Goal: Answer question/provide support: Share knowledge or assist other users

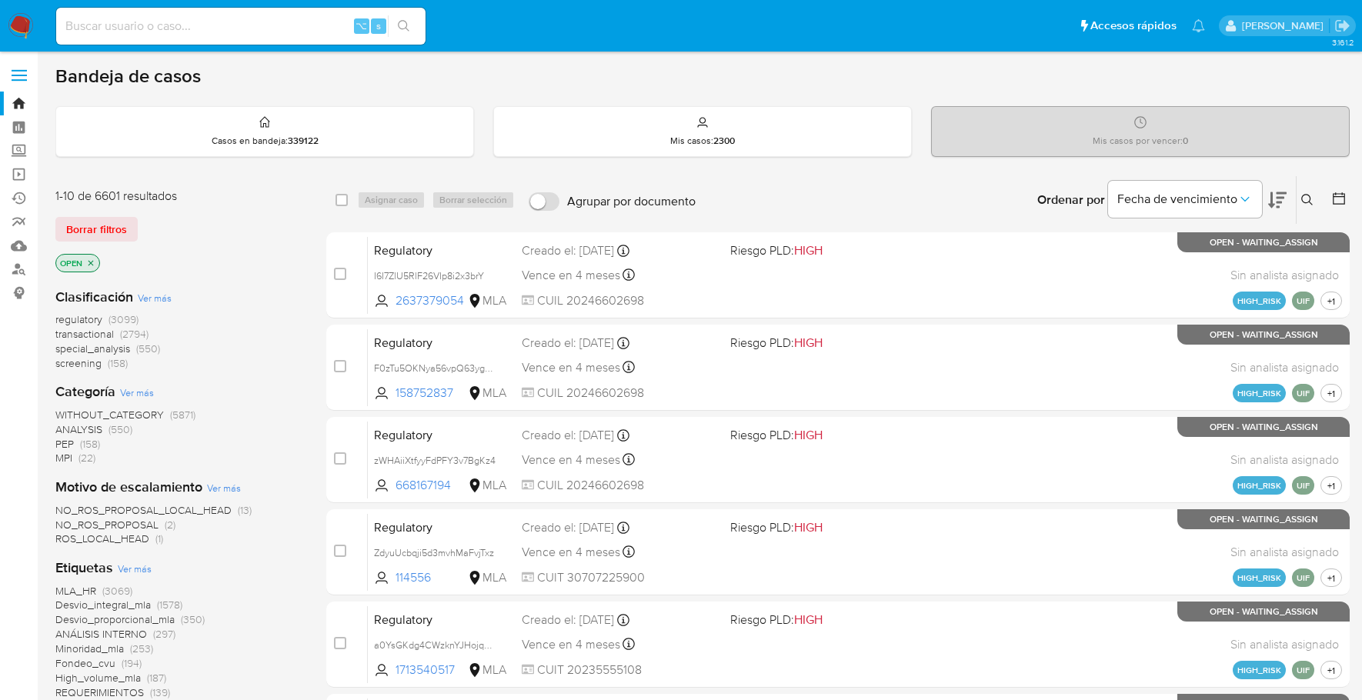
click at [245, 250] on div "1-10 de 6601 resultados Borrar filtros OPEN" at bounding box center [178, 232] width 246 height 88
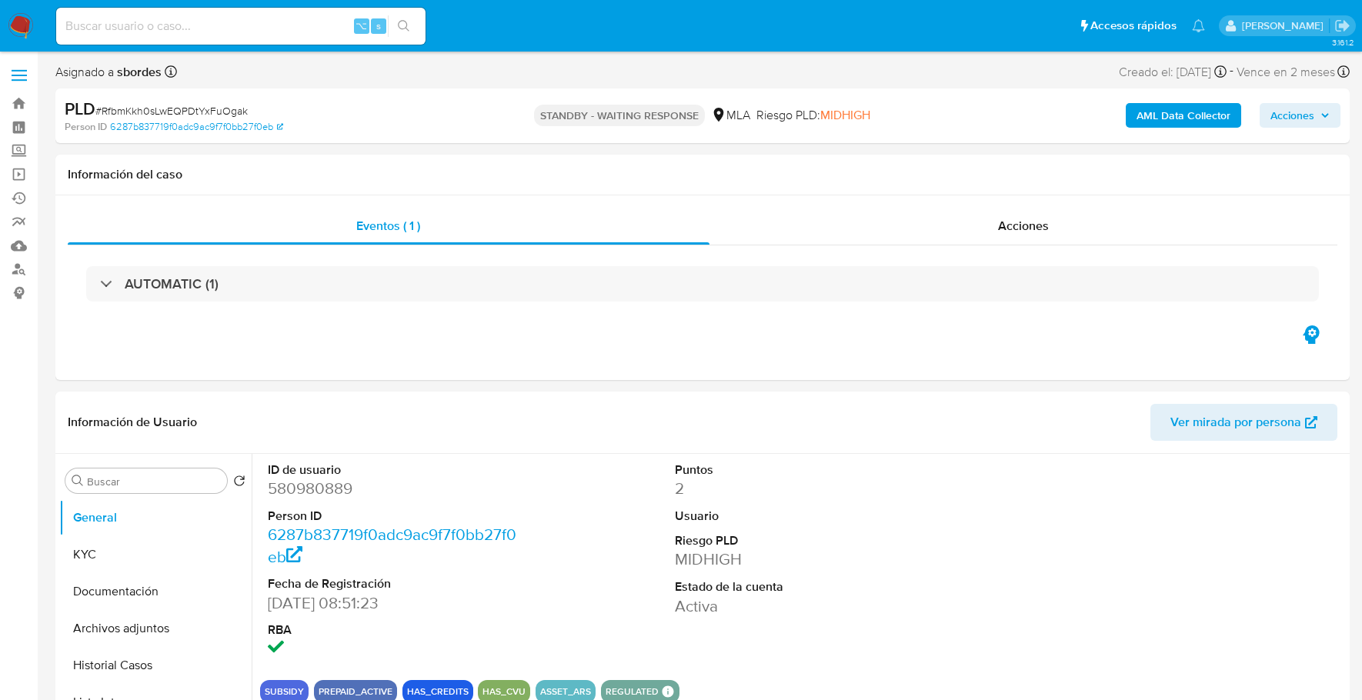
select select "10"
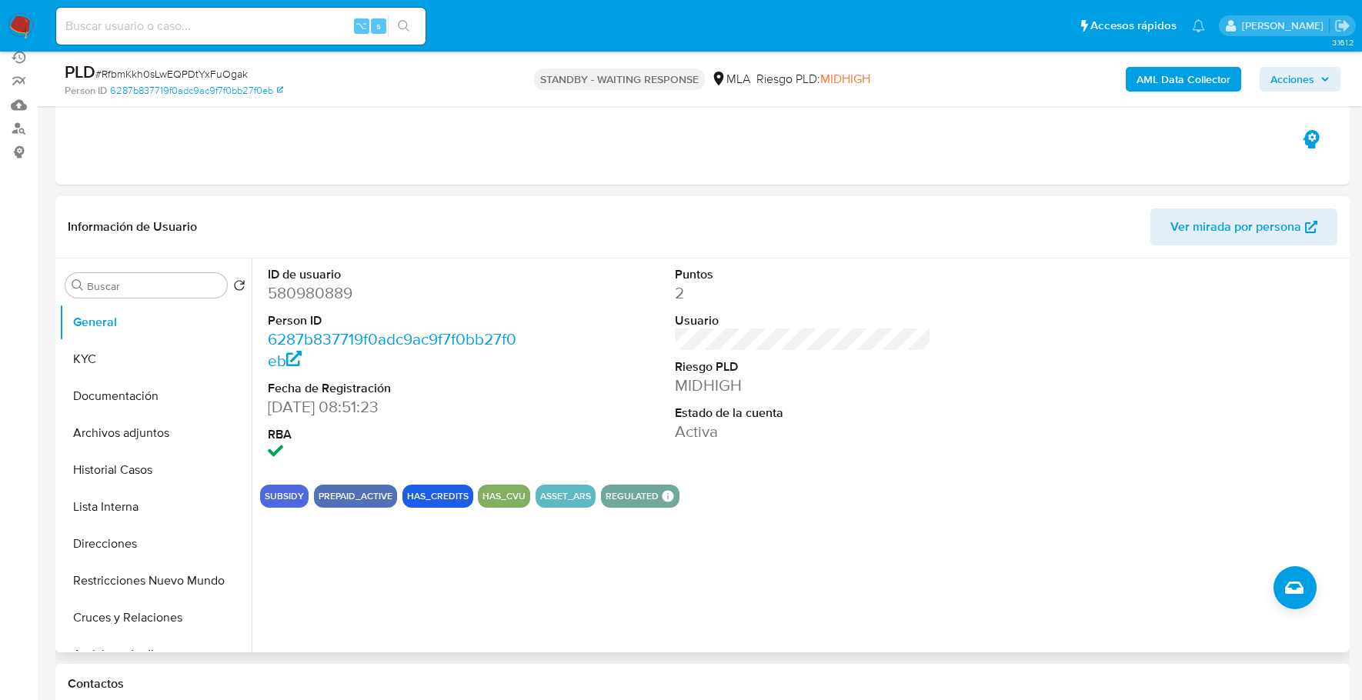
scroll to position [141, 0]
click at [245, 32] on input at bounding box center [240, 26] width 369 height 20
paste input "1004624203"
type input "1004624203"
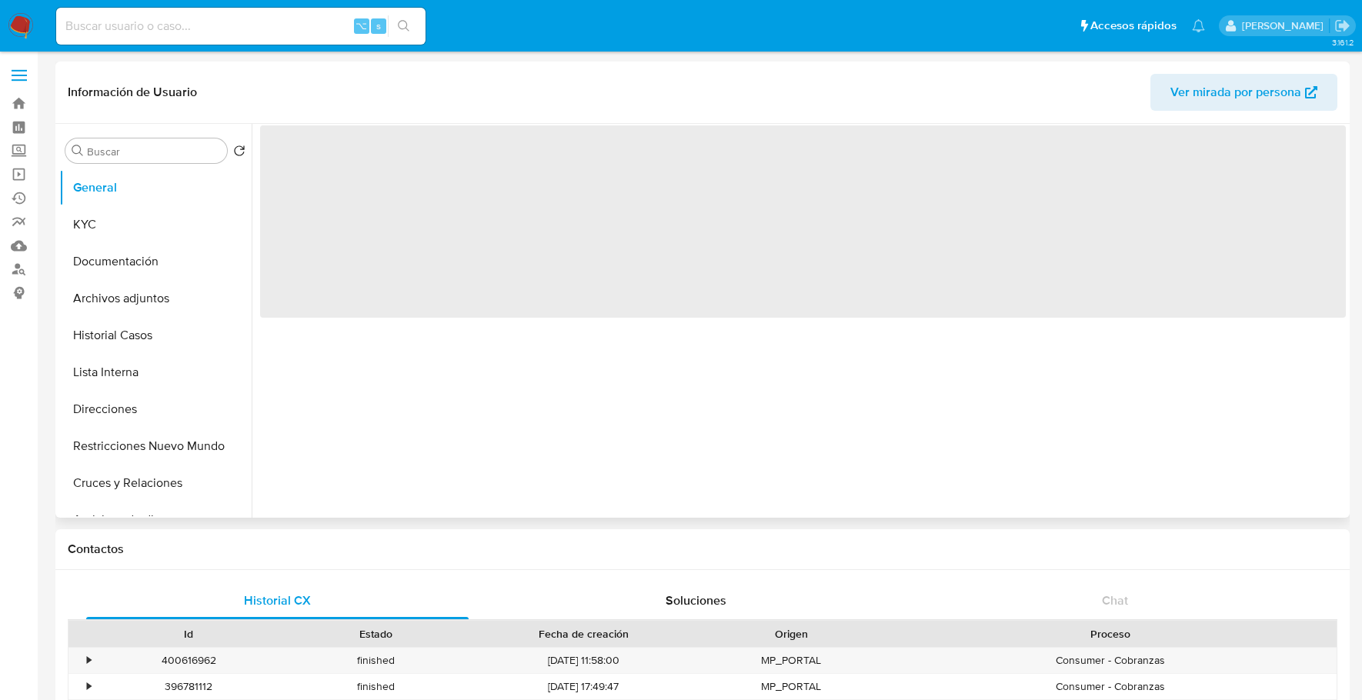
select select "10"
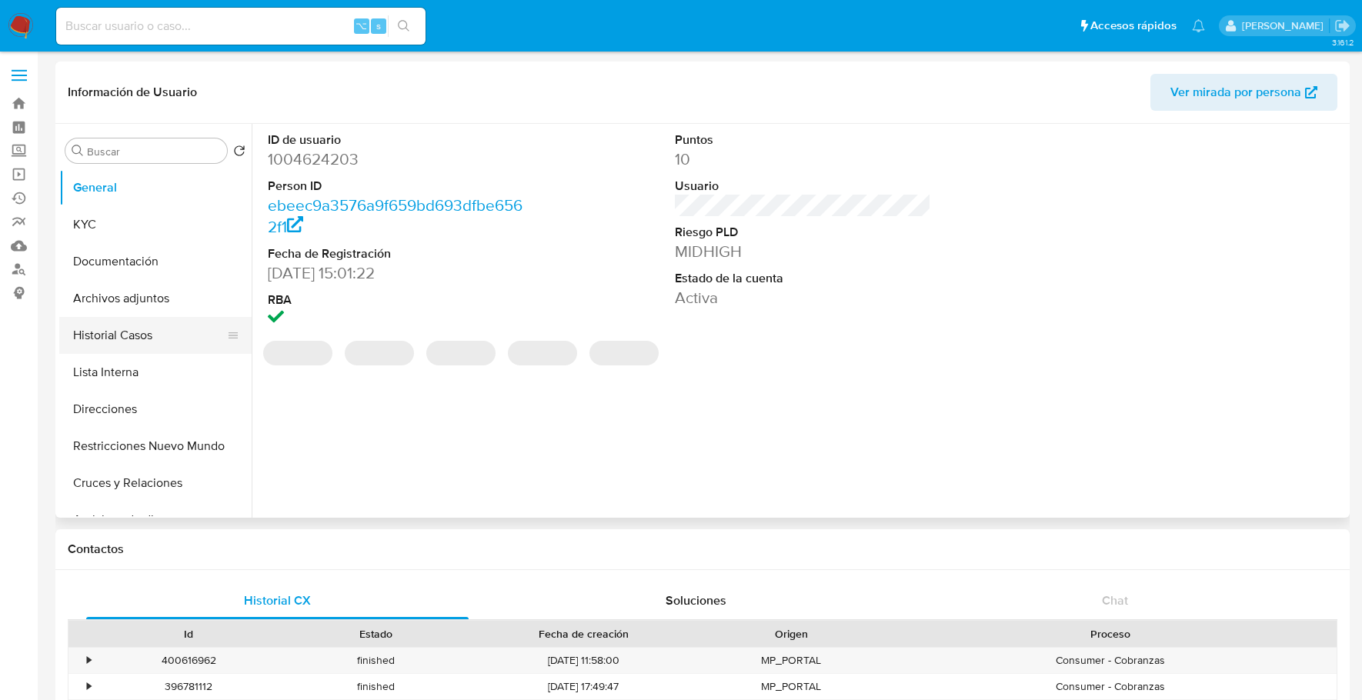
click at [129, 339] on button "Historial Casos" at bounding box center [149, 335] width 180 height 37
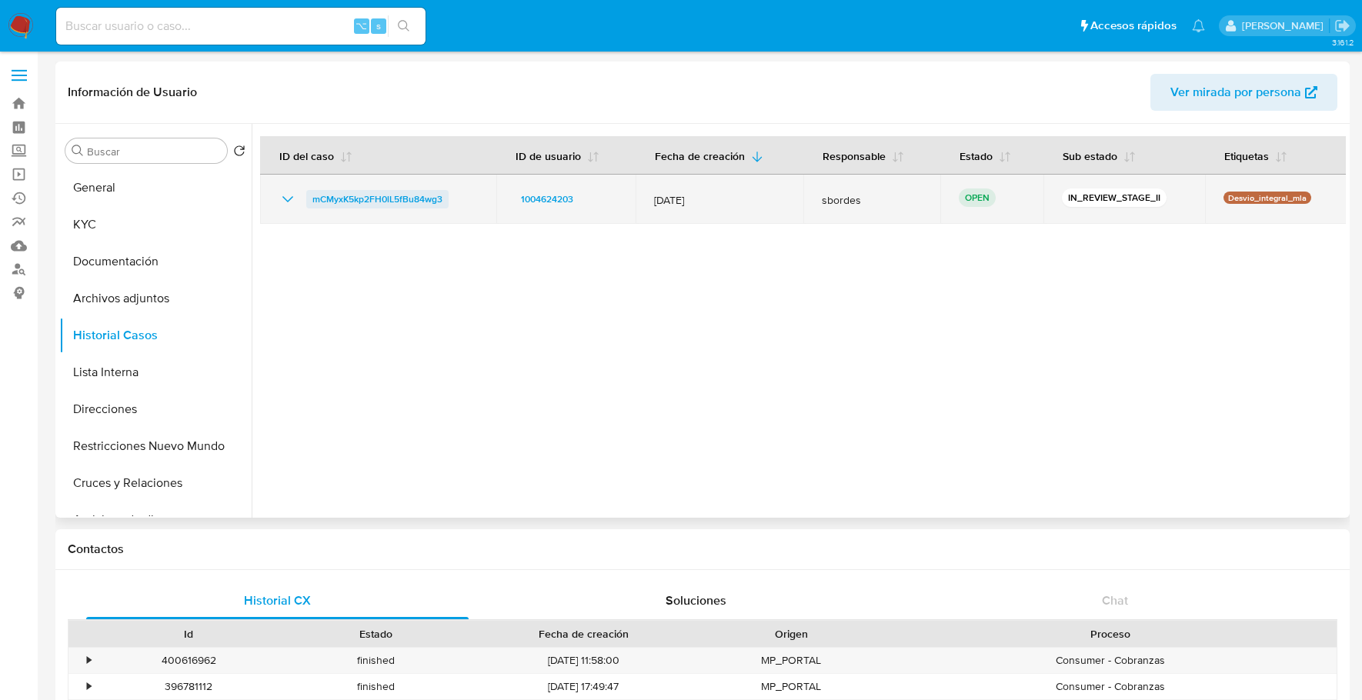
click at [401, 204] on span "mCMyxK5kp2FH0lL5fBu84wg3" at bounding box center [377, 199] width 130 height 18
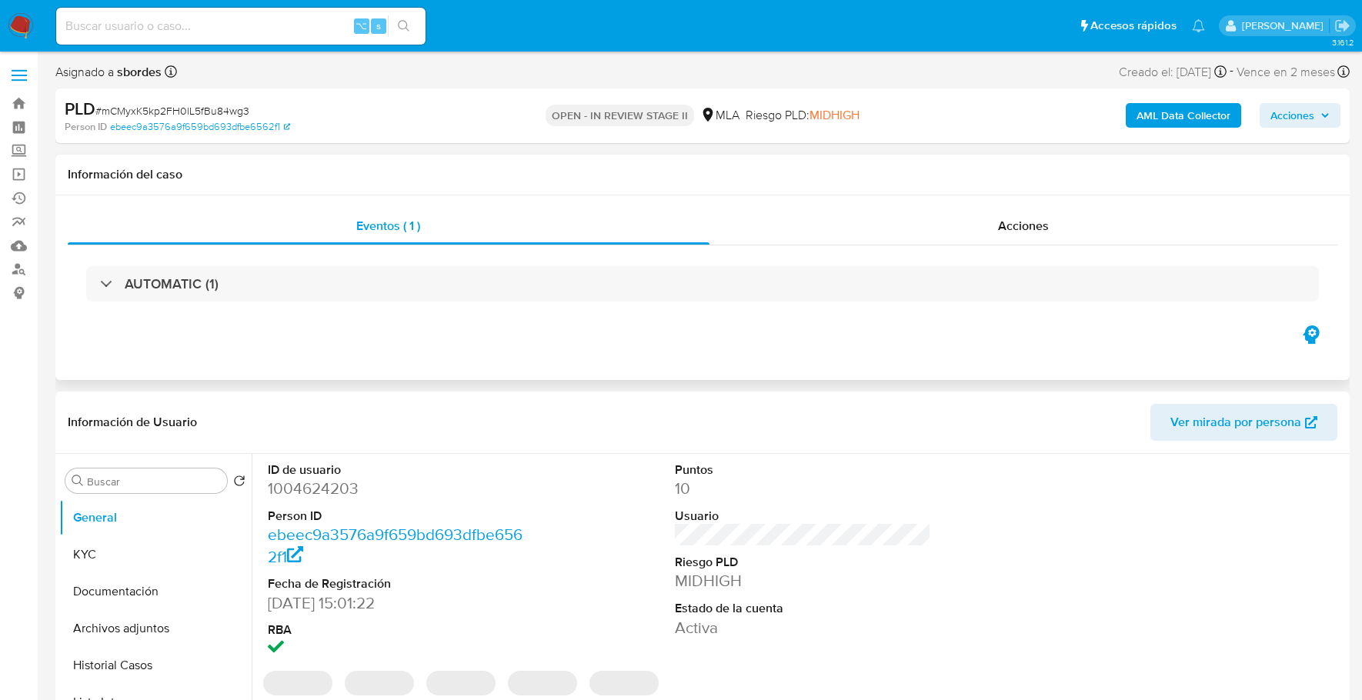
select select "10"
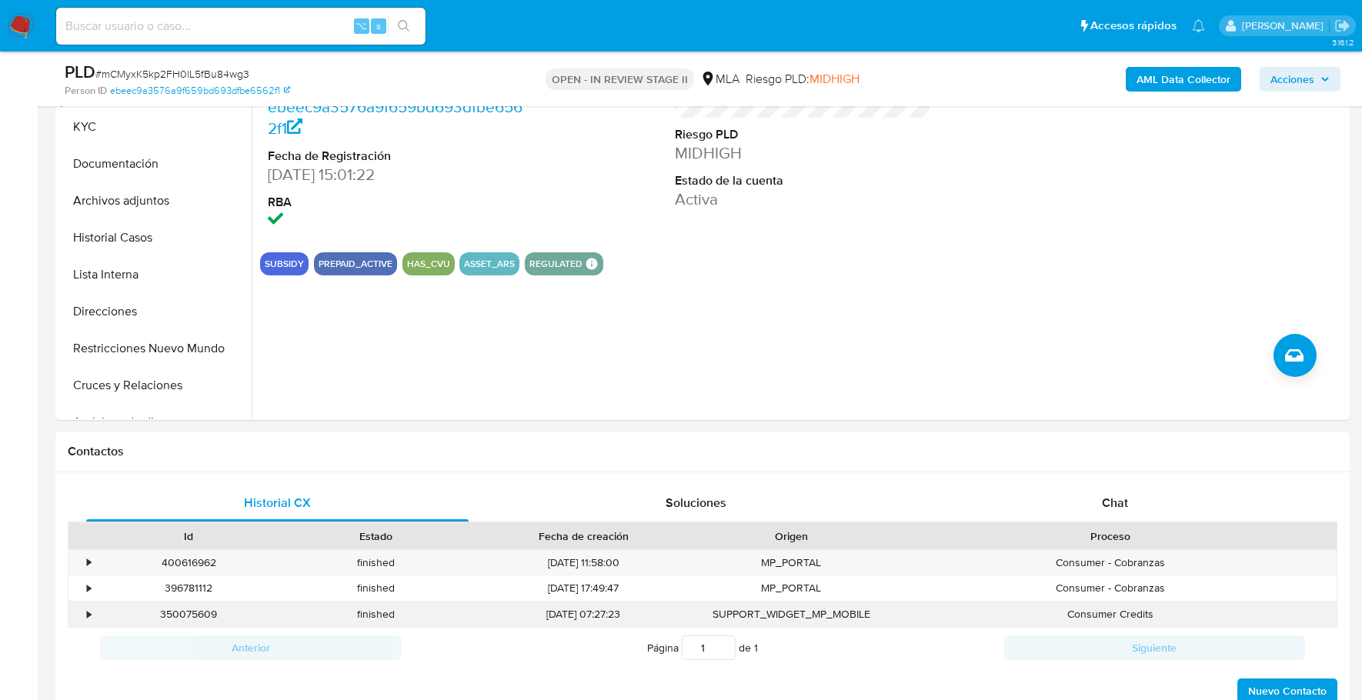
scroll to position [496, 0]
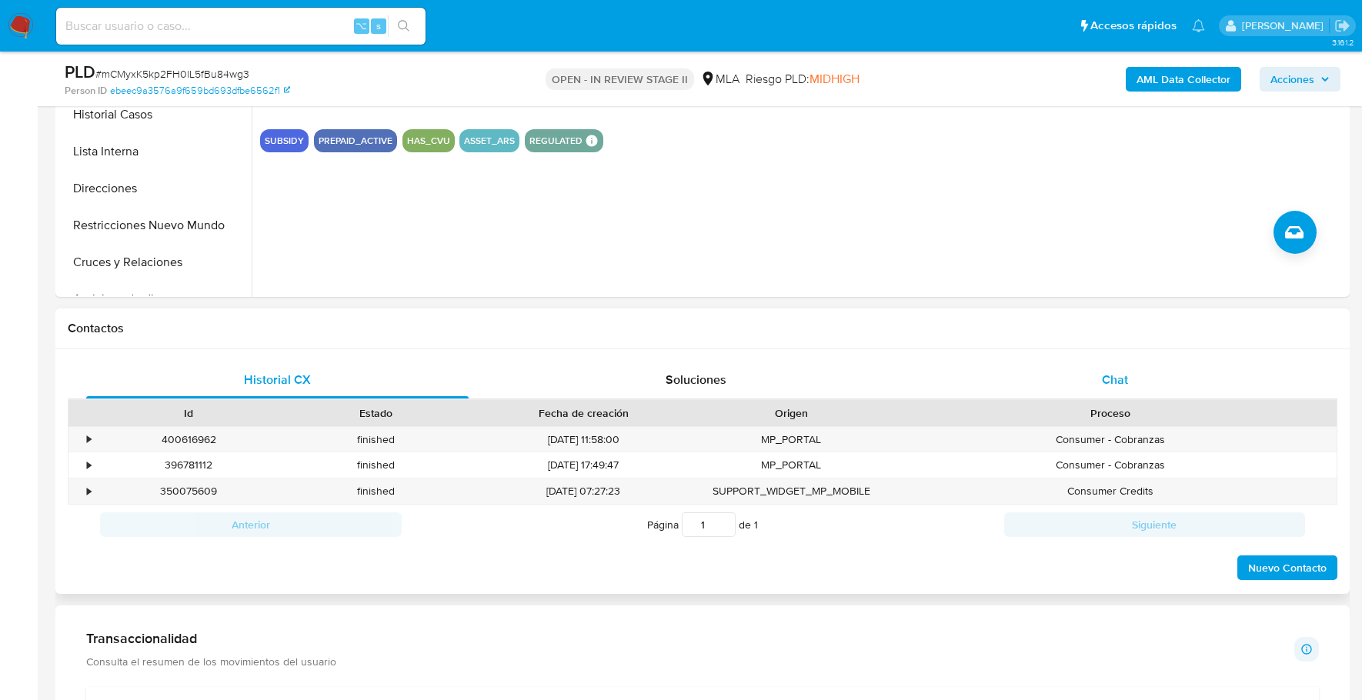
click at [1139, 362] on div "Chat" at bounding box center [1115, 380] width 382 height 37
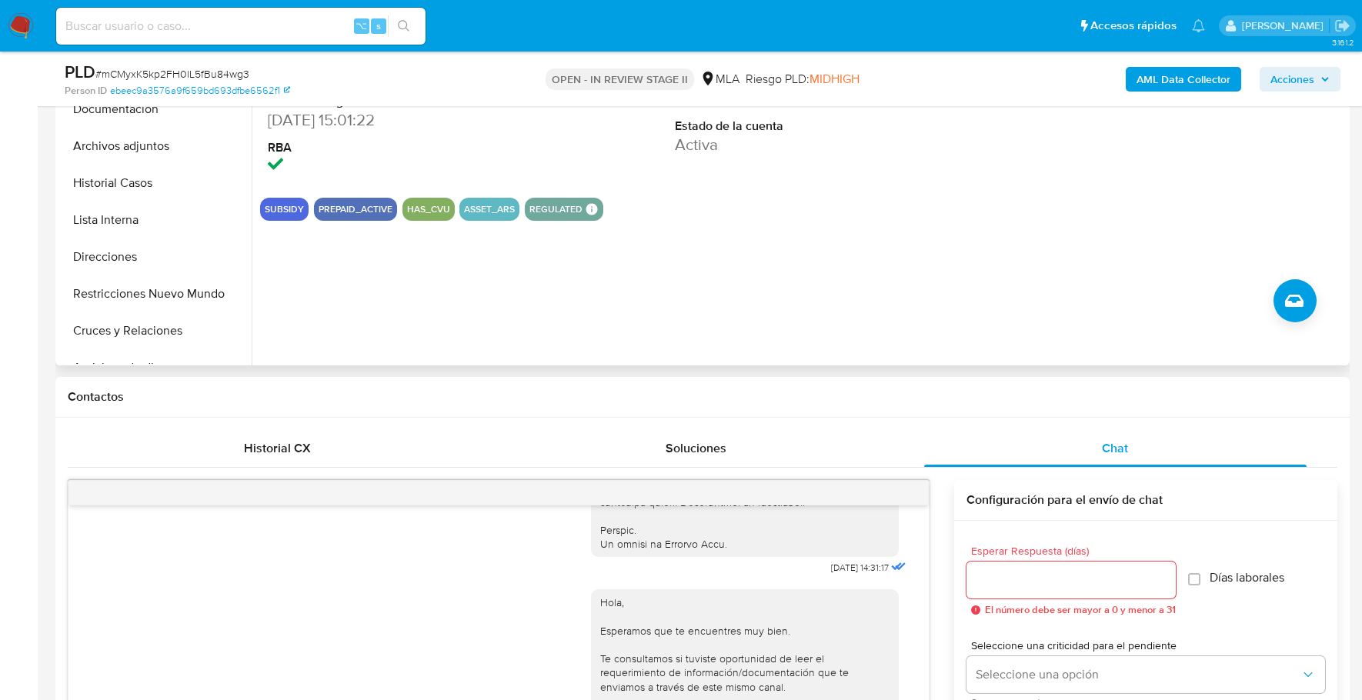
scroll to position [274, 0]
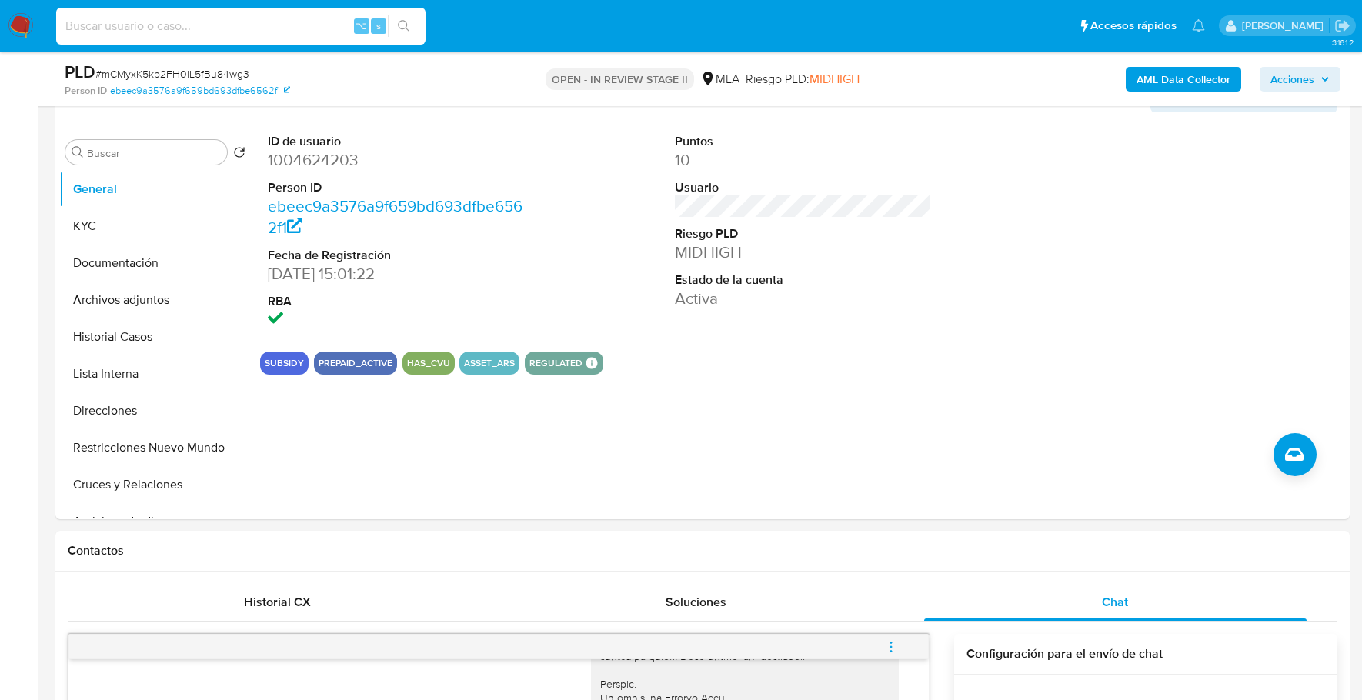
click at [185, 28] on input at bounding box center [240, 26] width 369 height 20
paste input "1004624203"
type input "1004624203"
click at [135, 235] on button "KYC" at bounding box center [149, 226] width 180 height 37
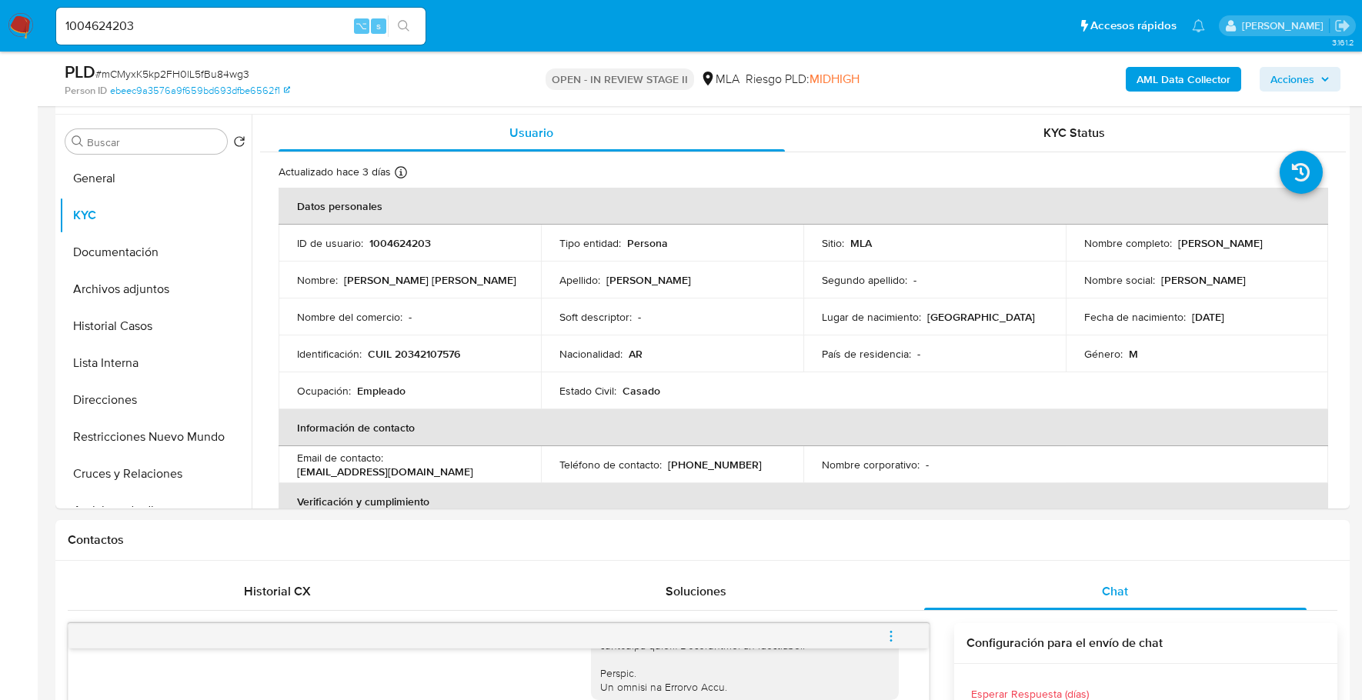
scroll to position [212, 0]
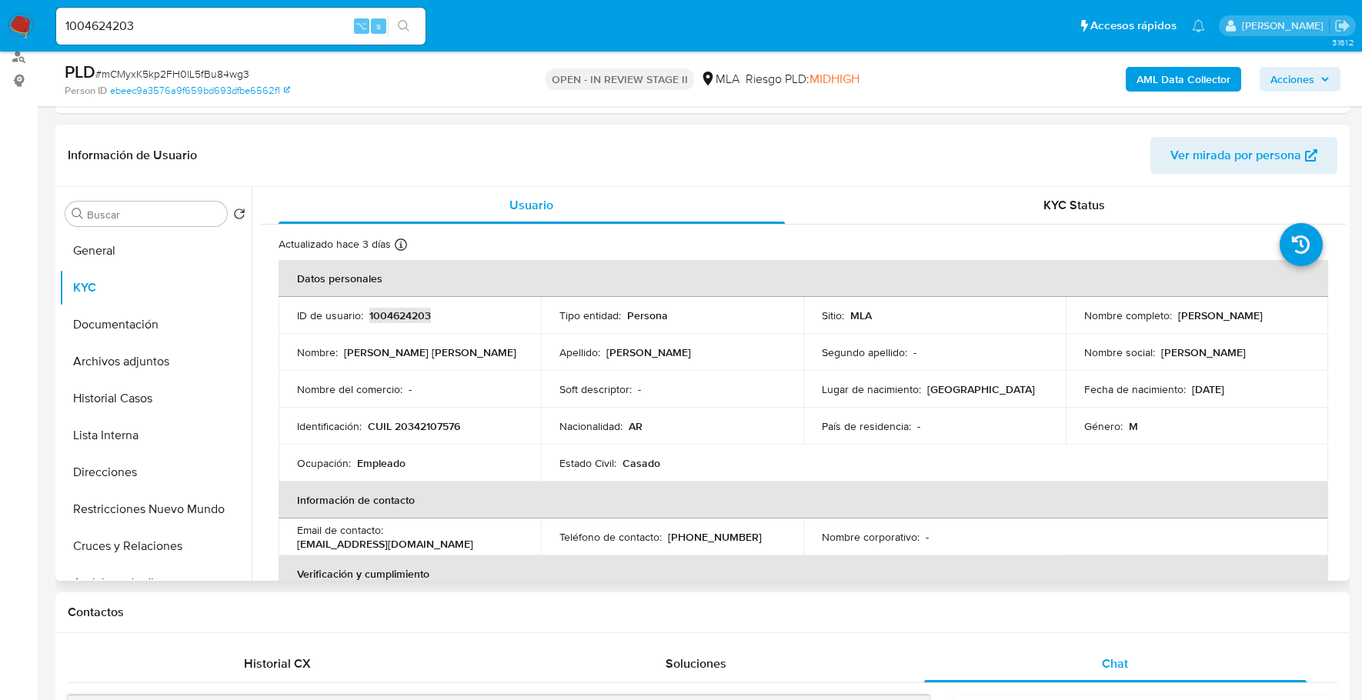
copy p "1004624203"
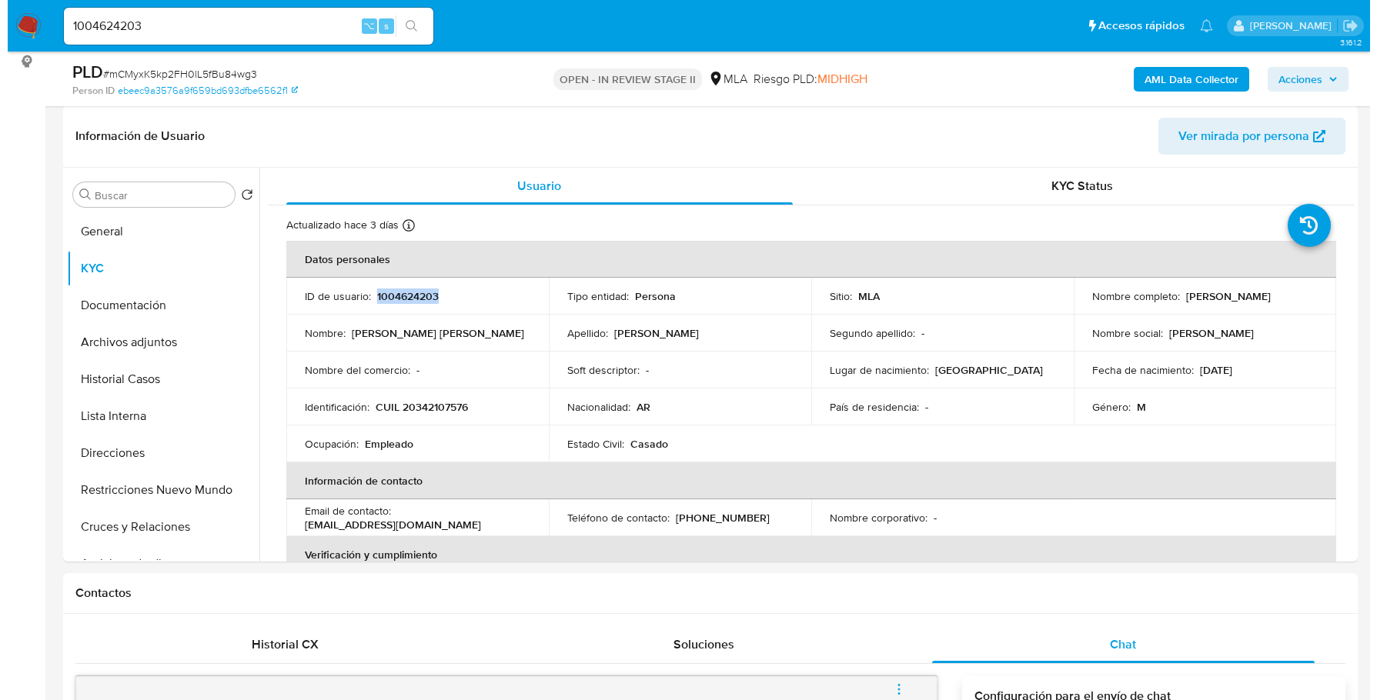
scroll to position [60, 0]
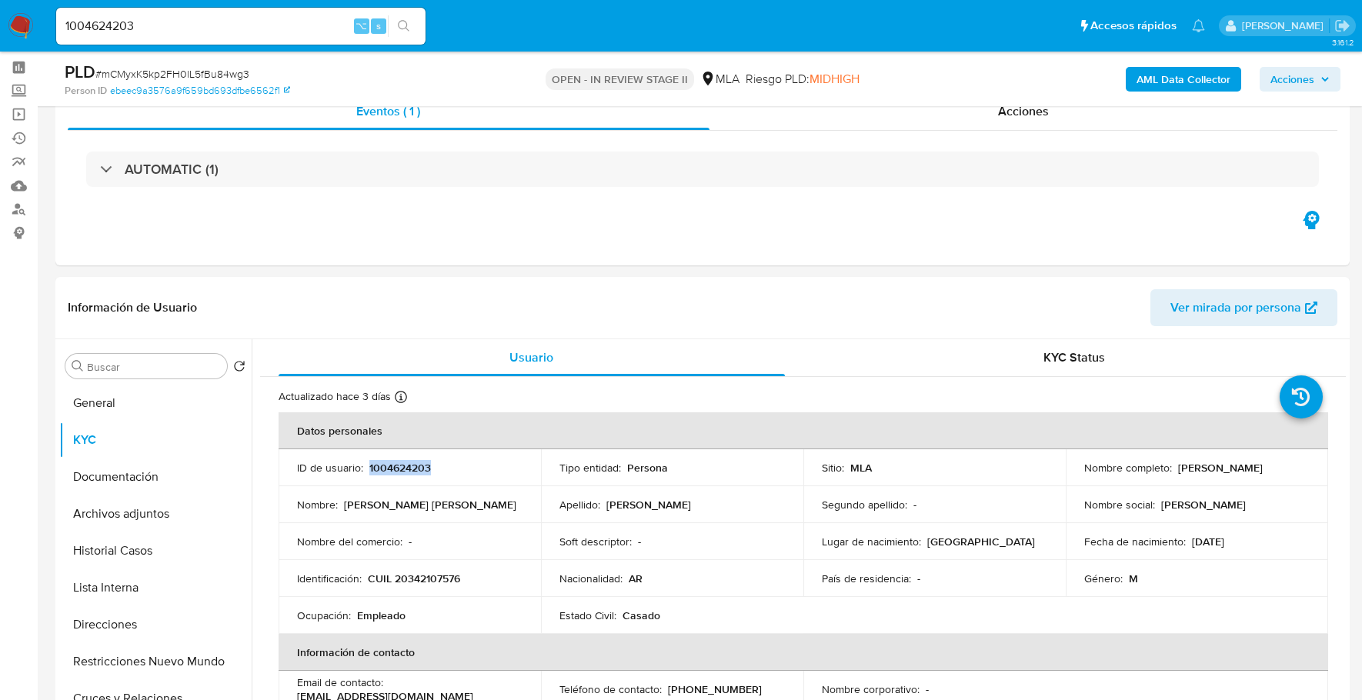
click at [1194, 90] on b "AML Data Collector" at bounding box center [1184, 79] width 94 height 25
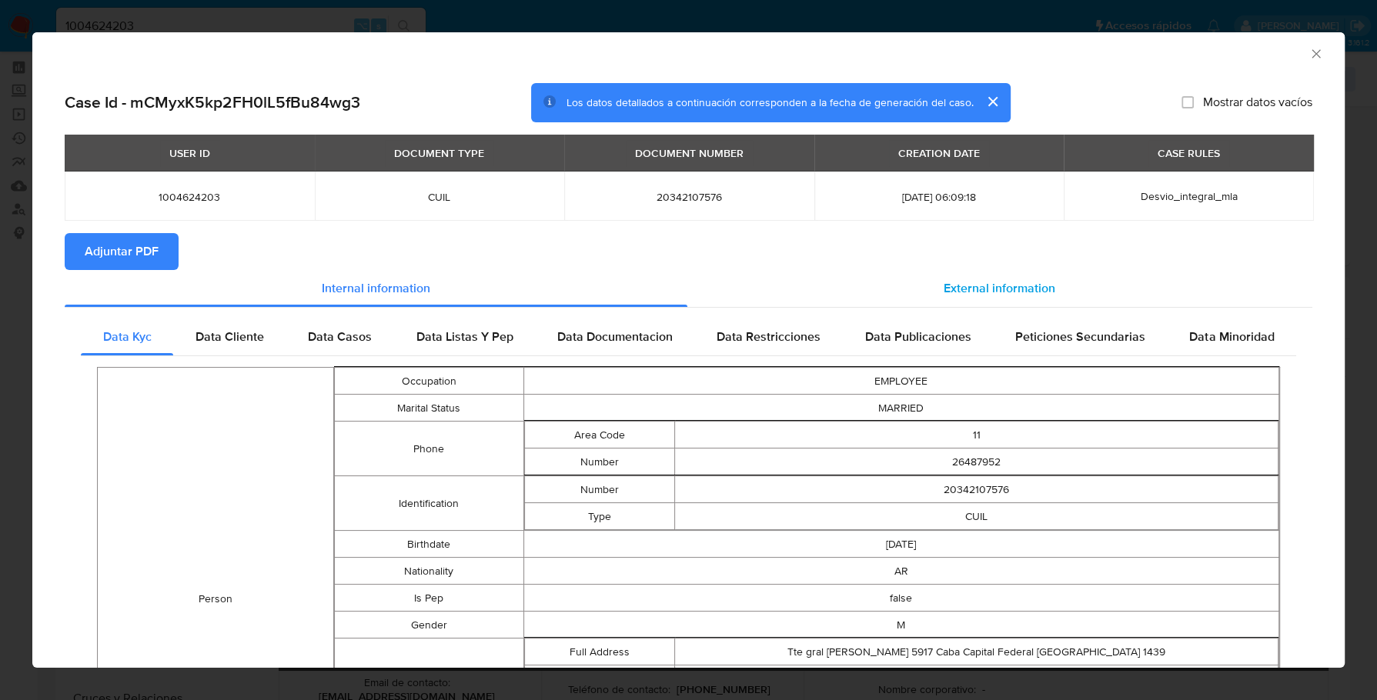
click at [965, 285] on span "External information" at bounding box center [999, 288] width 112 height 18
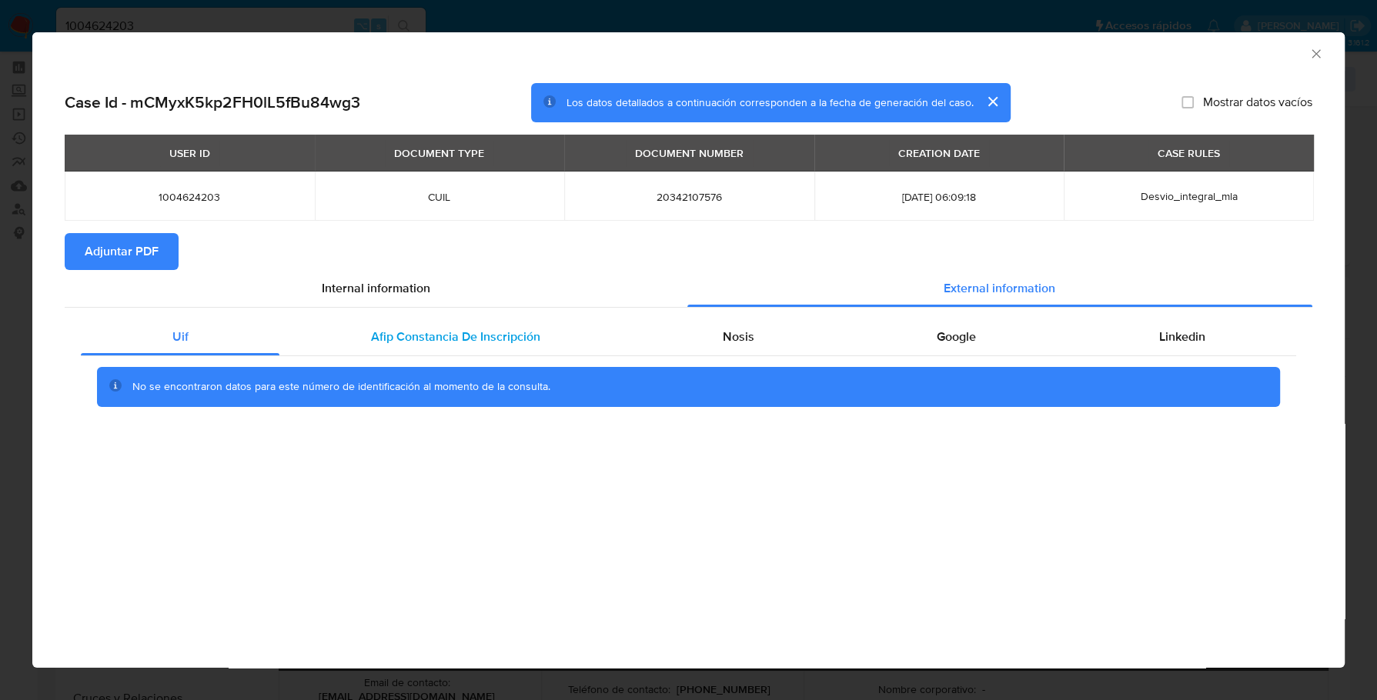
click at [394, 327] on div "Afip Constancia De Inscripción" at bounding box center [455, 337] width 352 height 37
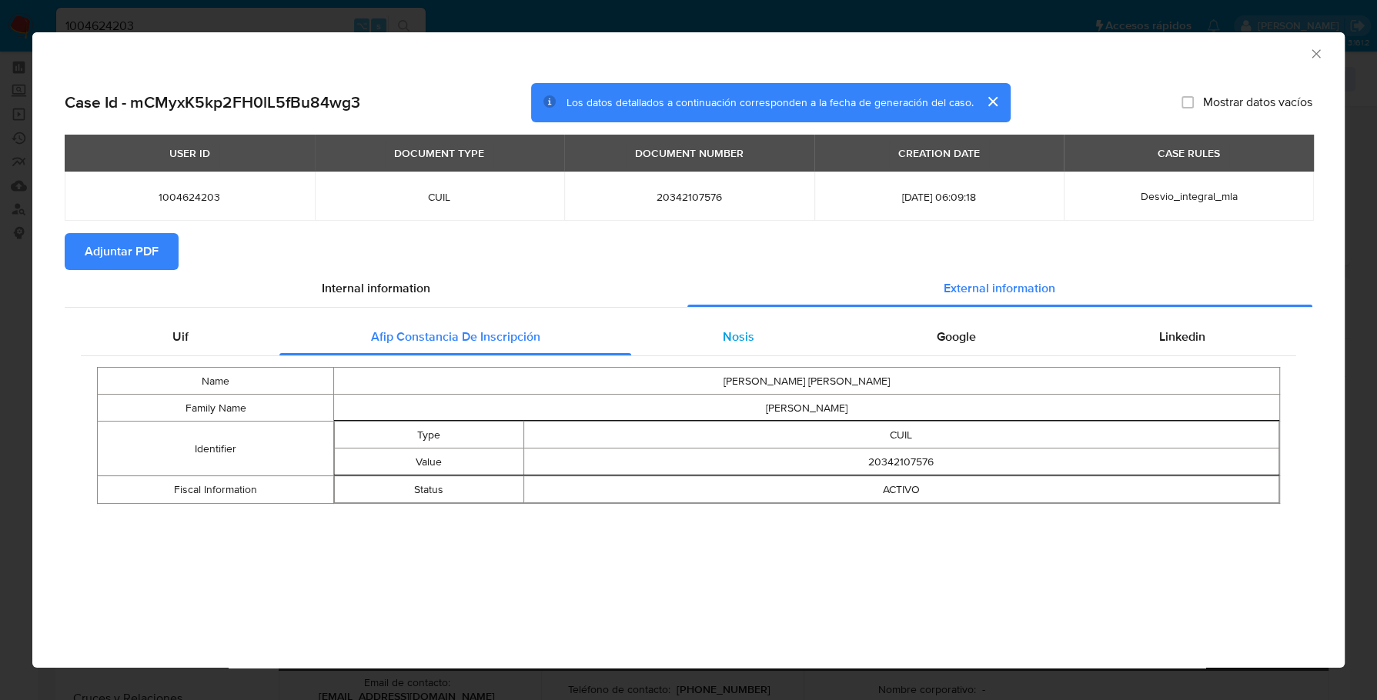
click at [783, 346] on div "Nosis" at bounding box center [738, 337] width 214 height 37
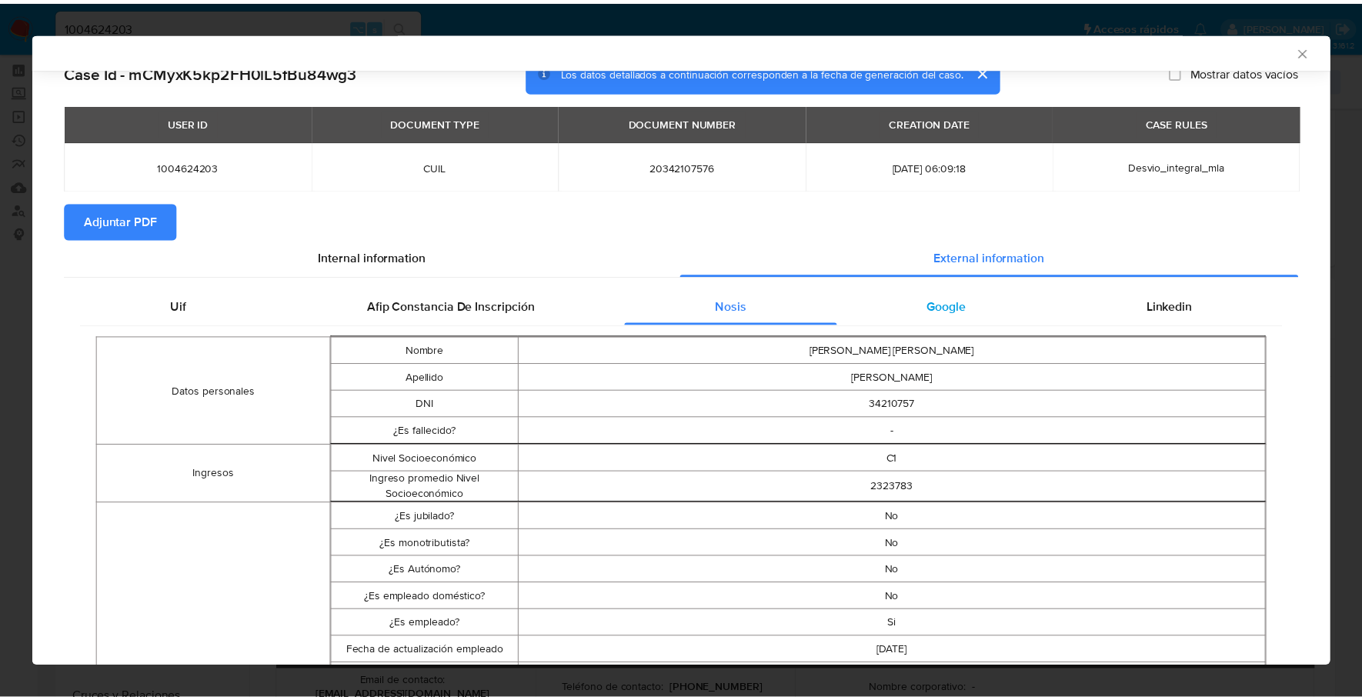
scroll to position [0, 0]
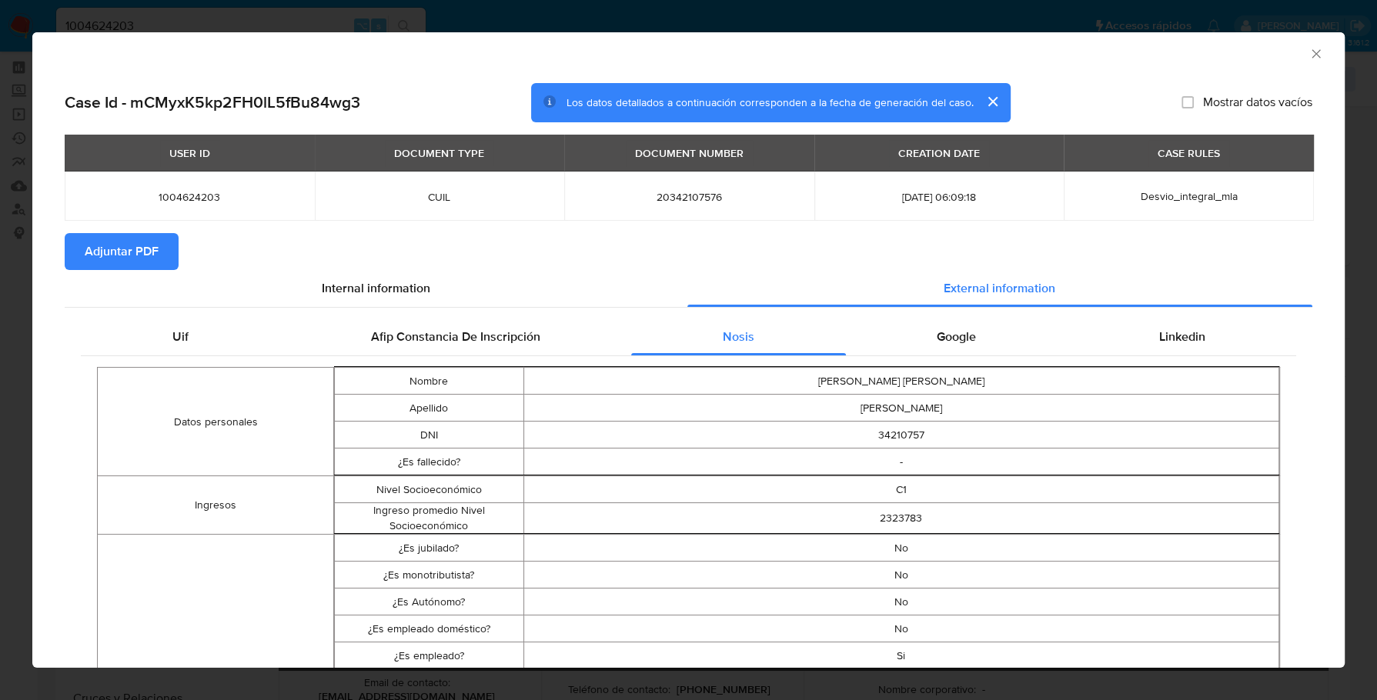
click at [996, 342] on div "Google" at bounding box center [957, 337] width 222 height 37
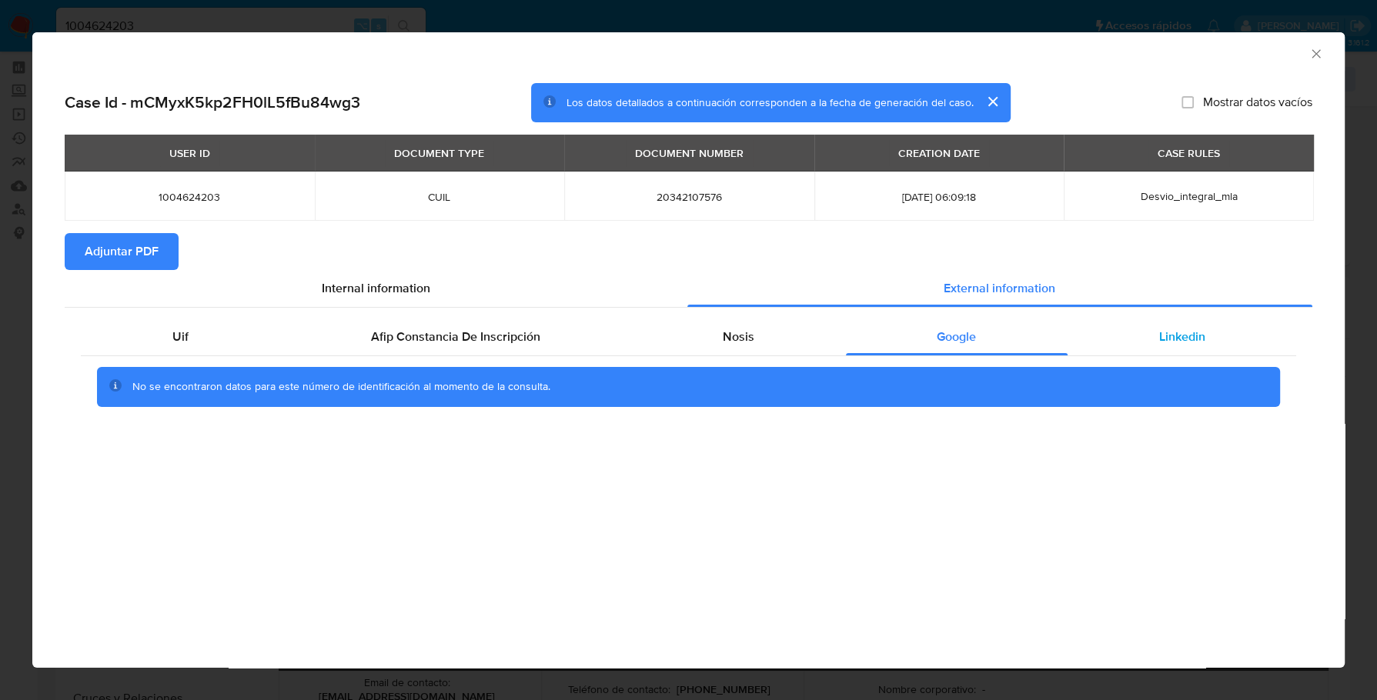
click at [1138, 348] on div "Linkedin" at bounding box center [1181, 337] width 229 height 37
click at [96, 242] on span "Adjuntar PDF" at bounding box center [122, 252] width 74 height 34
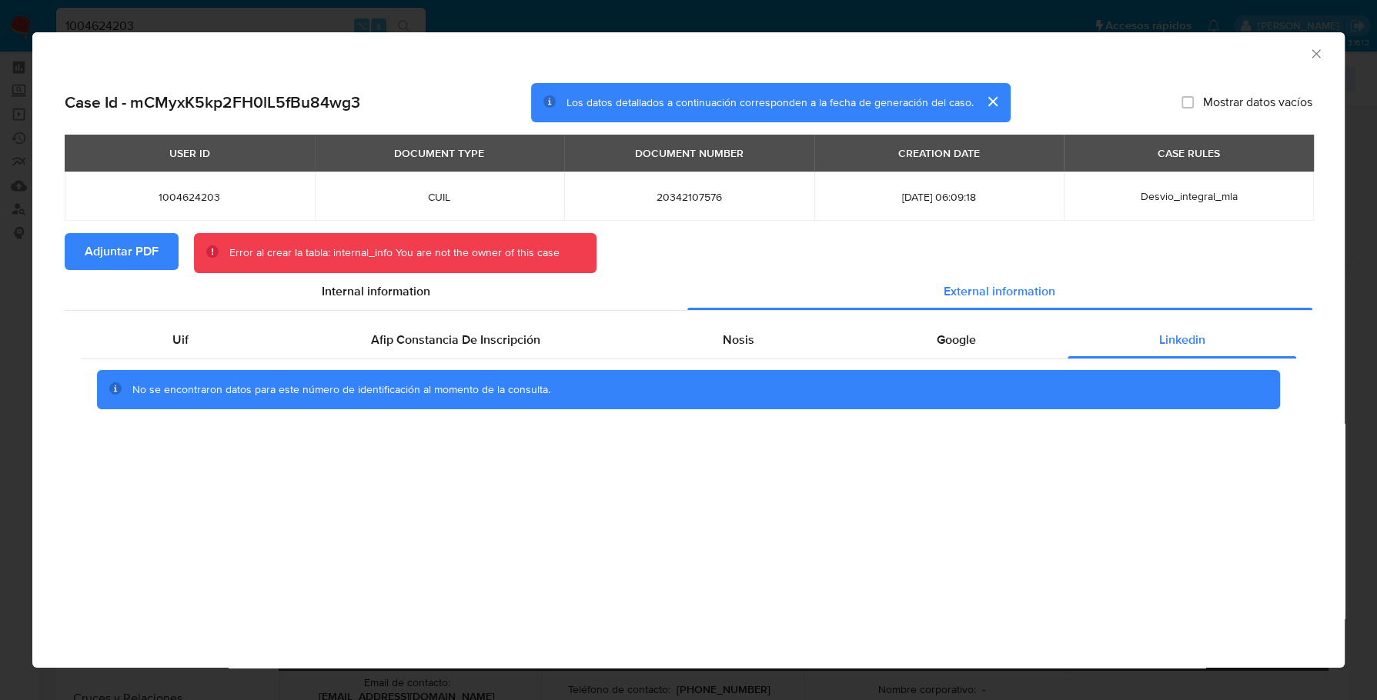
click at [1314, 57] on icon "Cerrar ventana" at bounding box center [1315, 53] width 15 height 15
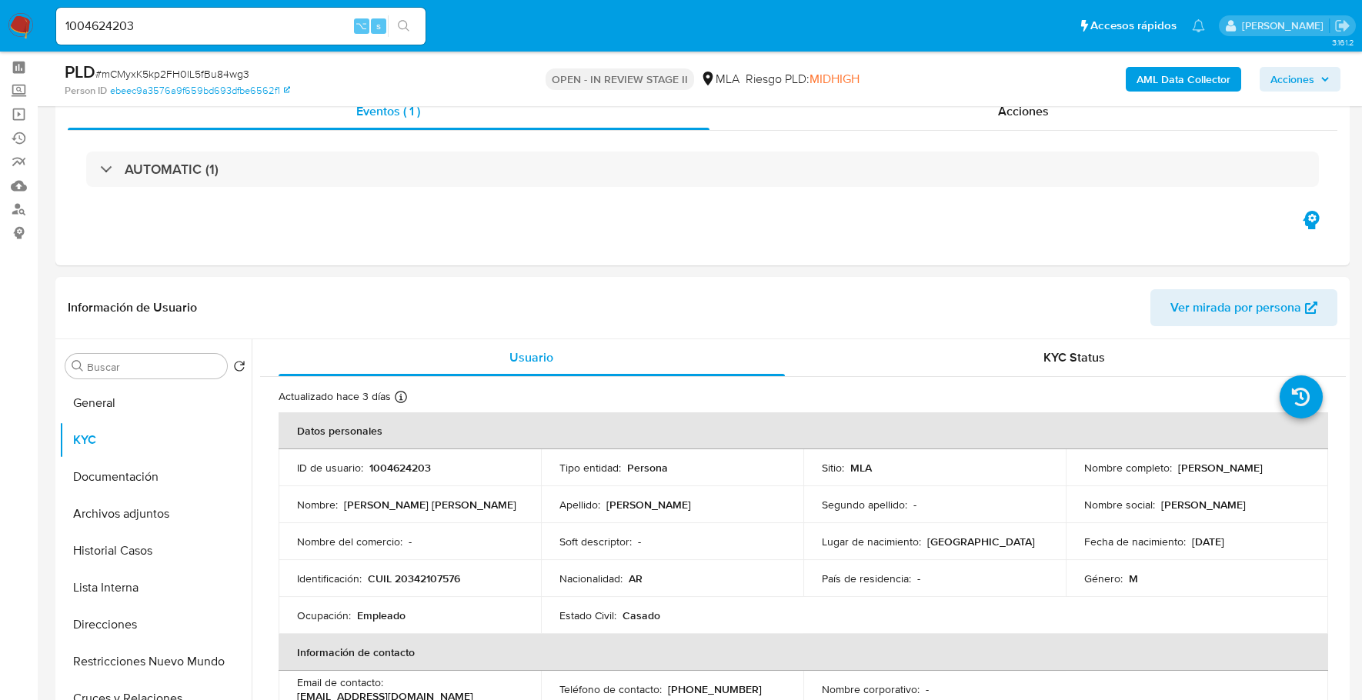
click at [1191, 85] on b "AML Data Collector" at bounding box center [1184, 79] width 94 height 25
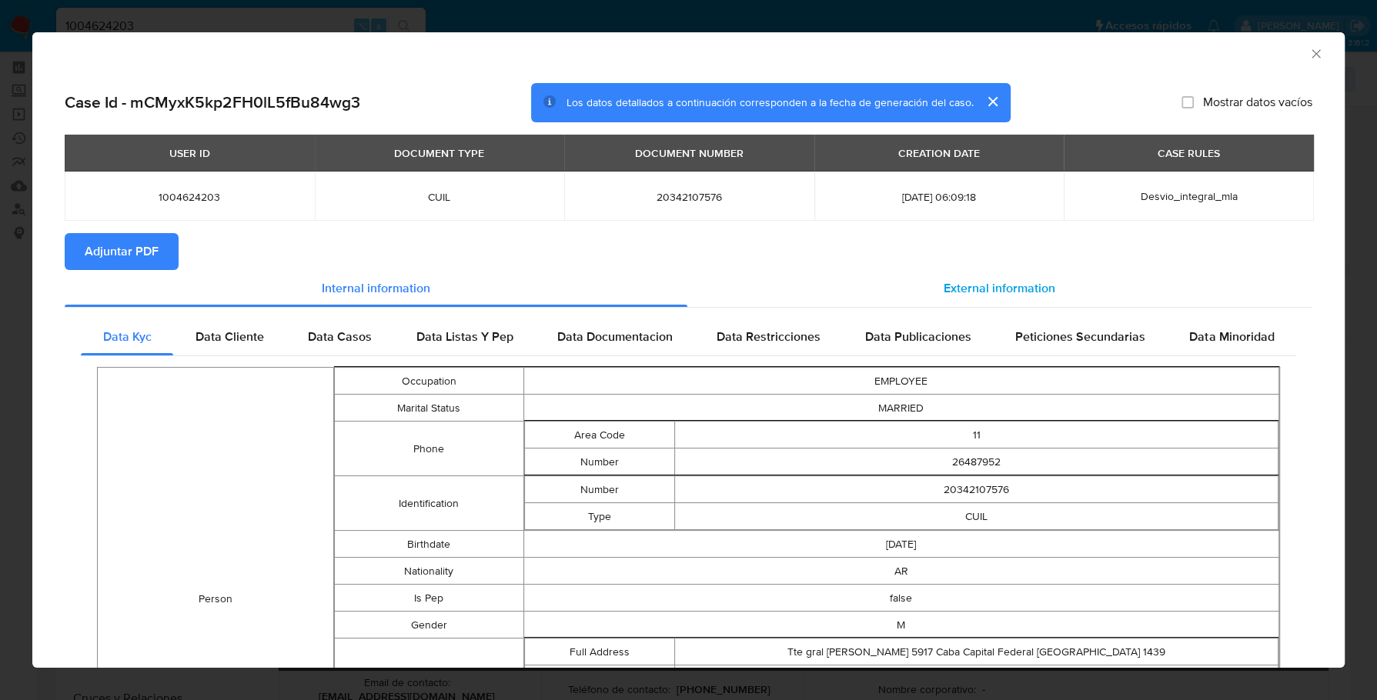
click at [957, 276] on div "External information" at bounding box center [1000, 288] width 626 height 37
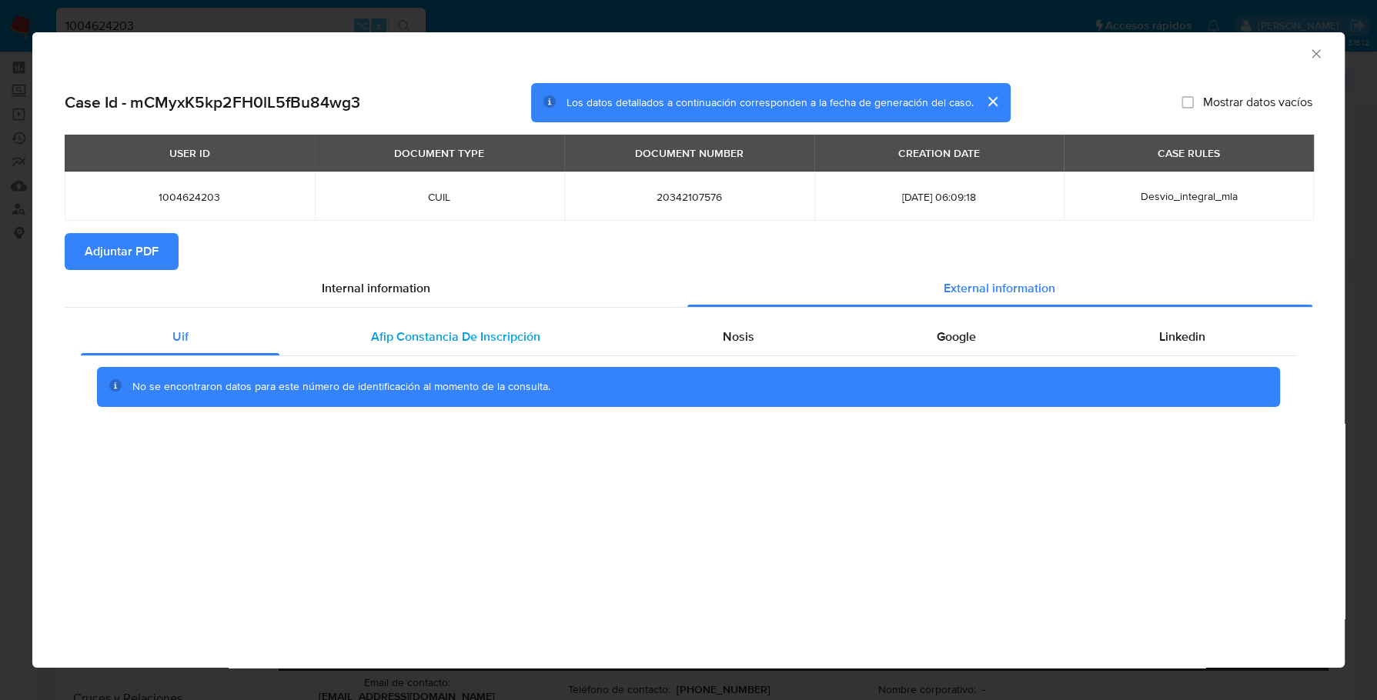
click at [438, 335] on span "Afip Constancia De Inscripción" at bounding box center [455, 337] width 169 height 18
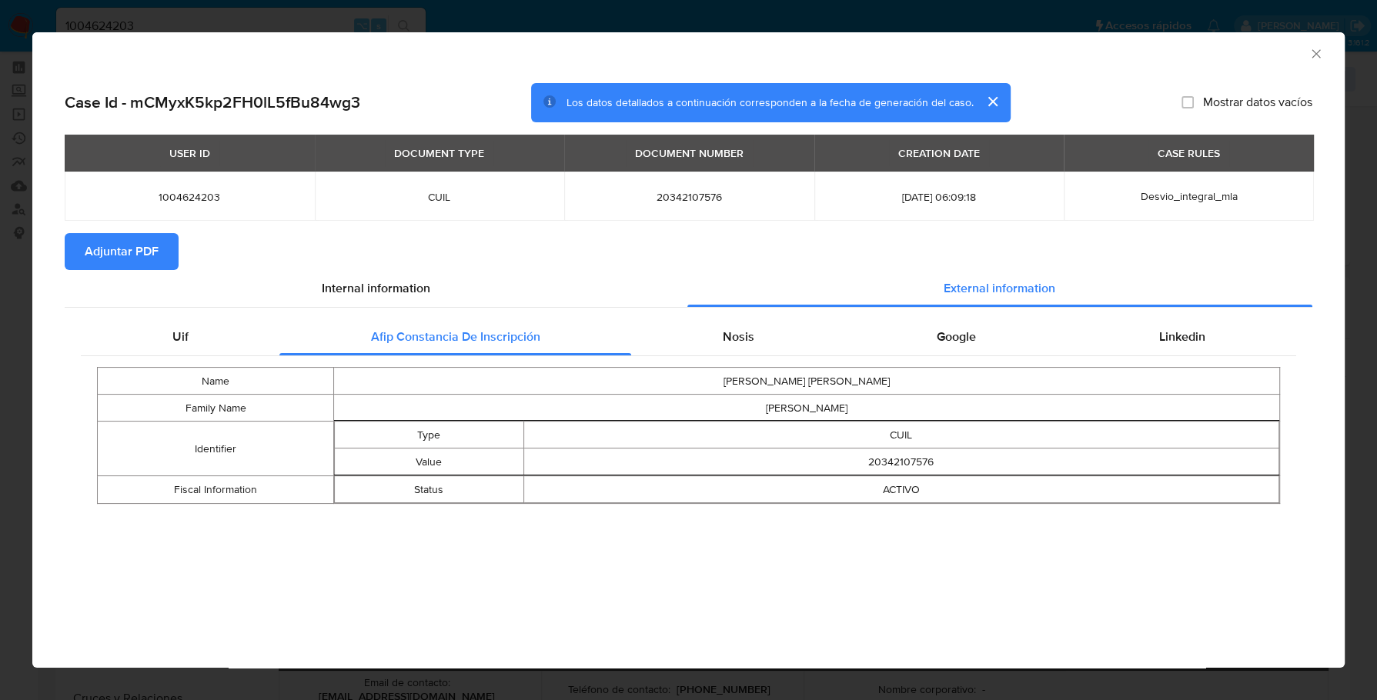
click at [127, 250] on span "Adjuntar PDF" at bounding box center [122, 252] width 74 height 34
click at [1313, 52] on icon "Cerrar ventana" at bounding box center [1315, 53] width 8 height 8
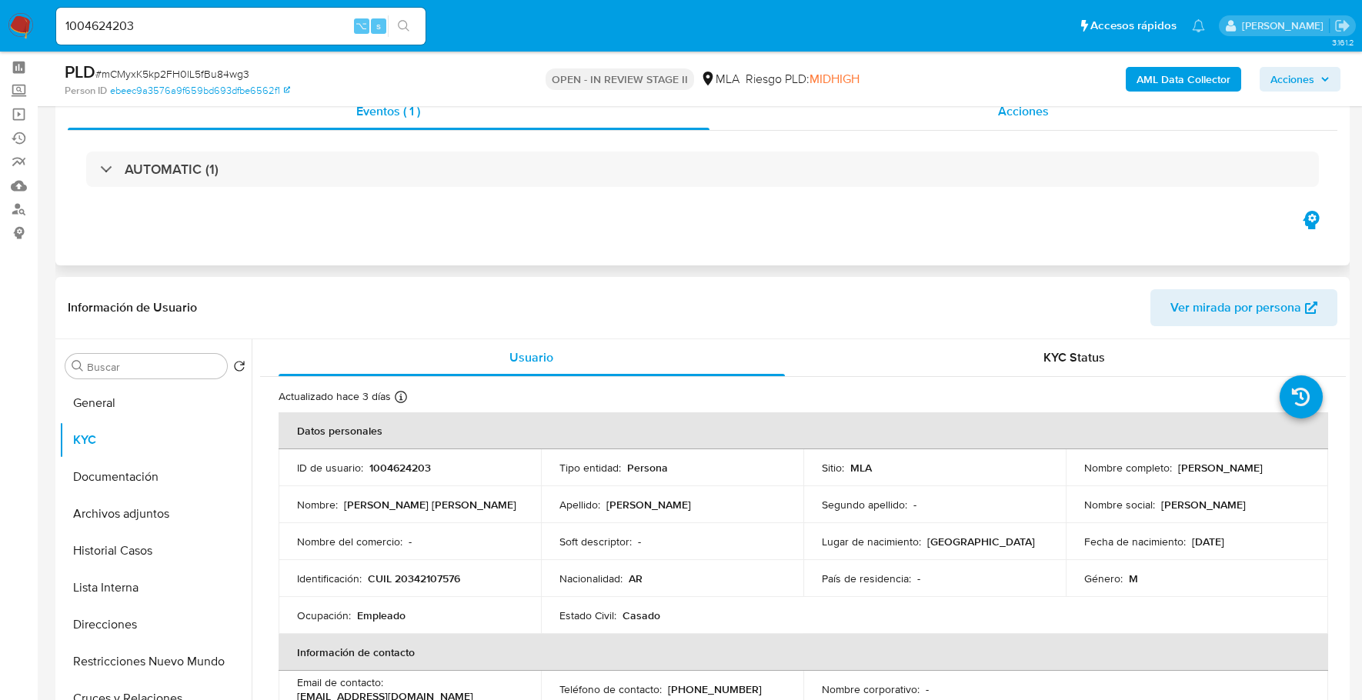
click at [1042, 117] on span "Acciones" at bounding box center [1023, 111] width 51 height 18
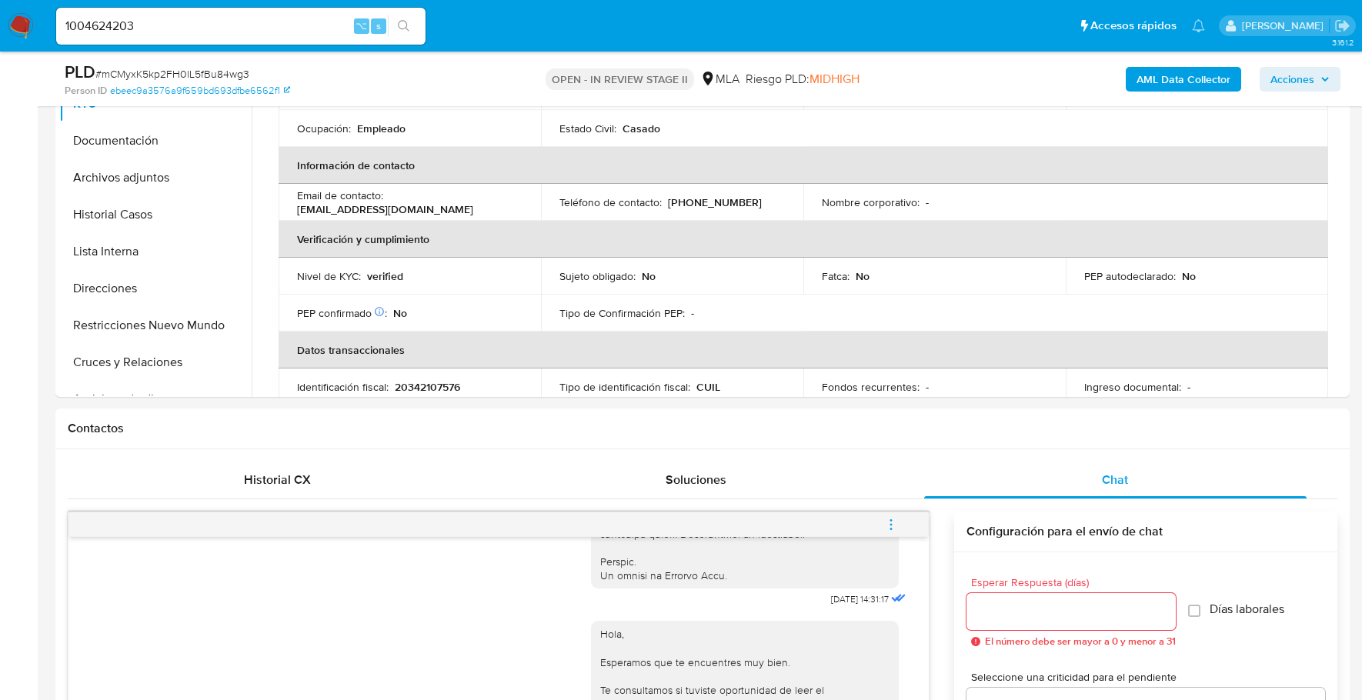
scroll to position [266, 0]
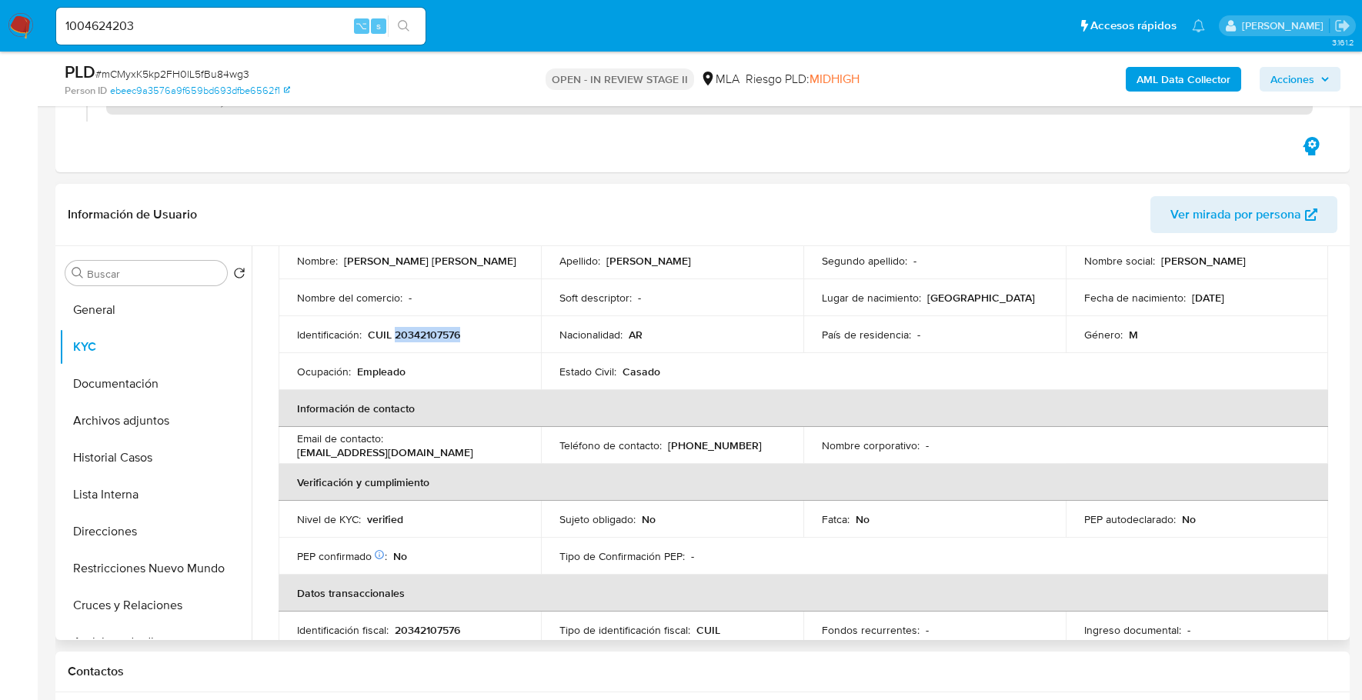
copy p "20342107576"
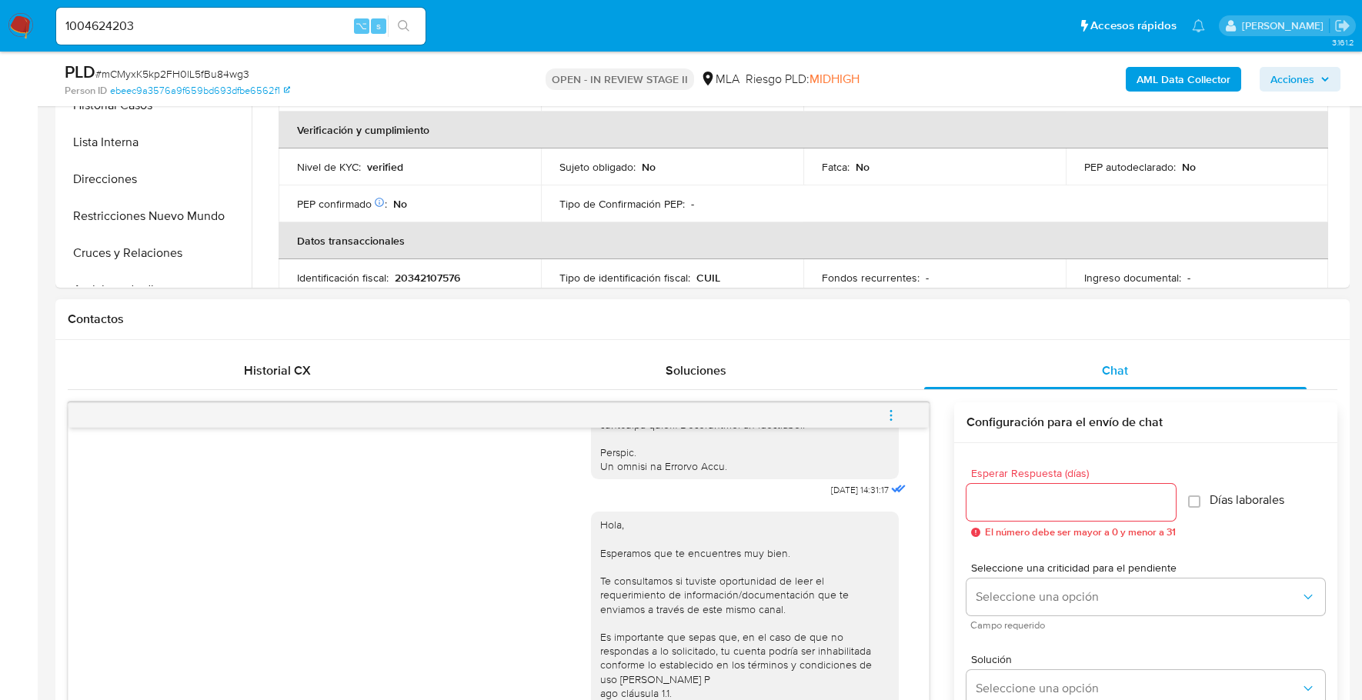
scroll to position [805, 0]
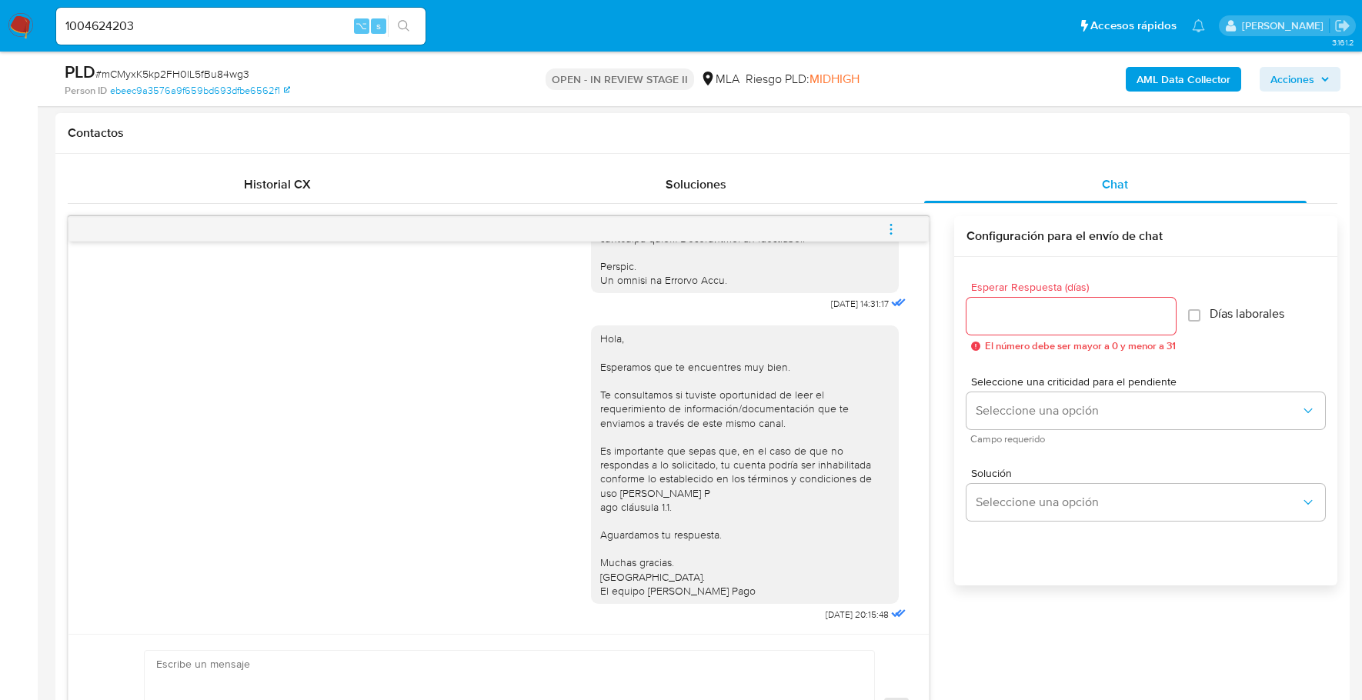
click at [896, 222] on icon "menu-action" at bounding box center [891, 229] width 14 height 14
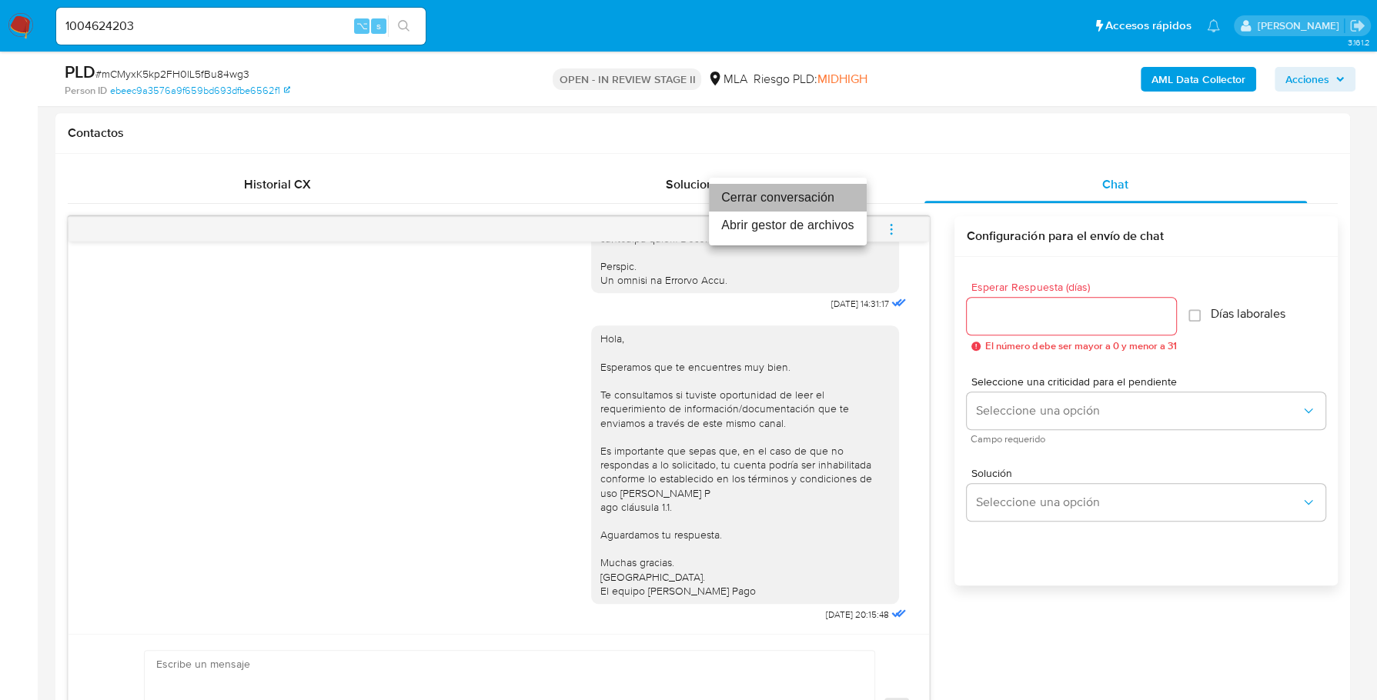
click at [784, 200] on li "Cerrar conversación" at bounding box center [788, 198] width 158 height 28
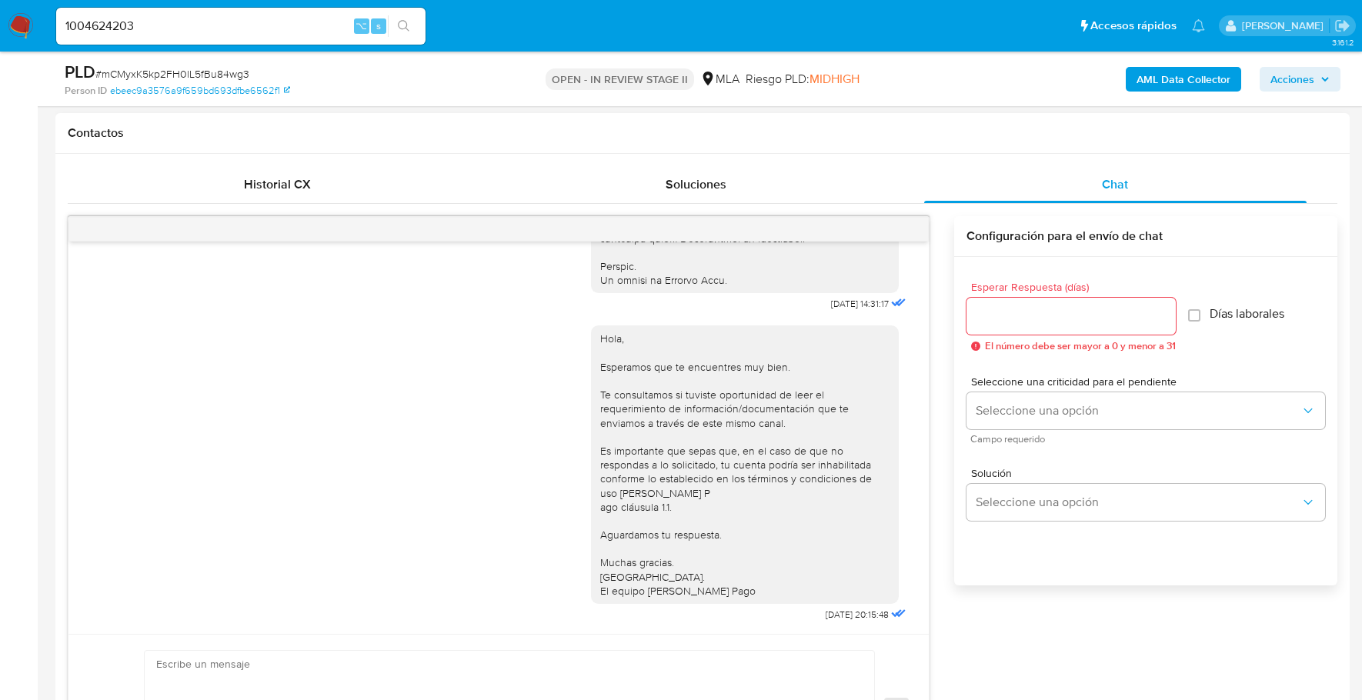
scroll to position [392, 0]
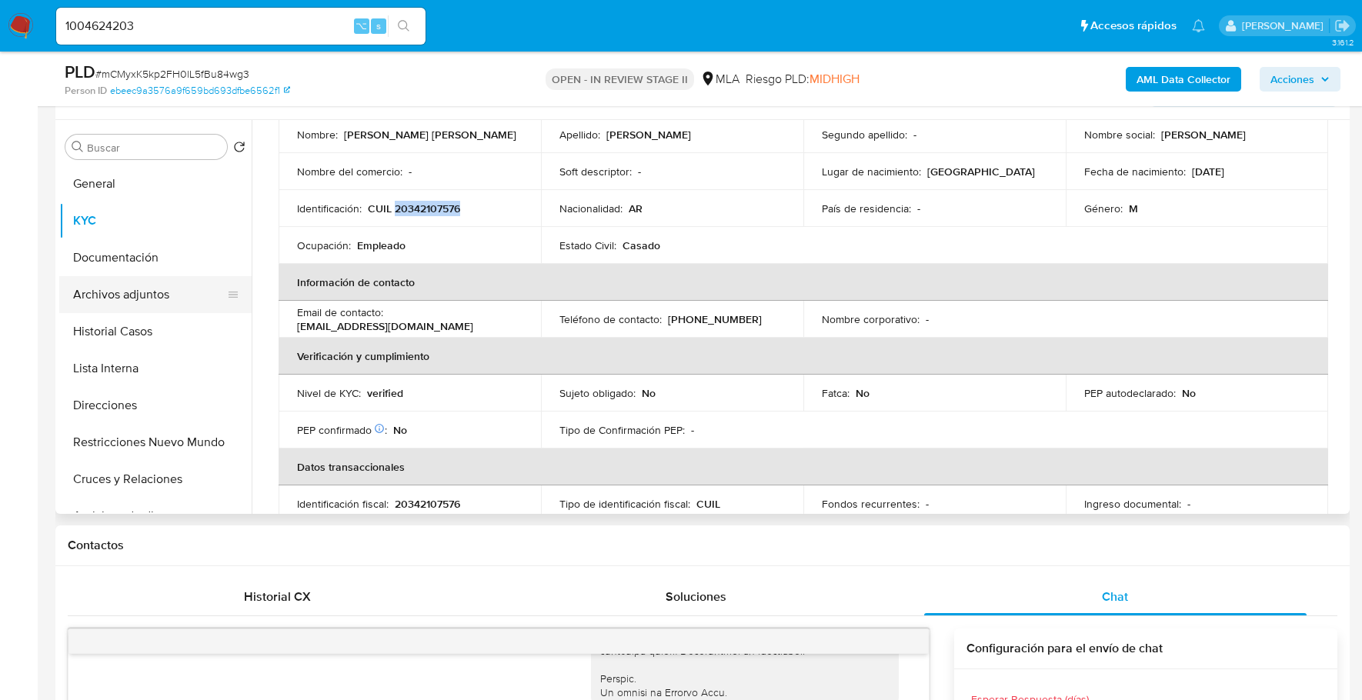
click at [135, 295] on button "Archivos adjuntos" at bounding box center [149, 294] width 180 height 37
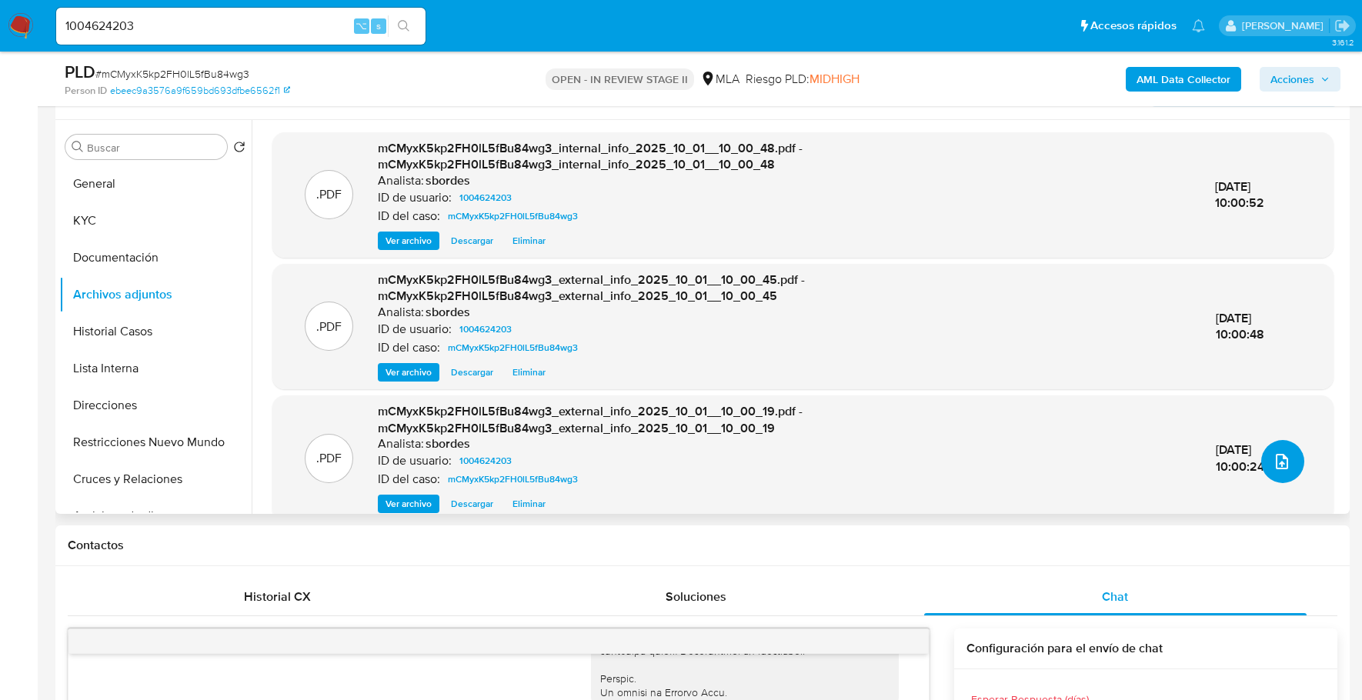
click at [1297, 457] on button "upload-file" at bounding box center [1282, 461] width 43 height 43
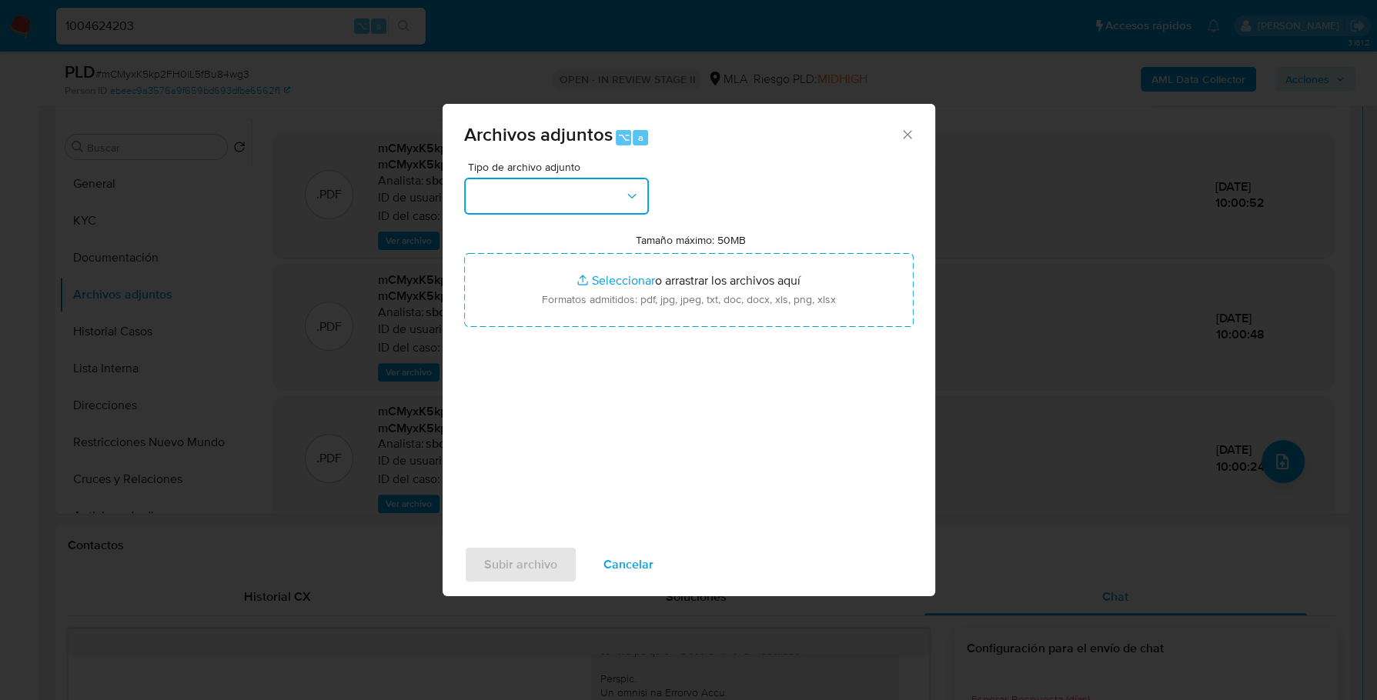
click at [602, 203] on button "button" at bounding box center [556, 196] width 185 height 37
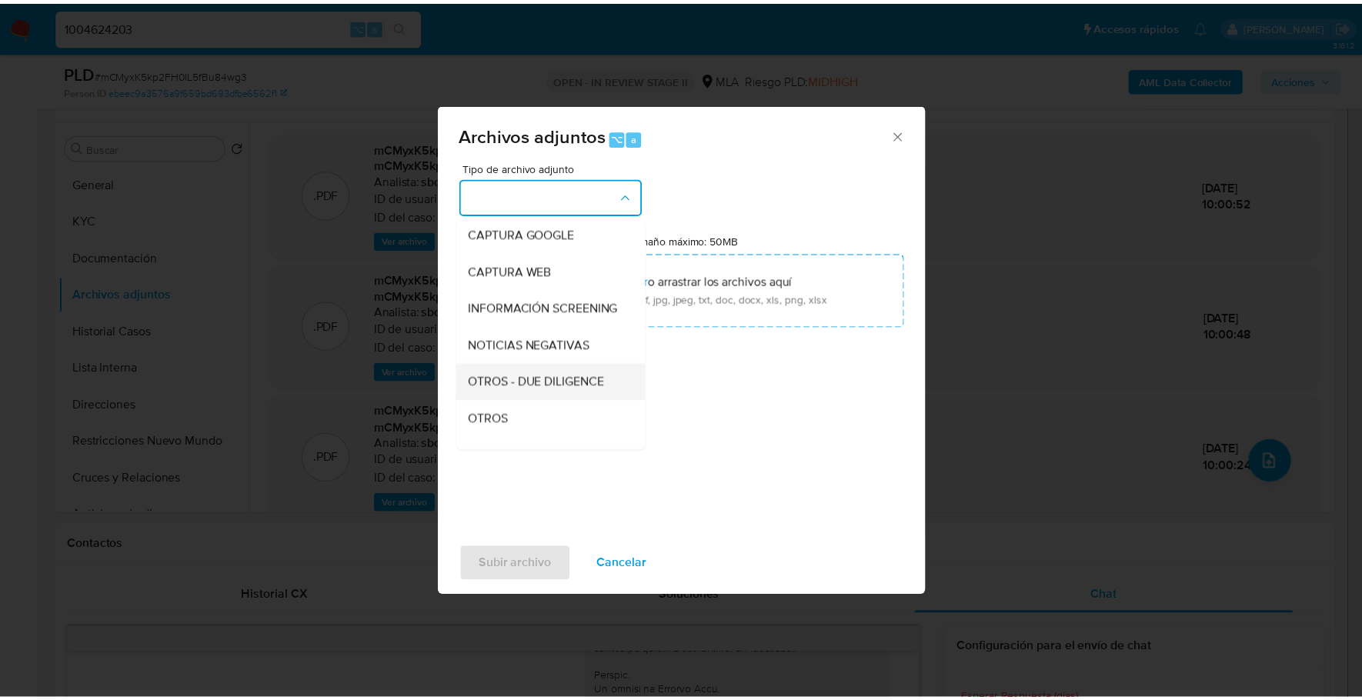
scroll to position [115, 0]
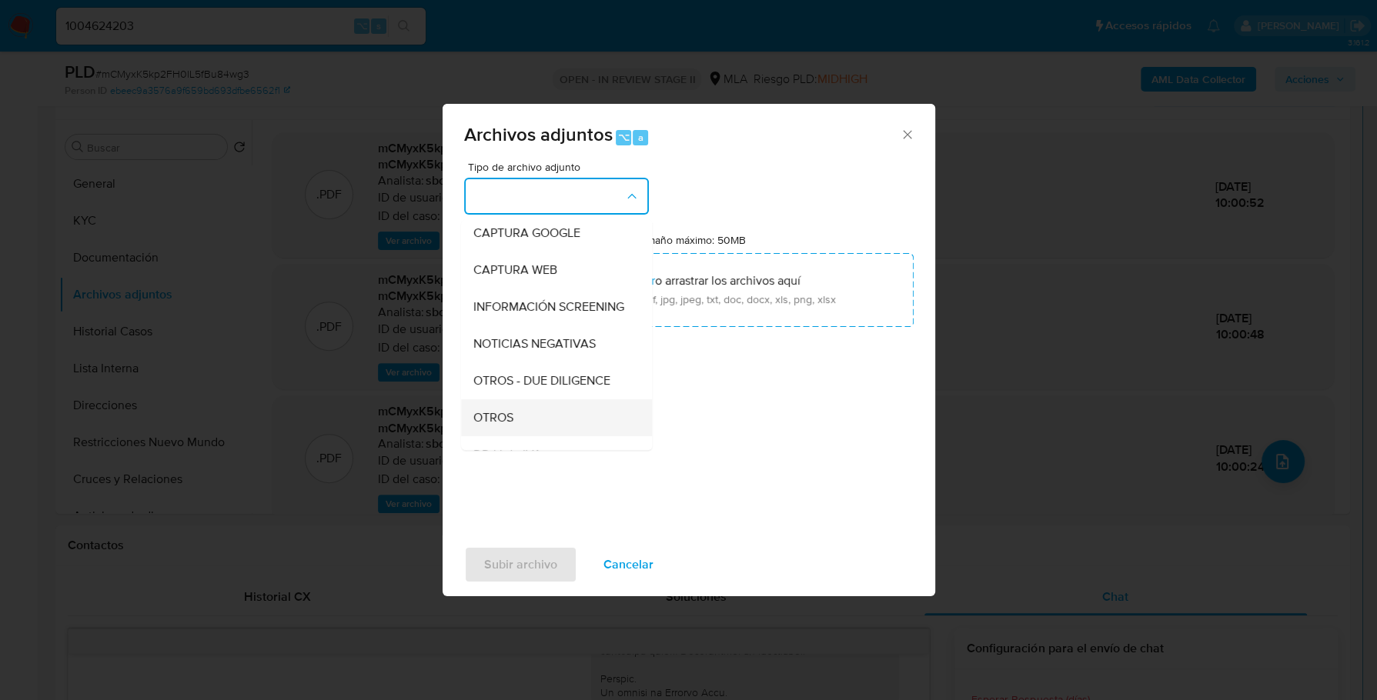
click at [535, 436] on div "OTROS" at bounding box center [551, 417] width 157 height 37
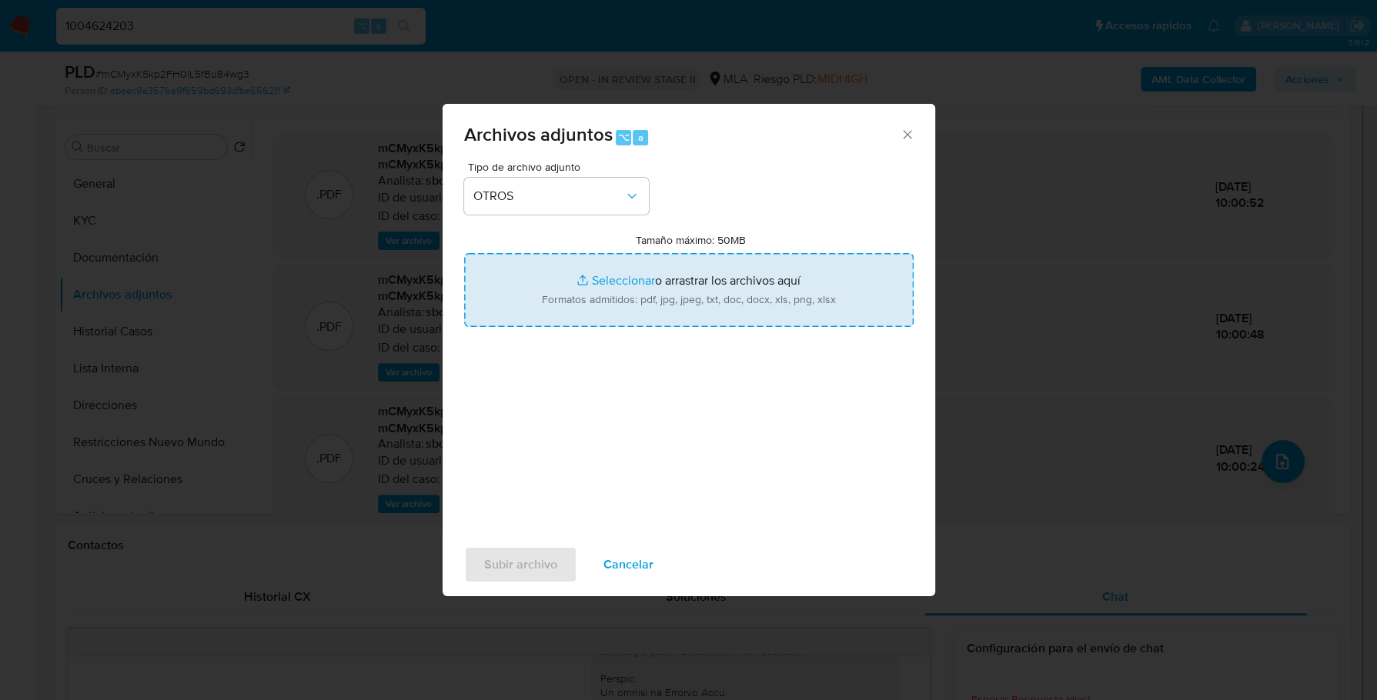
click at [623, 280] on input "Tamaño máximo: 50MB Seleccionar archivos" at bounding box center [688, 290] width 449 height 74
type input "C:\fakepath\Caselog mCMyxK5kp2FH0lL5fBu84wg3_2025_09_17_13_04_48.docx"
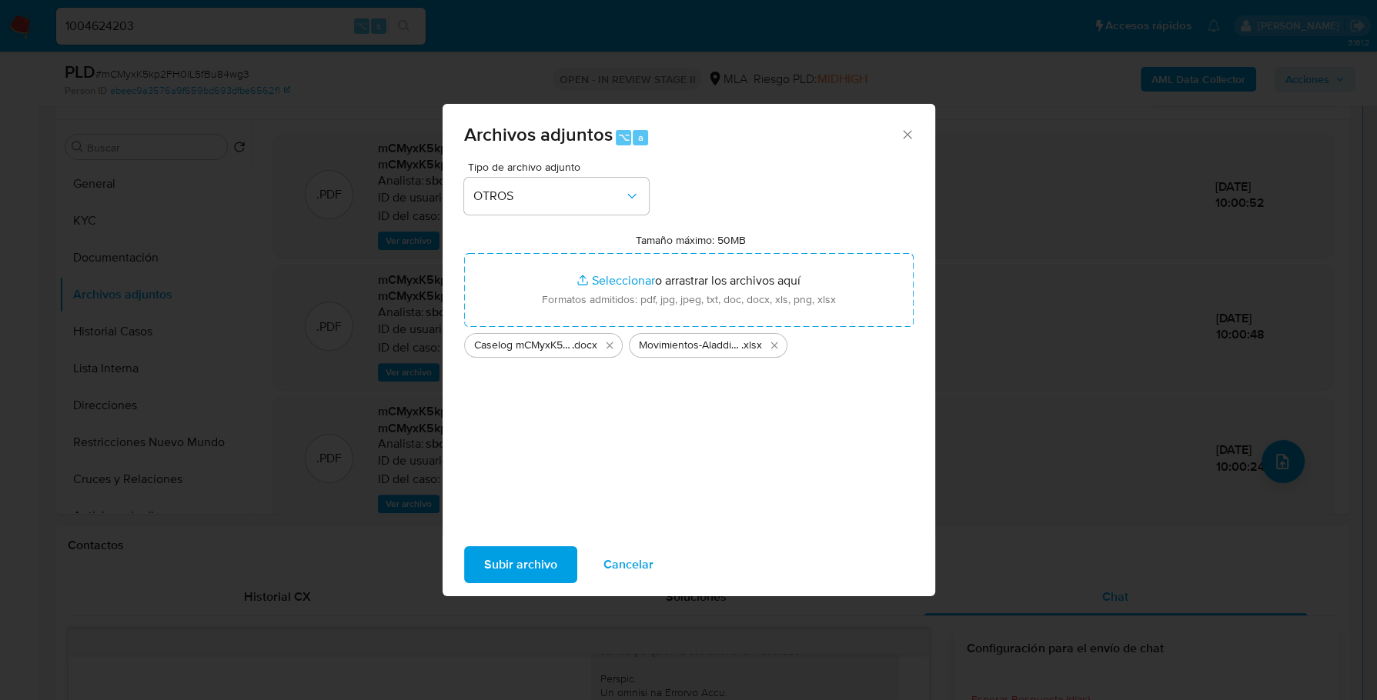
click at [532, 554] on span "Subir archivo" at bounding box center [520, 565] width 73 height 34
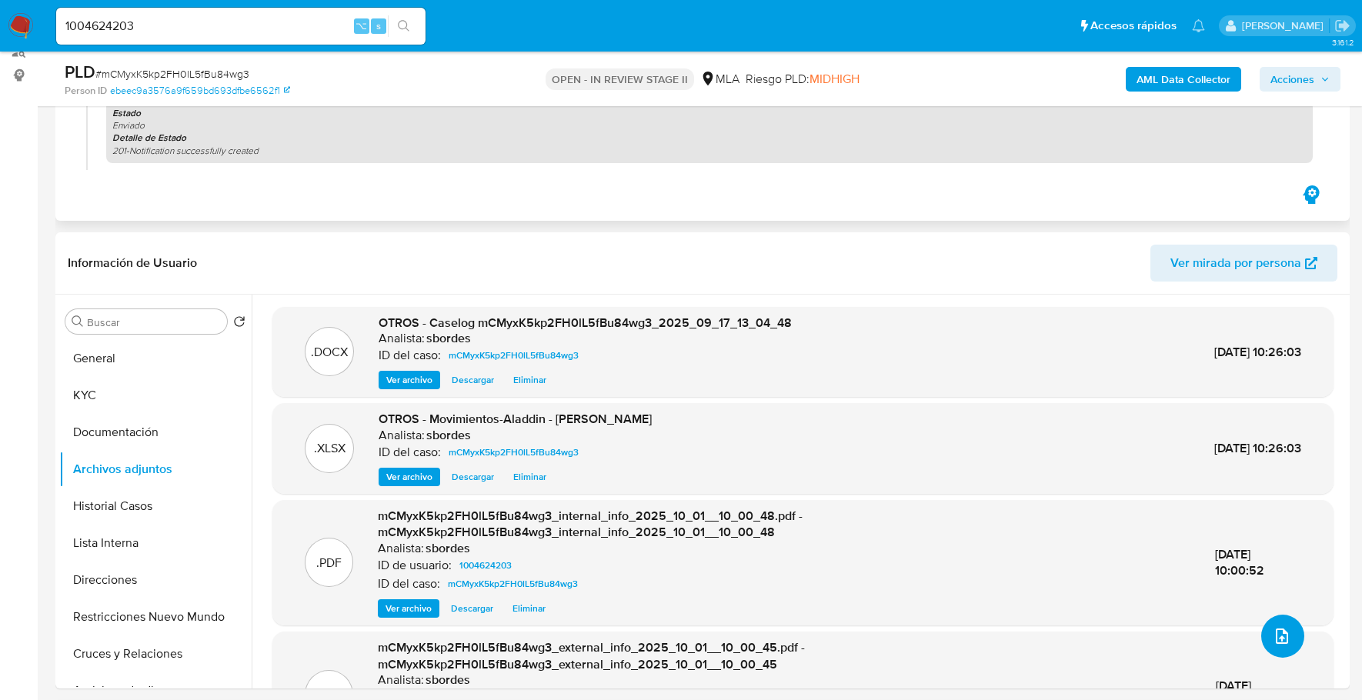
scroll to position [0, 0]
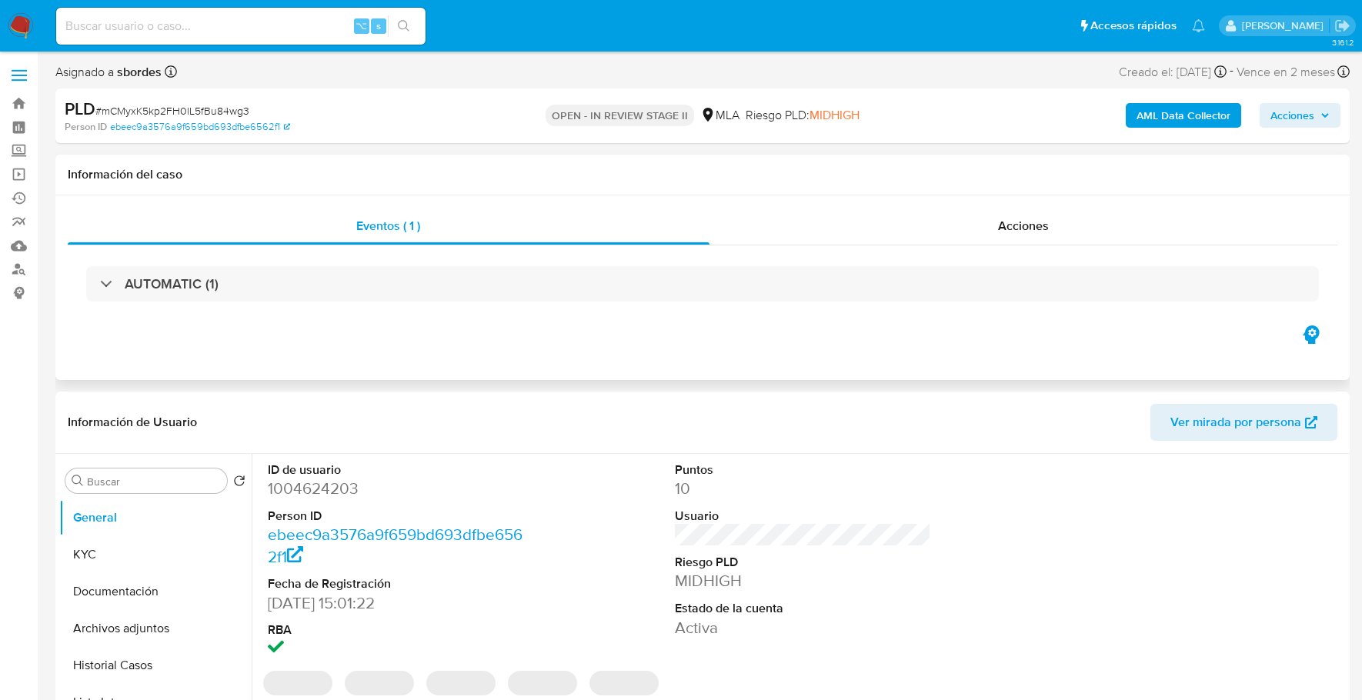
select select "10"
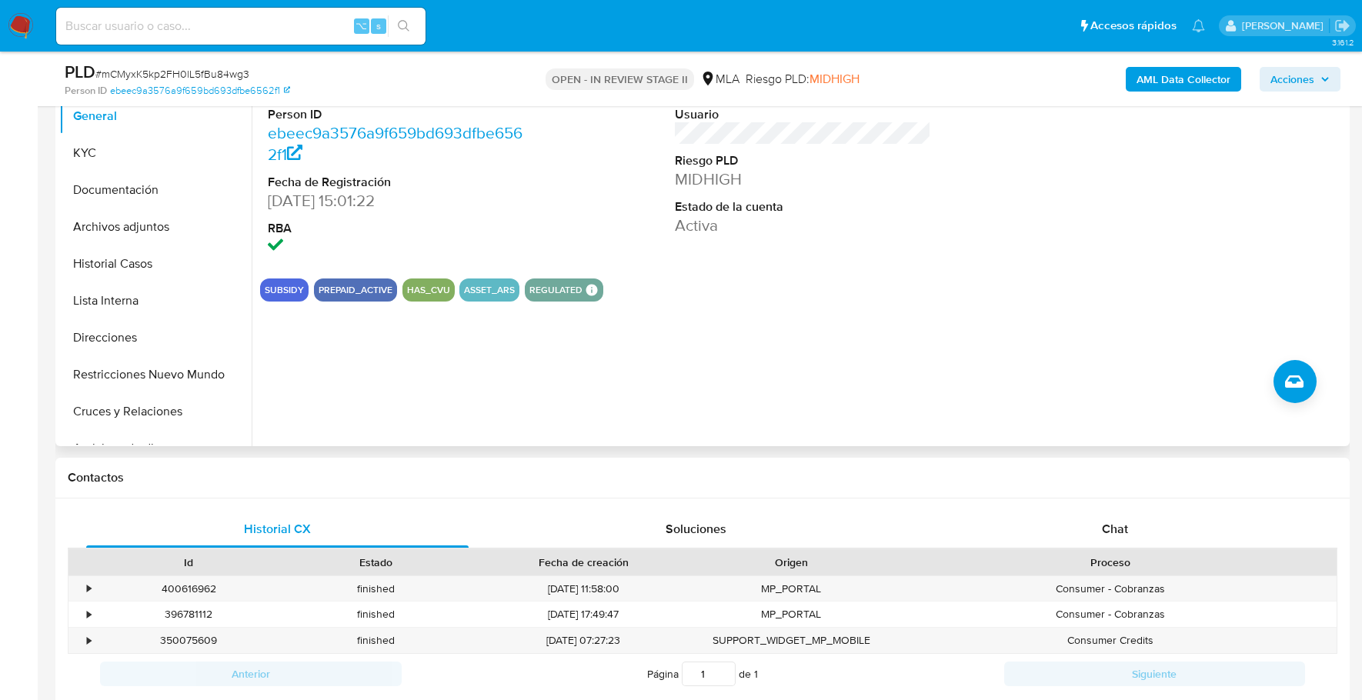
scroll to position [616, 0]
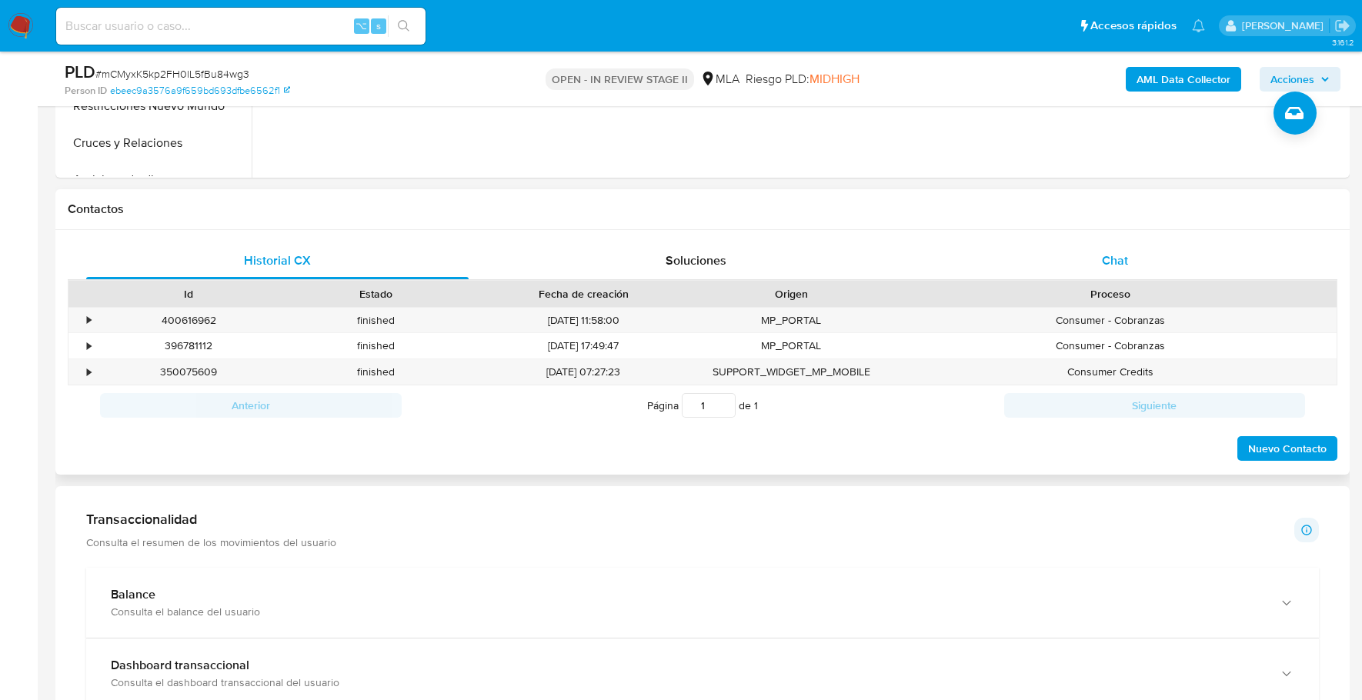
click at [1124, 257] on span "Chat" at bounding box center [1115, 261] width 26 height 18
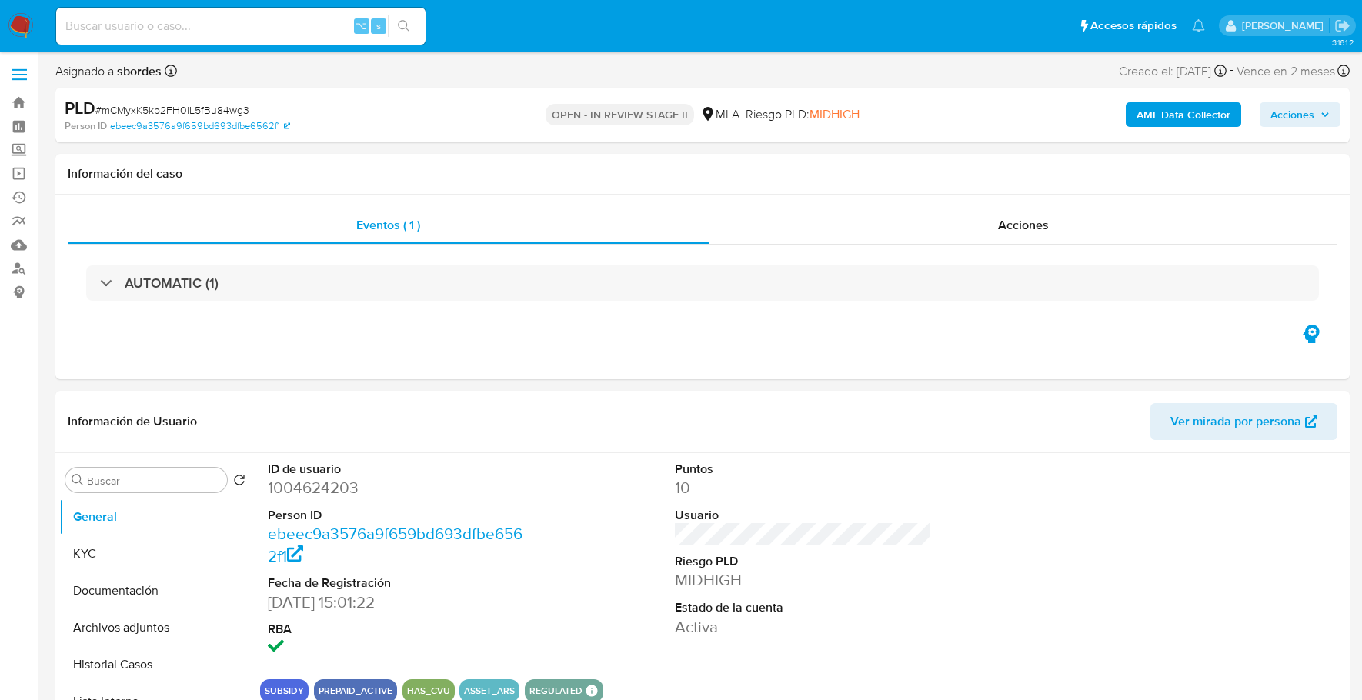
scroll to position [0, 0]
click at [1033, 217] on span "Acciones" at bounding box center [1023, 226] width 51 height 18
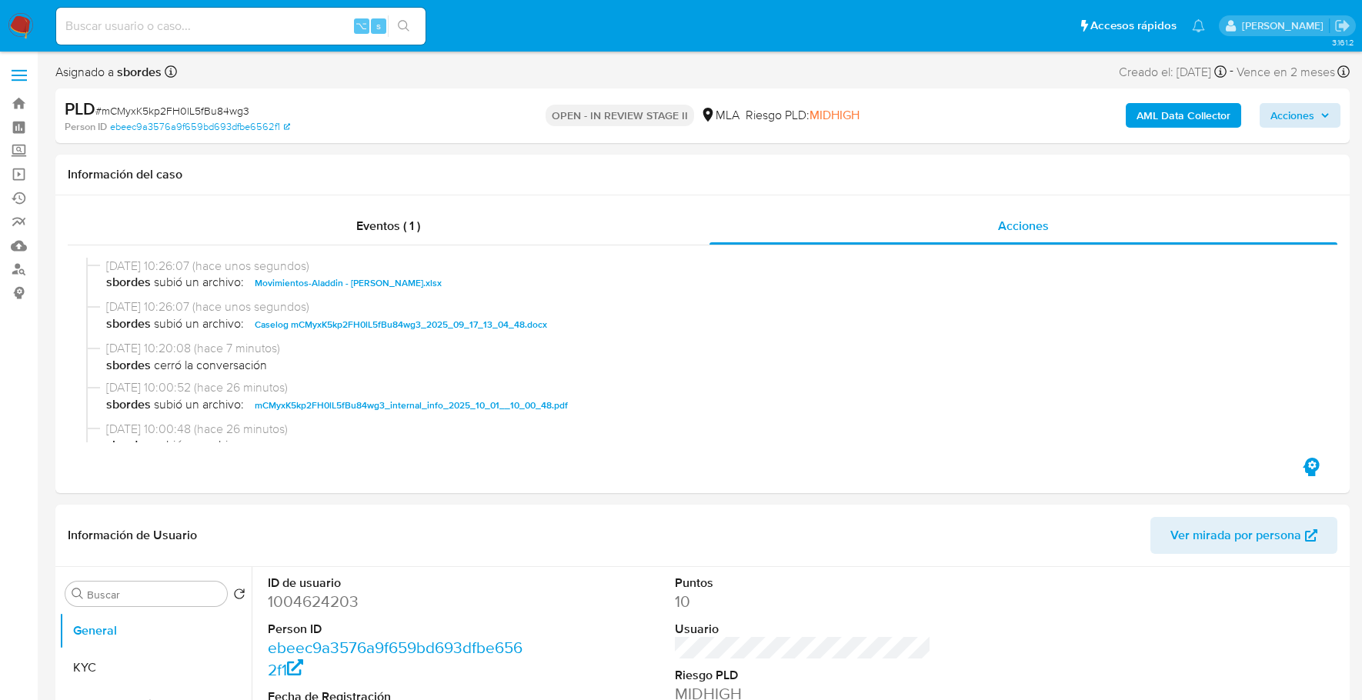
click at [1300, 128] on div "AML Data Collector Acciones" at bounding box center [1130, 116] width 421 height 36
click at [1304, 112] on span "Acciones" at bounding box center [1292, 115] width 44 height 25
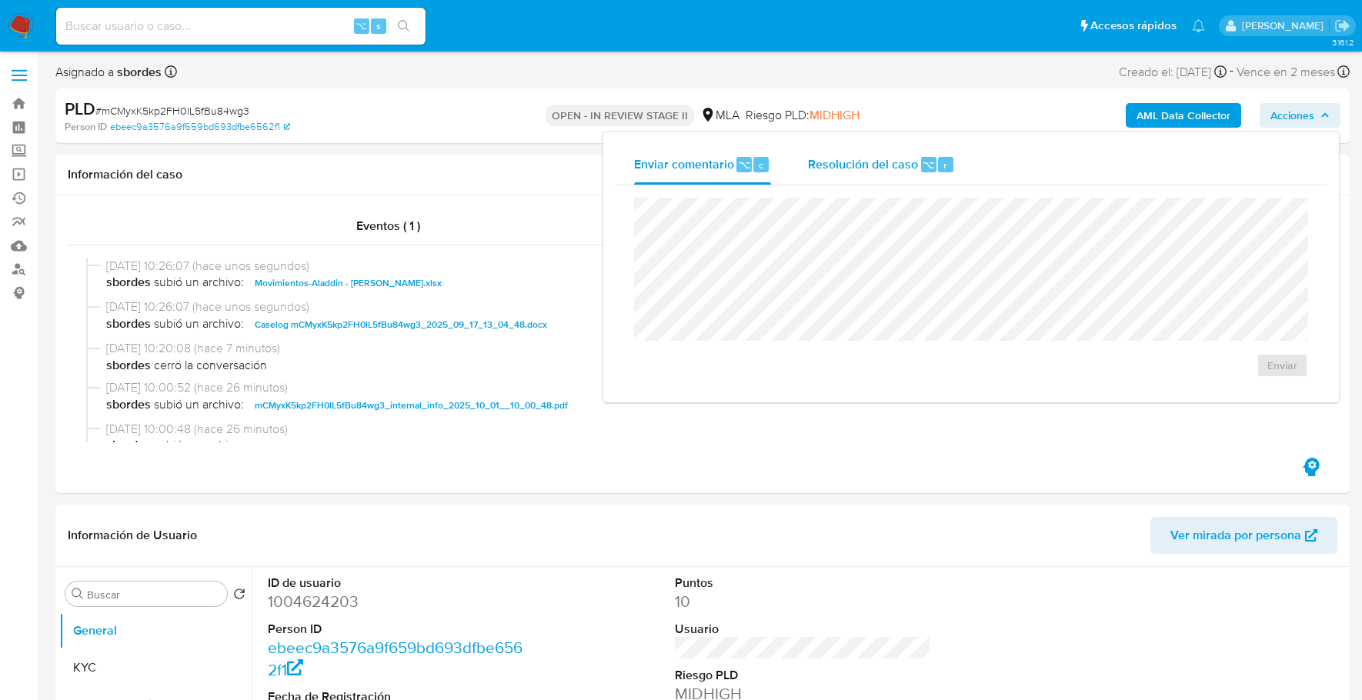
click at [883, 155] on span "Resolución del caso" at bounding box center [863, 164] width 110 height 18
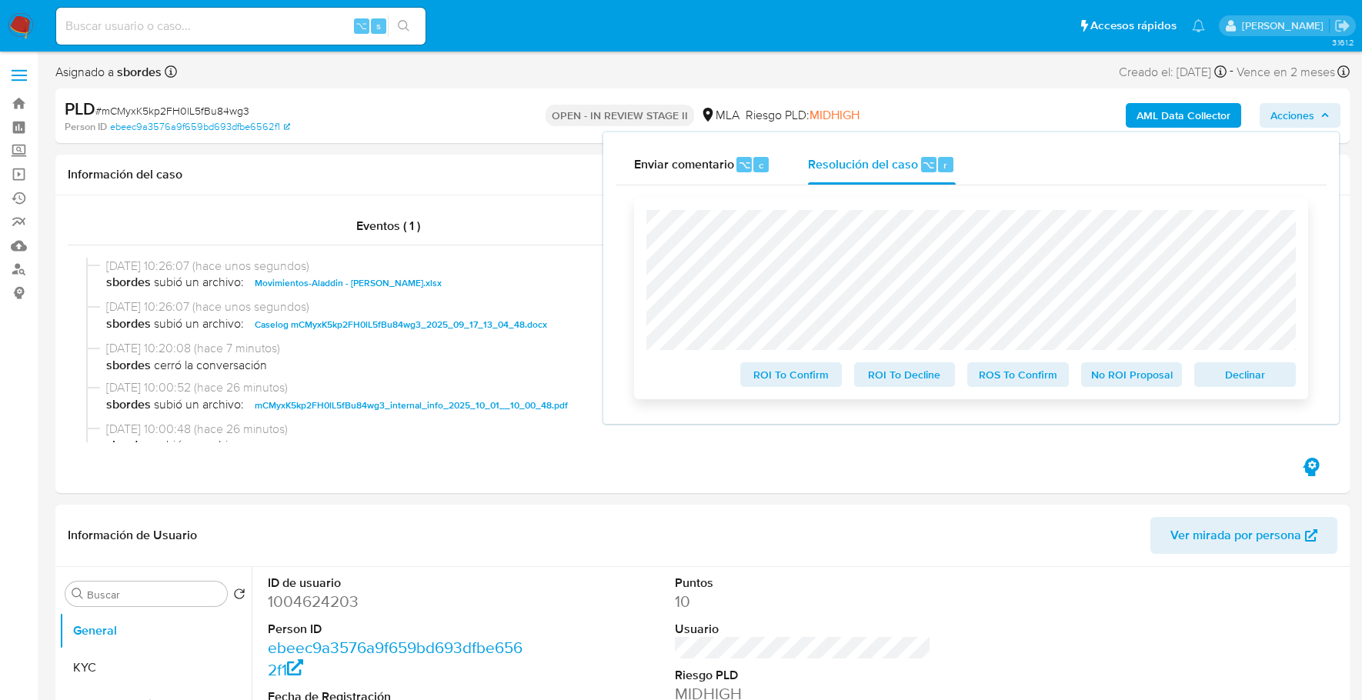
click at [1120, 370] on span "No ROI Proposal" at bounding box center [1132, 375] width 80 height 22
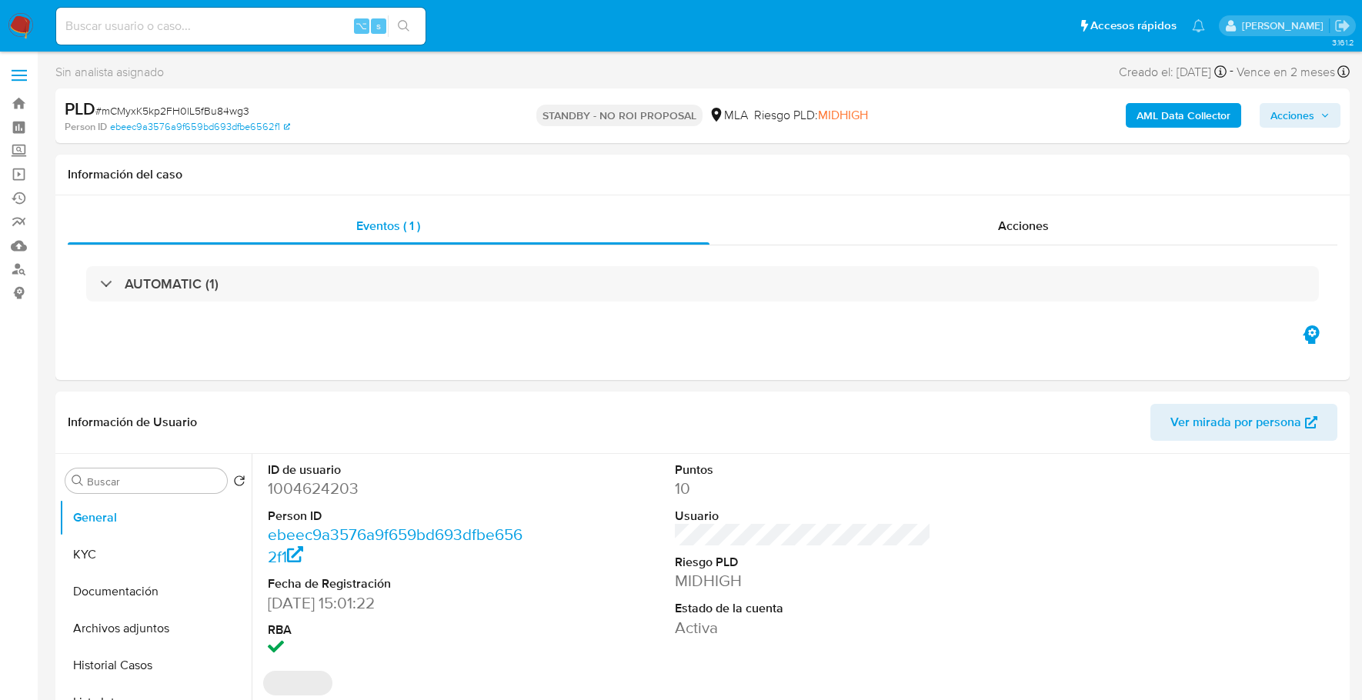
select select "10"
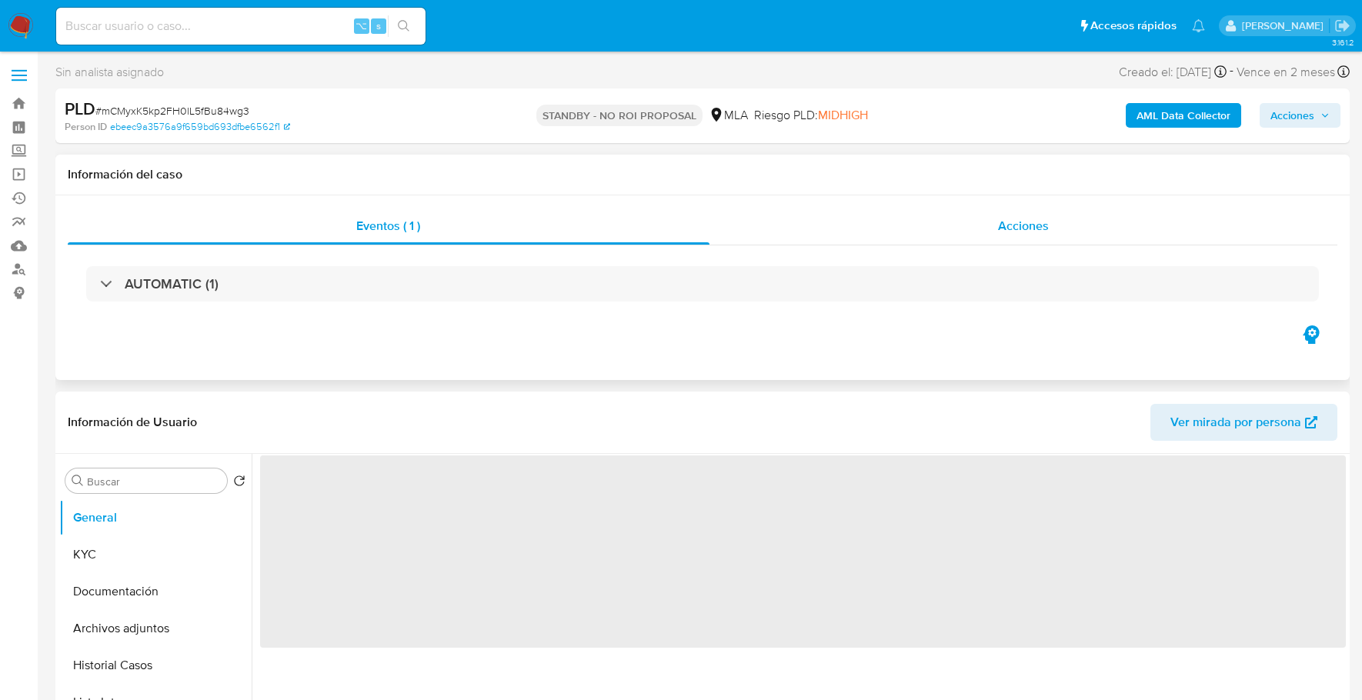
click at [989, 223] on div "Acciones" at bounding box center [1023, 226] width 629 height 37
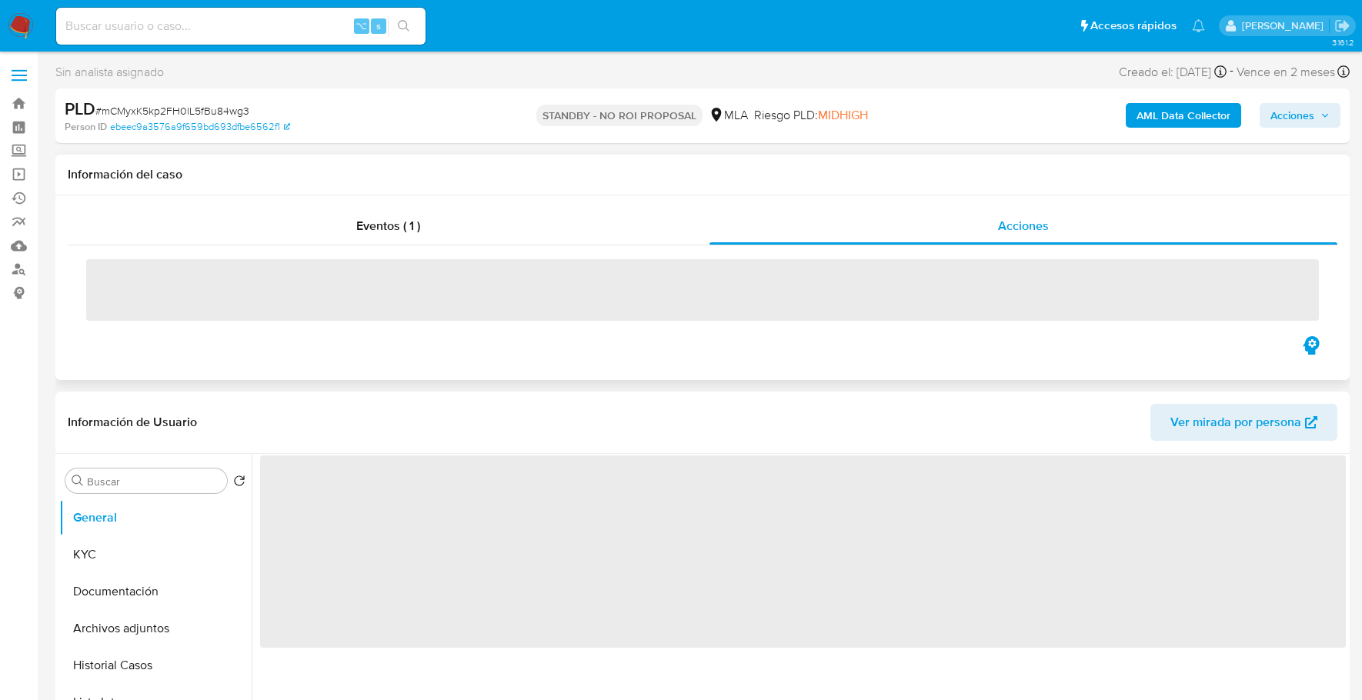
select select "10"
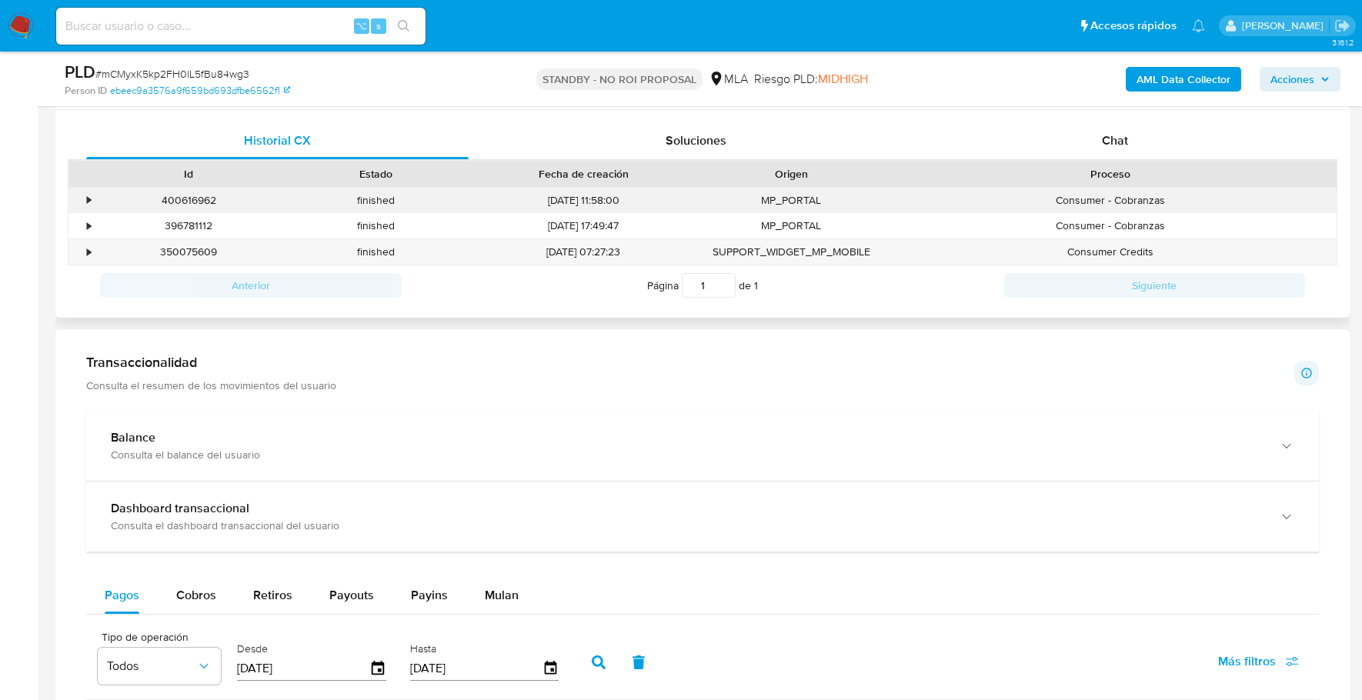
scroll to position [796, 0]
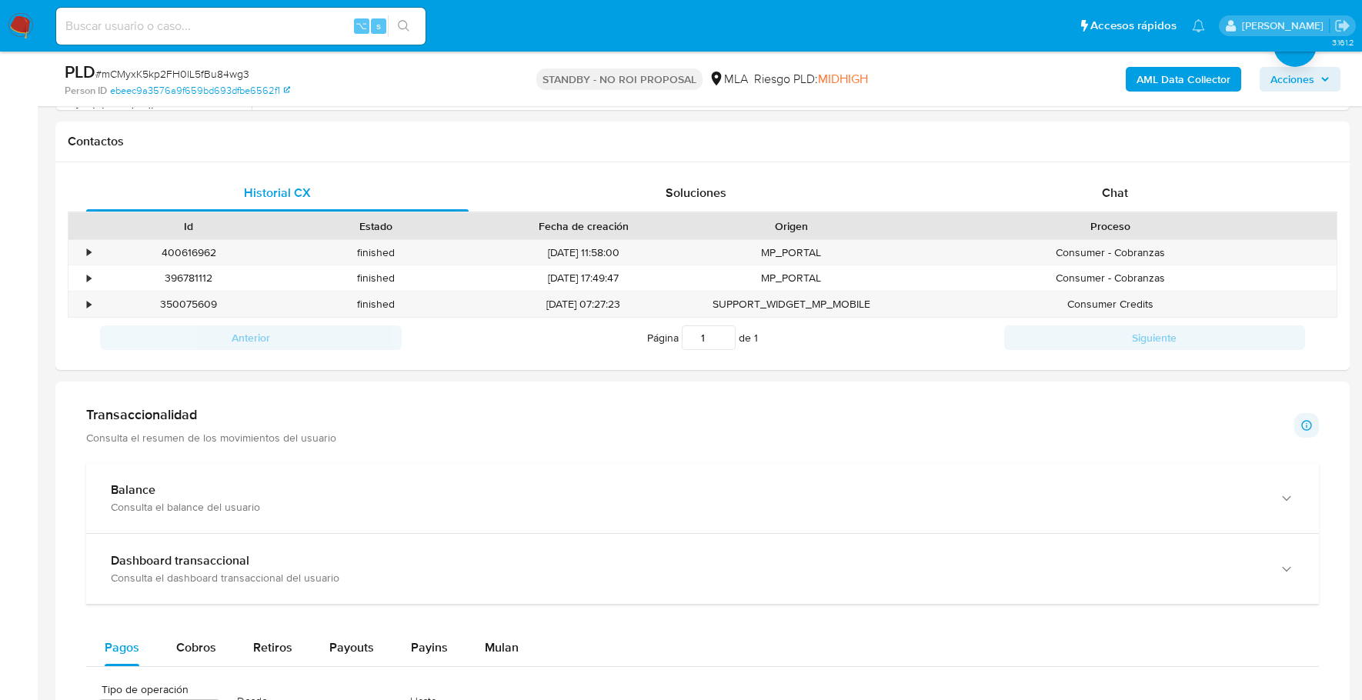
click at [288, 22] on input at bounding box center [240, 26] width 369 height 20
paste input "711991155"
type input "711991155"
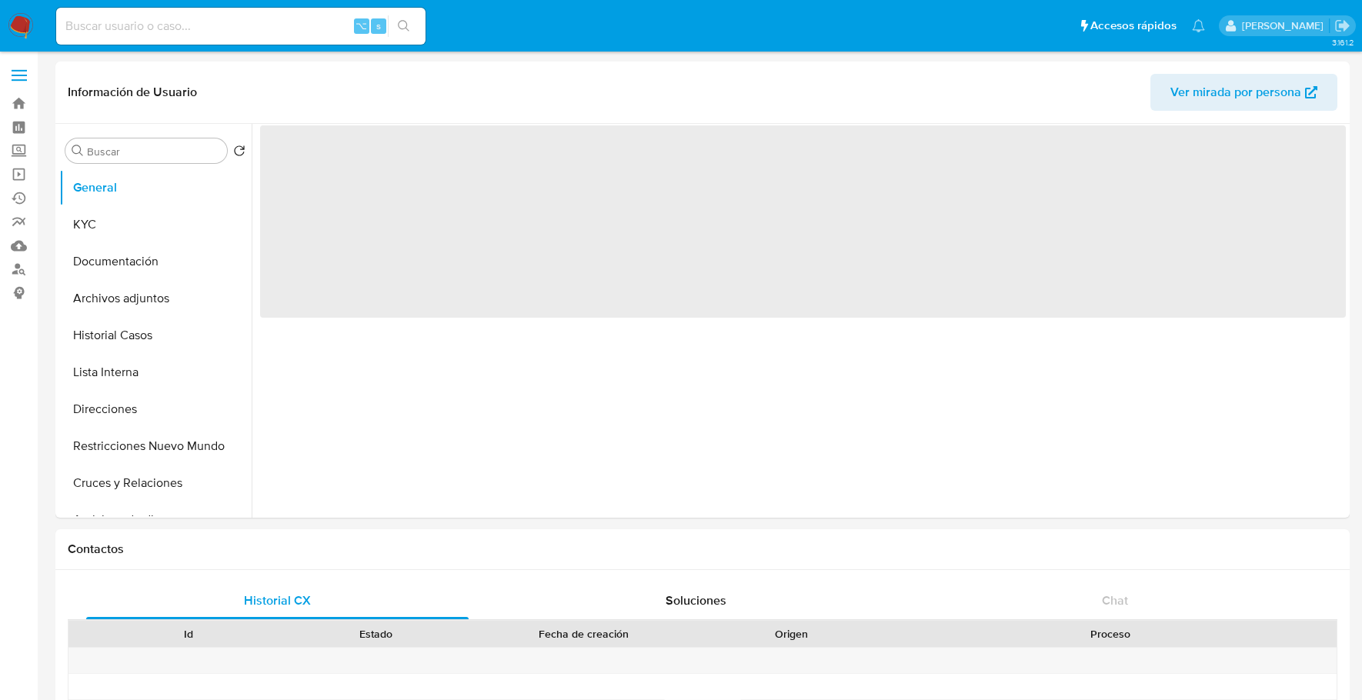
select select "10"
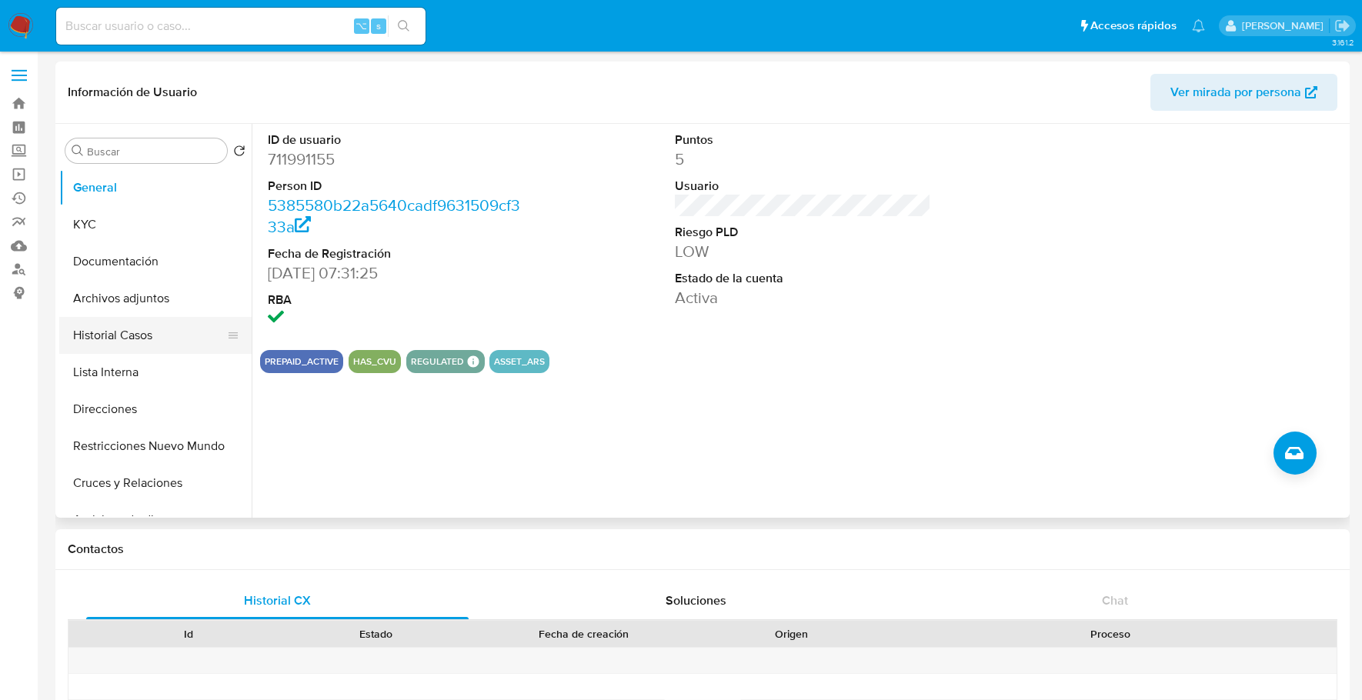
click at [125, 331] on button "Historial Casos" at bounding box center [149, 335] width 180 height 37
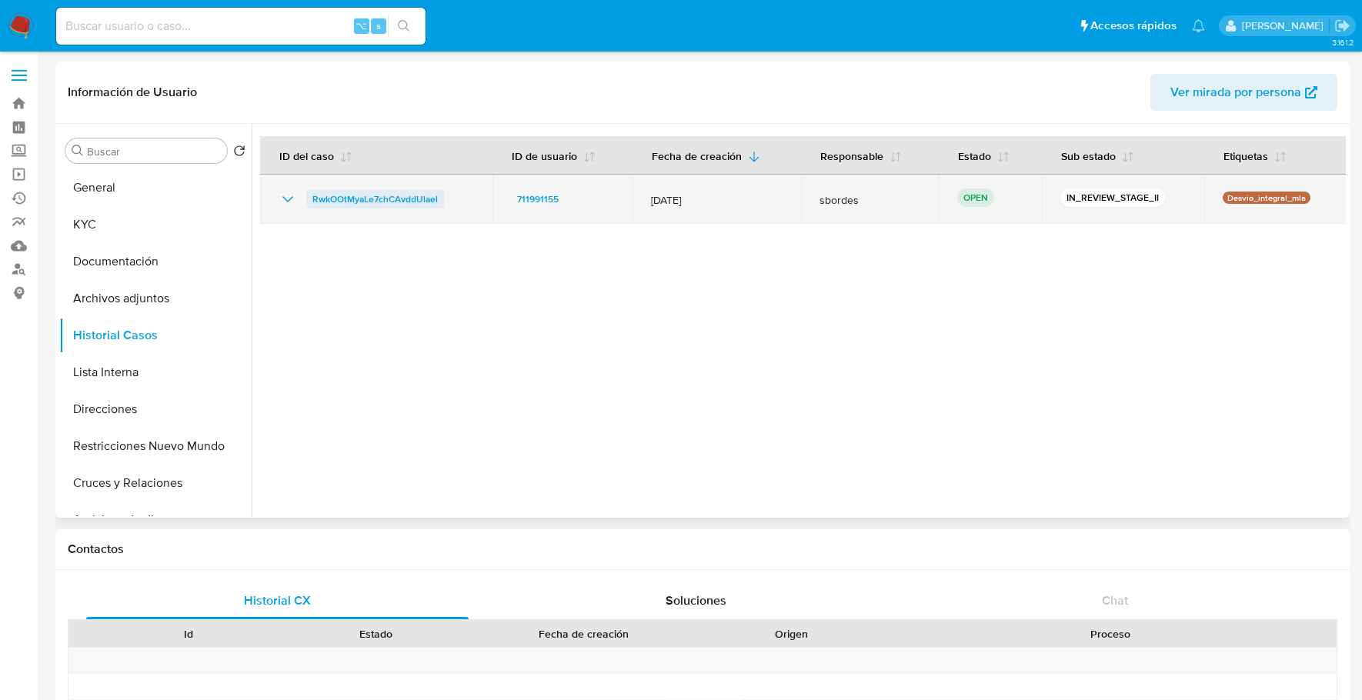
click at [335, 198] on span "RwkOOtMyaLe7chCAvddUlael" at bounding box center [374, 199] width 125 height 18
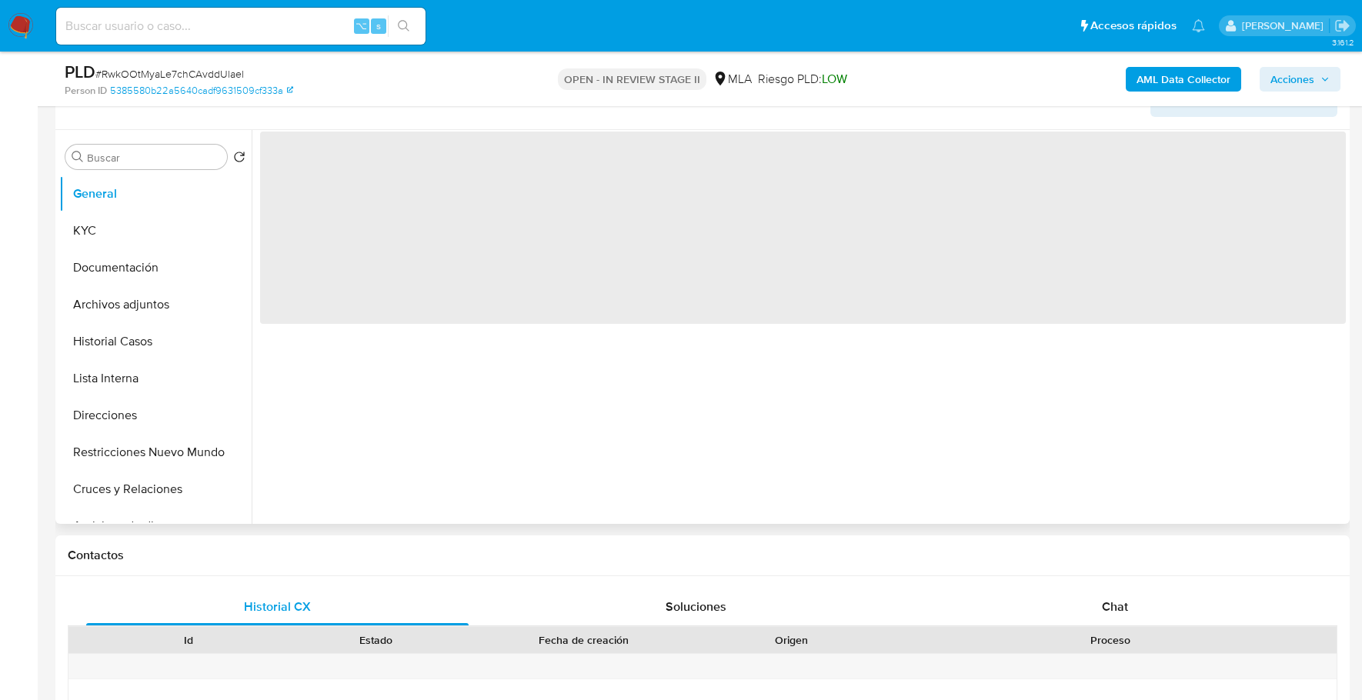
select select "10"
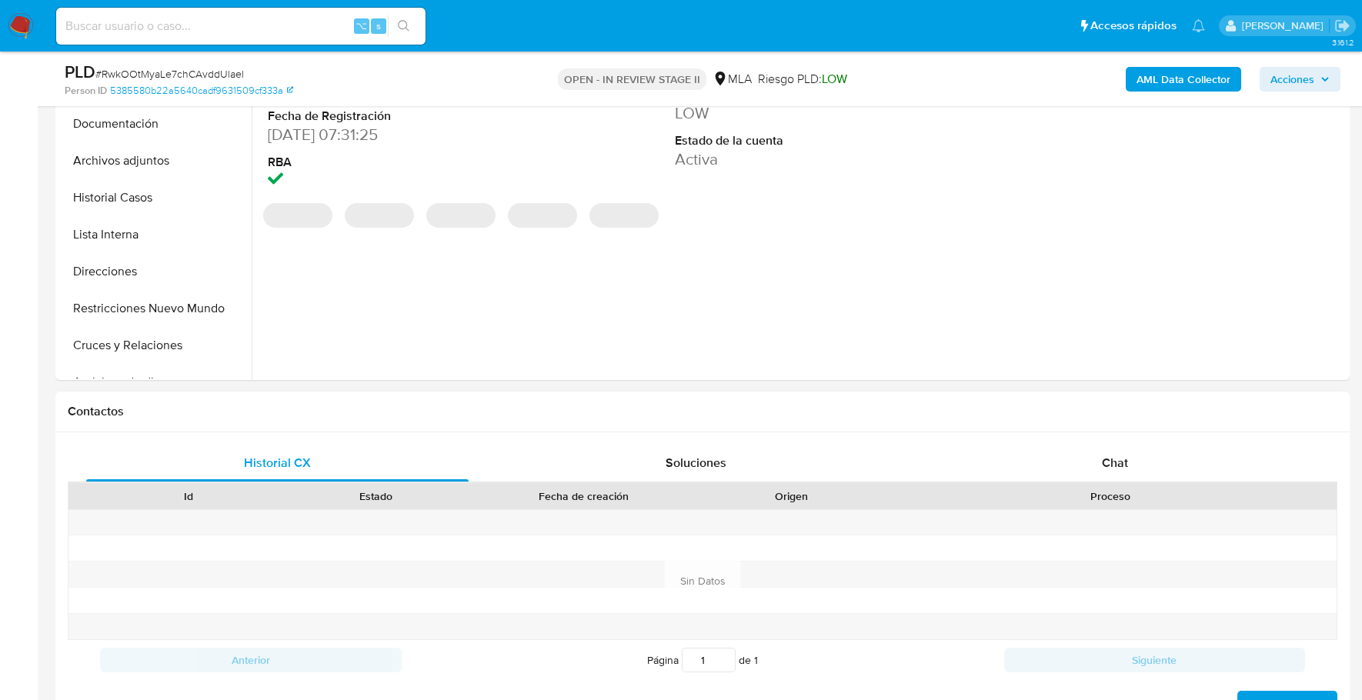
scroll to position [437, 0]
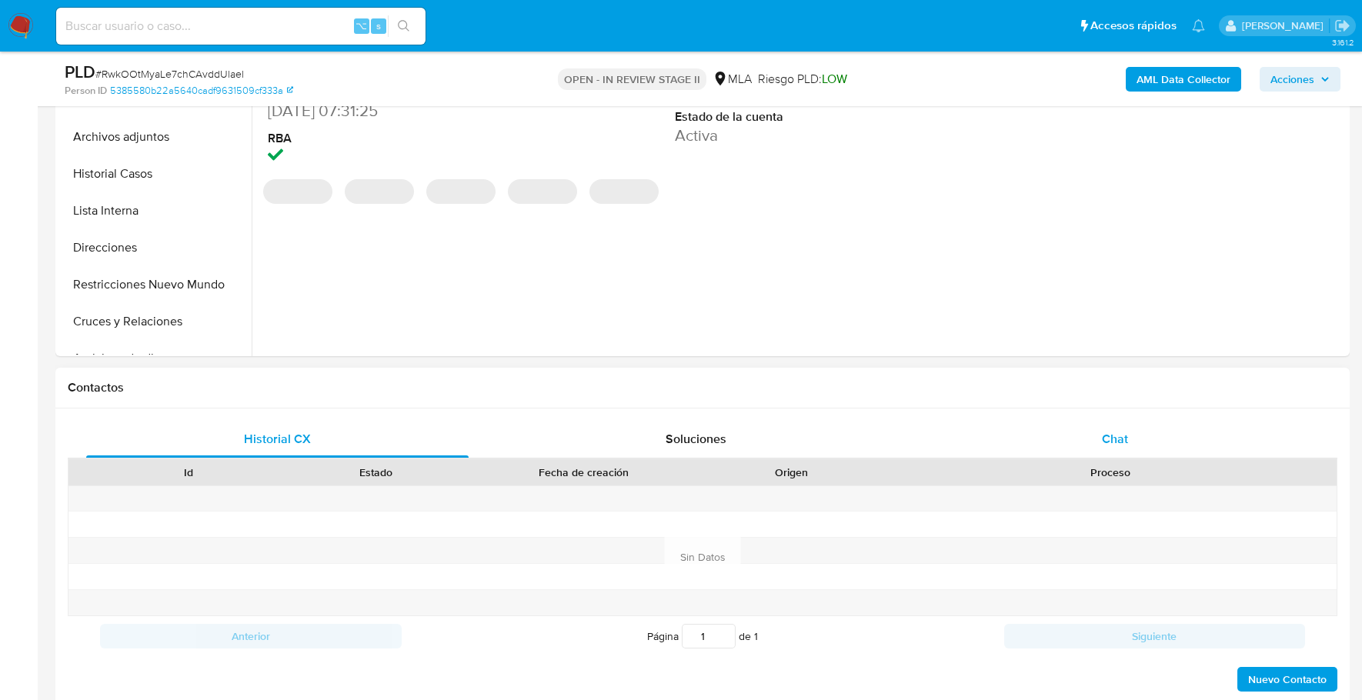
click at [1139, 430] on div "Chat" at bounding box center [1115, 439] width 382 height 37
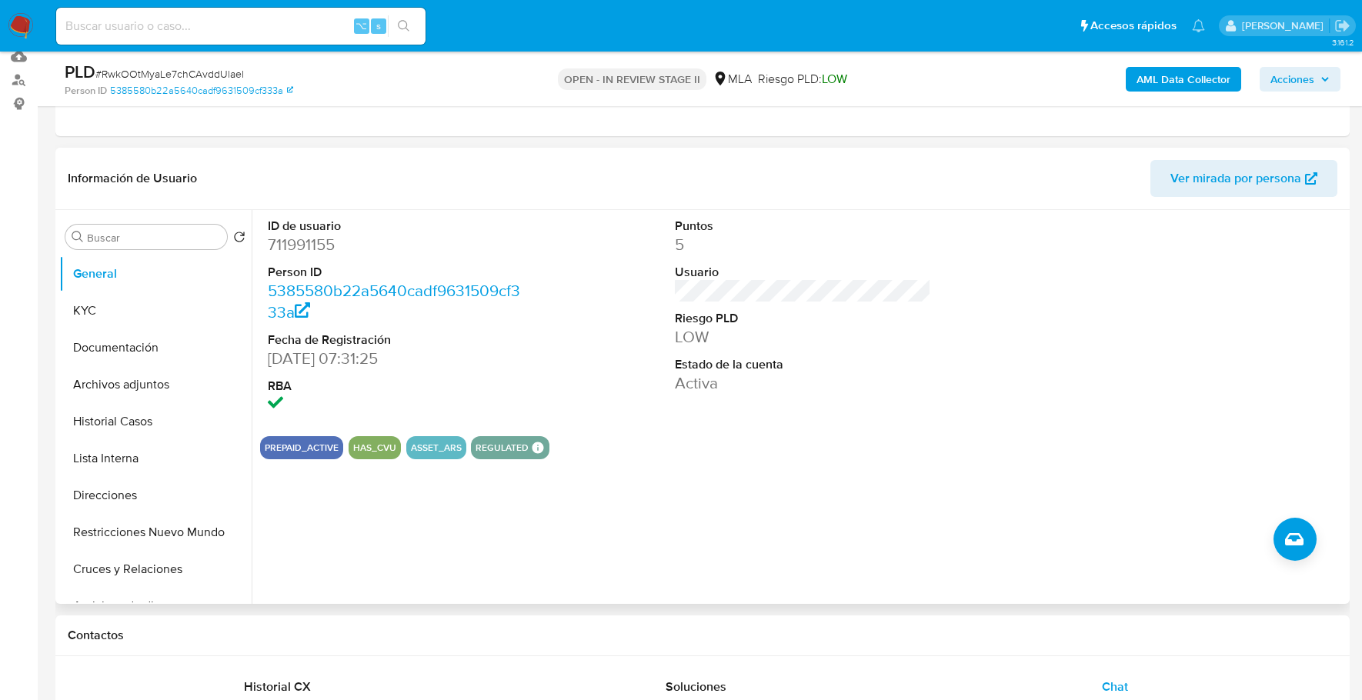
scroll to position [162, 0]
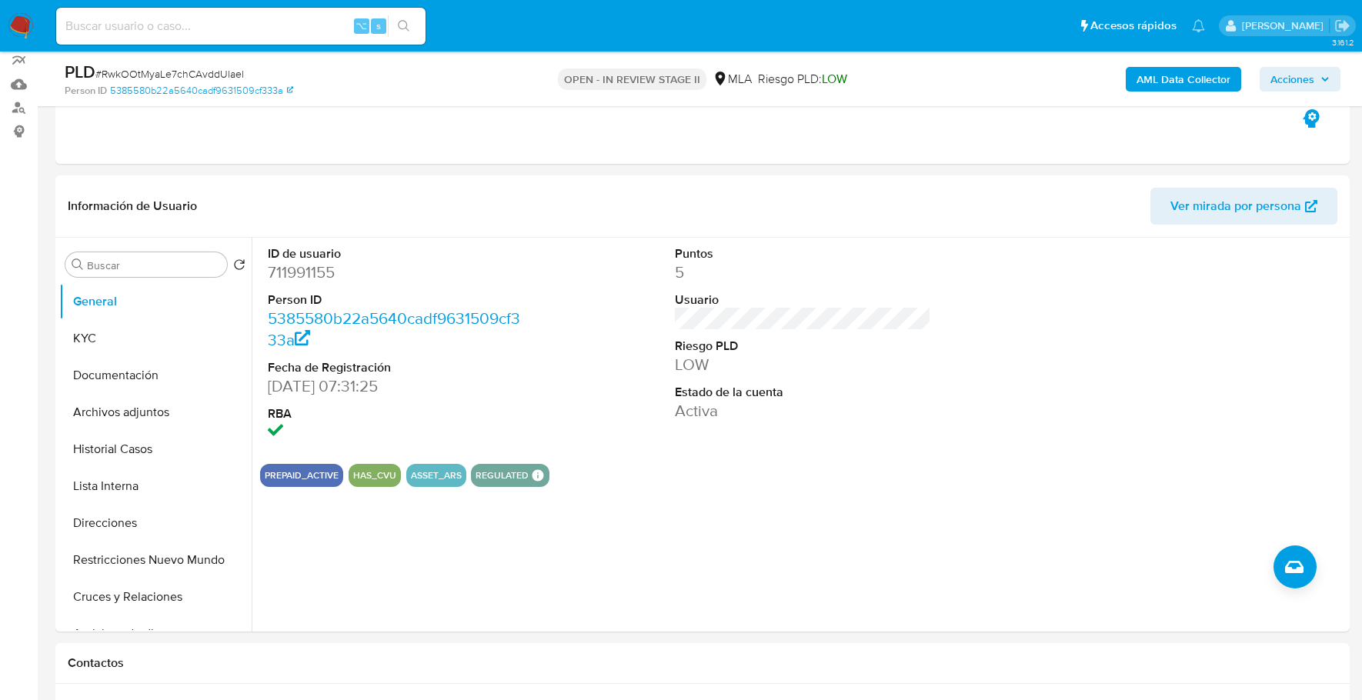
click at [195, 30] on input at bounding box center [240, 26] width 369 height 20
paste input "711991155"
type input "711991155"
click at [121, 349] on button "KYC" at bounding box center [149, 338] width 180 height 37
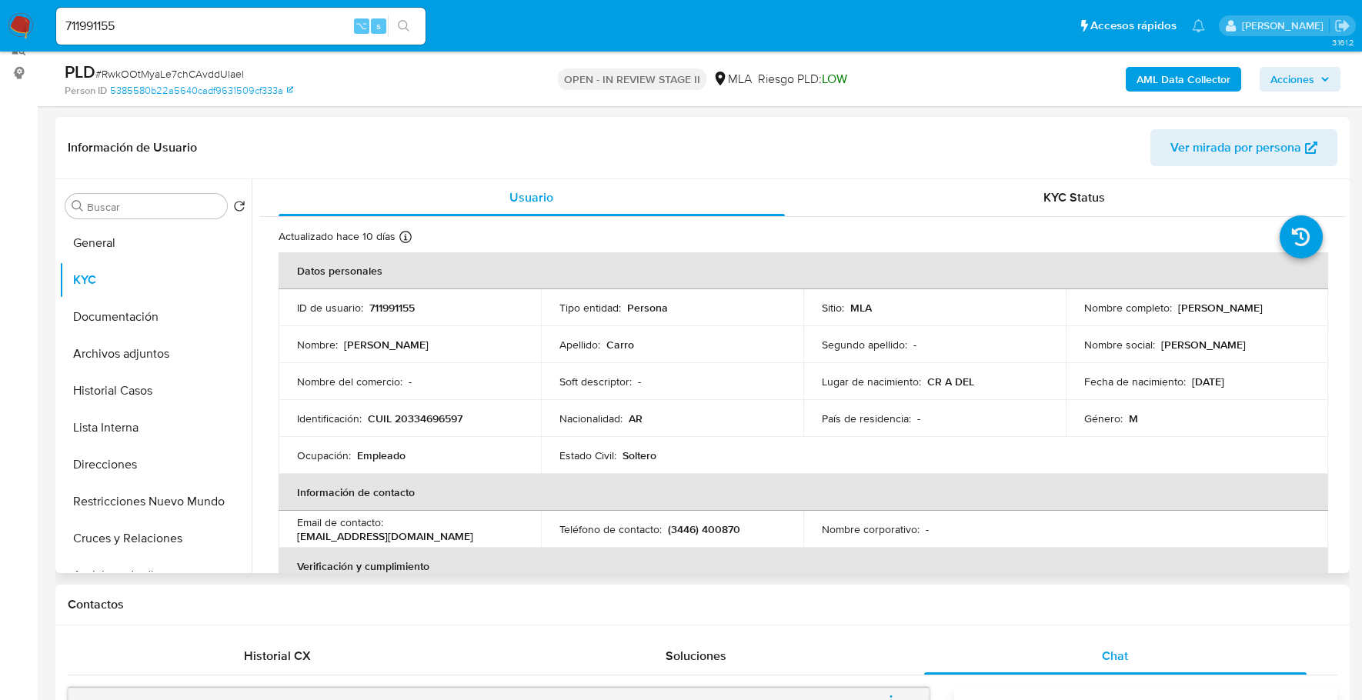
scroll to position [220, 0]
copy p "711991155"
click at [235, 46] on div "711991155 ⌥ s" at bounding box center [240, 26] width 369 height 43
click at [220, 29] on input "711991155" at bounding box center [240, 26] width 369 height 20
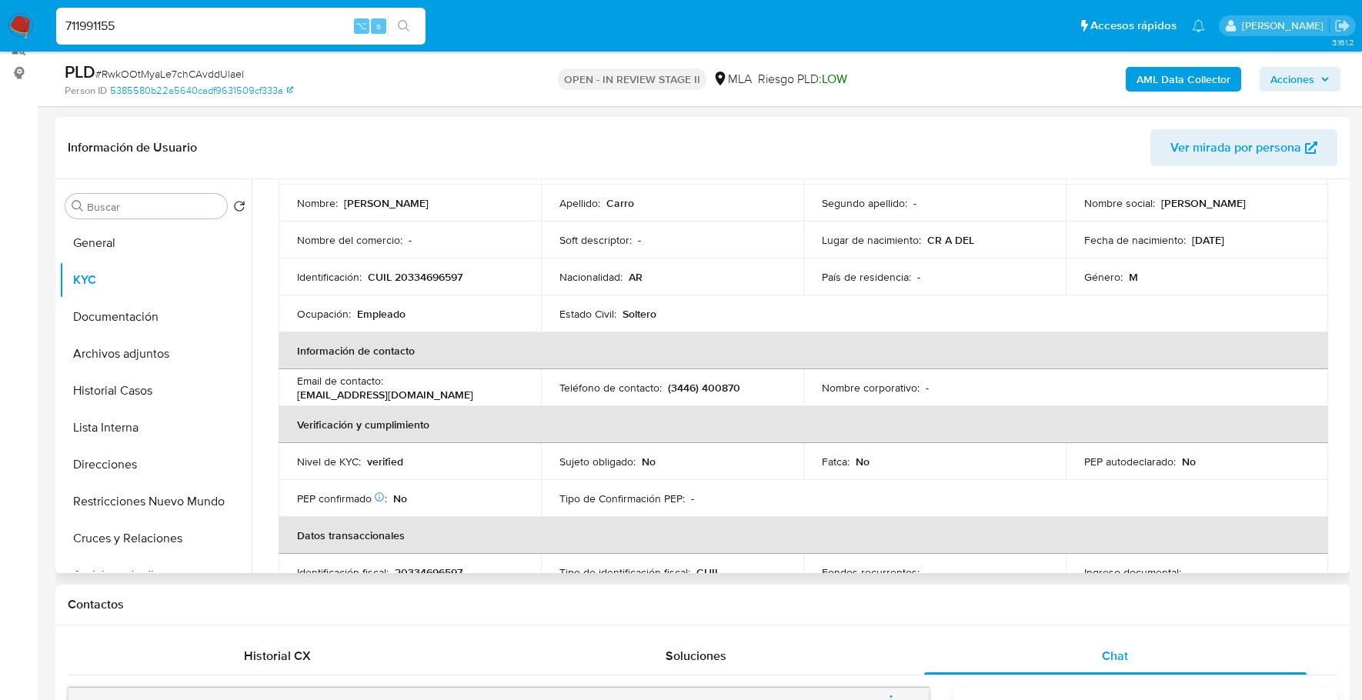
scroll to position [0, 0]
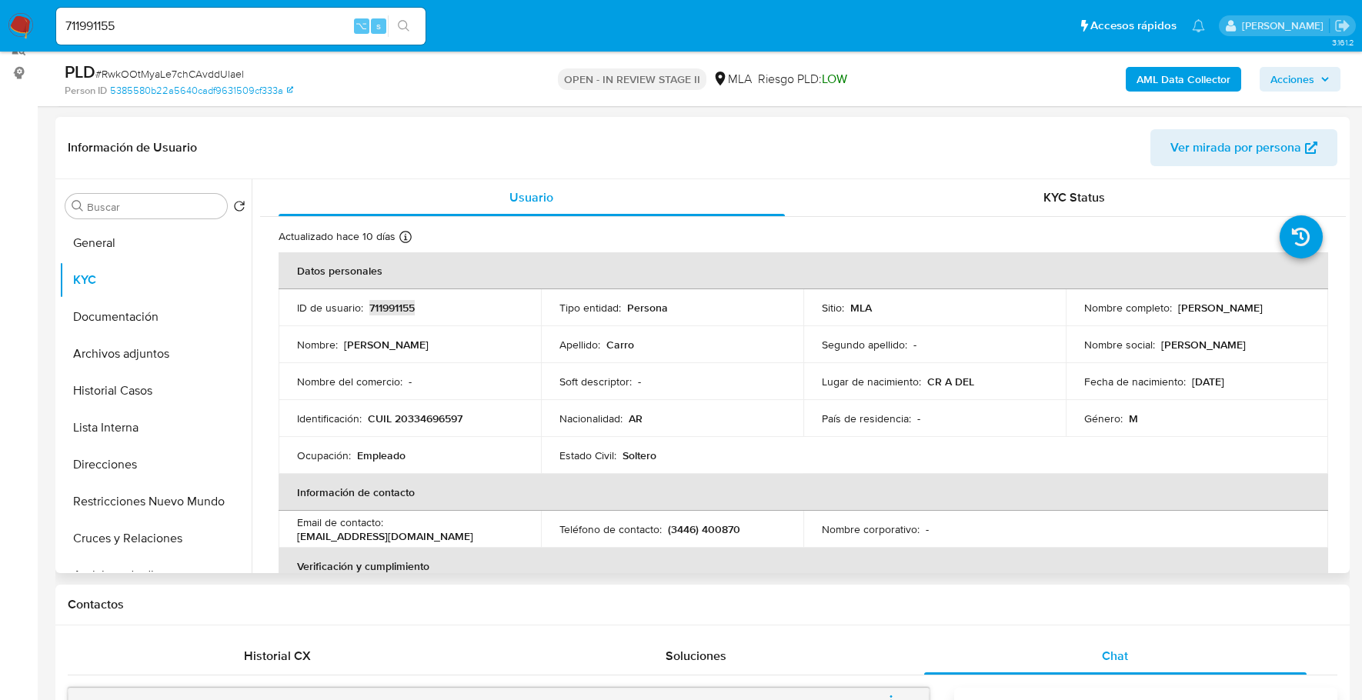
copy p "711991155"
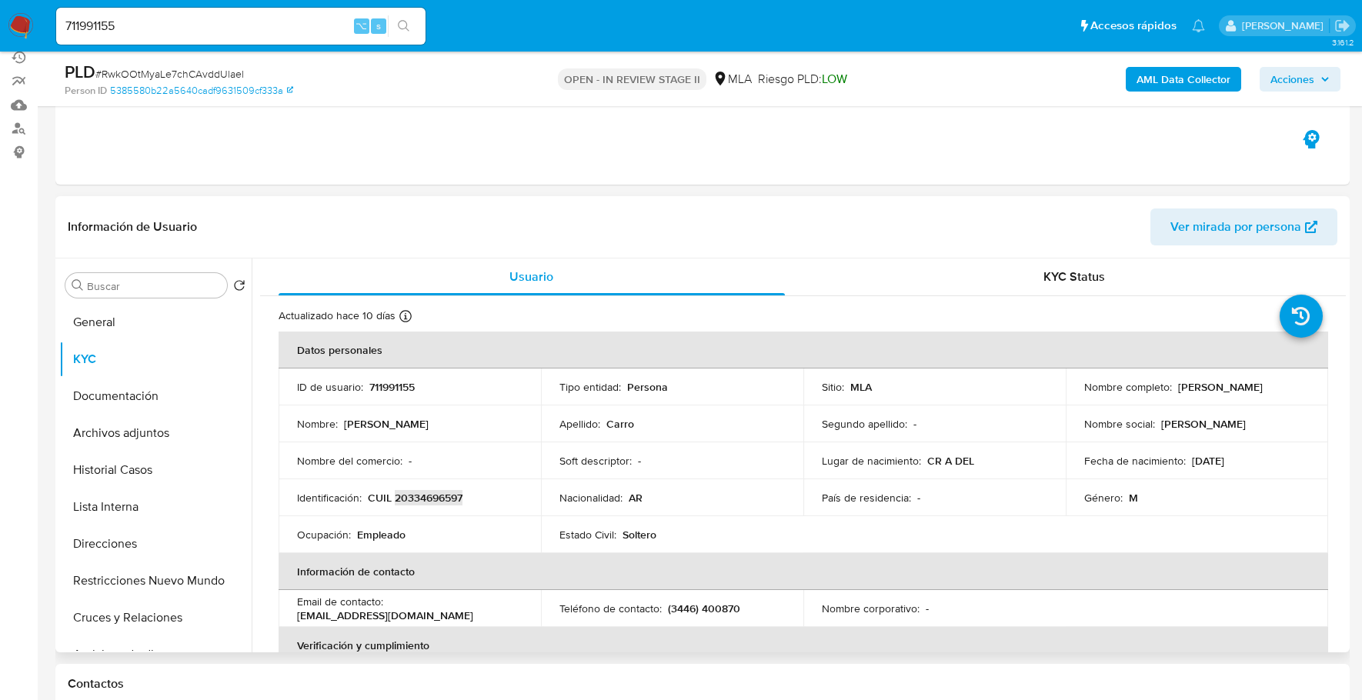
copy p "20334696597"
click at [1184, 68] on b "AML Data Collector" at bounding box center [1184, 79] width 94 height 25
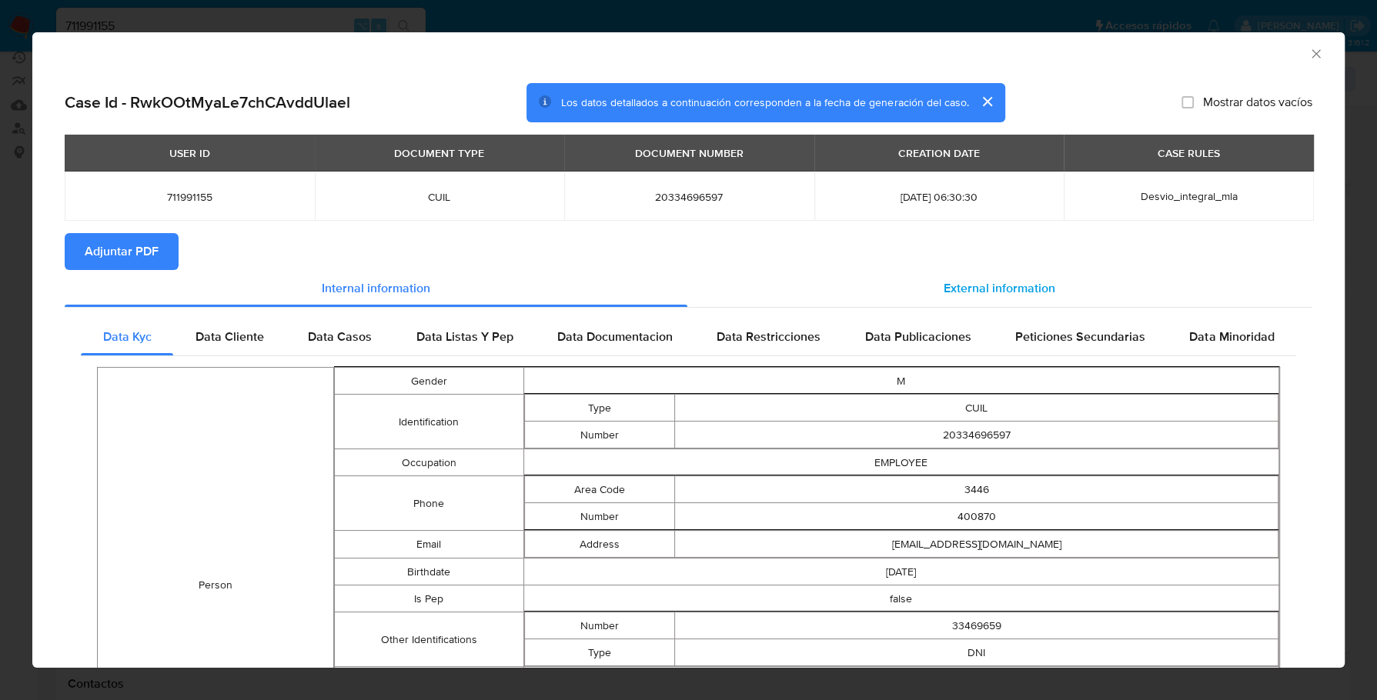
click at [980, 304] on div "External information" at bounding box center [1000, 288] width 626 height 37
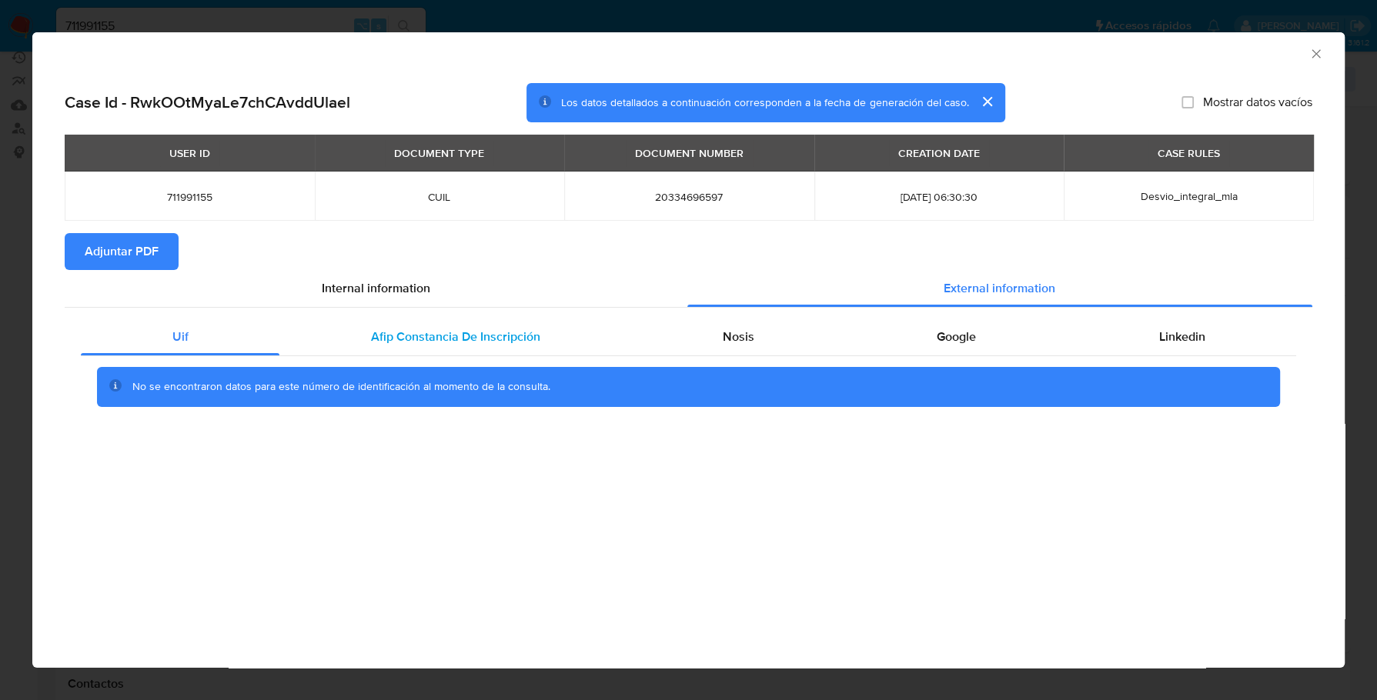
click at [444, 349] on div "Afip Constancia De Inscripción" at bounding box center [455, 337] width 352 height 37
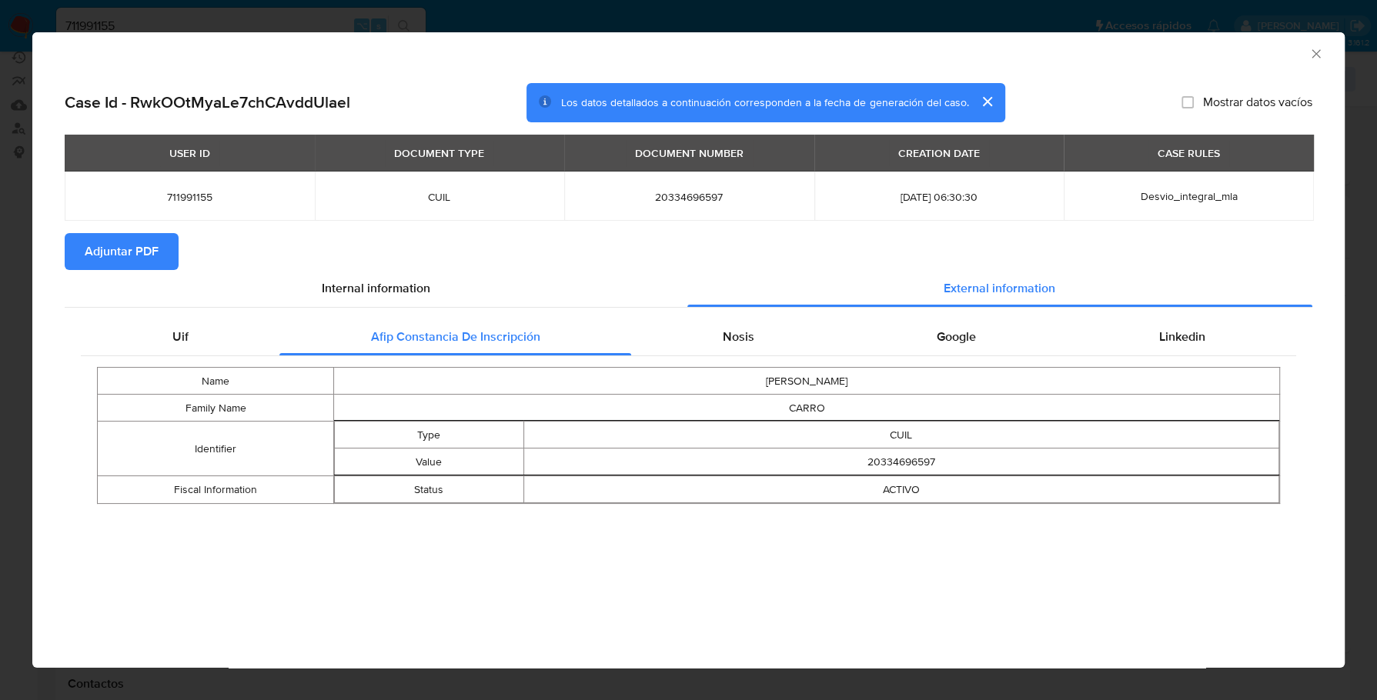
click at [679, 359] on div "Name GASTON ANDRES Family Name CARRO Identifier Type CUIL Value 20334696597 Fis…" at bounding box center [688, 435] width 1215 height 159
click at [713, 330] on div "Nosis" at bounding box center [738, 337] width 214 height 37
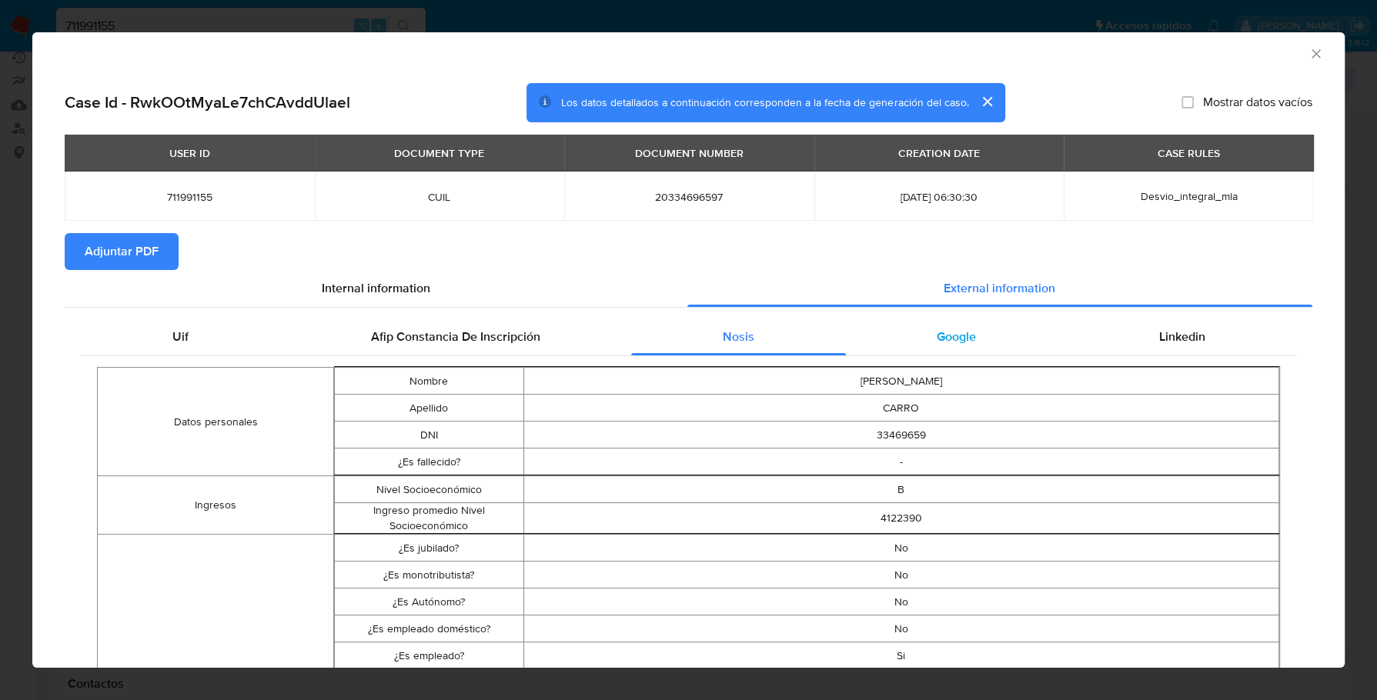
click at [950, 328] on span "Google" at bounding box center [955, 337] width 39 height 18
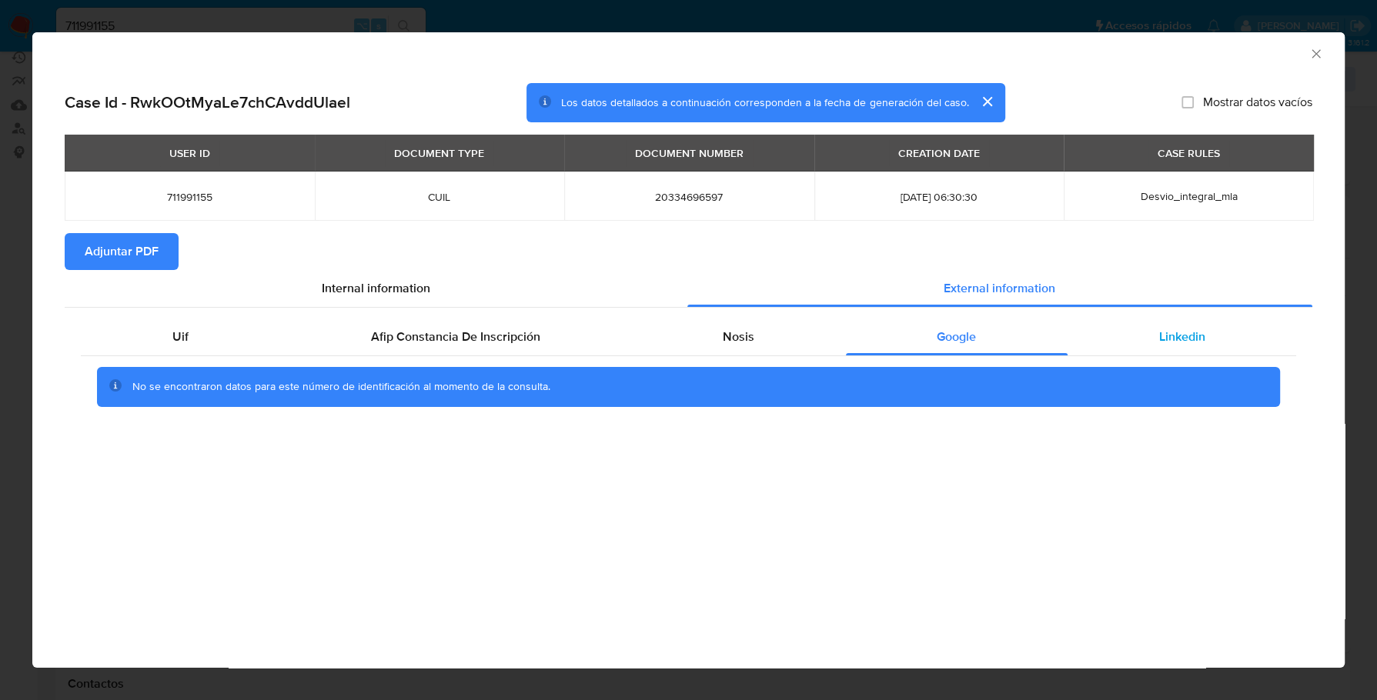
click at [1132, 323] on div "Linkedin" at bounding box center [1181, 337] width 229 height 37
click at [128, 238] on span "Adjuntar PDF" at bounding box center [122, 252] width 74 height 34
click at [1316, 53] on icon "Cerrar ventana" at bounding box center [1315, 53] width 15 height 15
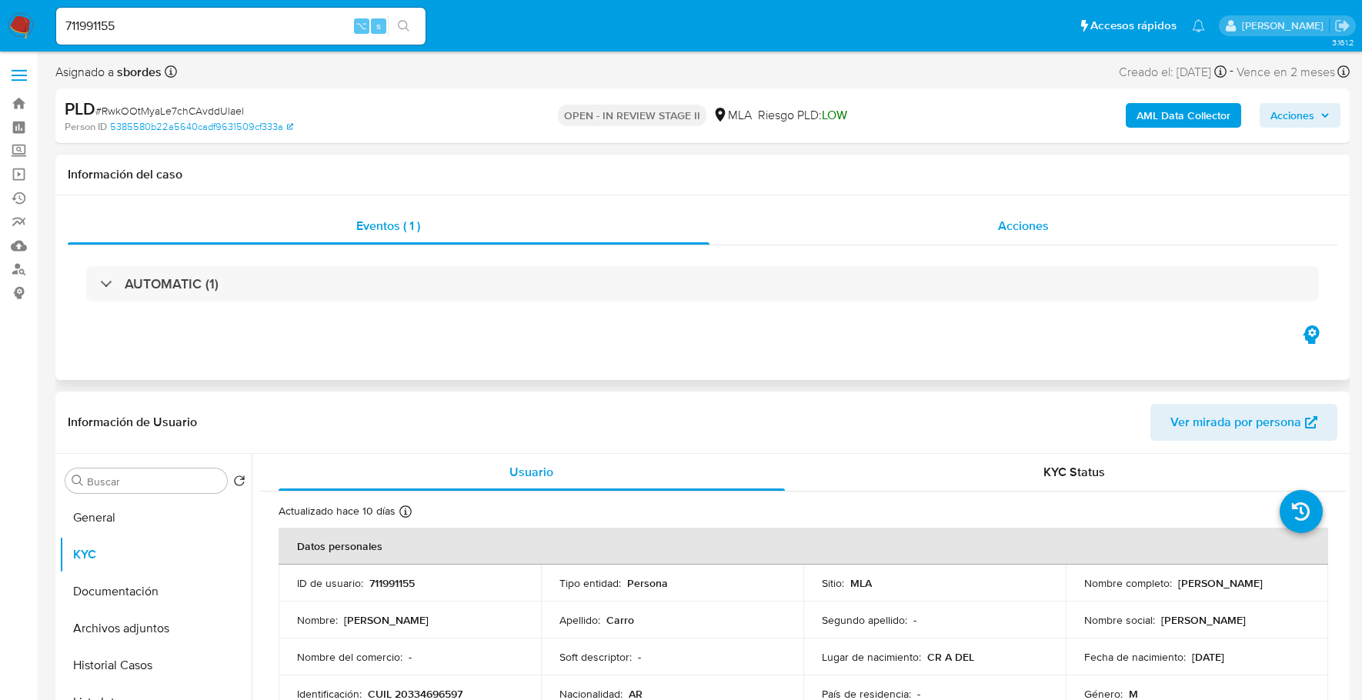
click at [1053, 236] on div "Acciones" at bounding box center [1023, 226] width 629 height 37
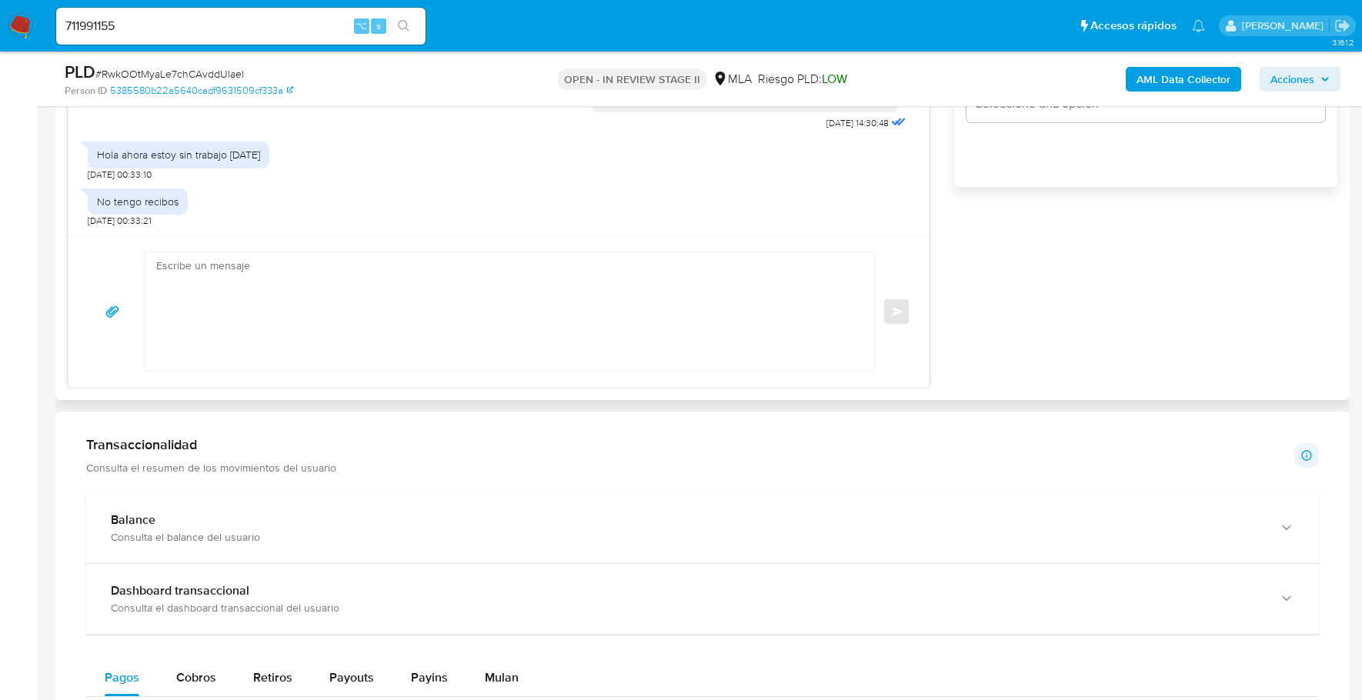
scroll to position [1201, 0]
click at [272, 293] on textarea at bounding box center [505, 314] width 699 height 119
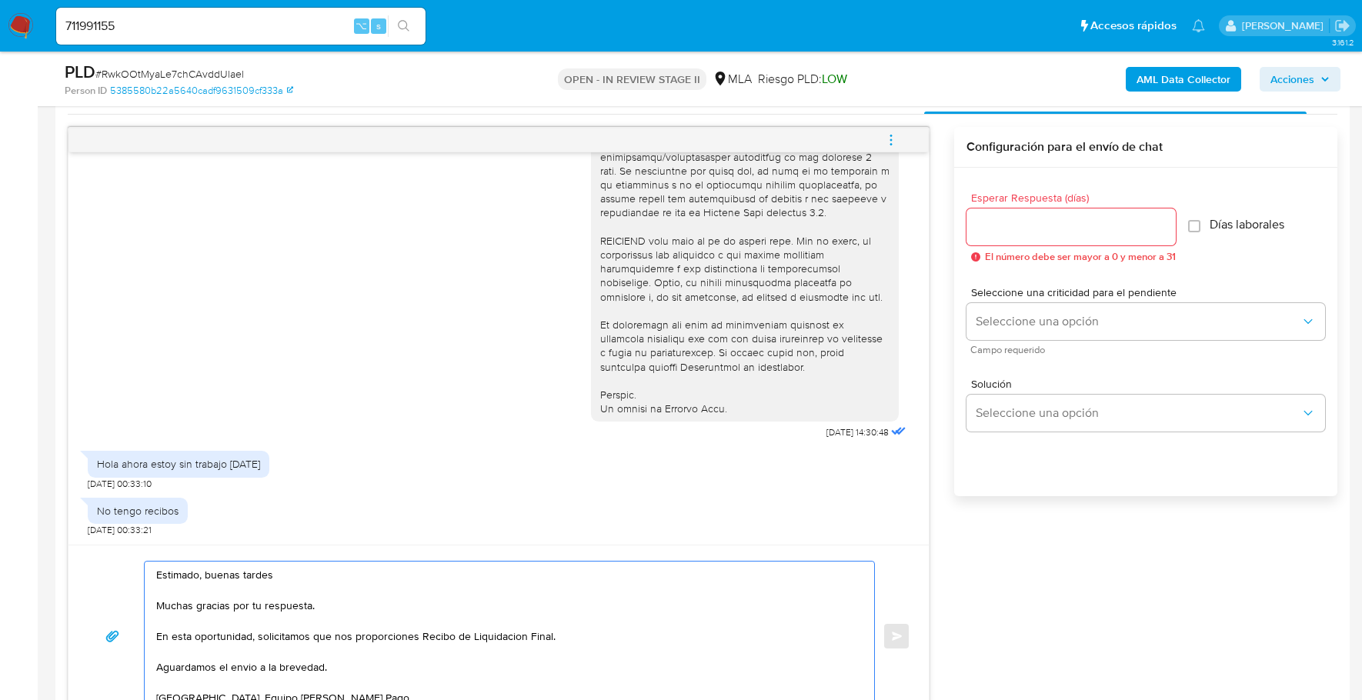
scroll to position [832, 0]
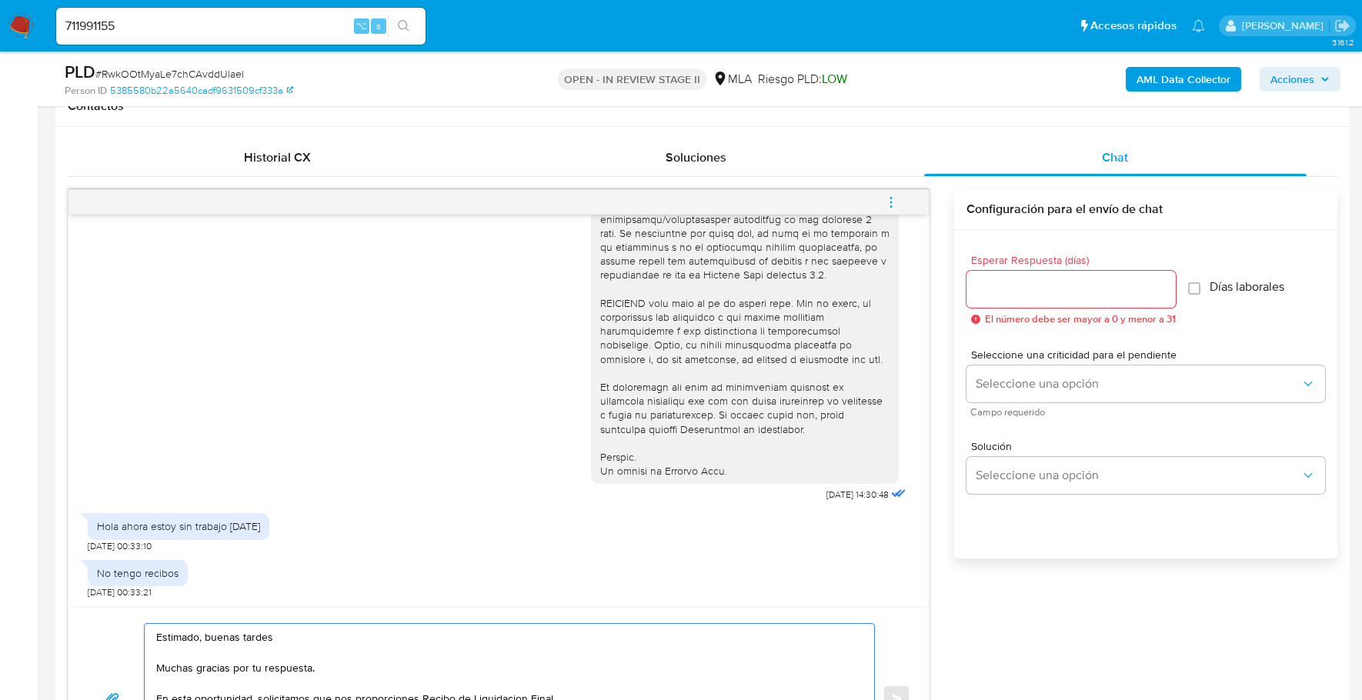
type textarea "Estimado, buenas tardes Muchas gracias por tu respuesta. En esta oportunidad, s…"
click at [1041, 285] on input "Esperar Respuesta (días)" at bounding box center [1070, 289] width 209 height 20
type input "1"
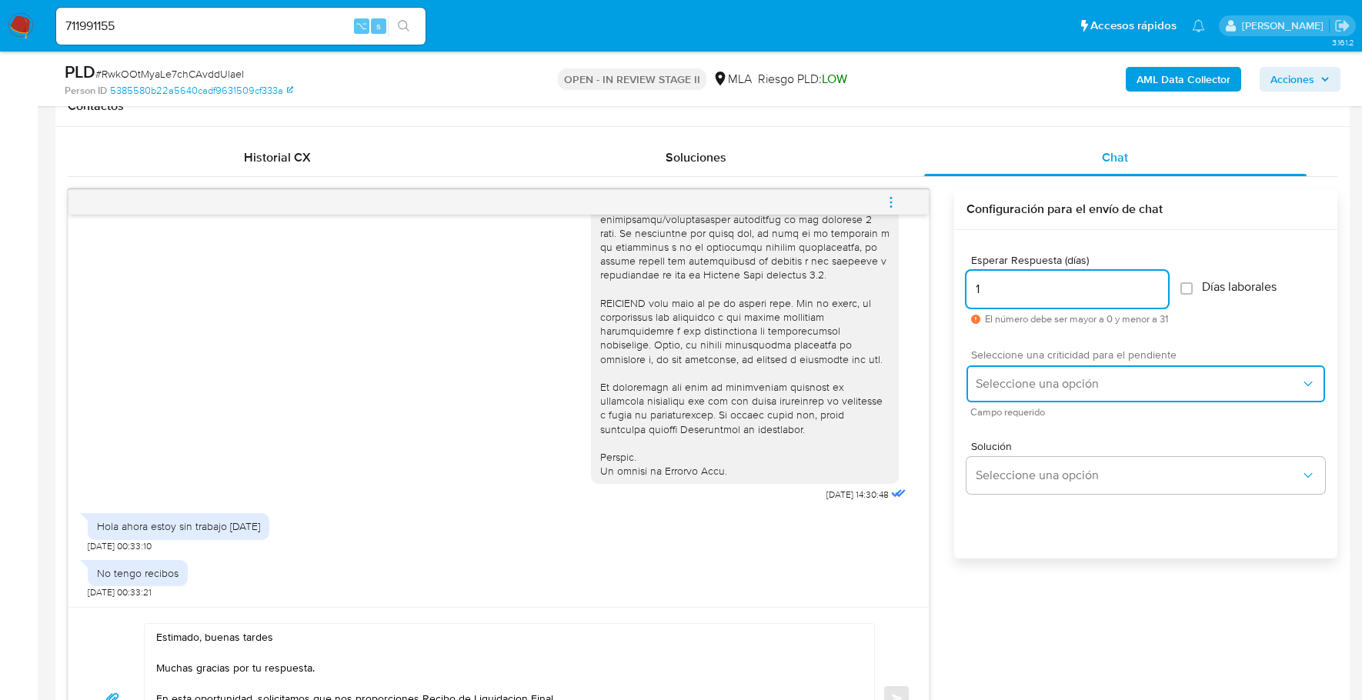
click at [1062, 379] on span "Seleccione una opción" at bounding box center [1138, 383] width 325 height 15
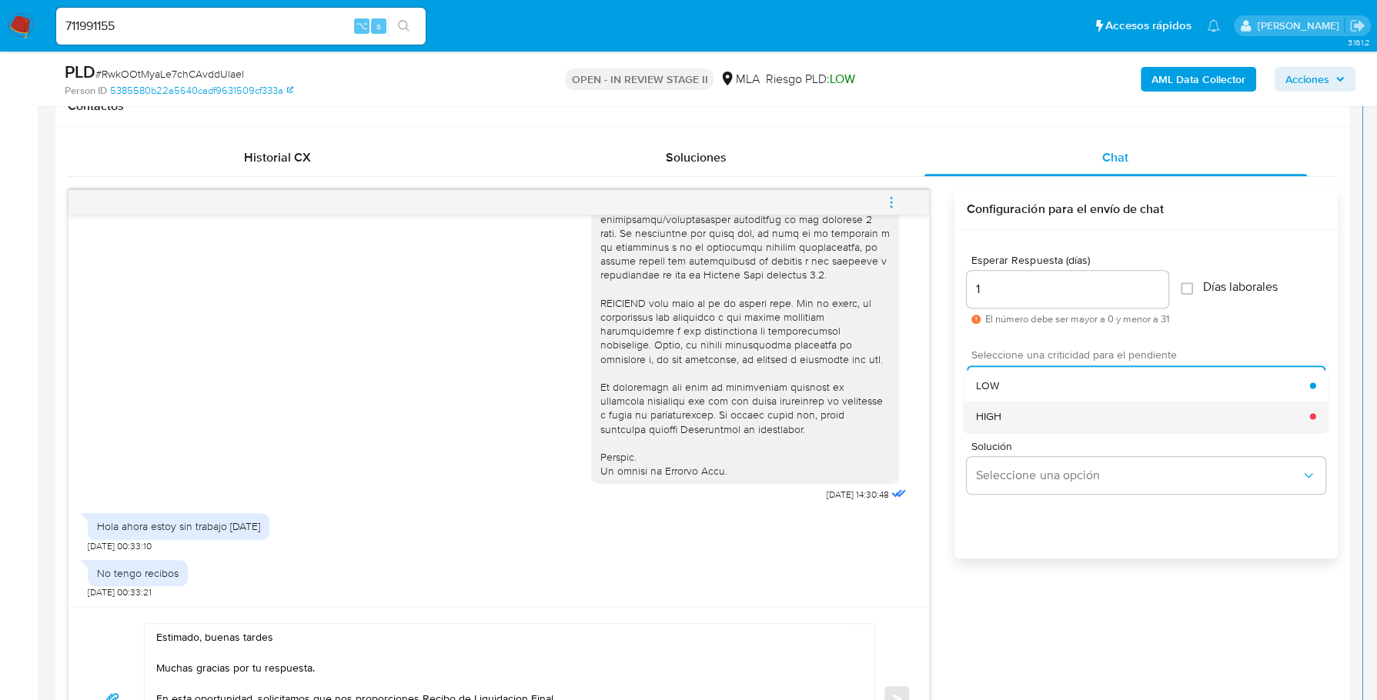
click at [1063, 425] on div "HIGH" at bounding box center [1143, 416] width 334 height 31
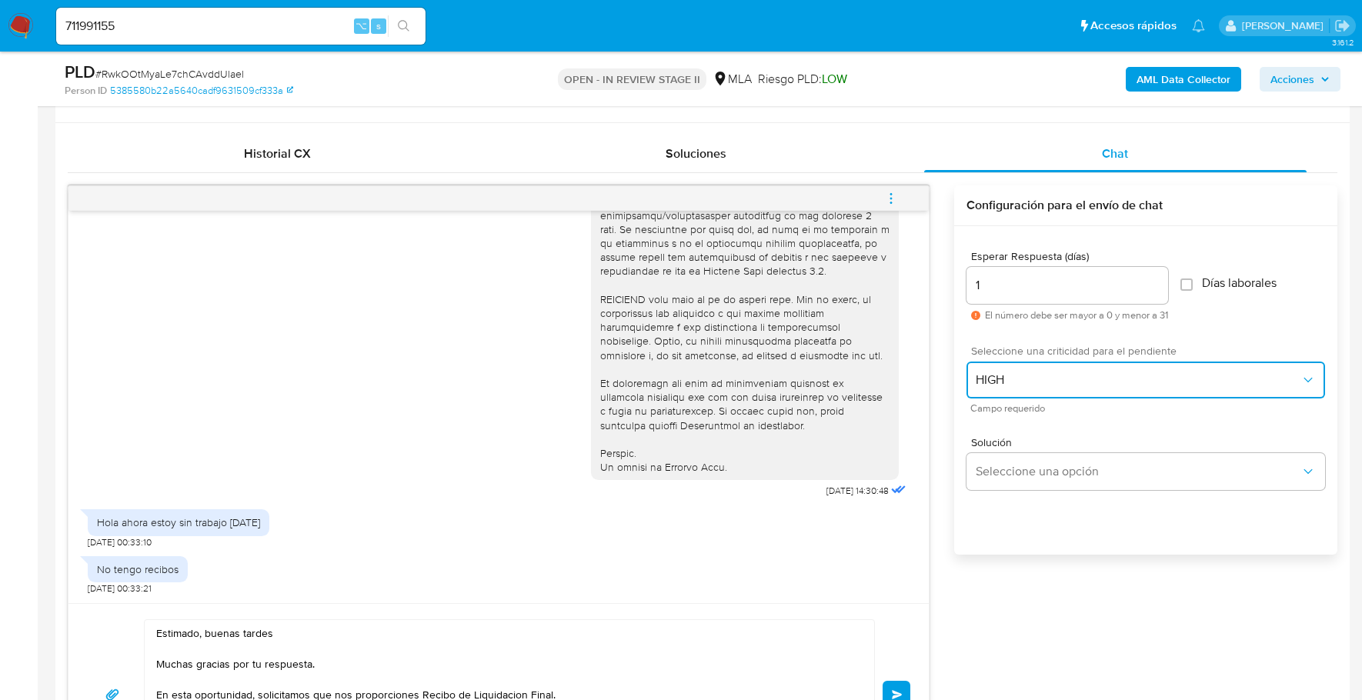
scroll to position [999, 0]
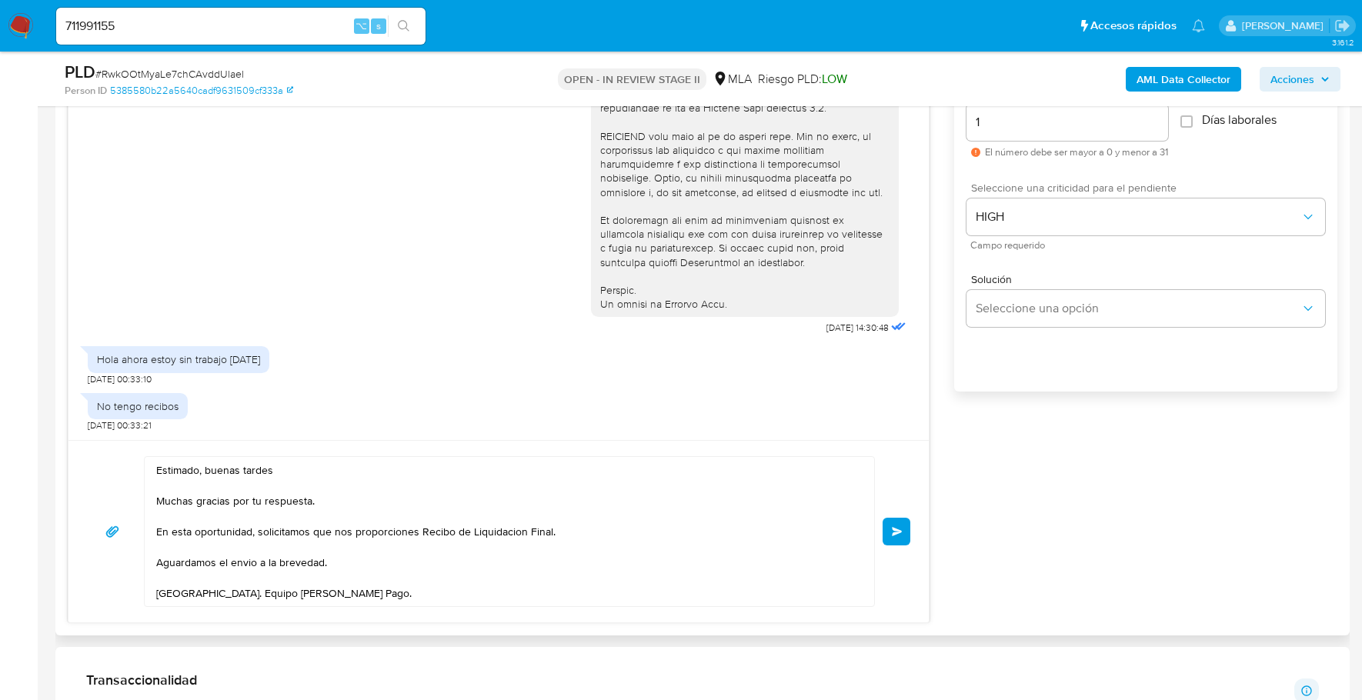
click at [897, 521] on button "Enviar" at bounding box center [897, 532] width 28 height 28
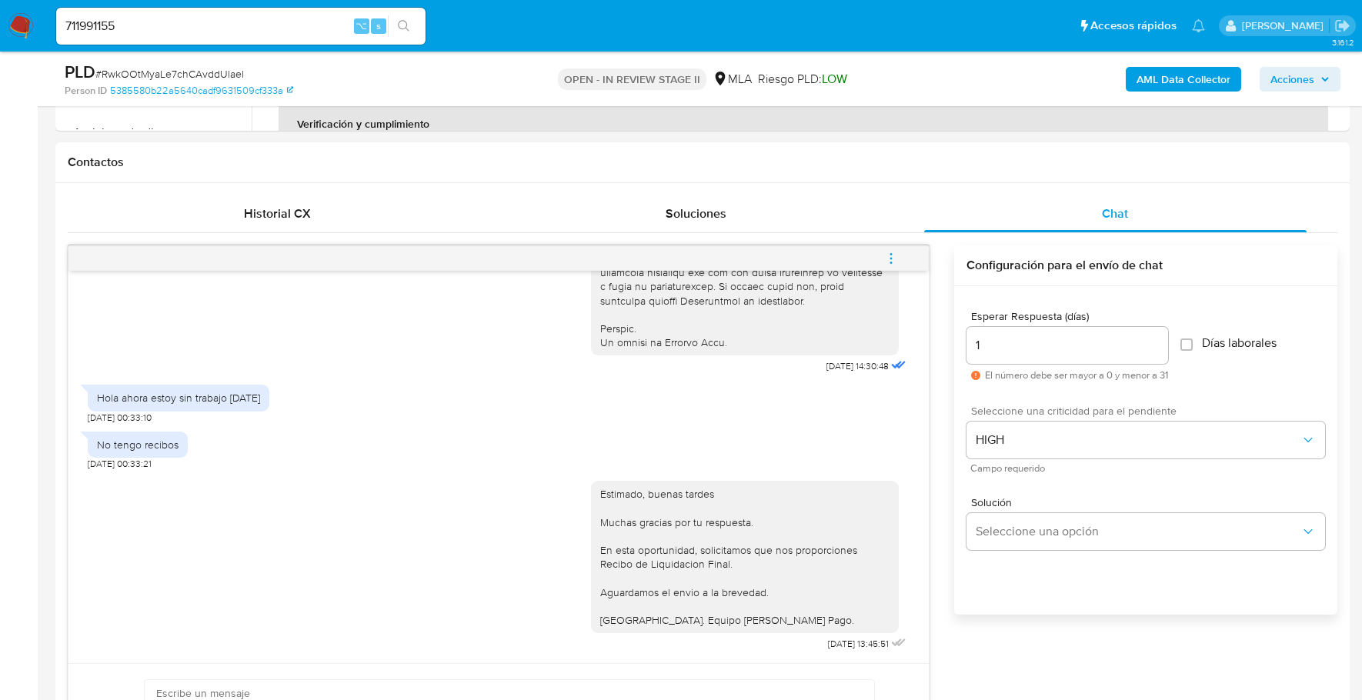
scroll to position [854, 0]
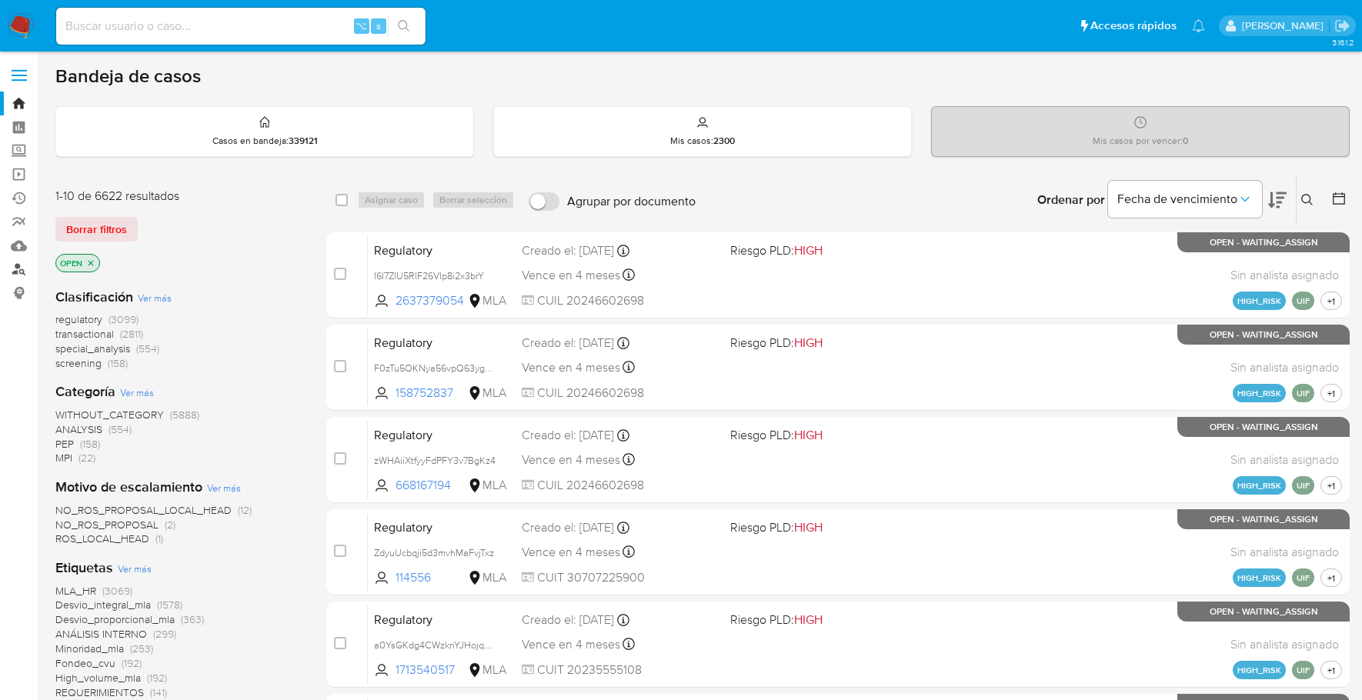
click at [17, 275] on link "Buscador de personas" at bounding box center [91, 270] width 183 height 24
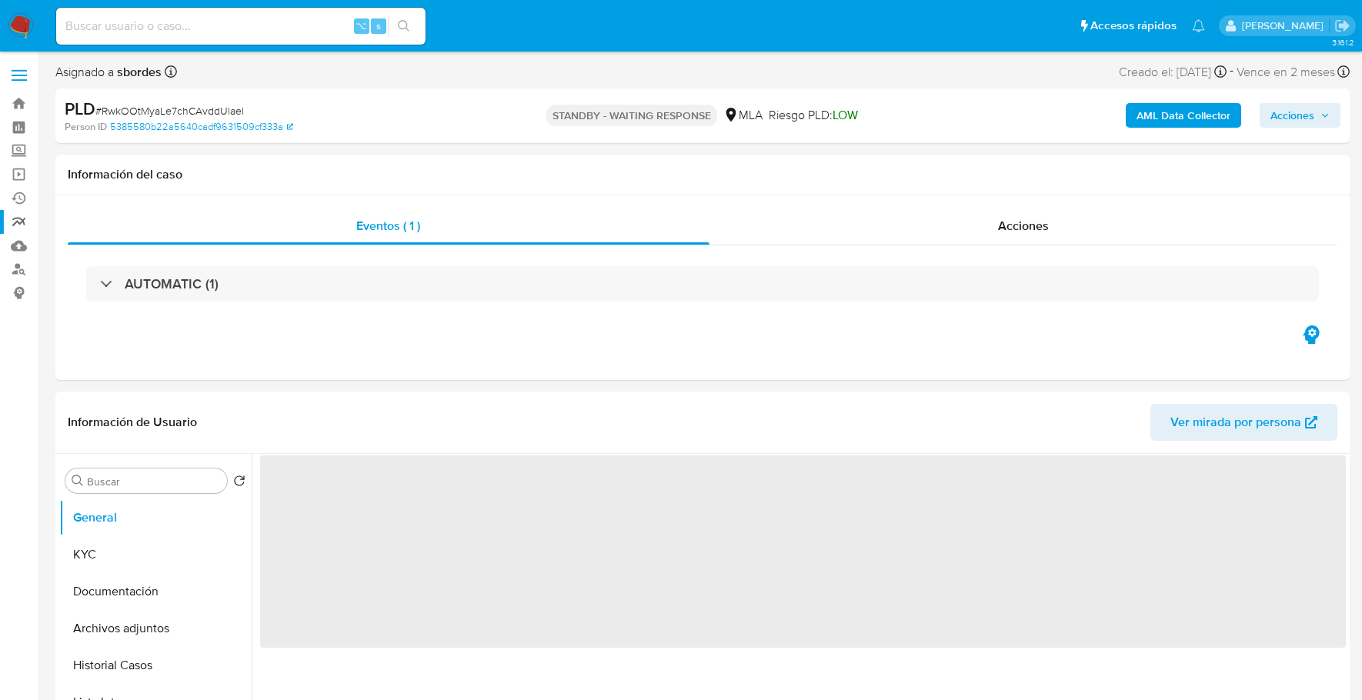
select select "10"
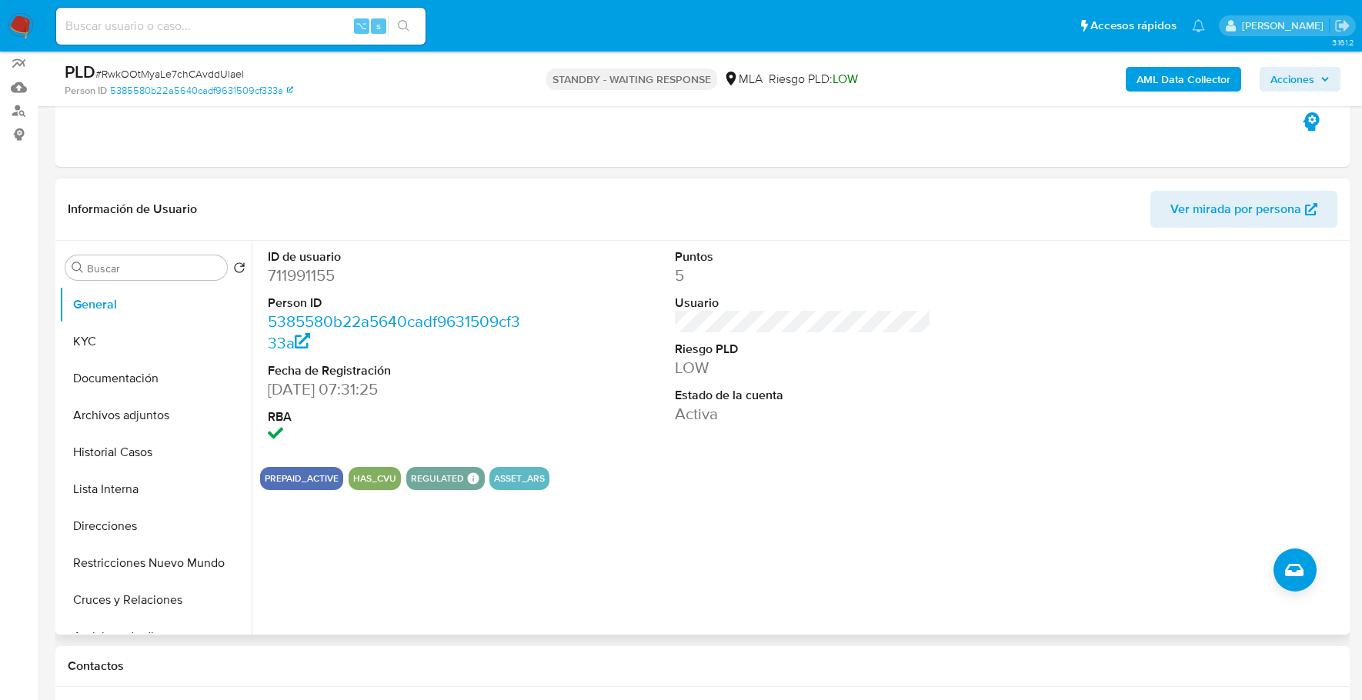
scroll to position [160, 0]
click at [621, 155] on div "Eventos ( 1 ) Acciones AUTOMATIC (1)" at bounding box center [702, 73] width 1294 height 185
copy dd "711991155"
click at [173, 25] on input at bounding box center [240, 26] width 369 height 20
paste input "711991155"
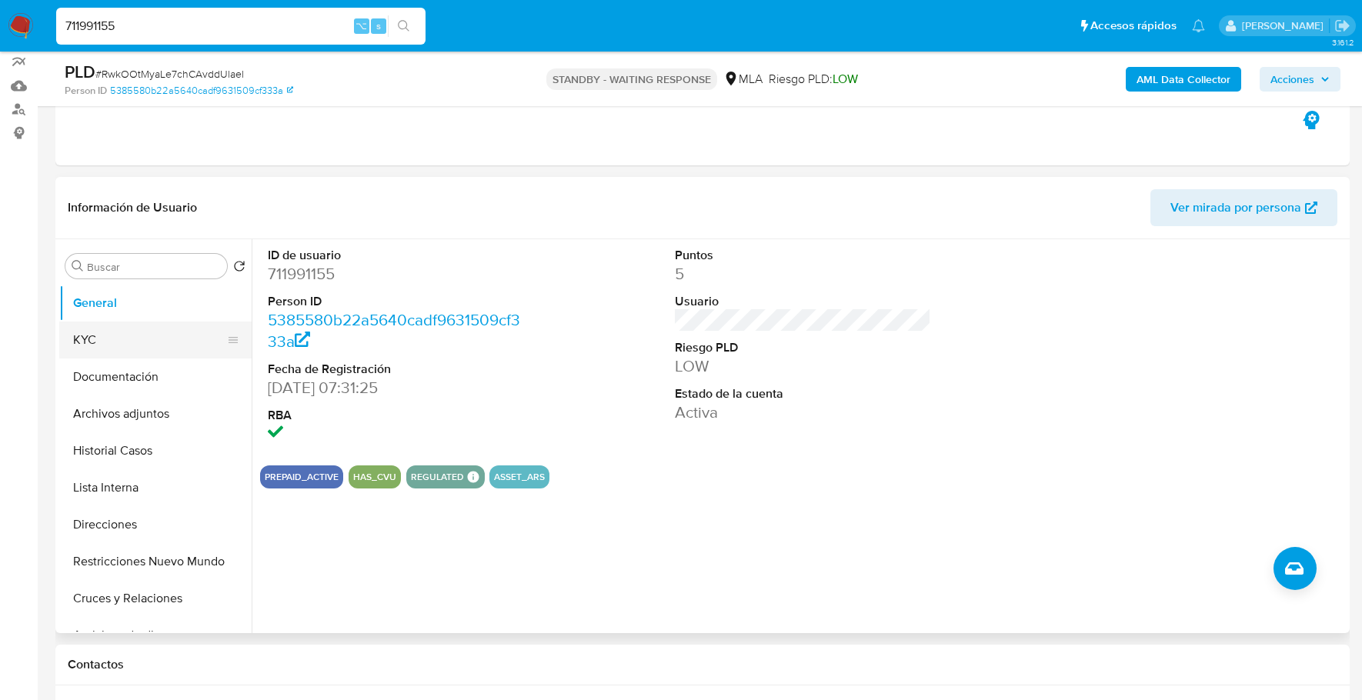
type input "711991155"
click at [120, 343] on button "KYC" at bounding box center [149, 340] width 180 height 37
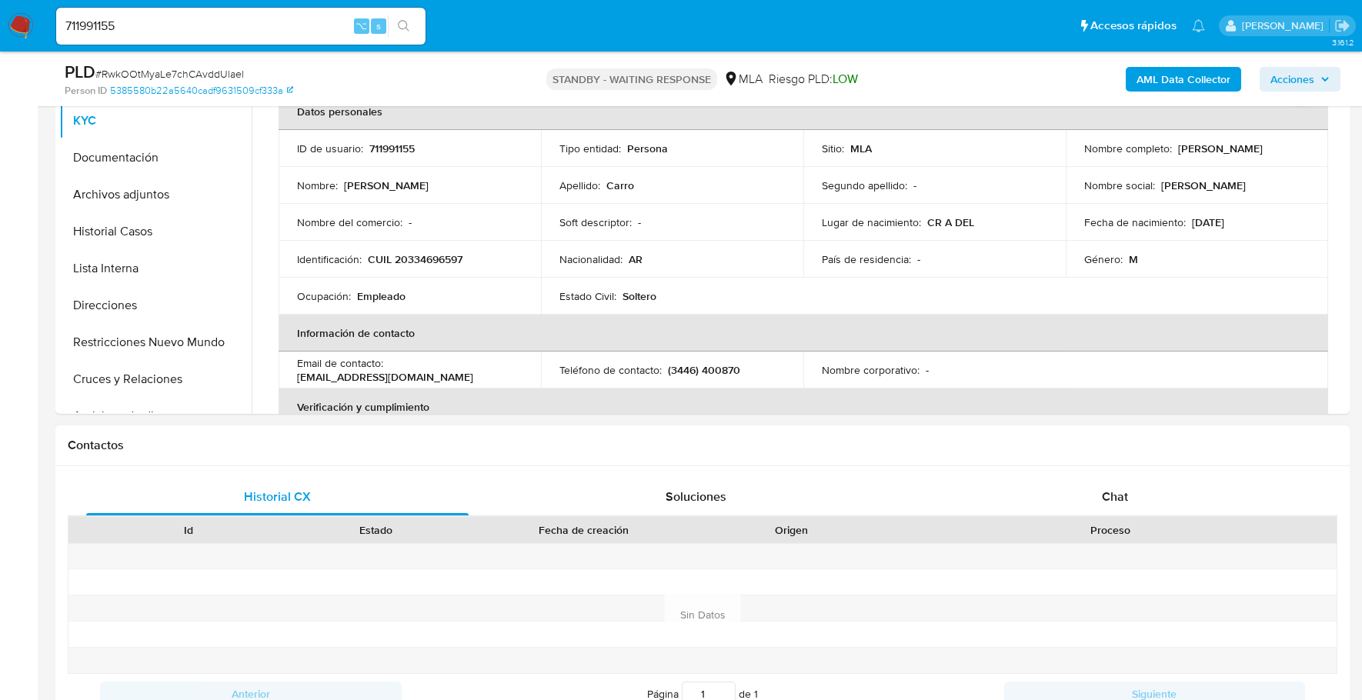
scroll to position [477, 0]
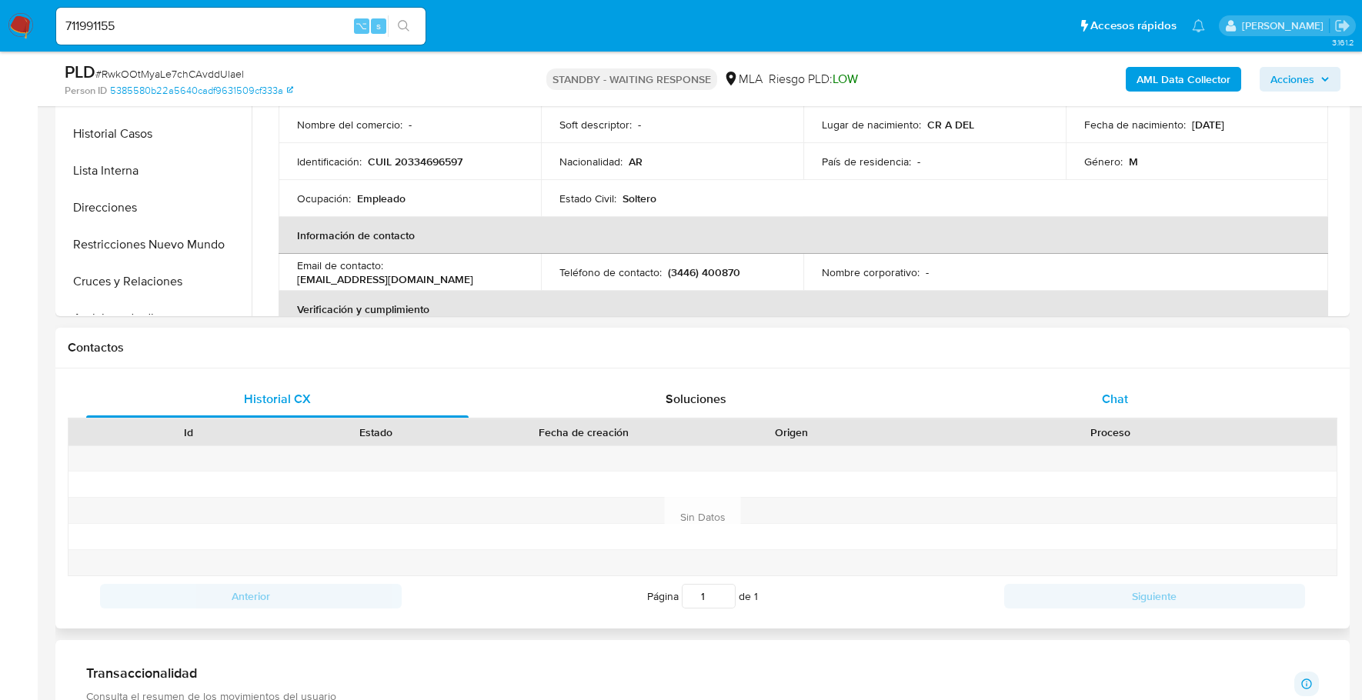
click at [1162, 406] on div "Chat" at bounding box center [1115, 399] width 382 height 37
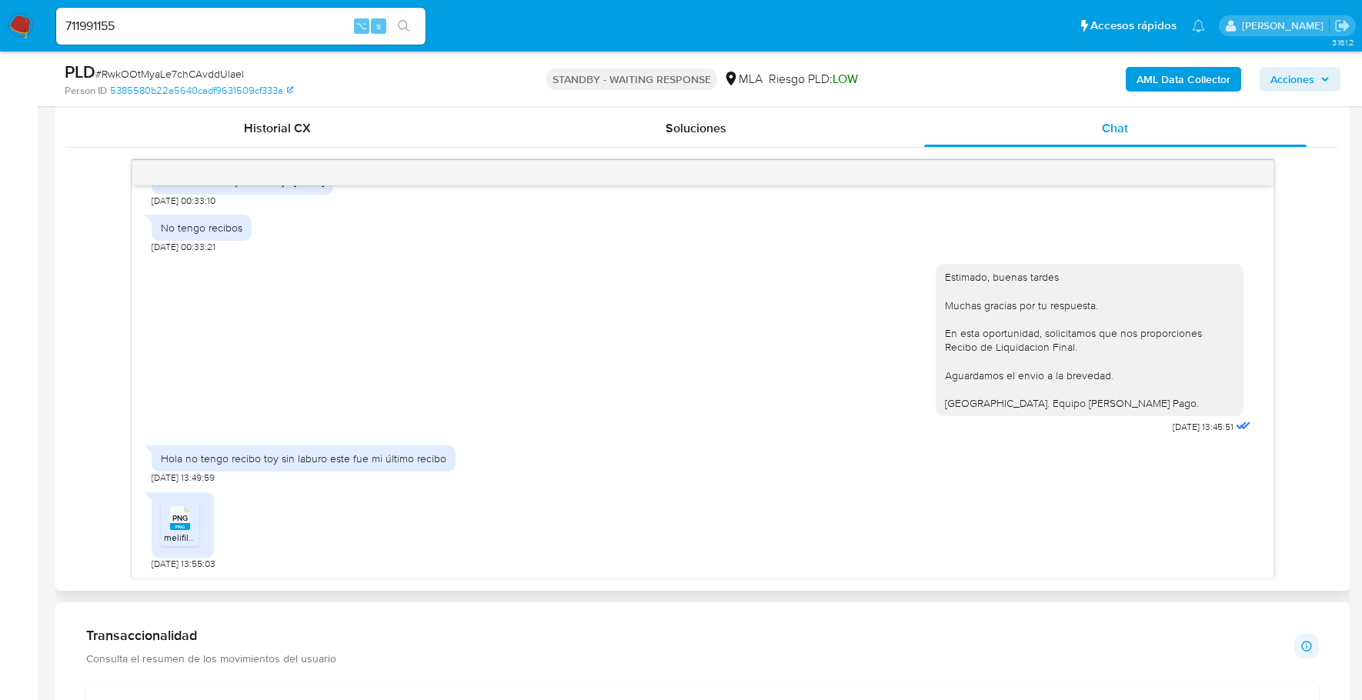
scroll to position [749, 0]
click at [197, 517] on li "PNG PNG melifile2366010498714603120.png" at bounding box center [180, 522] width 38 height 48
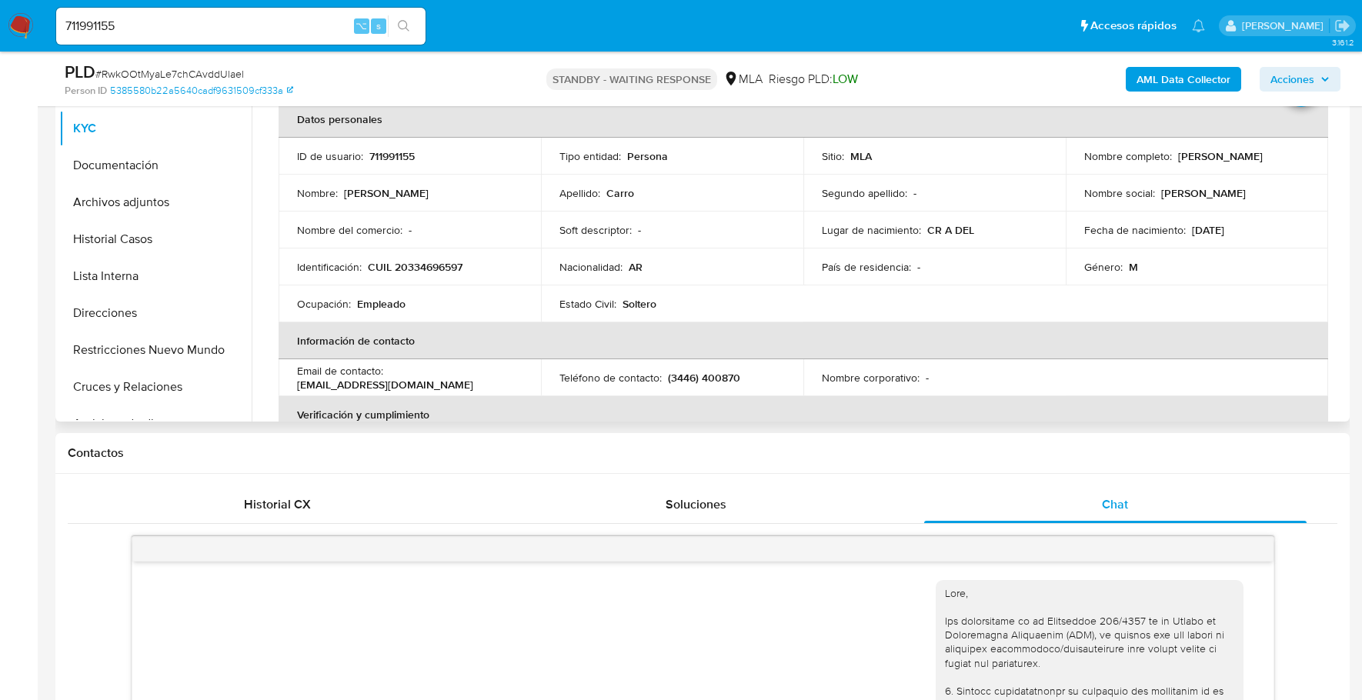
scroll to position [117, 0]
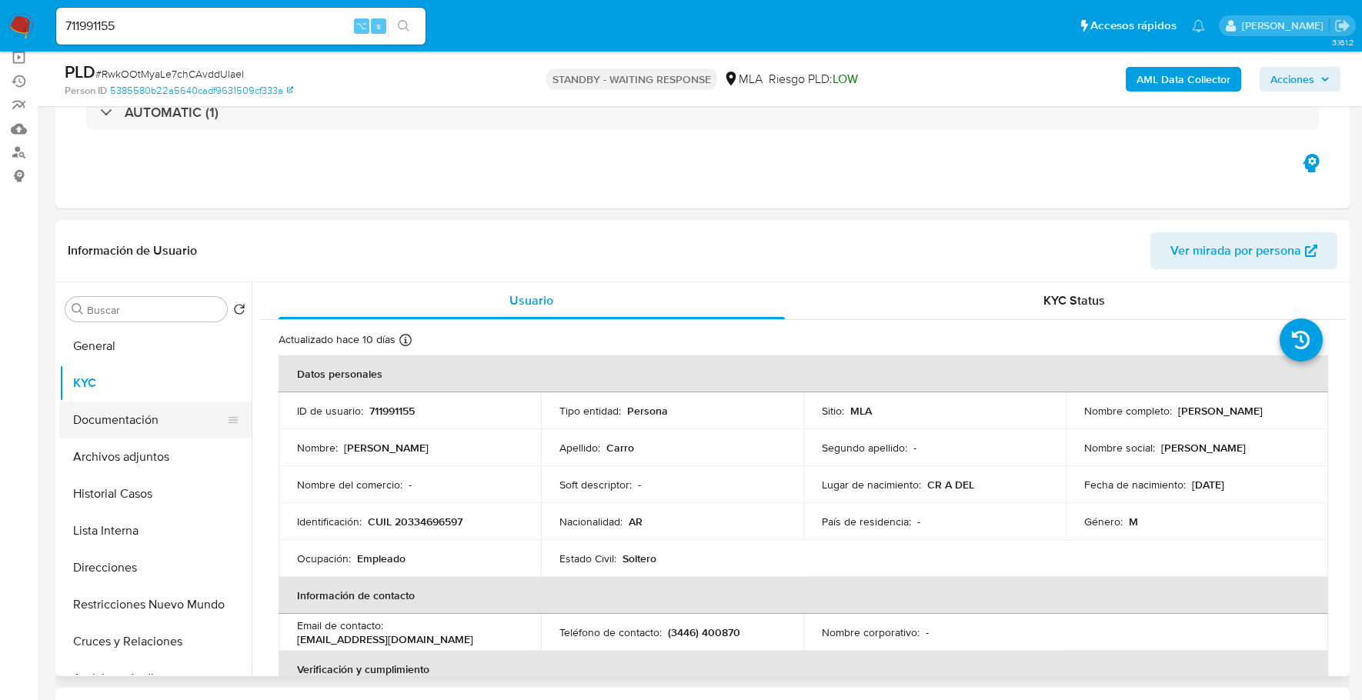
click at [125, 432] on button "Documentación" at bounding box center [149, 420] width 180 height 37
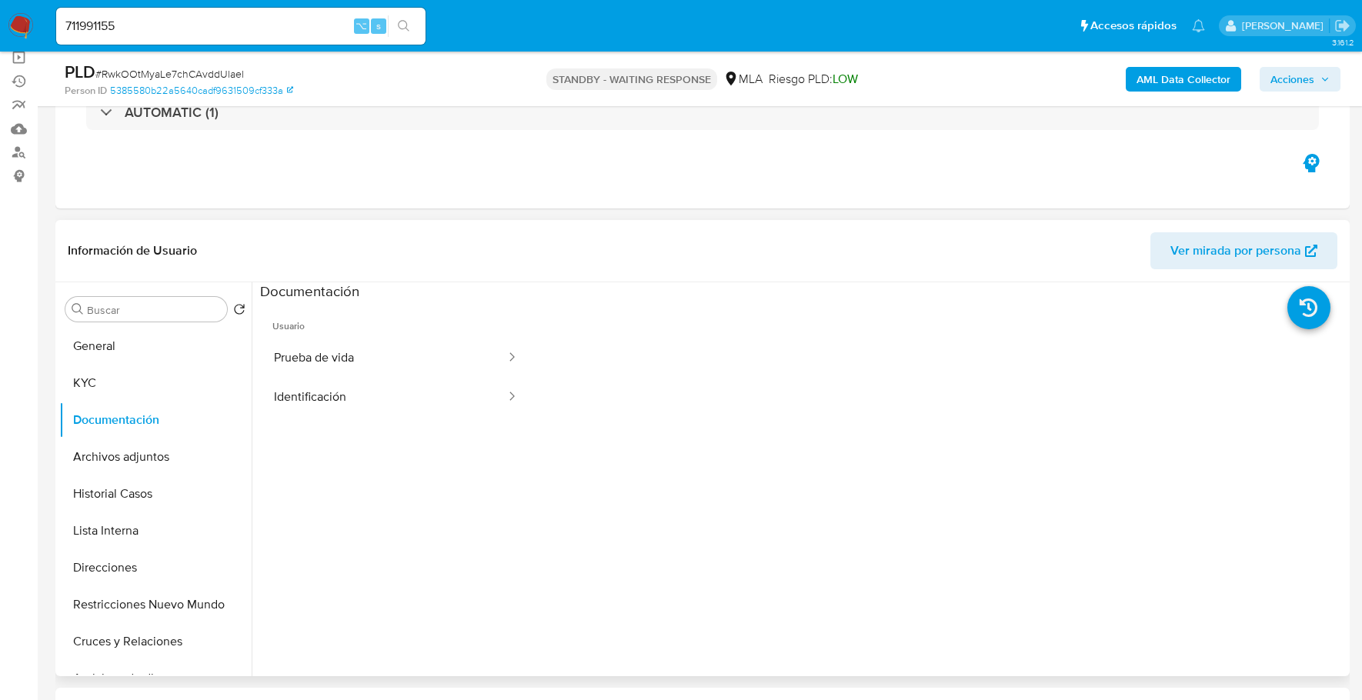
click at [370, 365] on button "Prueba de vida" at bounding box center [383, 358] width 247 height 39
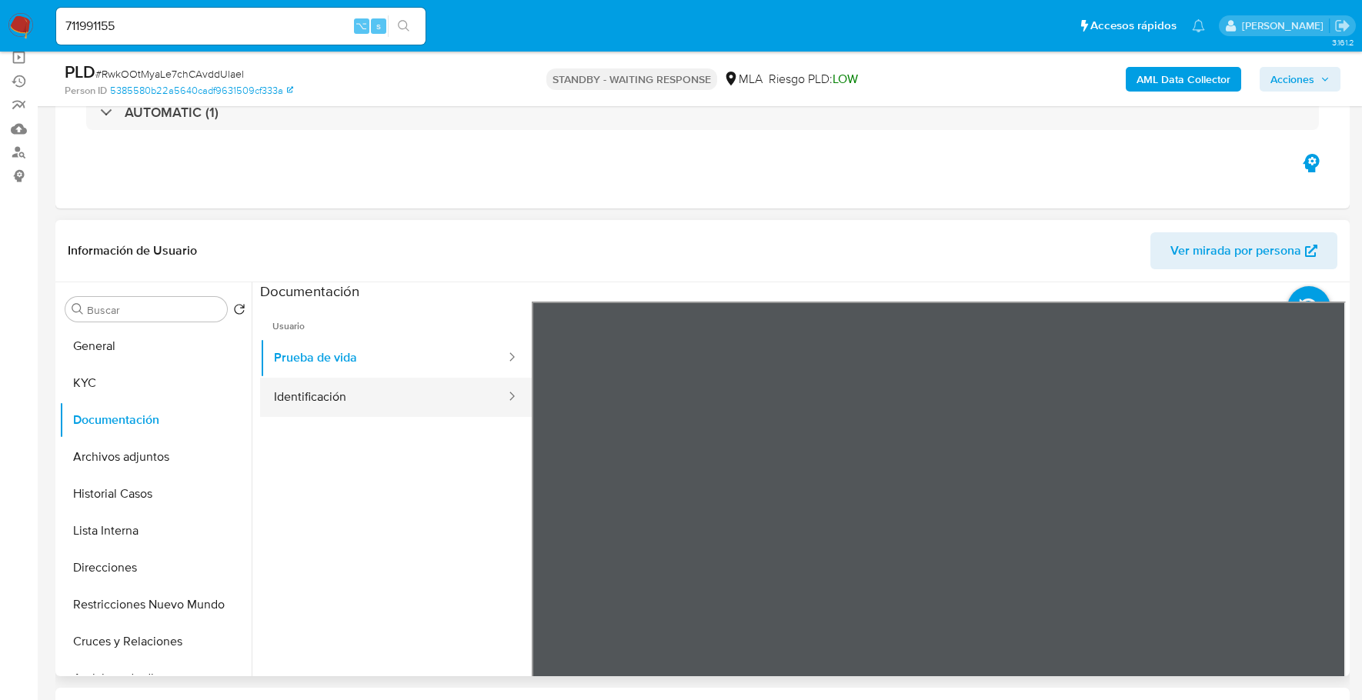
click at [345, 392] on button "Identificación" at bounding box center [383, 397] width 247 height 39
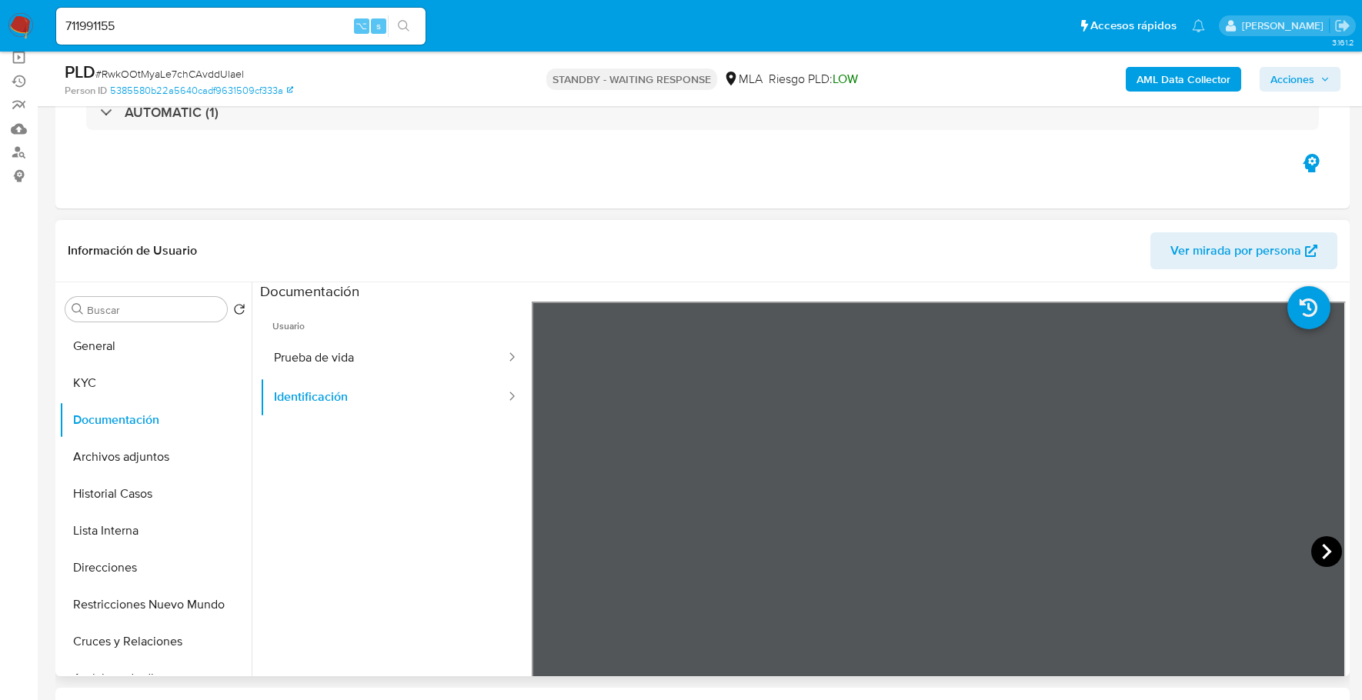
click at [1331, 555] on icon at bounding box center [1326, 551] width 31 height 31
click at [349, 352] on button "Prueba de vida" at bounding box center [383, 358] width 247 height 39
click at [122, 368] on button "KYC" at bounding box center [149, 383] width 180 height 37
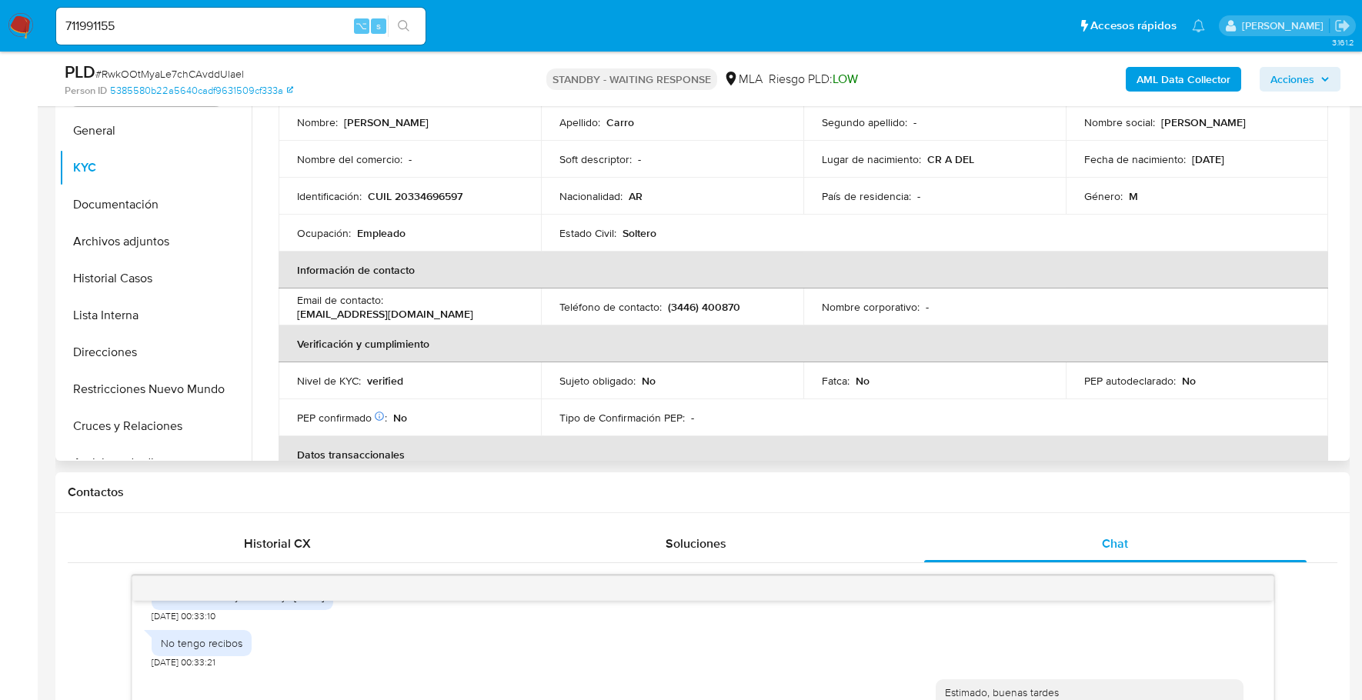
scroll to position [163, 0]
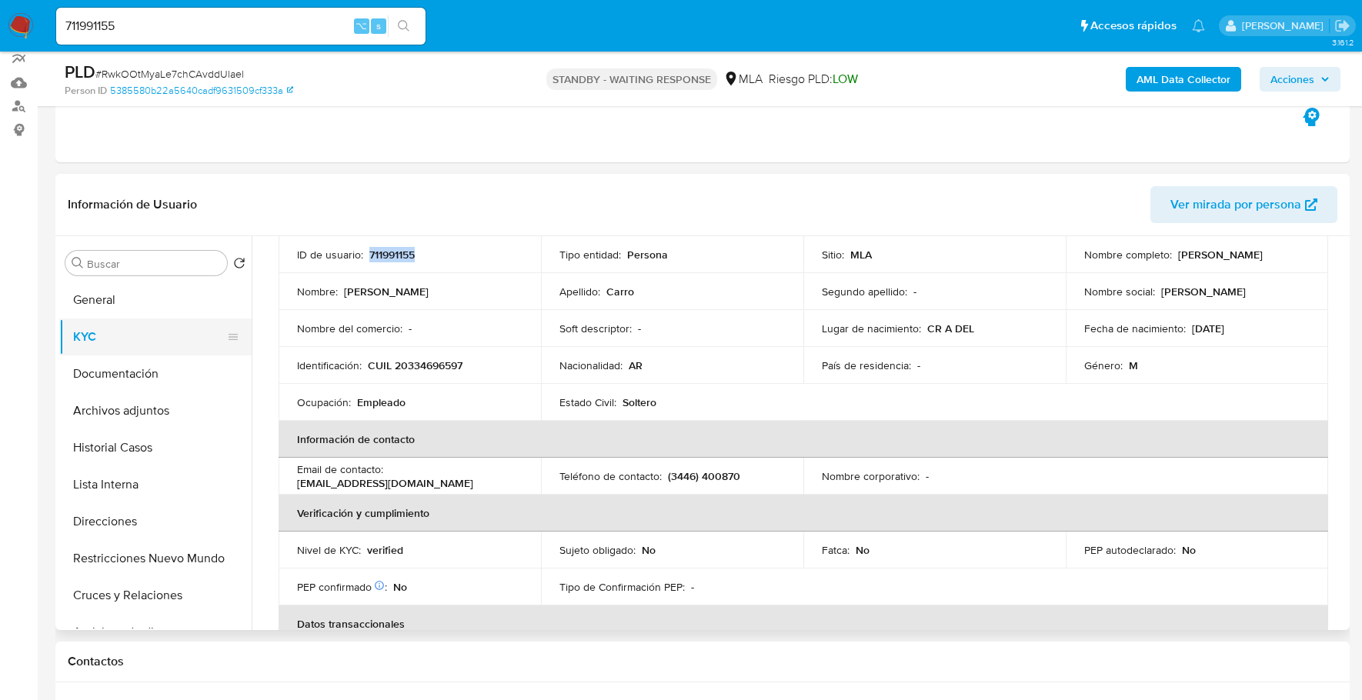
click at [112, 329] on button "KYC" at bounding box center [149, 337] width 180 height 37
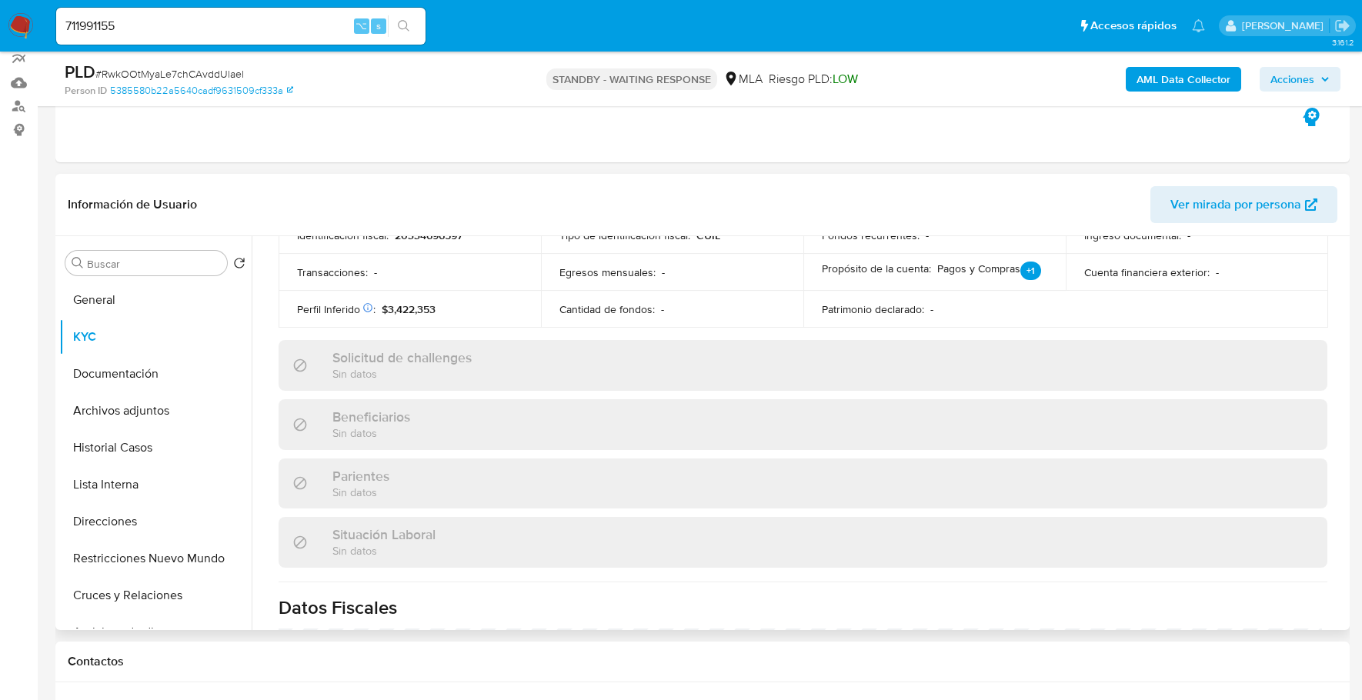
scroll to position [809, 0]
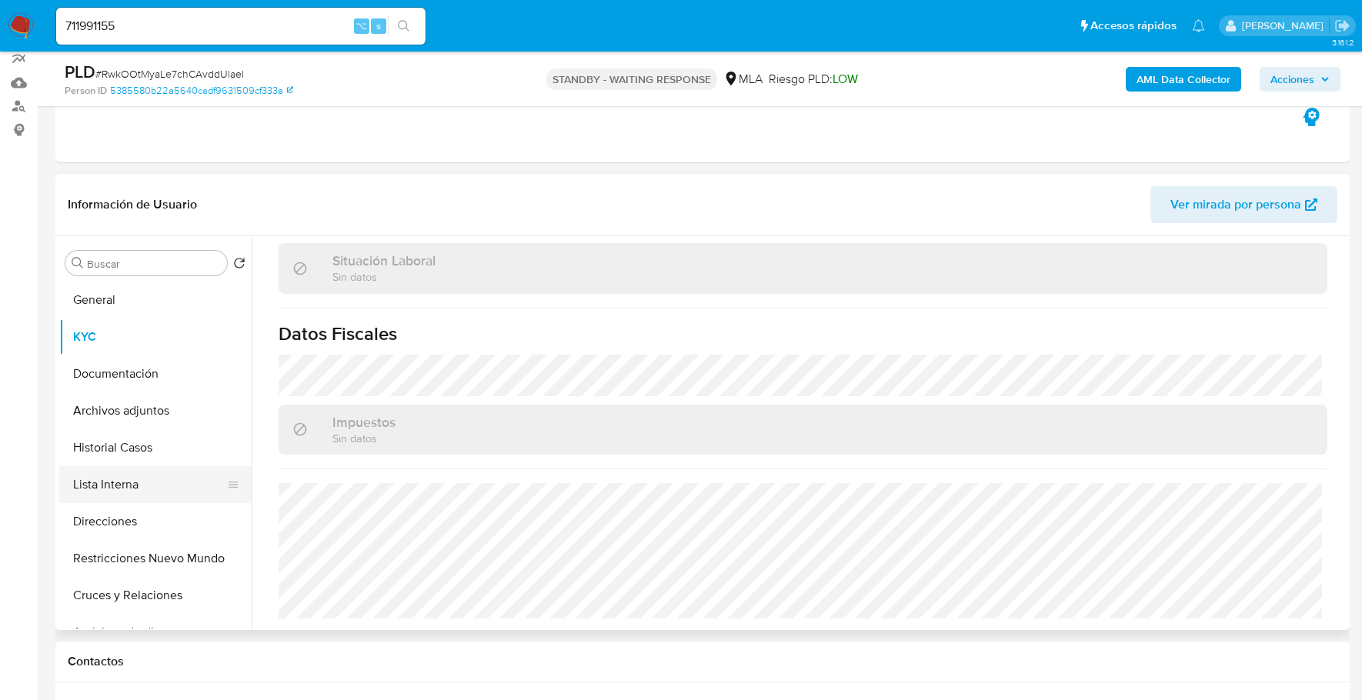
click at [120, 487] on button "Lista Interna" at bounding box center [149, 484] width 180 height 37
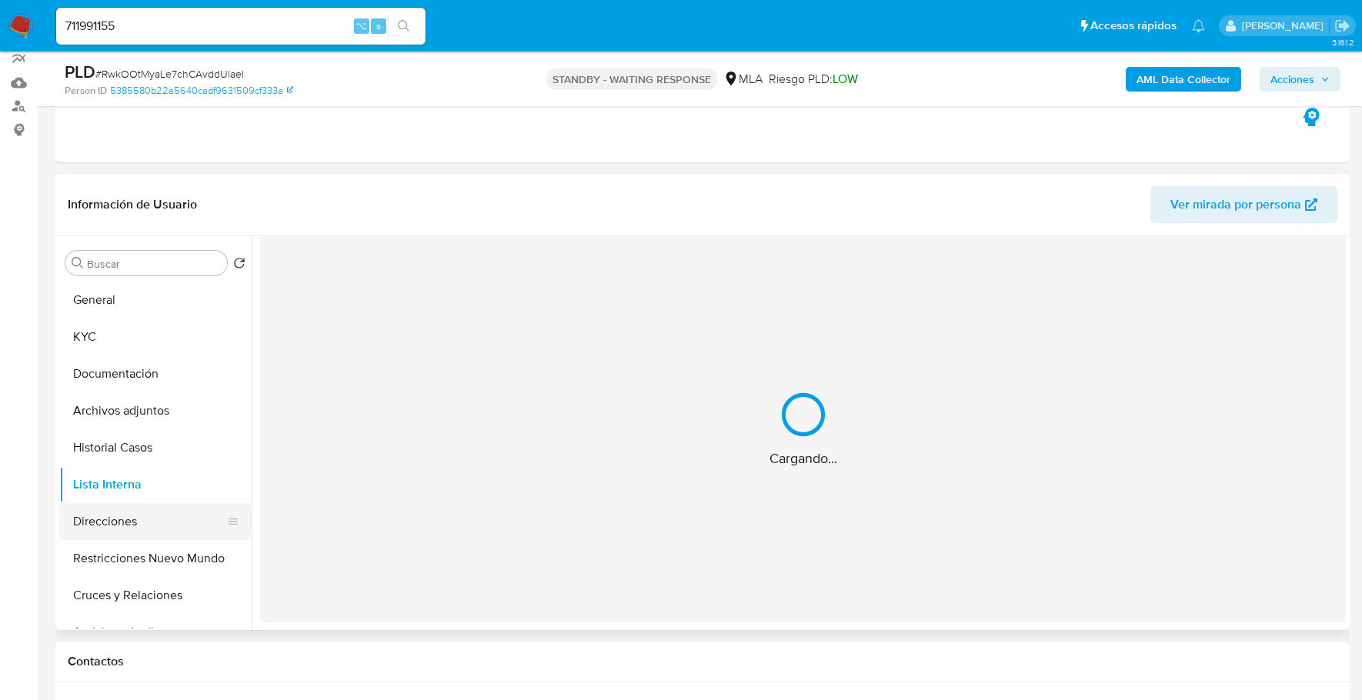
scroll to position [0, 0]
click at [132, 530] on button "Direcciones" at bounding box center [149, 521] width 180 height 37
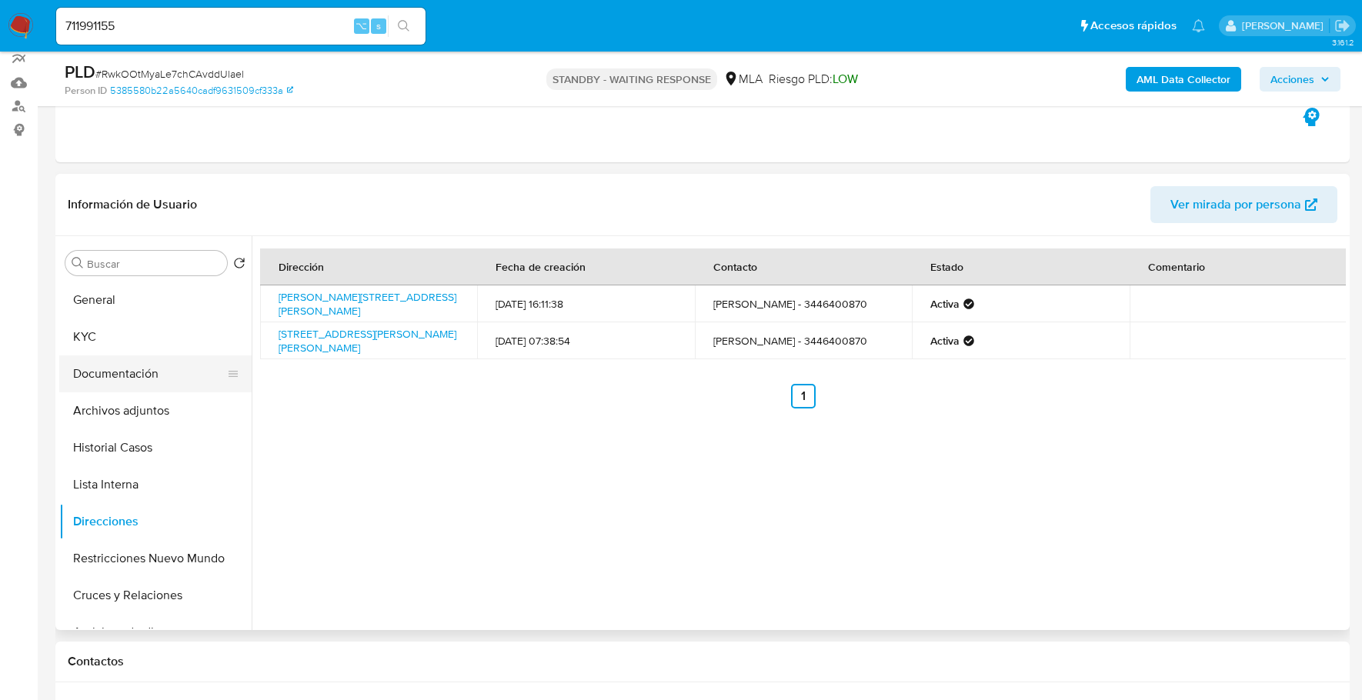
click at [102, 368] on button "Documentación" at bounding box center [149, 374] width 180 height 37
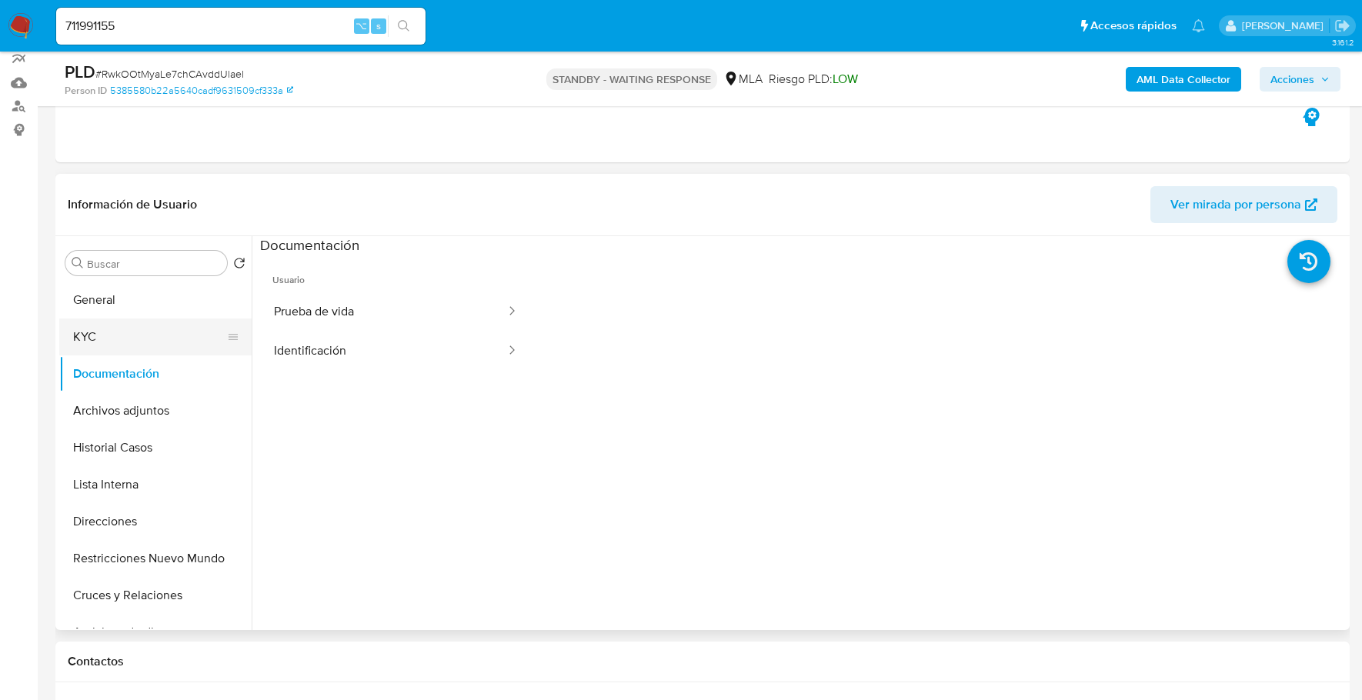
click at [115, 335] on button "KYC" at bounding box center [149, 337] width 180 height 37
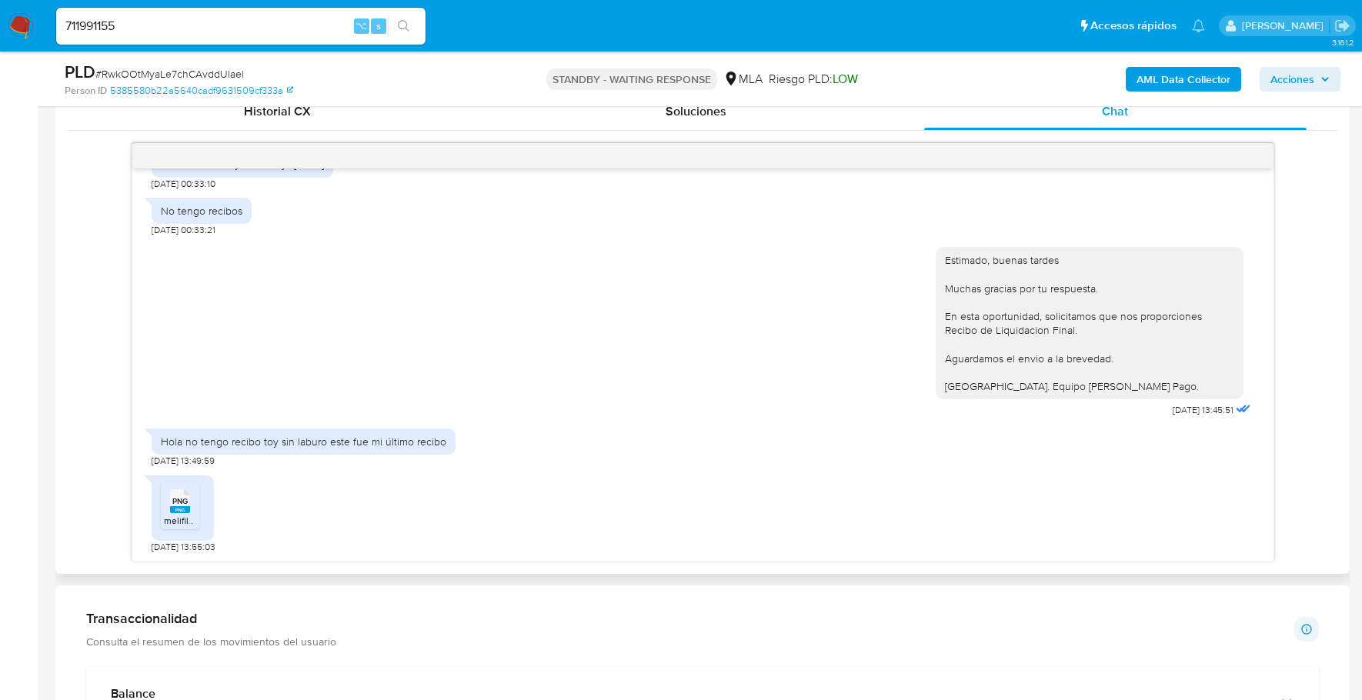
scroll to position [837, 0]
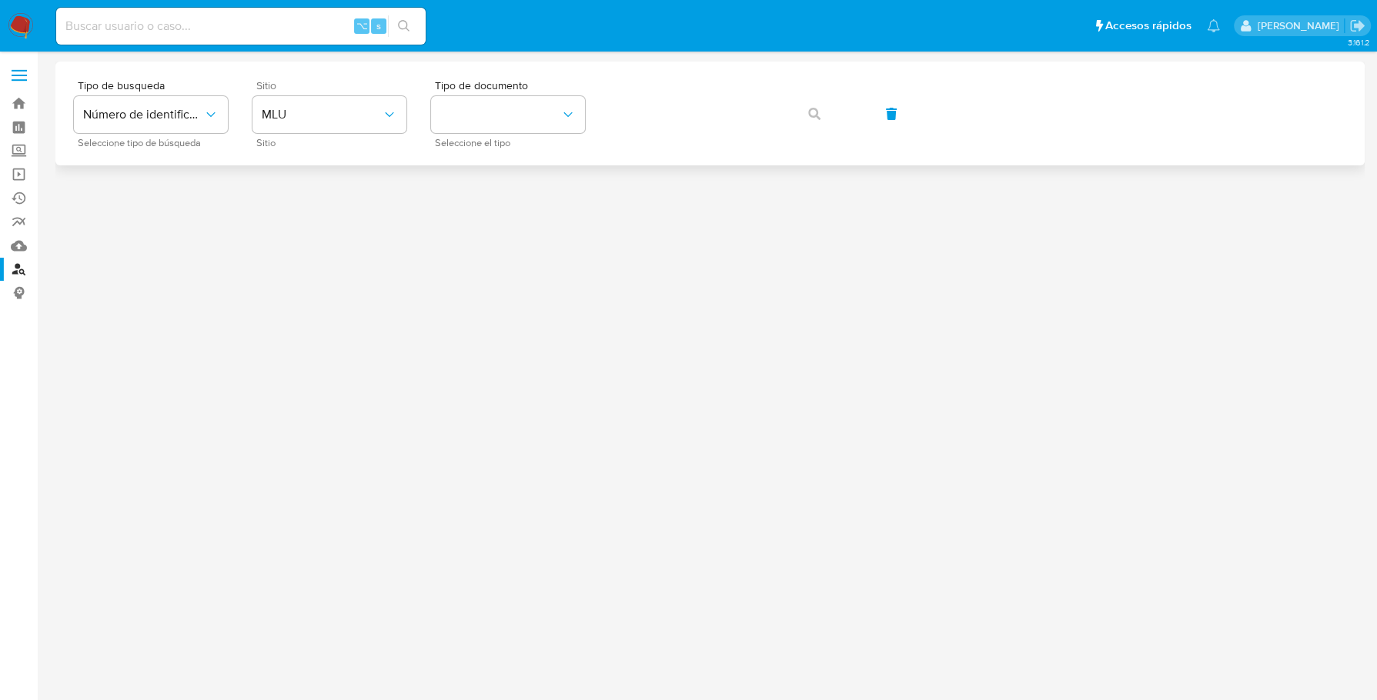
click at [365, 86] on span "Sitio" at bounding box center [333, 85] width 154 height 11
click at [362, 112] on span "MLU" at bounding box center [322, 114] width 120 height 15
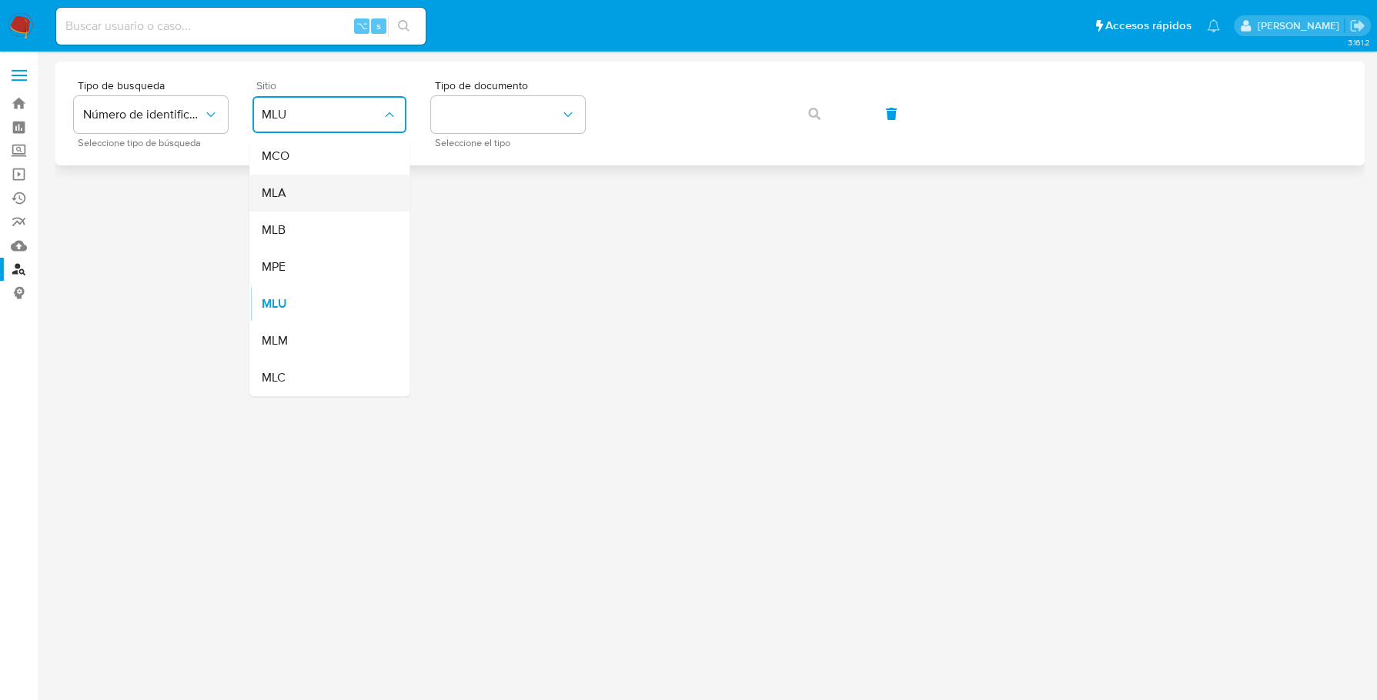
click at [296, 189] on div "MLA" at bounding box center [325, 193] width 126 height 37
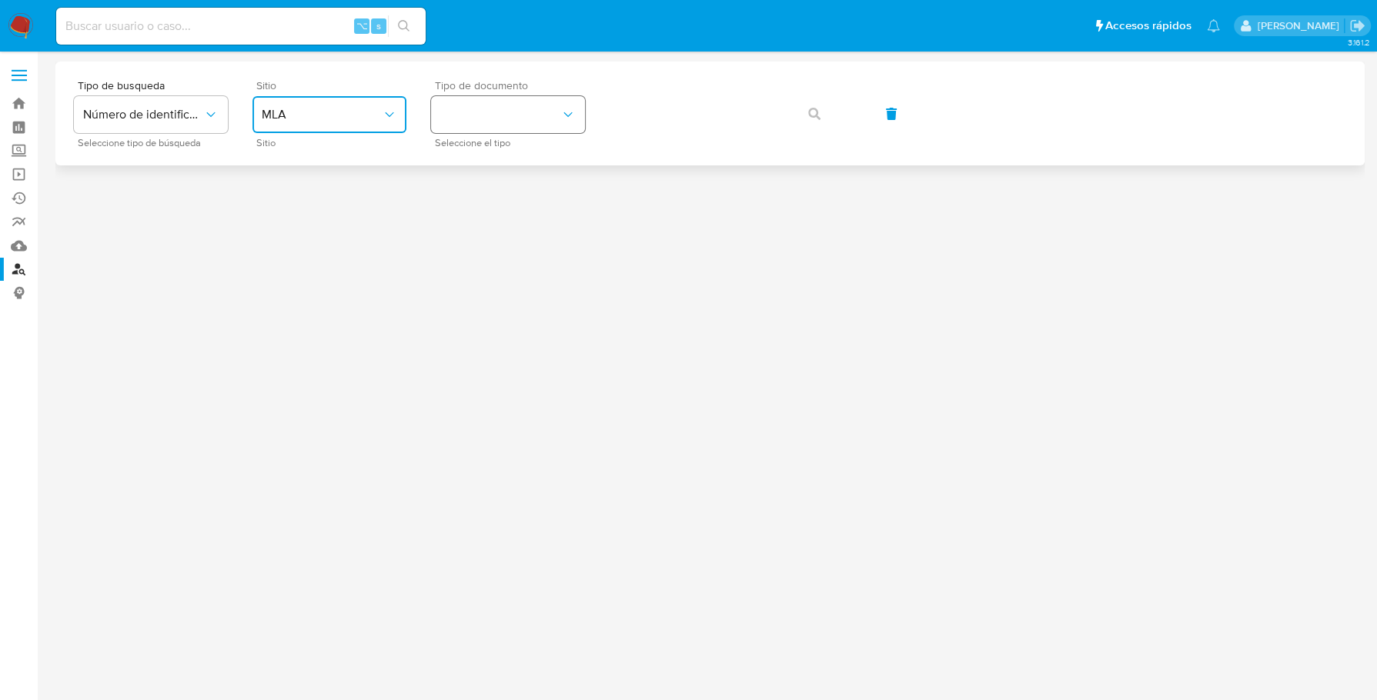
click at [513, 116] on button "identificationType" at bounding box center [508, 114] width 154 height 37
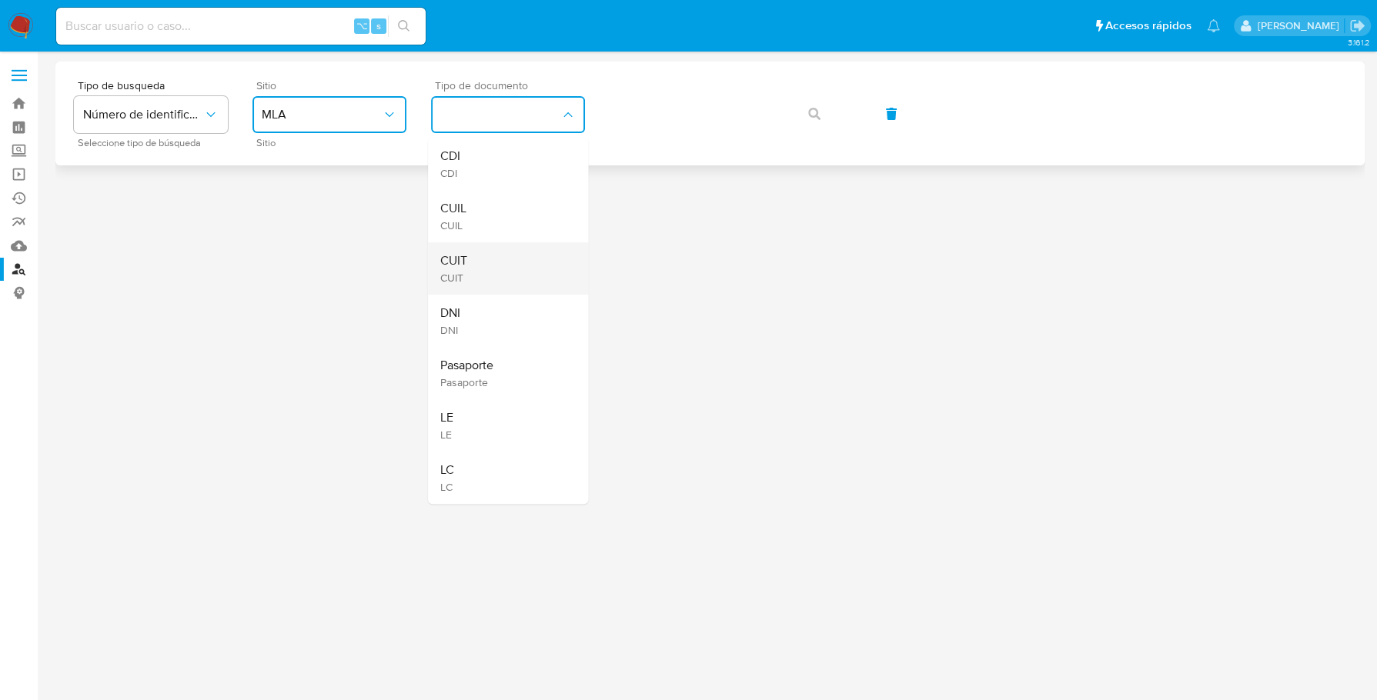
click at [483, 253] on div "CUIT CUIT" at bounding box center [503, 268] width 126 height 52
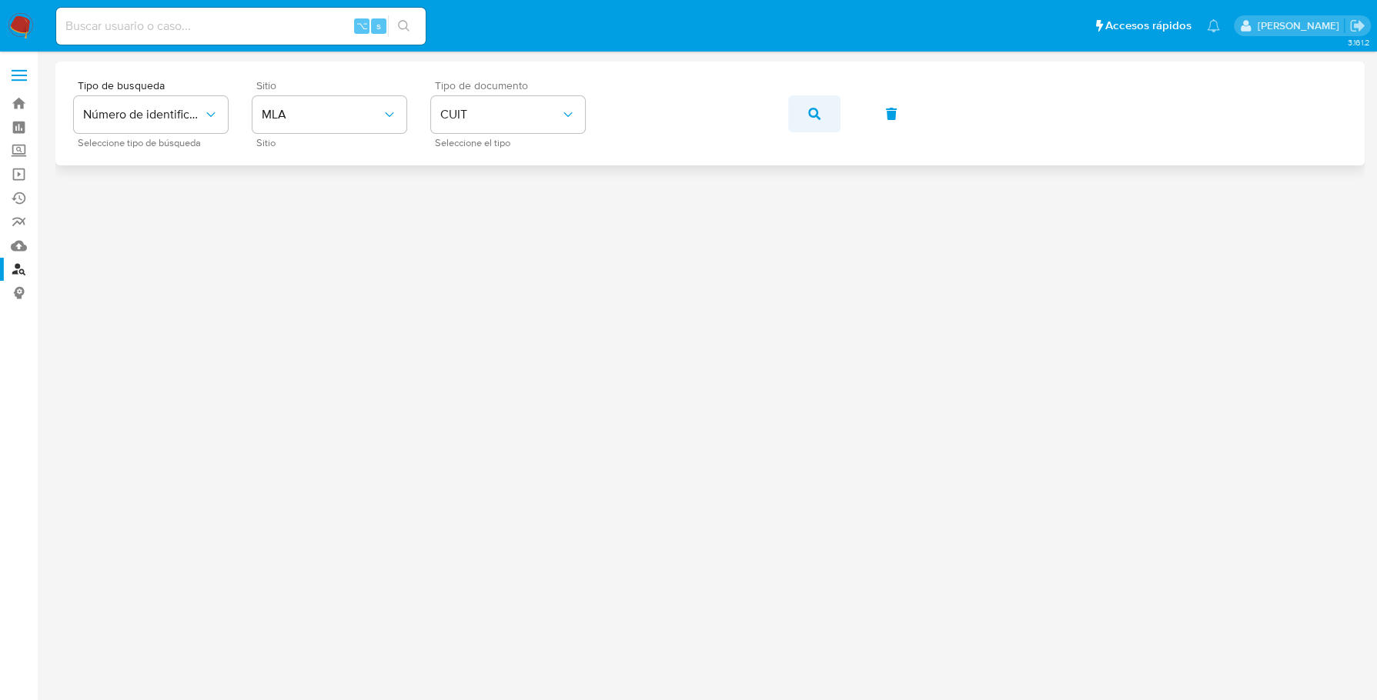
click at [814, 115] on icon "button" at bounding box center [814, 114] width 12 height 12
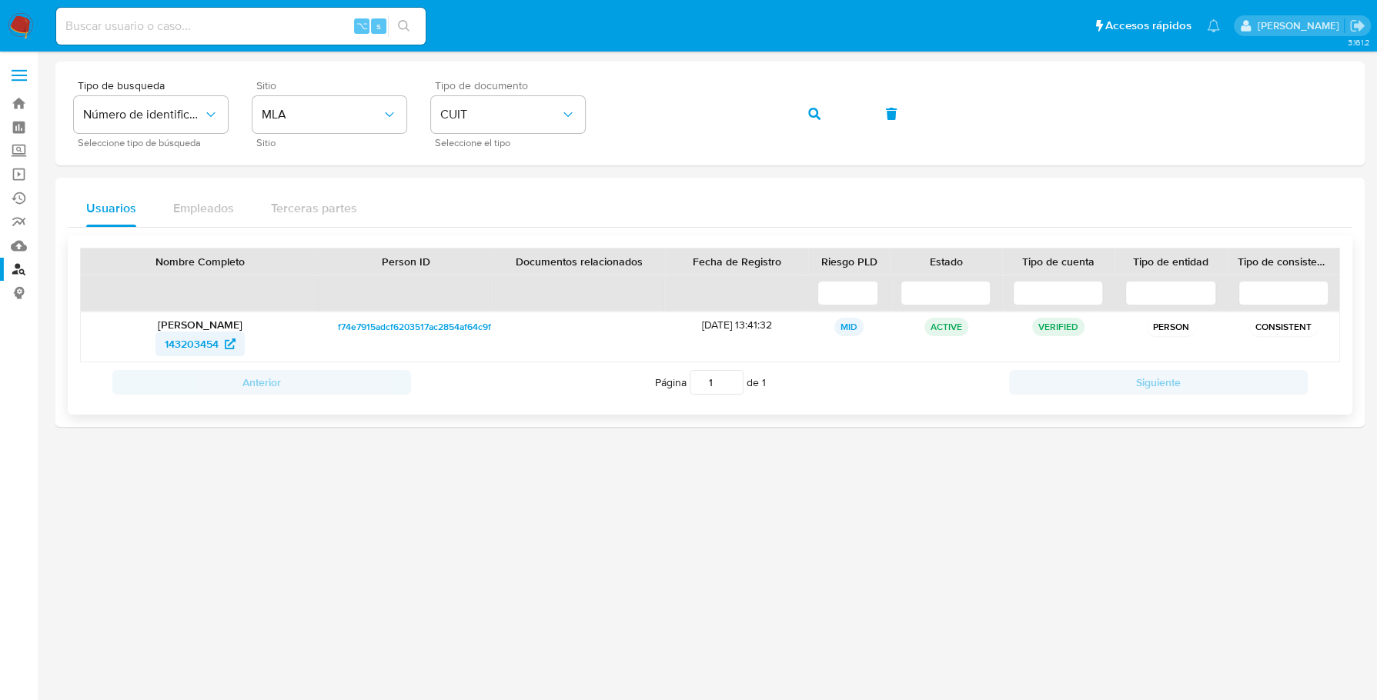
click at [198, 343] on span "143203454" at bounding box center [192, 344] width 54 height 25
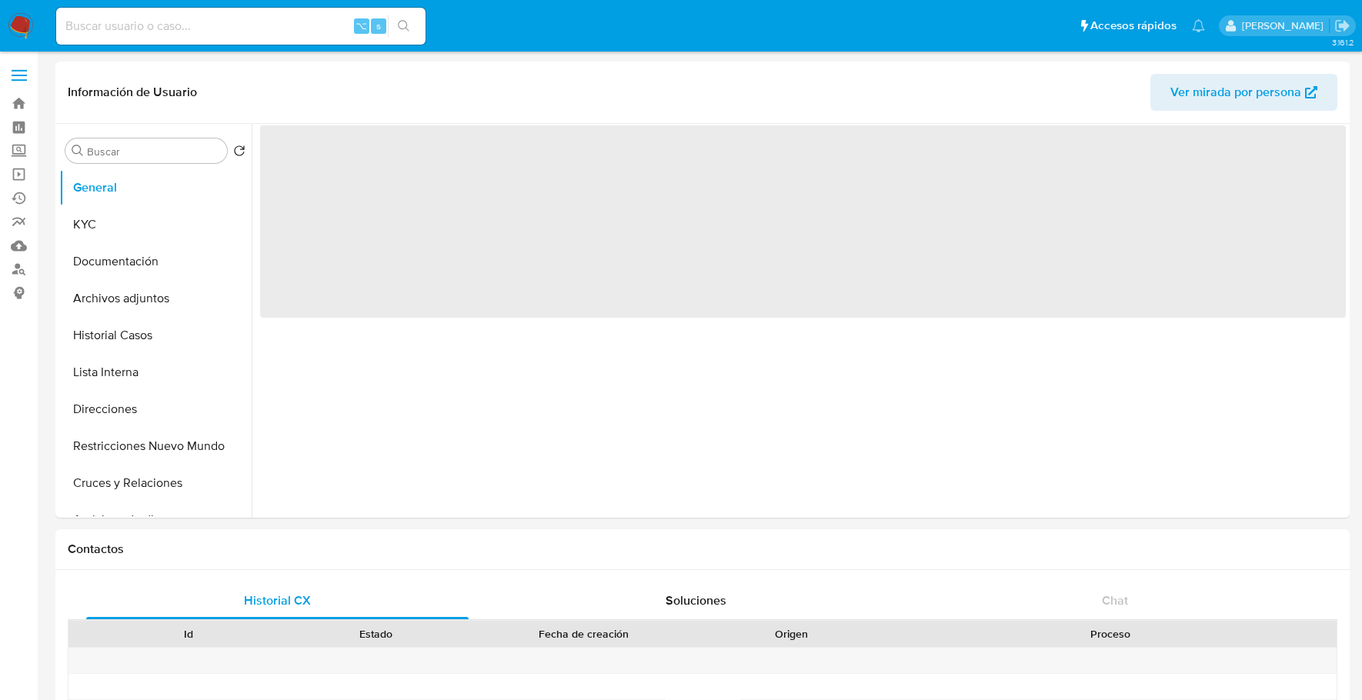
select select "10"
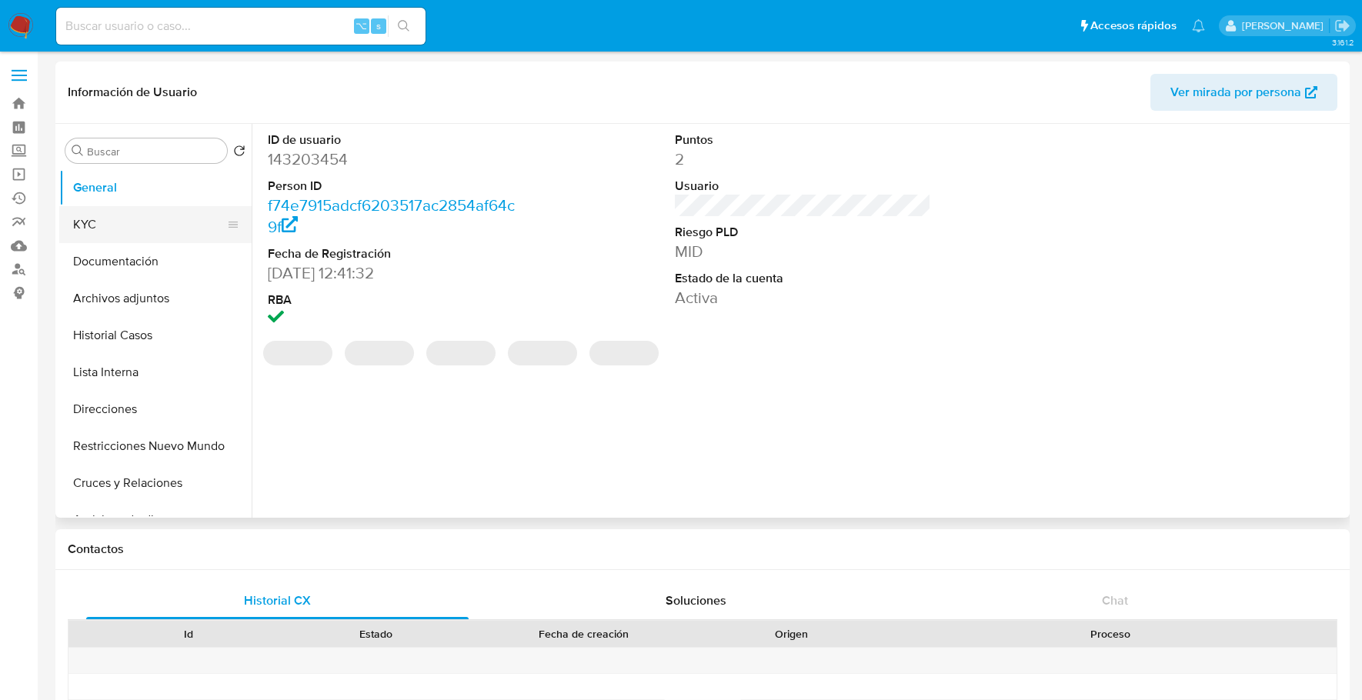
click at [141, 232] on button "KYC" at bounding box center [149, 224] width 180 height 37
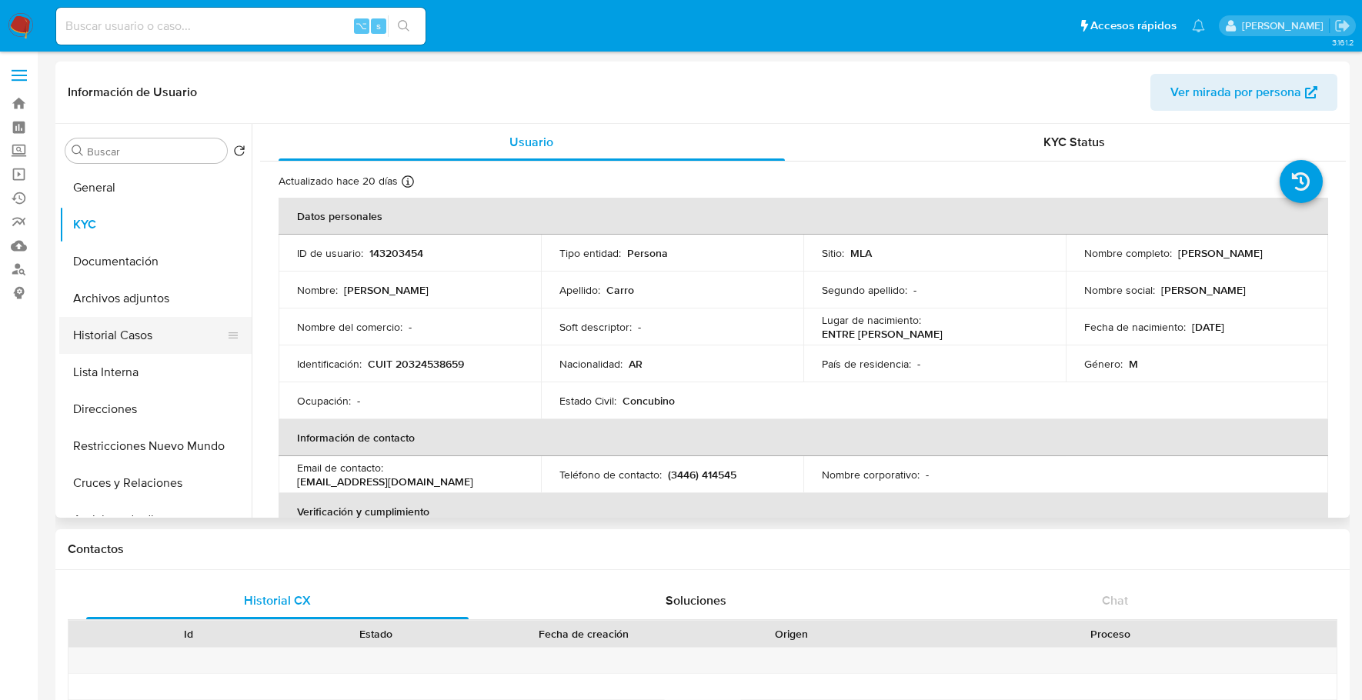
click at [163, 335] on button "Historial Casos" at bounding box center [149, 335] width 180 height 37
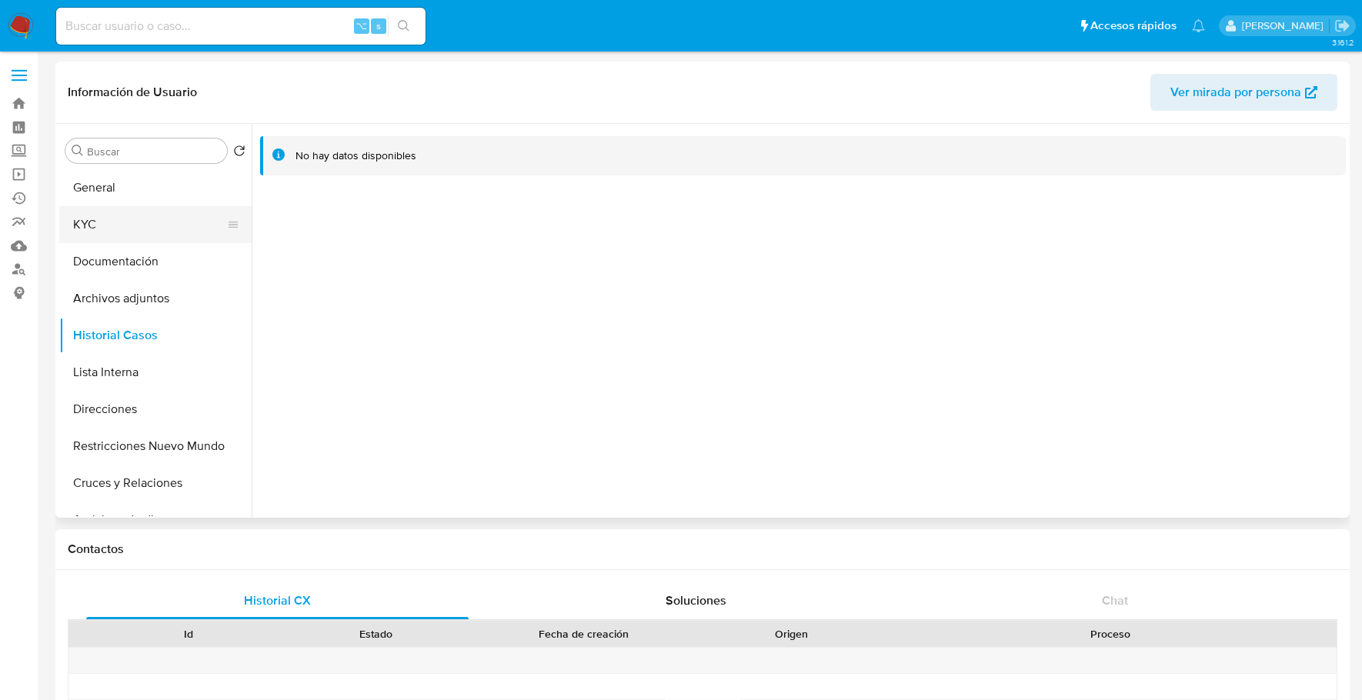
click at [119, 225] on button "KYC" at bounding box center [149, 224] width 180 height 37
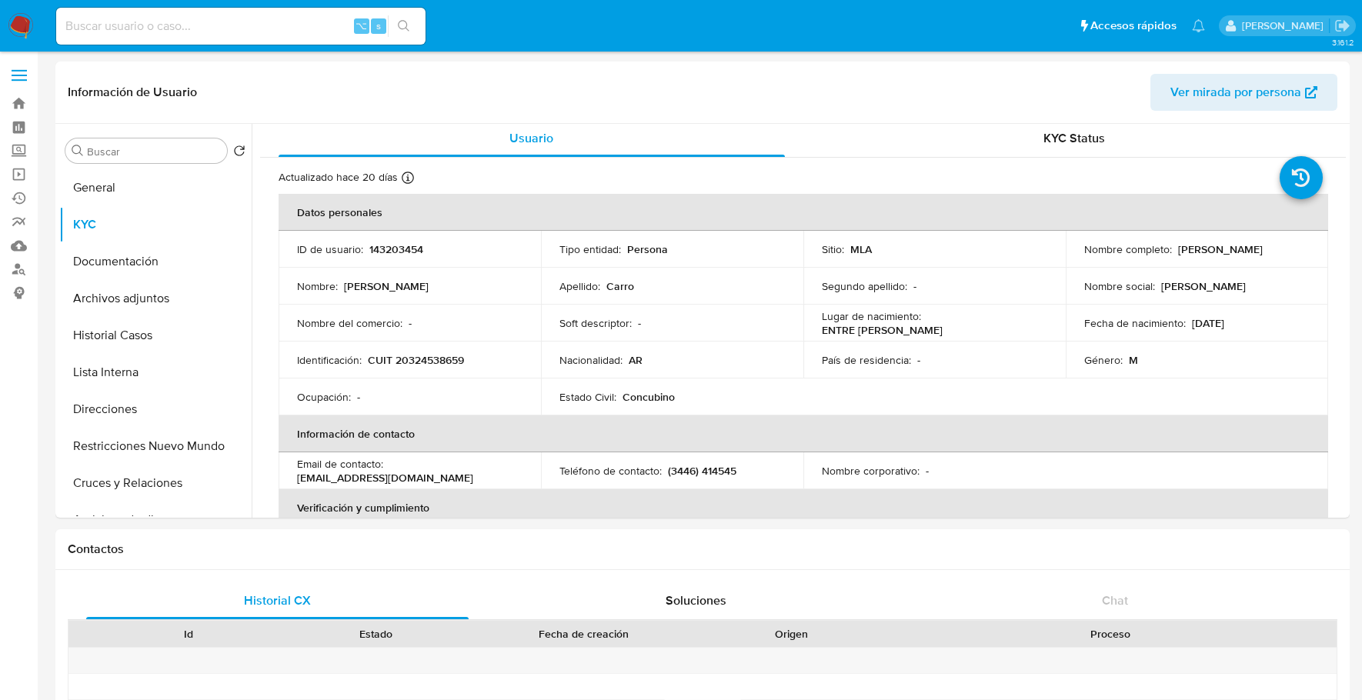
scroll to position [795, 0]
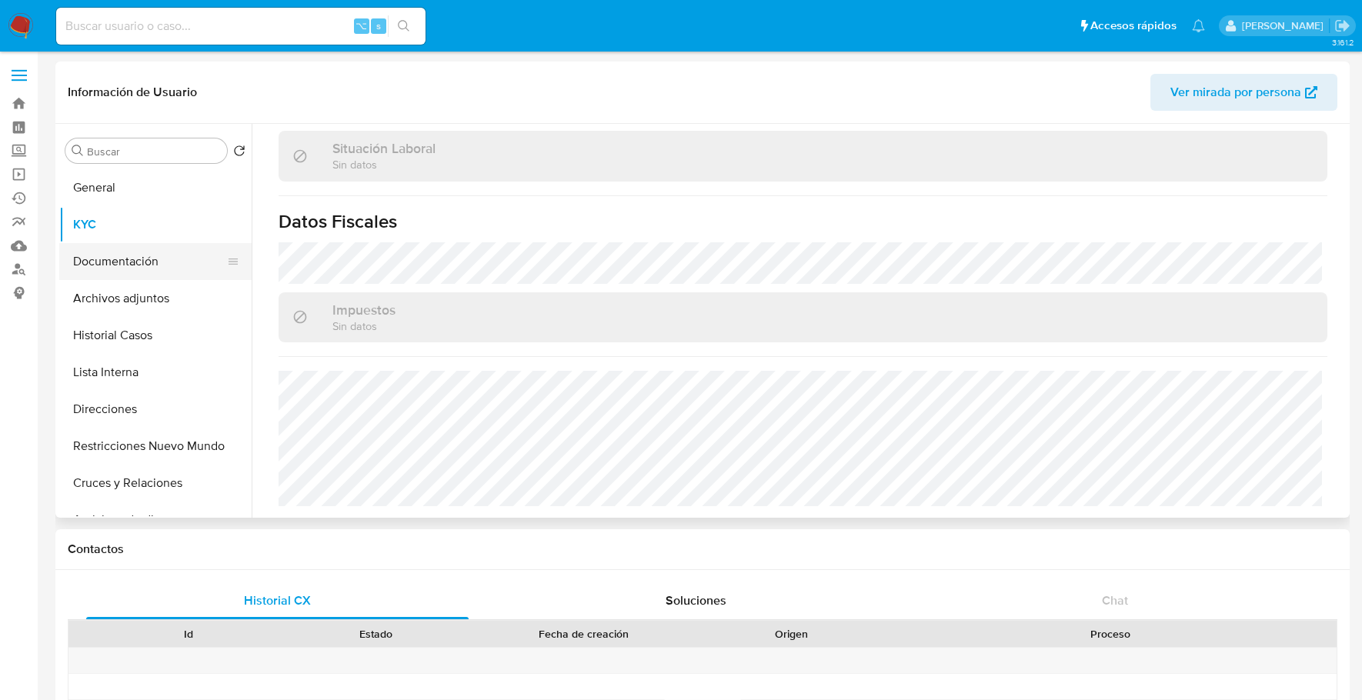
click at [141, 265] on button "Documentación" at bounding box center [149, 261] width 180 height 37
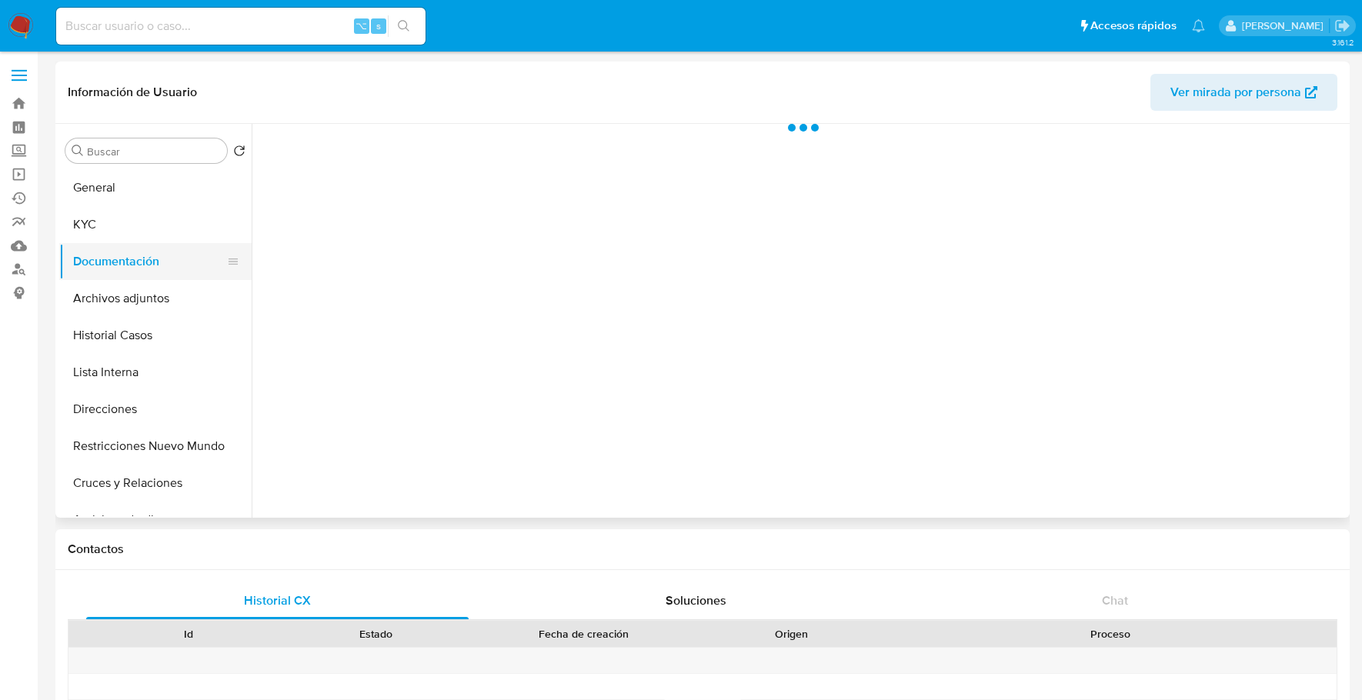
scroll to position [0, 0]
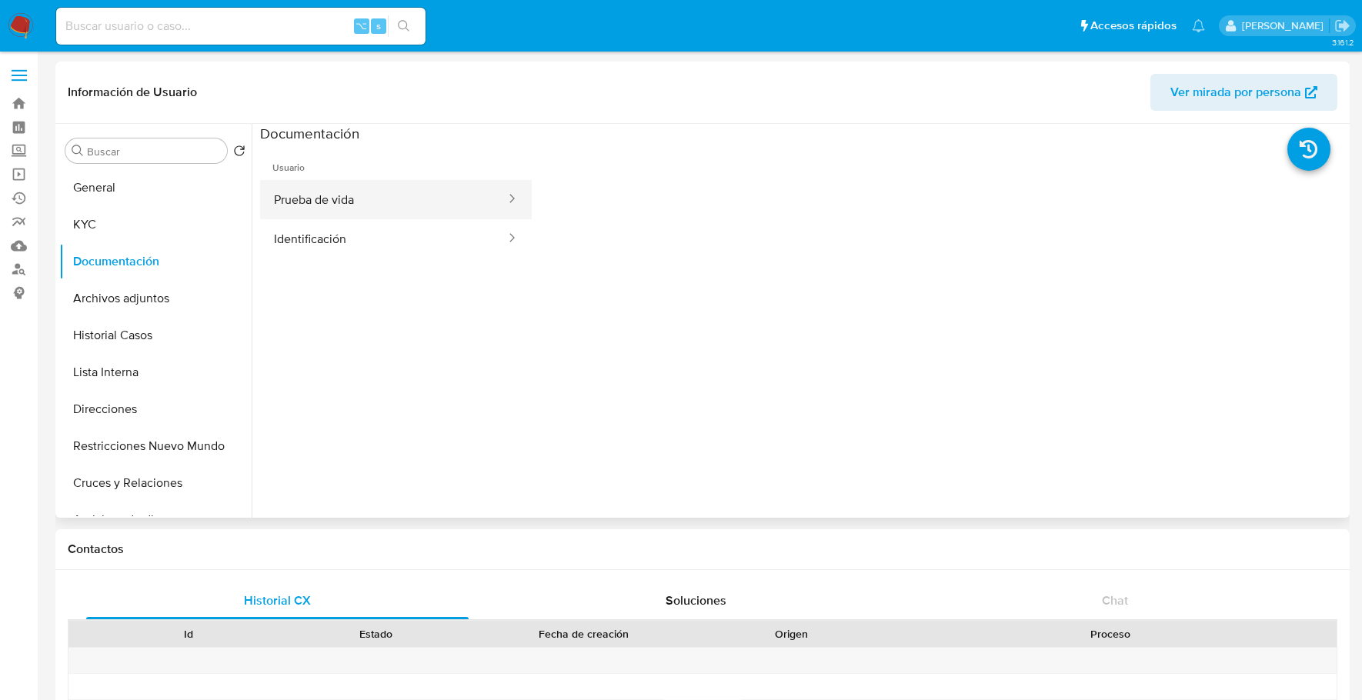
click at [432, 217] on button "Prueba de vida" at bounding box center [383, 199] width 247 height 39
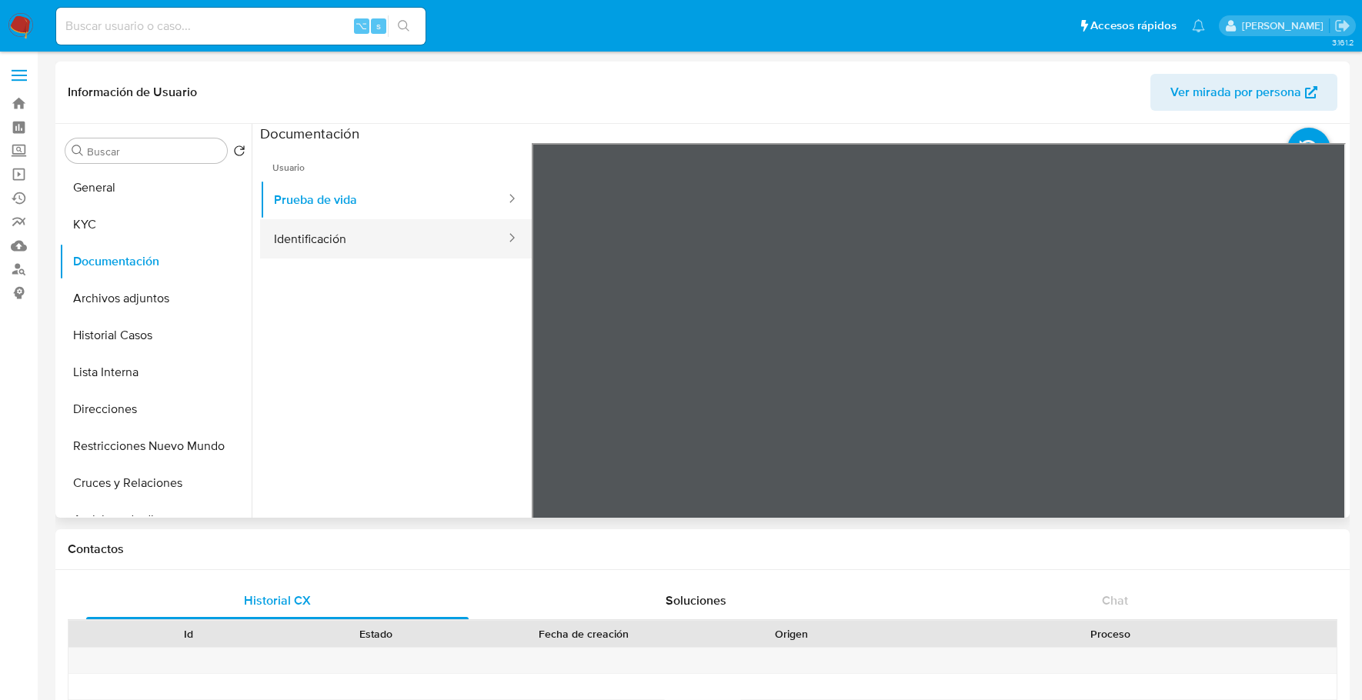
click at [419, 235] on button "Identificación" at bounding box center [383, 238] width 247 height 39
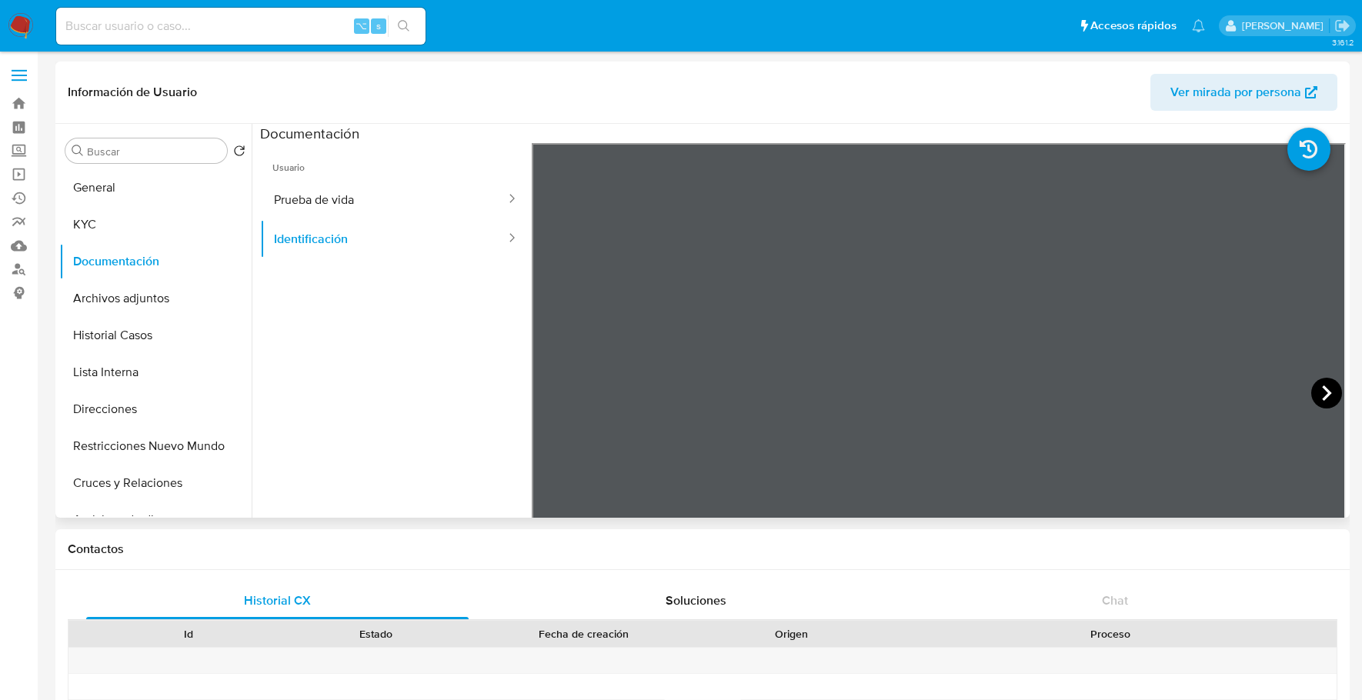
click at [1324, 390] on icon at bounding box center [1326, 393] width 31 height 31
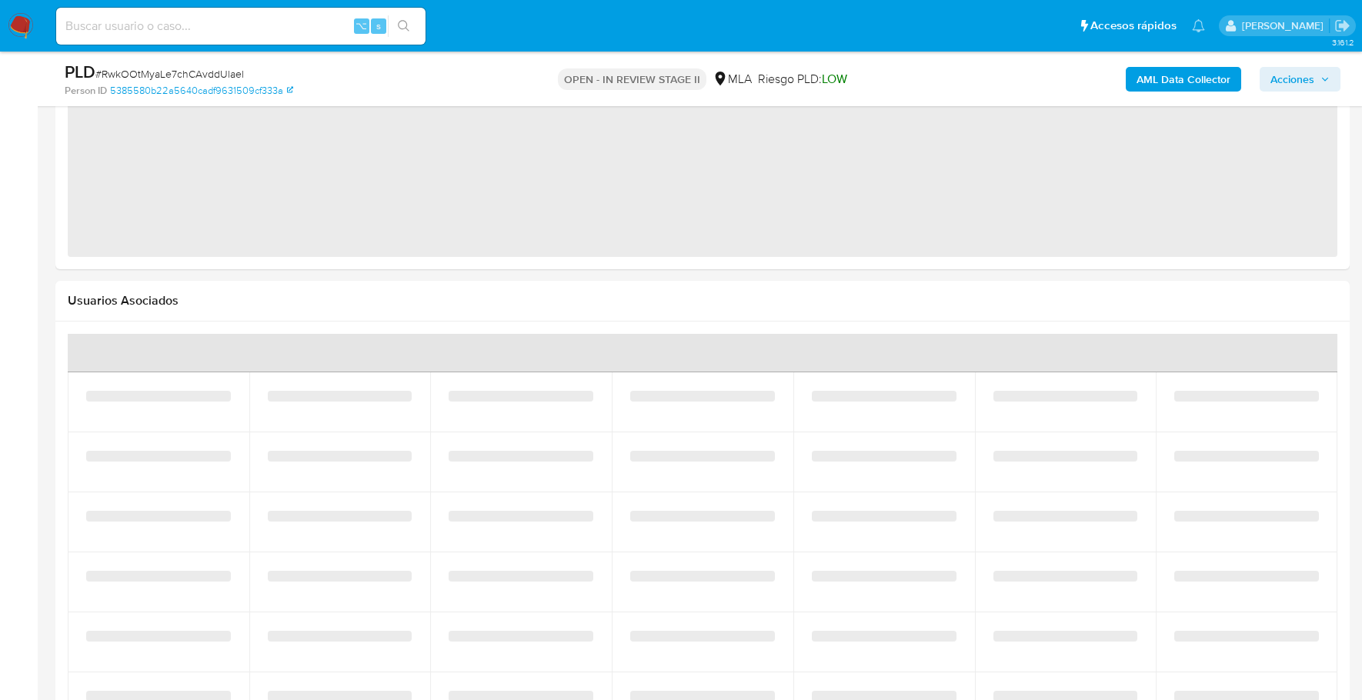
select select "10"
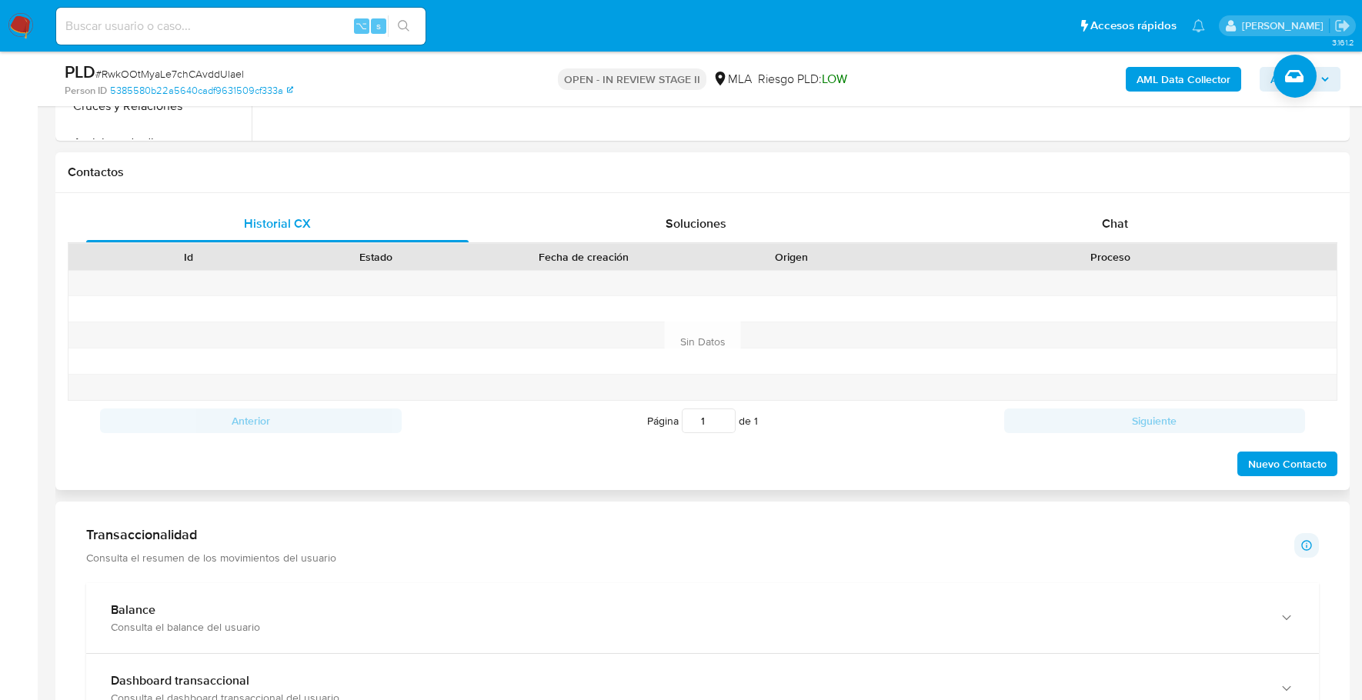
scroll to position [651, 0]
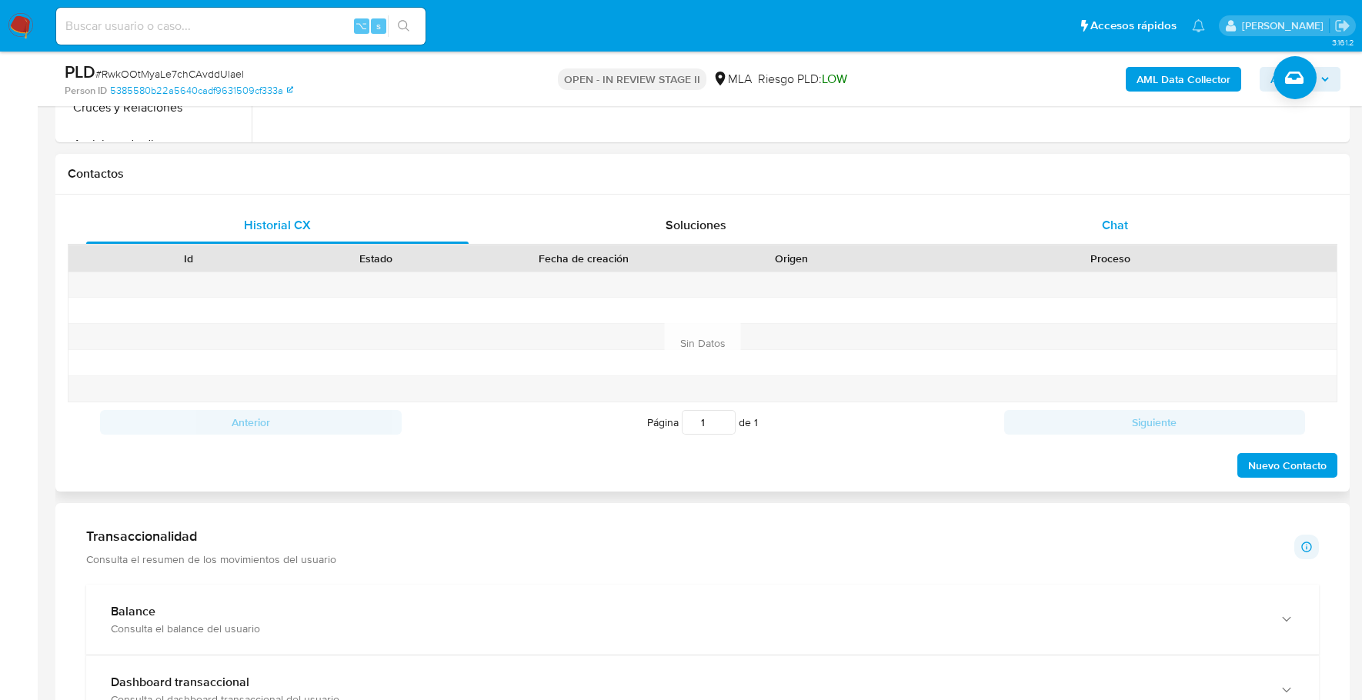
click at [1143, 212] on div "Chat" at bounding box center [1115, 225] width 382 height 37
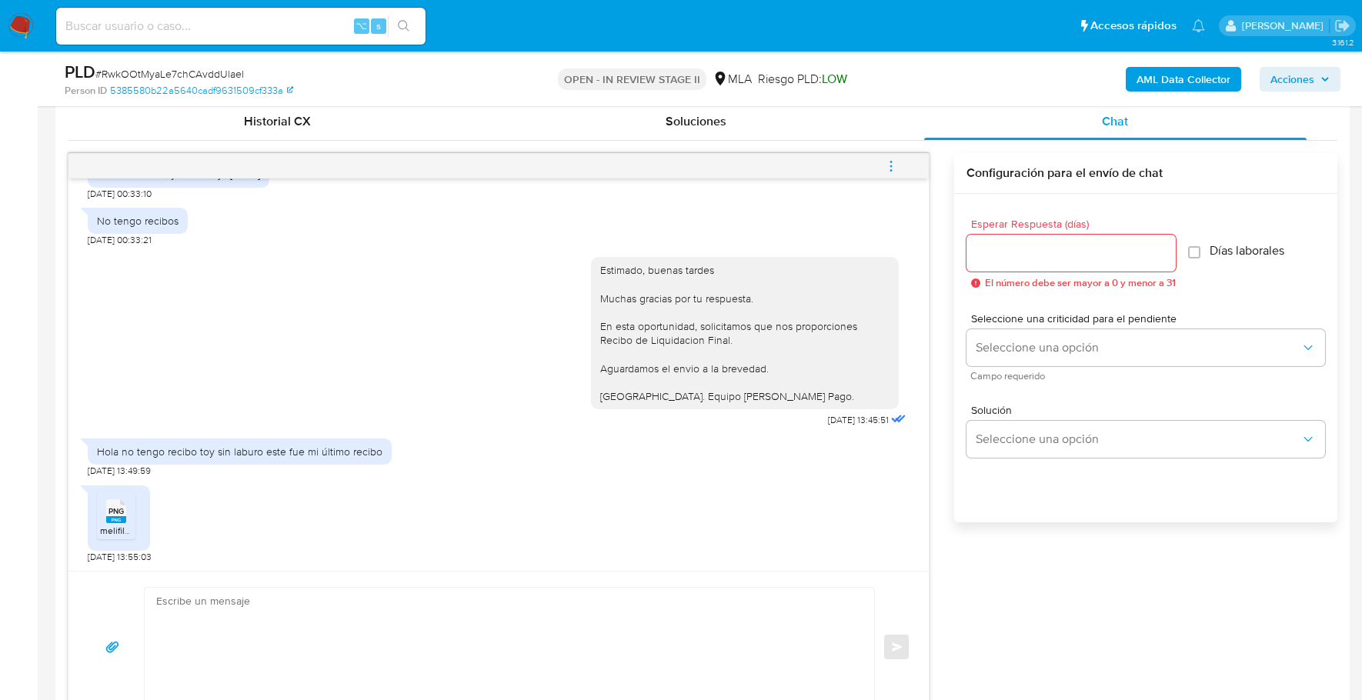
scroll to position [850, 0]
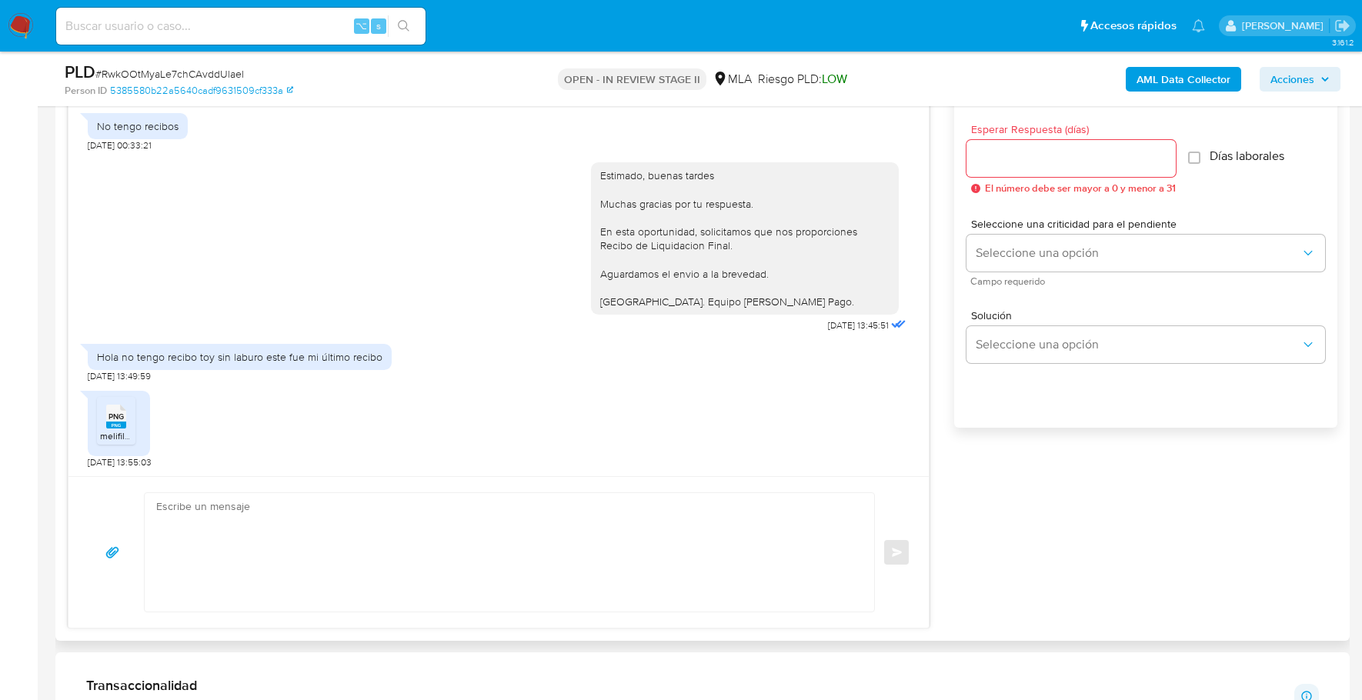
click at [335, 504] on textarea at bounding box center [505, 552] width 699 height 119
click at [199, 560] on textarea "Estimado, Adicionalmente, solicitamos que nos informes vinculo/relacion con las…" at bounding box center [505, 552] width 699 height 119
paste textarea "- [PERSON_NAME] - CUIT 20334162533 (ACTIVIDAD: Servicios de salones [PERSON_NAM…"
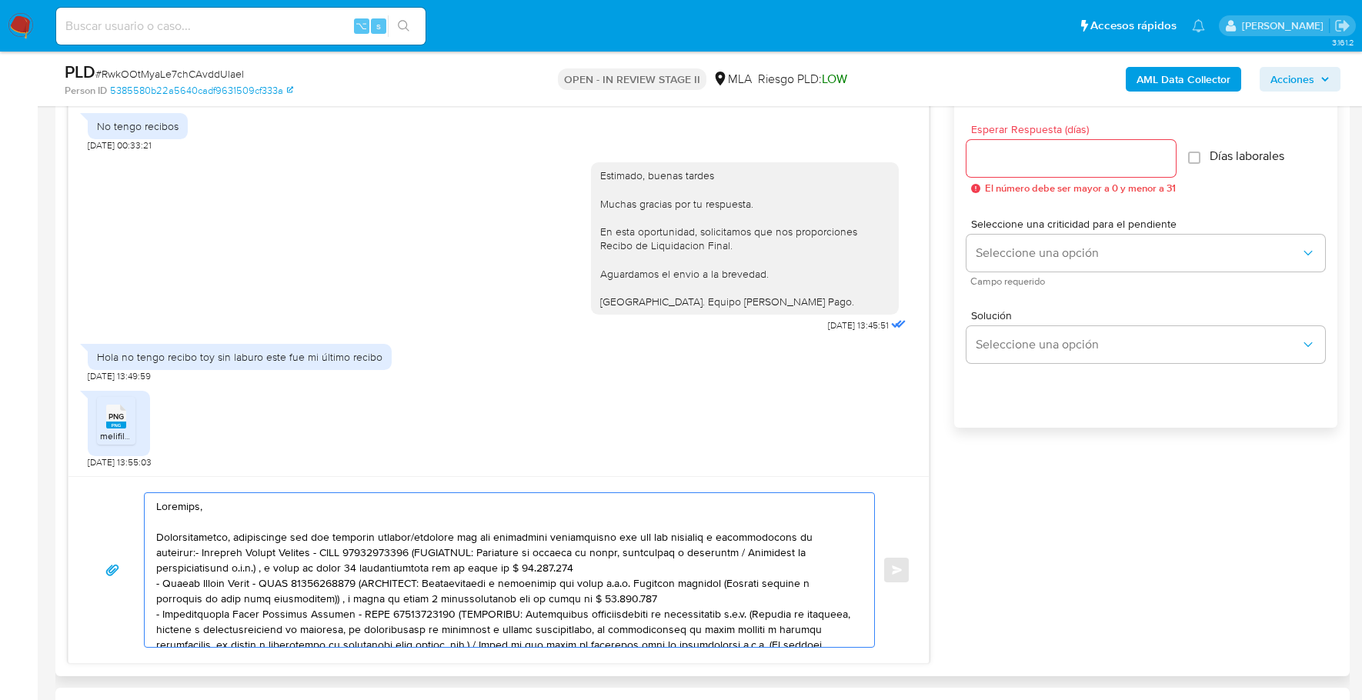
scroll to position [52, 0]
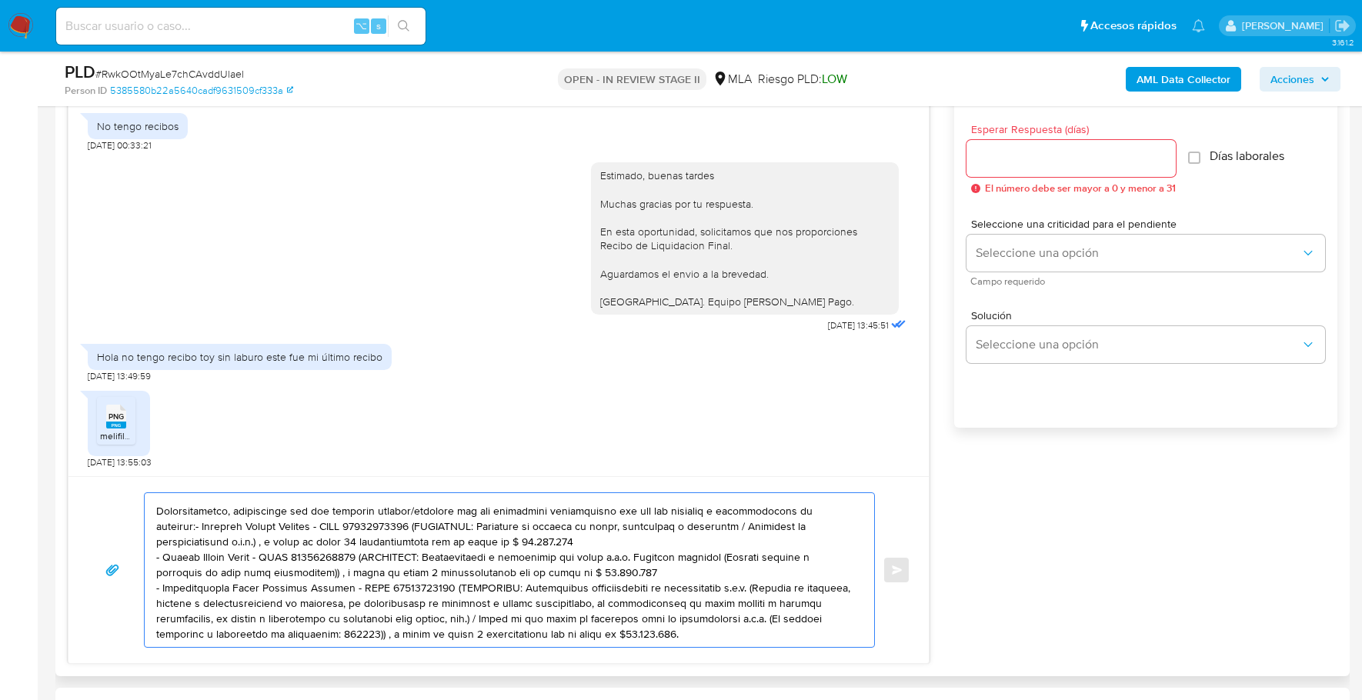
drag, startPoint x: 681, startPoint y: 610, endPoint x: 447, endPoint y: 566, distance: 238.1
click at [447, 566] on textarea at bounding box center [505, 570] width 699 height 154
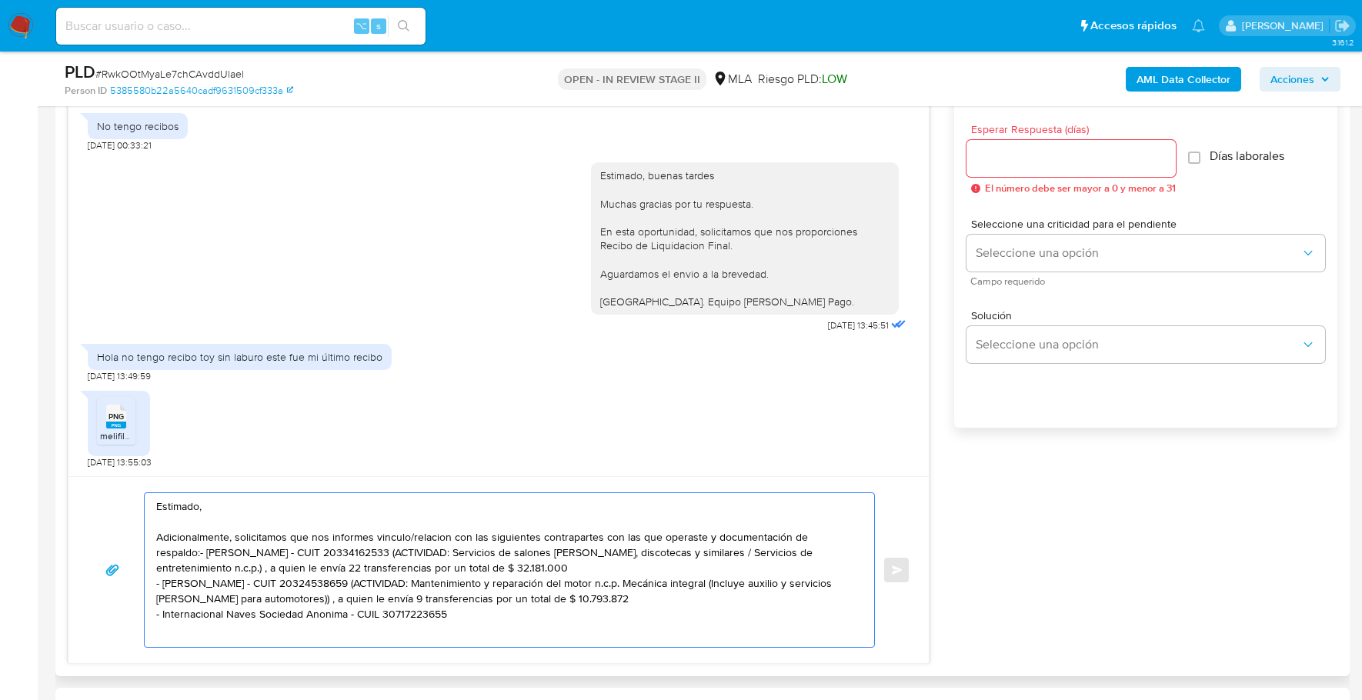
scroll to position [10, 0]
click at [345, 599] on textarea "Estimado, Adicionalmente, solicitamos que nos informes vinculo/relacion con las…" at bounding box center [505, 570] width 699 height 154
drag, startPoint x: 655, startPoint y: 582, endPoint x: 366, endPoint y: 569, distance: 289.6
click at [366, 569] on textarea "Estimado, Adicionalmente, solicitamos que nos informes vinculo/relacion con las…" at bounding box center [505, 570] width 699 height 154
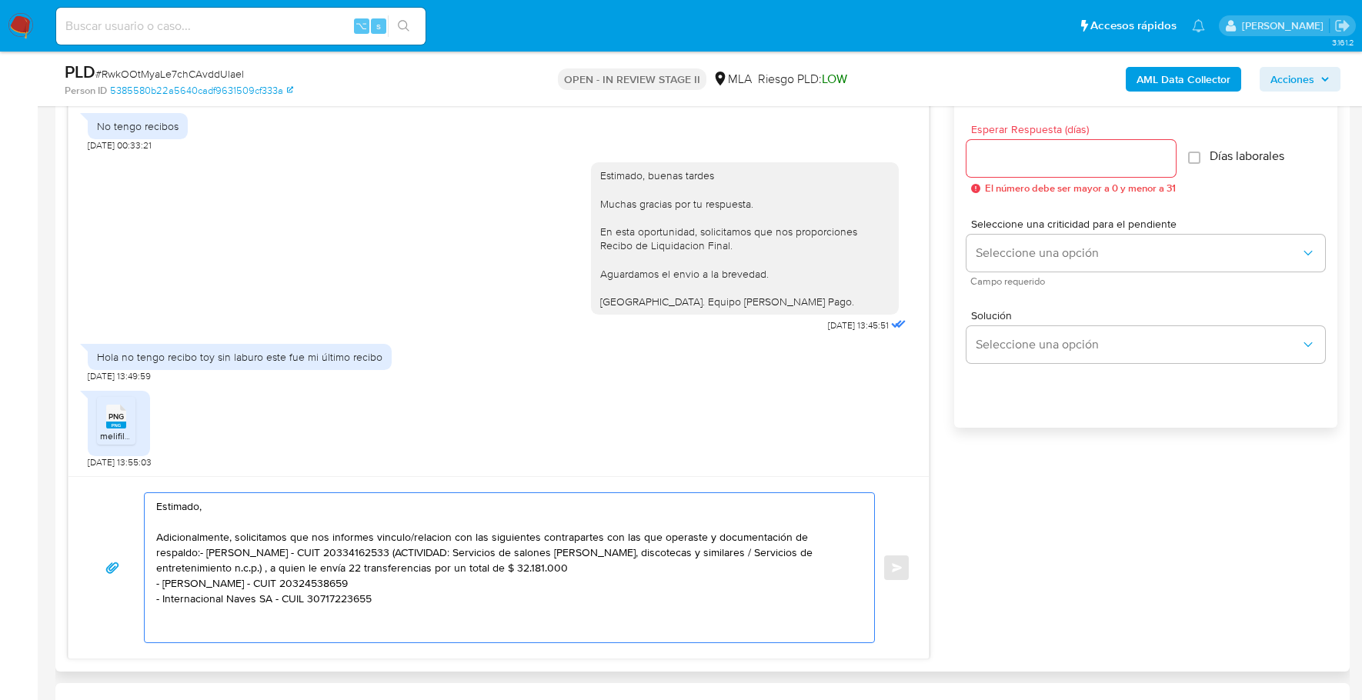
scroll to position [0, 0]
drag, startPoint x: 508, startPoint y: 565, endPoint x: 376, endPoint y: 547, distance: 133.5
click at [376, 547] on textarea "Estimado, Adicionalmente, solicitamos que nos informes vinculo/relacion con las…" at bounding box center [505, 567] width 699 height 149
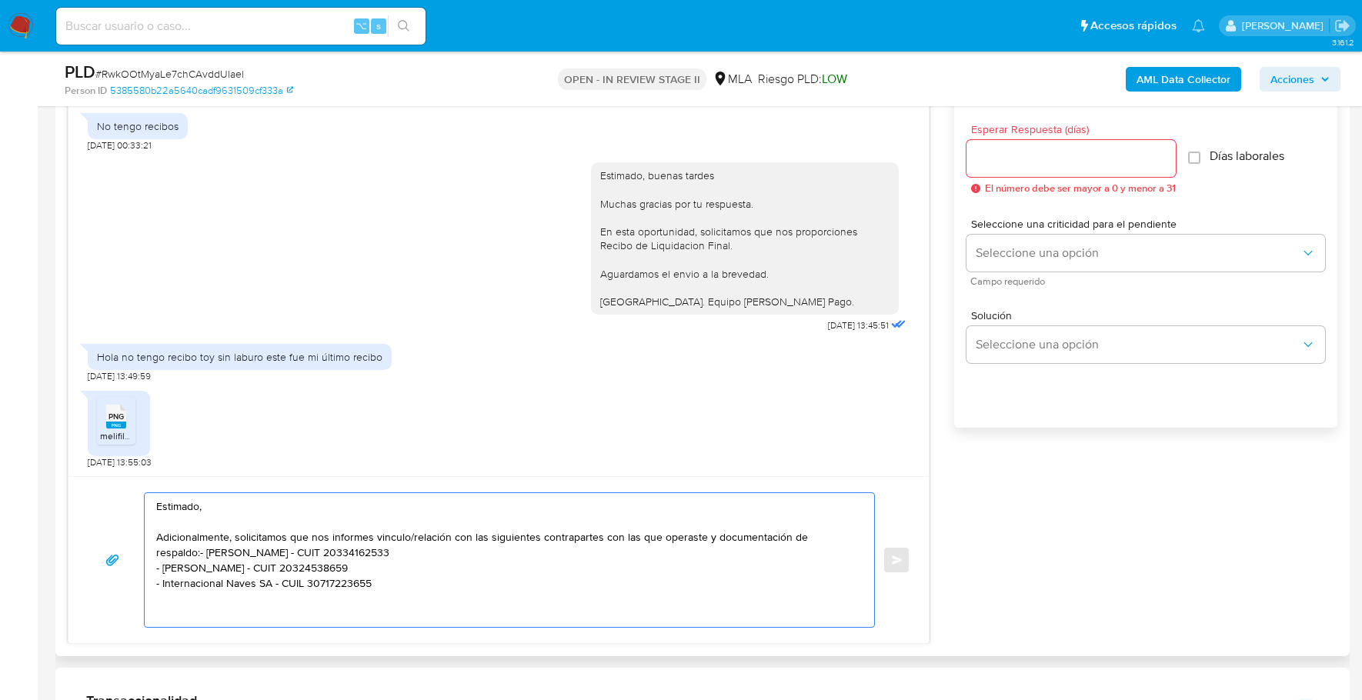
click at [399, 579] on textarea "Estimado, Adicionalmente, solicitamos que nos informes vinculo/relación con las…" at bounding box center [505, 560] width 699 height 134
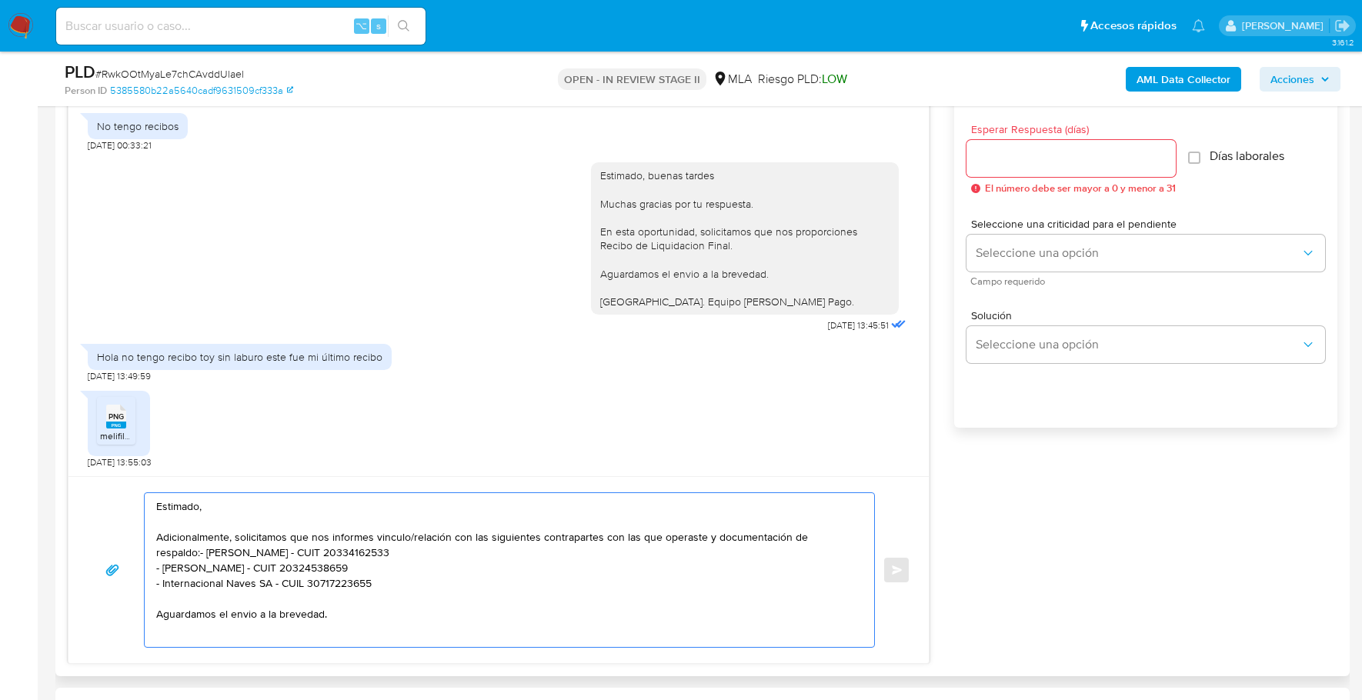
scroll to position [5, 0]
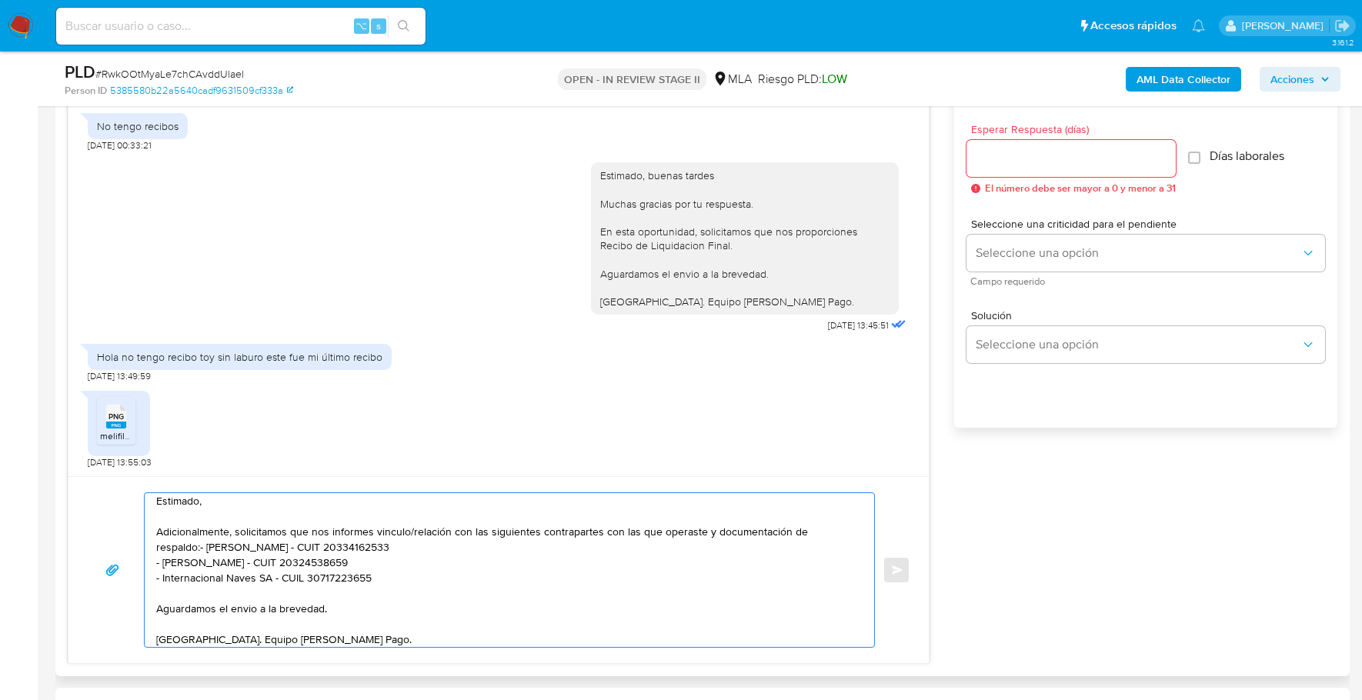
type textarea "Estimado, Adicionalmente, solicitamos que nos informes vinculo/relación con las…"
click at [1030, 165] on input "Esperar Respuesta (días)" at bounding box center [1070, 159] width 209 height 20
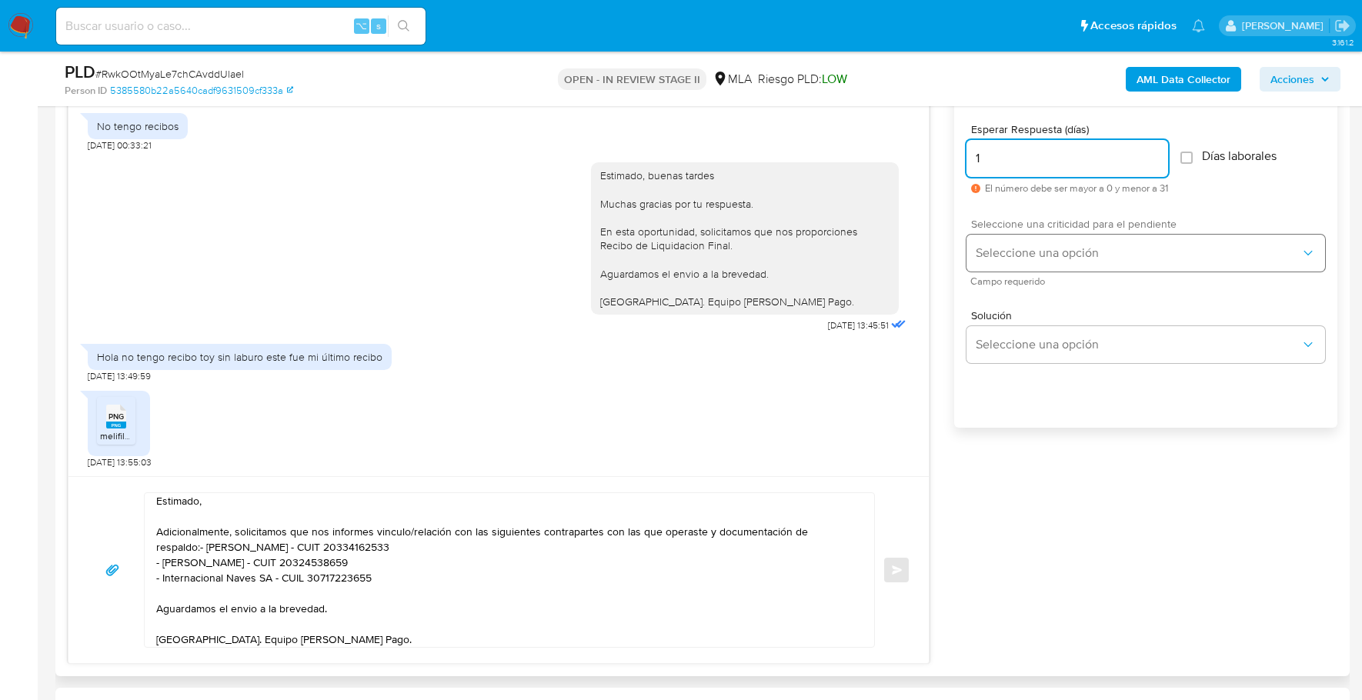
type input "1"
click at [1028, 239] on button "Seleccione una opción" at bounding box center [1145, 253] width 359 height 37
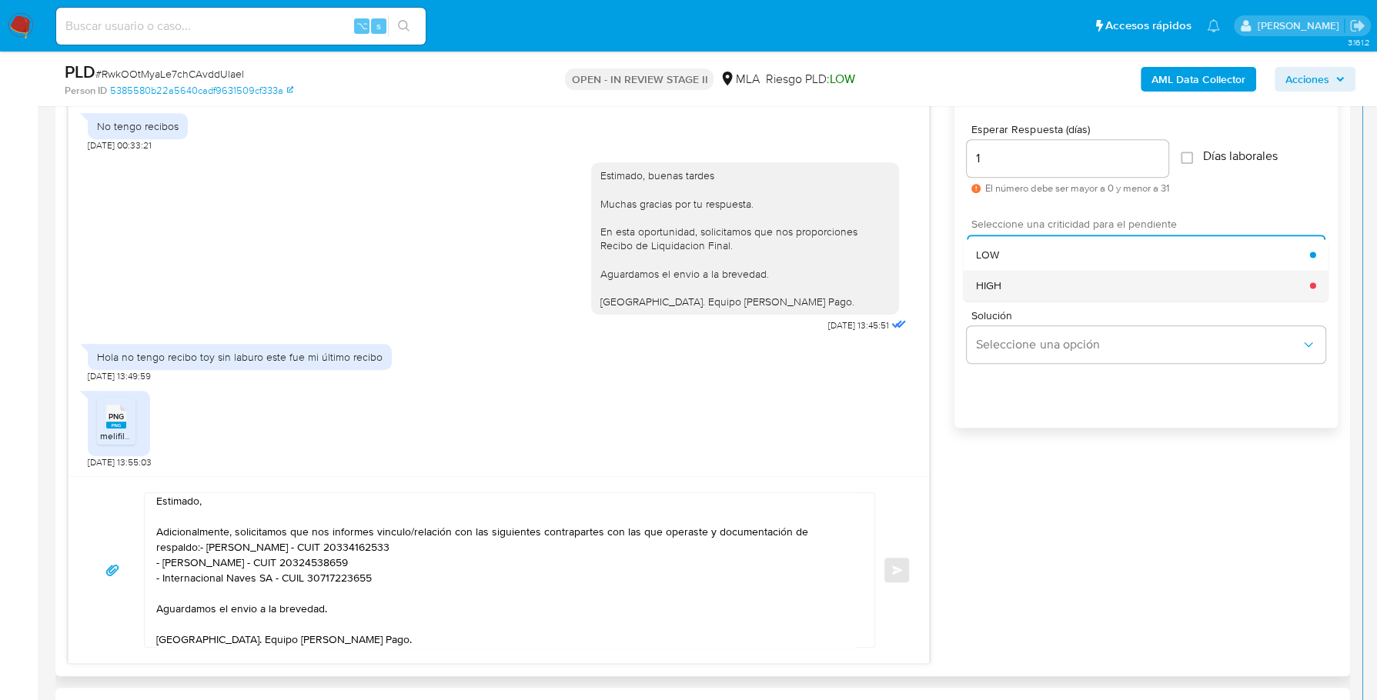
click at [1023, 291] on div "HIGH" at bounding box center [1143, 285] width 334 height 31
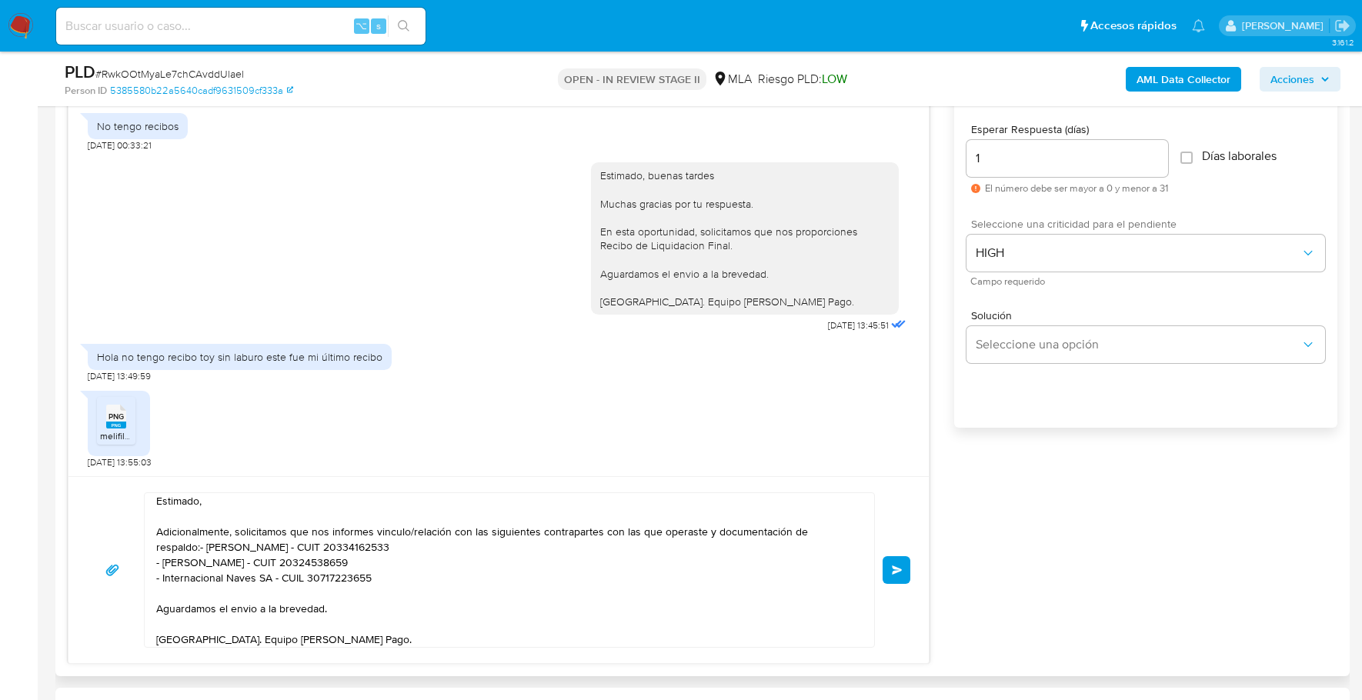
click at [897, 566] on span "Enviar" at bounding box center [897, 570] width 11 height 9
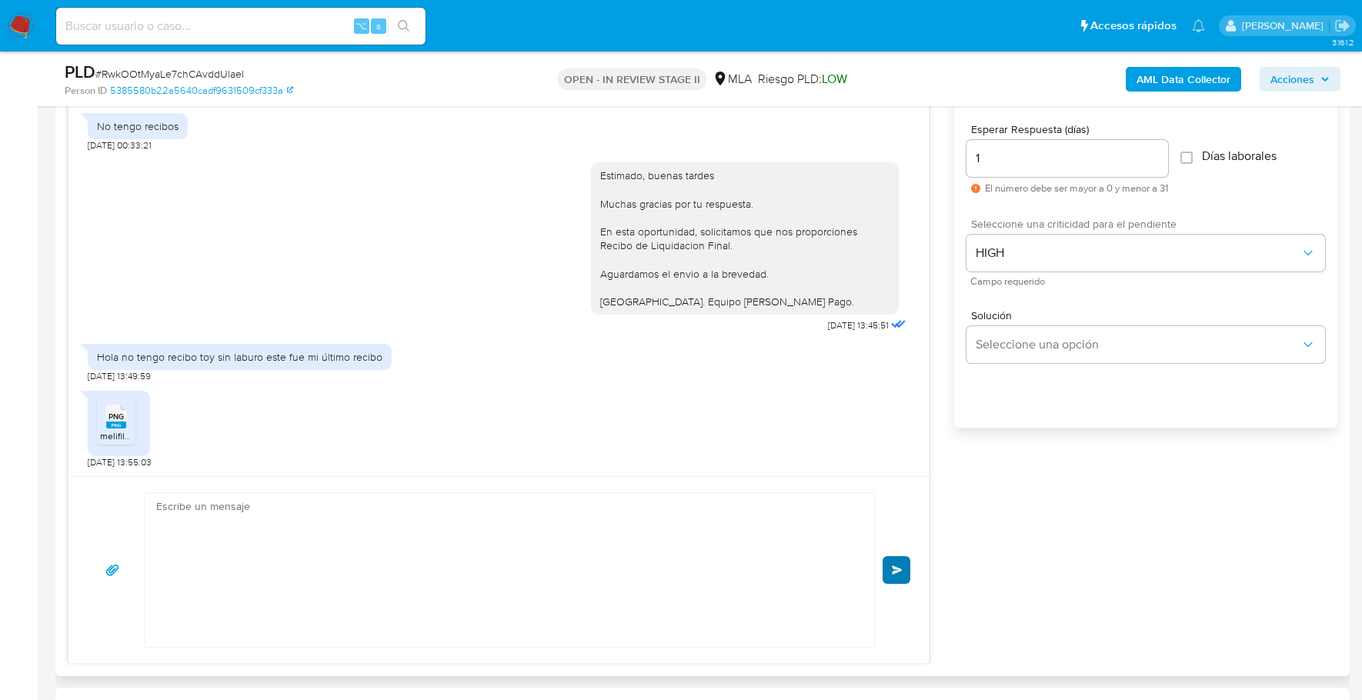
scroll to position [1131, 0]
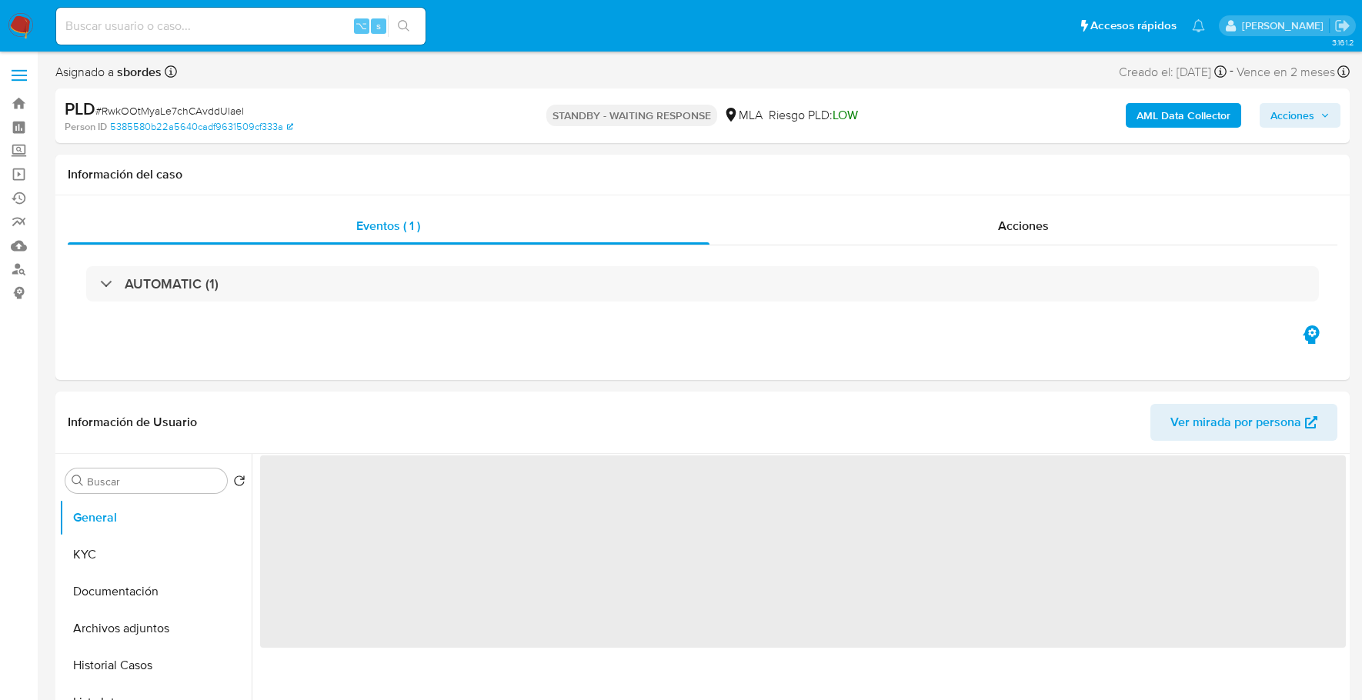
select select "10"
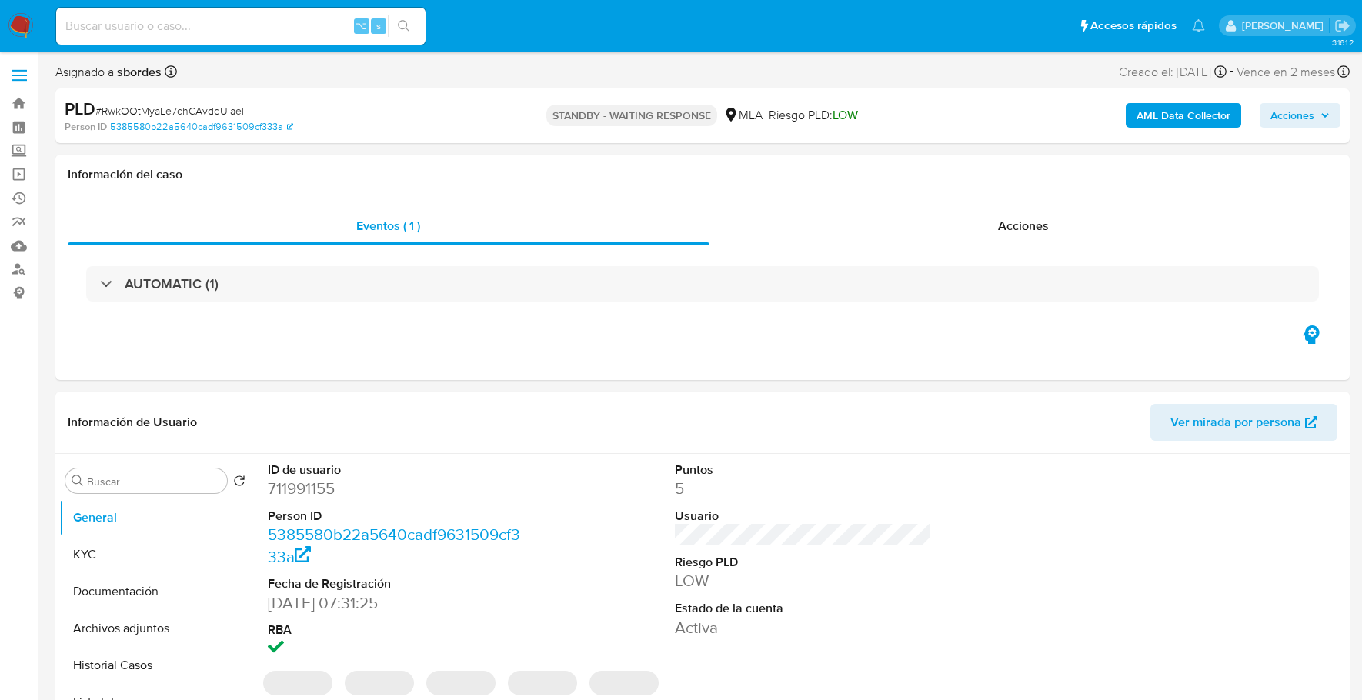
click at [179, 28] on input at bounding box center [240, 26] width 369 height 20
paste input "116862850"
type input "116862850"
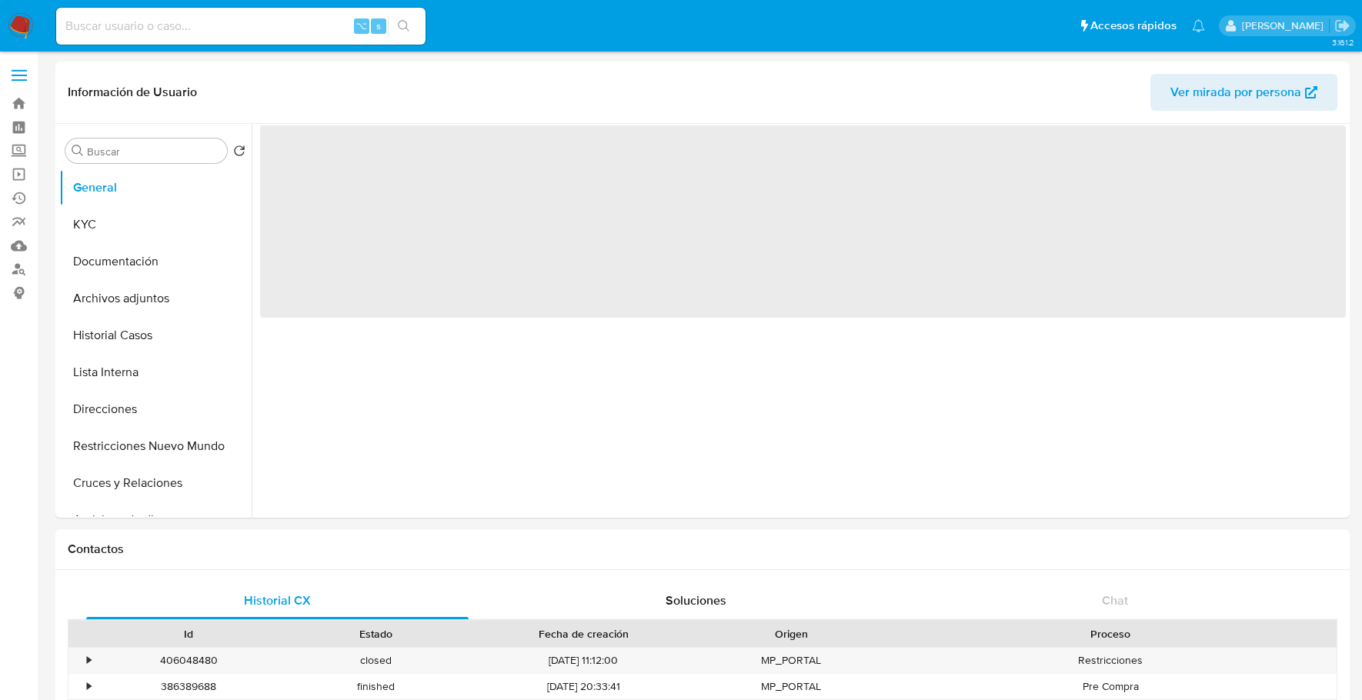
select select "10"
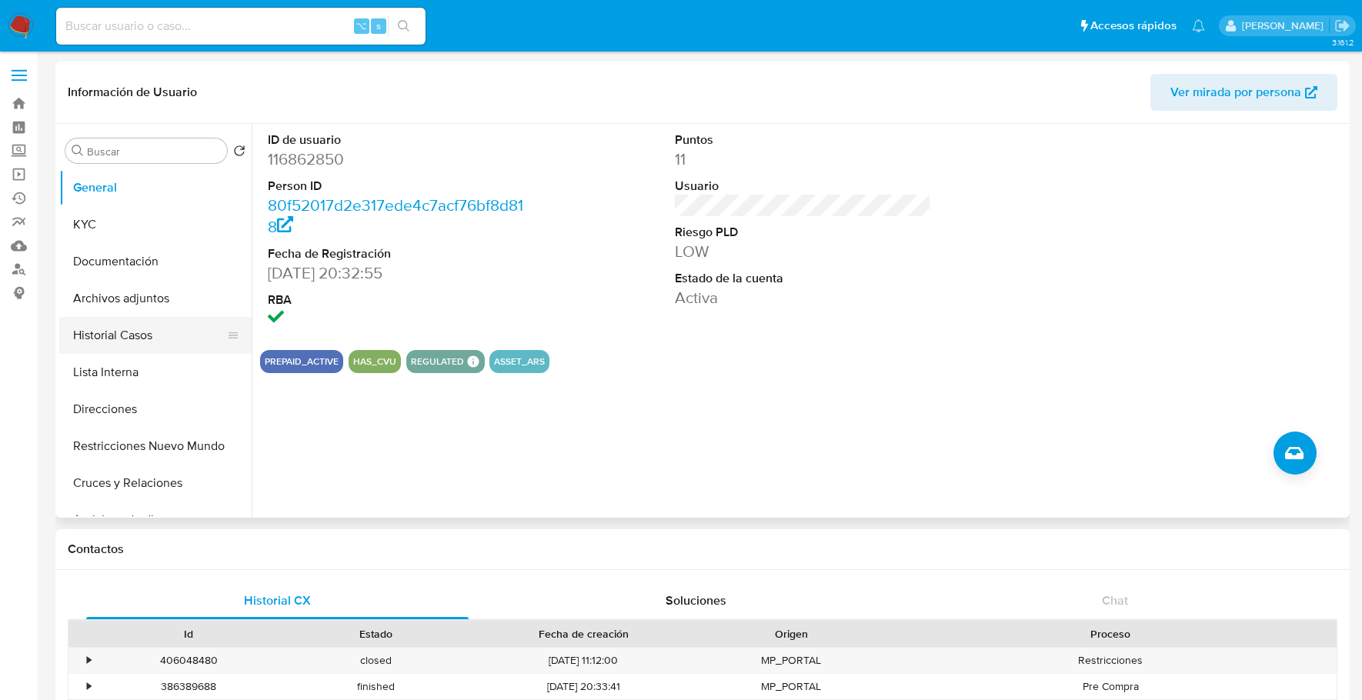
click at [129, 347] on button "Historial Casos" at bounding box center [149, 335] width 180 height 37
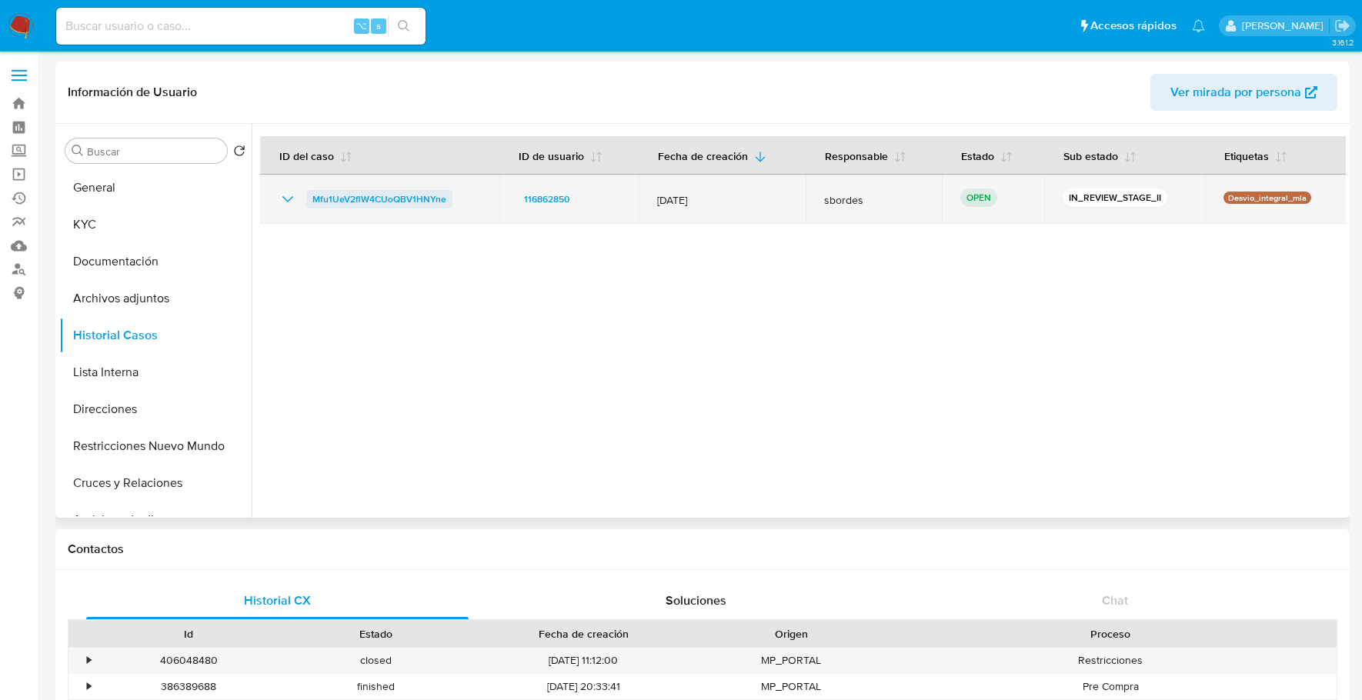
click at [349, 192] on span "Mfu1UeV2flW4CUoQBV1HNYne" at bounding box center [379, 199] width 134 height 18
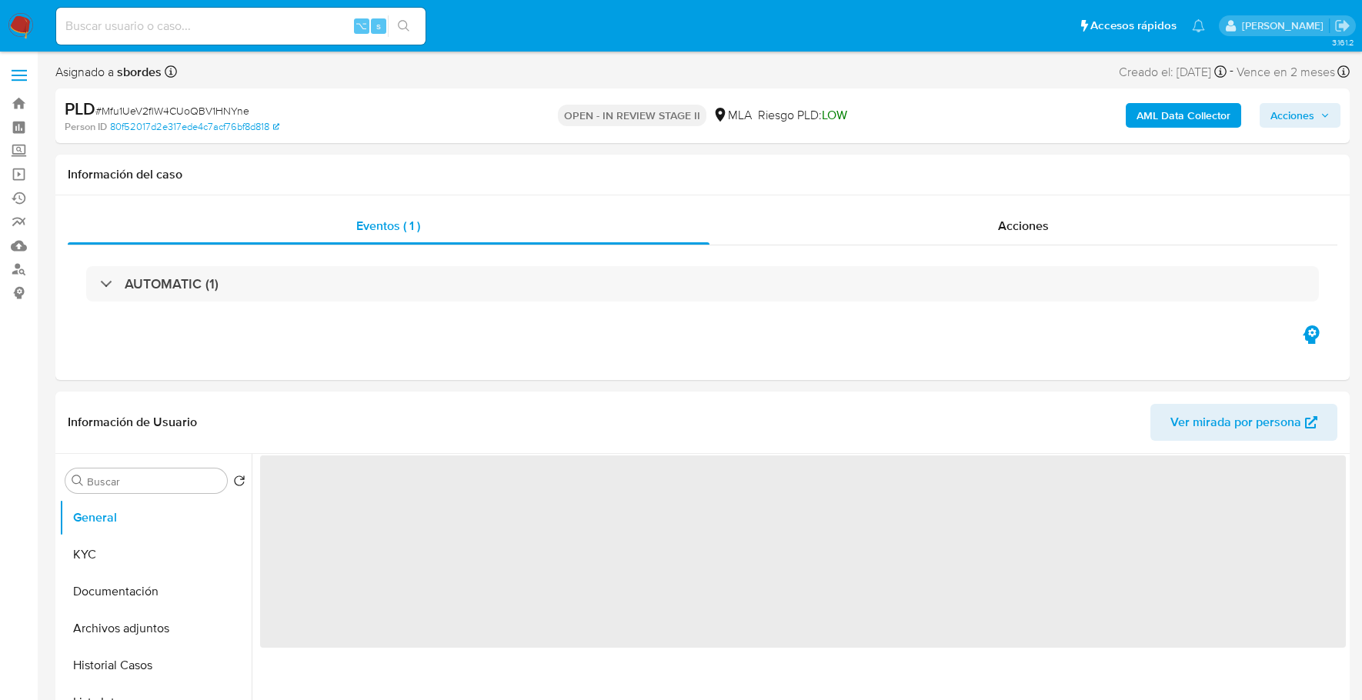
select select "10"
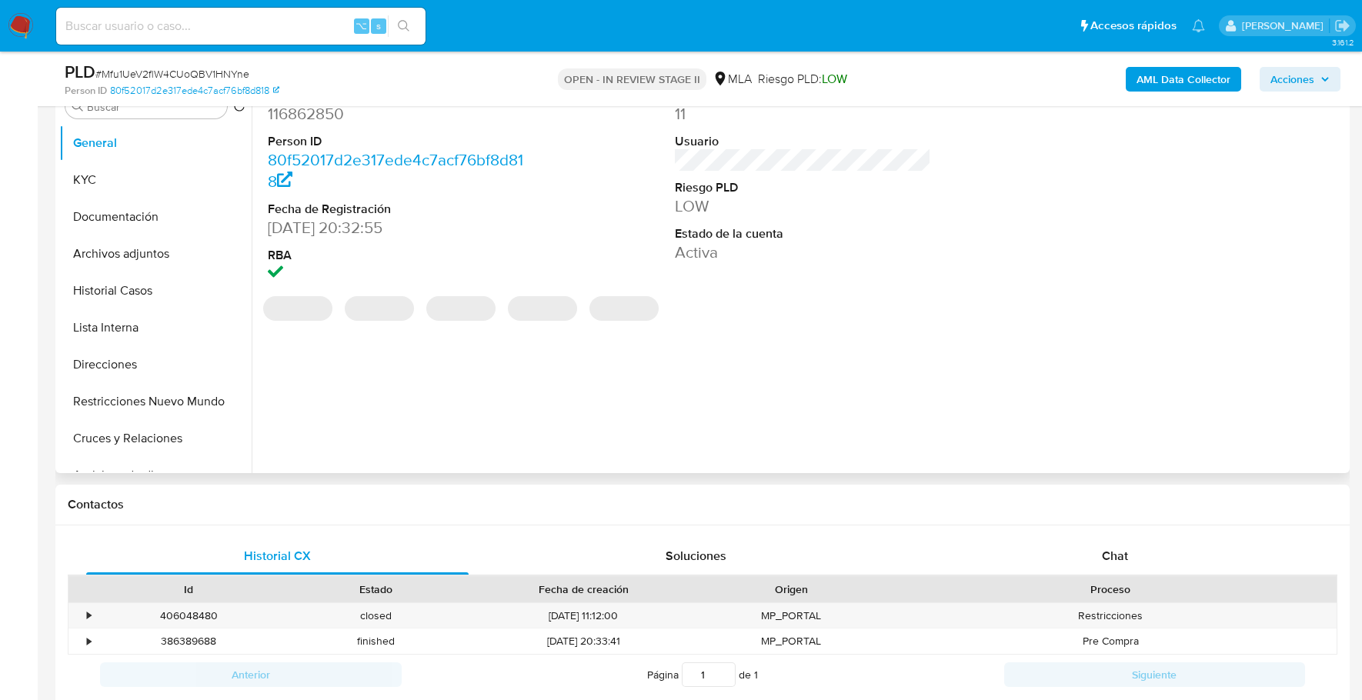
scroll to position [479, 0]
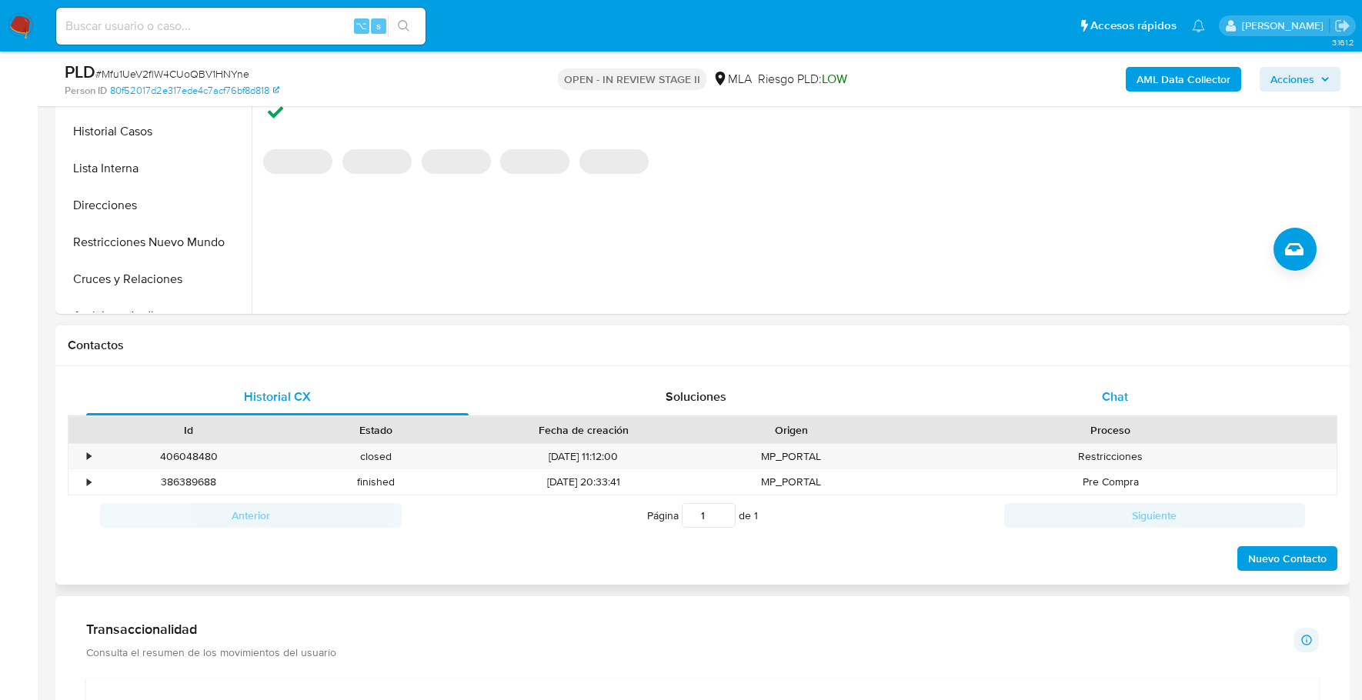
click at [1129, 387] on div "Chat" at bounding box center [1115, 397] width 382 height 37
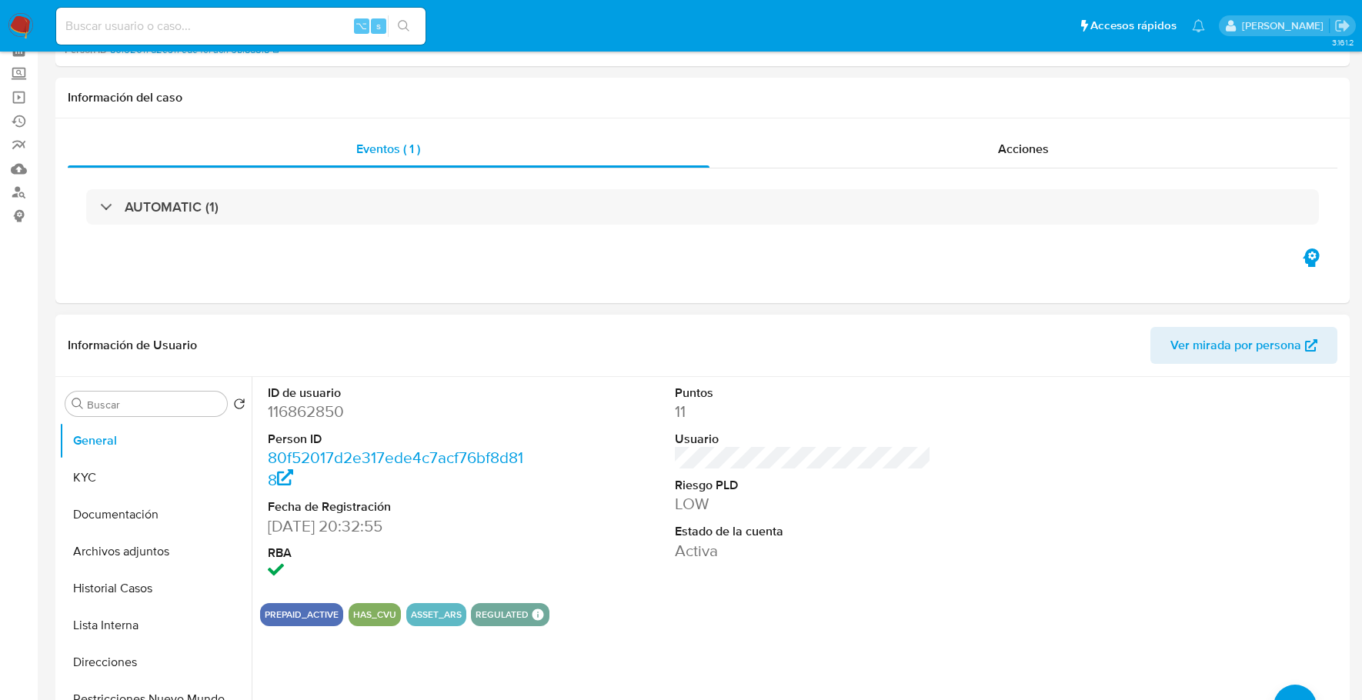
scroll to position [0, 0]
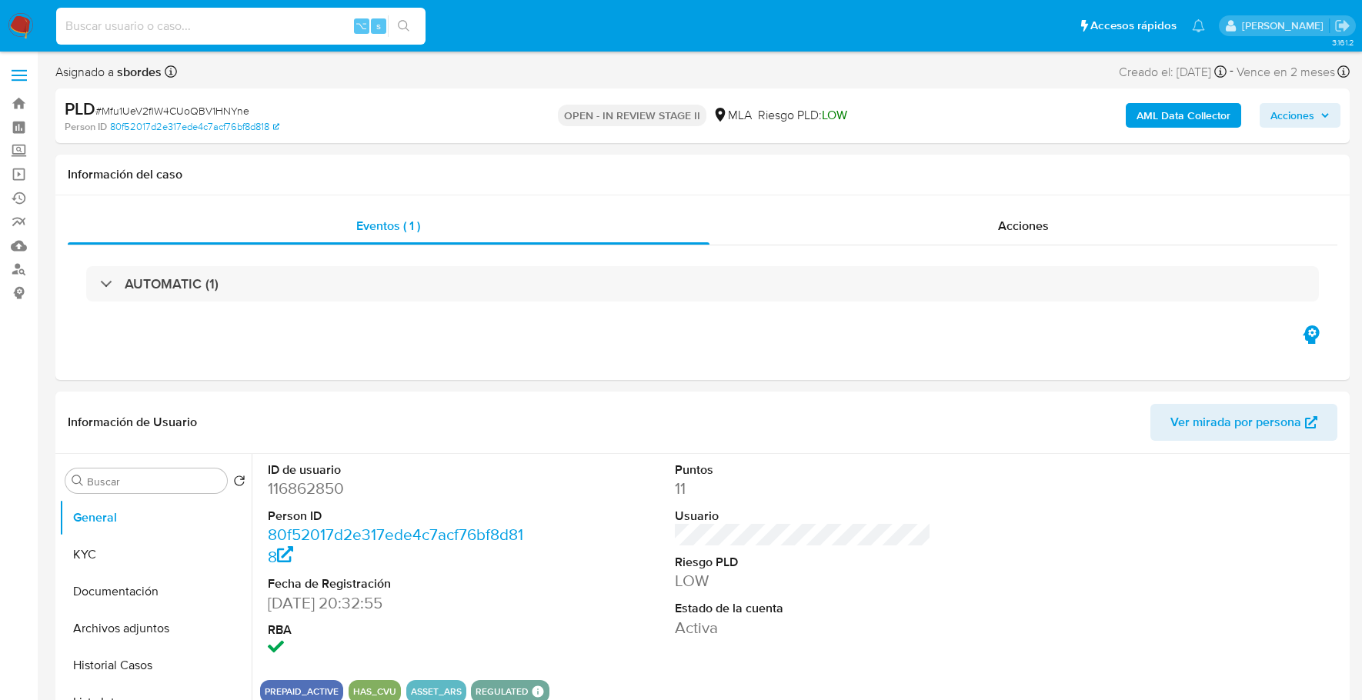
click at [136, 24] on input at bounding box center [240, 26] width 369 height 20
paste input "116862850"
type input "116862850"
click at [70, 547] on button "KYC" at bounding box center [149, 554] width 180 height 37
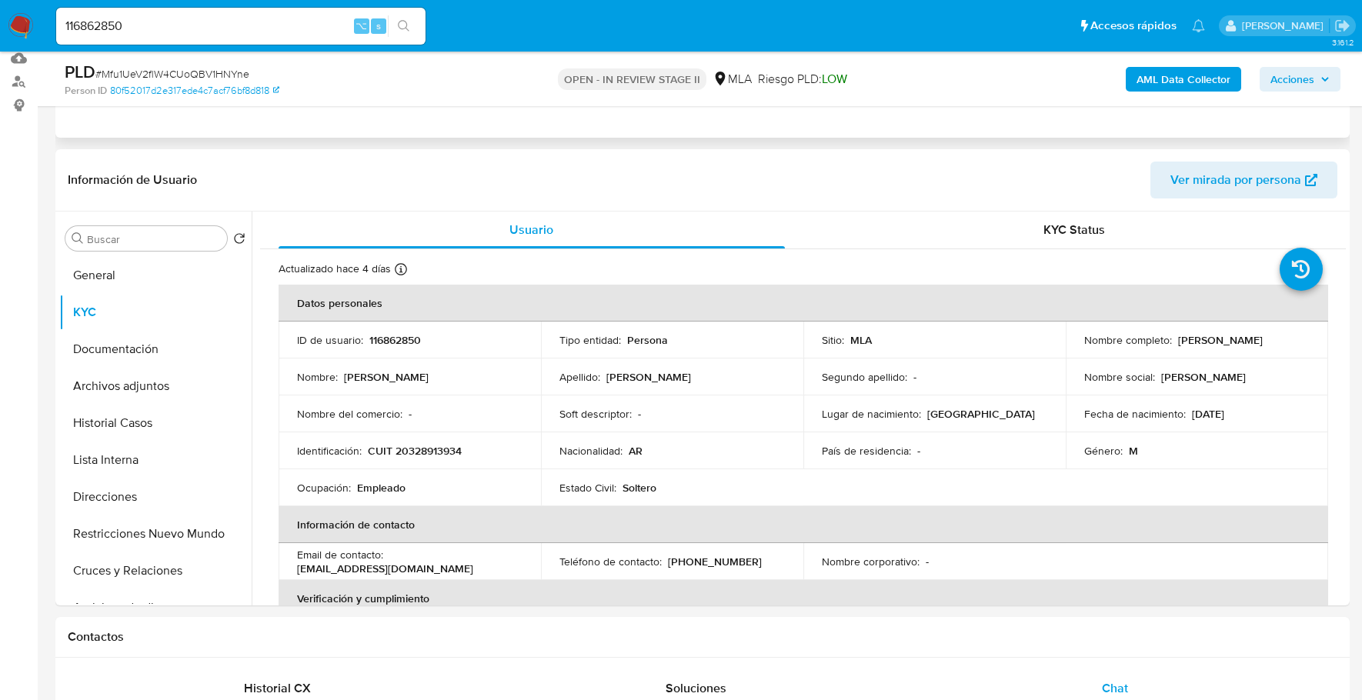
scroll to position [201, 0]
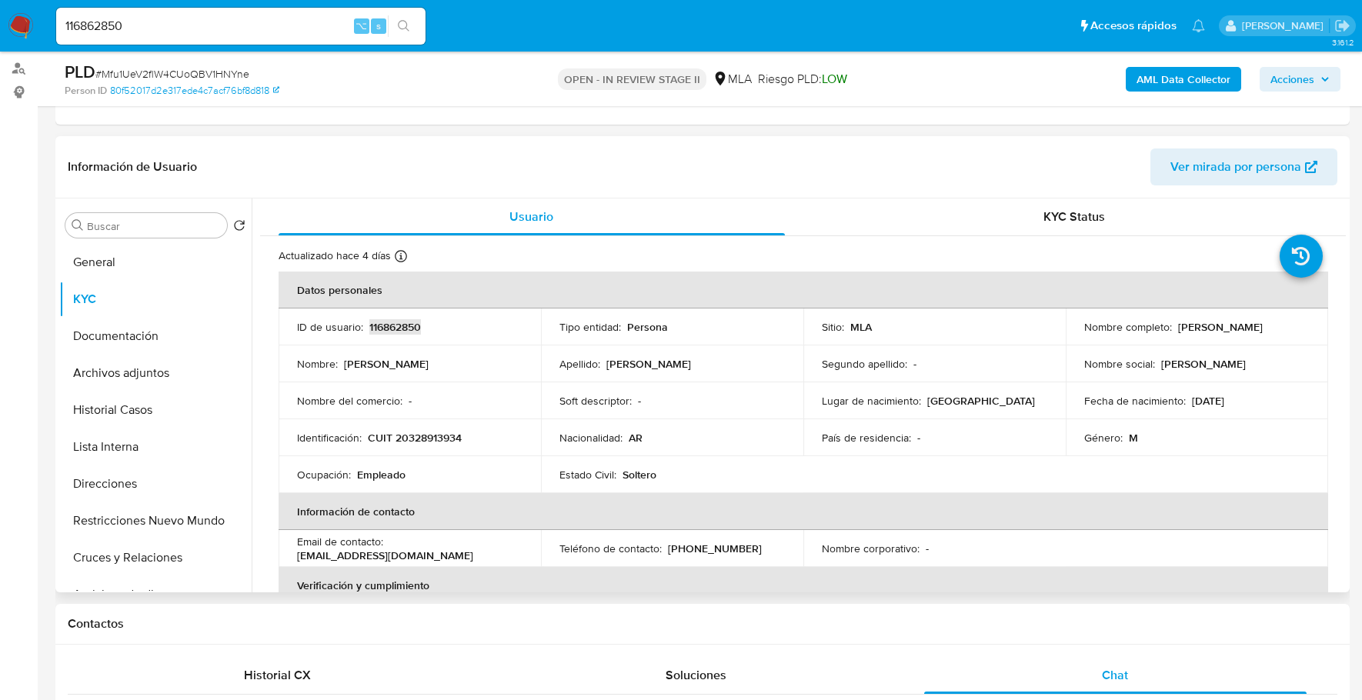
copy p "116862850"
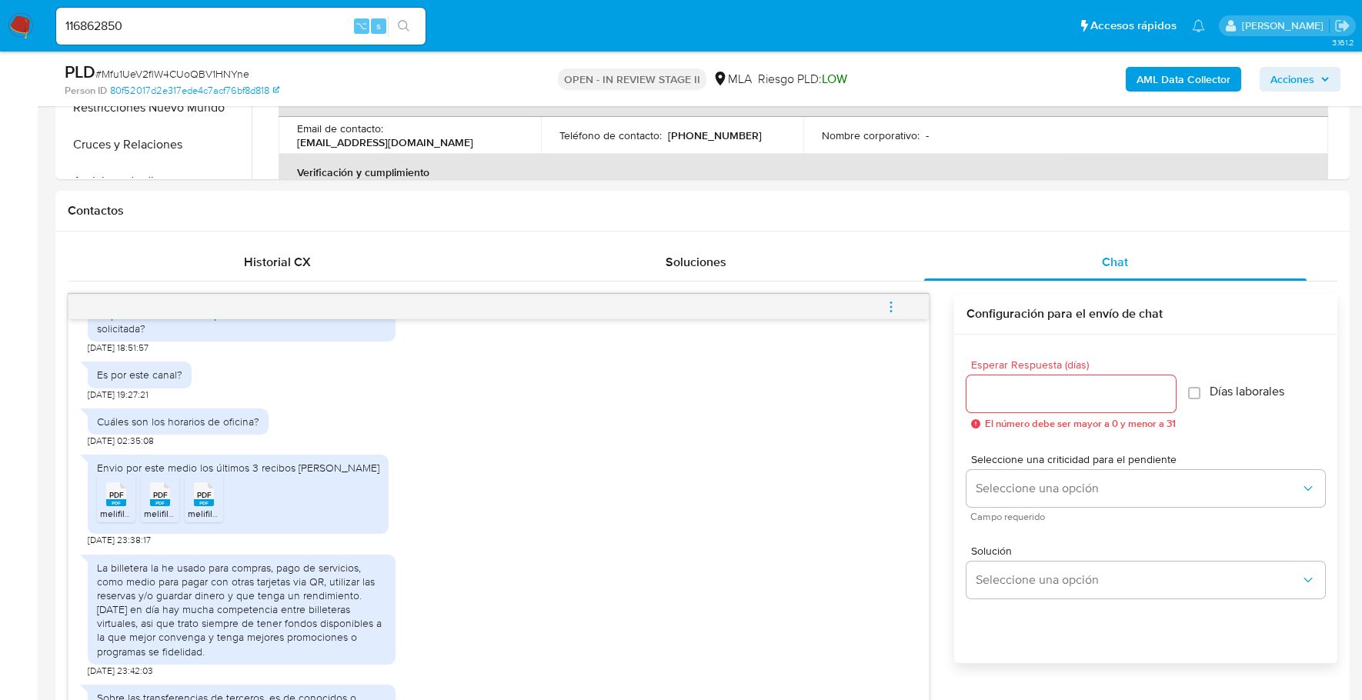
scroll to position [945, 0]
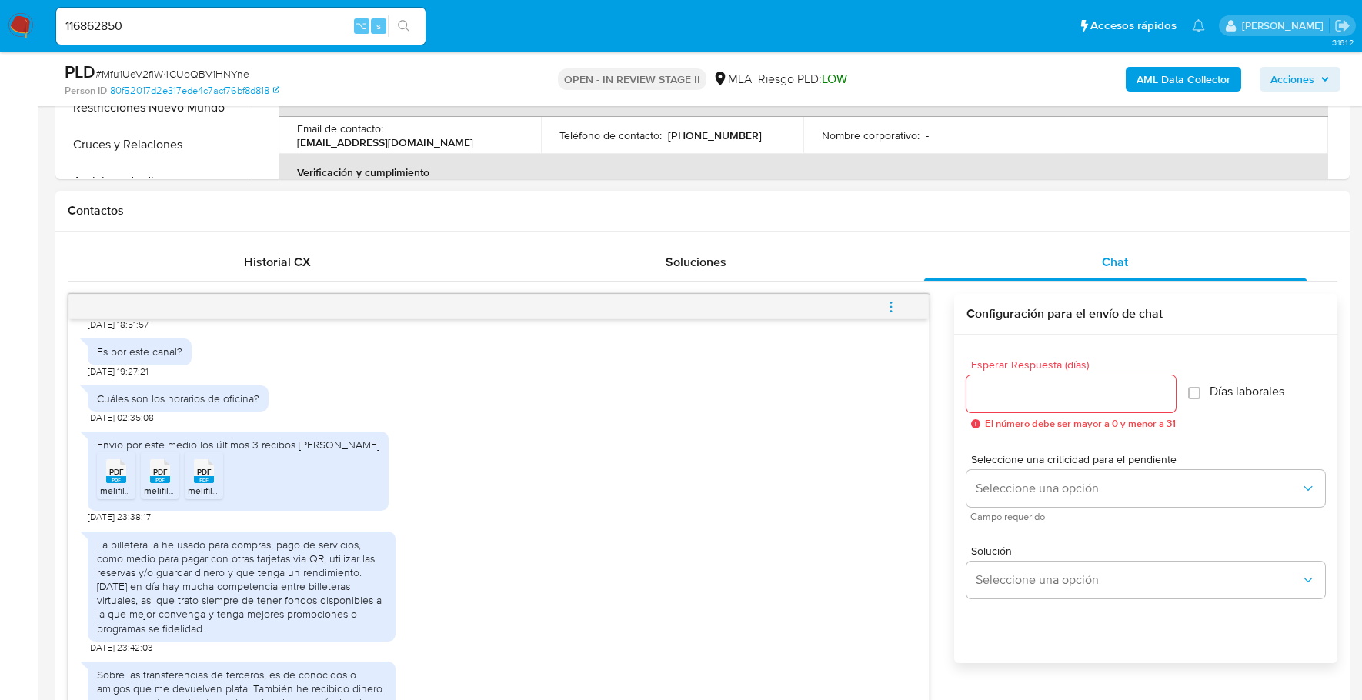
click at [120, 477] on span "PDF" at bounding box center [116, 472] width 15 height 10
click at [154, 477] on span "PDF" at bounding box center [160, 472] width 15 height 10
click at [198, 483] on rect at bounding box center [204, 479] width 20 height 7
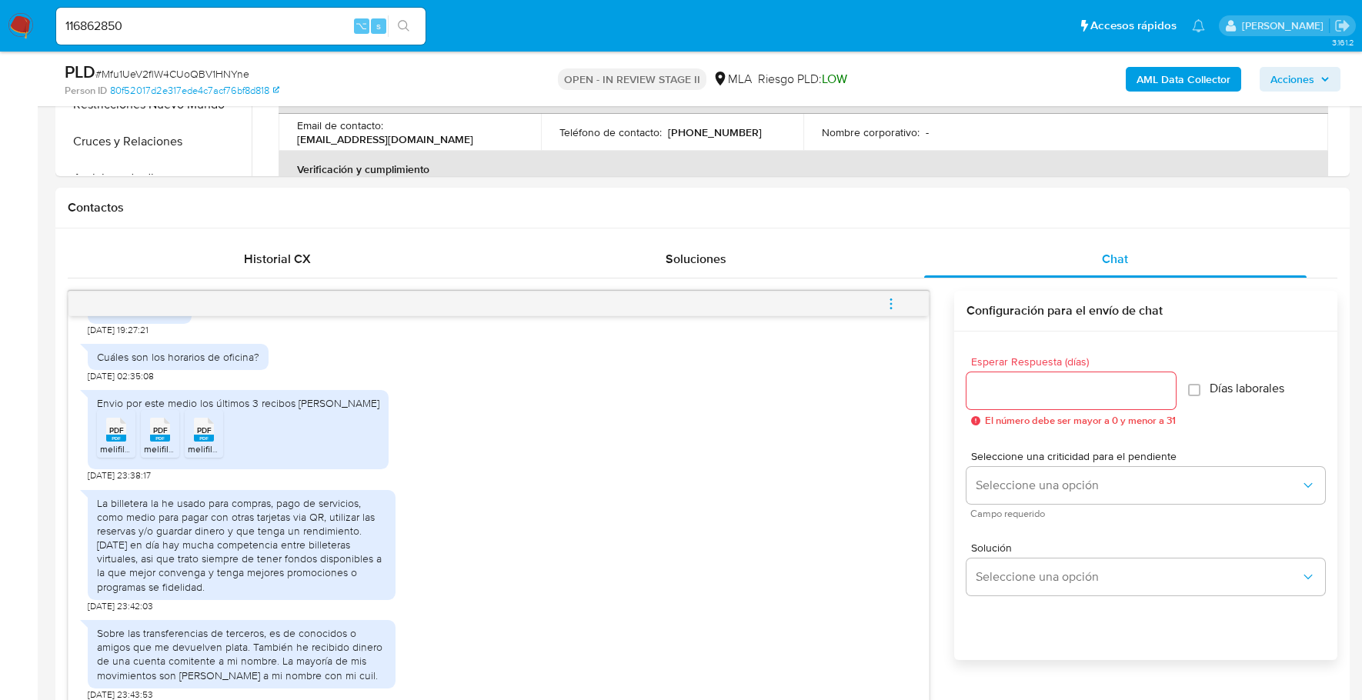
scroll to position [618, 0]
click at [95, 500] on div "La billetera la he usado para compras, pago de servicios, como medio para pagar…" at bounding box center [242, 544] width 308 height 110
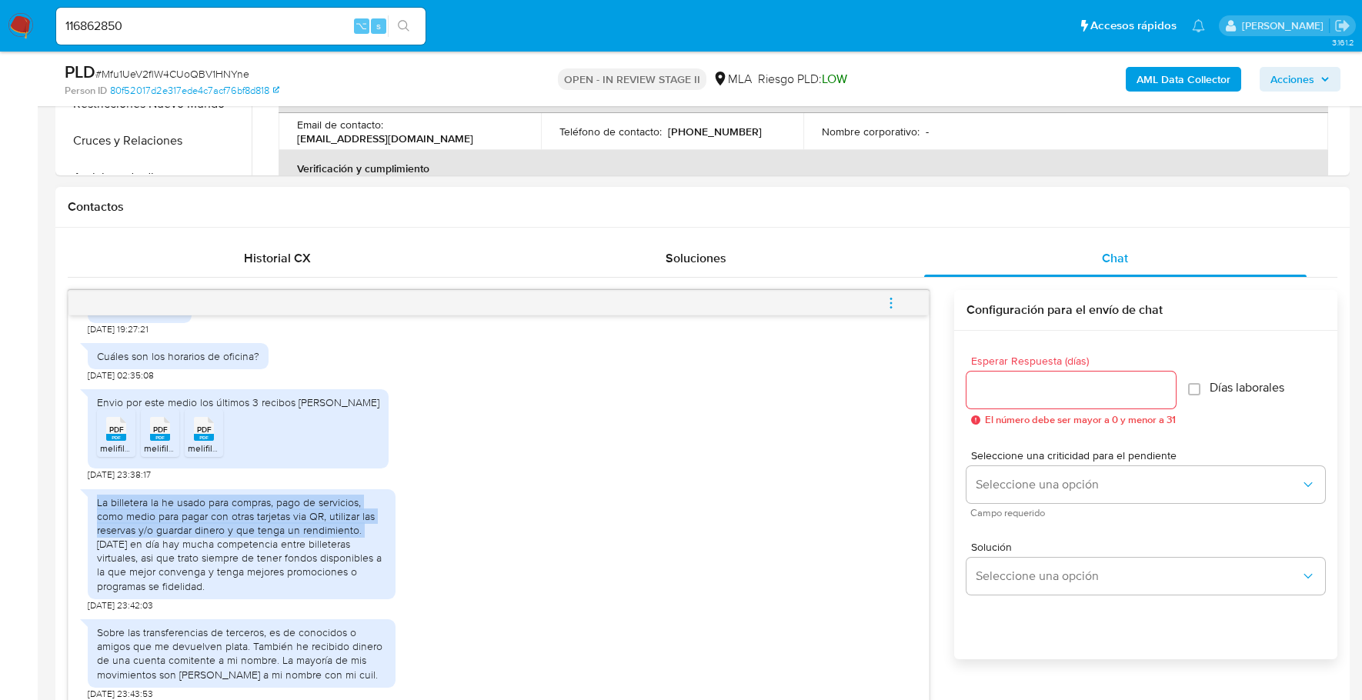
drag, startPoint x: 98, startPoint y: 500, endPoint x: 361, endPoint y: 526, distance: 263.6
click at [361, 526] on div "La billetera la he usado para compras, pago de servicios, como medio para pagar…" at bounding box center [241, 545] width 289 height 98
copy div "La billetera la he usado para compras, pago de servicios, como medio para pagar…"
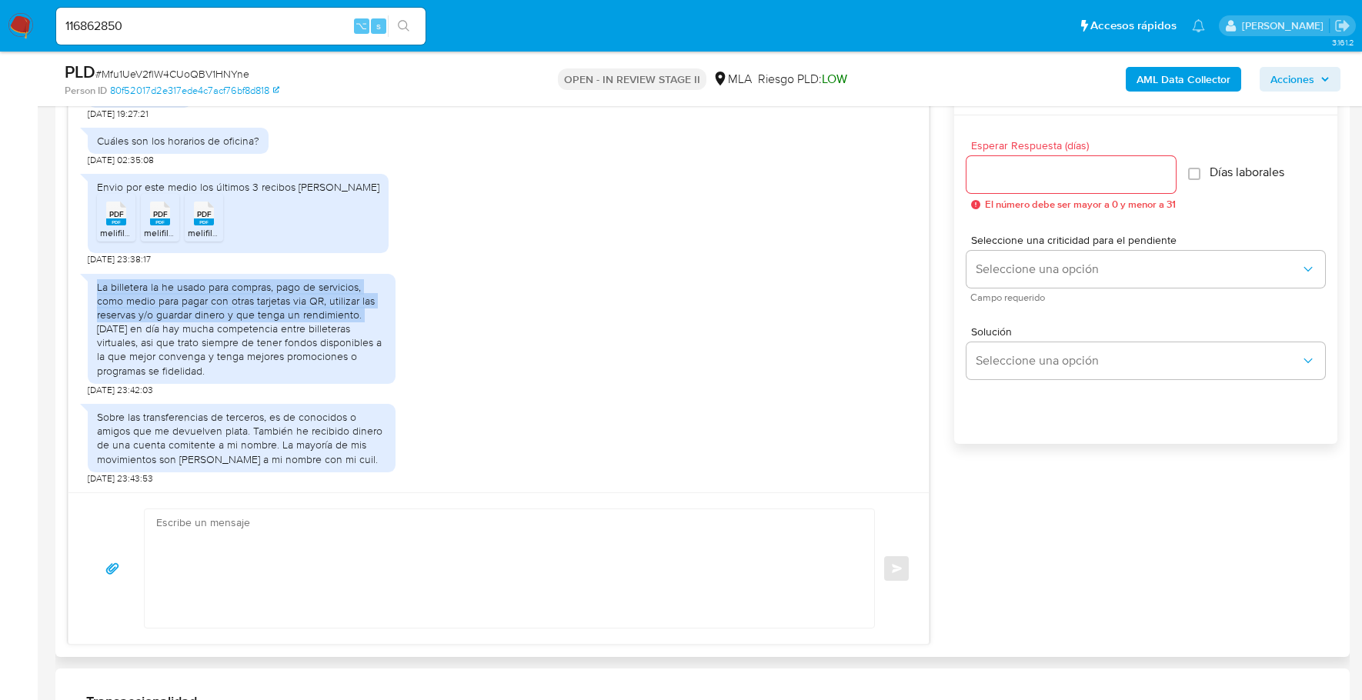
scroll to position [833, 0]
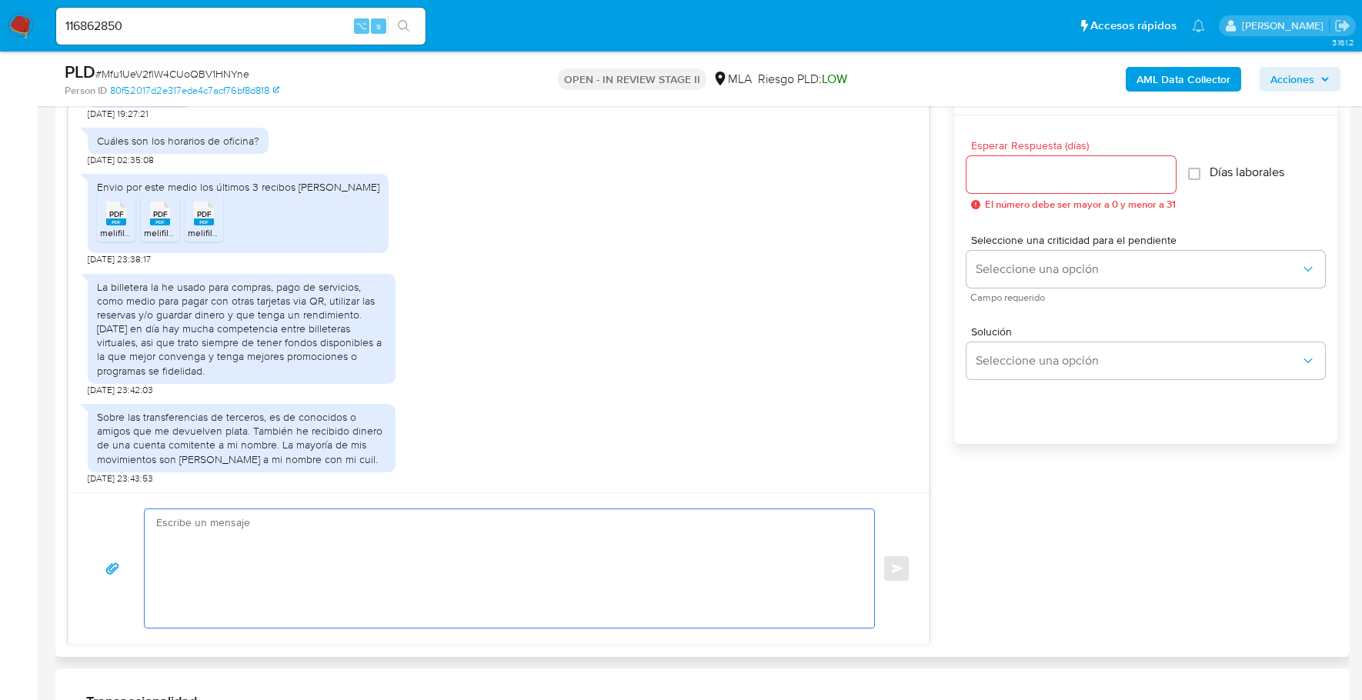
click at [436, 540] on textarea at bounding box center [505, 568] width 699 height 119
paste textarea "Hola, ¡Muchas gracias por tu respuesta! Confirmamos la recepción de la document…"
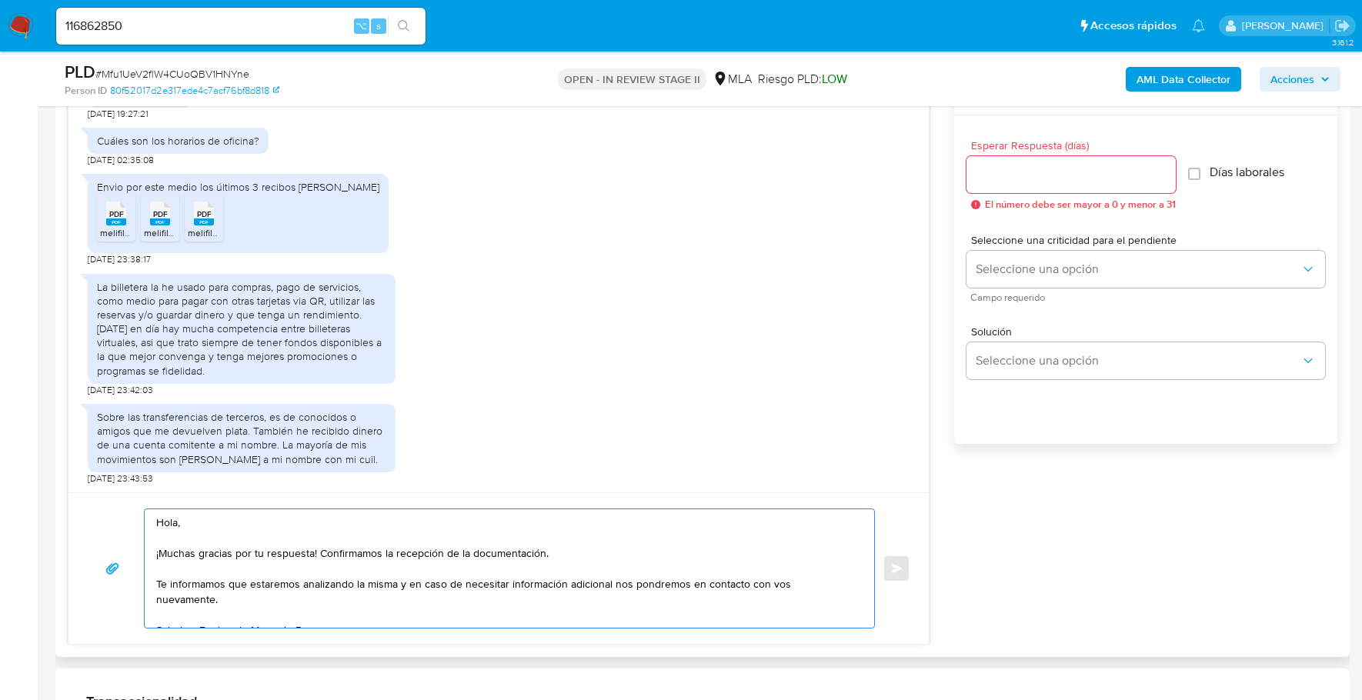
scroll to position [5, 0]
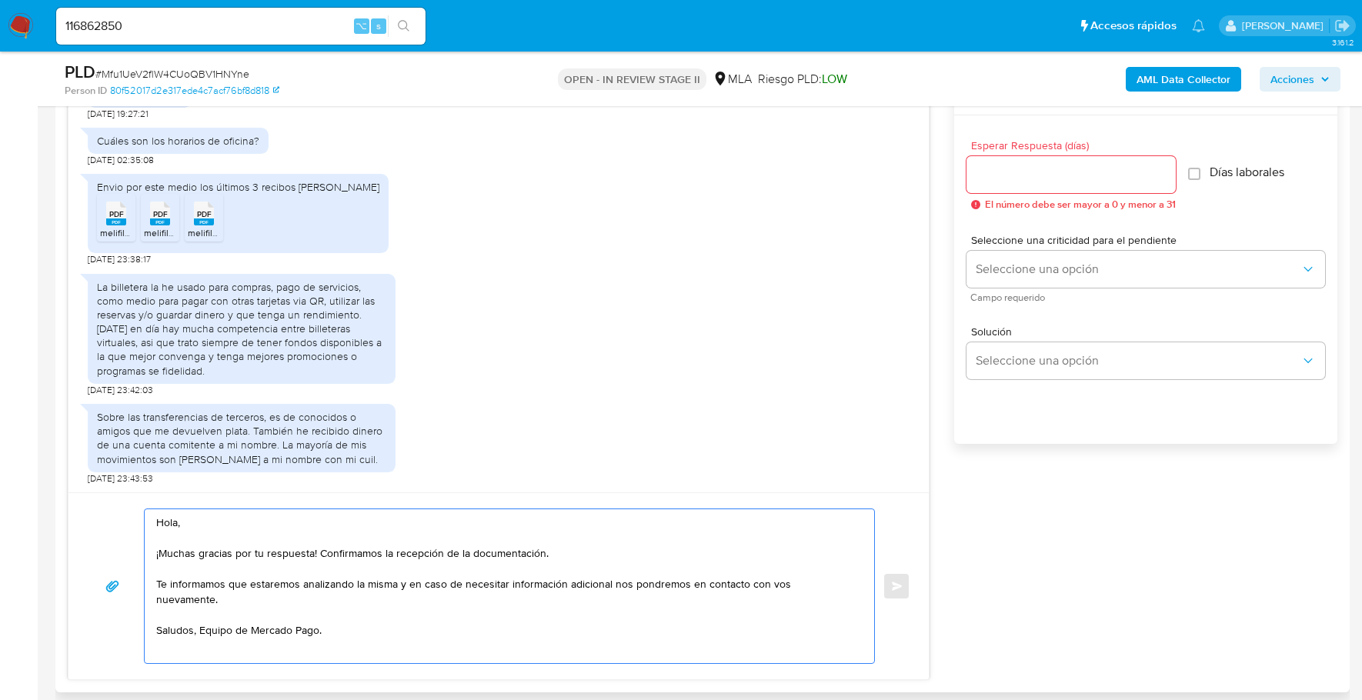
click at [169, 515] on textarea "Hola, ¡Muchas gracias por tu respuesta! Confirmamos la recepción de la document…" at bounding box center [505, 586] width 699 height 154
type textarea "Hola, ¡Muchas gracias por tu respuesta! Confirmamos la recepción de la document…"
click at [1060, 174] on input "Esperar Respuesta (días)" at bounding box center [1070, 175] width 209 height 20
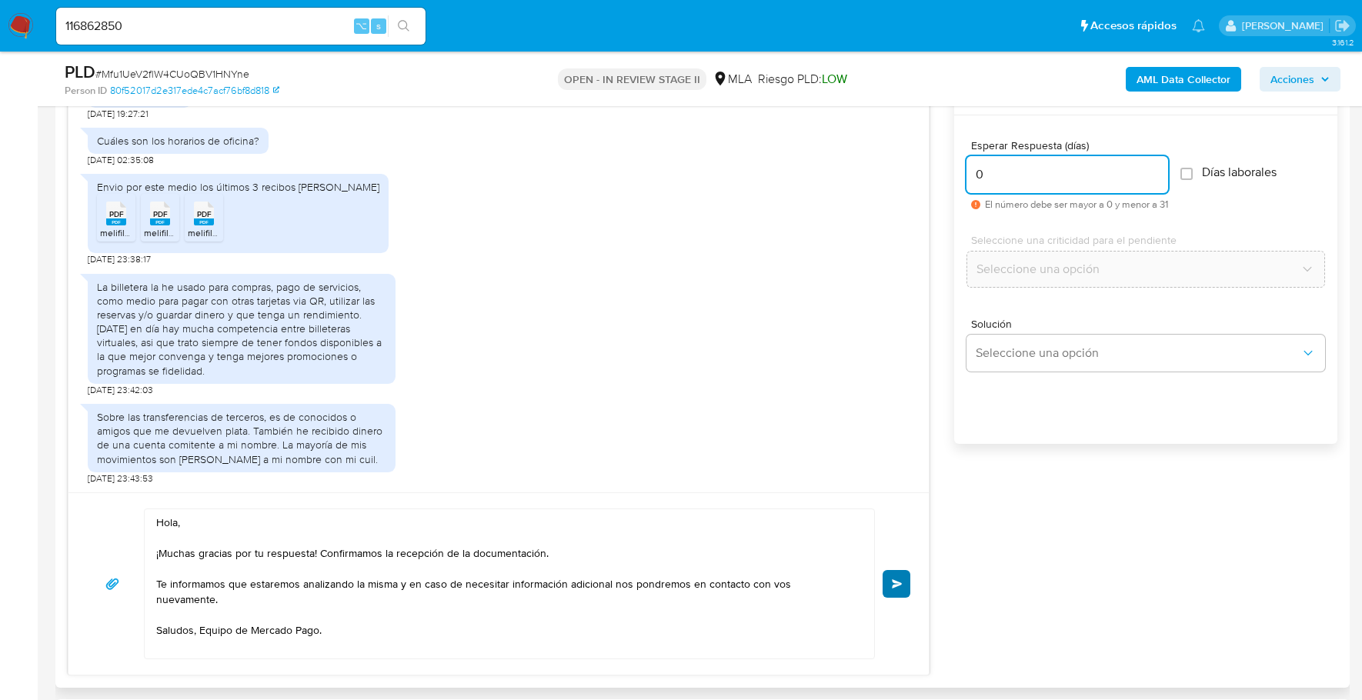
type input "0"
click at [889, 572] on button "Enviar" at bounding box center [897, 584] width 28 height 28
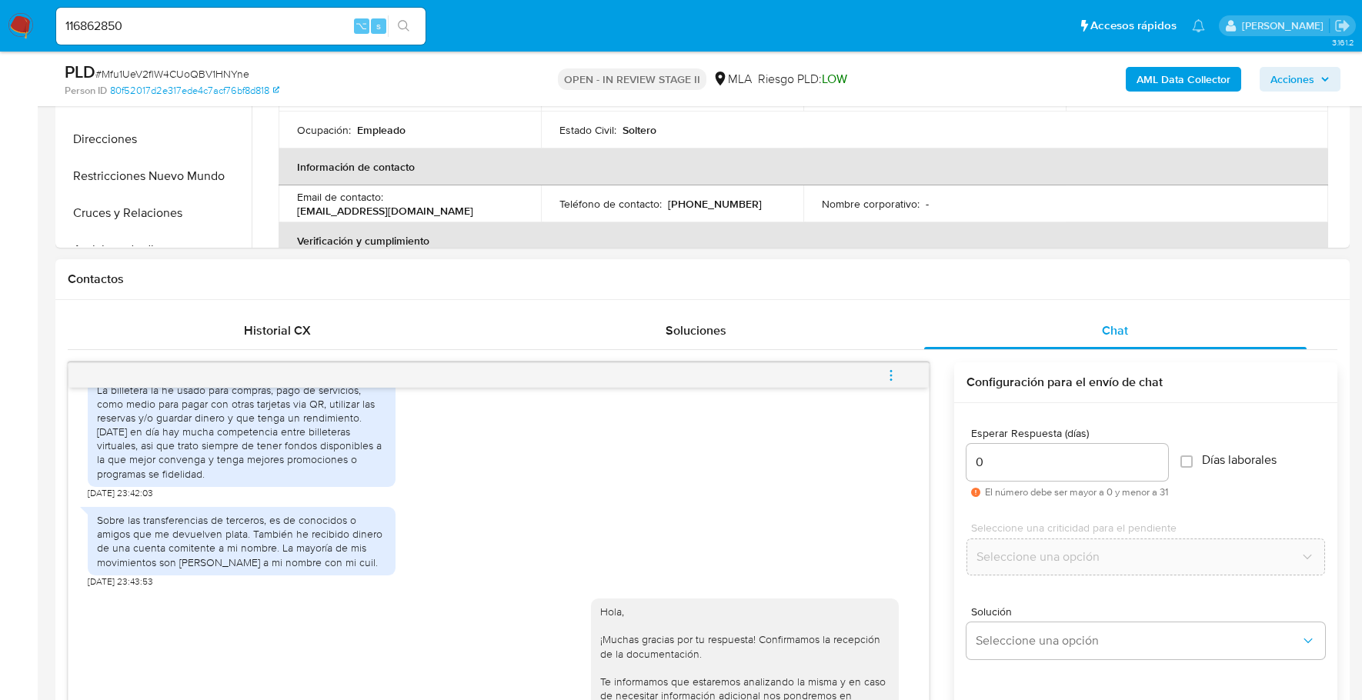
scroll to position [499, 0]
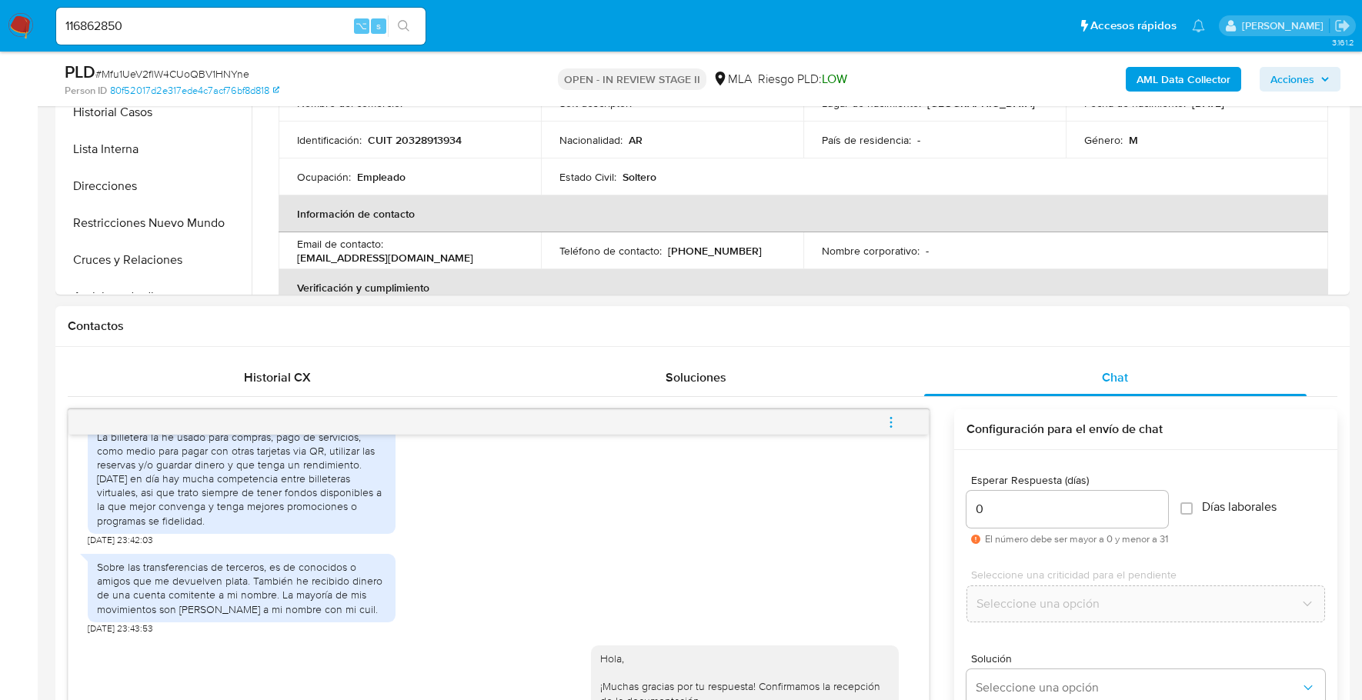
click at [893, 425] on icon "menu-action" at bounding box center [891, 423] width 14 height 14
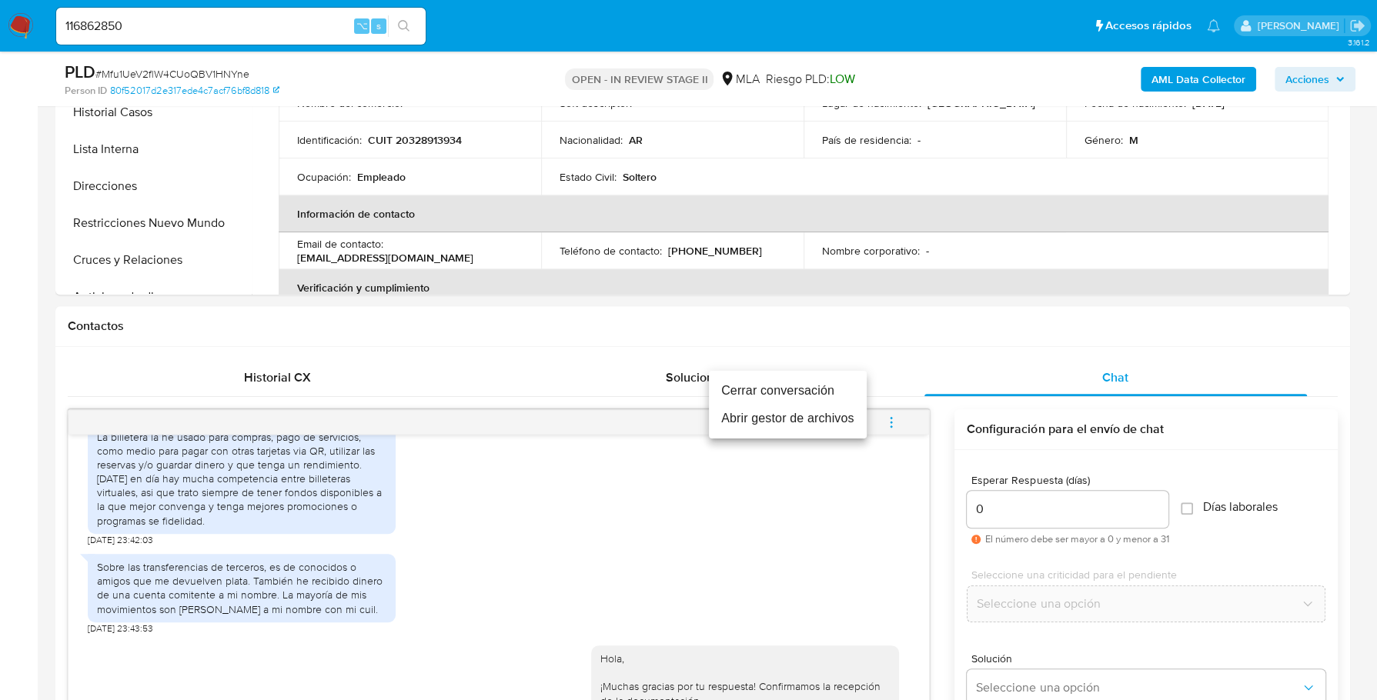
click at [841, 392] on li "Cerrar conversación" at bounding box center [788, 391] width 158 height 28
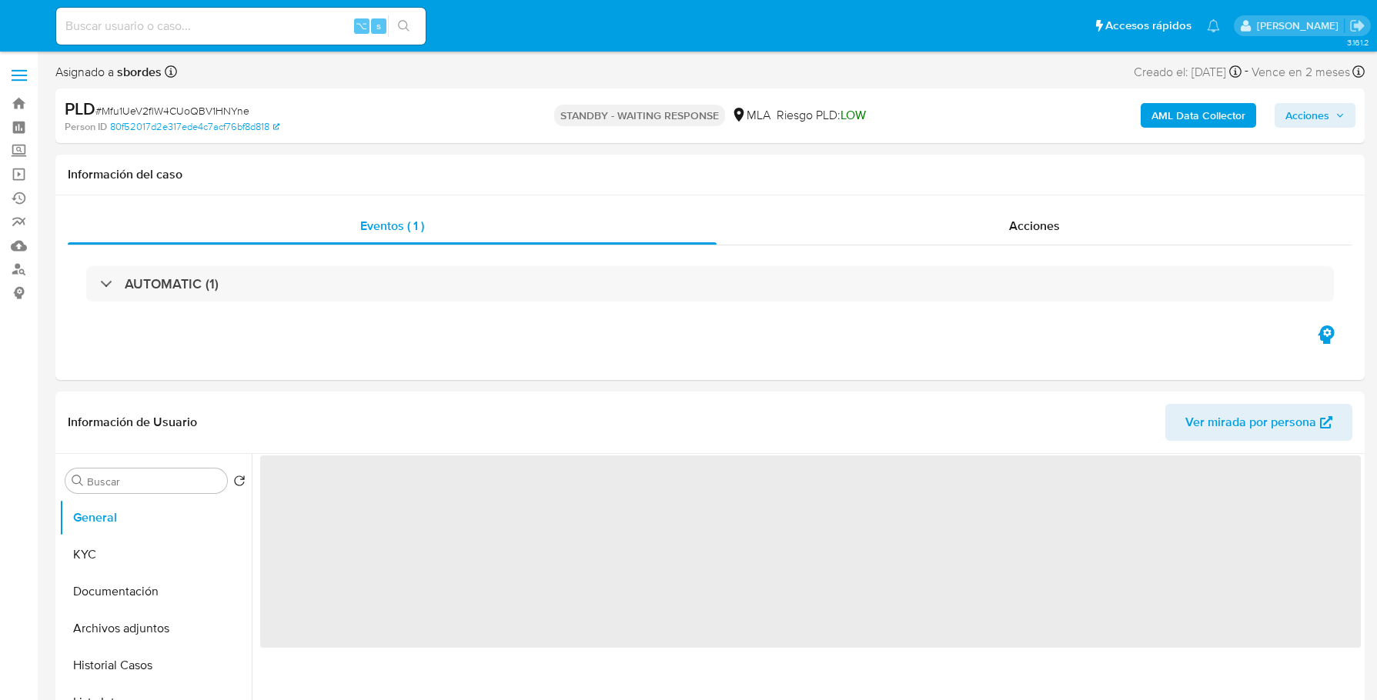
select select "10"
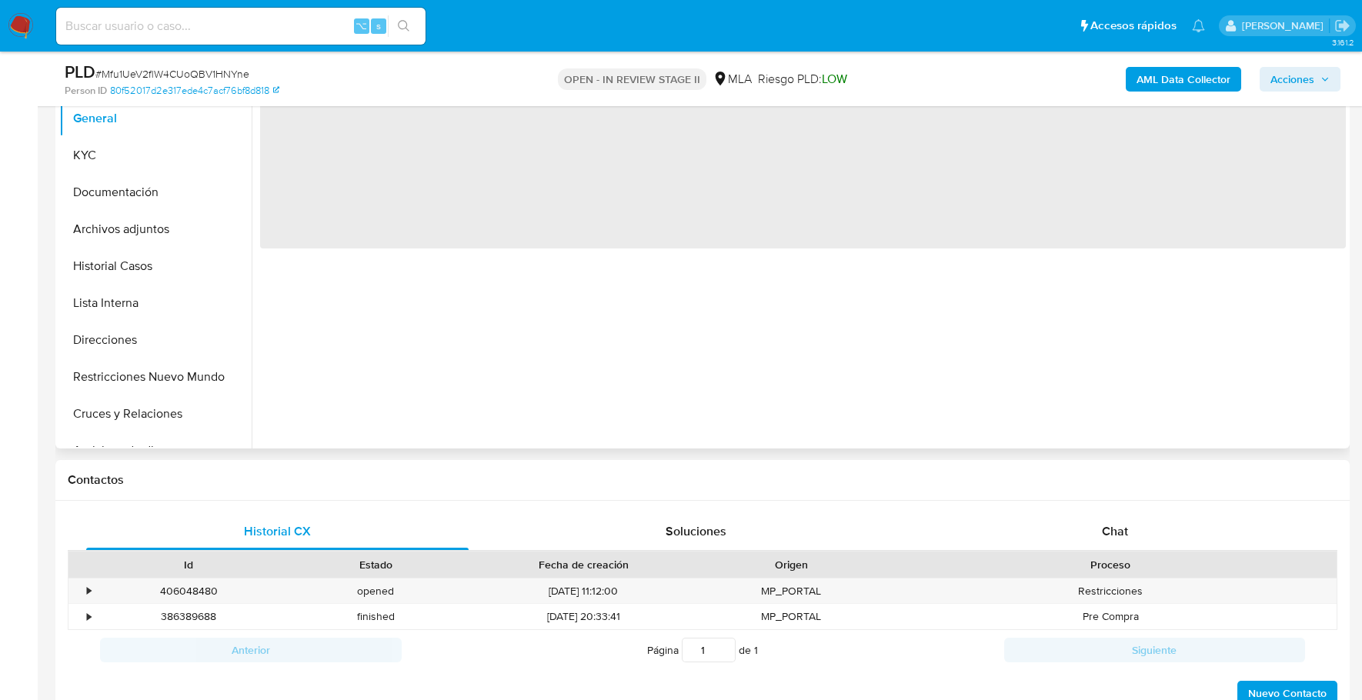
scroll to position [600, 0]
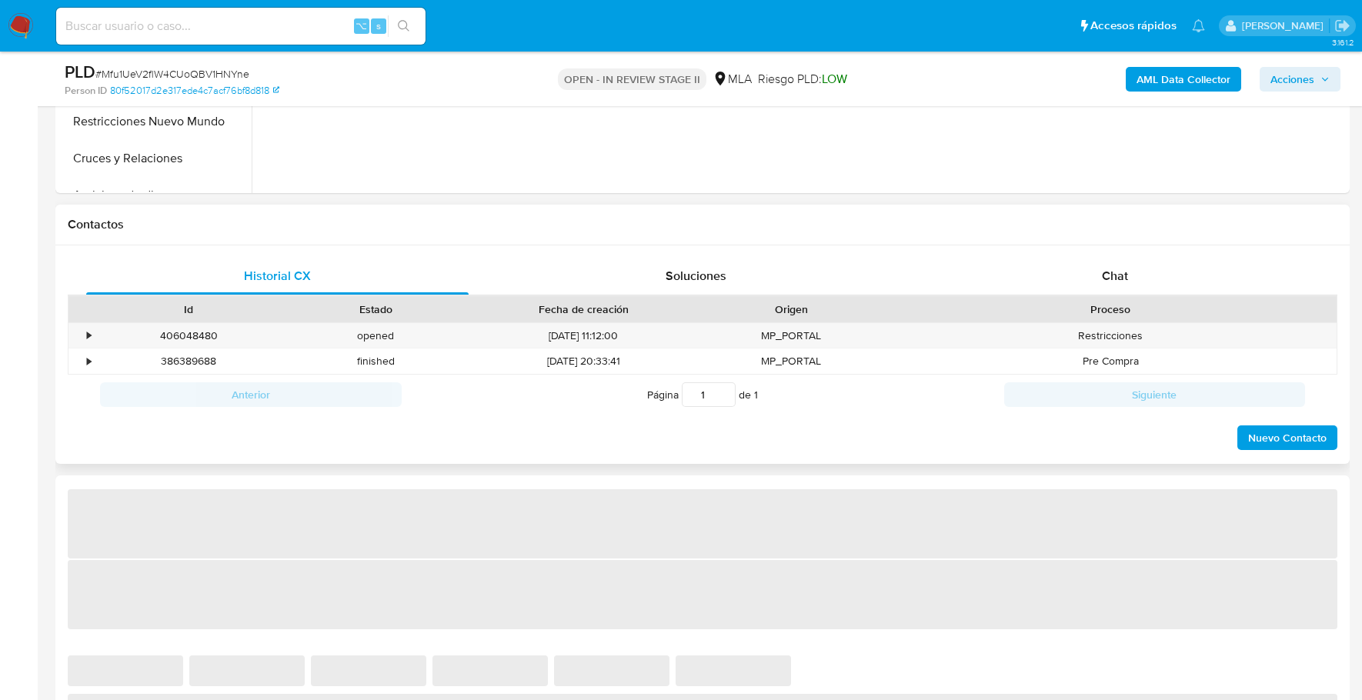
select select "10"
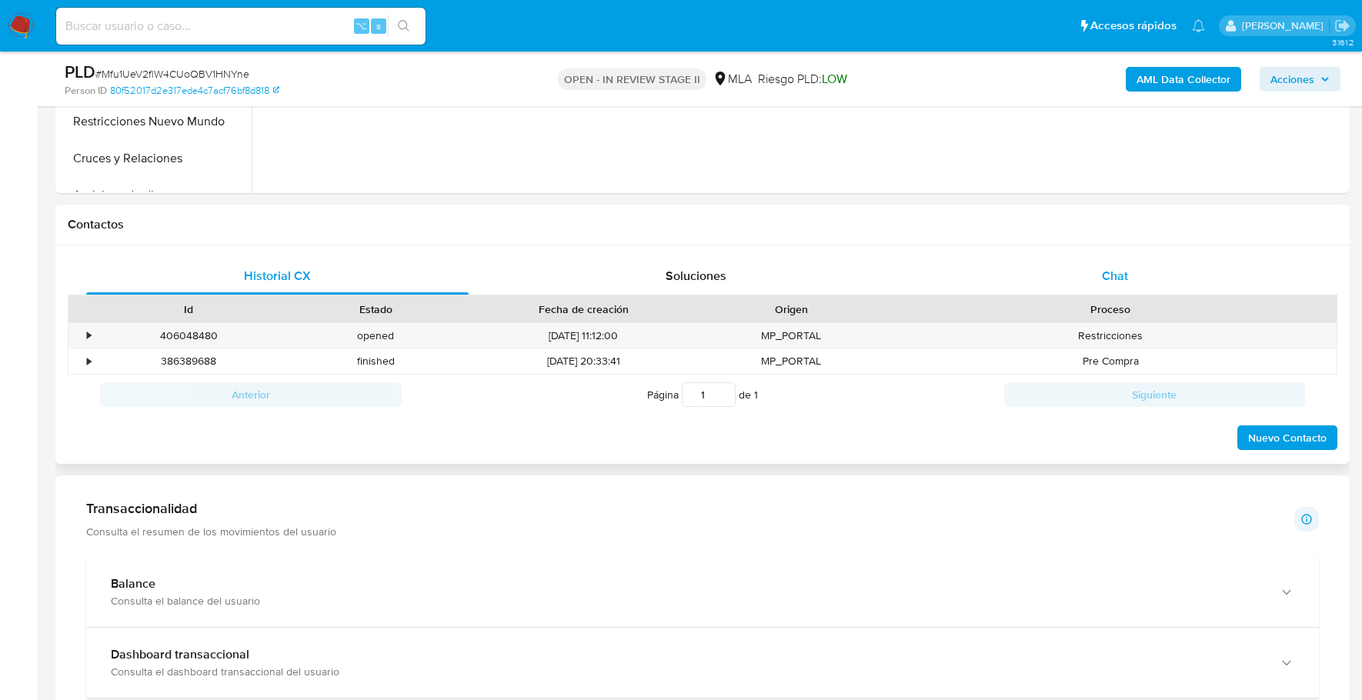
click at [1157, 282] on div "Chat" at bounding box center [1115, 276] width 382 height 37
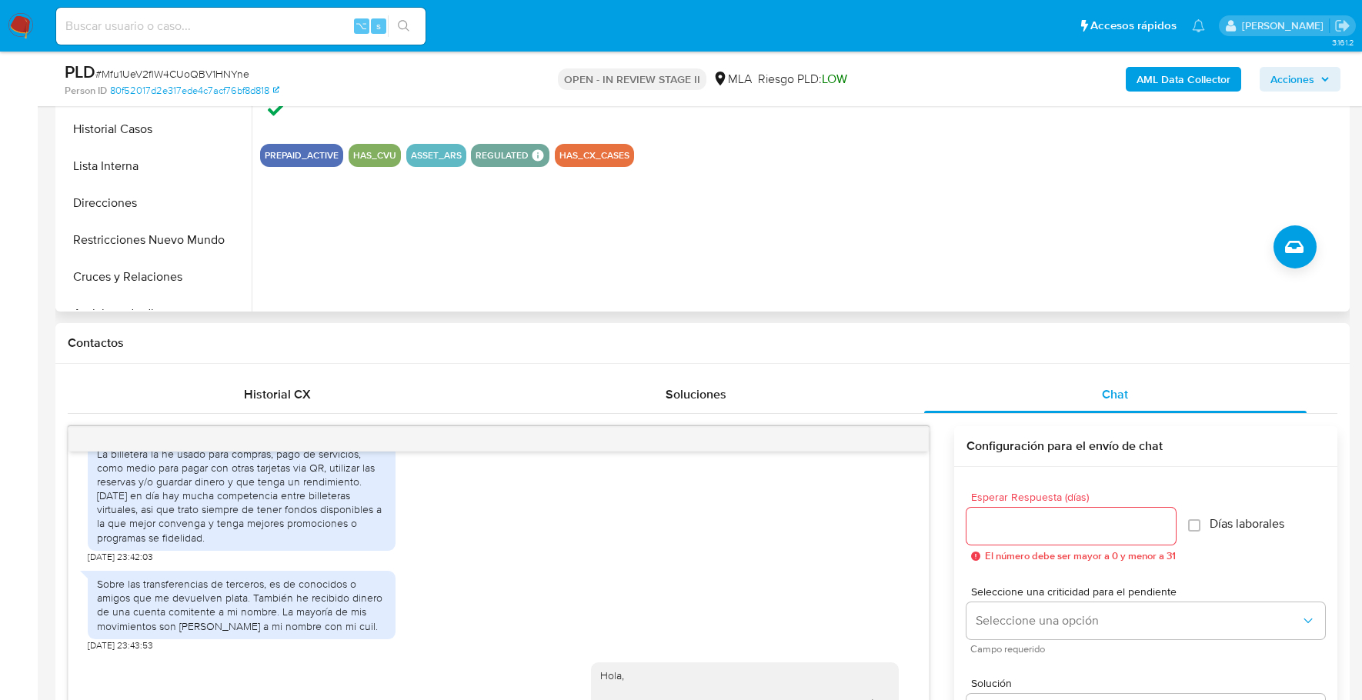
scroll to position [334, 0]
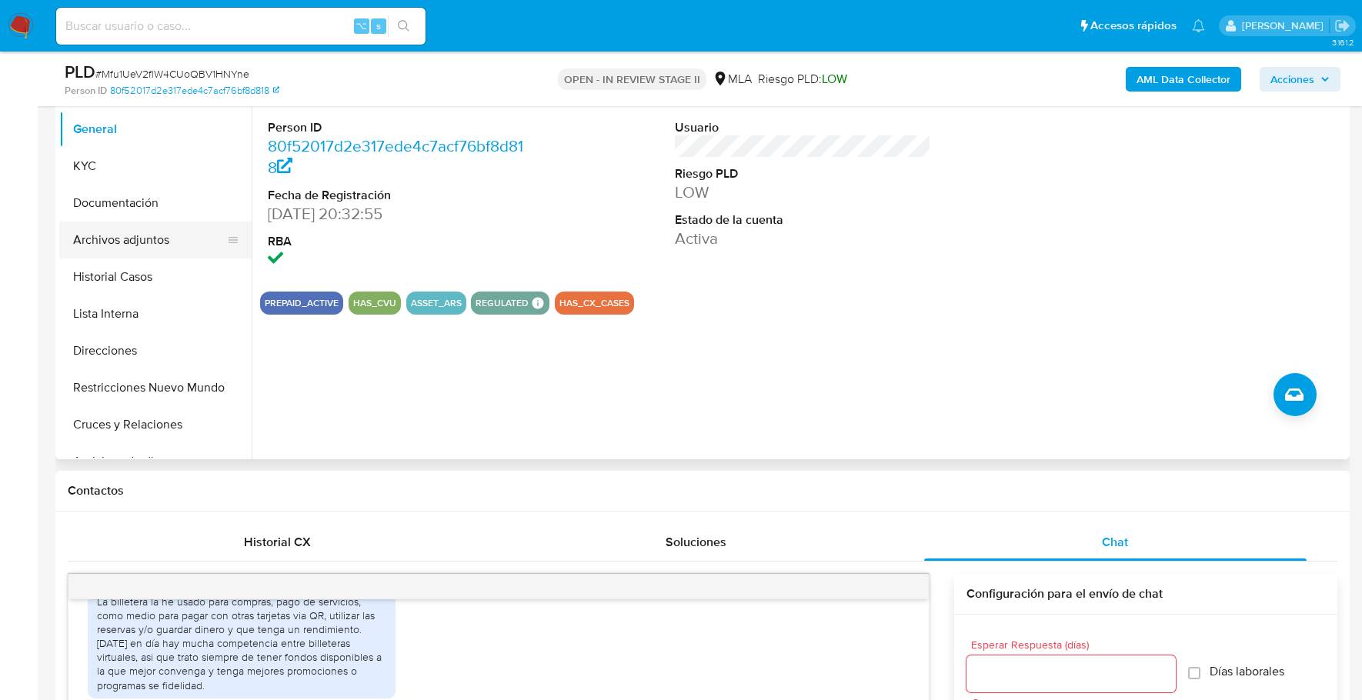
click at [152, 246] on button "Archivos adjuntos" at bounding box center [149, 240] width 180 height 37
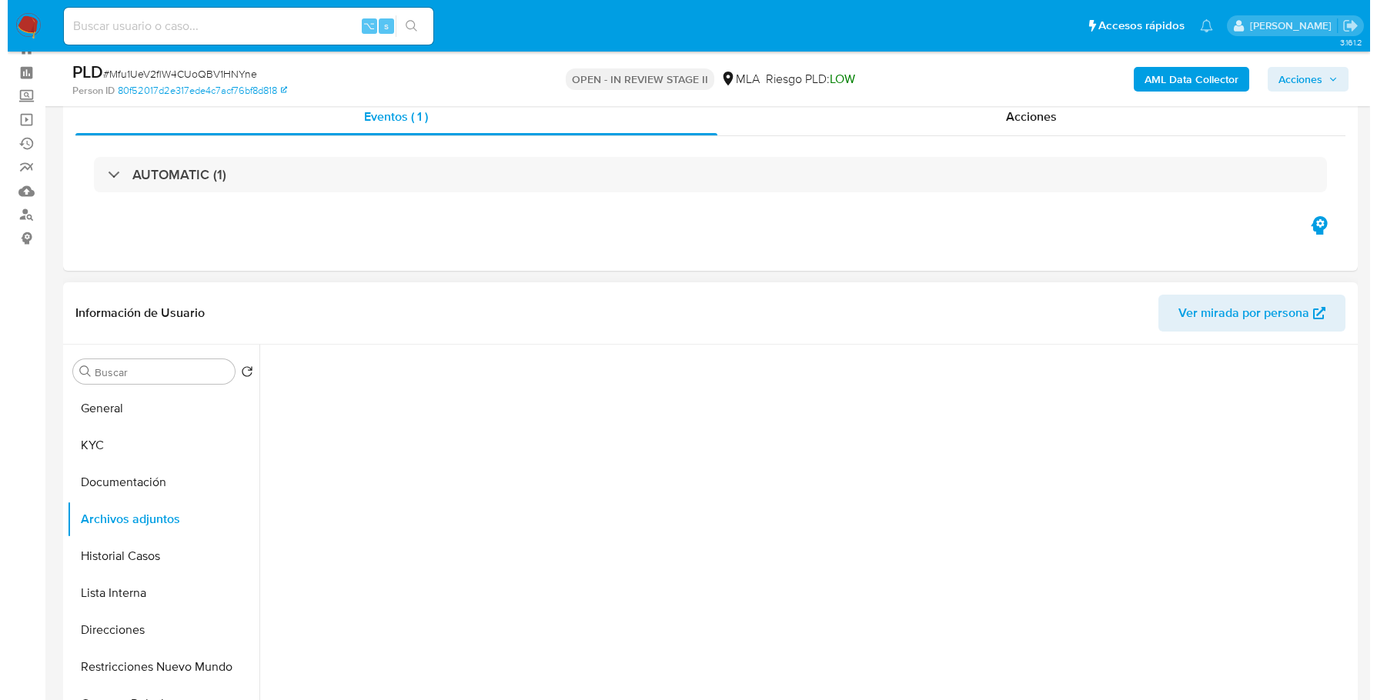
scroll to position [155, 0]
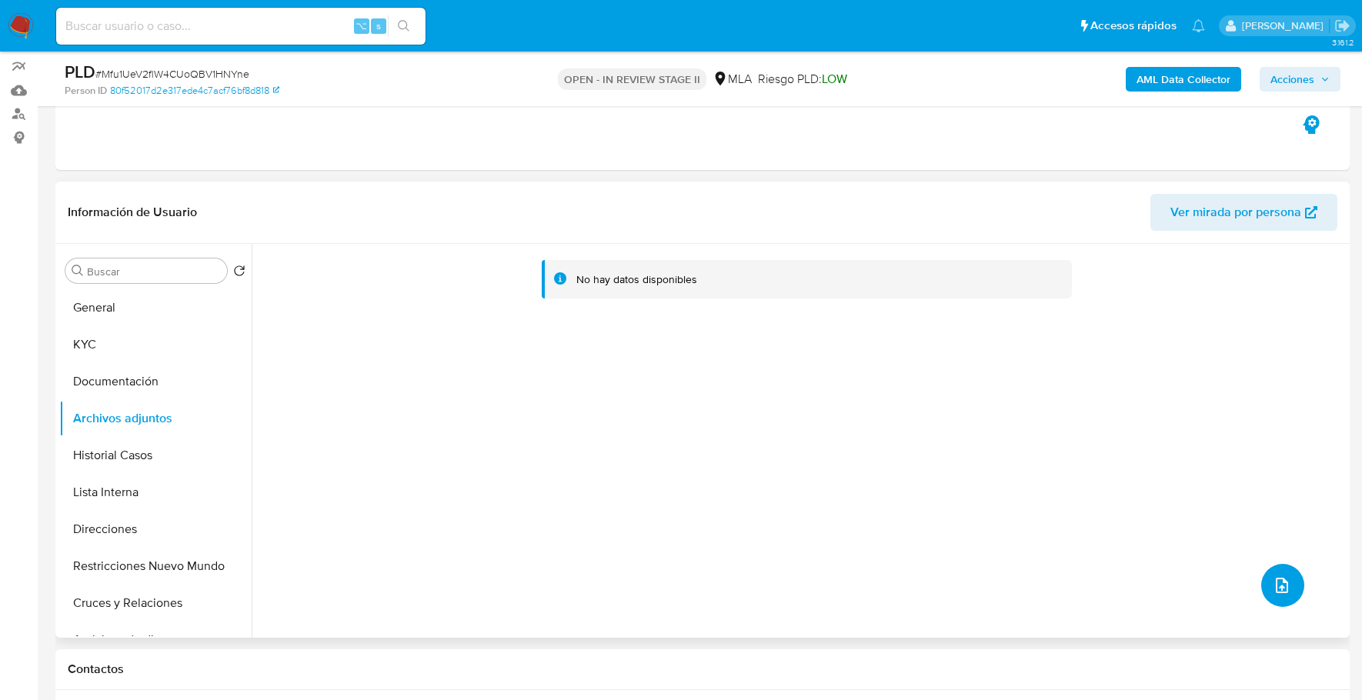
click at [1261, 577] on button "upload-file" at bounding box center [1282, 585] width 43 height 43
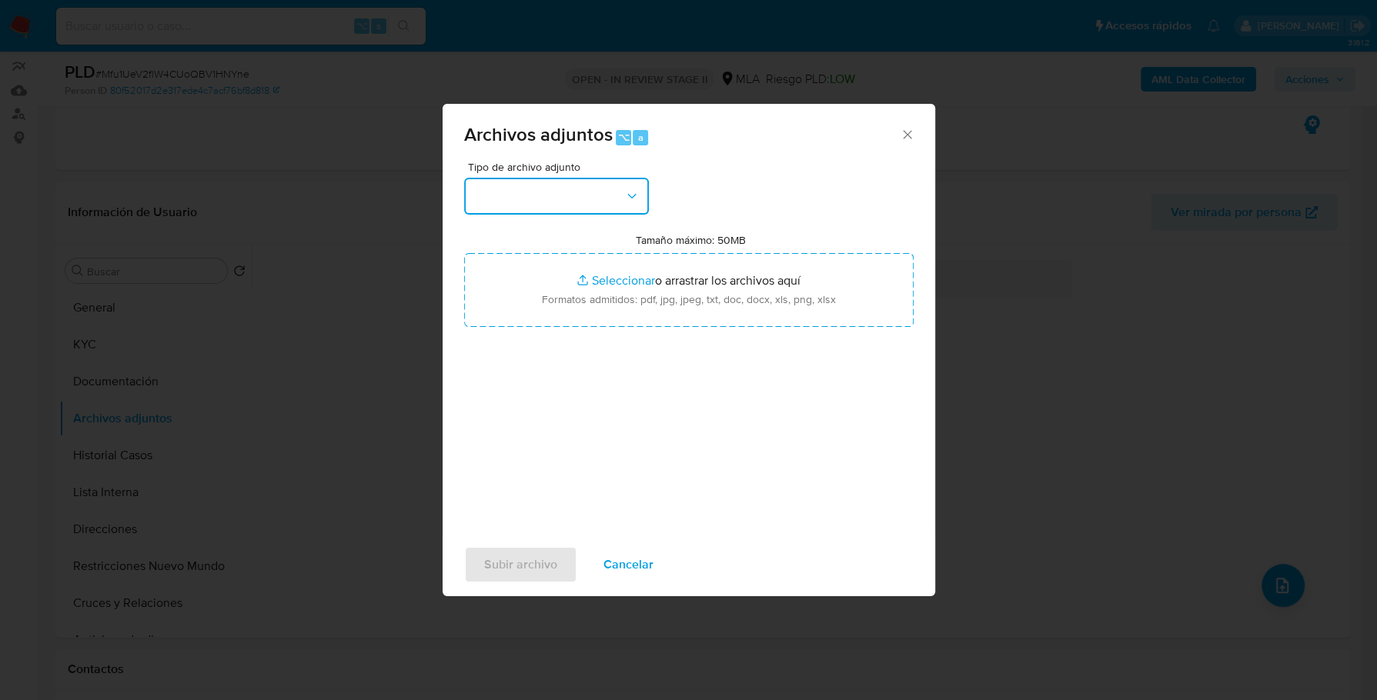
click at [556, 197] on button "button" at bounding box center [556, 196] width 185 height 37
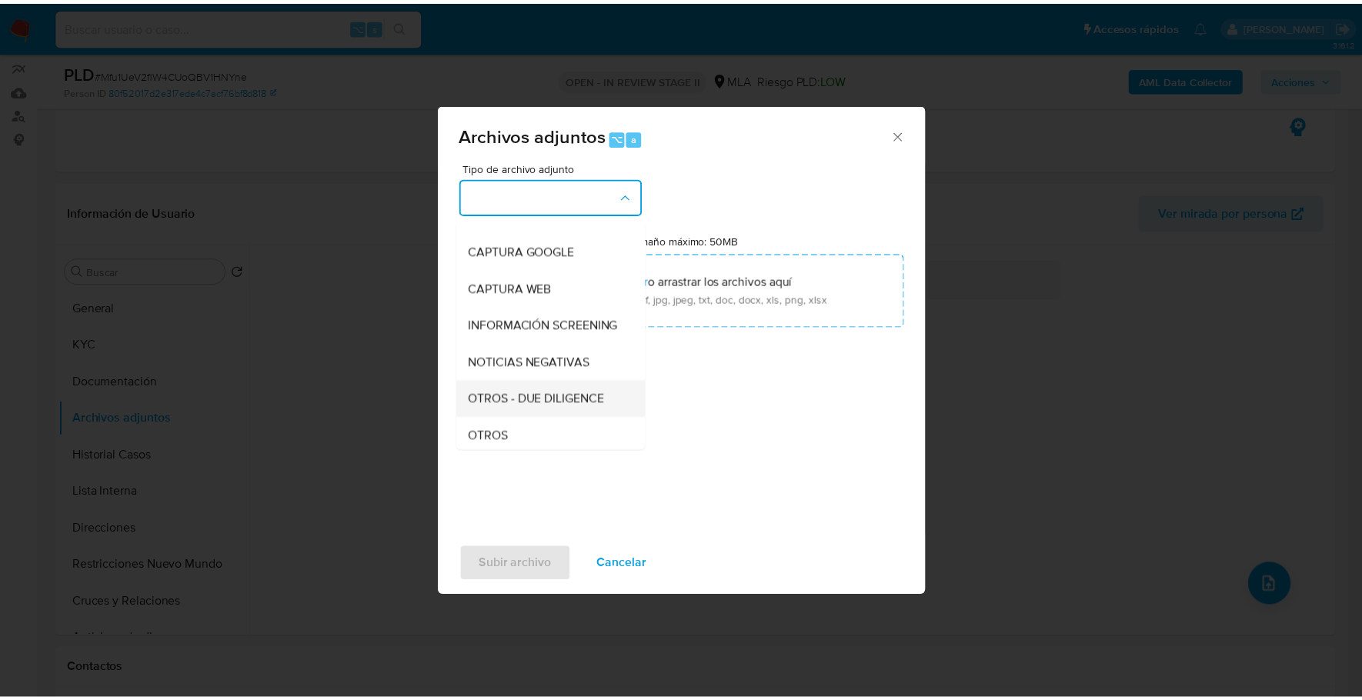
scroll to position [110, 0]
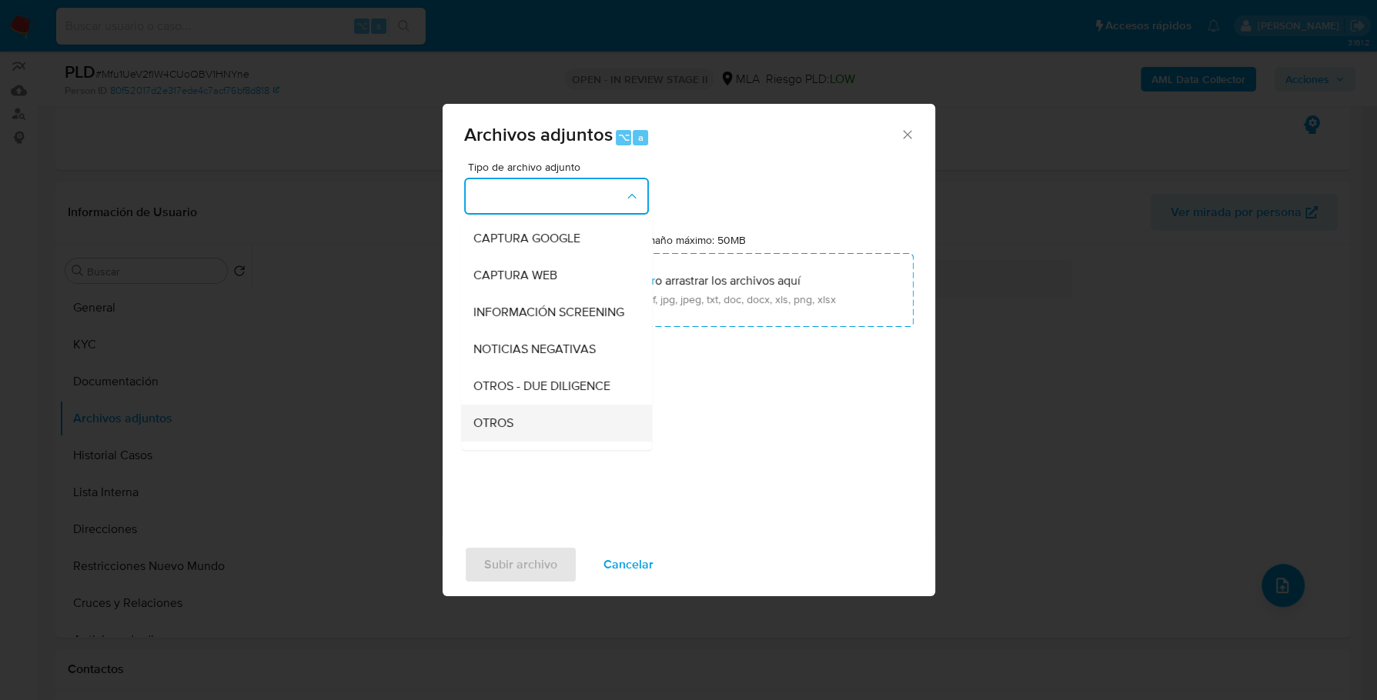
click at [525, 442] on div "OTROS" at bounding box center [551, 423] width 157 height 37
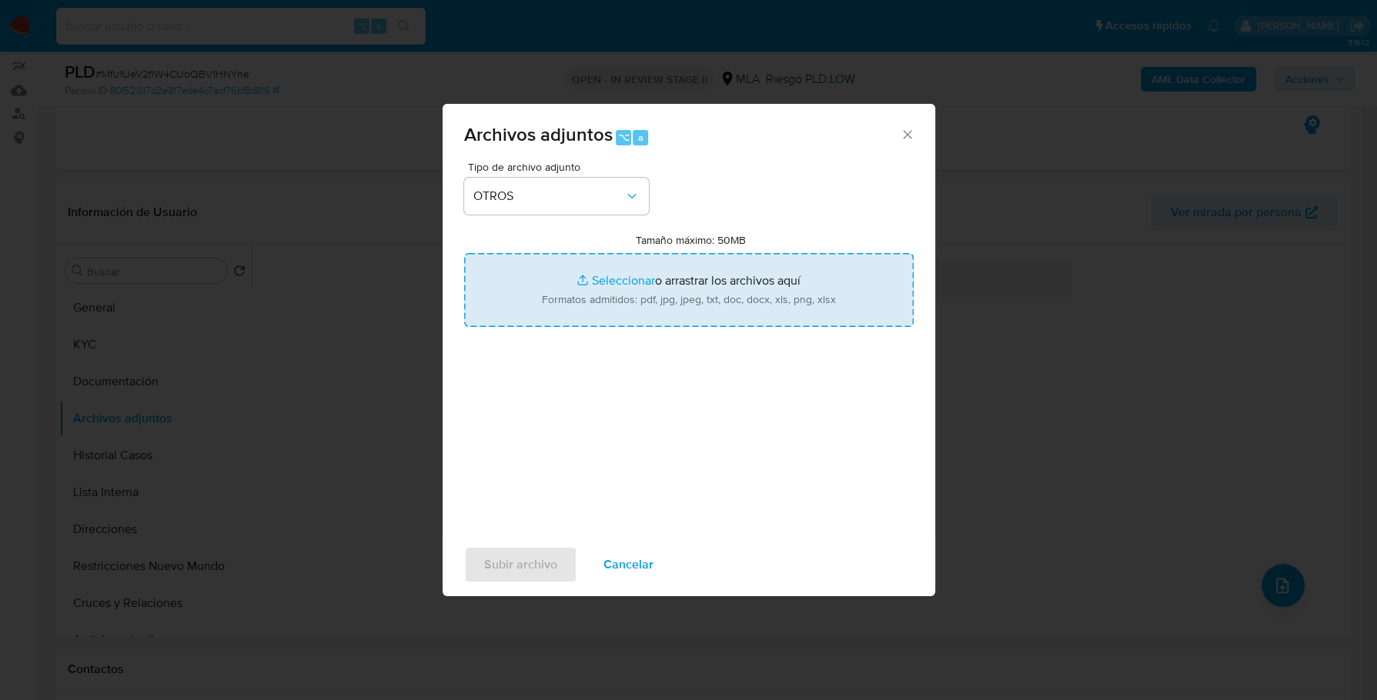
click at [624, 285] on input "Tamaño máximo: 50MB Seleccionar archivos" at bounding box center [688, 290] width 449 height 74
type input "C:\fakepath\Caselog Mfu1UeV2flW4CUoQBV1HNYne_2025_09_17_15_24_34 (1).docx"
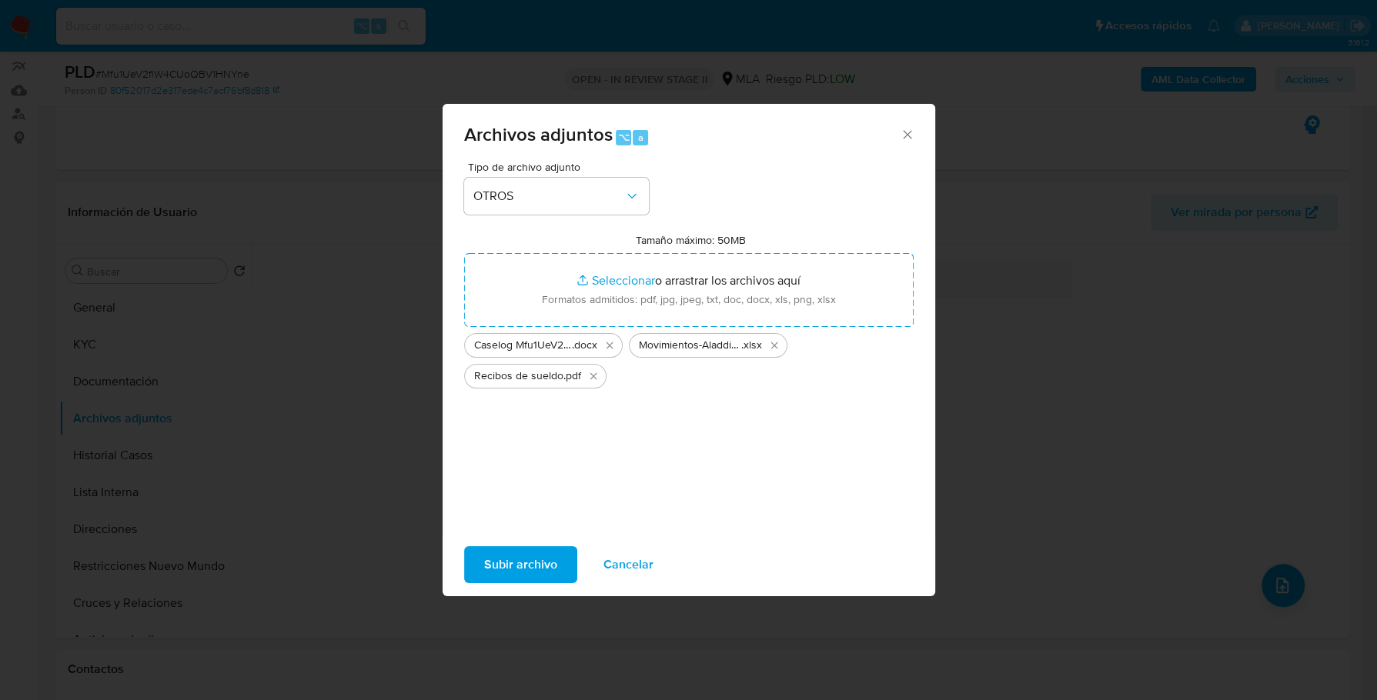
click at [546, 555] on span "Subir archivo" at bounding box center [520, 565] width 73 height 34
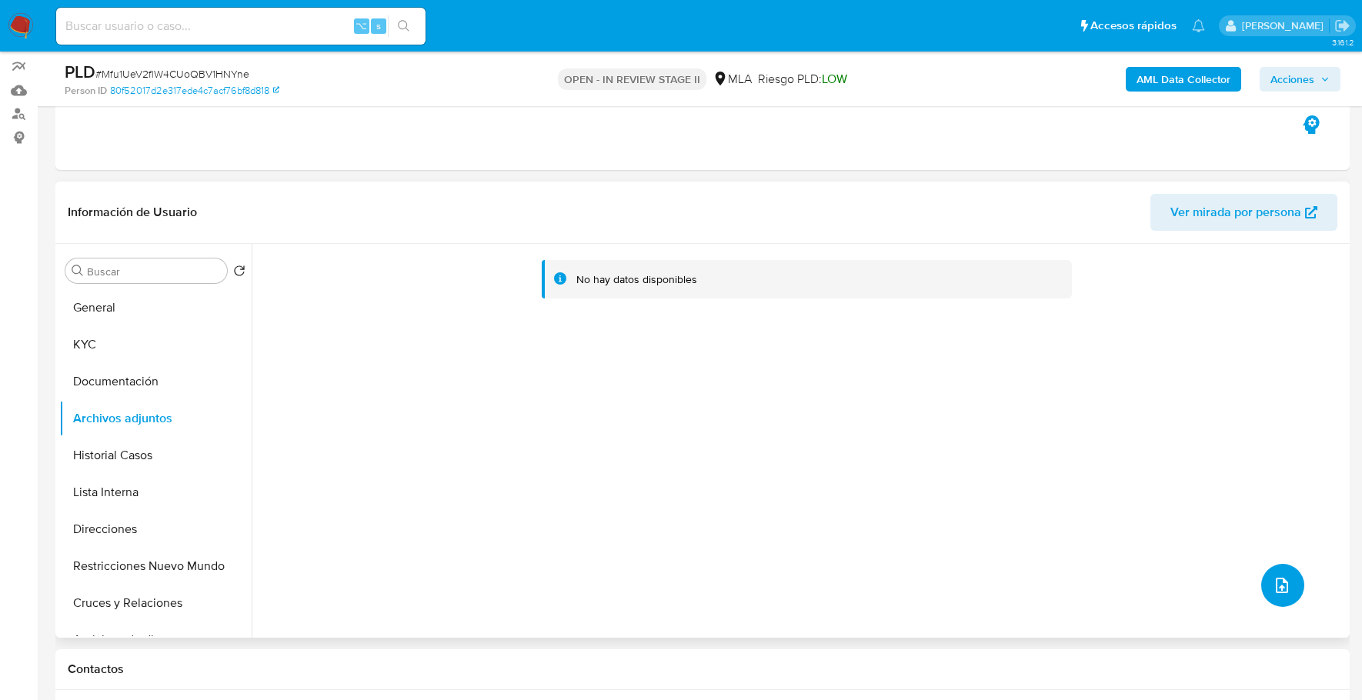
click at [1276, 591] on icon "upload-file" at bounding box center [1282, 585] width 18 height 18
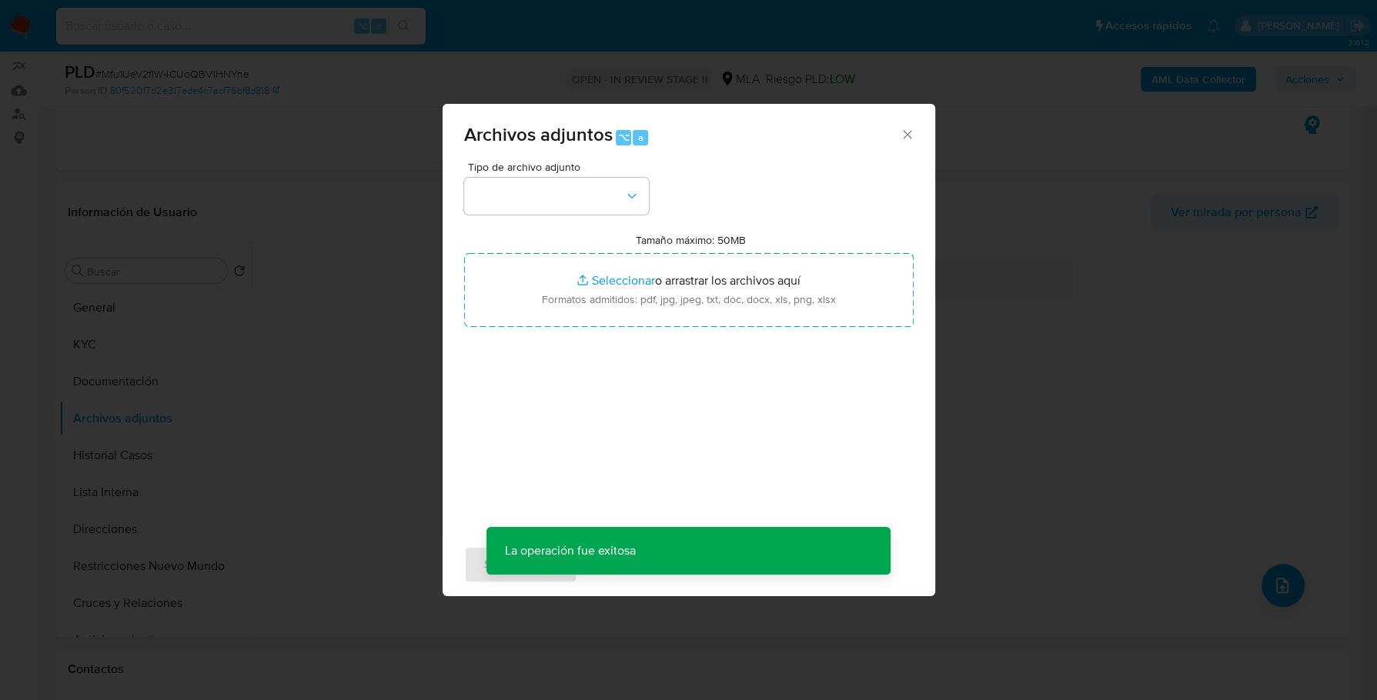
click at [903, 122] on div "Archivos adjuntos ⌥ a" at bounding box center [688, 133] width 492 height 58
click at [903, 130] on icon "Cerrar" at bounding box center [907, 134] width 15 height 15
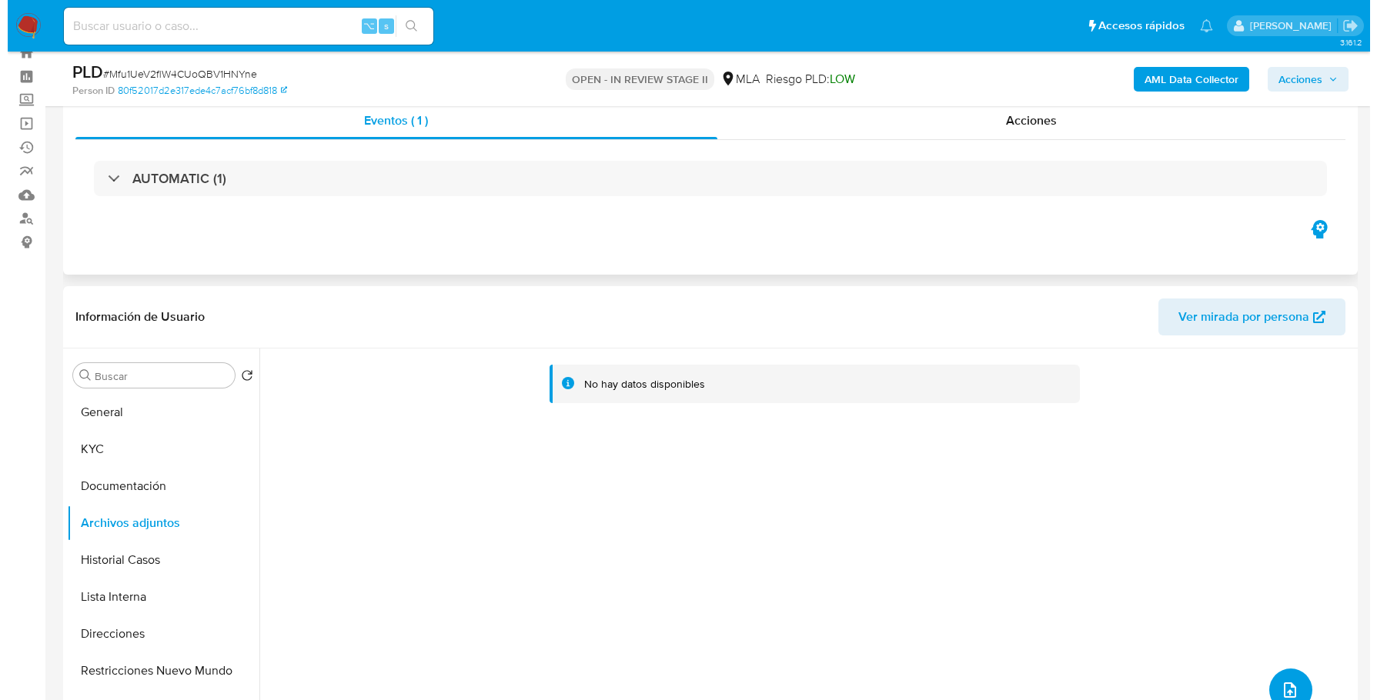
scroll to position [0, 0]
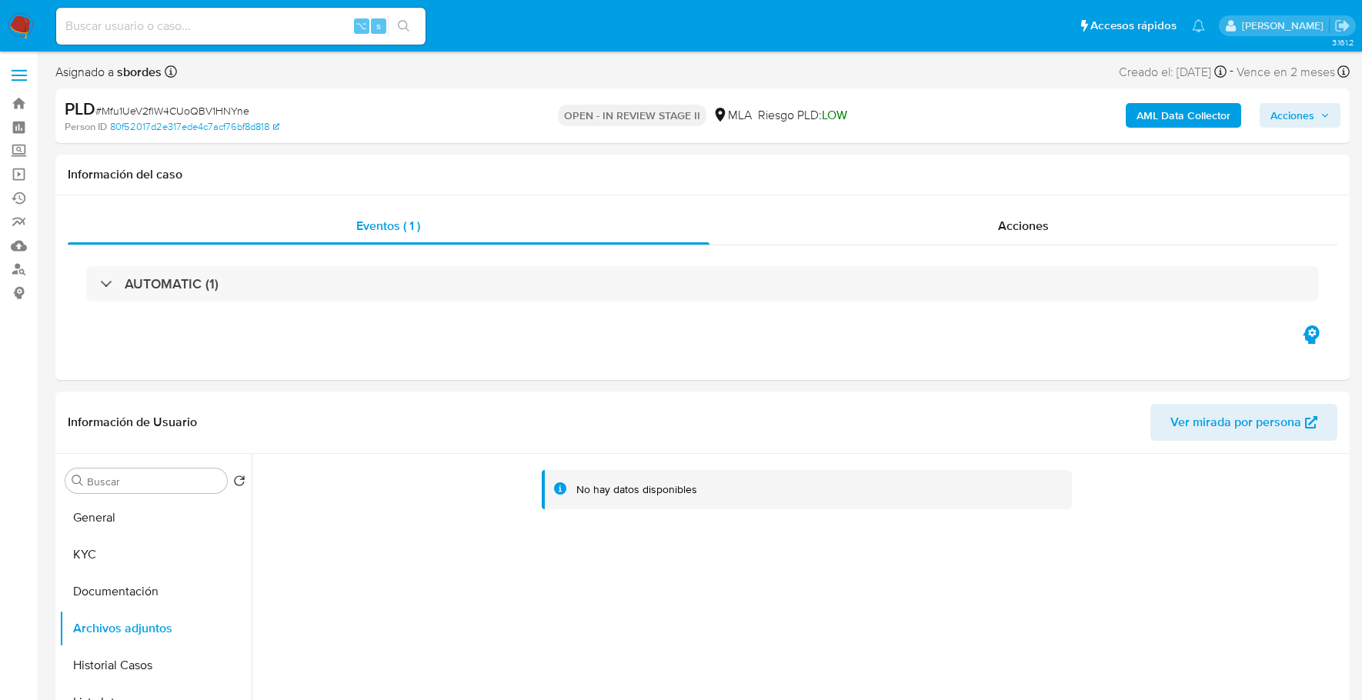
click at [1154, 121] on b "AML Data Collector" at bounding box center [1184, 115] width 94 height 25
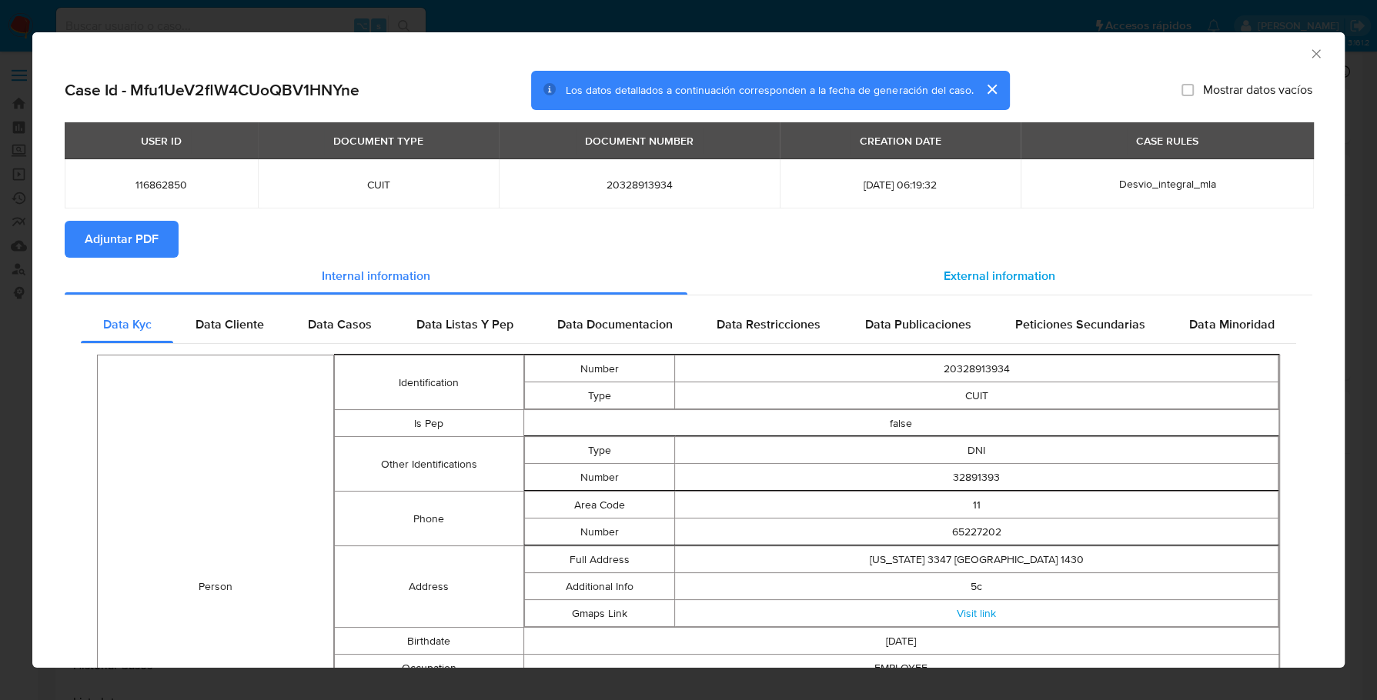
click at [1019, 267] on span "External information" at bounding box center [999, 276] width 112 height 18
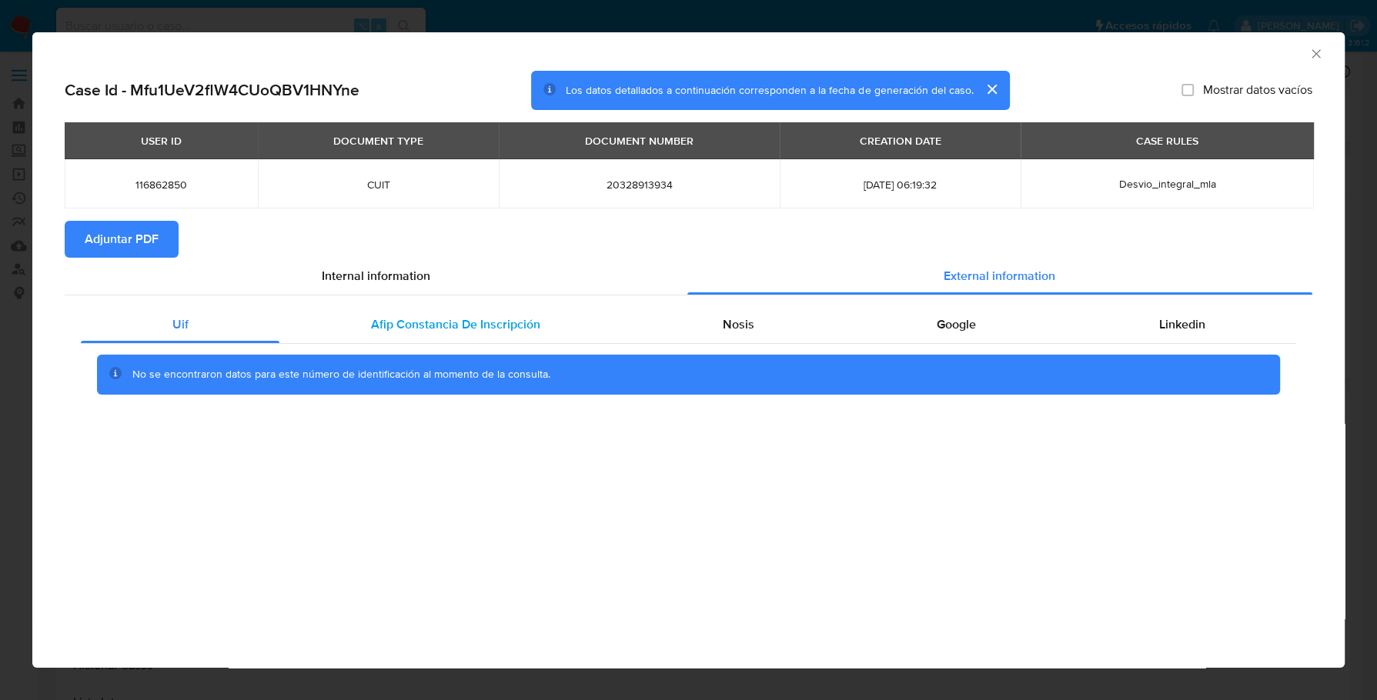
click at [472, 340] on div "Afip Constancia De Inscripción" at bounding box center [455, 324] width 352 height 37
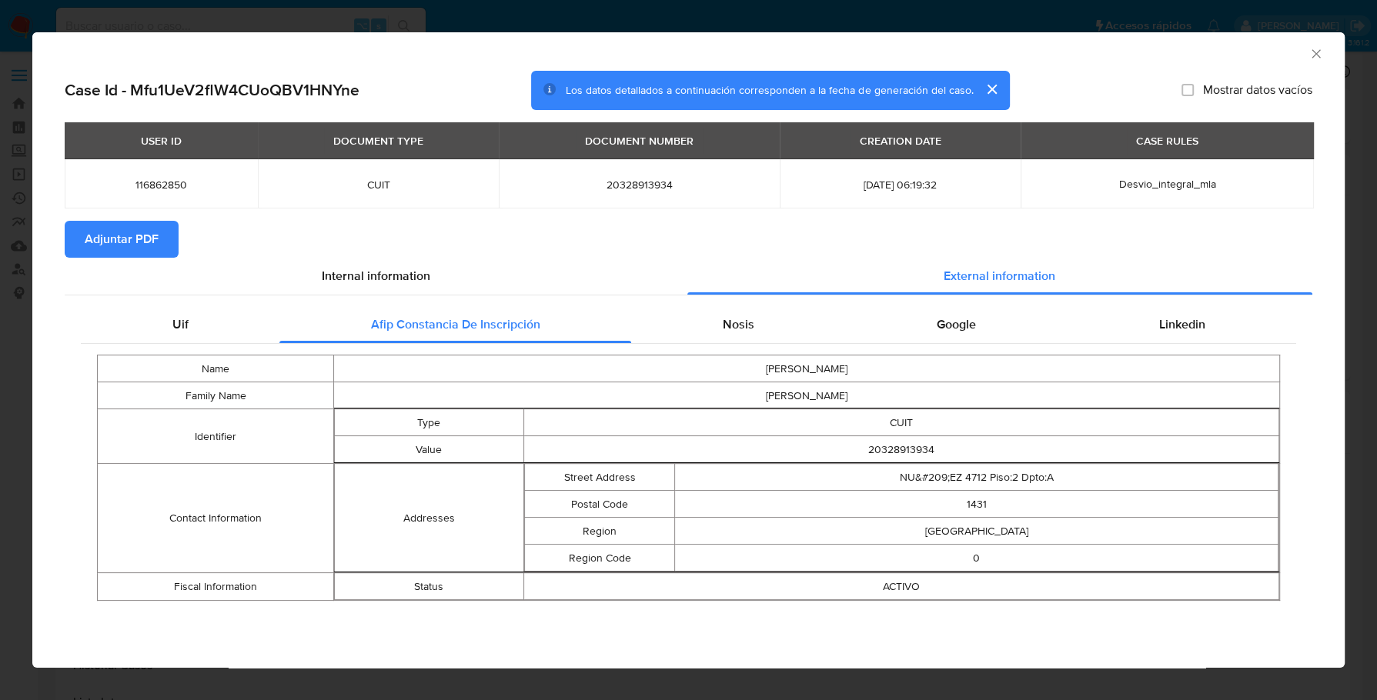
click at [745, 353] on div "Name ALEJANDRO Family Name KUNIYOSHI Identifier Type CUIT Value 20328913934 Con…" at bounding box center [688, 478] width 1215 height 268
click at [754, 314] on div "Nosis" at bounding box center [738, 324] width 214 height 37
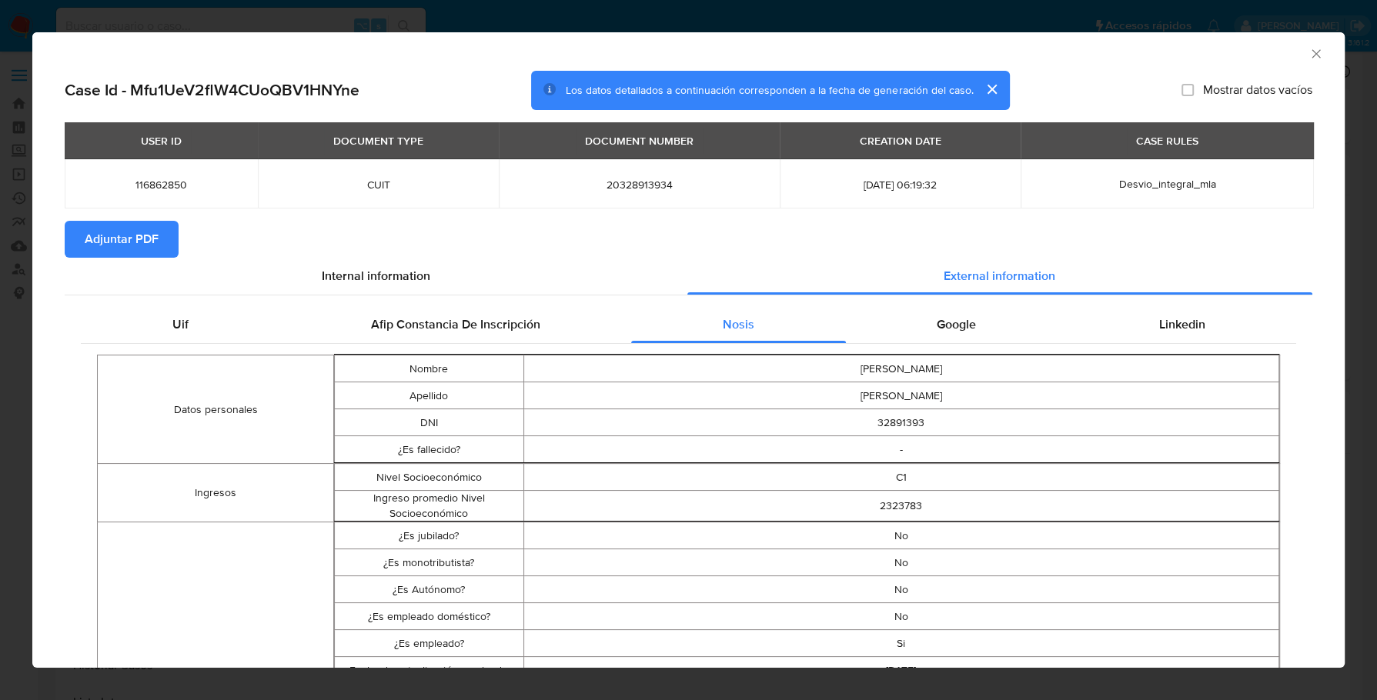
click at [1098, 325] on div "Linkedin" at bounding box center [1181, 324] width 229 height 37
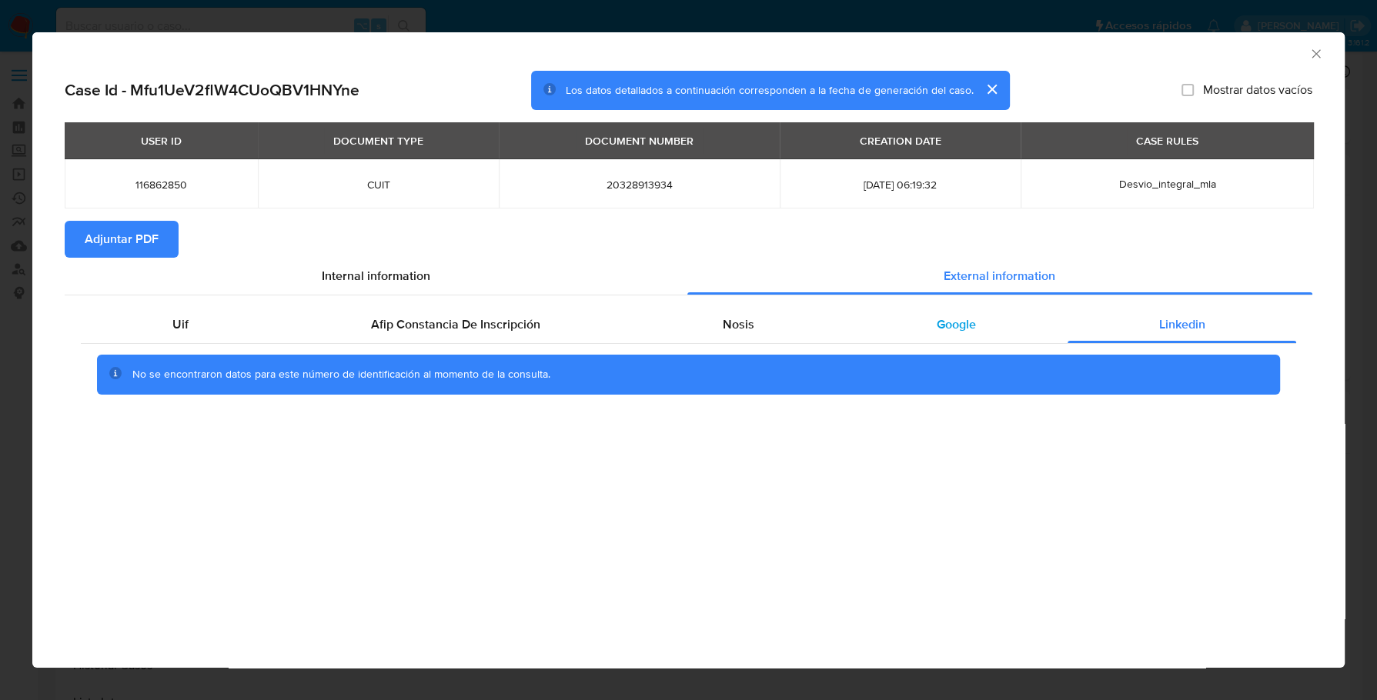
click at [974, 327] on span "Google" at bounding box center [955, 324] width 39 height 18
click at [1143, 324] on div "Linkedin" at bounding box center [1181, 324] width 229 height 37
click at [149, 248] on span "Adjuntar PDF" at bounding box center [122, 239] width 74 height 34
click at [1312, 52] on icon "Cerrar ventana" at bounding box center [1315, 53] width 15 height 15
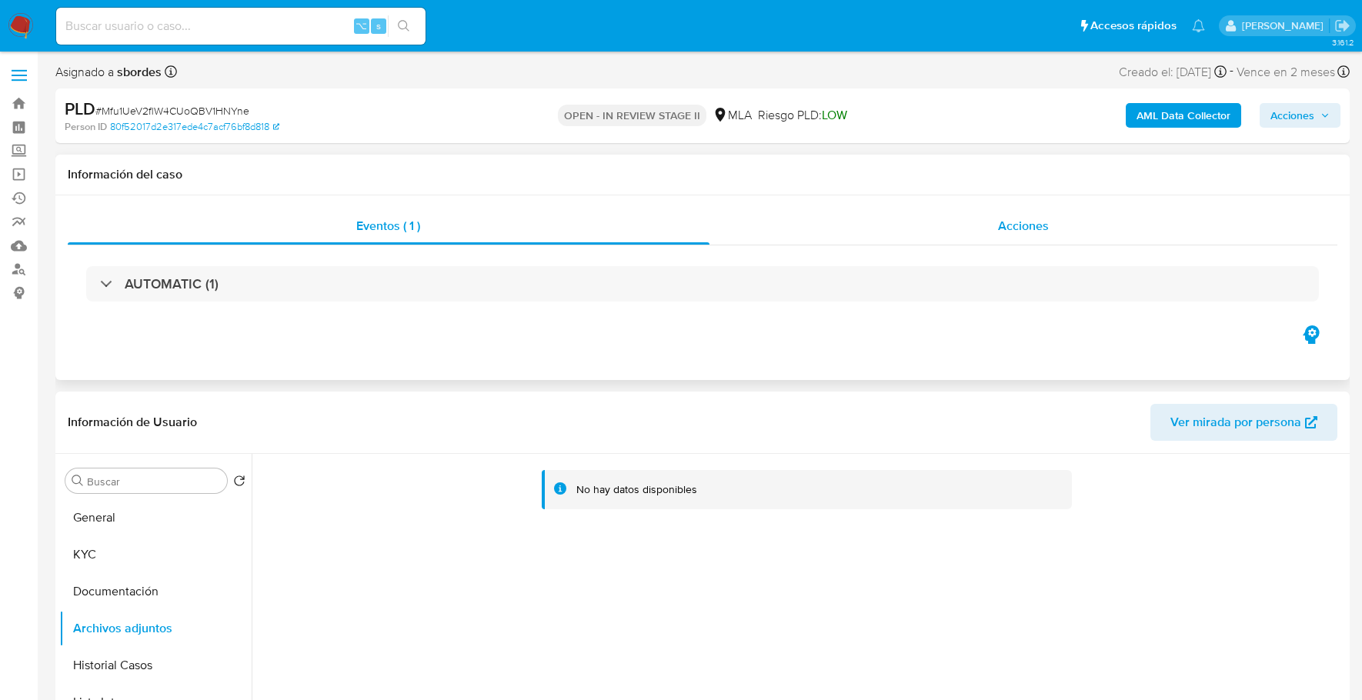
click at [950, 219] on div "Acciones" at bounding box center [1023, 226] width 629 height 37
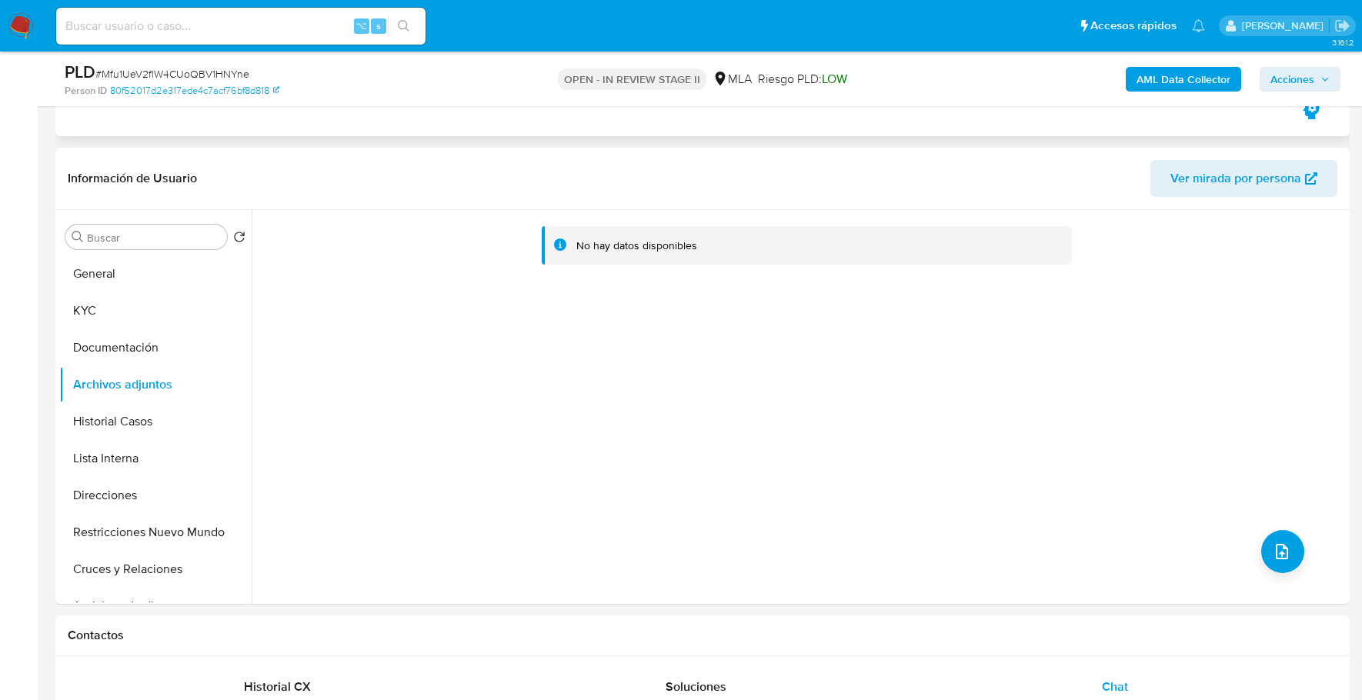
scroll to position [135, 0]
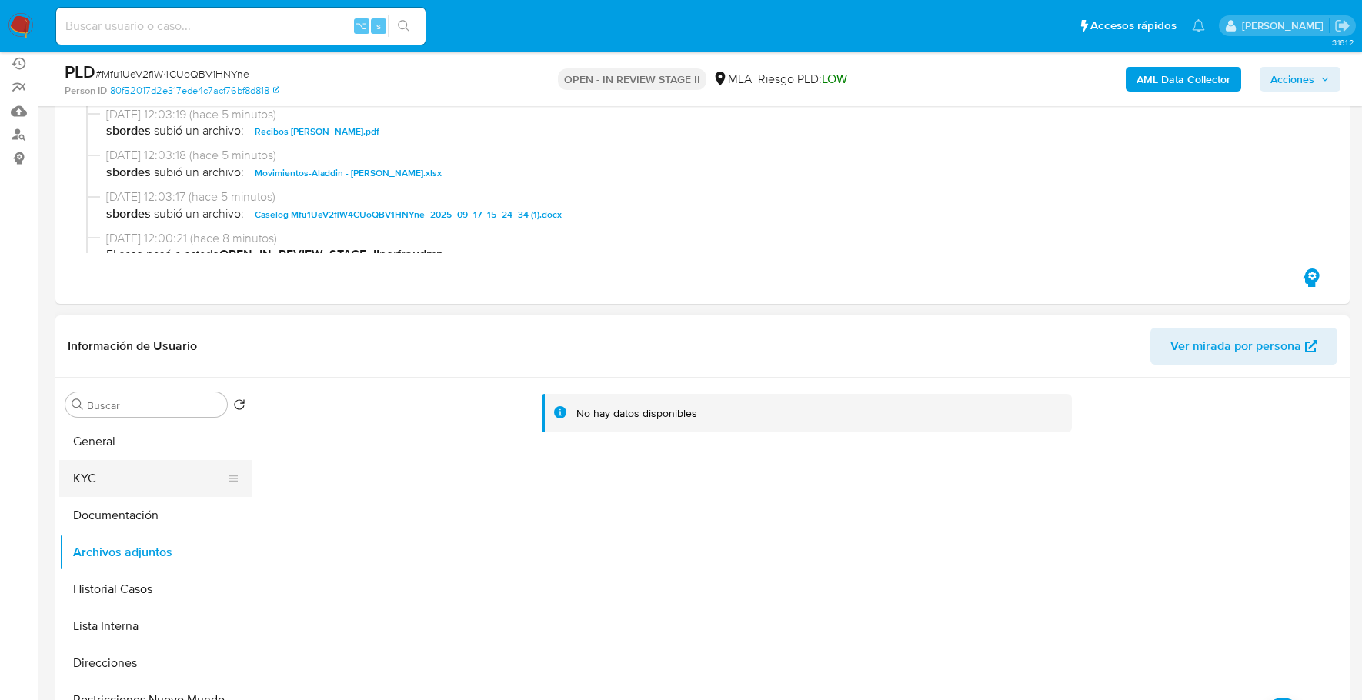
click at [88, 473] on button "KYC" at bounding box center [149, 478] width 180 height 37
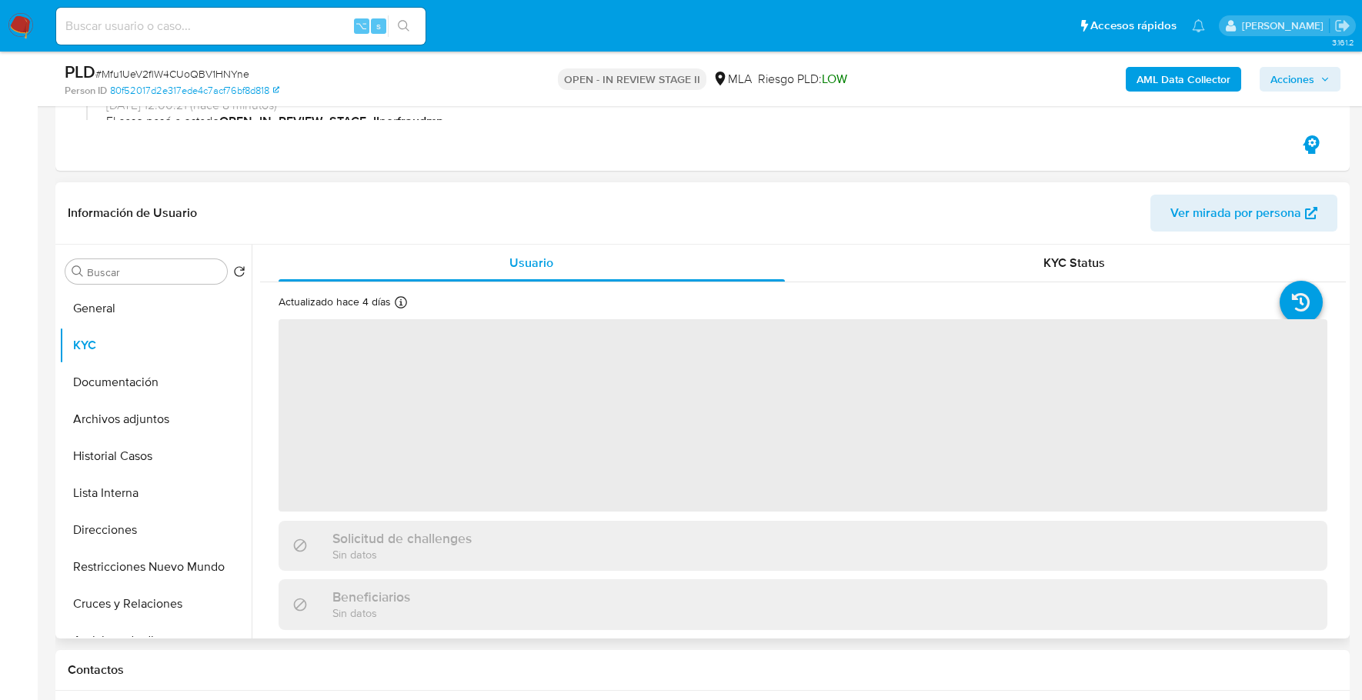
scroll to position [269, 0]
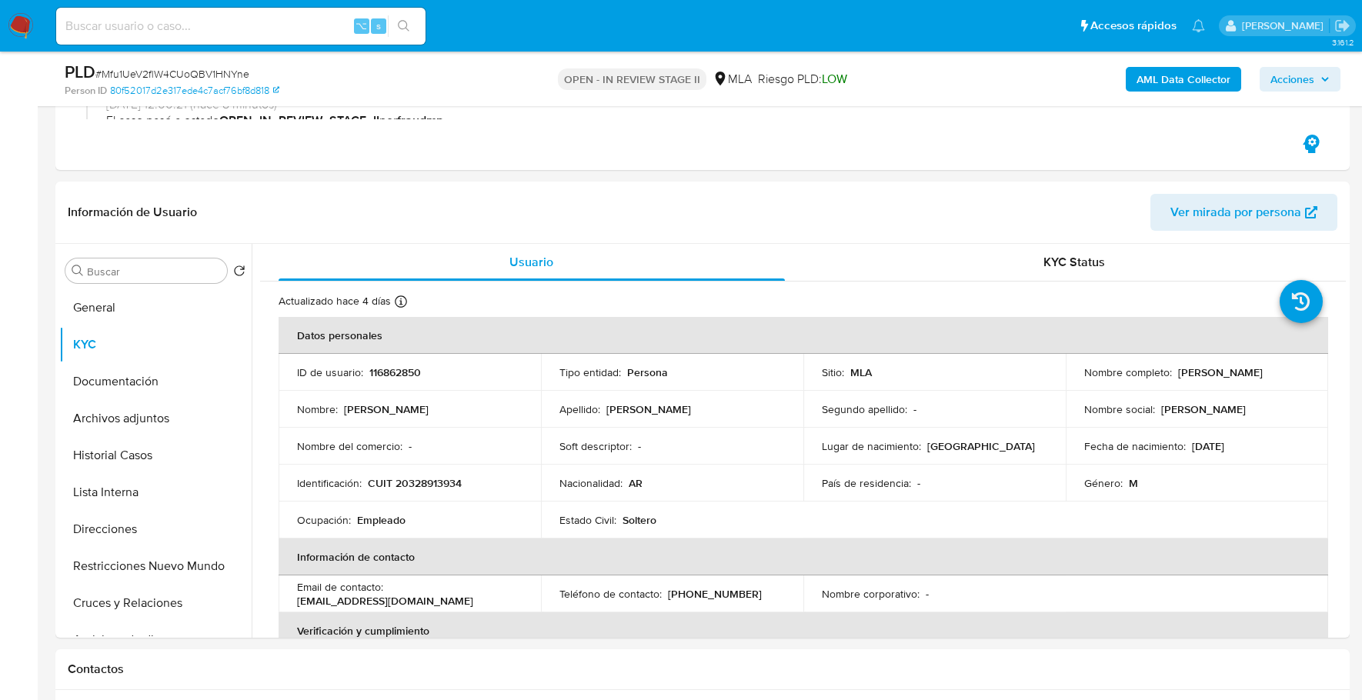
click at [1317, 77] on span "Acciones" at bounding box center [1299, 79] width 59 height 22
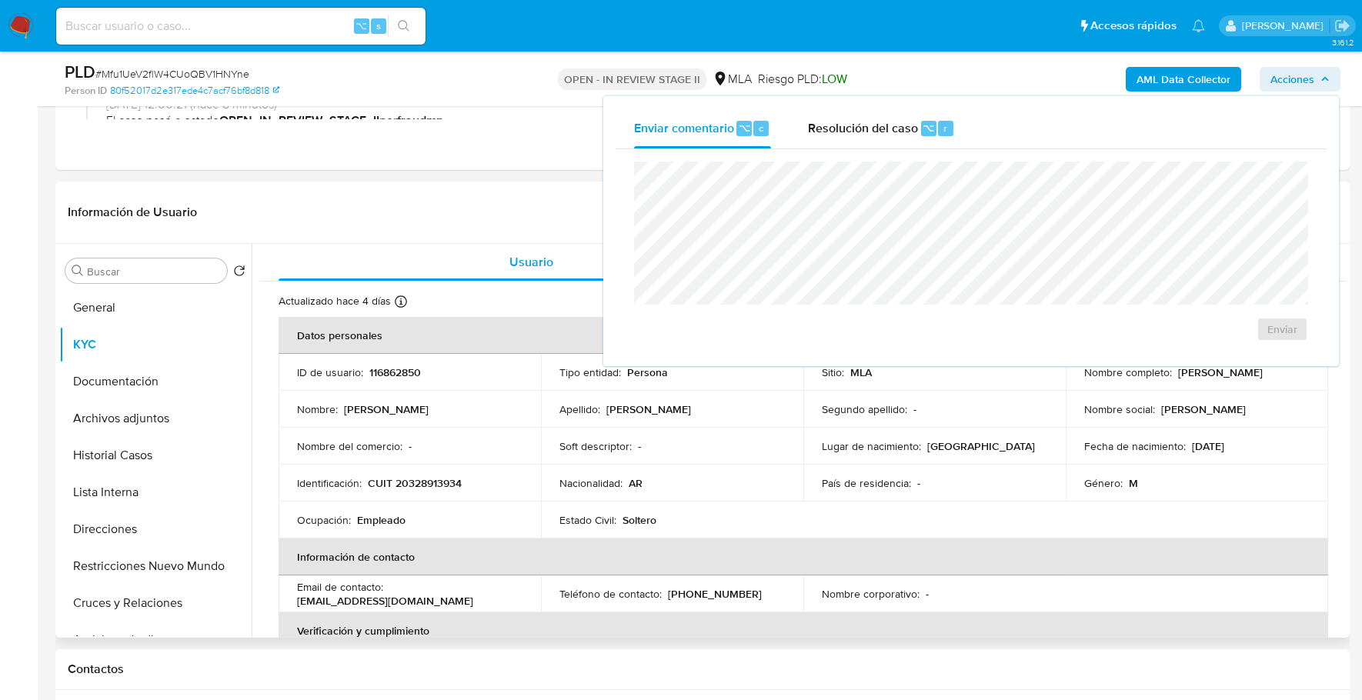
click at [374, 194] on header "Información de Usuario Ver mirada por persona" at bounding box center [703, 212] width 1270 height 37
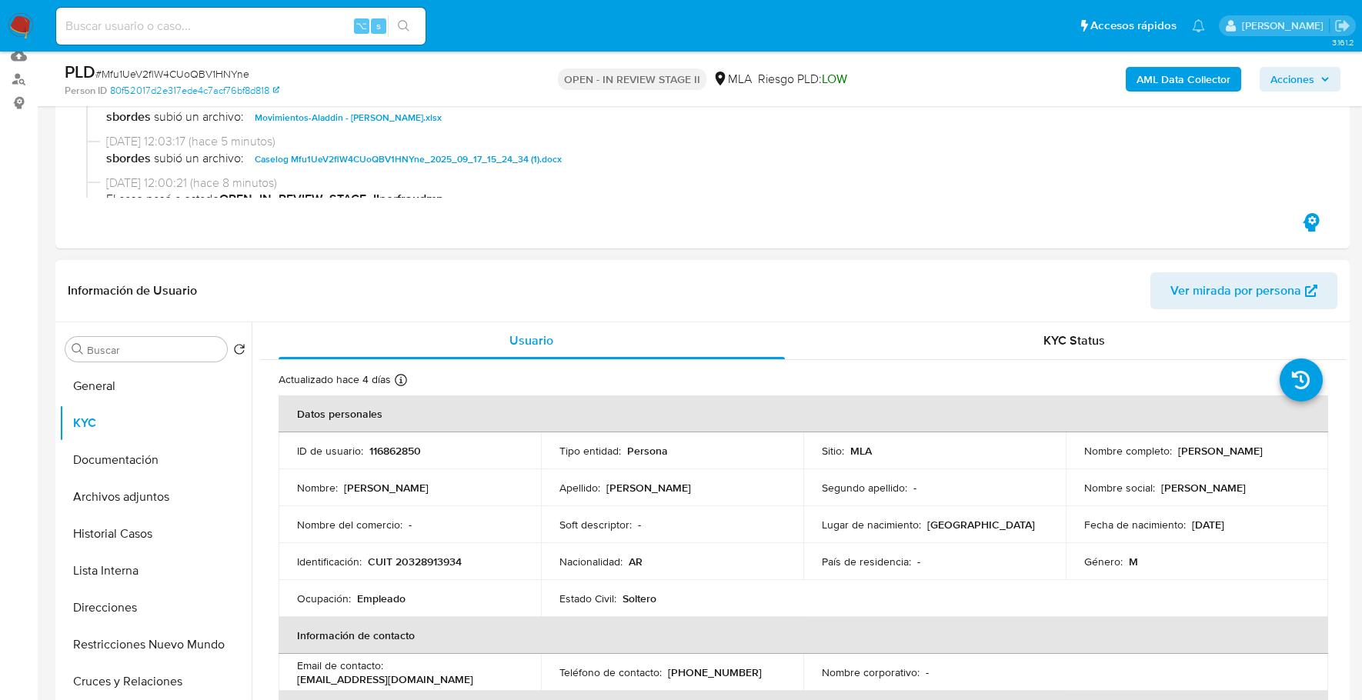
scroll to position [0, 0]
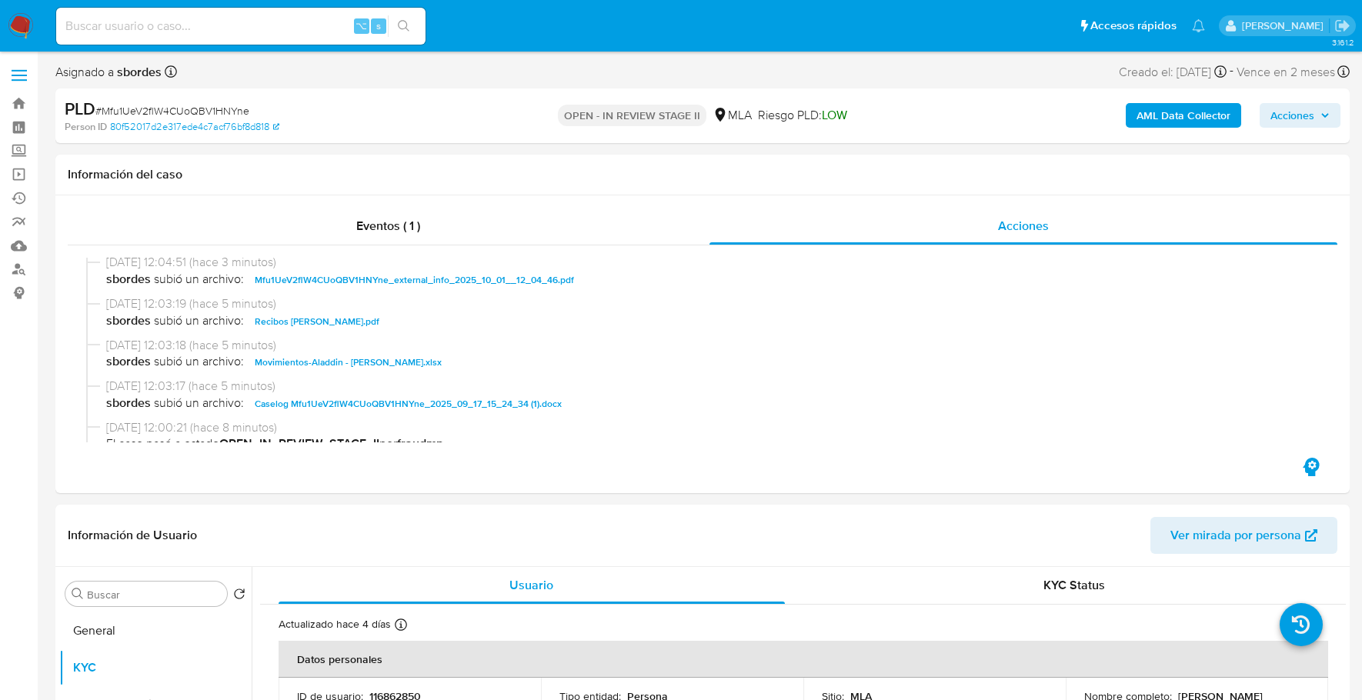
click at [1299, 119] on span "Acciones" at bounding box center [1292, 115] width 44 height 25
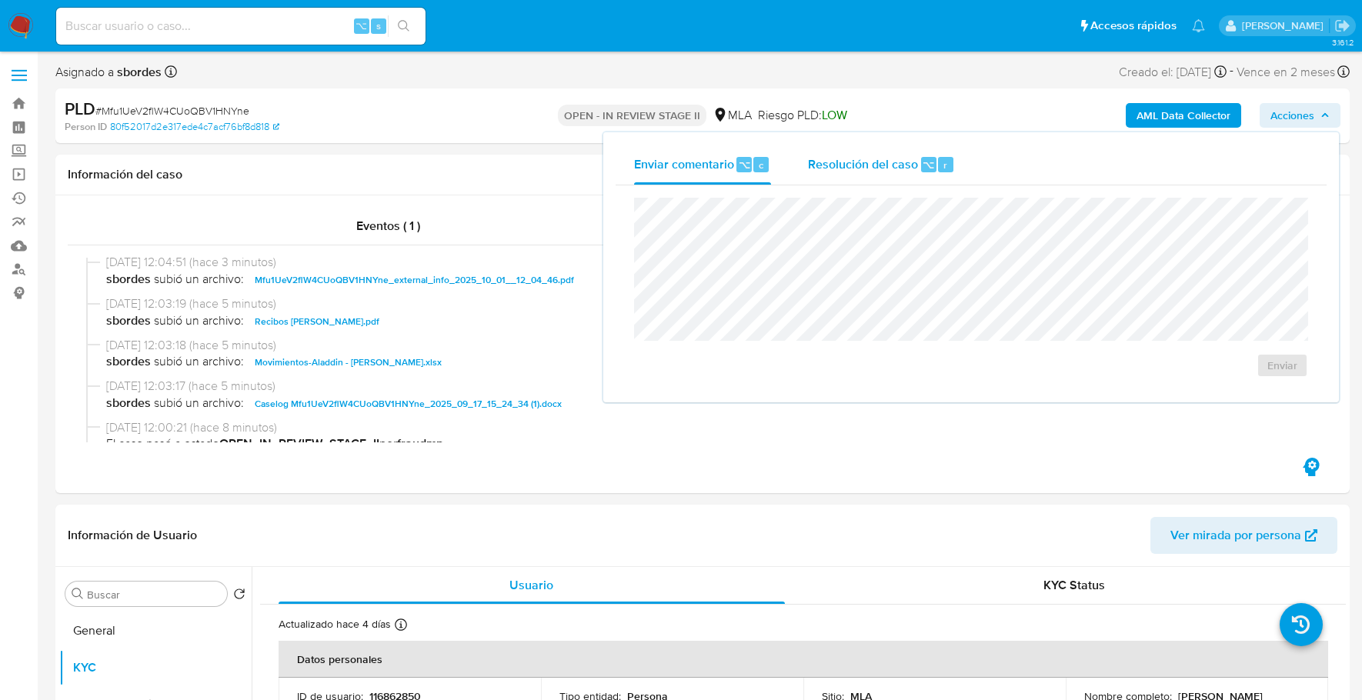
click at [835, 174] on div "Resolución del caso ⌥ r" at bounding box center [881, 165] width 147 height 40
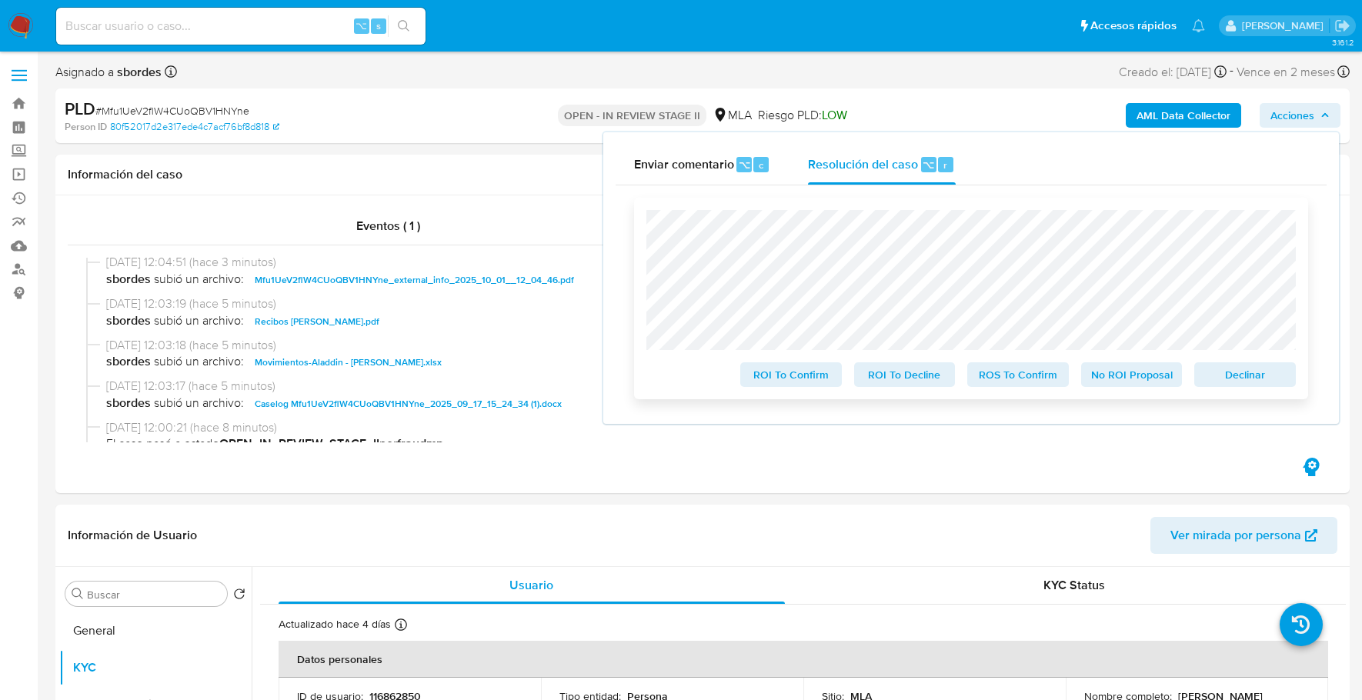
click at [1130, 379] on span "No ROI Proposal" at bounding box center [1132, 375] width 80 height 22
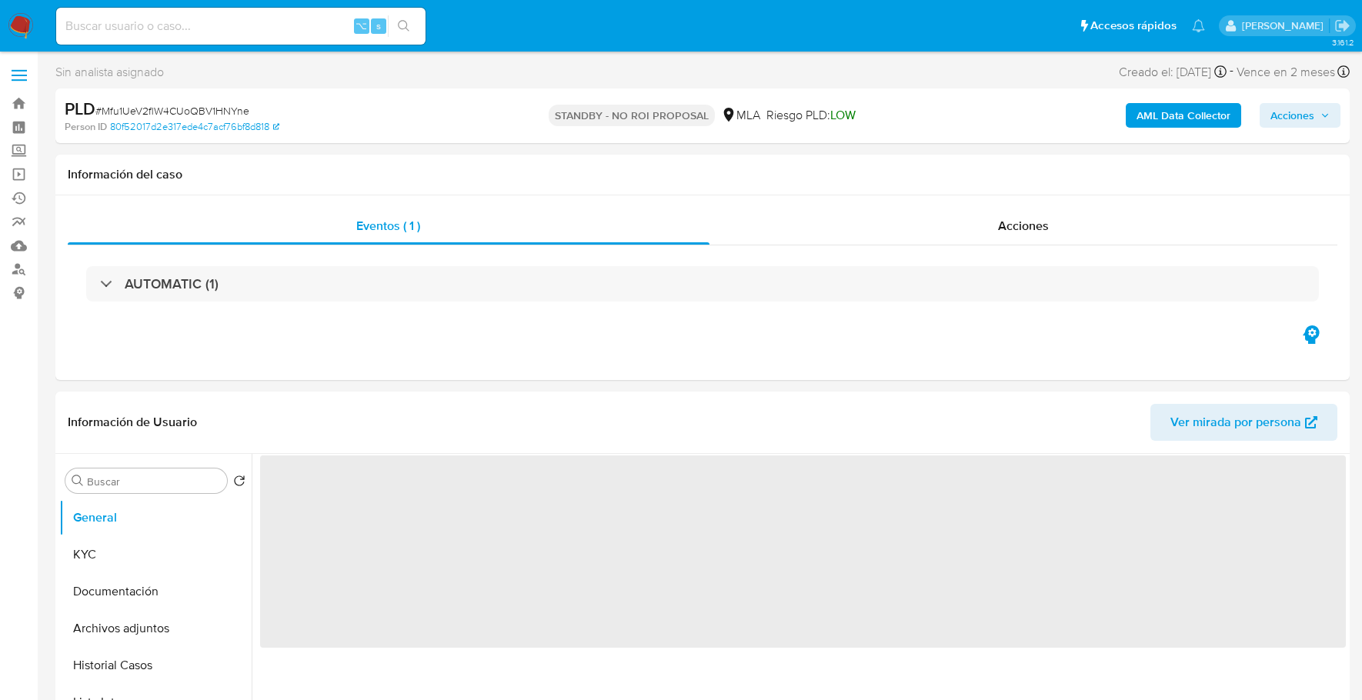
select select "10"
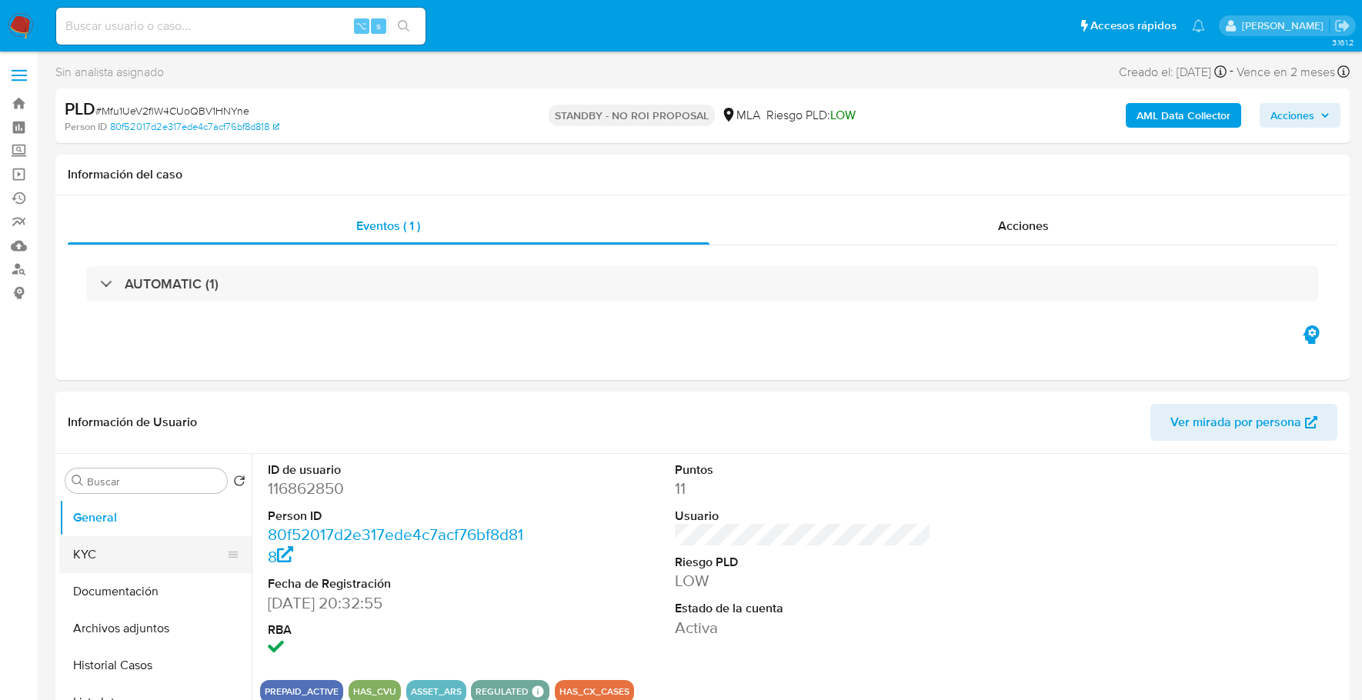
click at [78, 571] on button "KYC" at bounding box center [149, 554] width 180 height 37
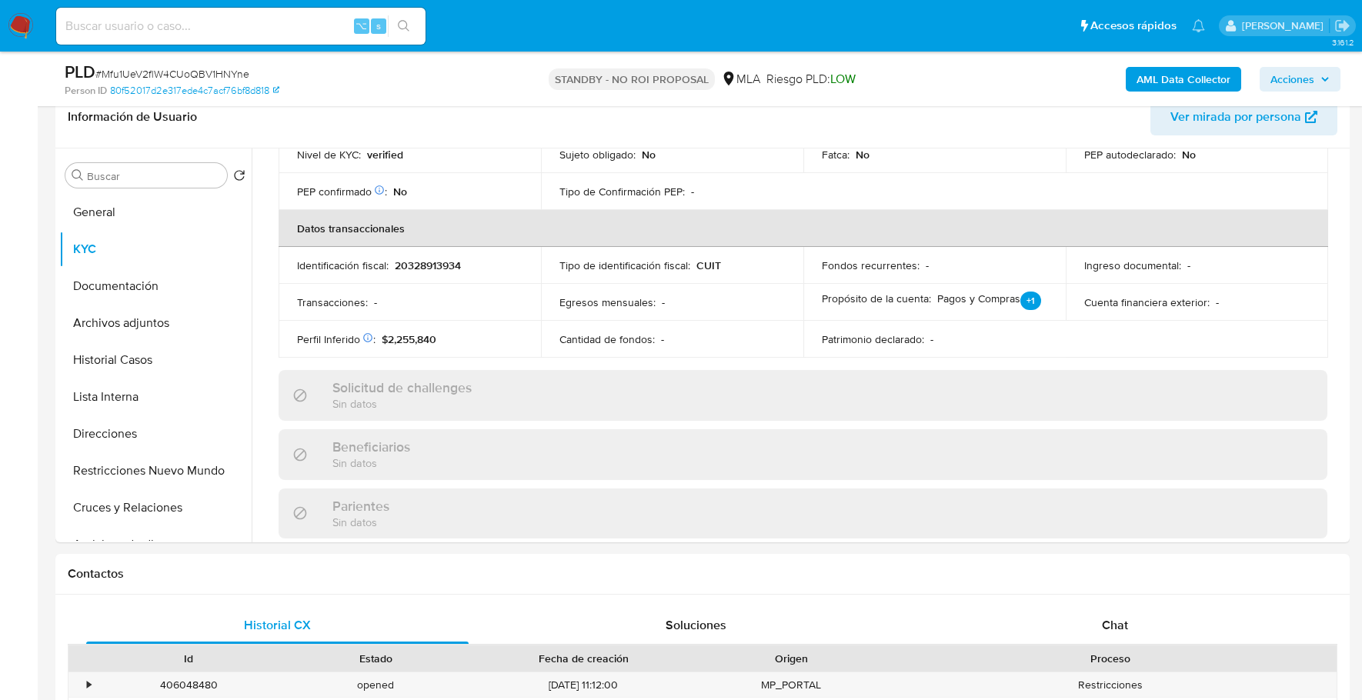
scroll to position [498, 0]
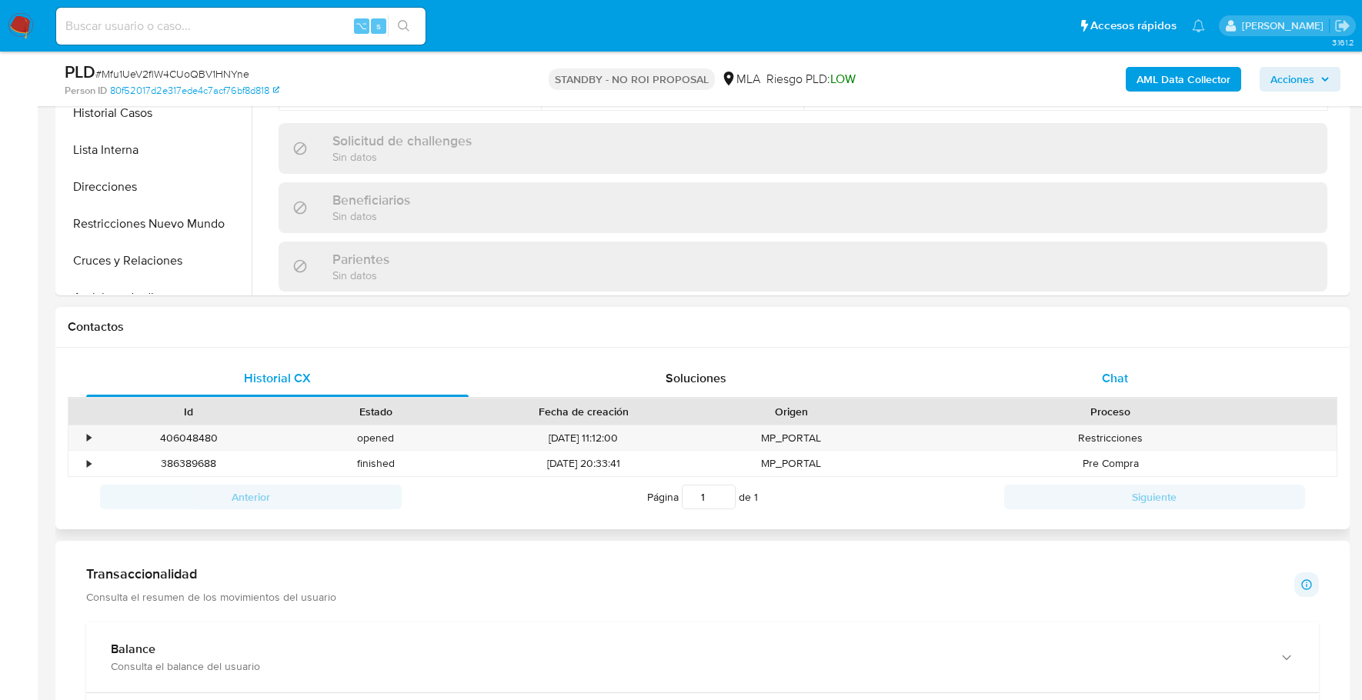
click at [1128, 375] on div "Chat" at bounding box center [1115, 378] width 382 height 37
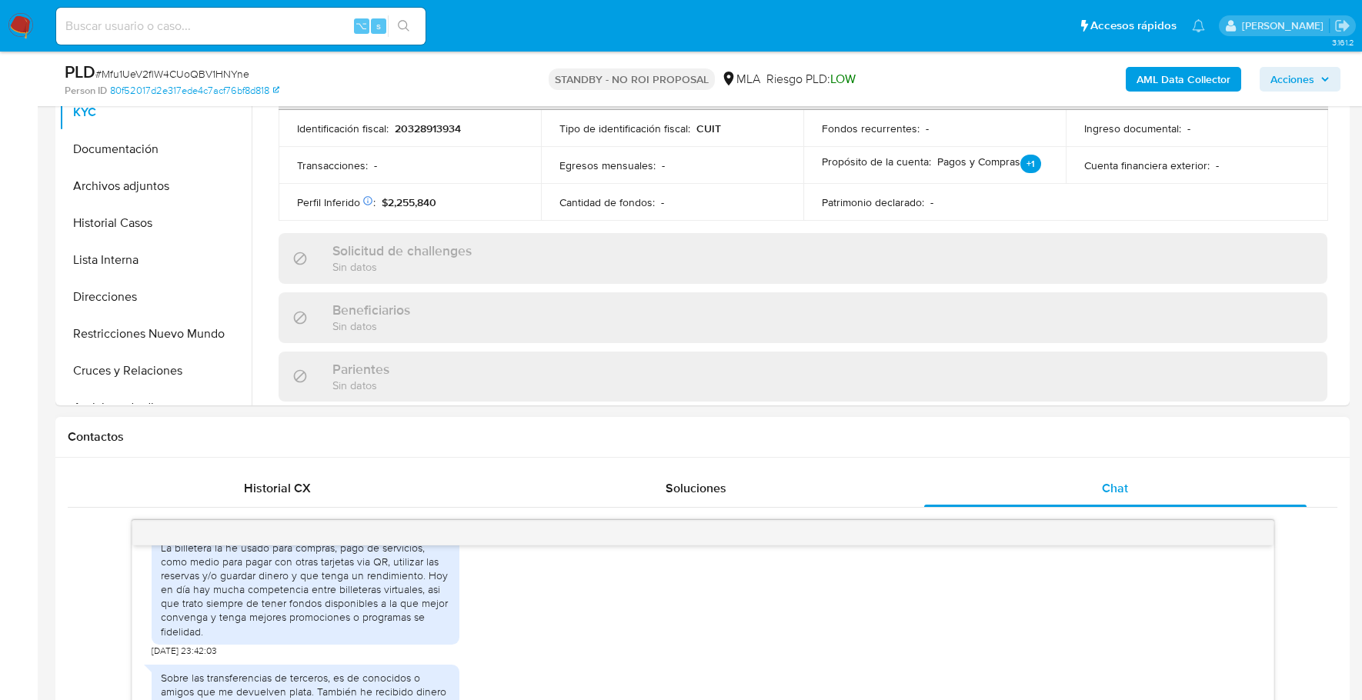
scroll to position [0, 0]
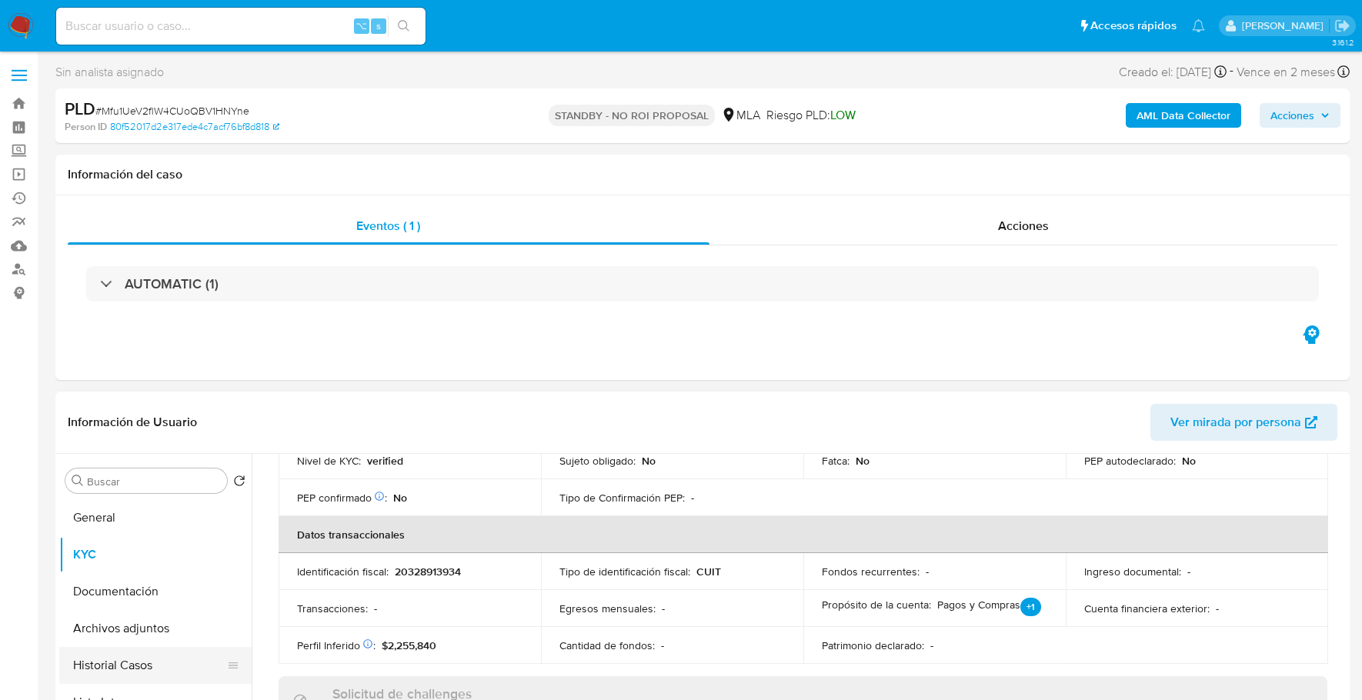
click at [124, 659] on button "Historial Casos" at bounding box center [149, 665] width 180 height 37
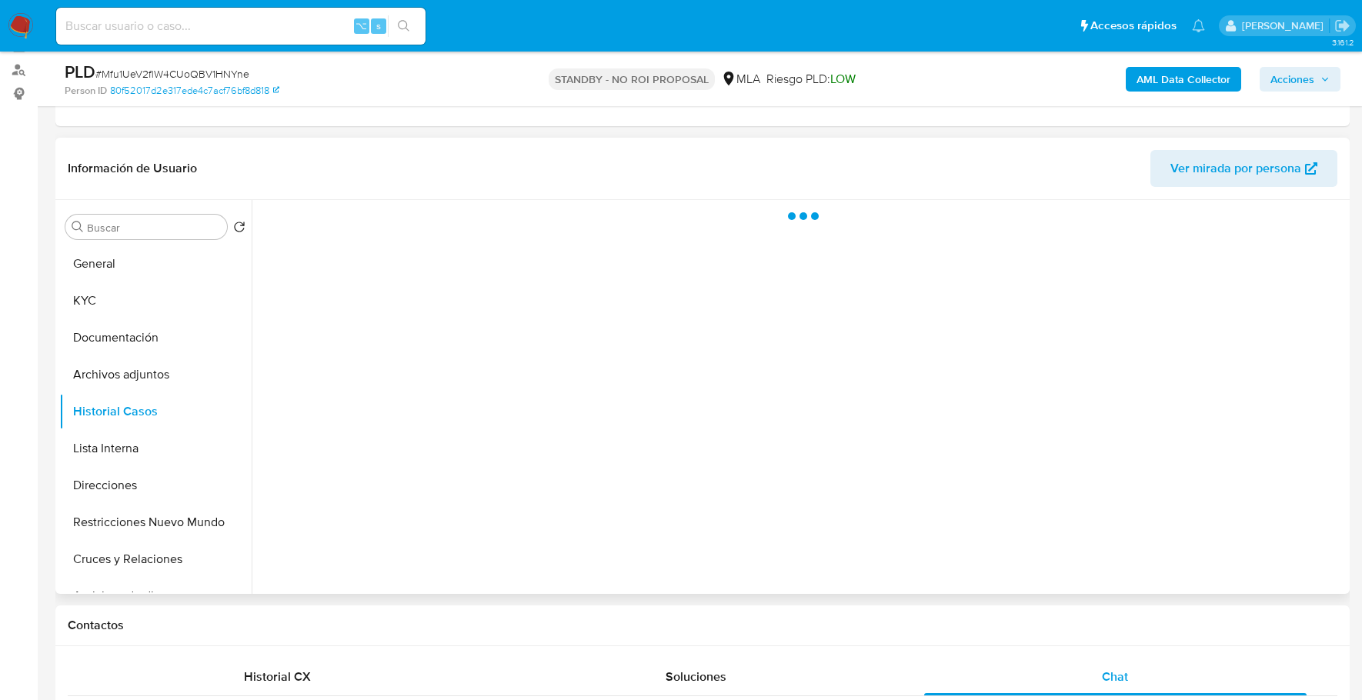
scroll to position [125, 0]
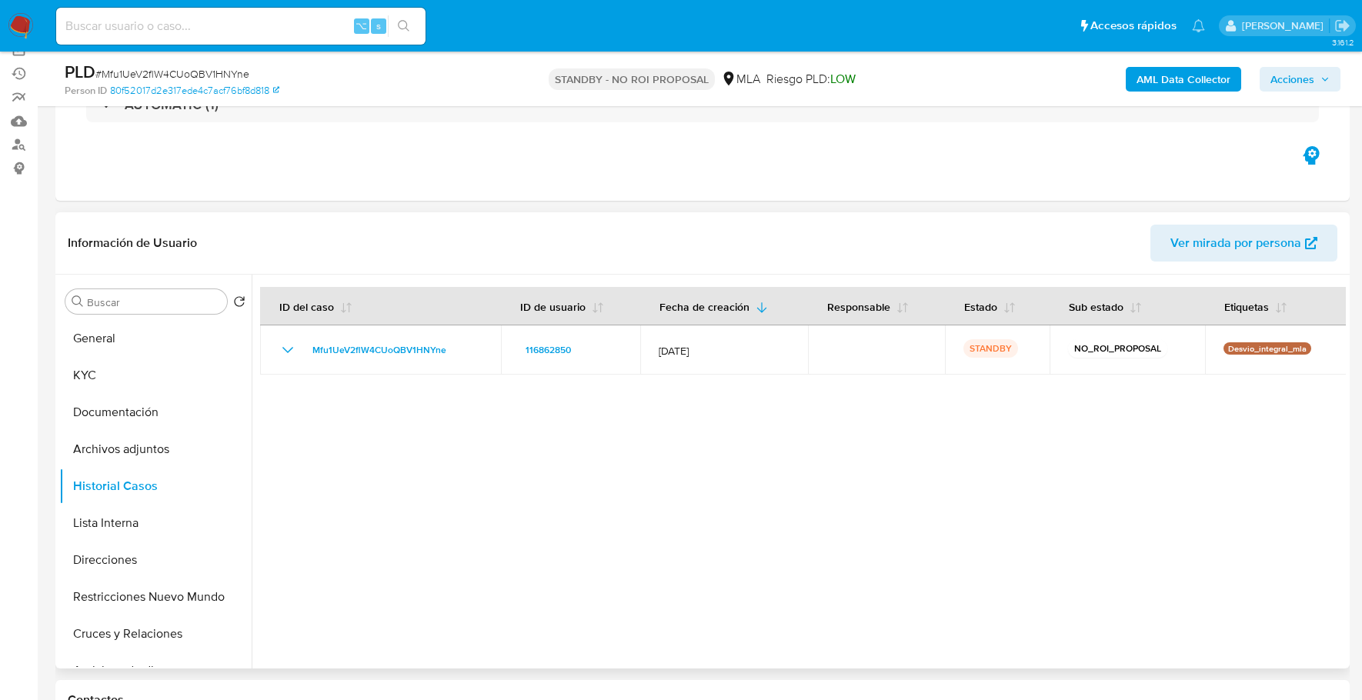
click at [767, 444] on div at bounding box center [799, 472] width 1094 height 394
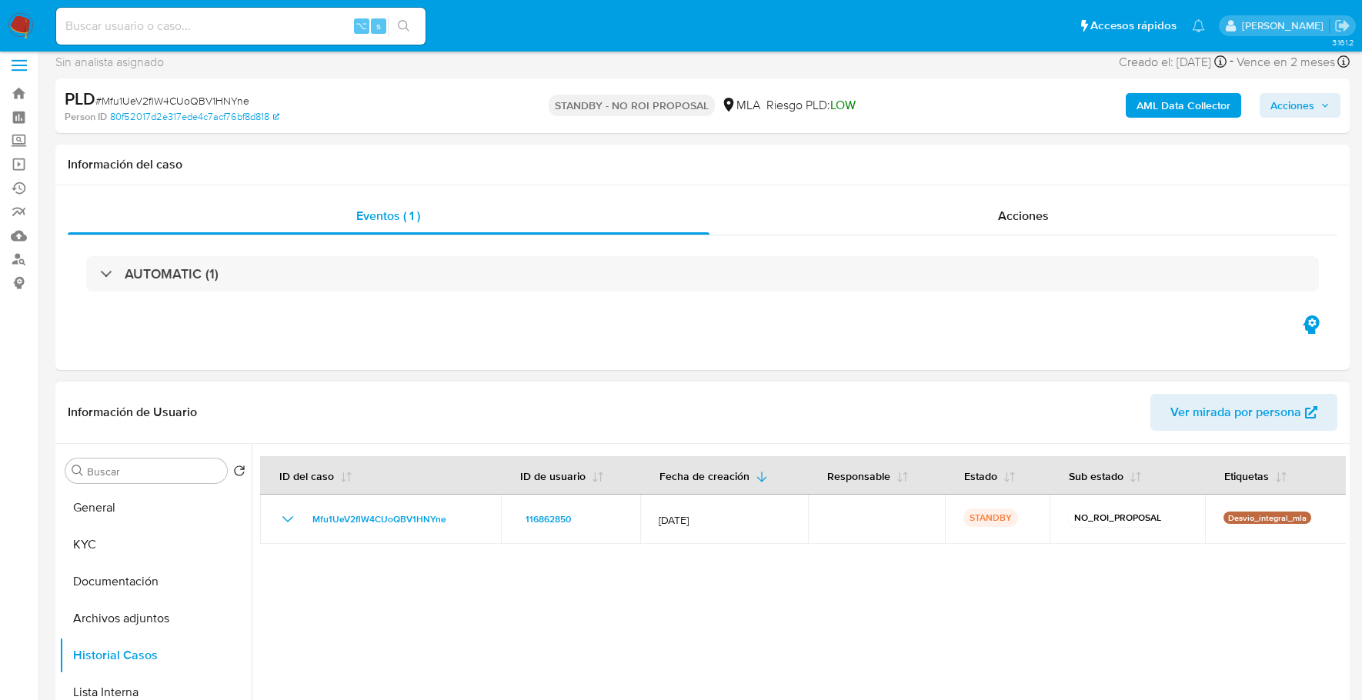
scroll to position [0, 0]
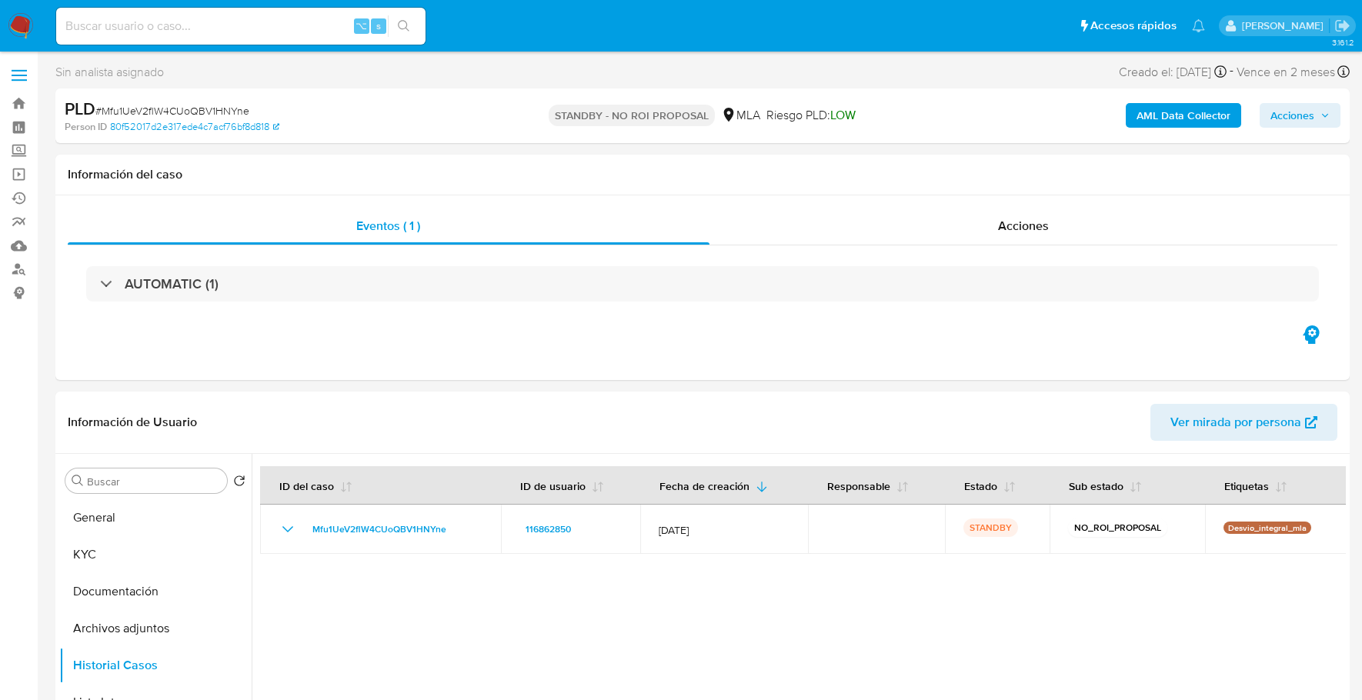
click at [238, 25] on input at bounding box center [240, 26] width 369 height 20
paste input "151951740"
type input "151951740"
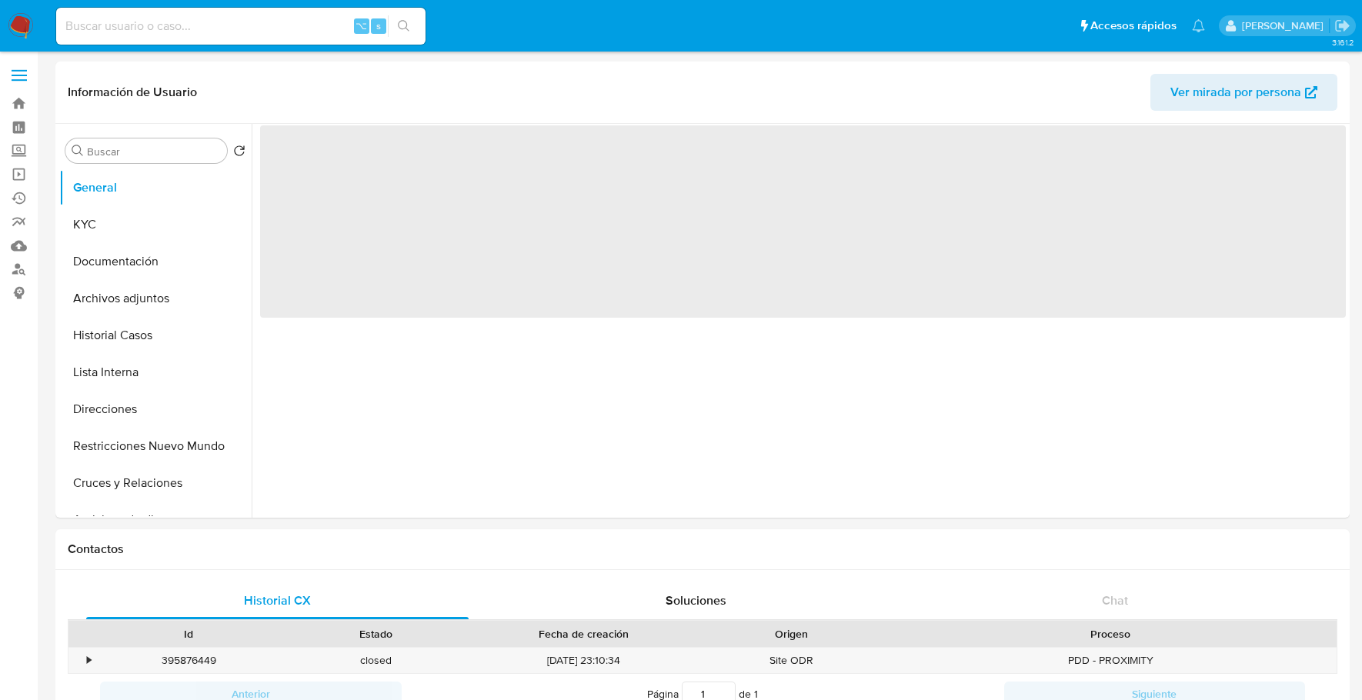
select select "10"
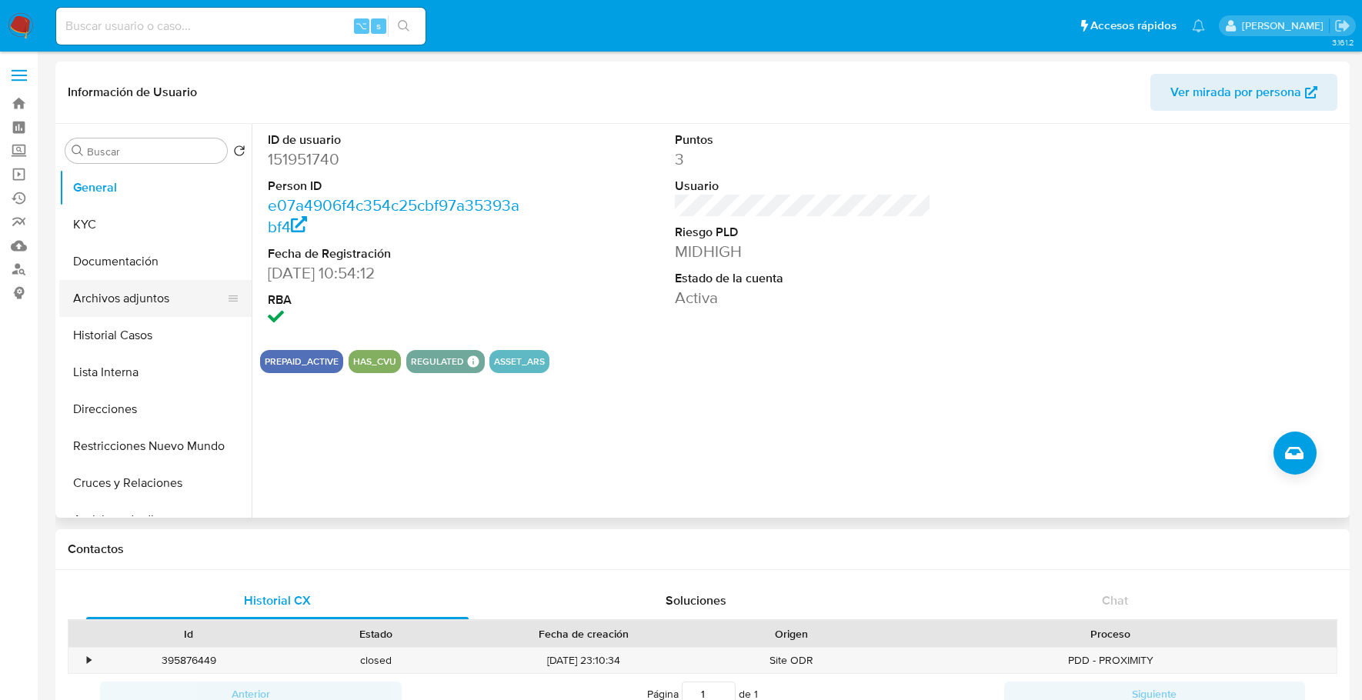
click at [117, 299] on button "Archivos adjuntos" at bounding box center [149, 298] width 180 height 37
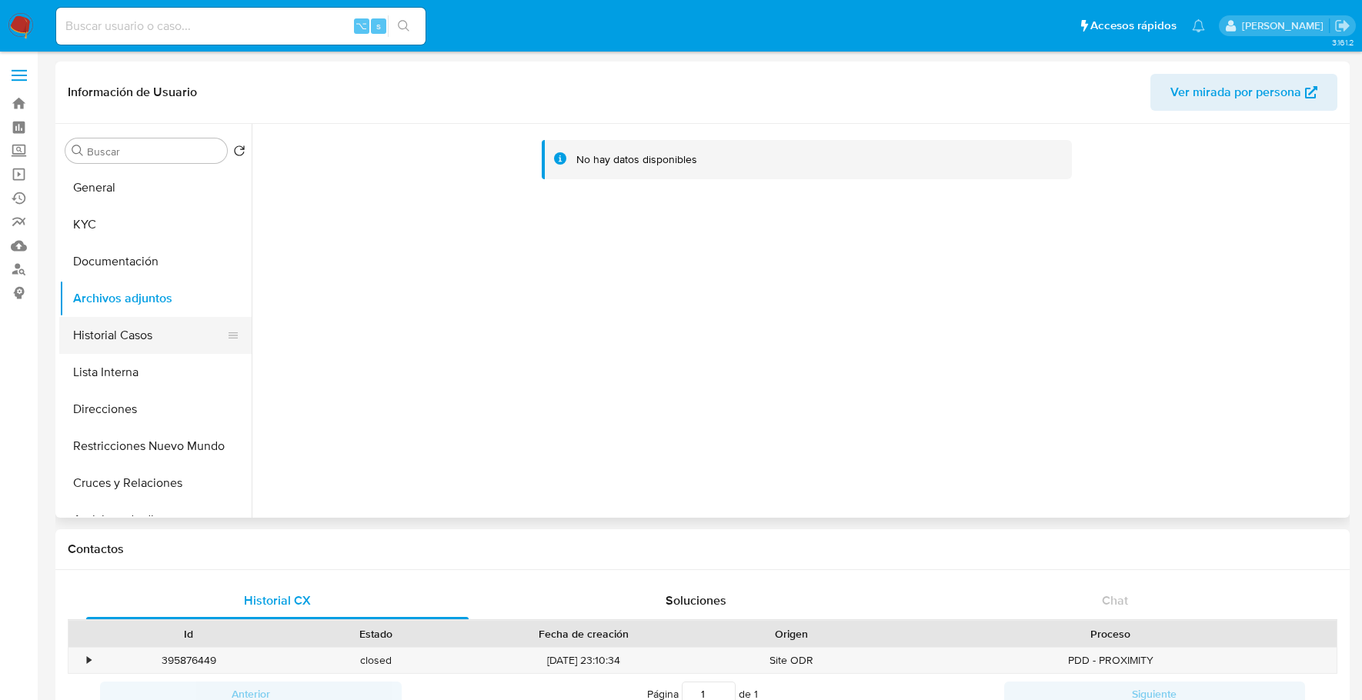
click at [94, 335] on button "Historial Casos" at bounding box center [149, 335] width 180 height 37
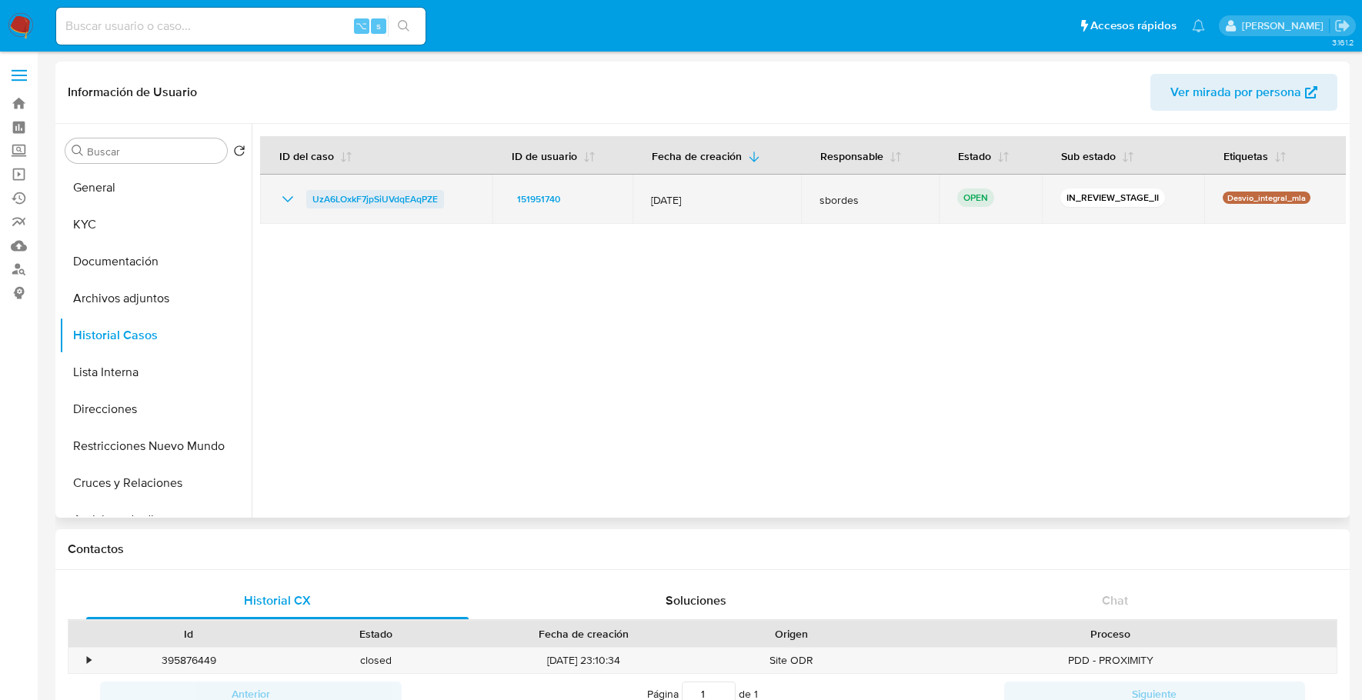
click at [375, 207] on span "UzA6LOxkF7jpSiUVdqEAqPZE" at bounding box center [374, 199] width 125 height 18
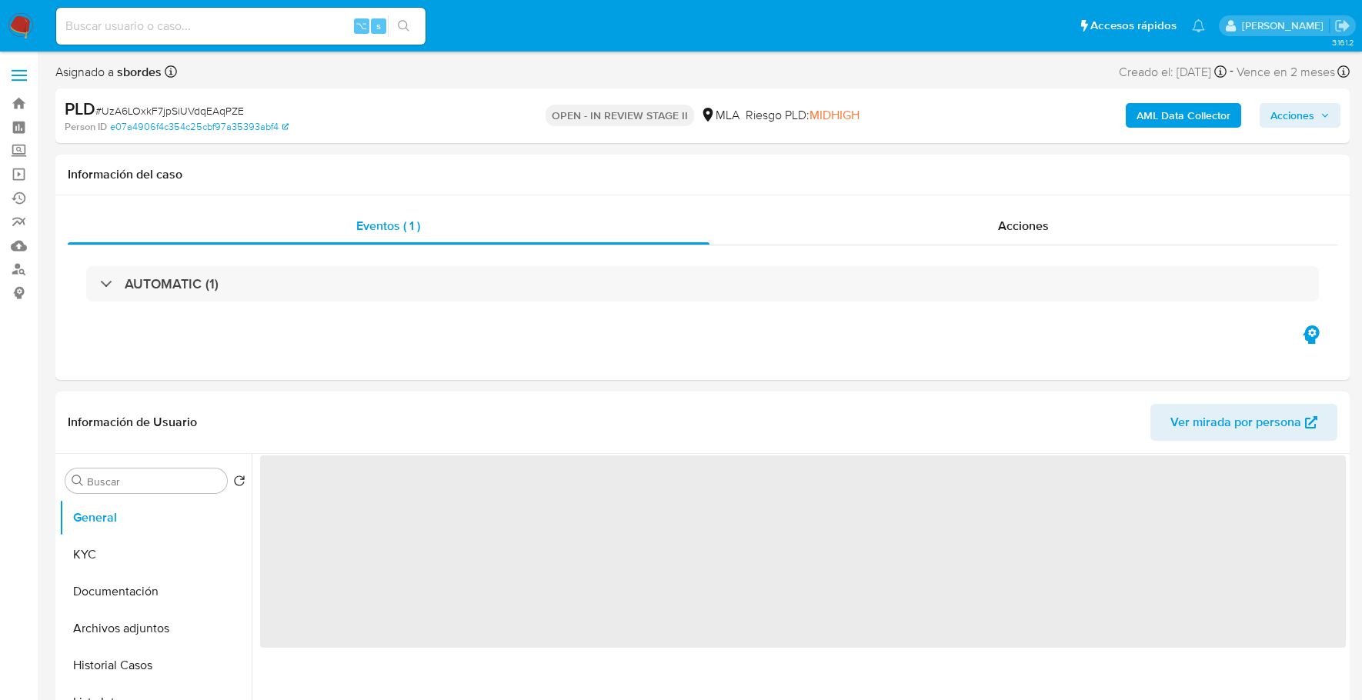
select select "10"
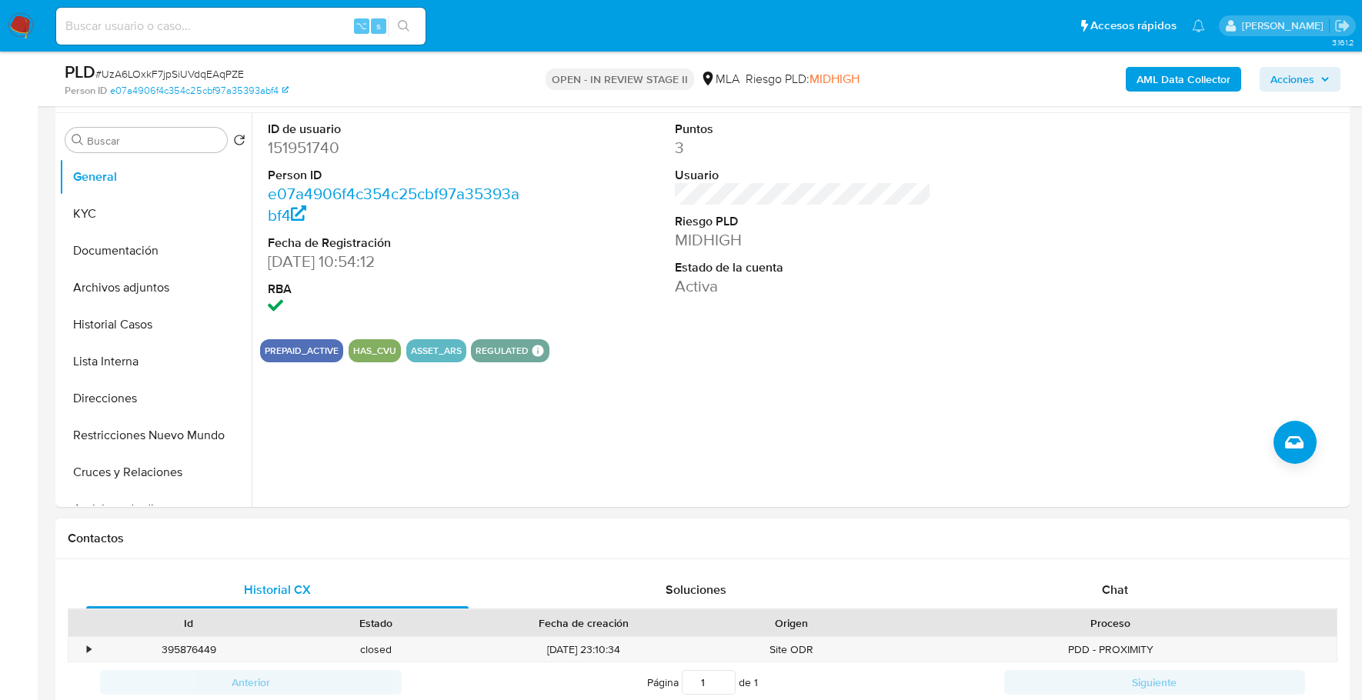
scroll to position [414, 0]
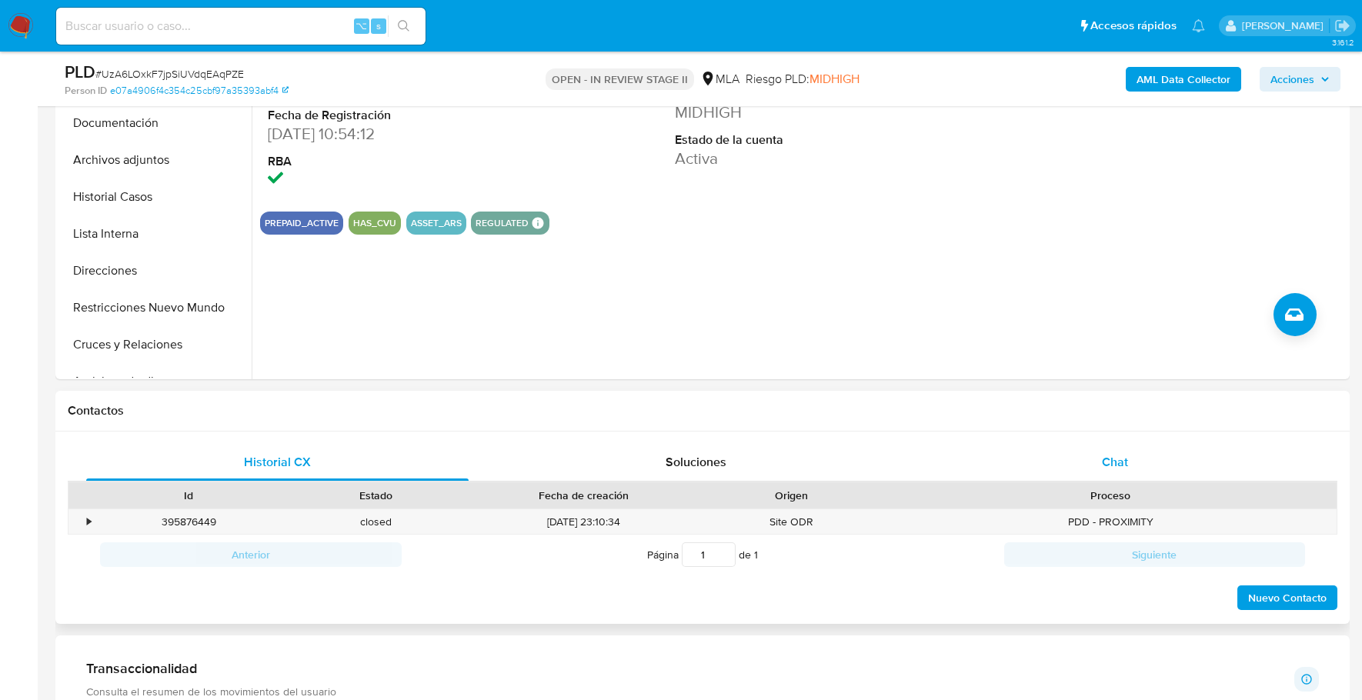
click at [1120, 459] on span "Chat" at bounding box center [1115, 462] width 26 height 18
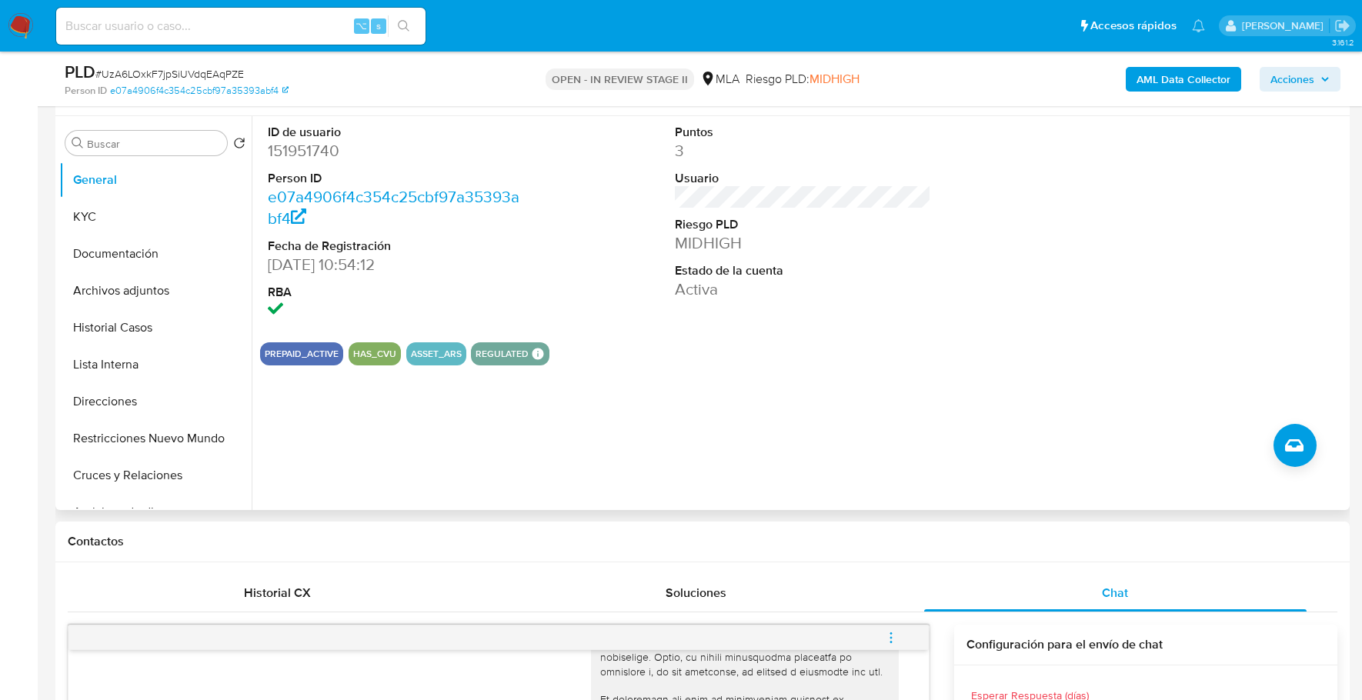
scroll to position [260, 0]
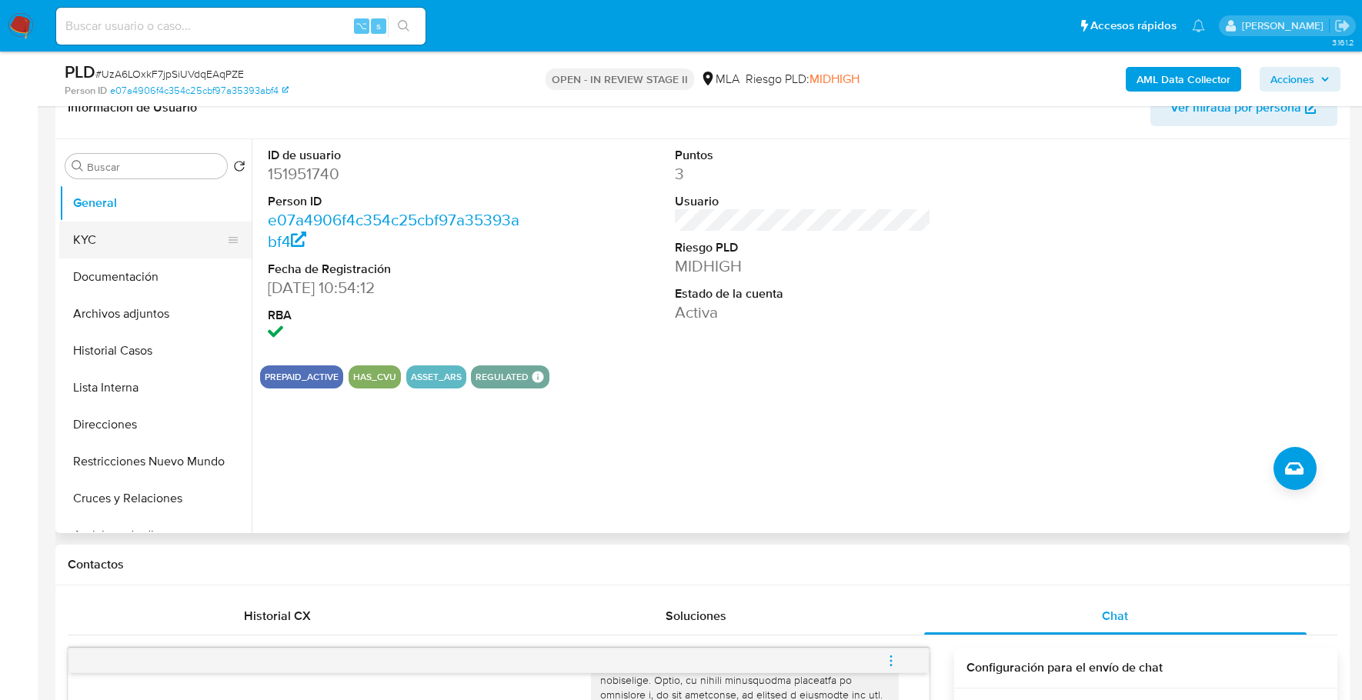
click at [123, 236] on button "KYC" at bounding box center [149, 240] width 180 height 37
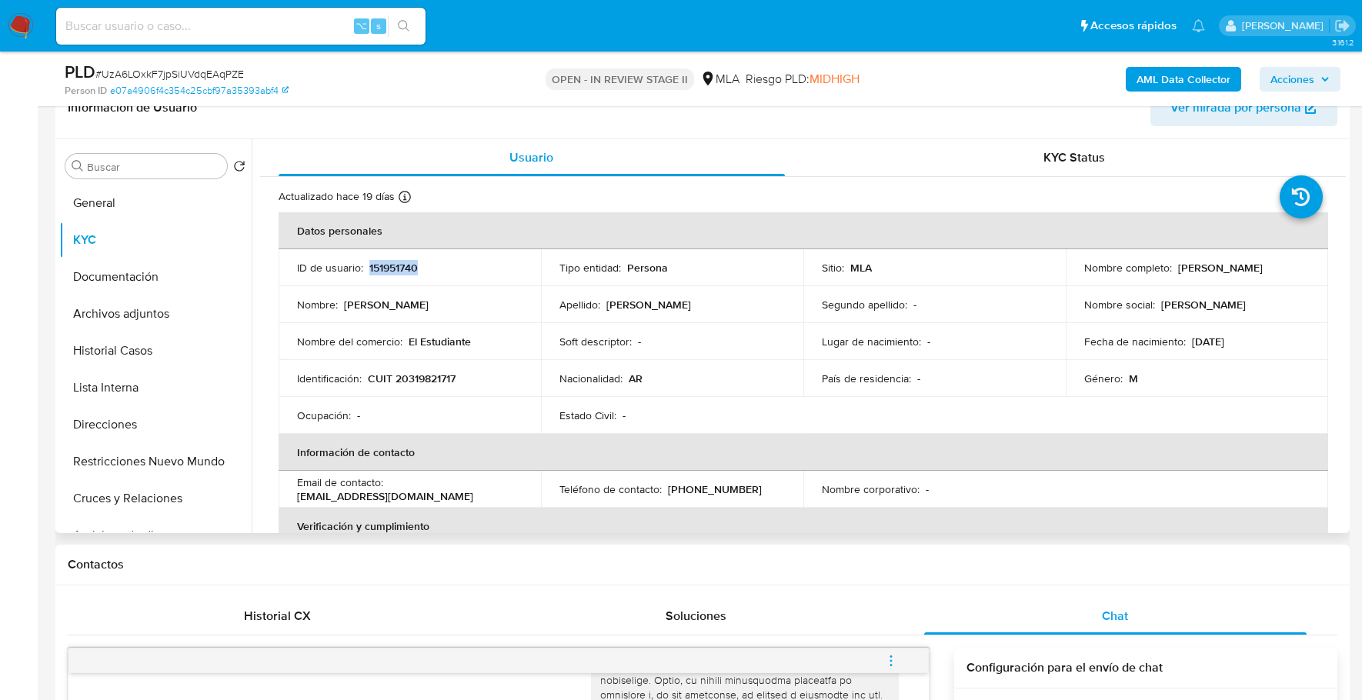
copy p "151951740"
click at [235, 14] on div "⌥ s" at bounding box center [240, 26] width 369 height 37
click at [246, 41] on div "⌥ s" at bounding box center [240, 26] width 369 height 37
click at [242, 25] on input at bounding box center [240, 26] width 369 height 20
paste input "151951740"
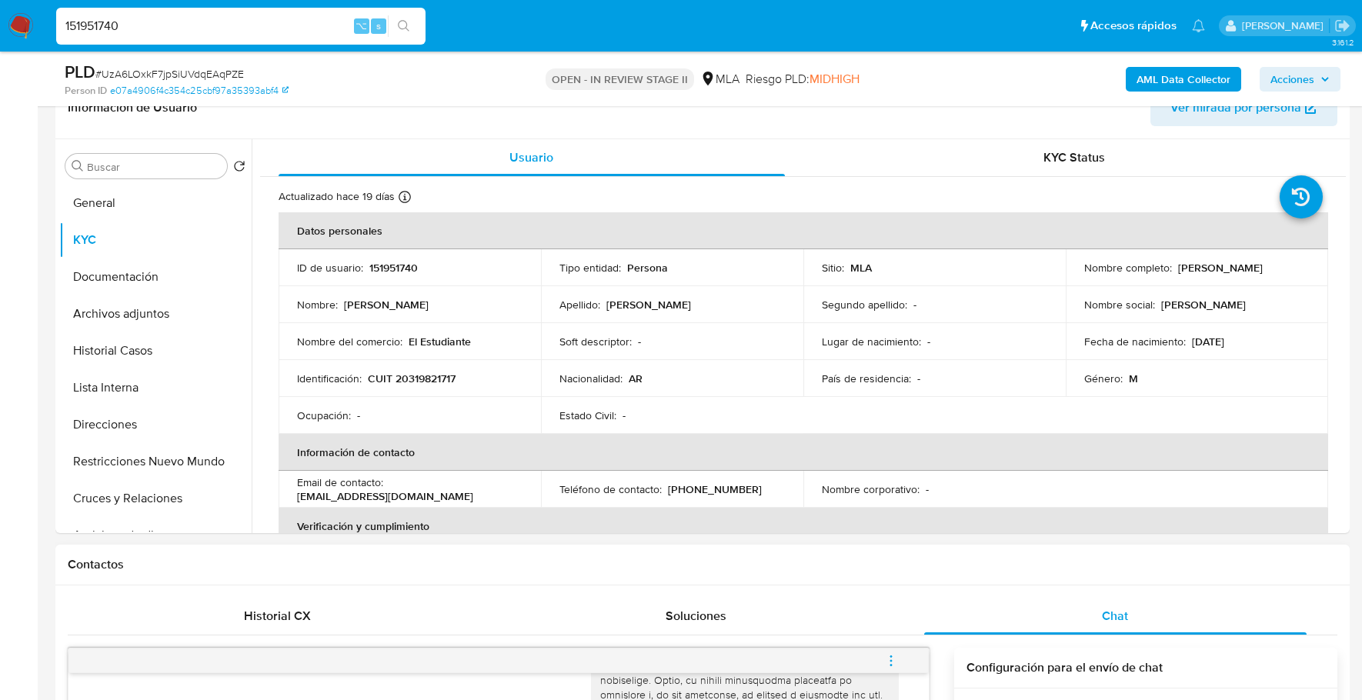
type input "151951740"
copy p "151951740"
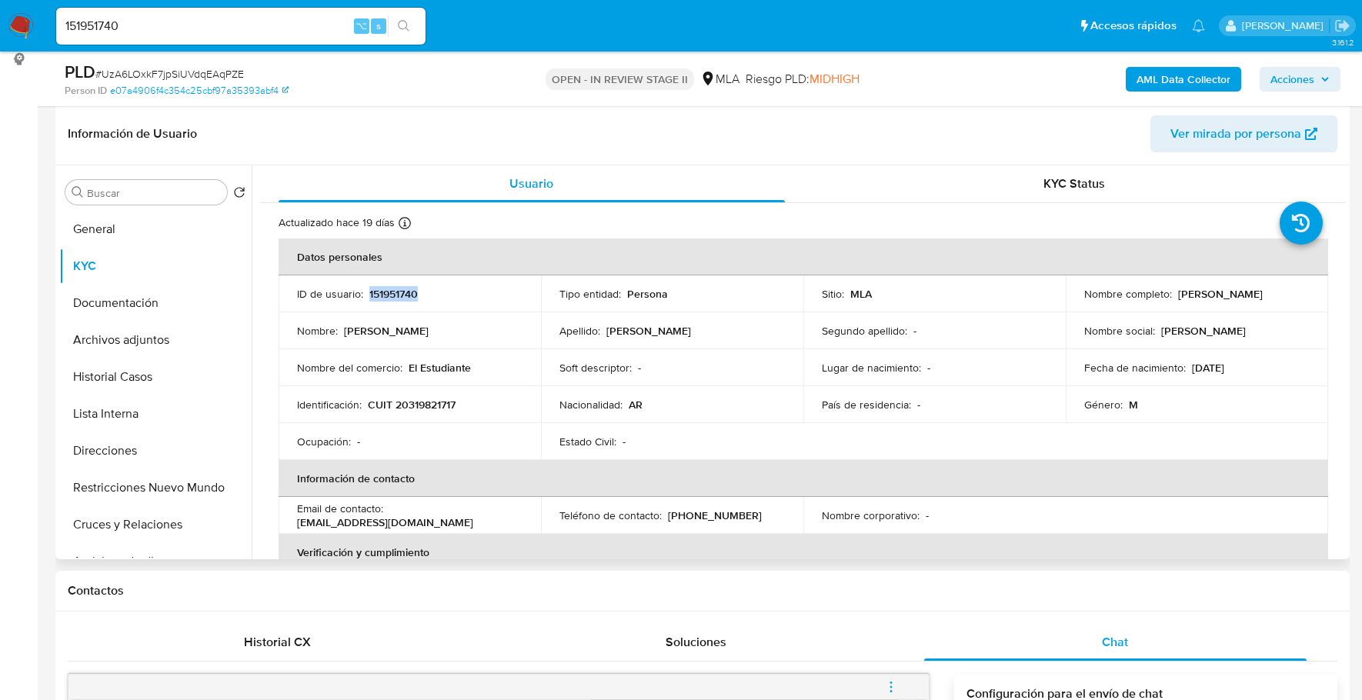
scroll to position [219, 0]
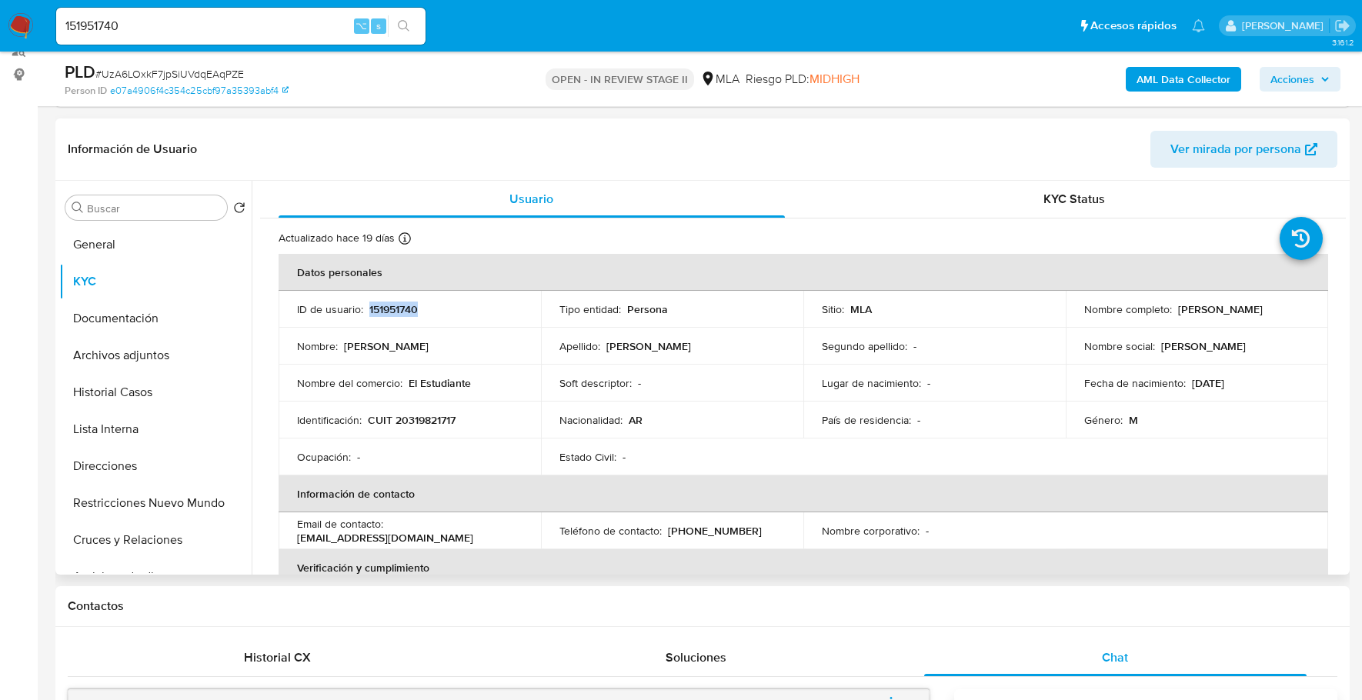
copy p "151951740"
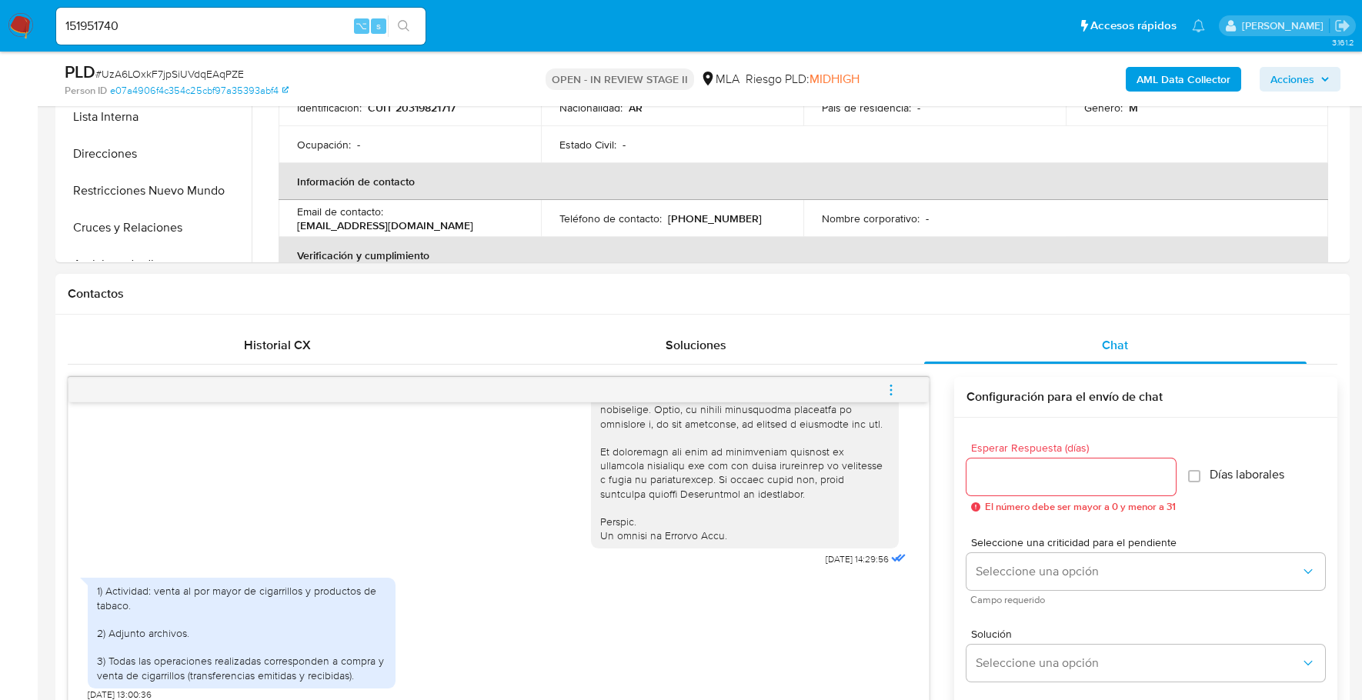
scroll to position [893, 0]
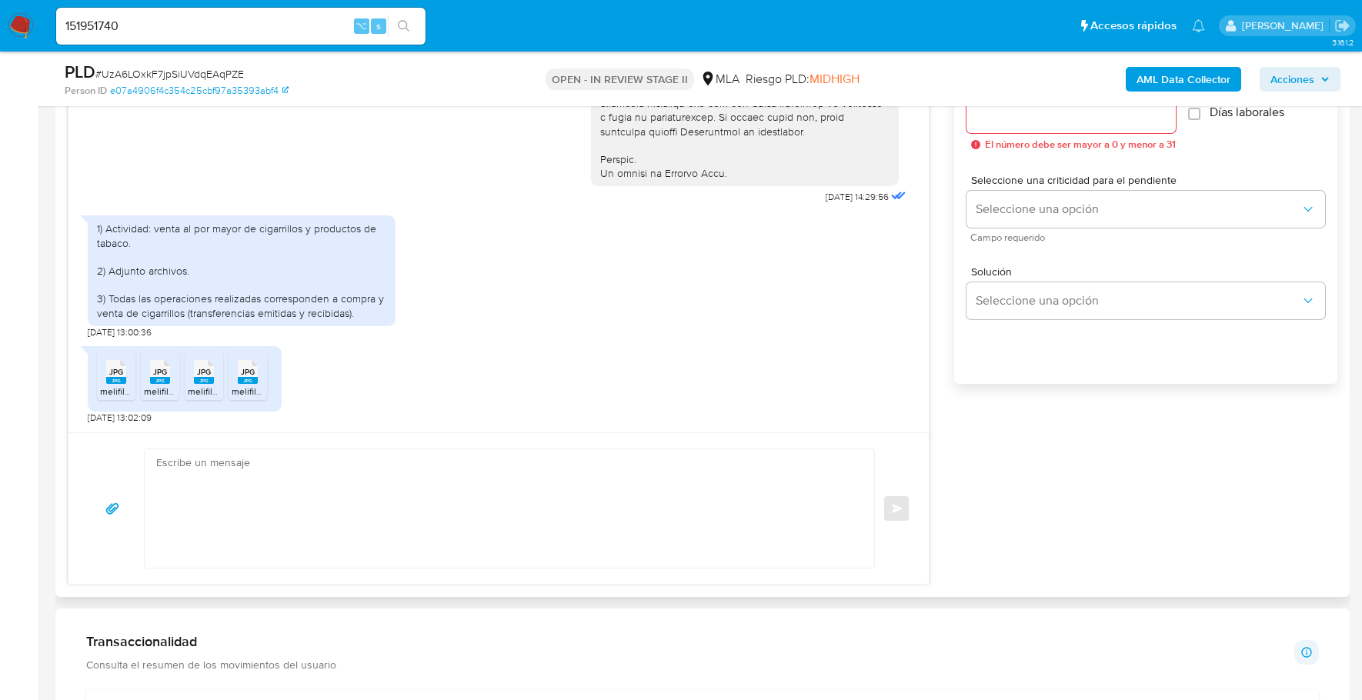
click at [119, 378] on rect at bounding box center [116, 380] width 20 height 7
click at [159, 382] on icon "JPG" at bounding box center [160, 372] width 20 height 27
click at [200, 382] on icon "JPG" at bounding box center [204, 372] width 20 height 27
click at [239, 387] on span "melifile1960133370149968836.jpg" at bounding box center [302, 391] width 140 height 13
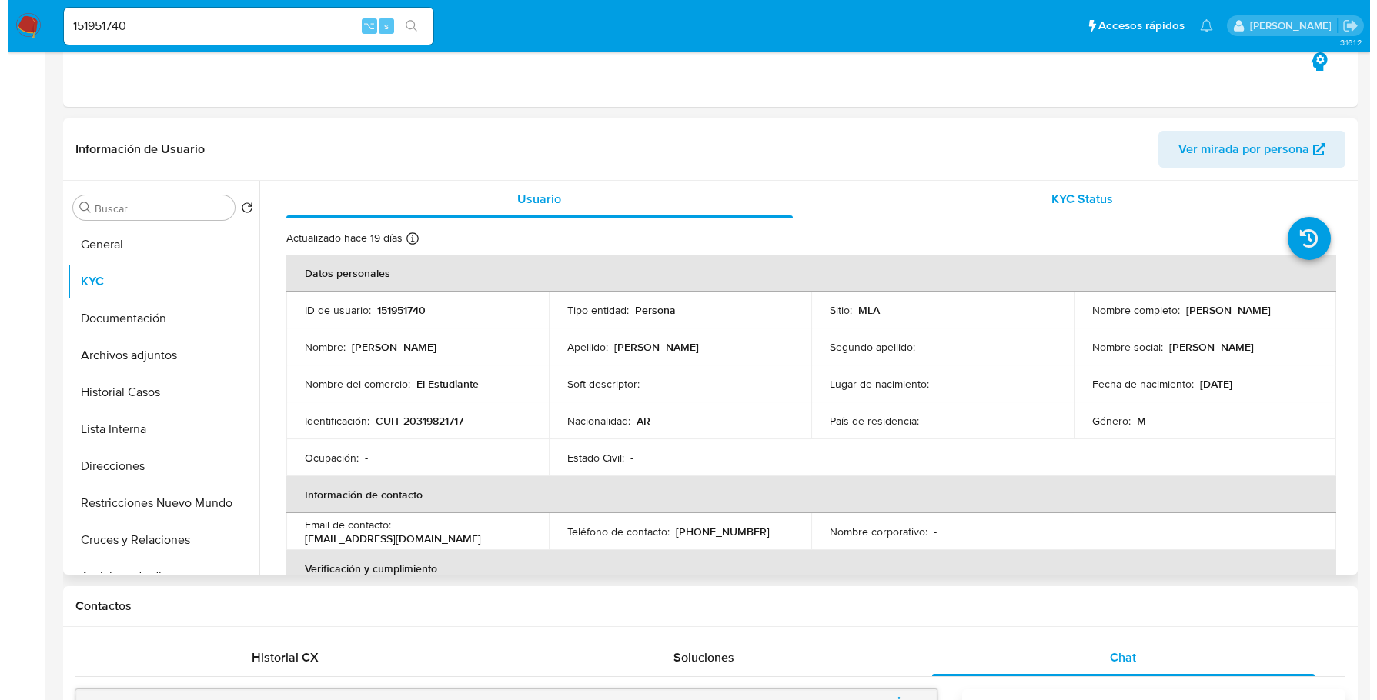
scroll to position [0, 0]
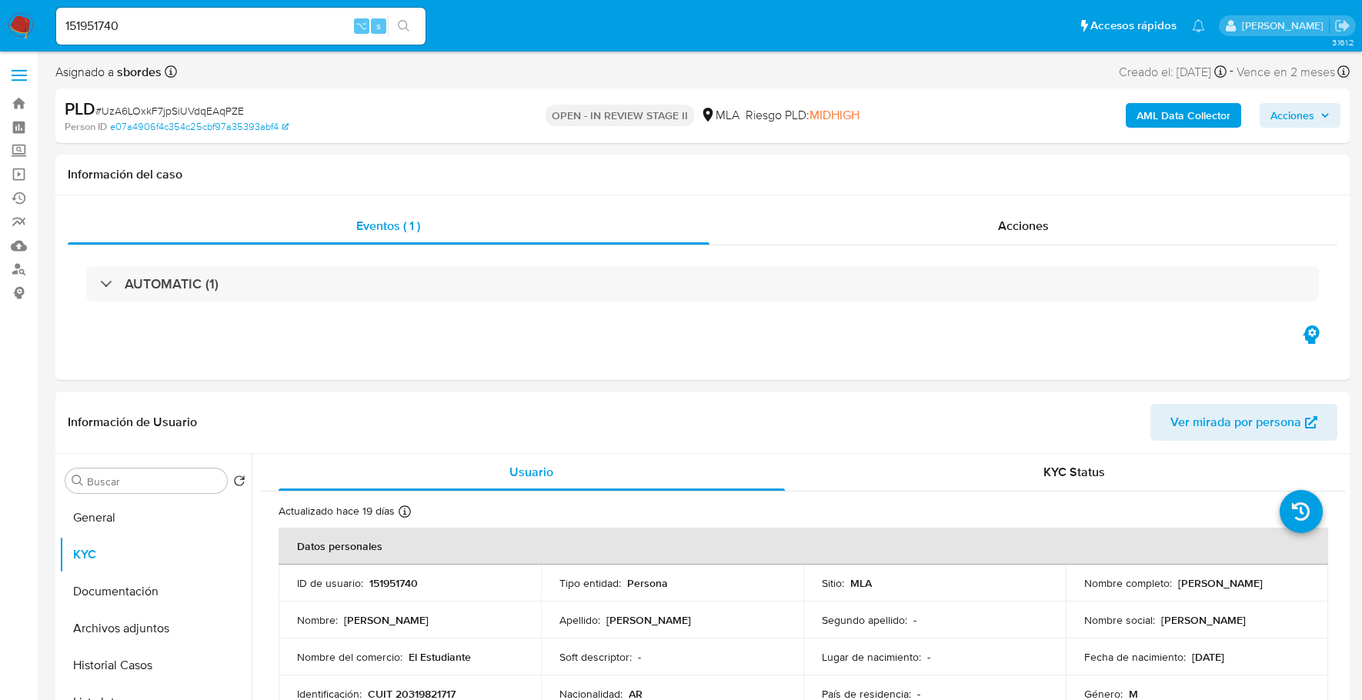
click at [1150, 115] on b "AML Data Collector" at bounding box center [1184, 115] width 94 height 25
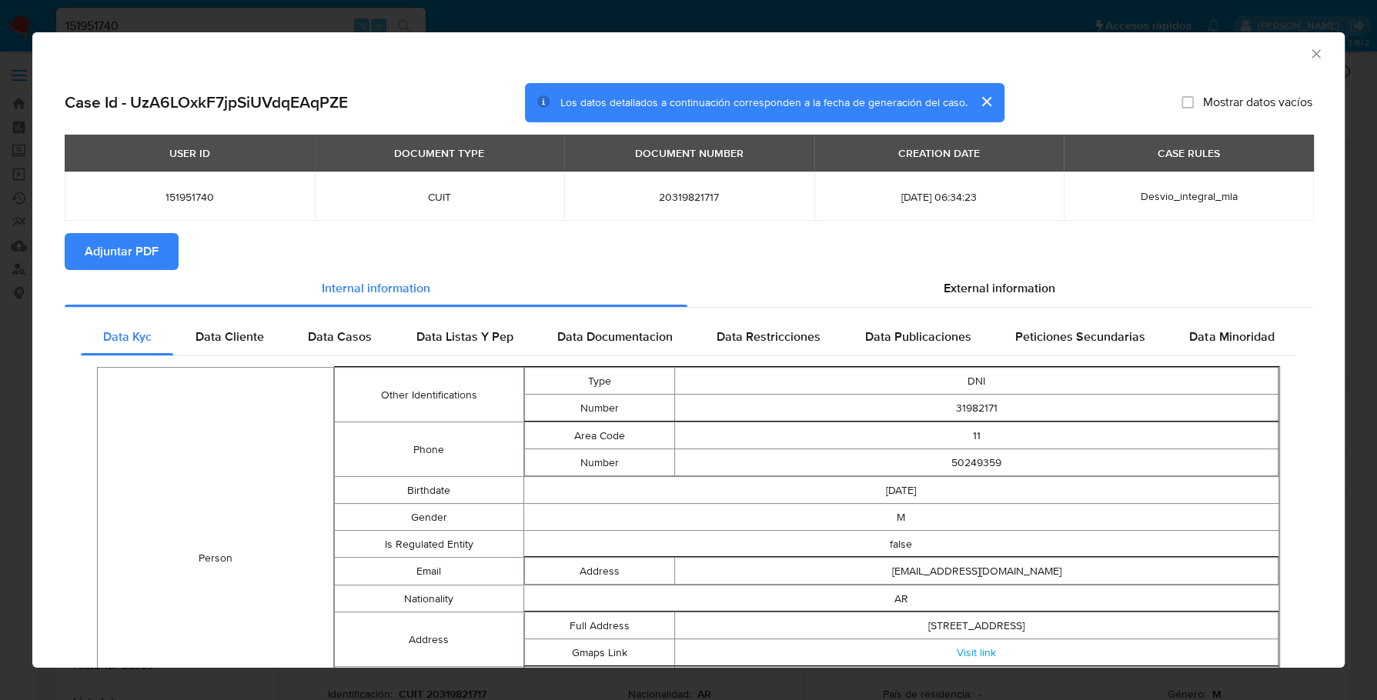
click at [1003, 267] on section "Adjuntar PDF" at bounding box center [688, 251] width 1247 height 37
click at [1004, 283] on span "External information" at bounding box center [999, 288] width 112 height 18
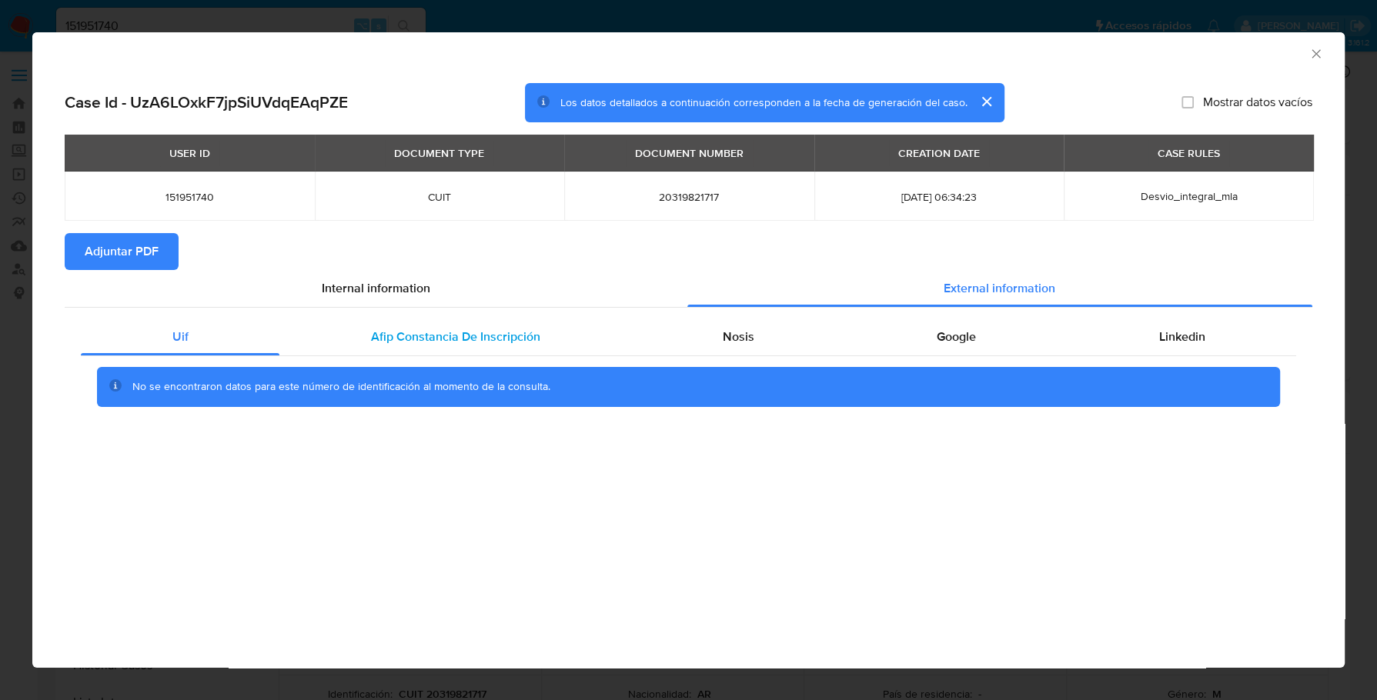
click at [423, 351] on div "Afip Constancia De Inscripción" at bounding box center [455, 337] width 352 height 37
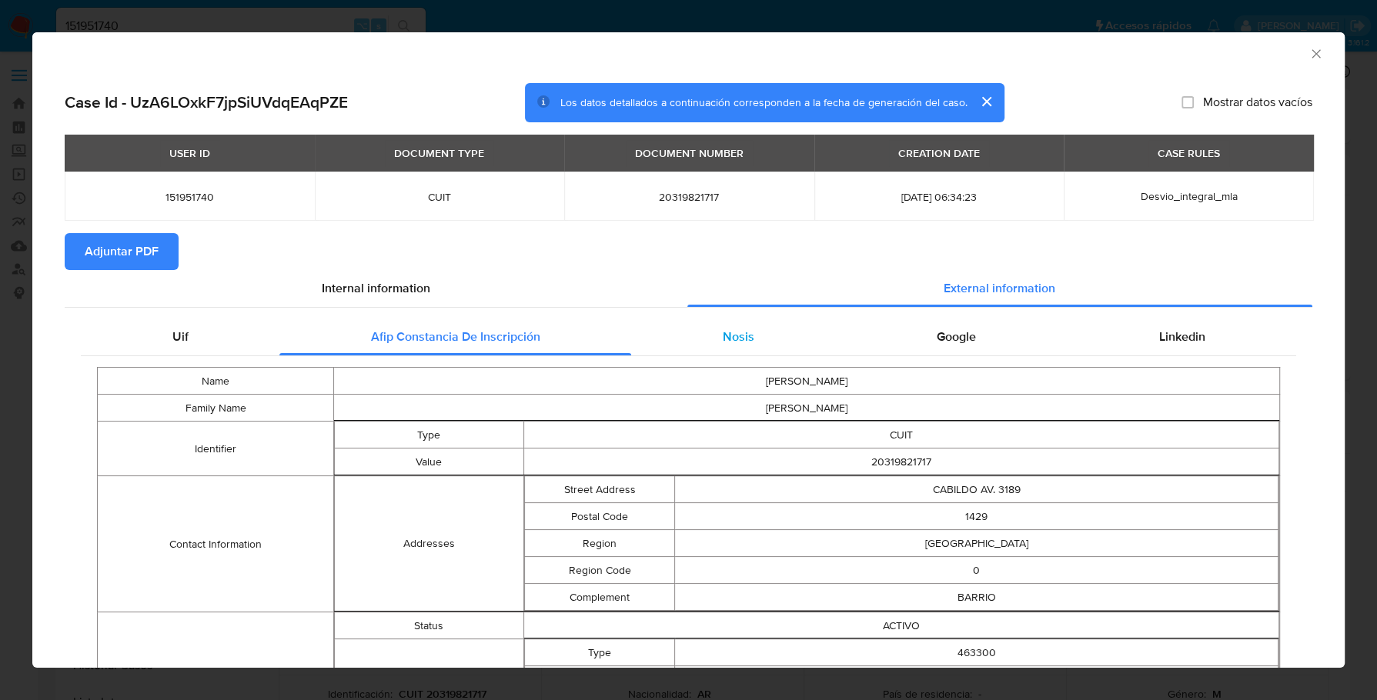
click at [723, 335] on span "Nosis" at bounding box center [739, 337] width 32 height 18
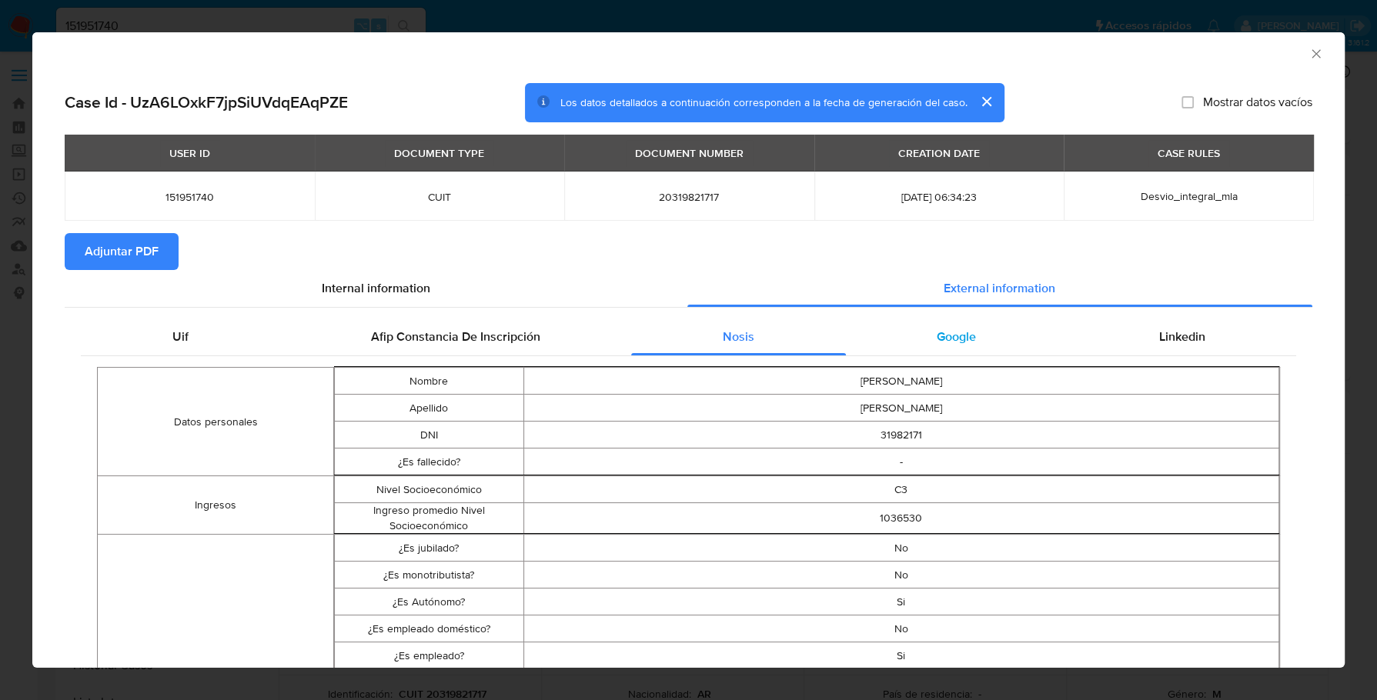
click at [921, 331] on div "Google" at bounding box center [957, 337] width 222 height 37
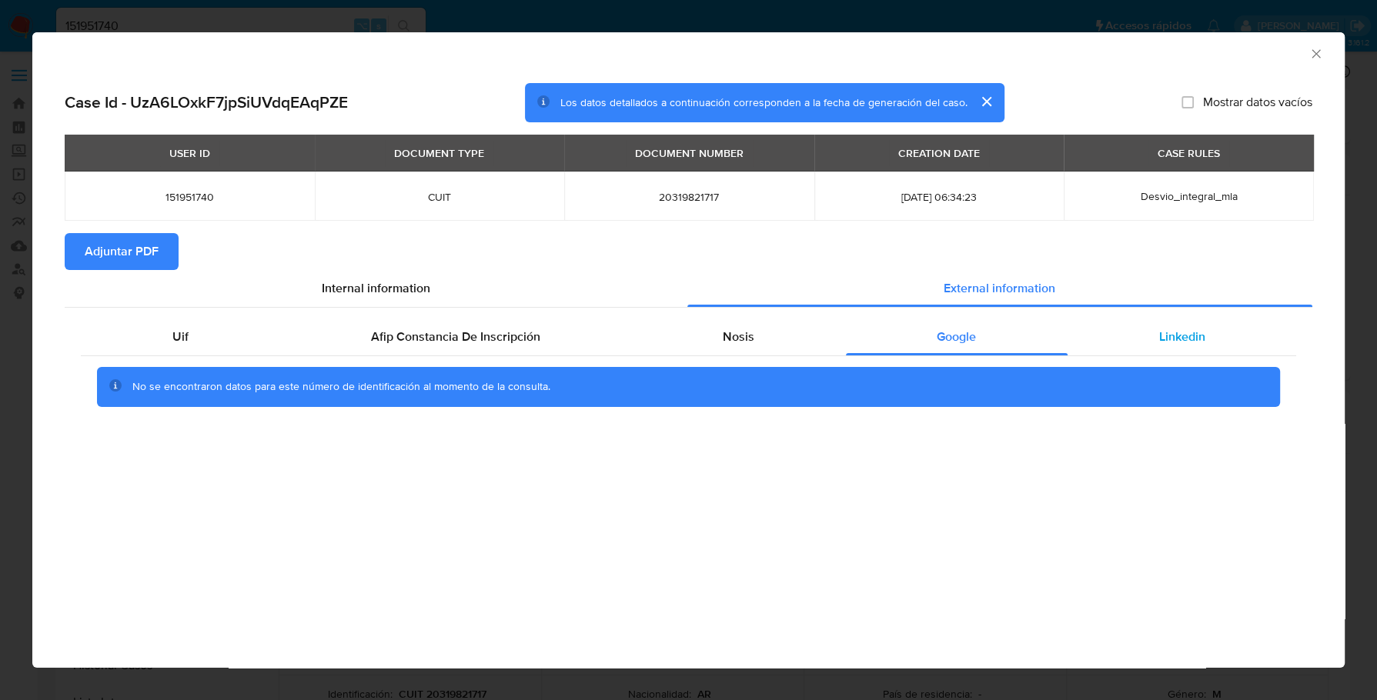
click at [1161, 344] on span "Linkedin" at bounding box center [1181, 337] width 46 height 18
click at [114, 241] on span "Adjuntar PDF" at bounding box center [122, 252] width 74 height 34
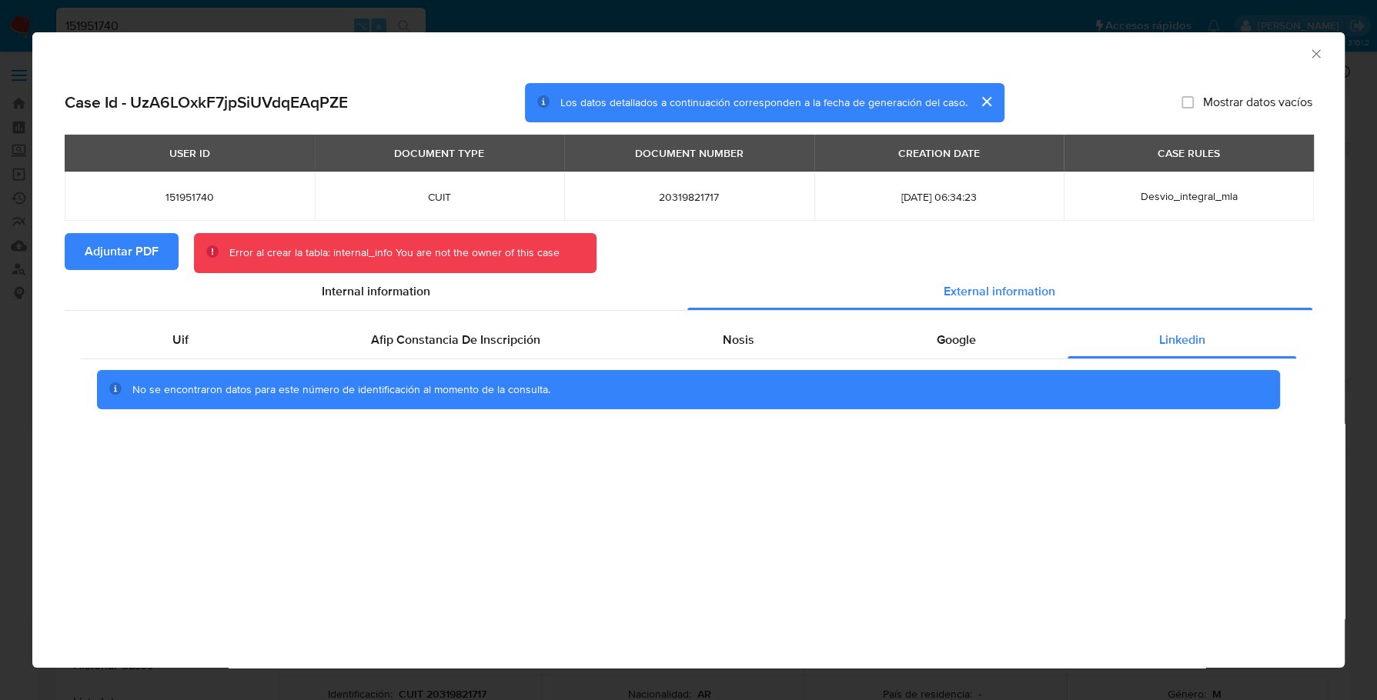
click at [108, 245] on span "Adjuntar PDF" at bounding box center [122, 252] width 74 height 34
click at [1314, 52] on icon "Cerrar ventana" at bounding box center [1315, 53] width 8 height 8
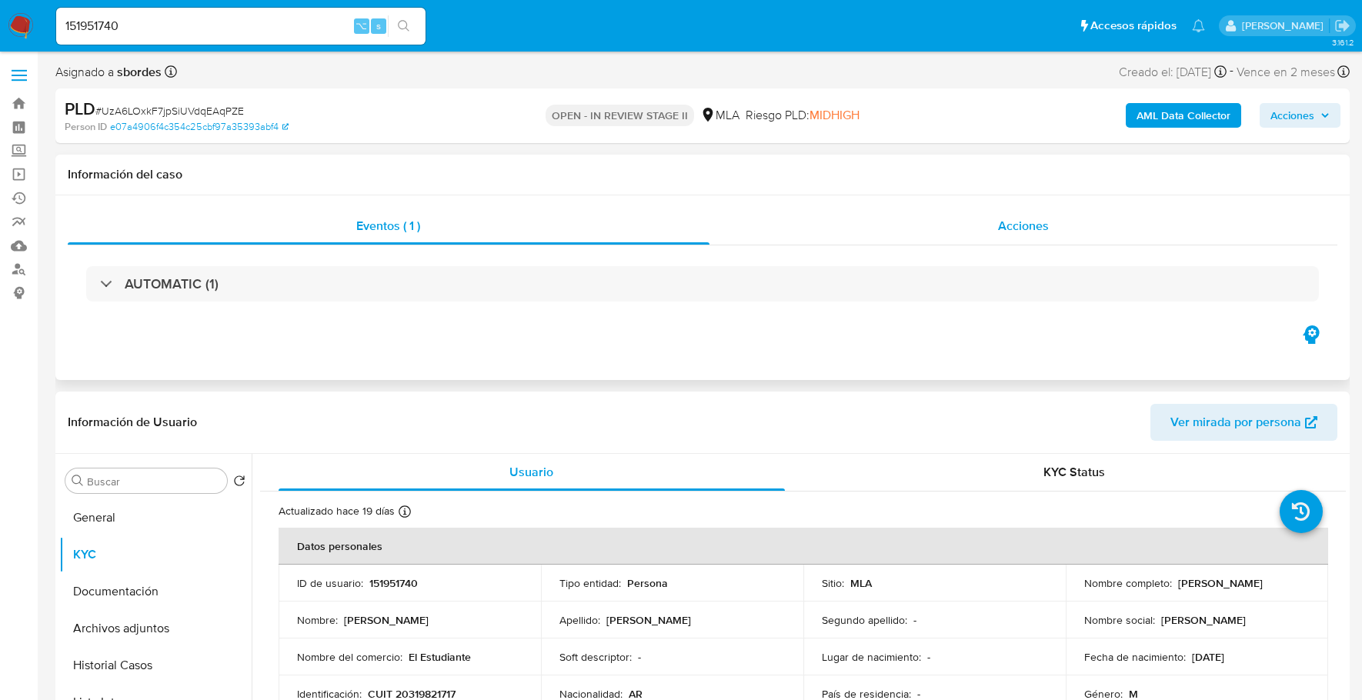
click at [1022, 229] on span "Acciones" at bounding box center [1023, 226] width 51 height 18
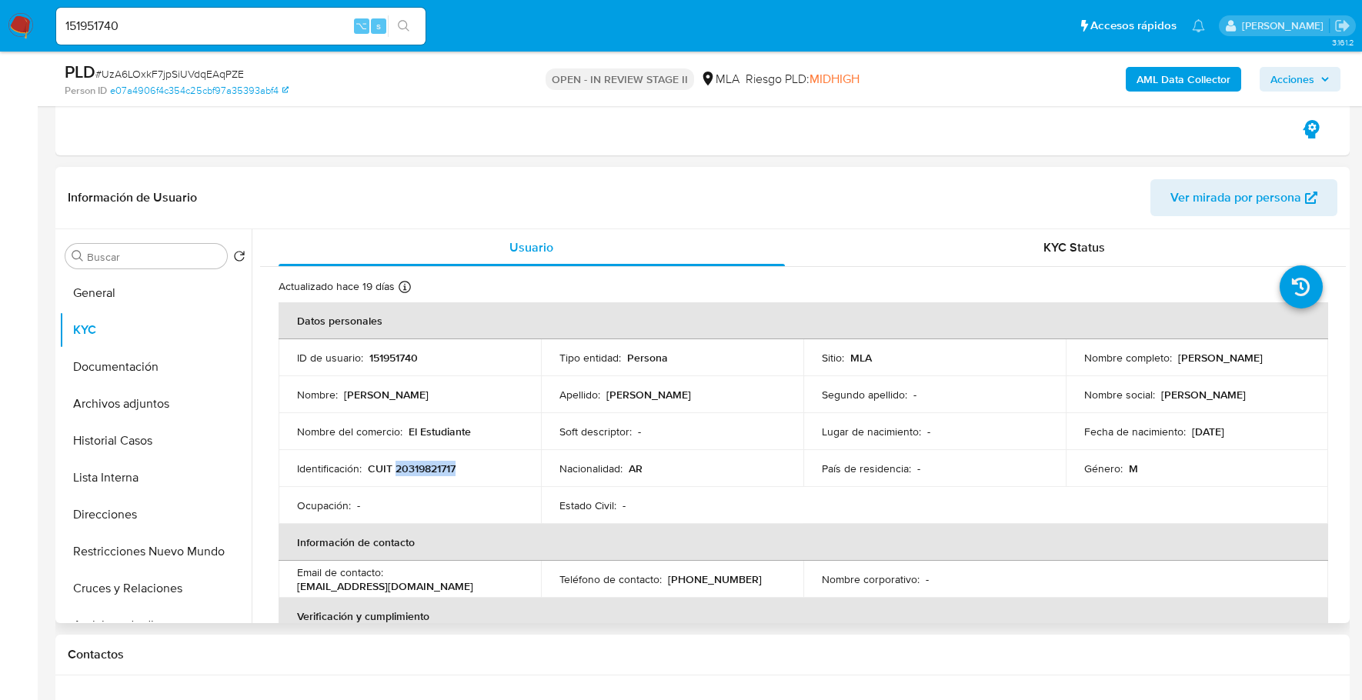
copy p "20319821717"
click at [192, 386] on button "Archivos adjuntos" at bounding box center [149, 404] width 180 height 37
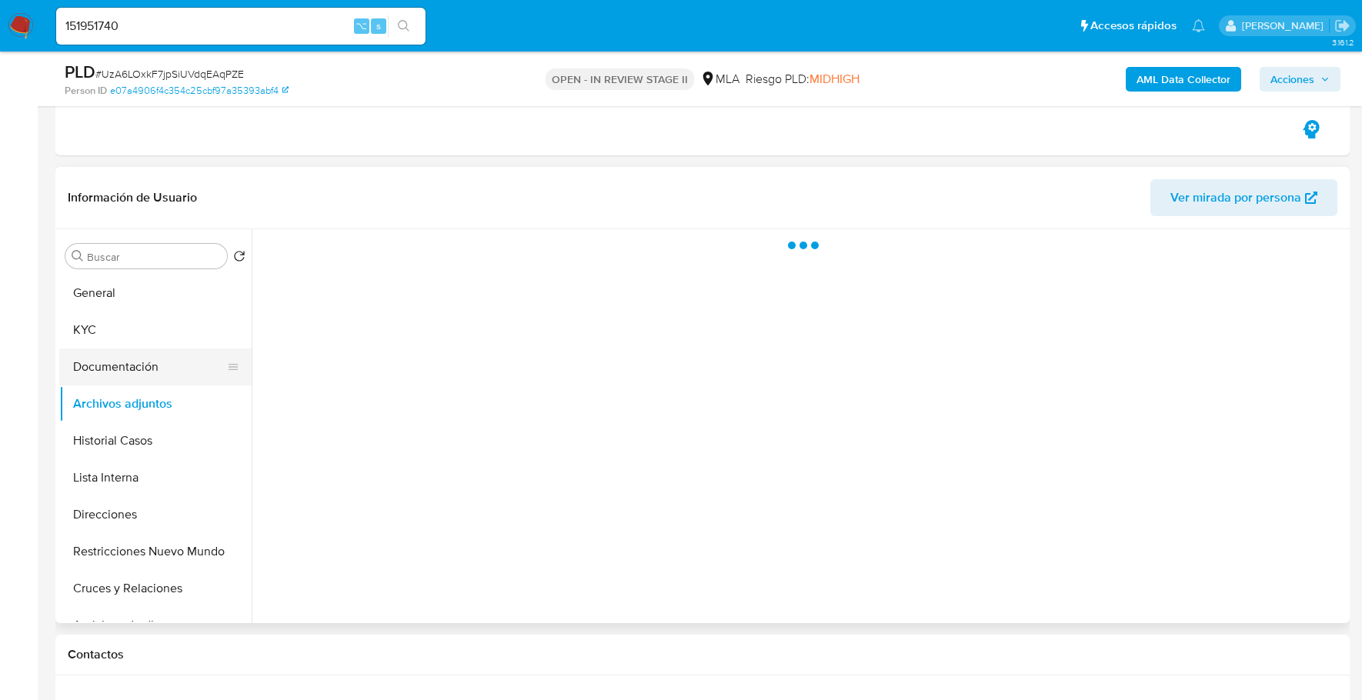
click at [145, 363] on button "Documentación" at bounding box center [149, 367] width 180 height 37
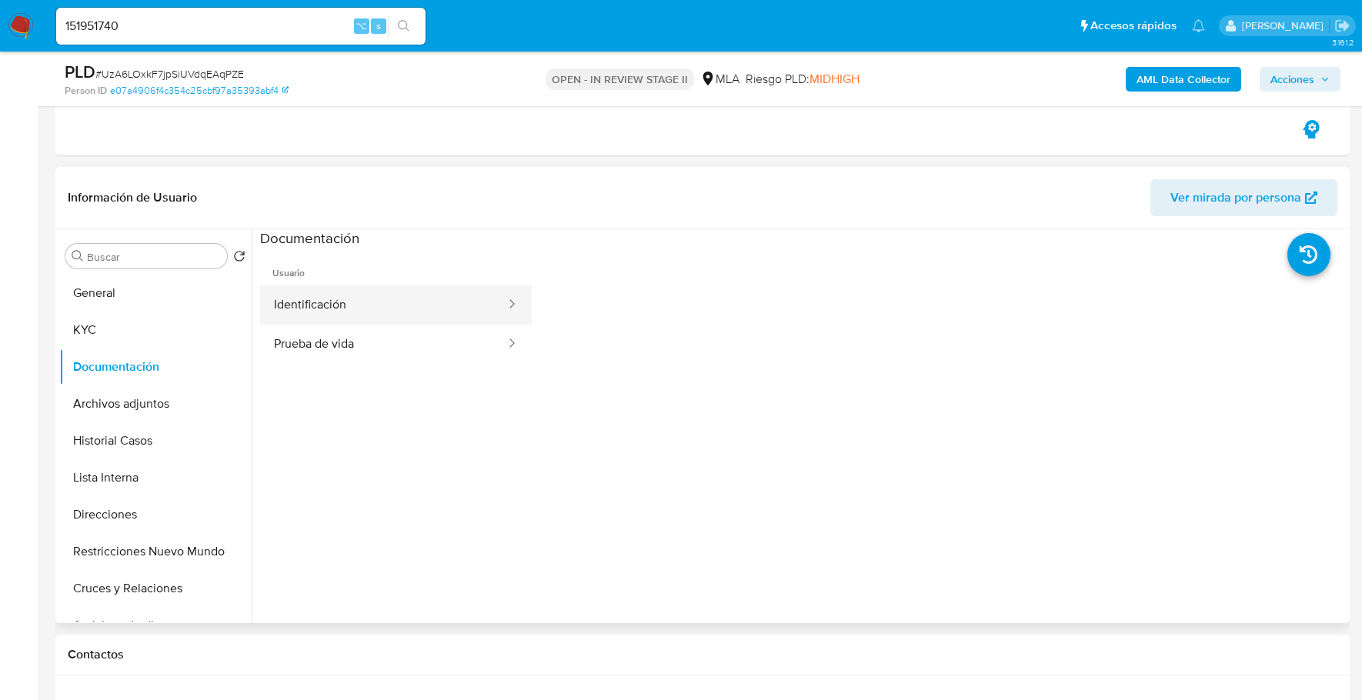
click at [423, 298] on button "Identificación" at bounding box center [383, 304] width 247 height 39
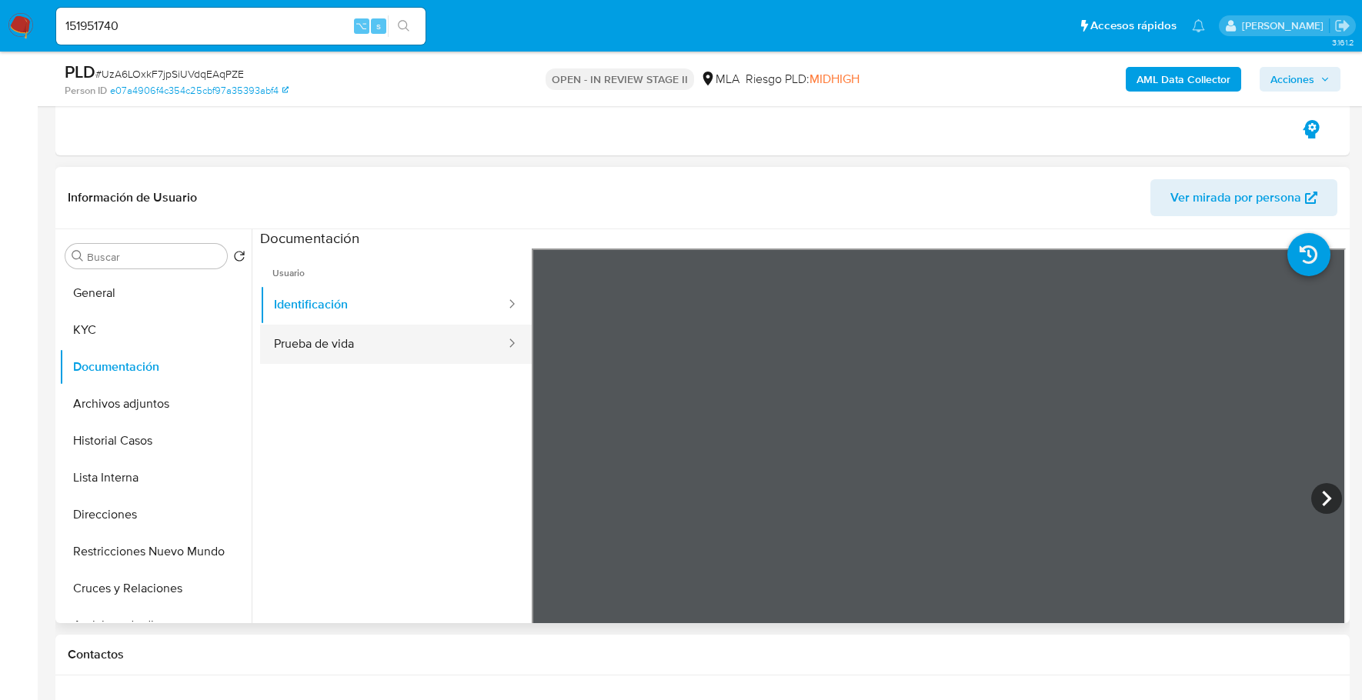
click at [379, 339] on button "Prueba de vida" at bounding box center [383, 344] width 247 height 39
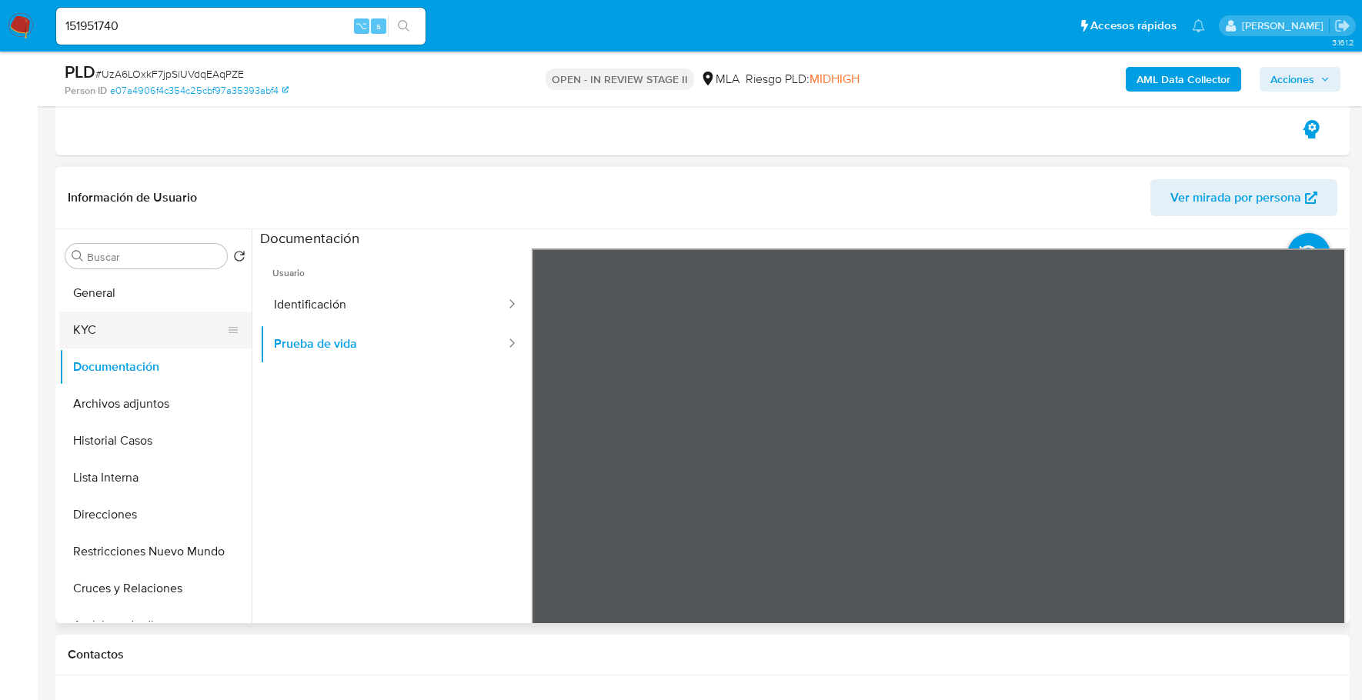
click at [142, 322] on button "KYC" at bounding box center [149, 330] width 180 height 37
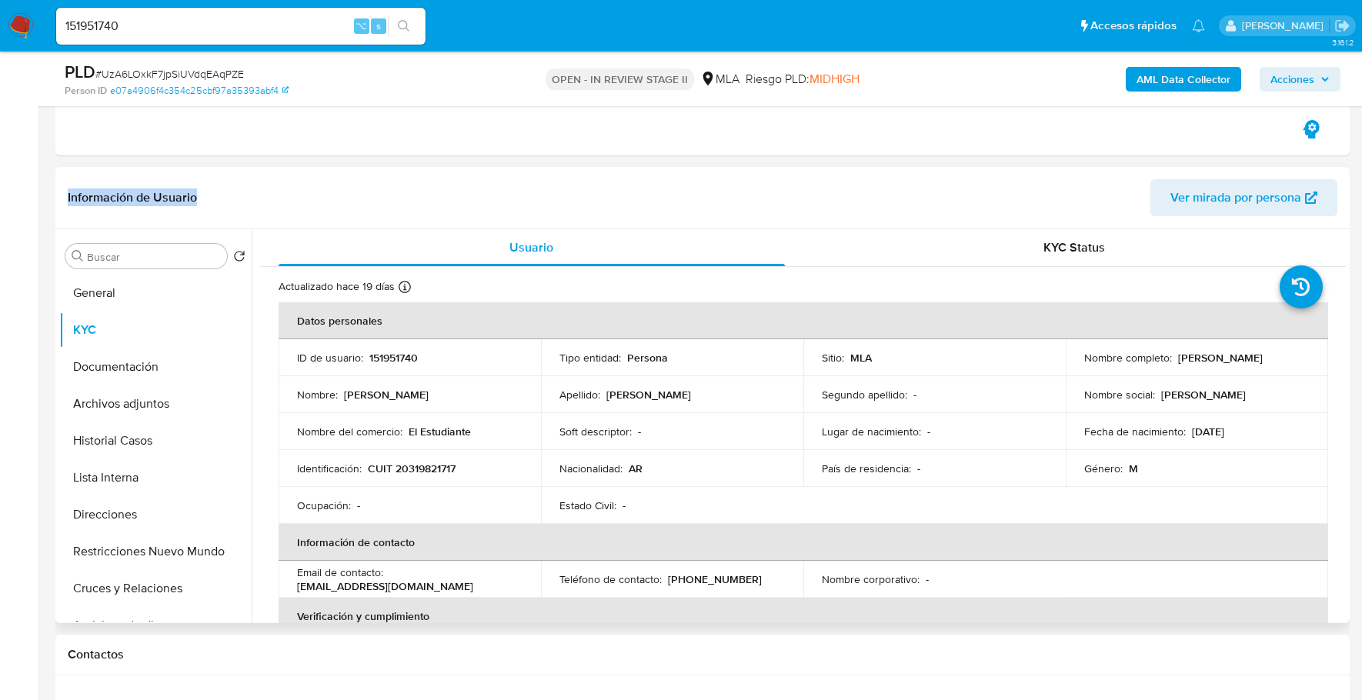
drag, startPoint x: 415, startPoint y: 192, endPoint x: 422, endPoint y: 204, distance: 13.9
click at [417, 199] on header "Información de Usuario Ver mirada por persona" at bounding box center [703, 197] width 1270 height 37
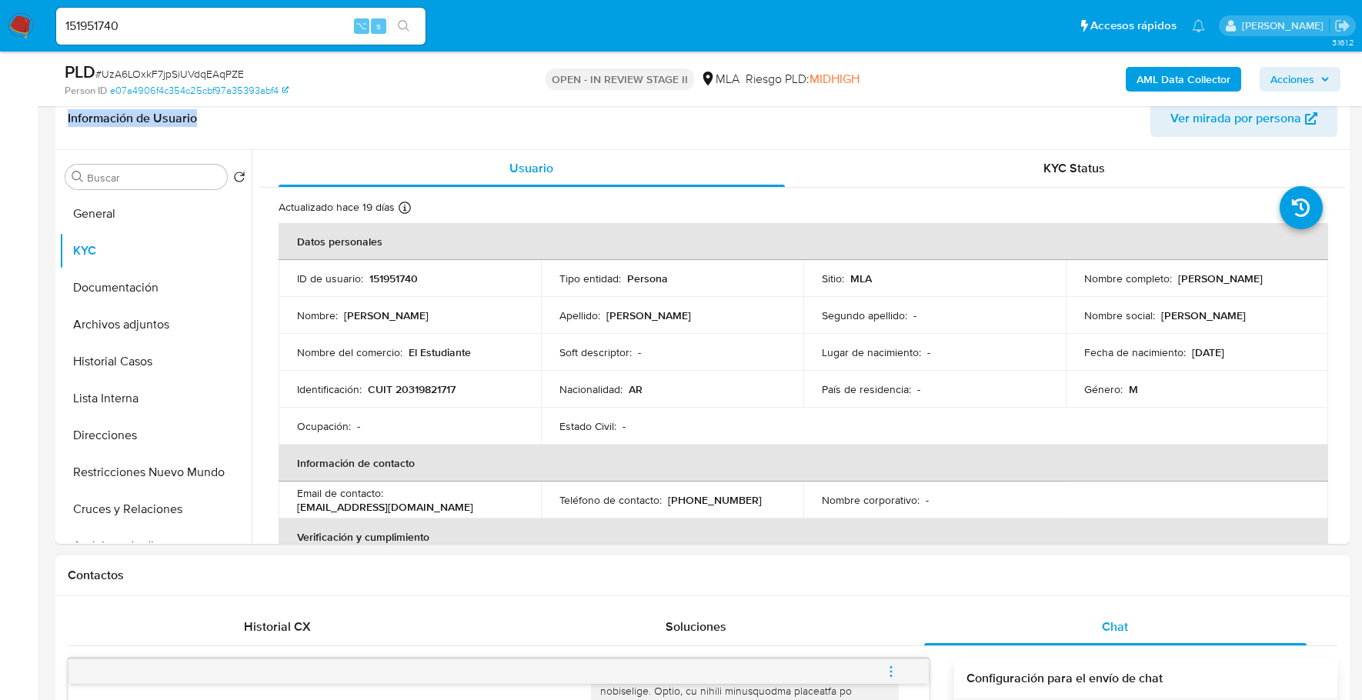
scroll to position [362, 0]
click at [519, 618] on div "Soluciones" at bounding box center [697, 627] width 382 height 37
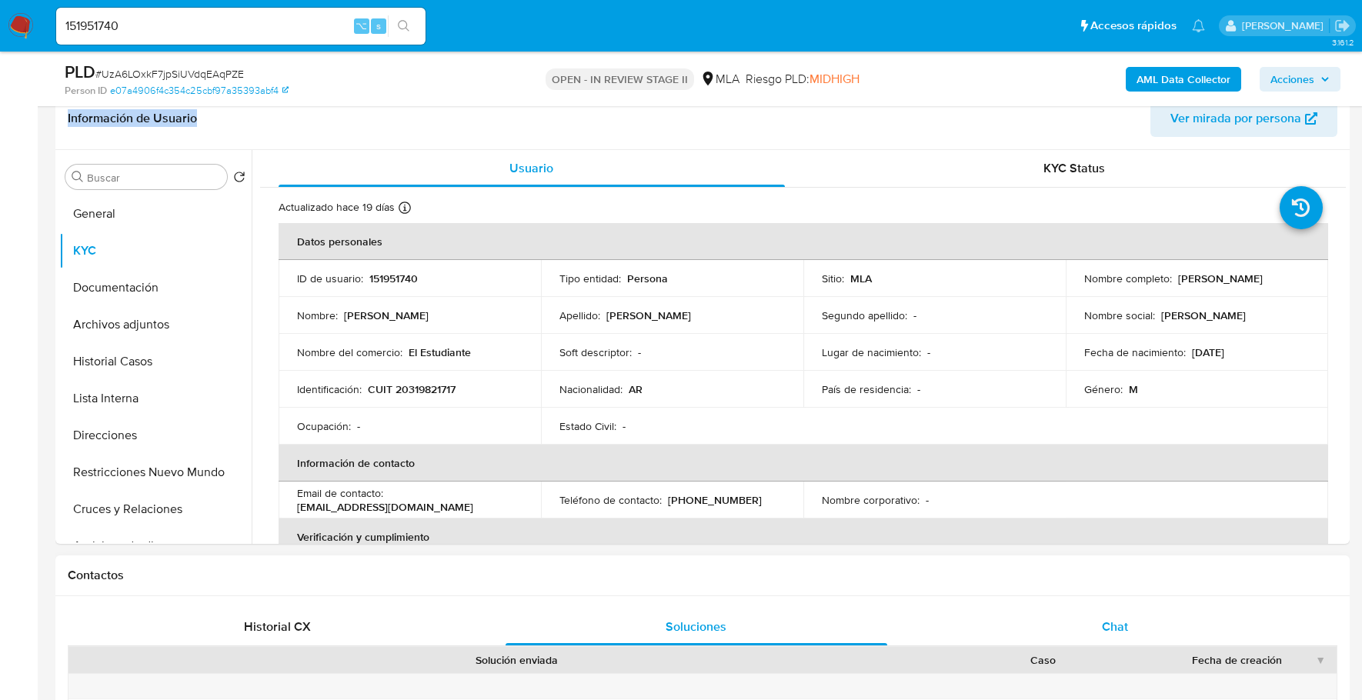
click at [1101, 631] on div "Chat" at bounding box center [1115, 627] width 382 height 37
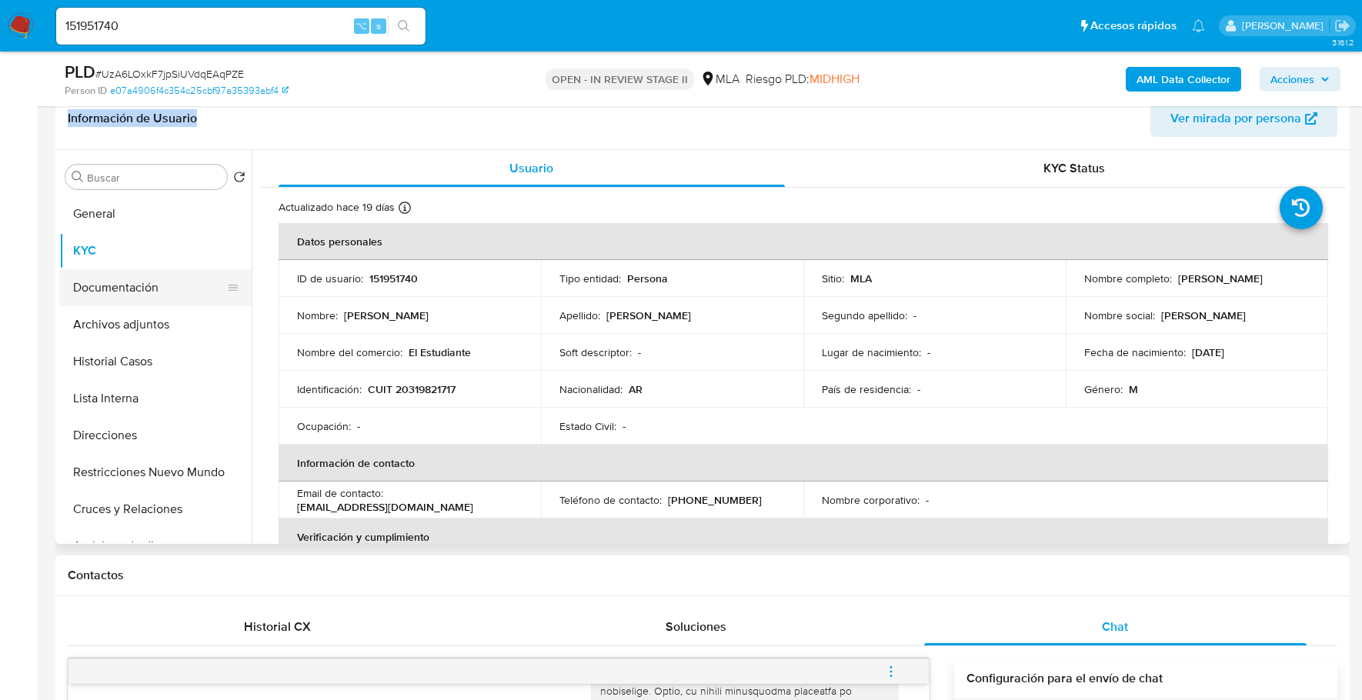
click at [145, 289] on button "Documentación" at bounding box center [149, 287] width 180 height 37
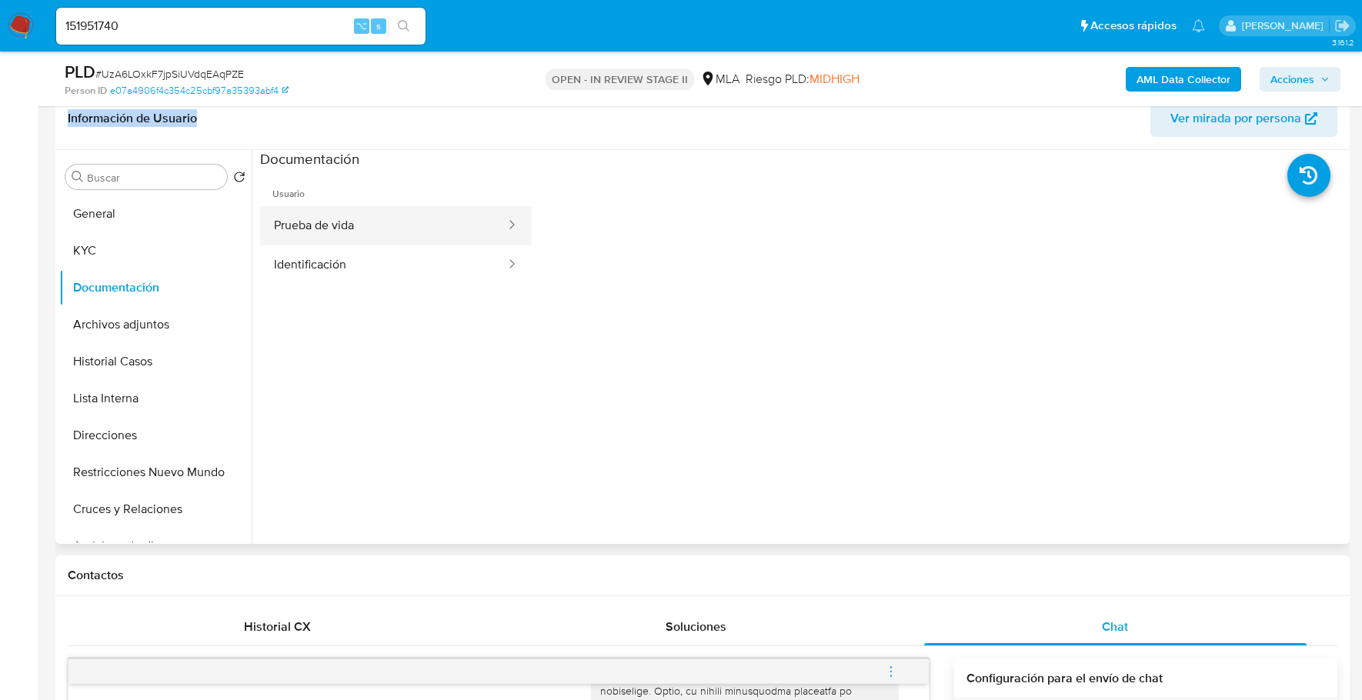
click at [384, 215] on button "Prueba de vida" at bounding box center [383, 225] width 247 height 39
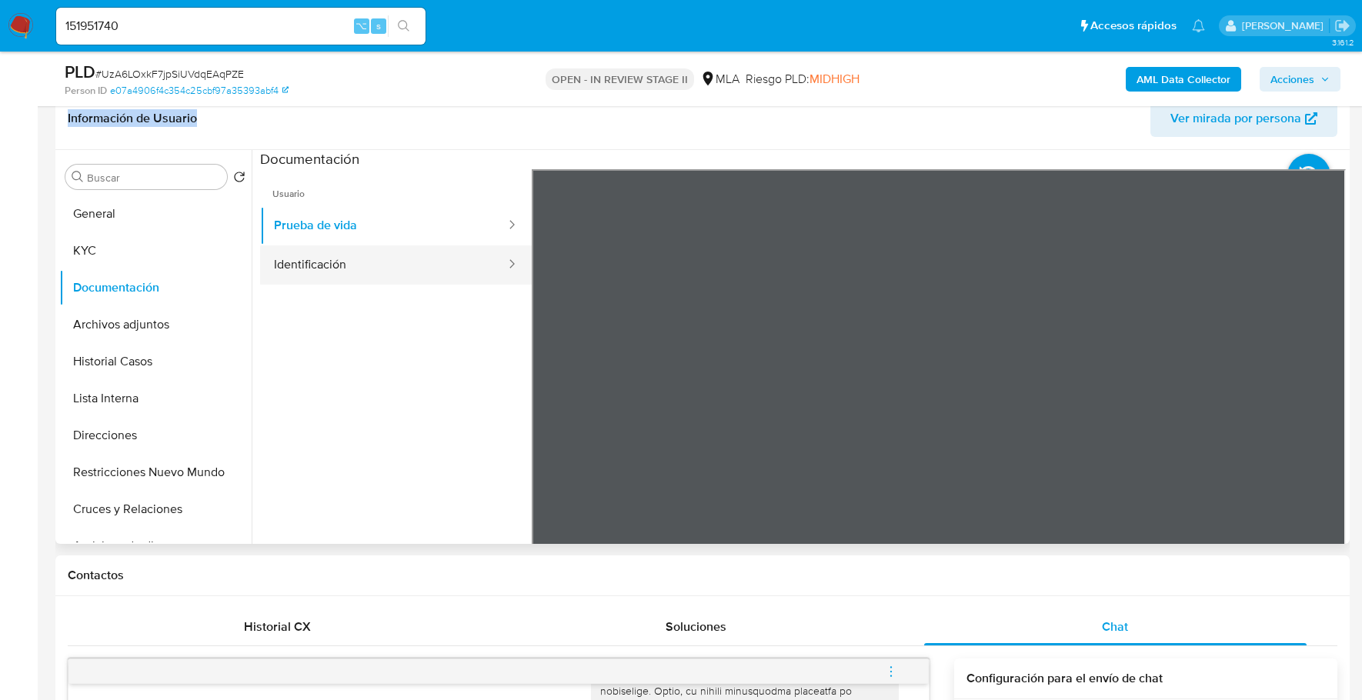
click at [377, 264] on button "Identificación" at bounding box center [383, 264] width 247 height 39
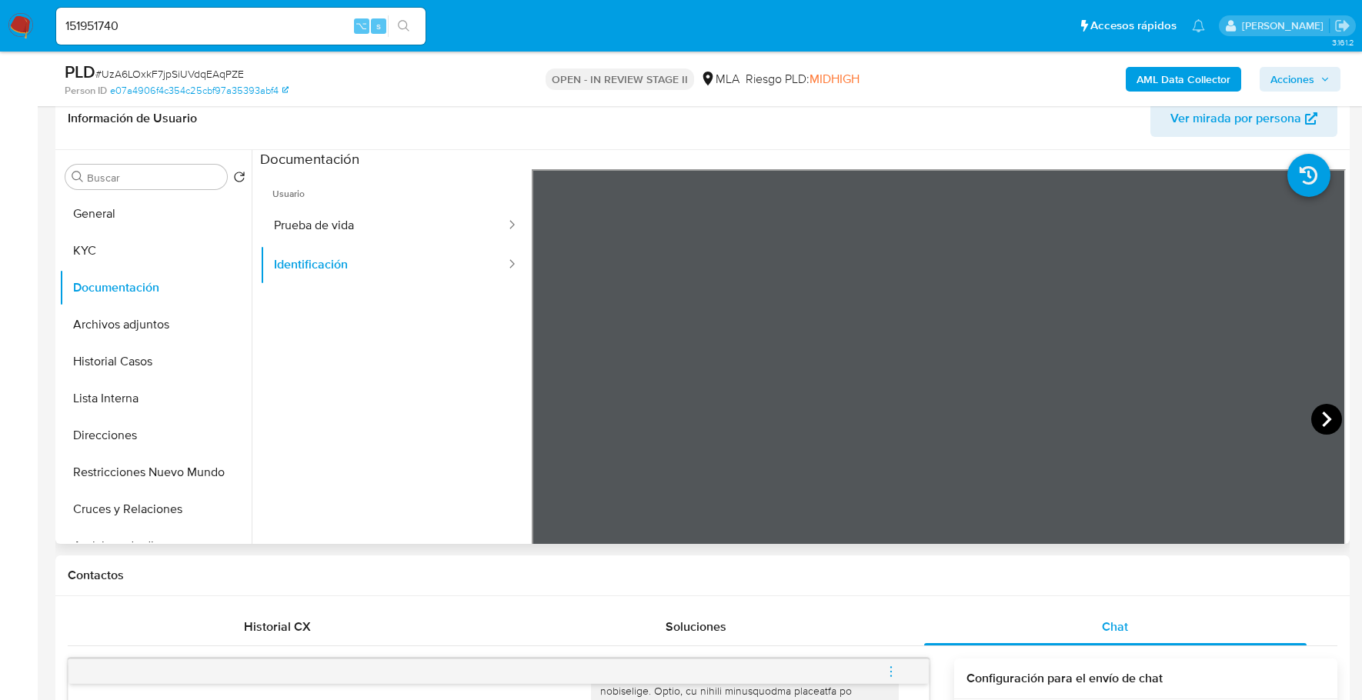
click at [1314, 415] on icon at bounding box center [1326, 419] width 31 height 31
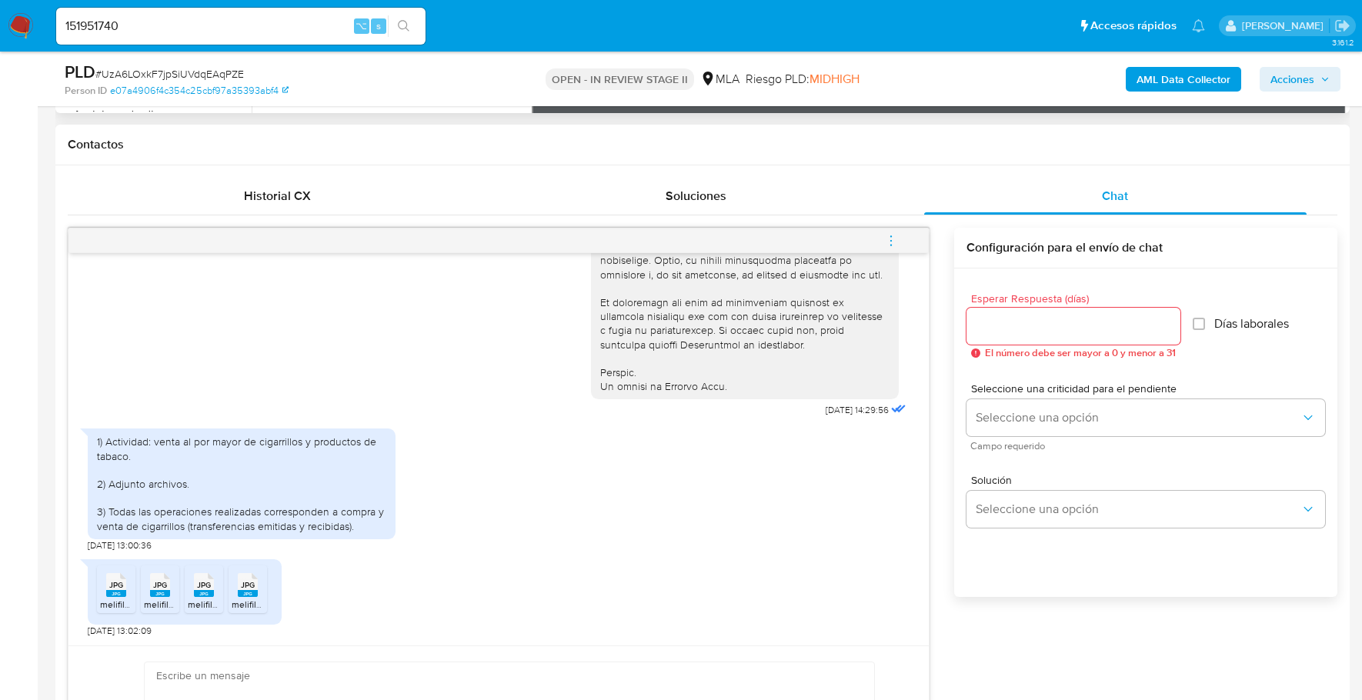
scroll to position [914, 0]
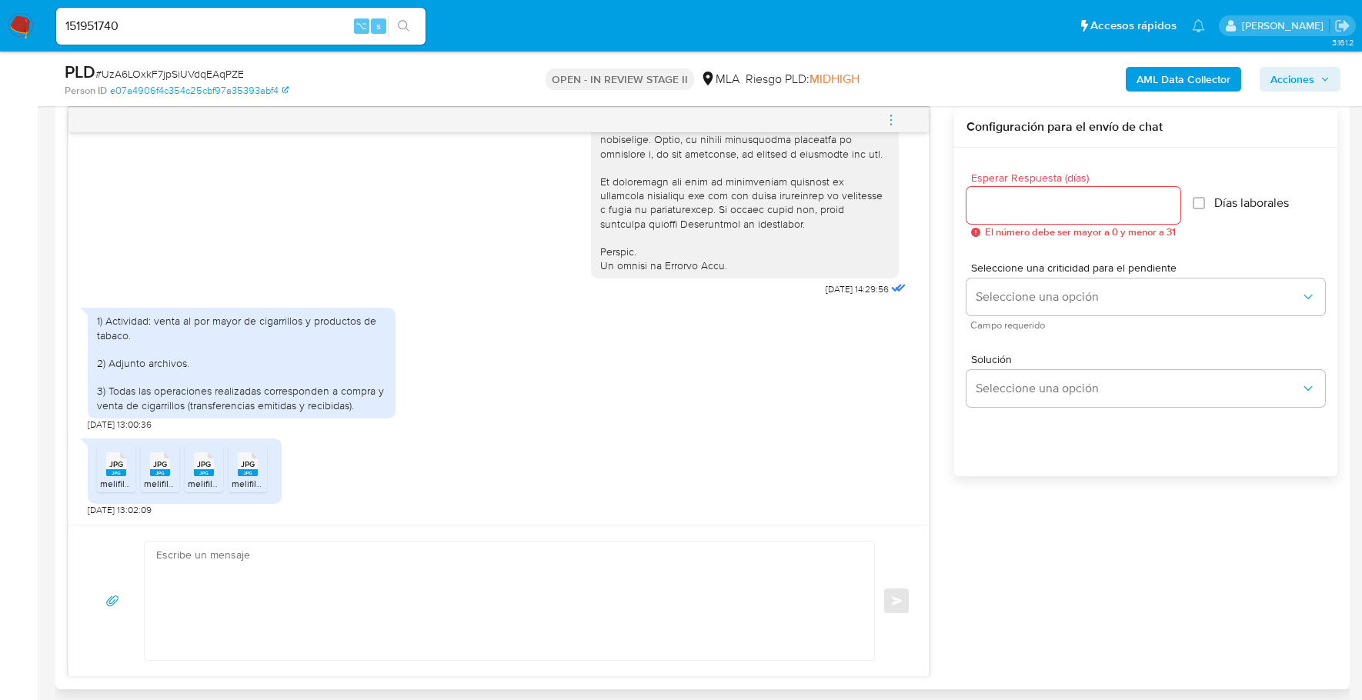
click at [110, 318] on div "1) Actividad: venta al por mayor de cigarrillos y productos de tabaco. 2) Adjun…" at bounding box center [241, 363] width 289 height 98
drag, startPoint x: 107, startPoint y: 320, endPoint x: 195, endPoint y: 352, distance: 93.2
click at [195, 352] on div "1) Actividad: venta al por mayor de cigarrillos y productos de tabaco. 2) Adjun…" at bounding box center [241, 363] width 289 height 98
drag, startPoint x: 113, startPoint y: 387, endPoint x: 377, endPoint y: 409, distance: 264.9
click at [378, 410] on div "1) Actividad: venta al por mayor de cigarrillos y productos de tabaco. 2) Adjun…" at bounding box center [241, 363] width 289 height 98
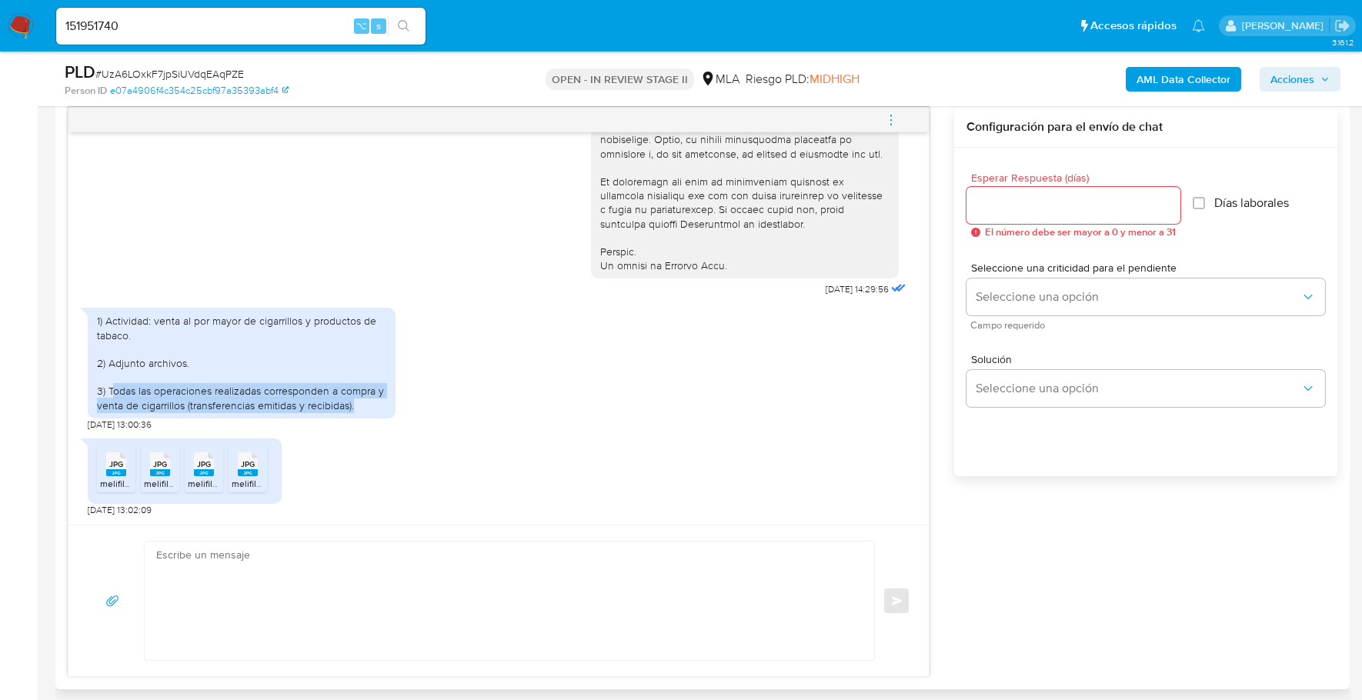
copy div "odas las operaciones realizadas corresponden a compra y venta de cigarrillos (t…"
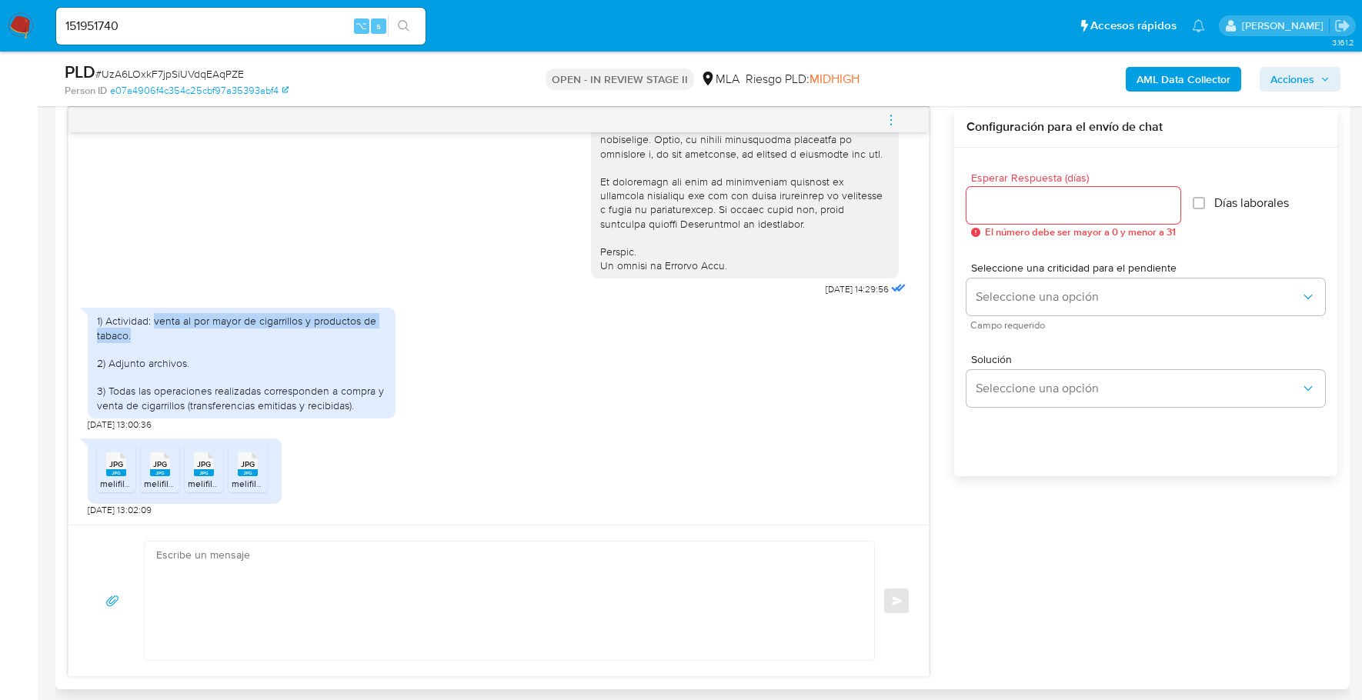
drag, startPoint x: 154, startPoint y: 321, endPoint x: 209, endPoint y: 329, distance: 55.3
click at [209, 329] on div "1) Actividad: venta al por mayor de cigarrillos y productos de tabaco. 2) Adjun…" at bounding box center [241, 363] width 289 height 98
click at [319, 353] on div "1) Actividad: venta al por mayor de cigarrillos y productos de tabaco. 2) Adjun…" at bounding box center [241, 363] width 289 height 98
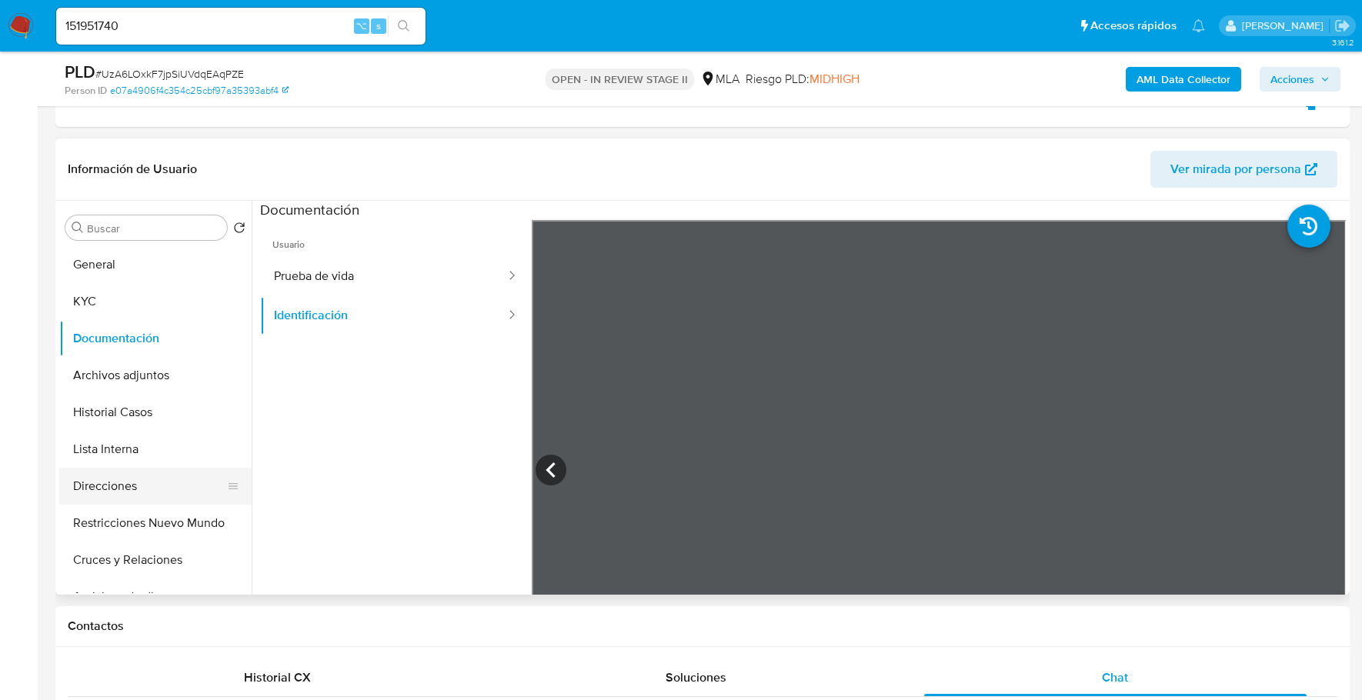
click at [120, 486] on button "Direcciones" at bounding box center [149, 486] width 180 height 37
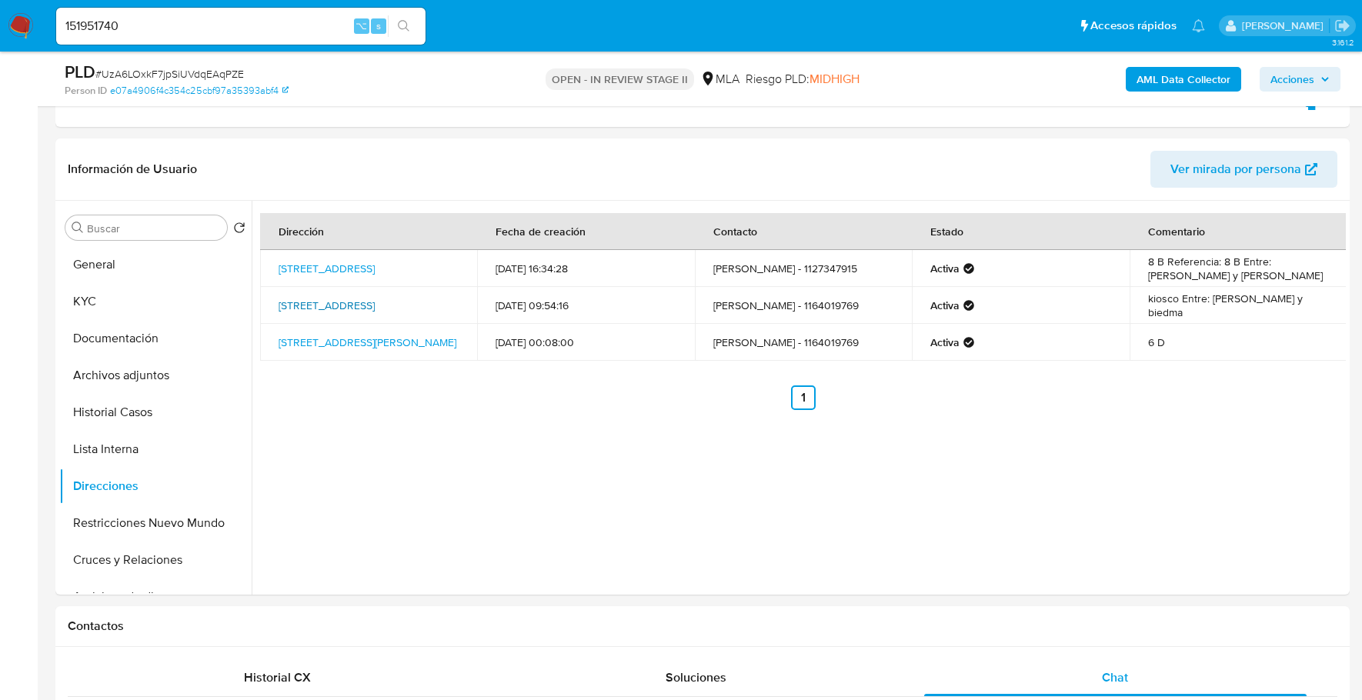
click at [315, 312] on link "Rivadavia 6033, Caballito, Capital Federal, 1406, Argentina 6033" at bounding box center [327, 305] width 96 height 15
click at [523, 561] on div "Dirección Fecha de creación Contacto Estado Comentario Calle Neuquen 868, Cabal…" at bounding box center [799, 398] width 1094 height 394
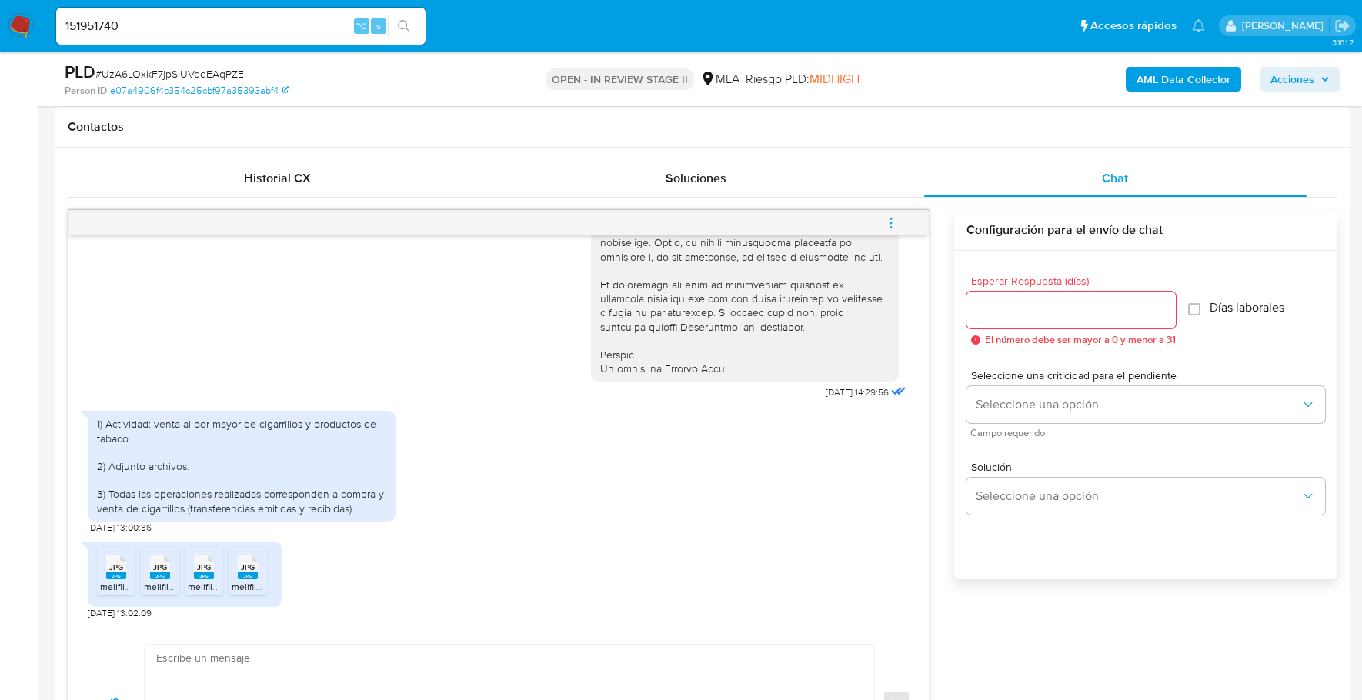
scroll to position [873, 0]
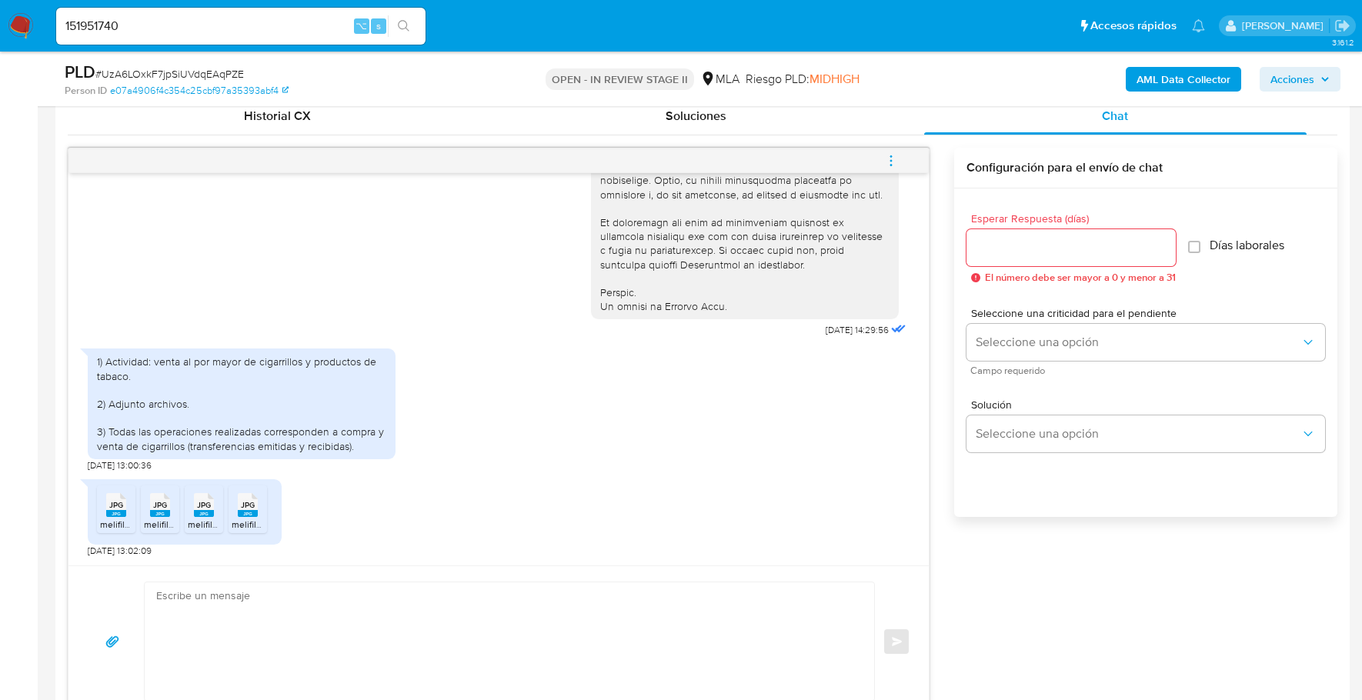
click at [302, 615] on textarea at bounding box center [505, 641] width 699 height 119
paste textarea "Hola, ¡Muchas gracias por tu respuesta! Confirmamos la recepción de la document…"
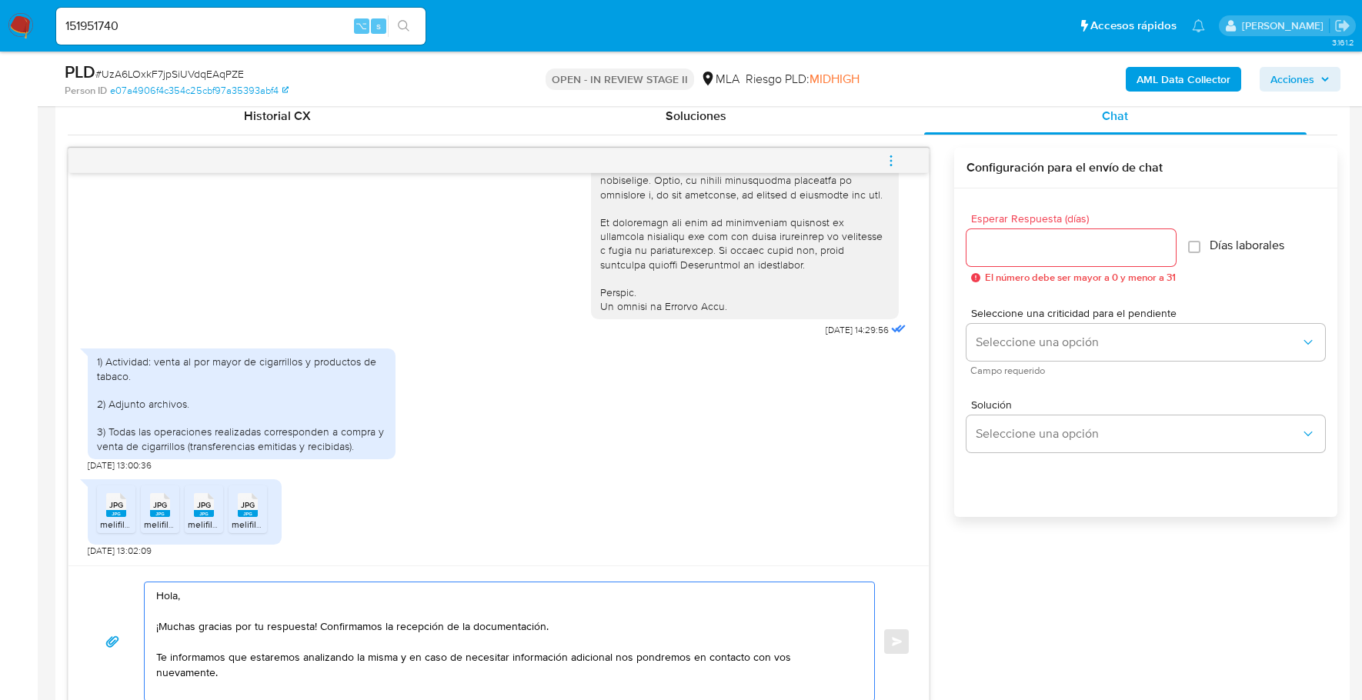
scroll to position [906, 0]
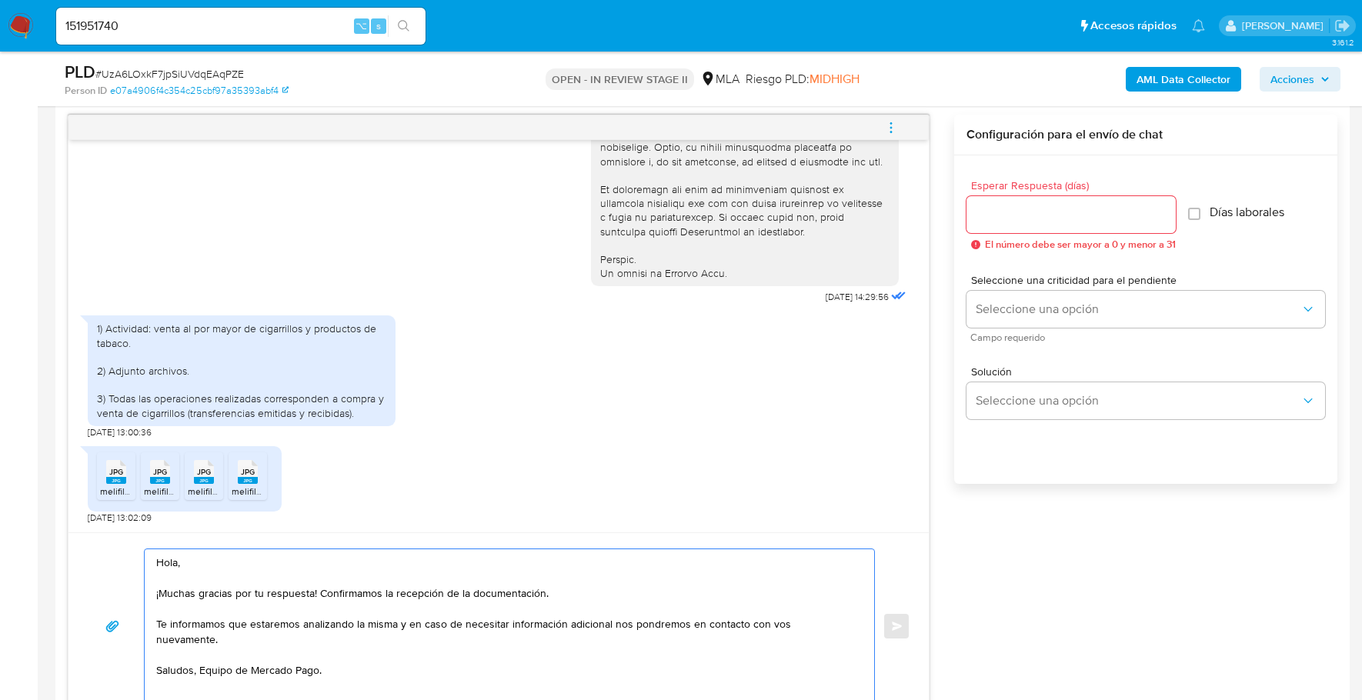
type textarea "Hola, ¡Muchas gracias por tu respuesta! Confirmamos la recepción de la document…"
click at [999, 217] on input "Esperar Respuesta (días)" at bounding box center [1070, 215] width 209 height 20
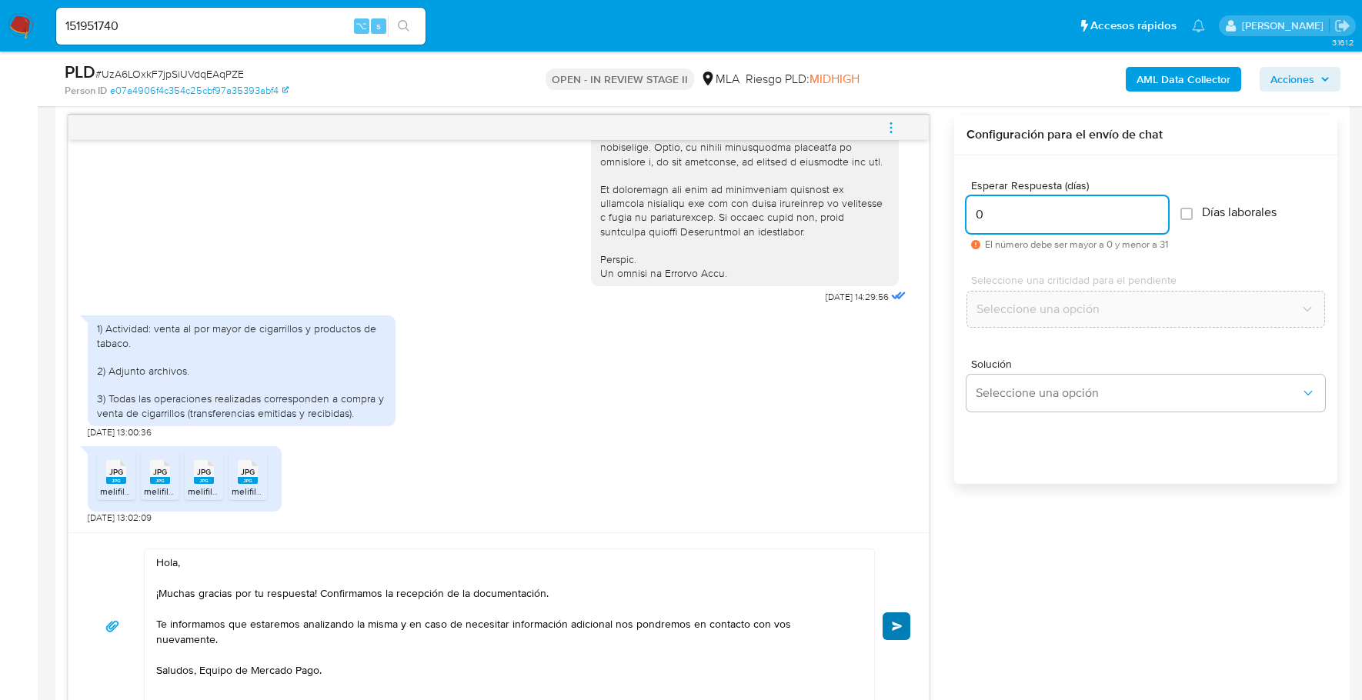
type input "0"
click at [895, 622] on span "Enviar" at bounding box center [897, 626] width 11 height 9
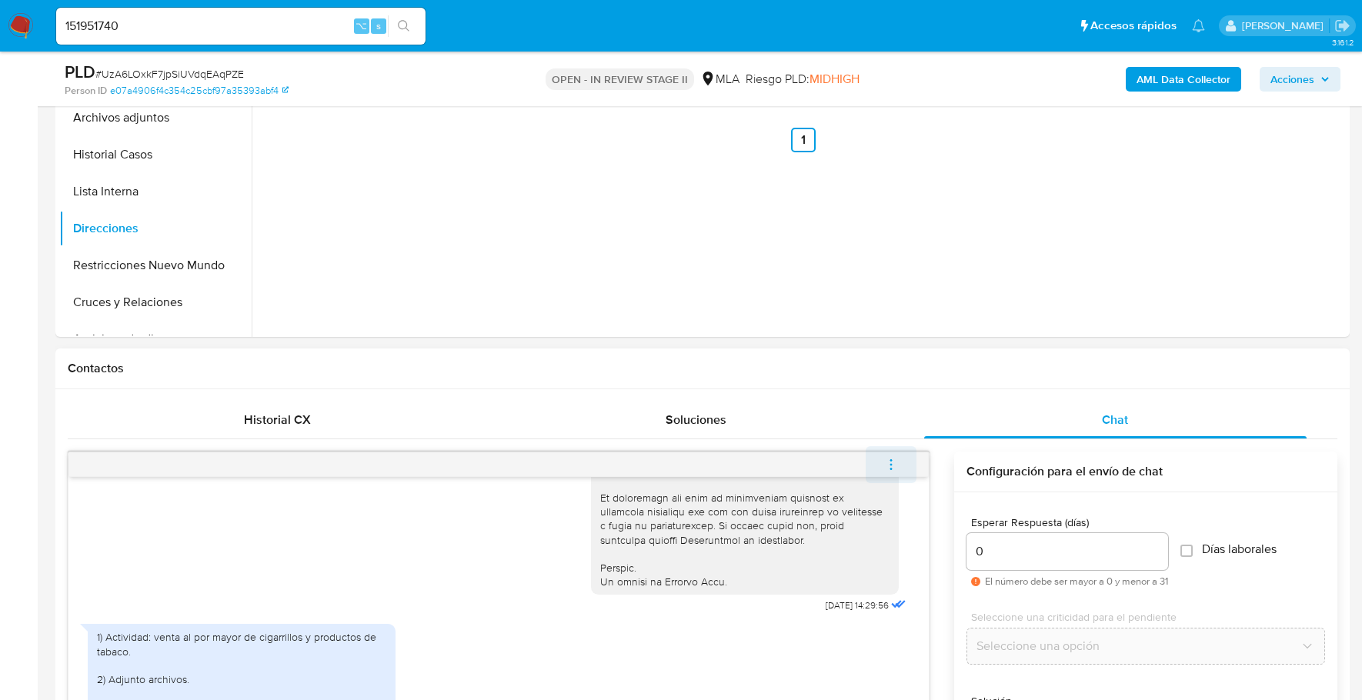
scroll to position [909, 0]
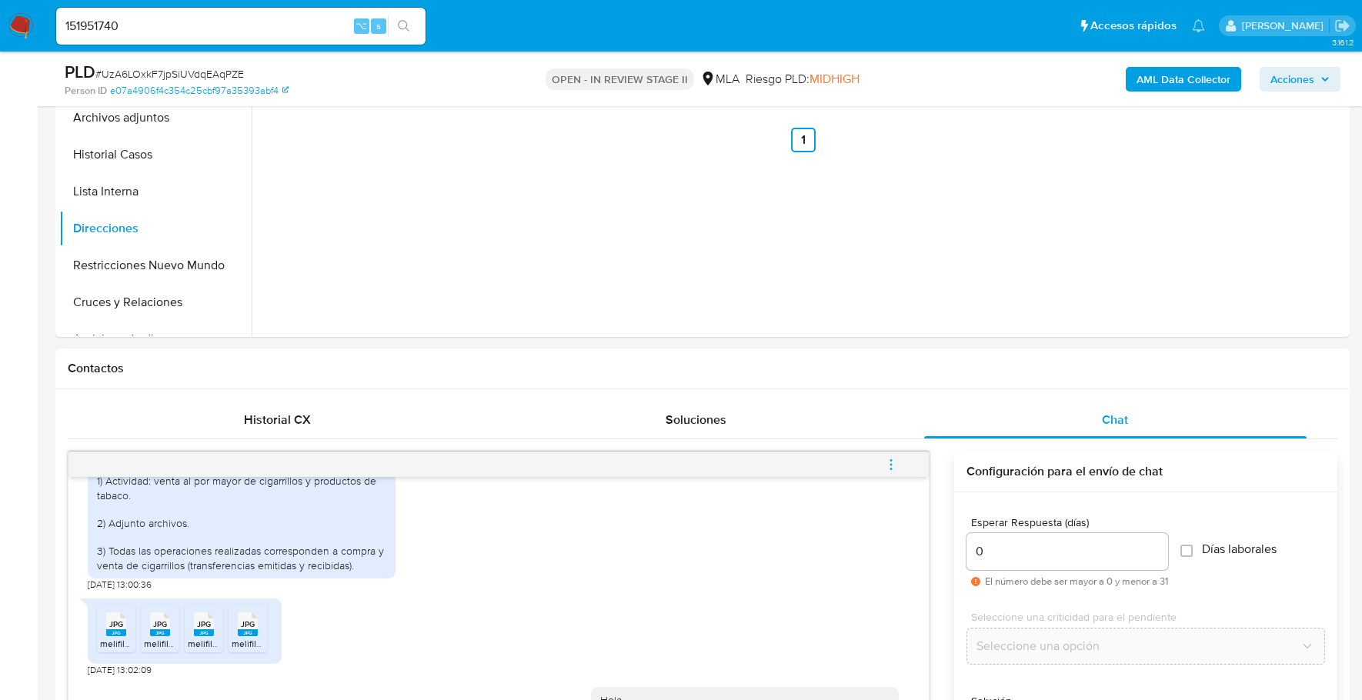
click at [895, 466] on icon "menu-action" at bounding box center [891, 465] width 14 height 14
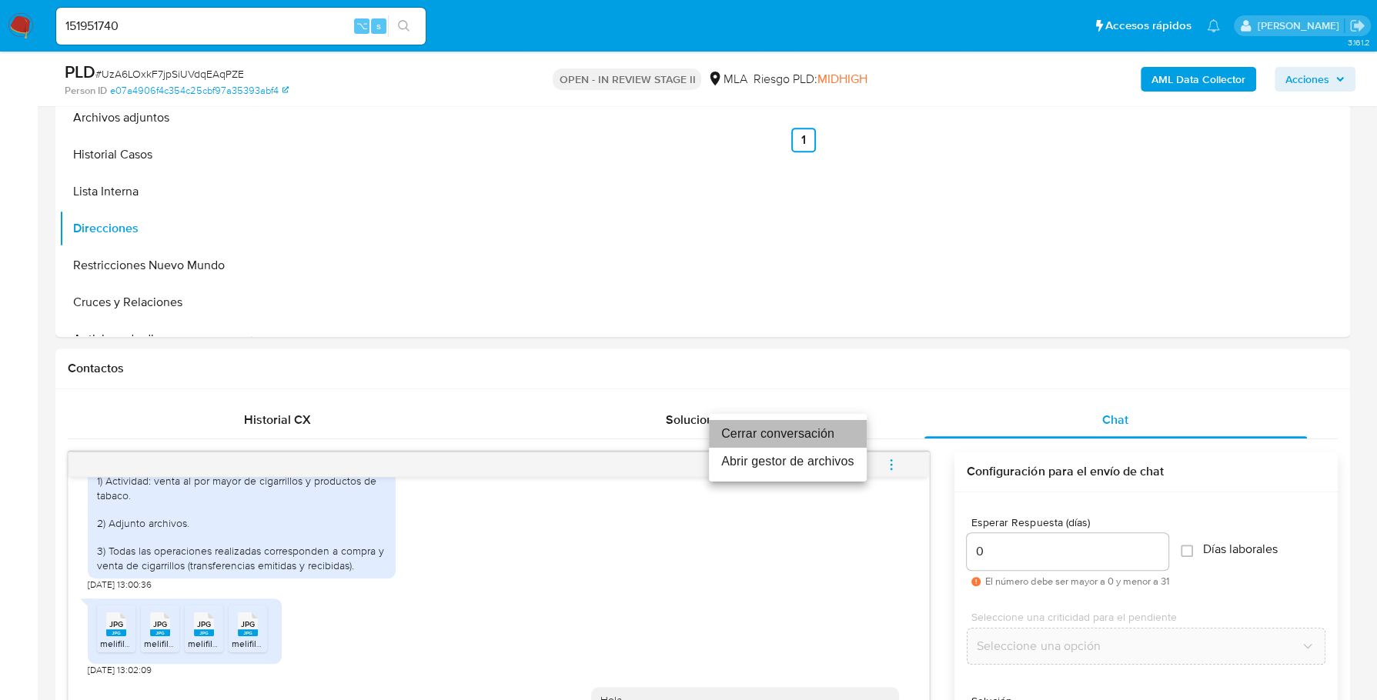
click at [752, 439] on li "Cerrar conversación" at bounding box center [788, 434] width 158 height 28
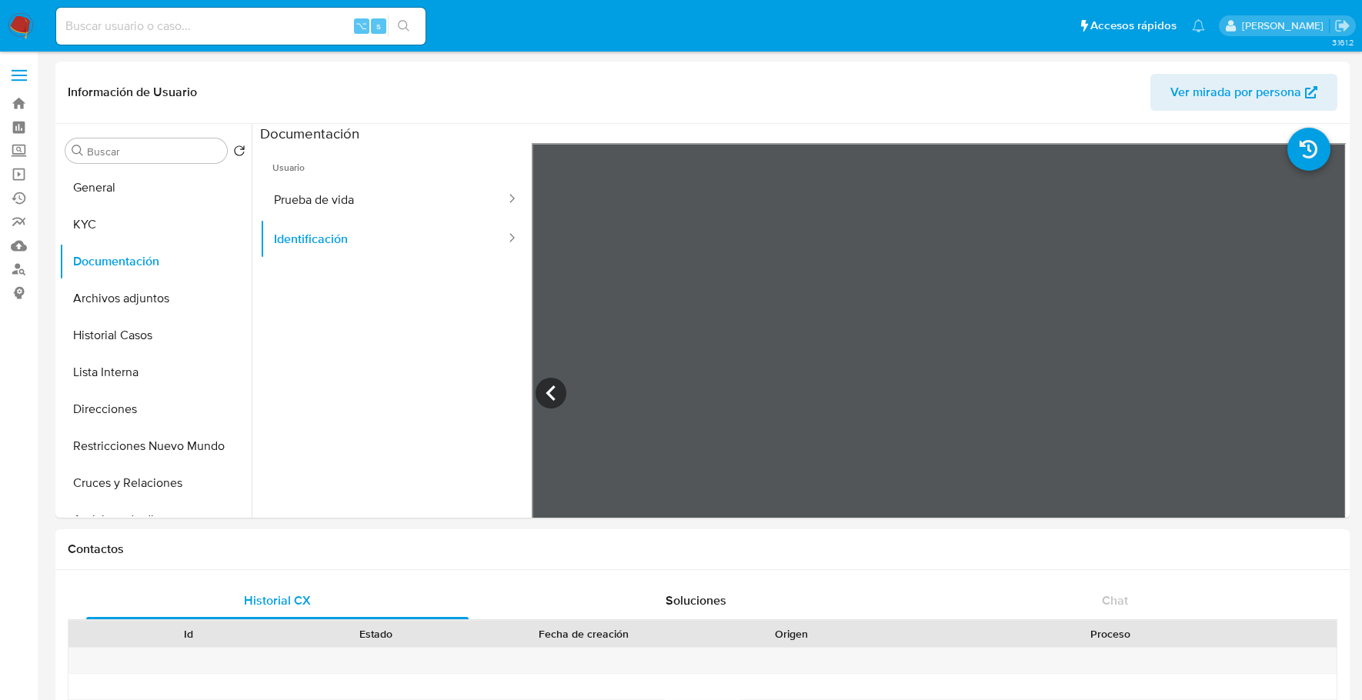
select select "10"
click at [25, 29] on img at bounding box center [21, 26] width 26 height 26
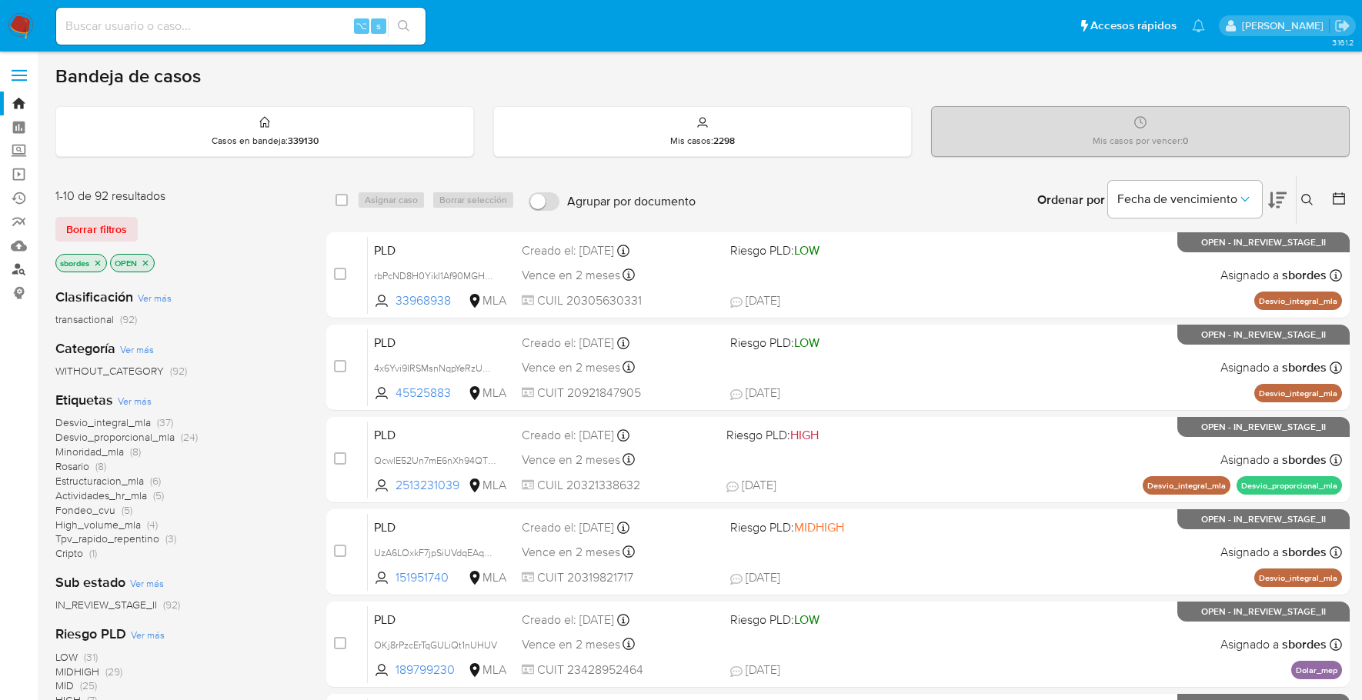
click at [18, 262] on link "Buscador de personas" at bounding box center [91, 270] width 183 height 24
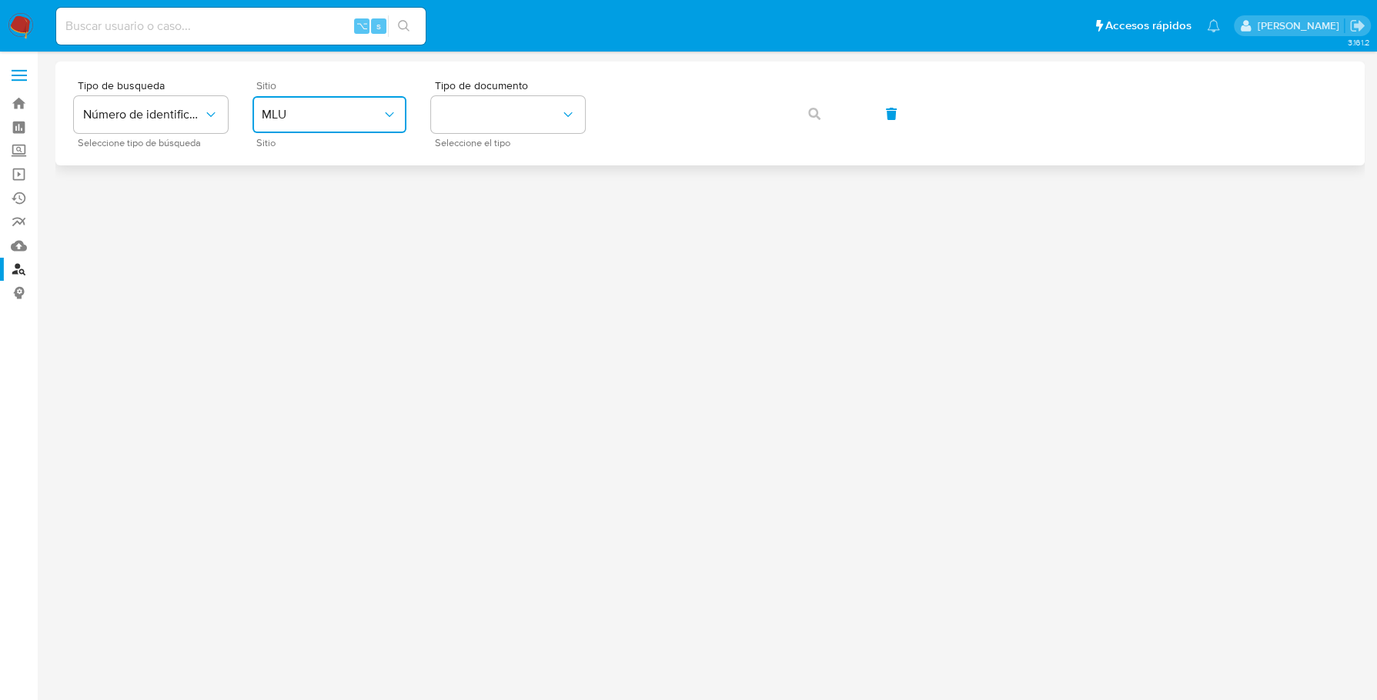
click at [297, 122] on button "MLU" at bounding box center [329, 114] width 154 height 37
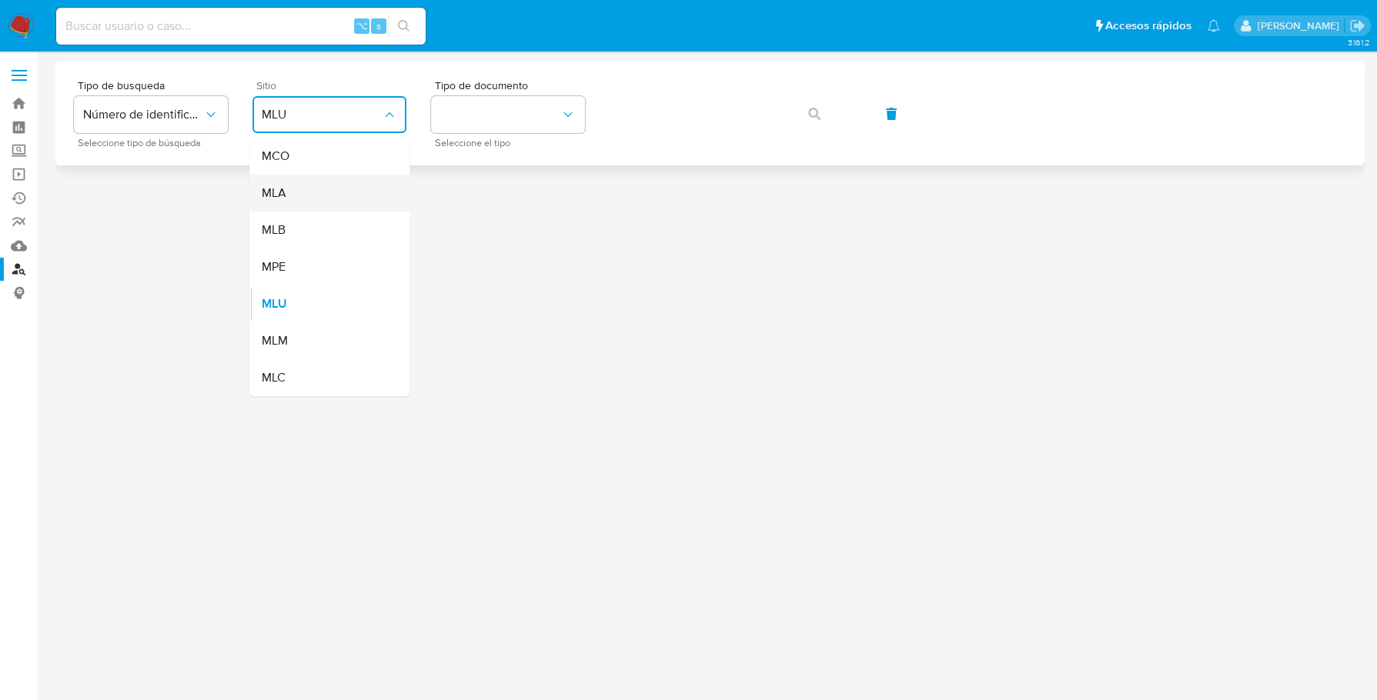
click at [300, 188] on div "MLA" at bounding box center [325, 193] width 126 height 37
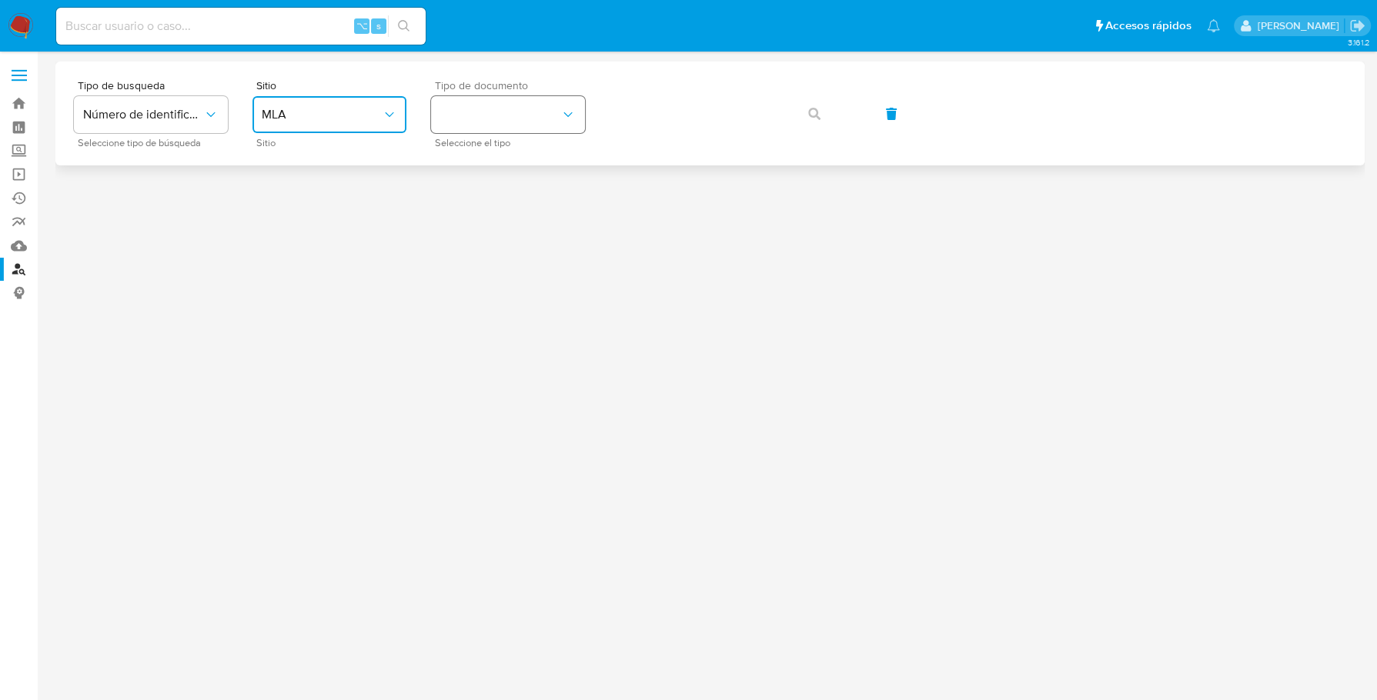
click at [492, 101] on button "identificationType" at bounding box center [508, 114] width 154 height 37
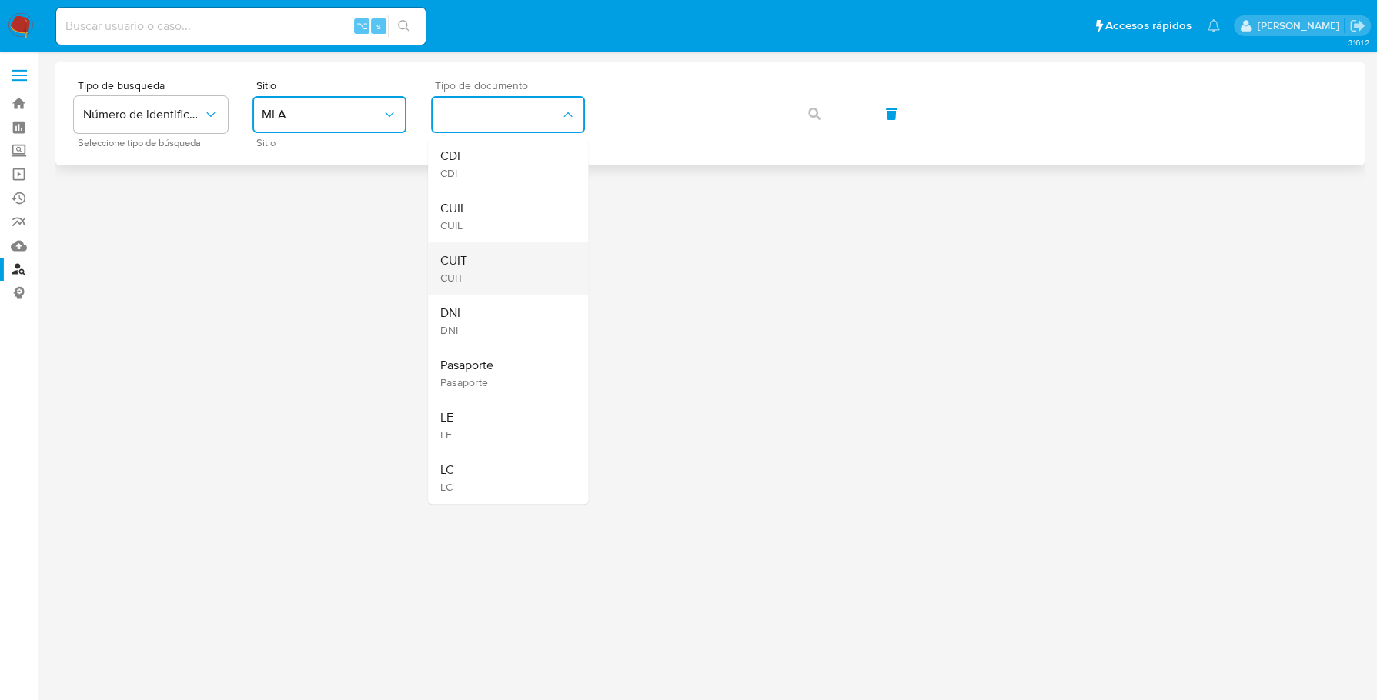
click at [479, 272] on div "CUIT CUIT" at bounding box center [503, 268] width 126 height 52
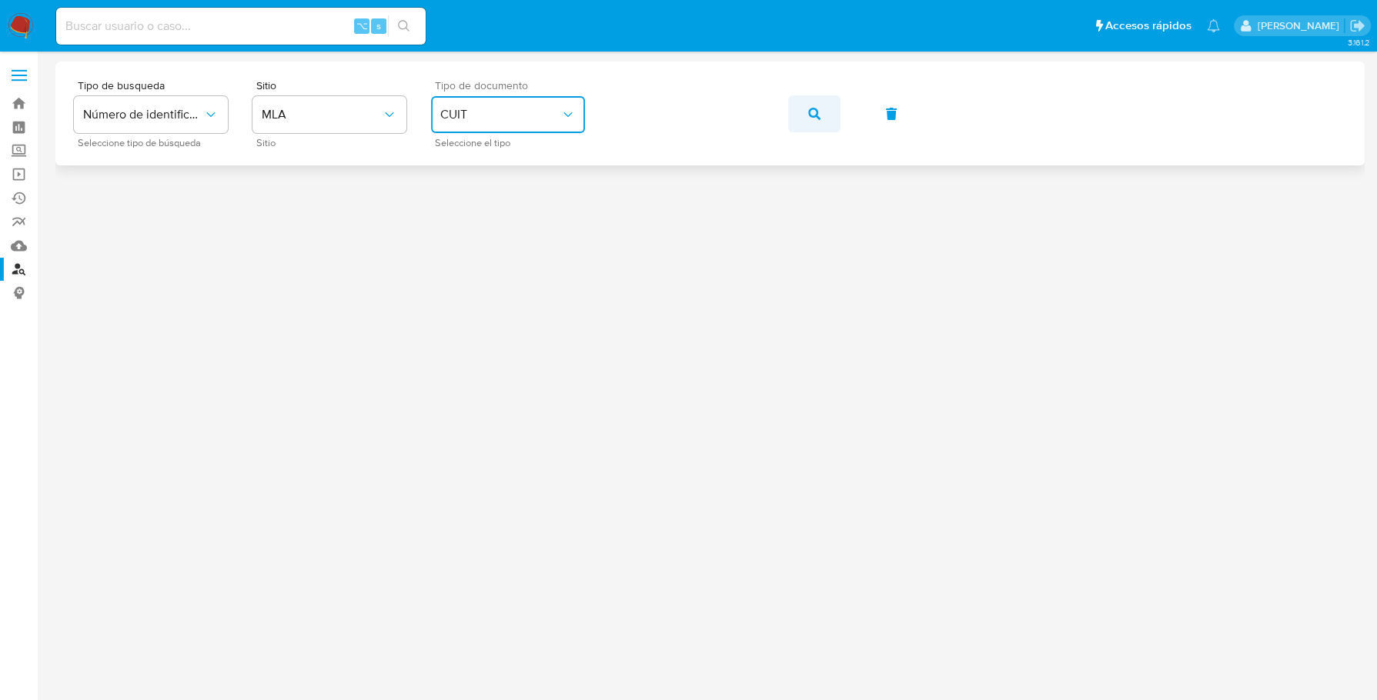
click at [819, 104] on span "button" at bounding box center [814, 114] width 12 height 34
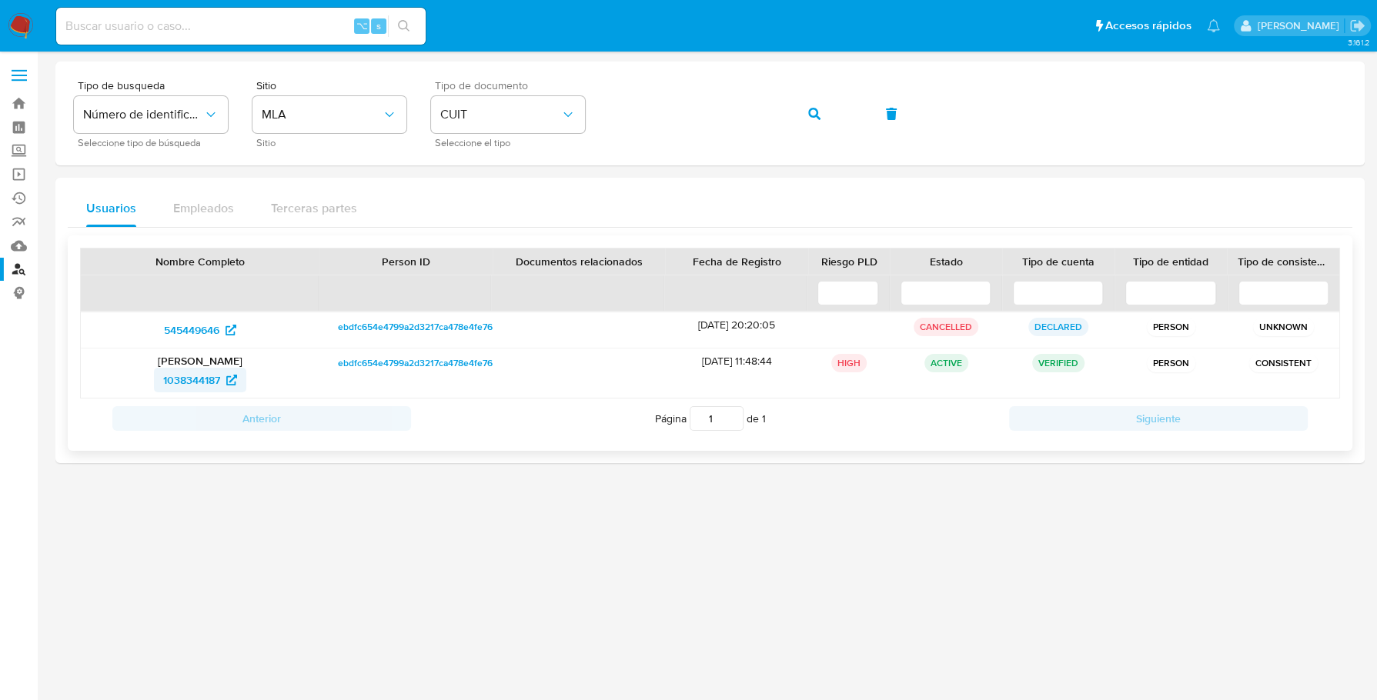
click at [177, 375] on span "1038344187" at bounding box center [191, 380] width 57 height 25
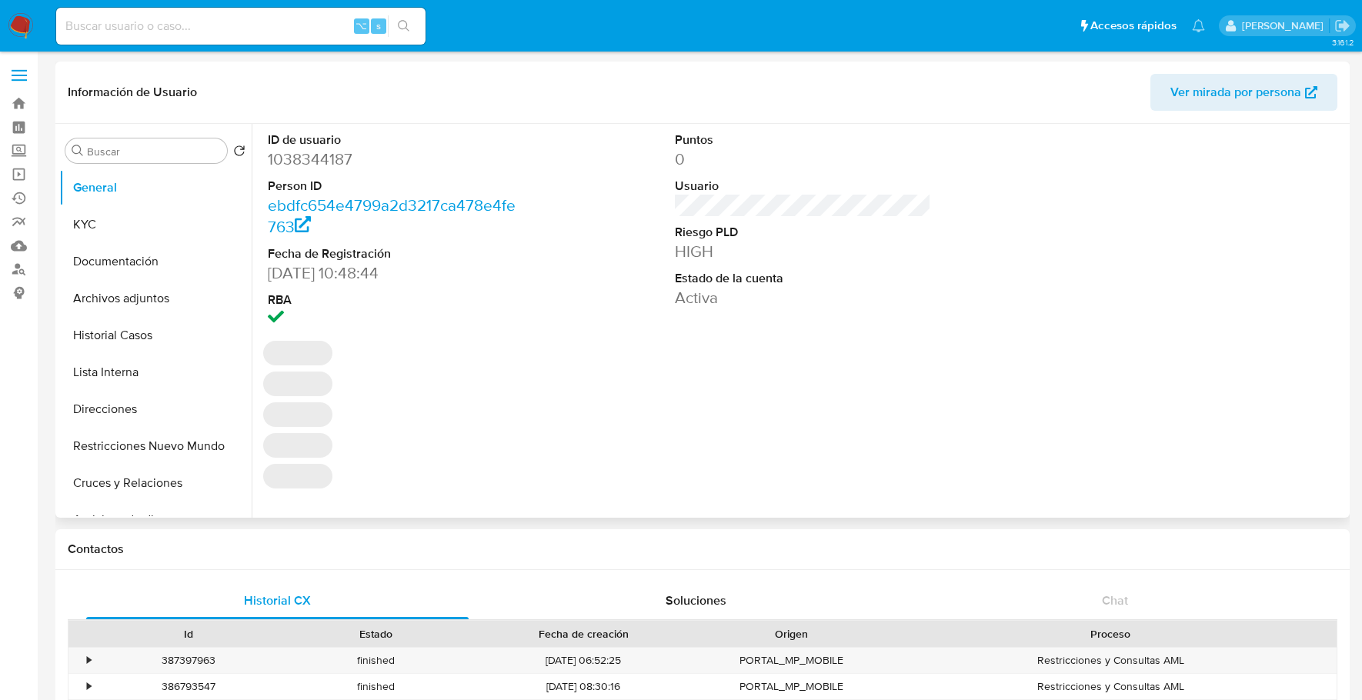
select select "10"
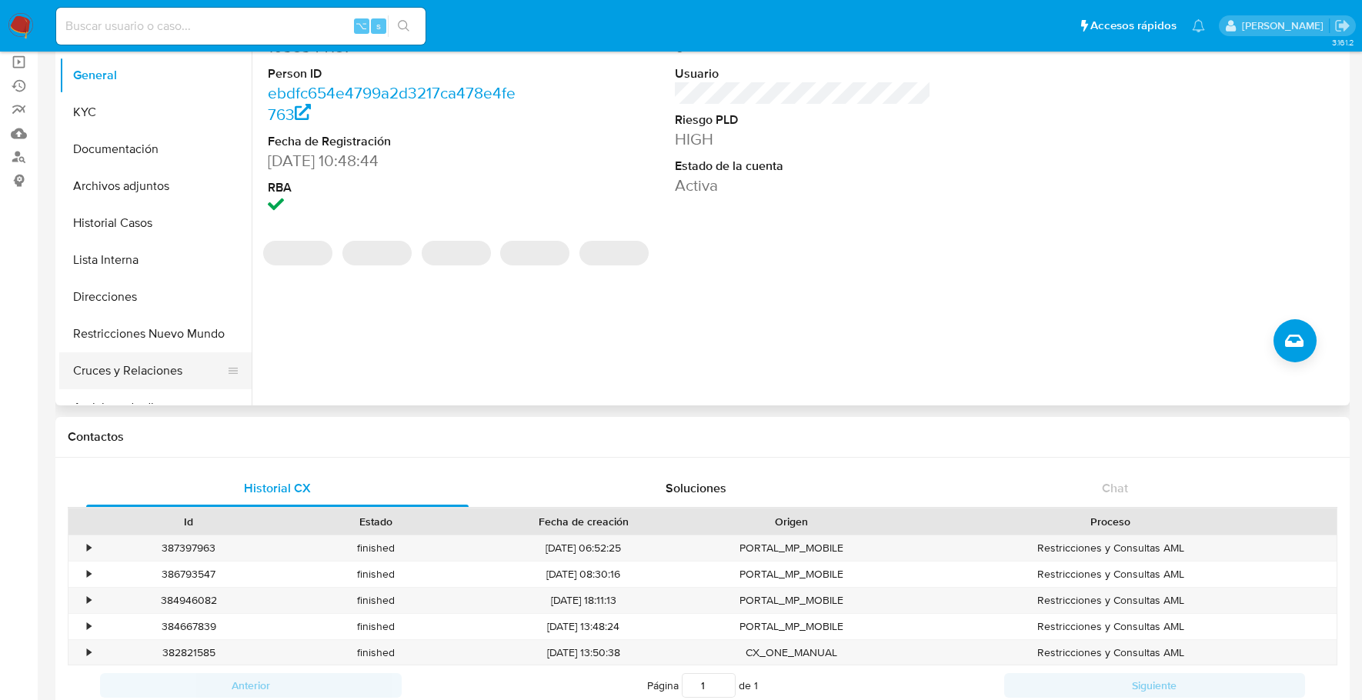
scroll to position [115, 0]
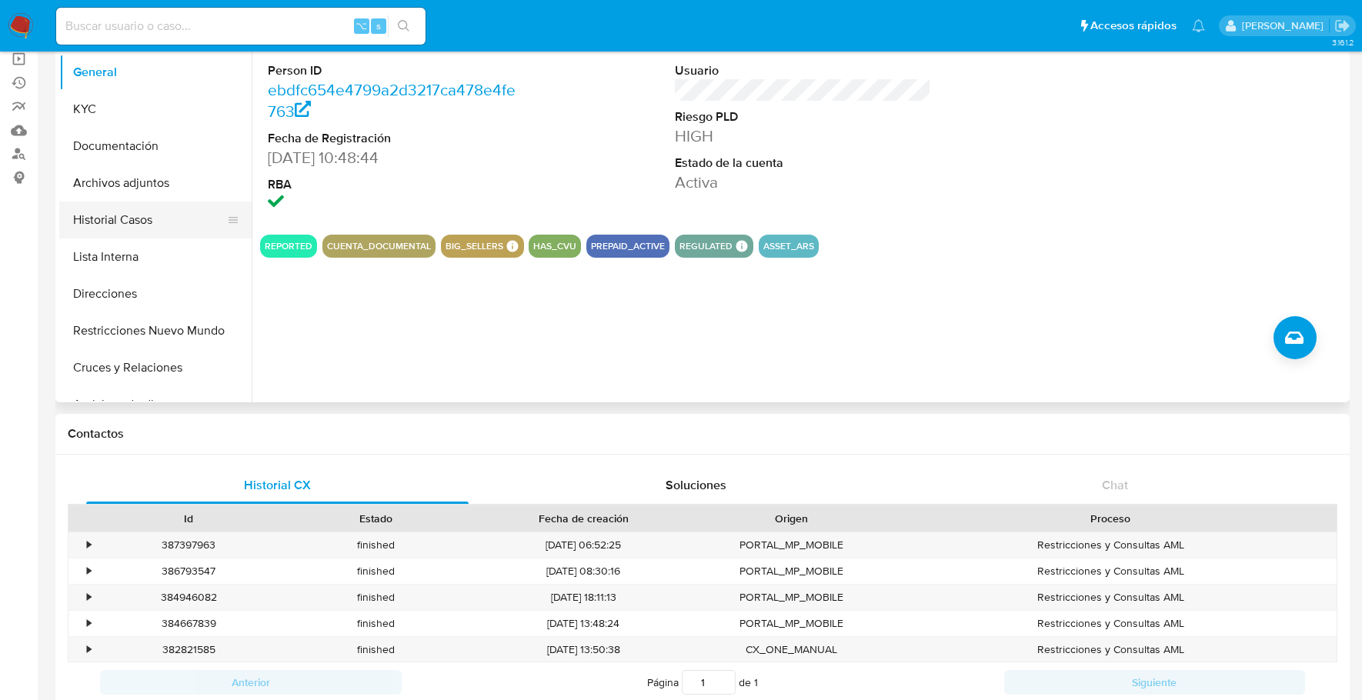
click at [115, 222] on button "Historial Casos" at bounding box center [149, 220] width 180 height 37
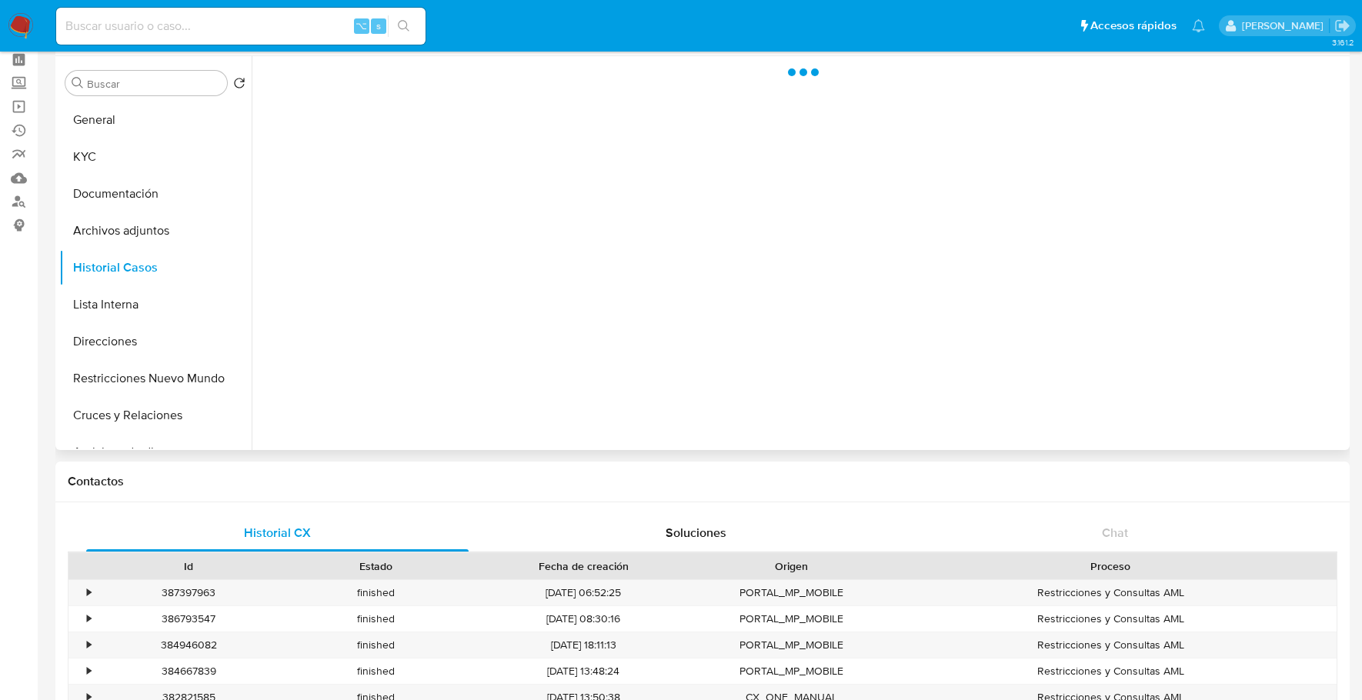
scroll to position [0, 0]
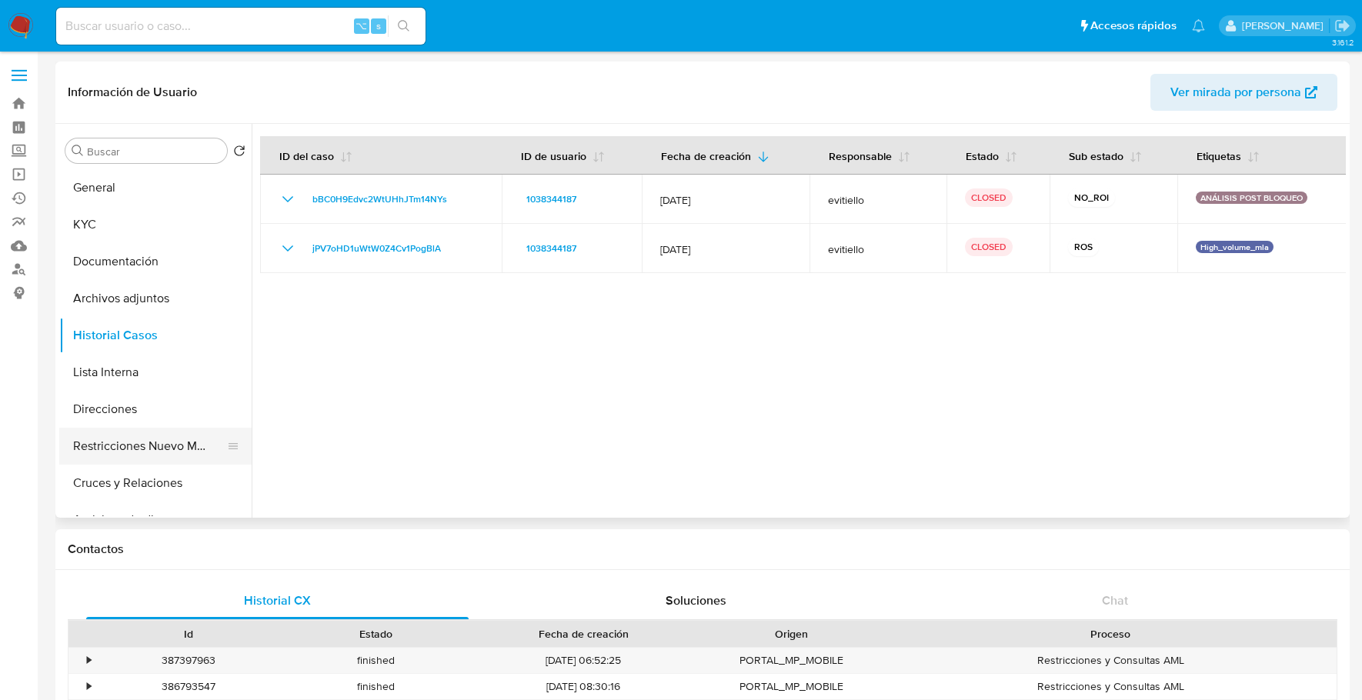
click at [136, 450] on button "Restricciones Nuevo Mundo" at bounding box center [149, 446] width 180 height 37
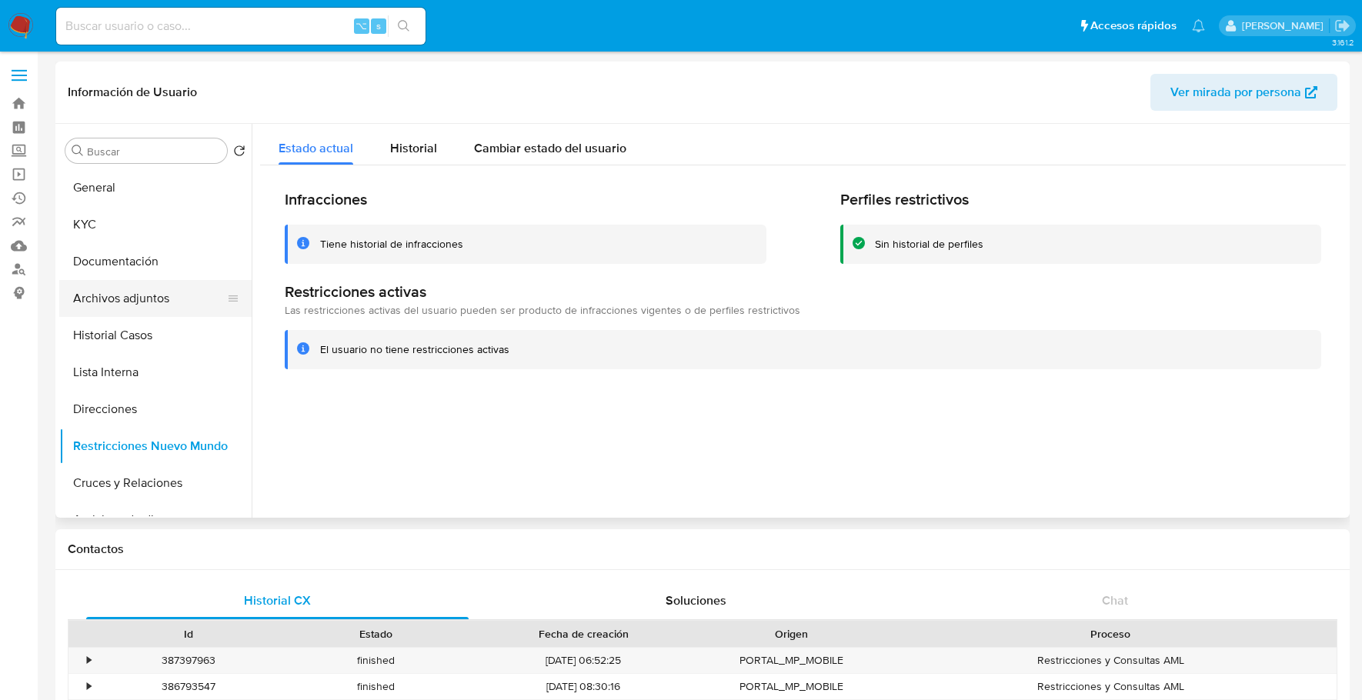
click at [145, 304] on button "Archivos adjuntos" at bounding box center [149, 298] width 180 height 37
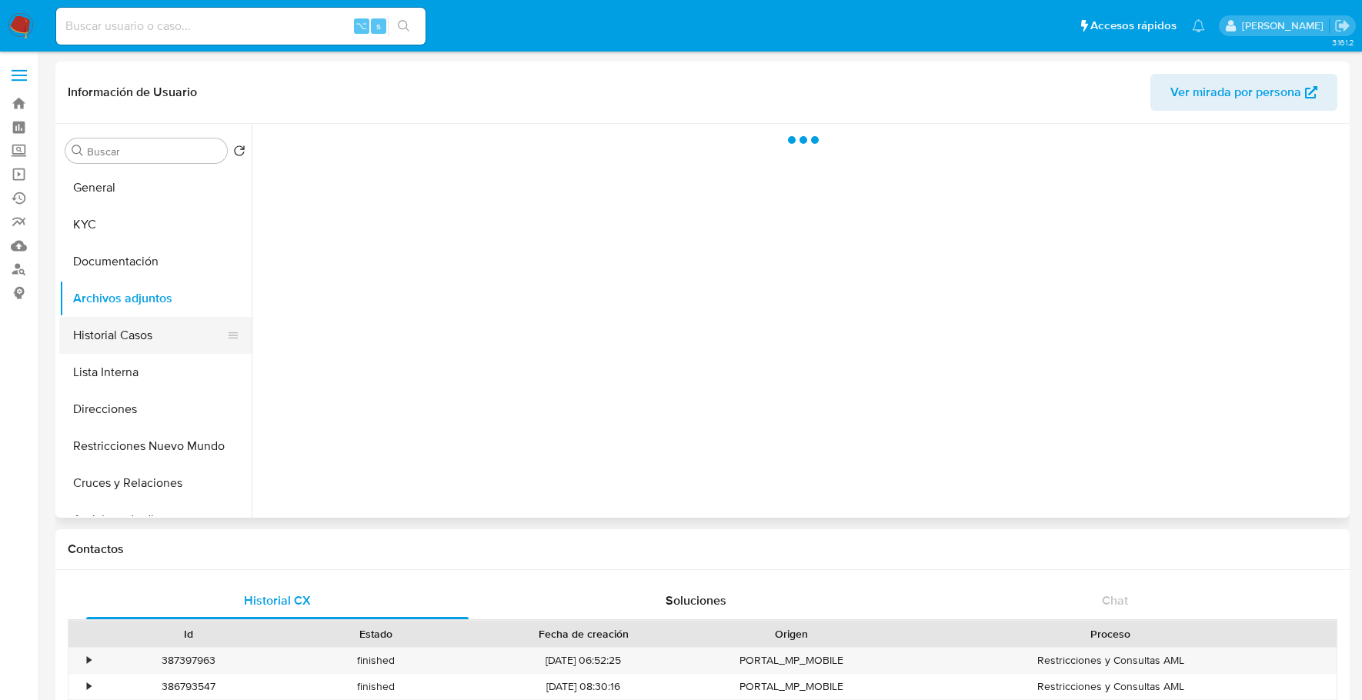
click at [141, 332] on button "Historial Casos" at bounding box center [149, 335] width 180 height 37
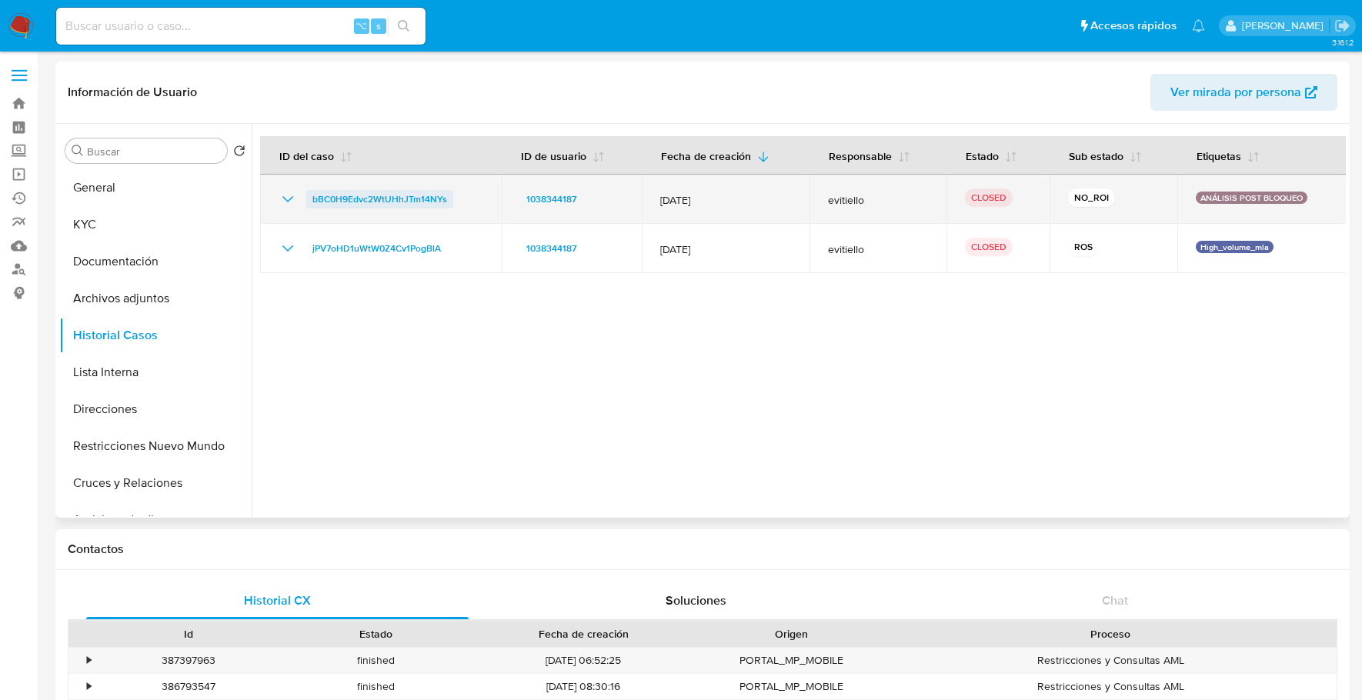
click at [352, 199] on span "bBC0H9Edvc2WtUHhJTm14NYs" at bounding box center [379, 199] width 135 height 18
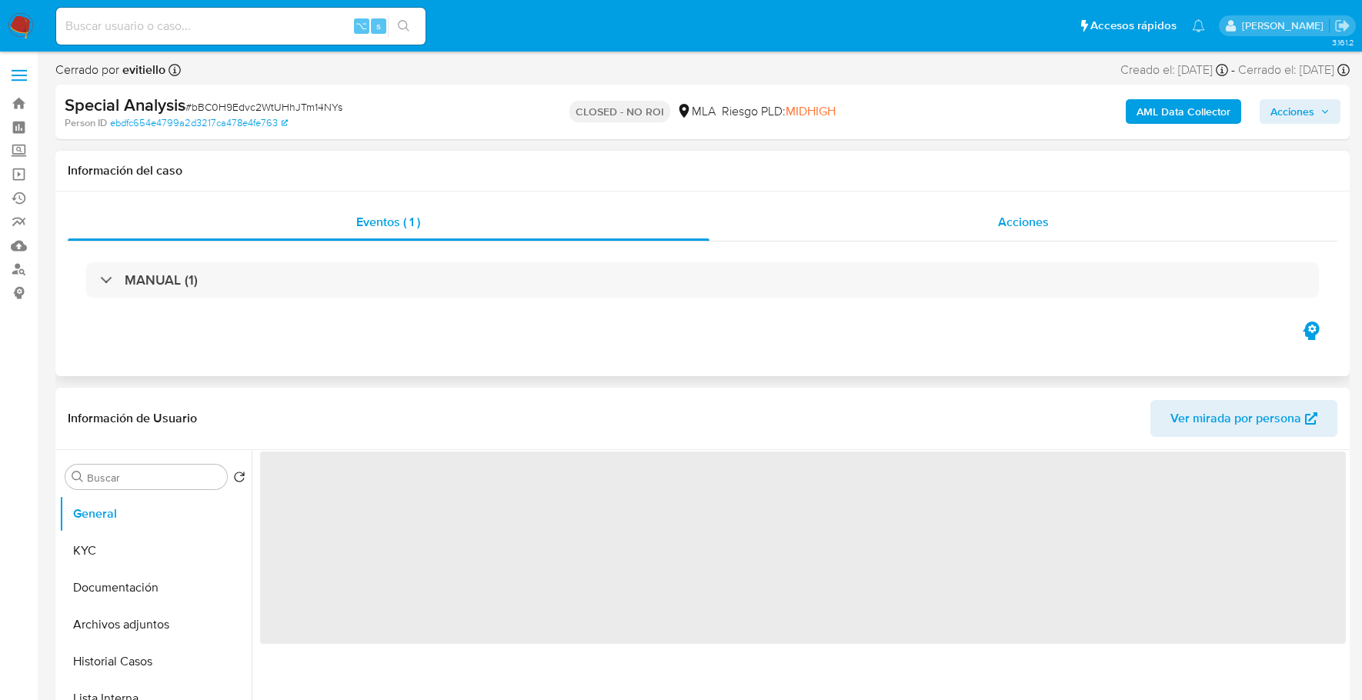
click at [969, 219] on div "Acciones" at bounding box center [1023, 222] width 629 height 37
select select "10"
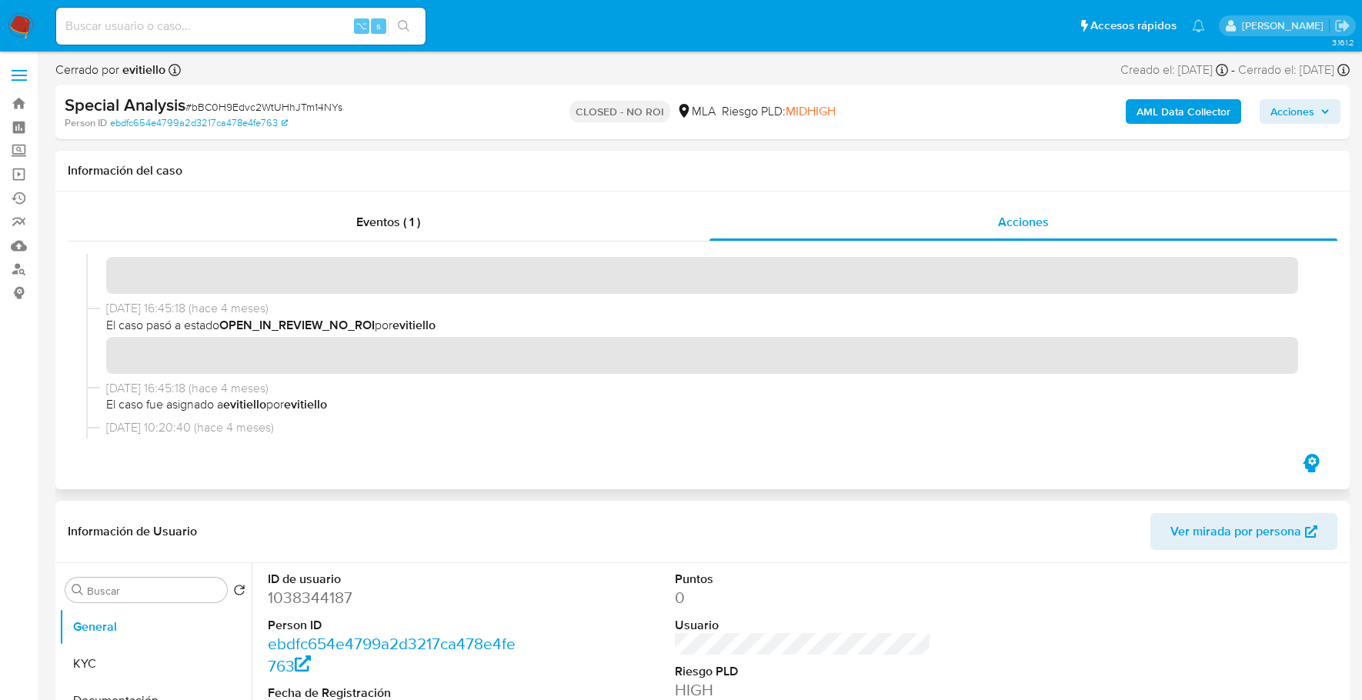
scroll to position [124, 0]
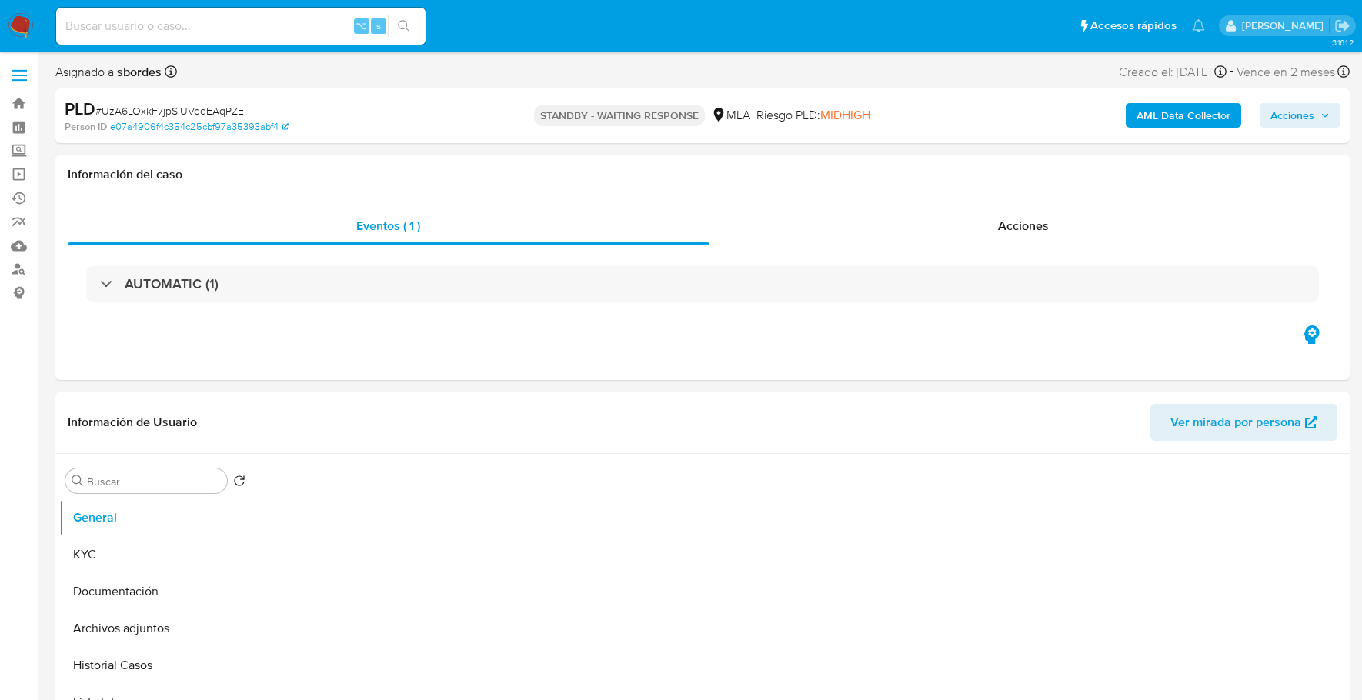
select select "10"
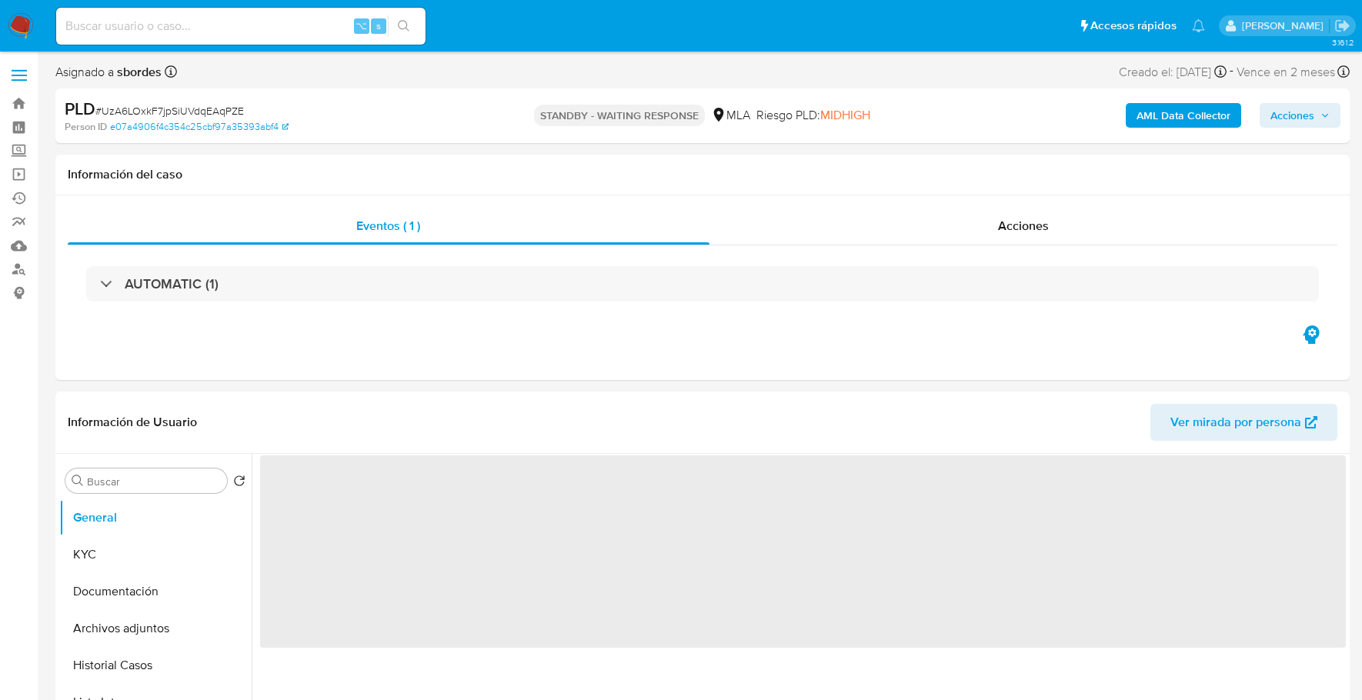
select select "10"
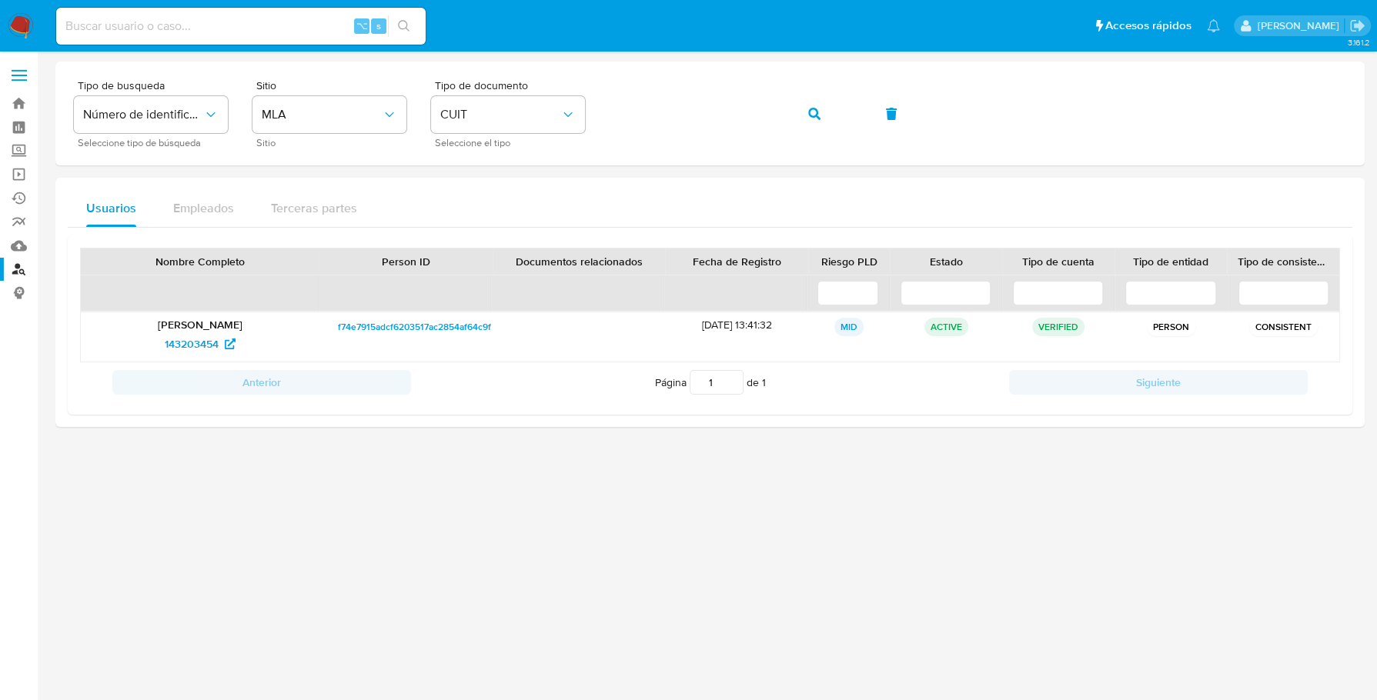
click at [15, 30] on img at bounding box center [21, 26] width 26 height 26
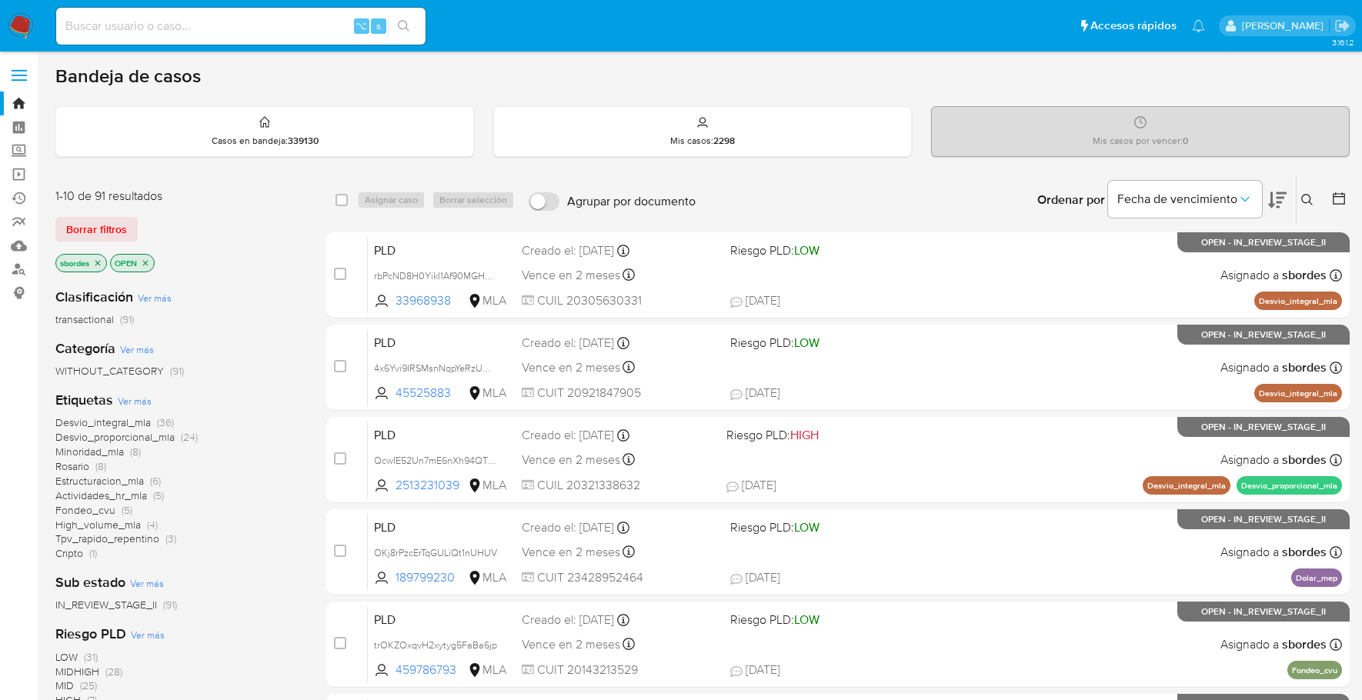
click at [98, 259] on icon "close-filter" at bounding box center [97, 263] width 9 height 9
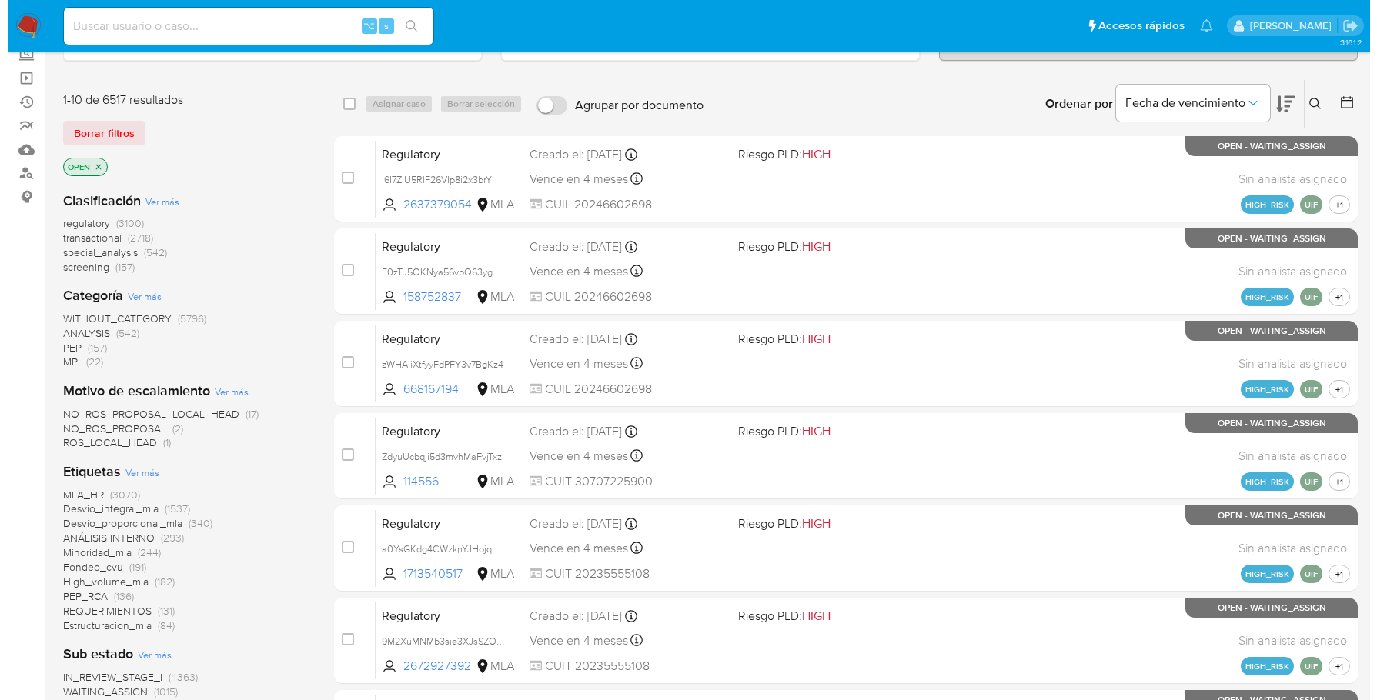
scroll to position [546, 0]
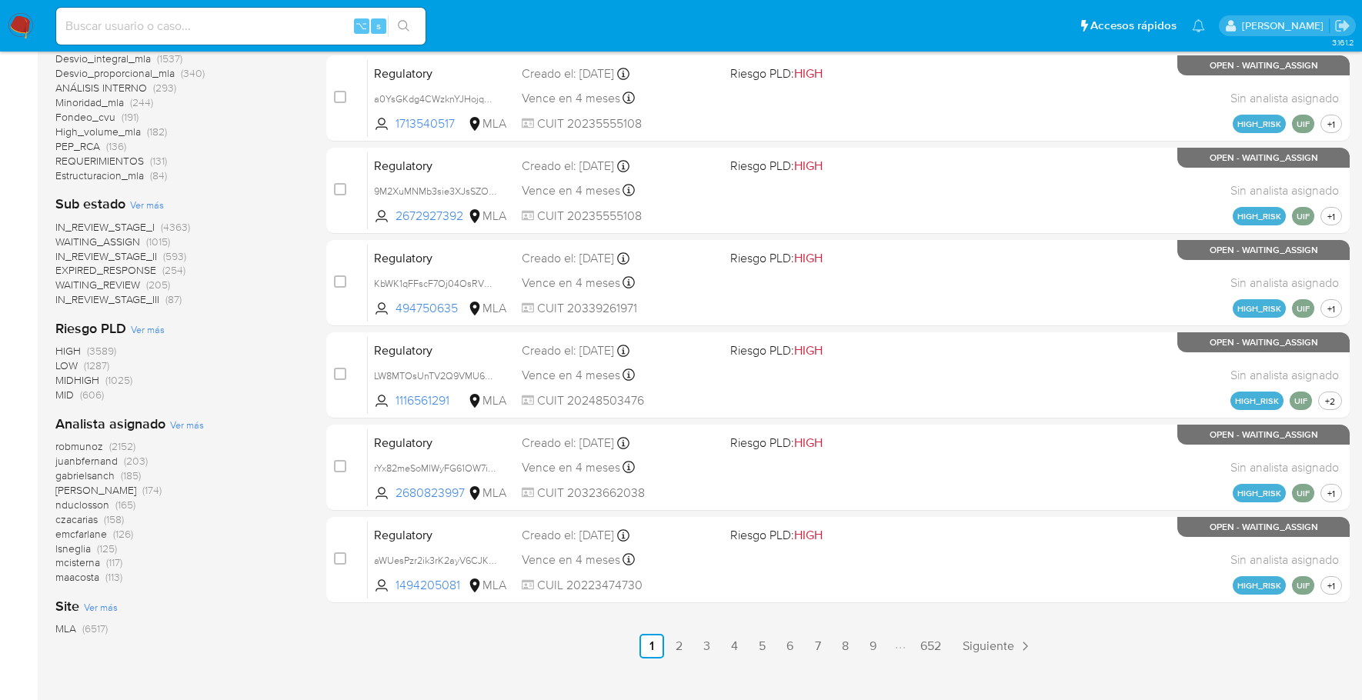
click at [179, 429] on span "Ver más" at bounding box center [187, 425] width 34 height 14
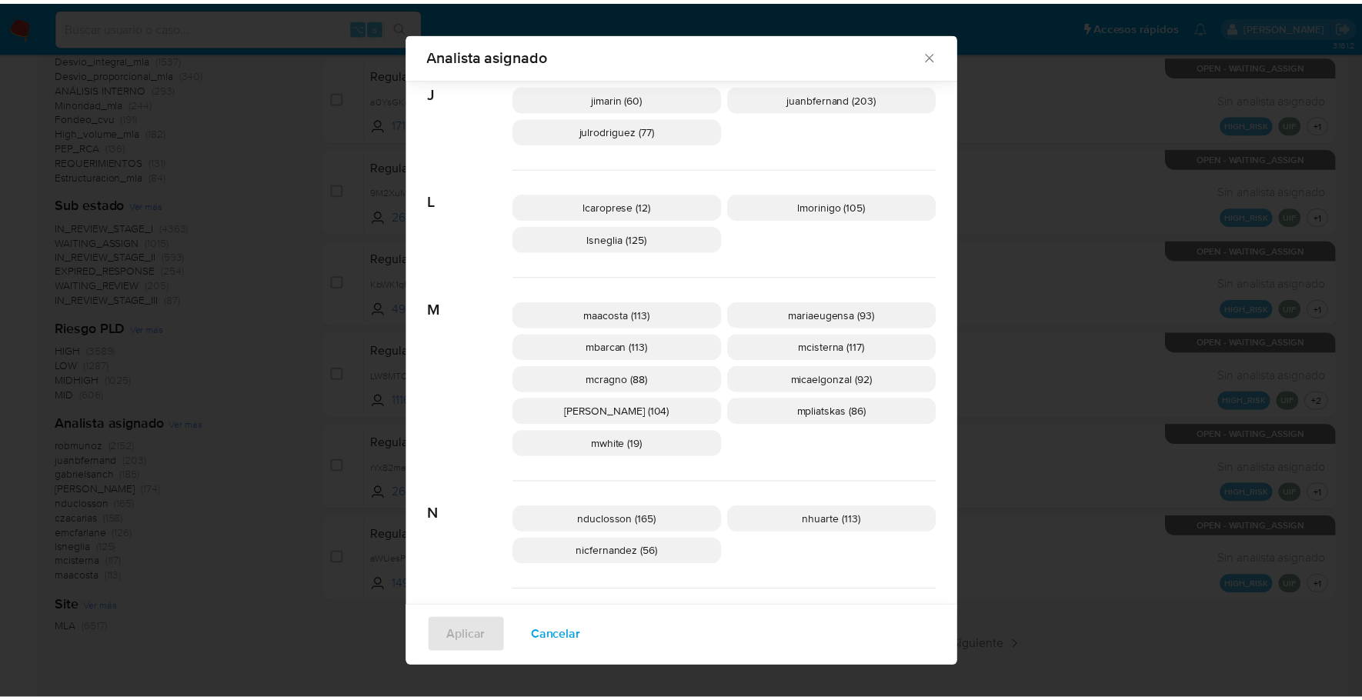
scroll to position [614, 0]
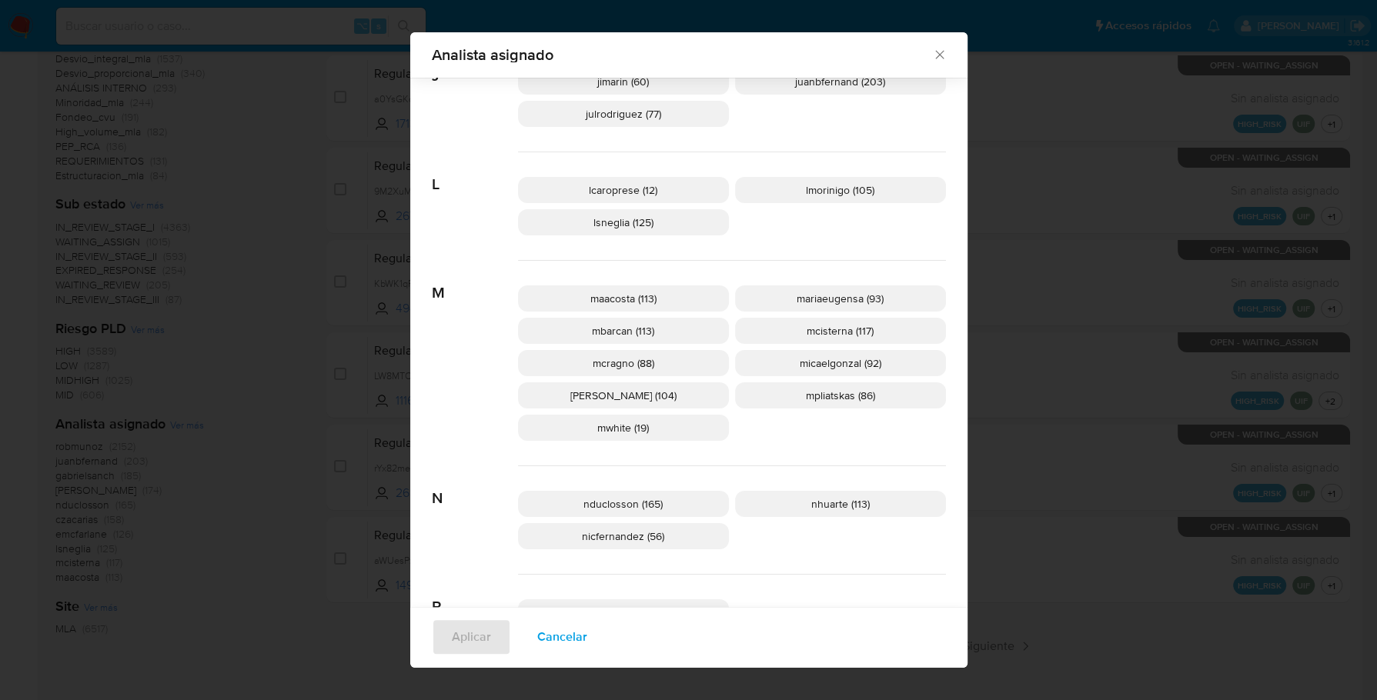
click at [932, 52] on icon "Cerrar" at bounding box center [939, 54] width 15 height 15
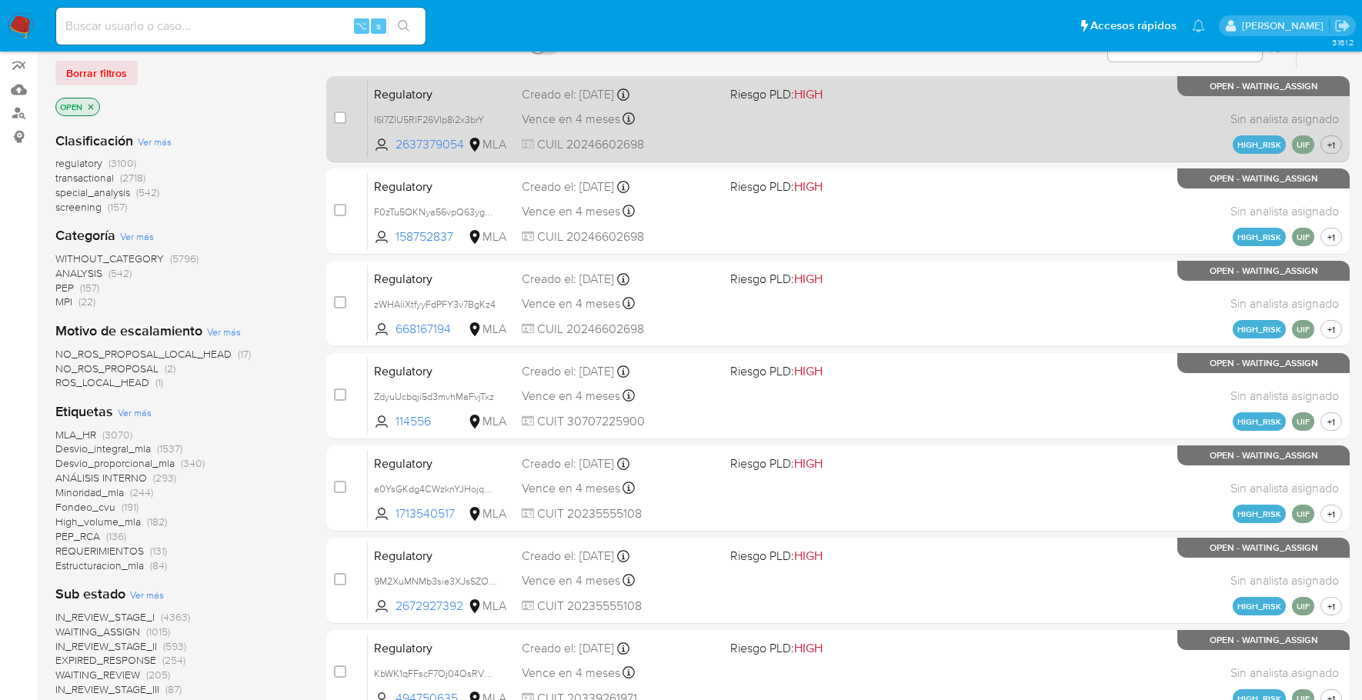
scroll to position [0, 0]
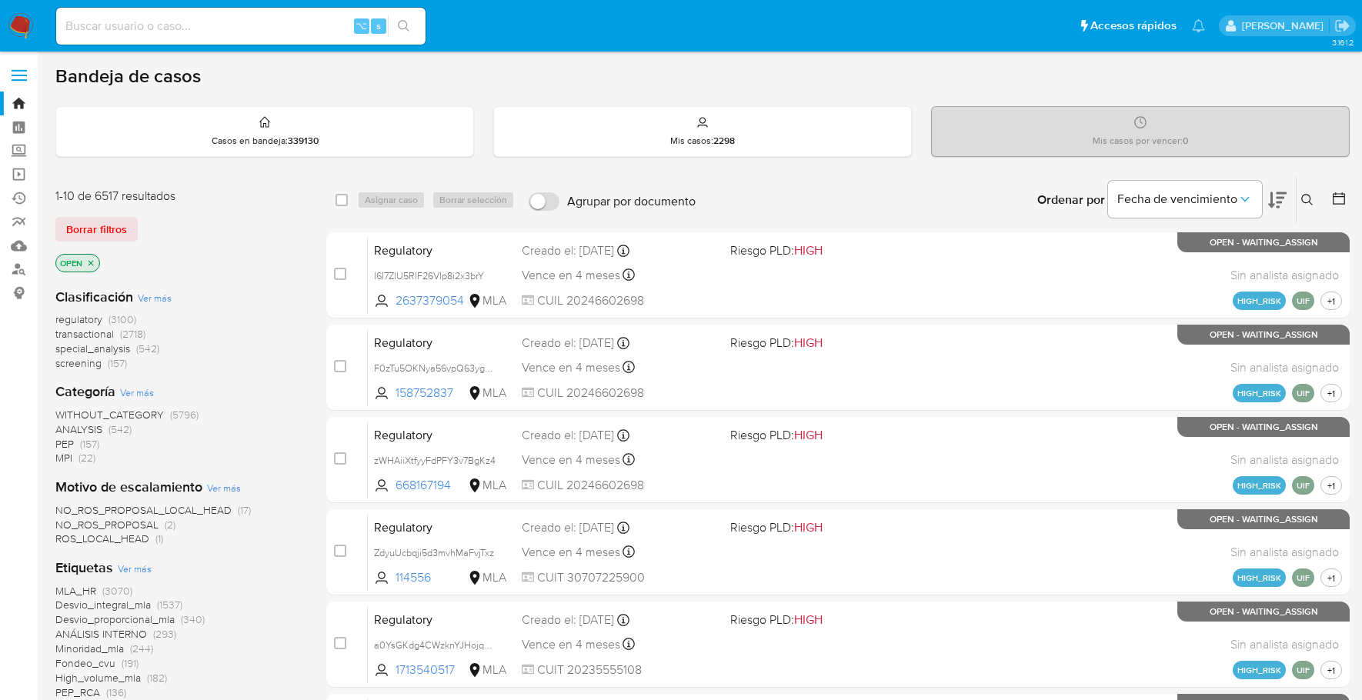
click at [1304, 195] on icon at bounding box center [1307, 200] width 12 height 12
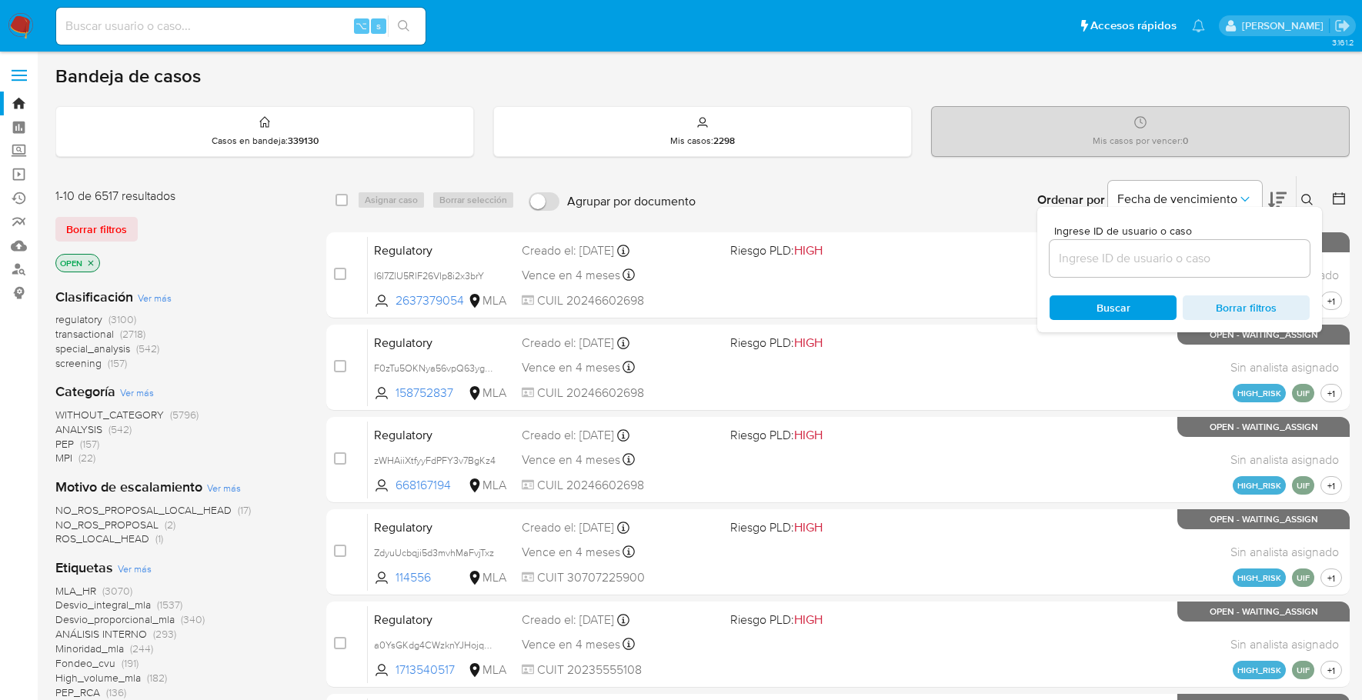
click at [1156, 261] on input at bounding box center [1180, 259] width 260 height 20
type input "UzA6LOxkF7jpSiUVdqEAqPZE"
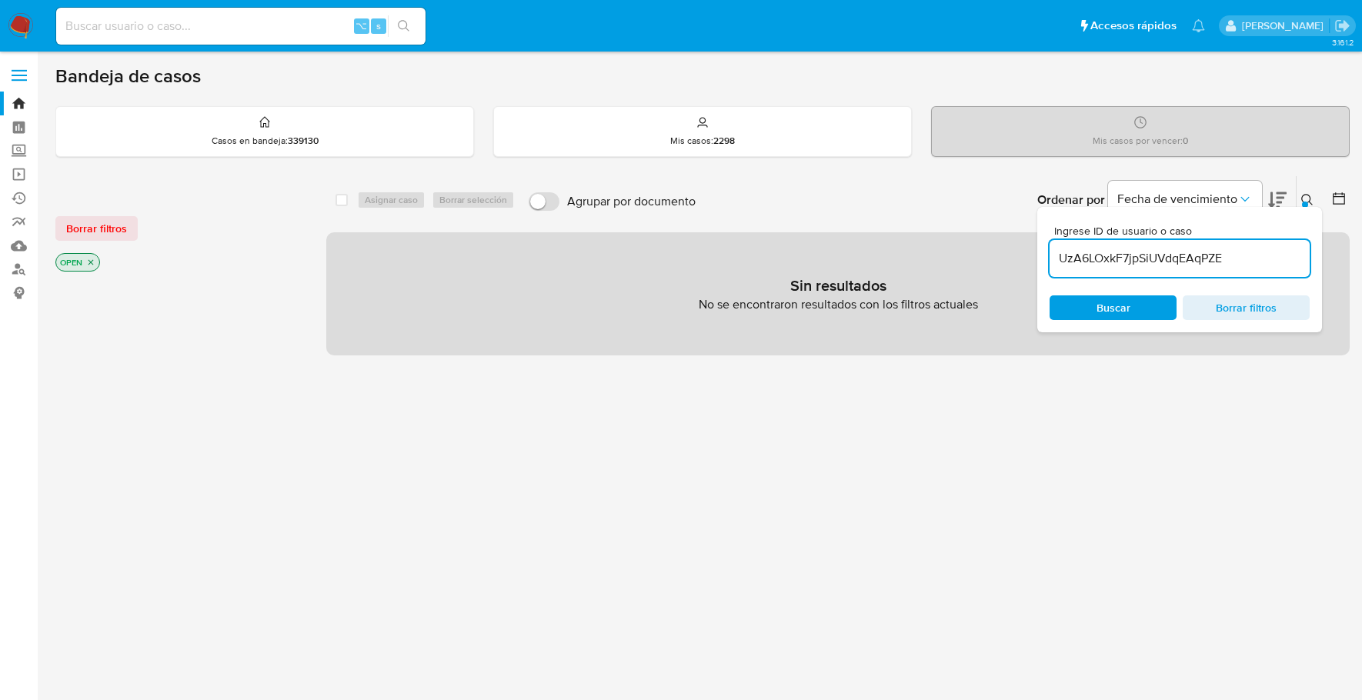
click at [1305, 197] on icon at bounding box center [1307, 200] width 12 height 12
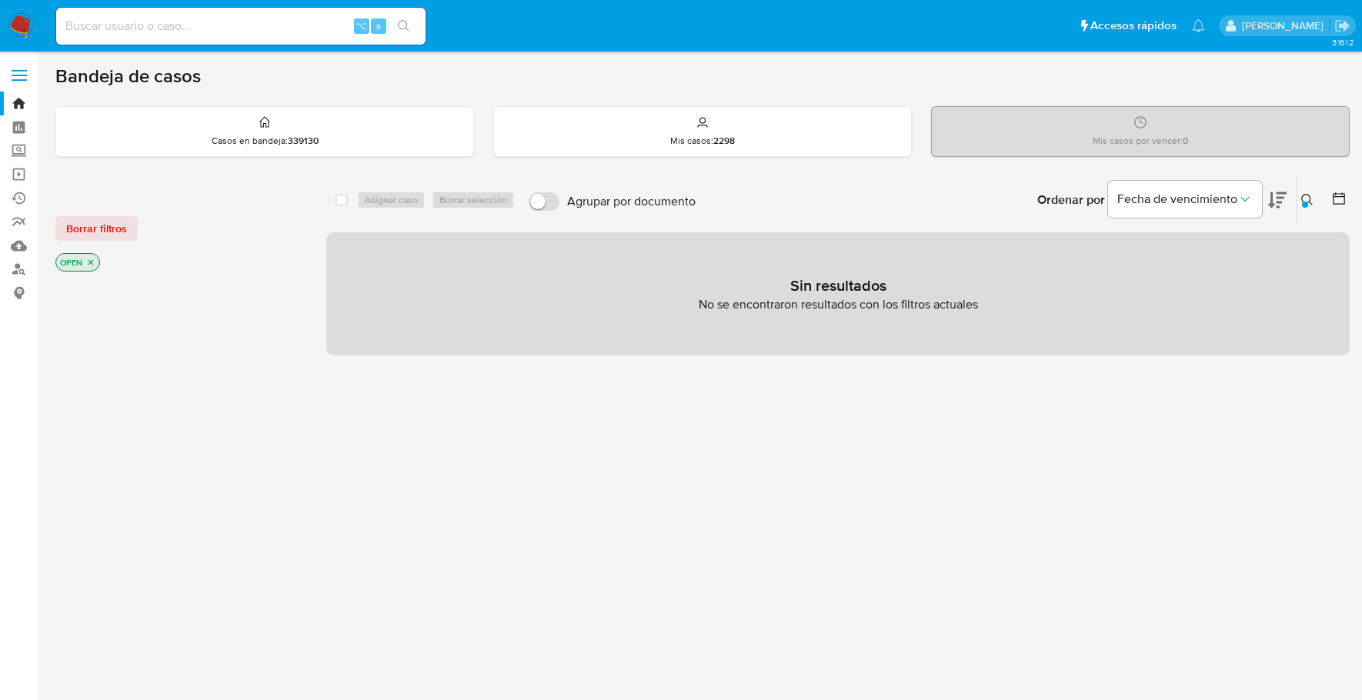
click at [92, 260] on icon "close-filter" at bounding box center [90, 262] width 9 height 9
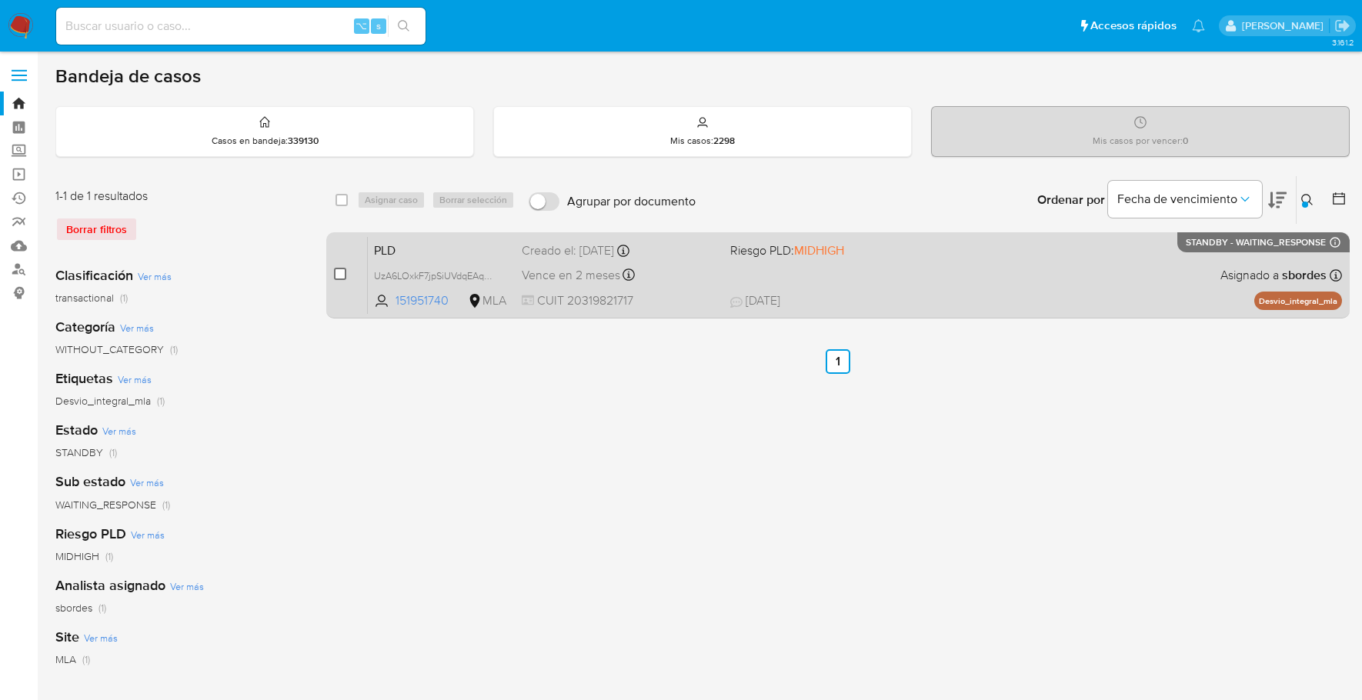
click at [344, 269] on span at bounding box center [340, 274] width 12 height 12
click at [339, 273] on input "checkbox" at bounding box center [340, 274] width 12 height 12
checkbox input "true"
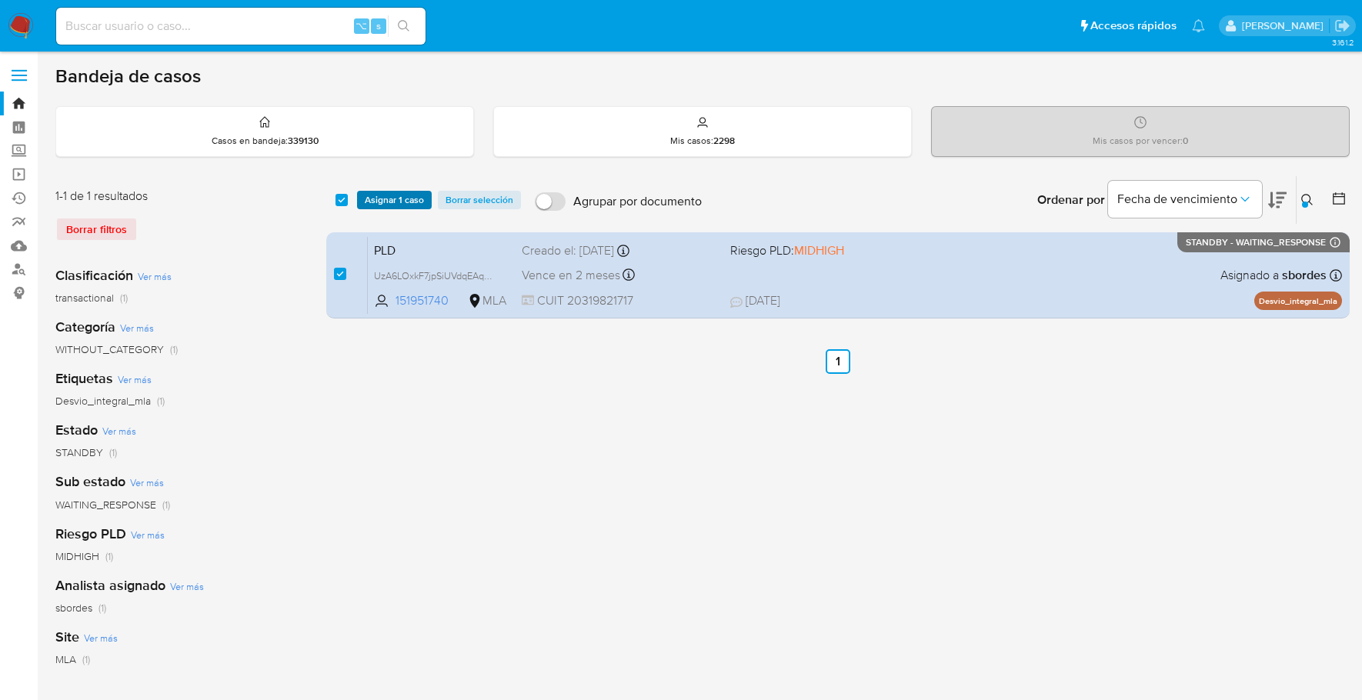
click at [396, 193] on span "Asignar 1 caso" at bounding box center [394, 199] width 59 height 15
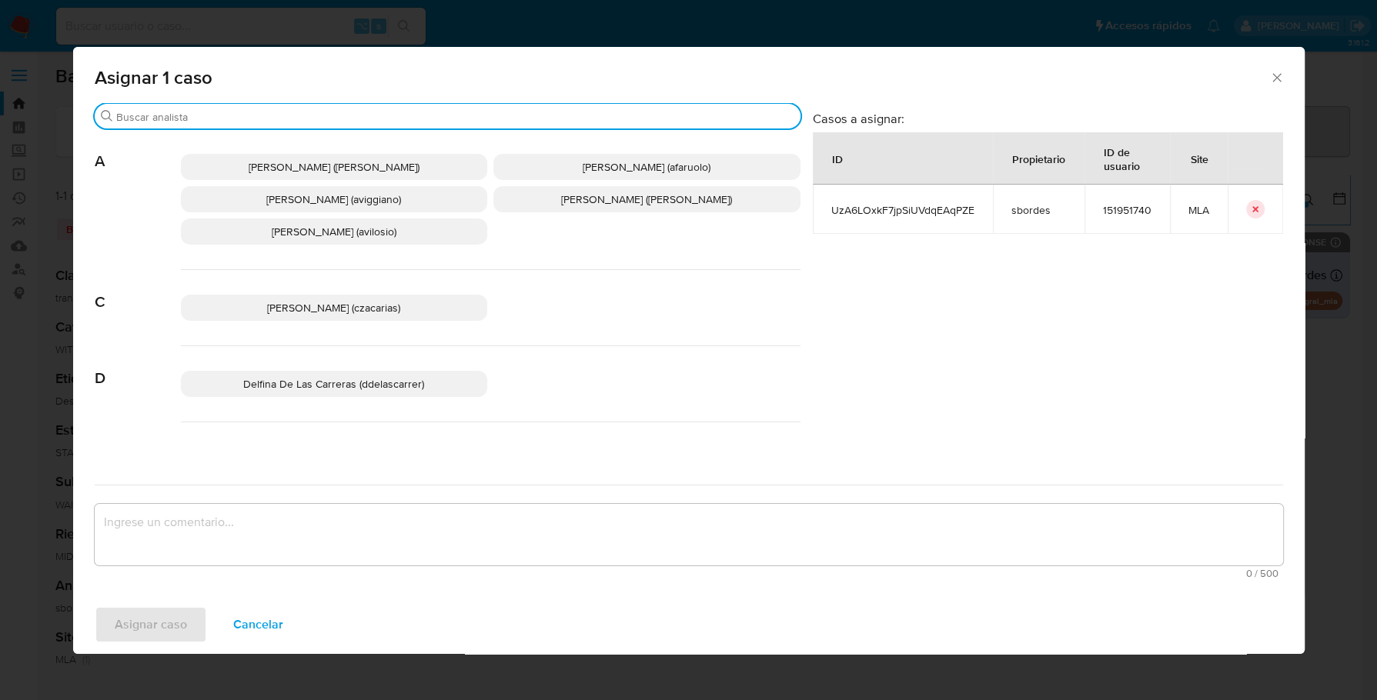
click at [249, 119] on input "Buscar" at bounding box center [455, 117] width 678 height 14
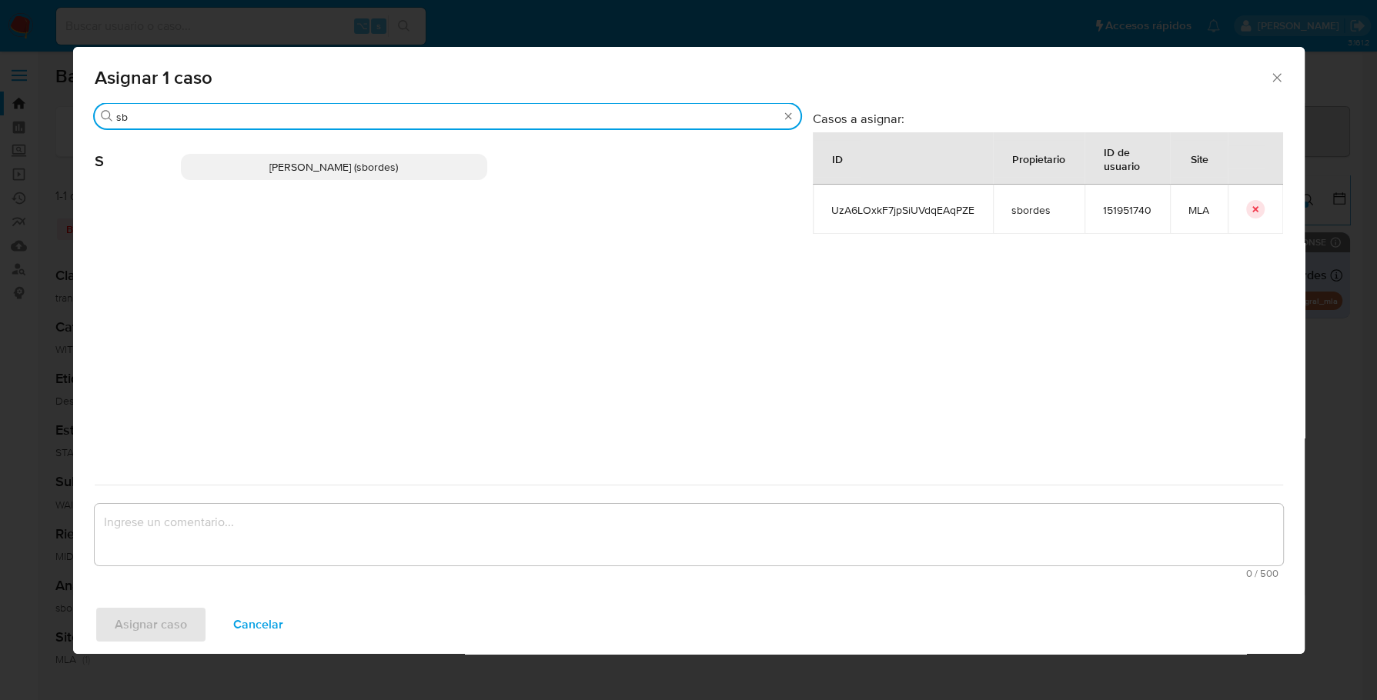
type input "sb"
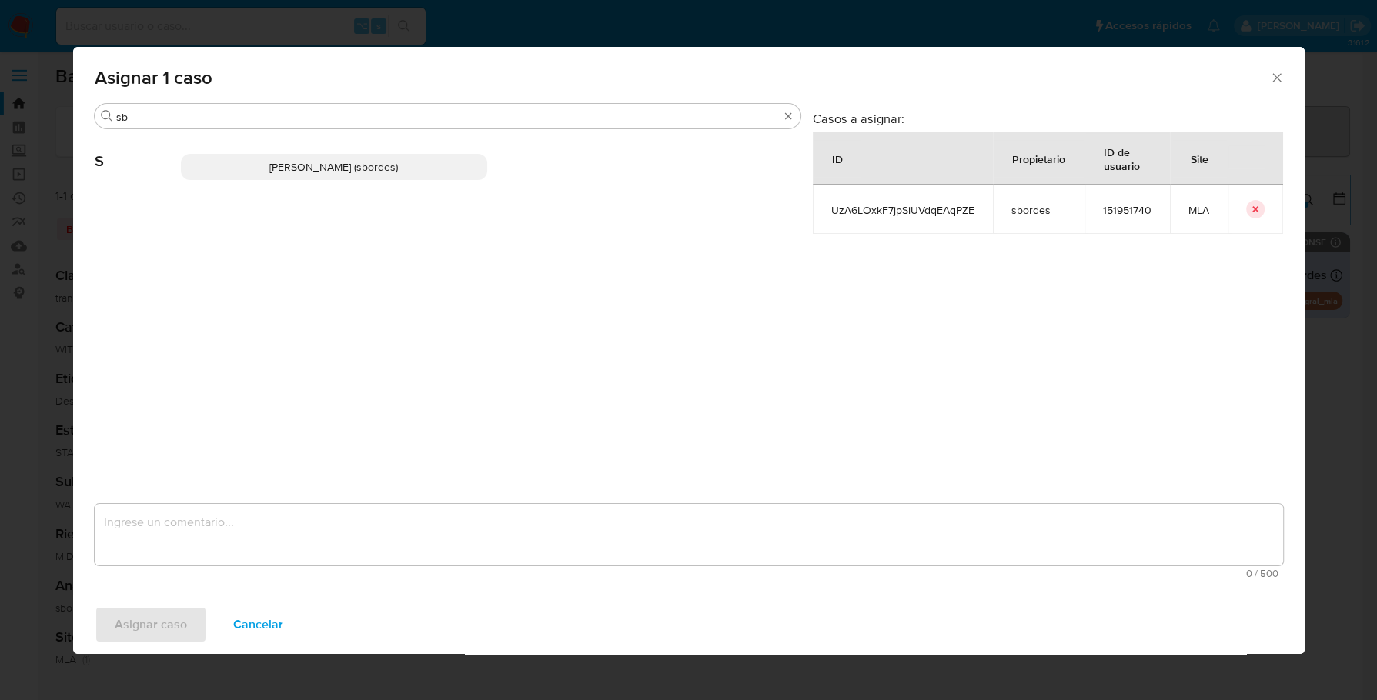
click at [325, 170] on span "Stefania Bordes (sbordes)" at bounding box center [333, 166] width 129 height 15
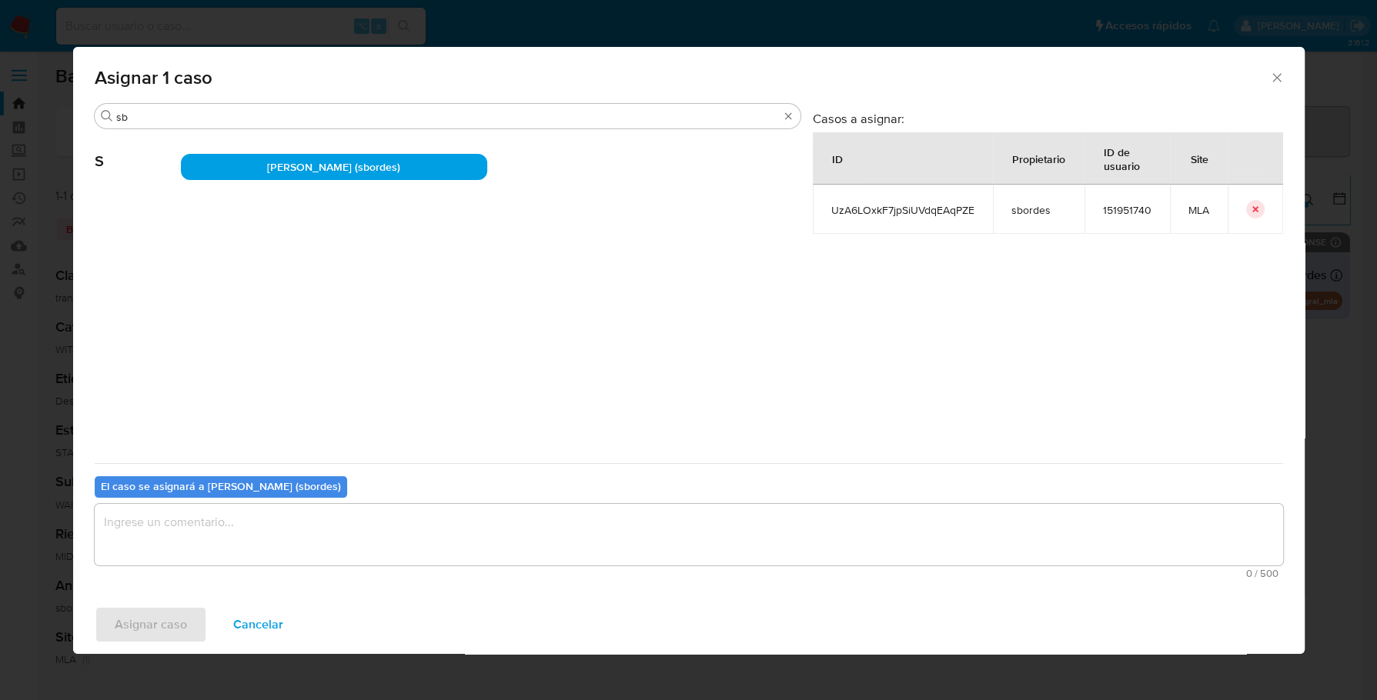
click at [279, 507] on textarea "assign-modal" at bounding box center [689, 535] width 1188 height 62
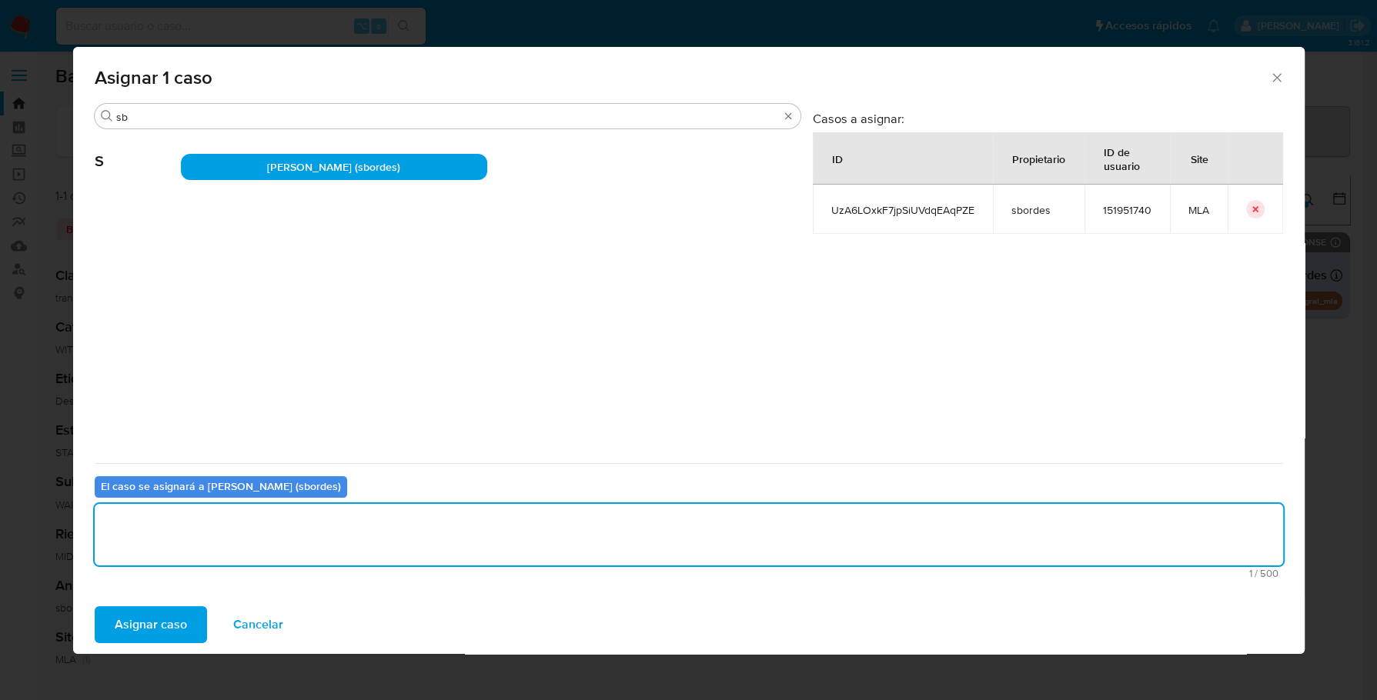
click at [129, 623] on span "Asignar caso" at bounding box center [151, 625] width 72 height 34
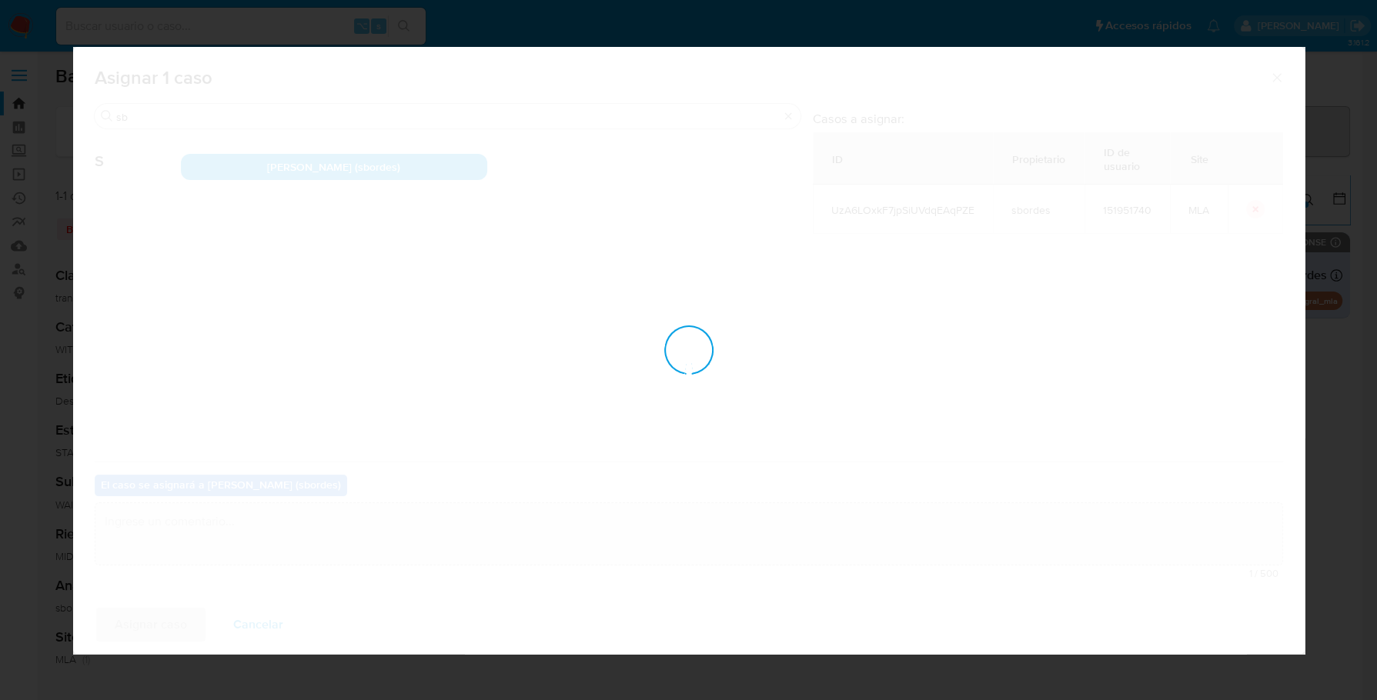
checkbox input "false"
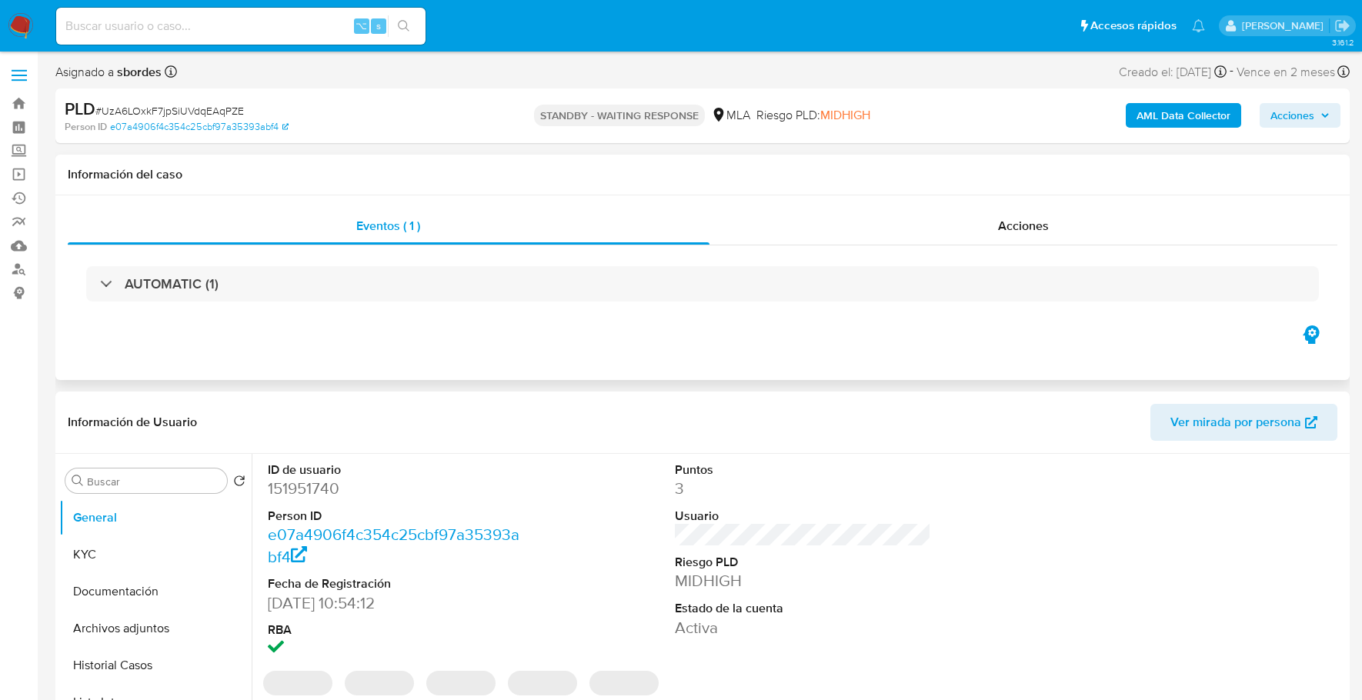
select select "10"
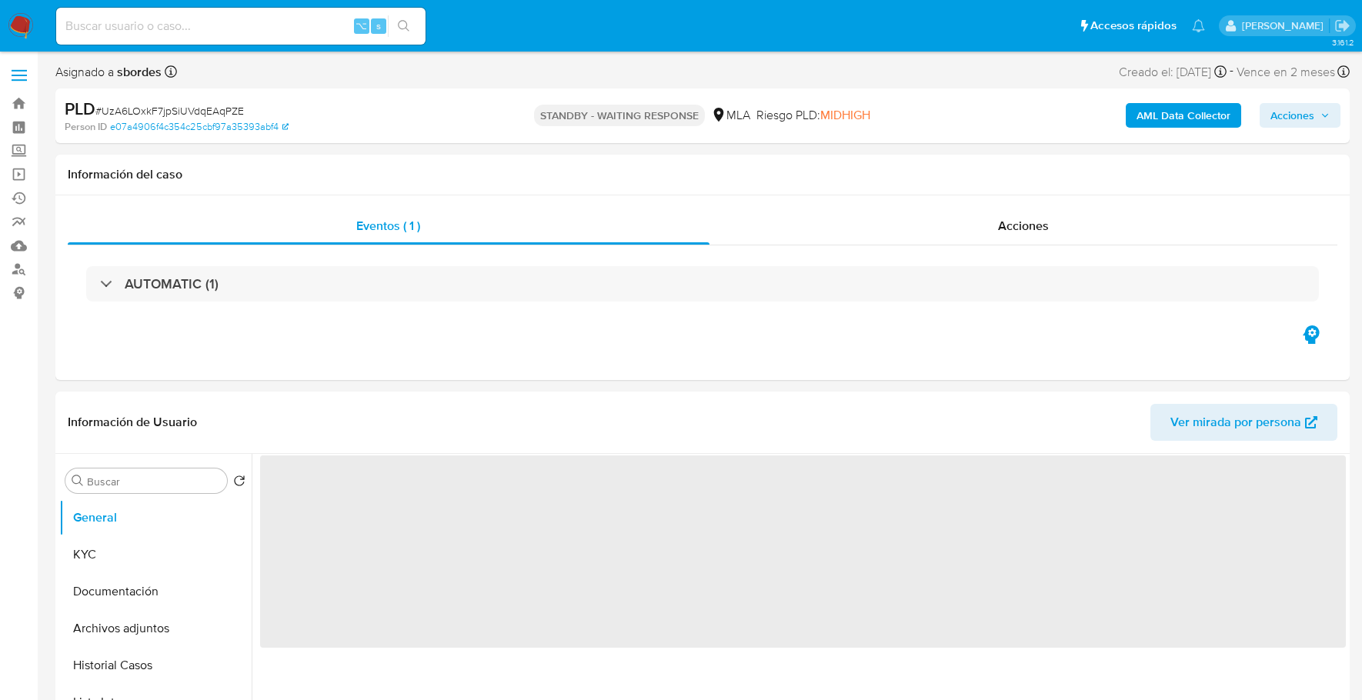
select select "10"
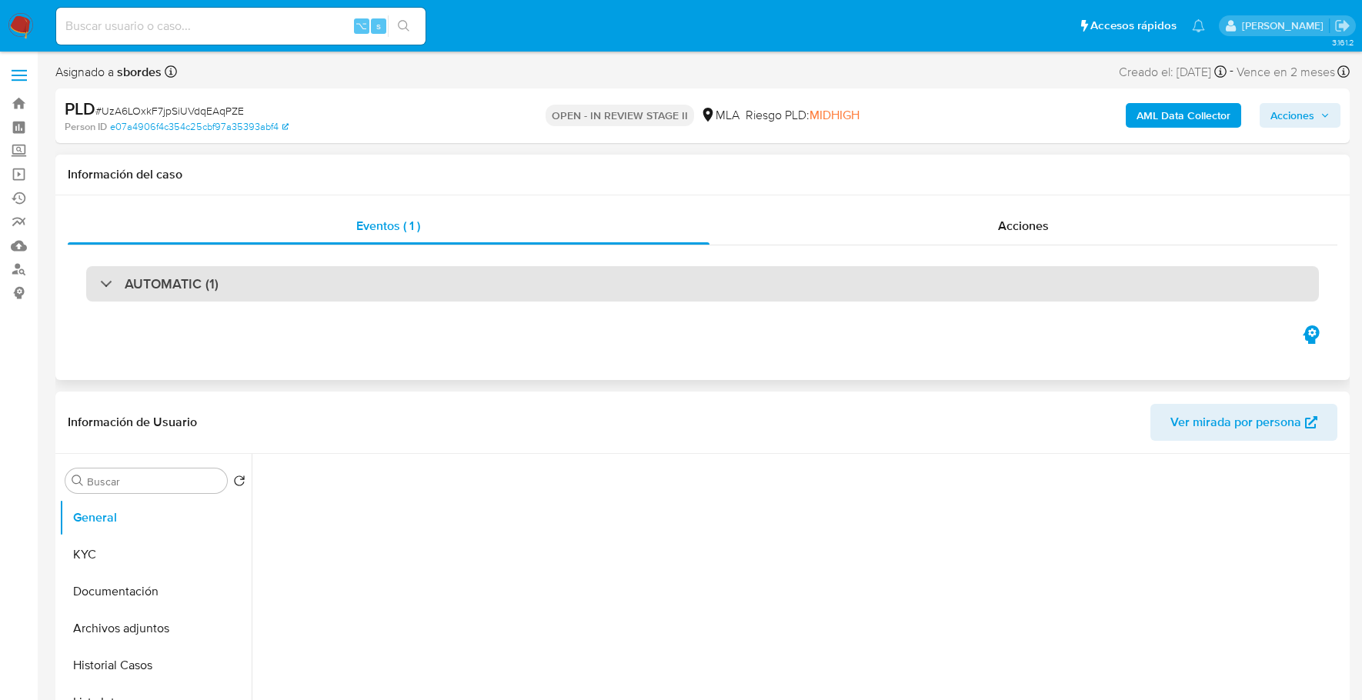
select select "10"
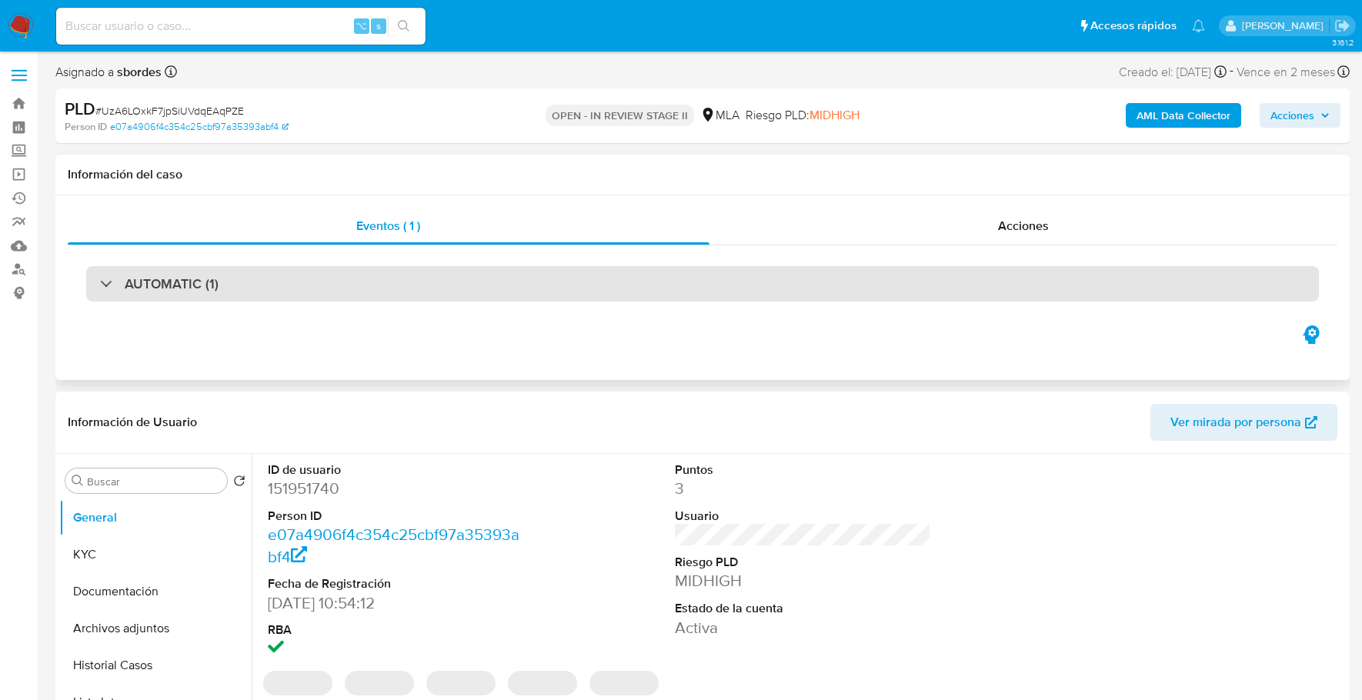
scroll to position [373, 0]
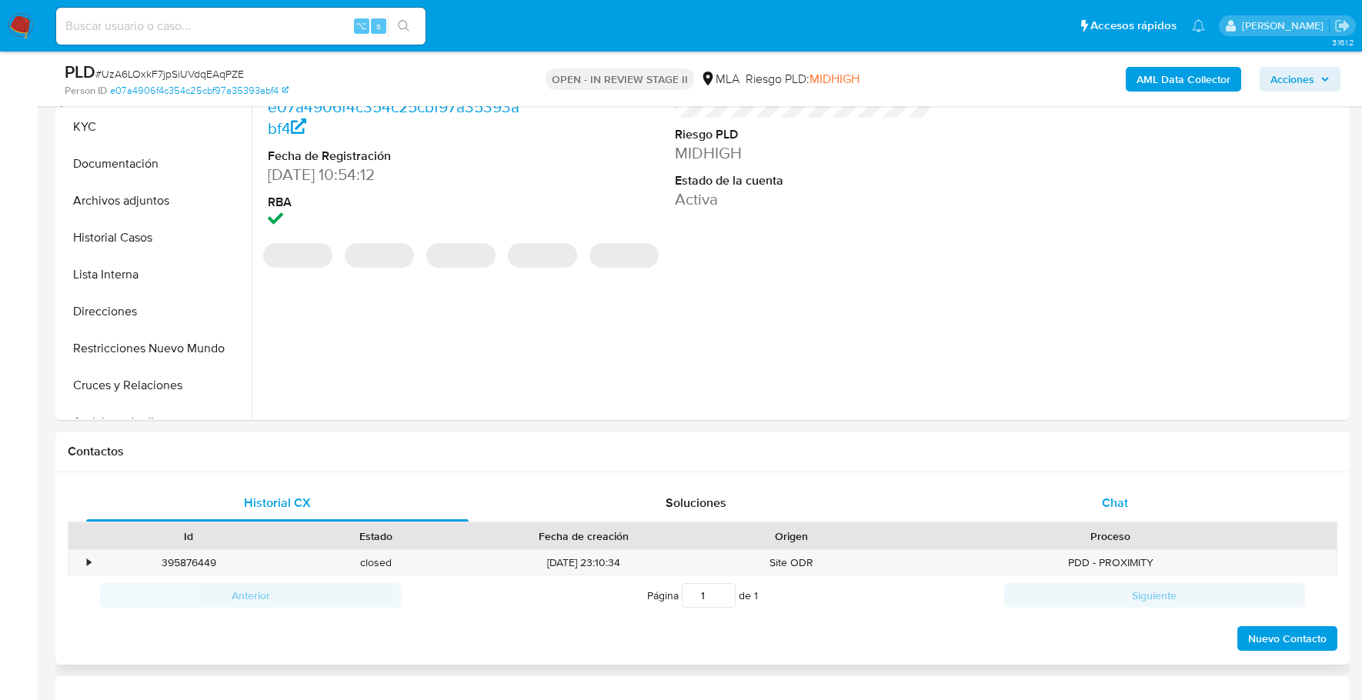
click at [1113, 509] on span "Chat" at bounding box center [1115, 503] width 26 height 18
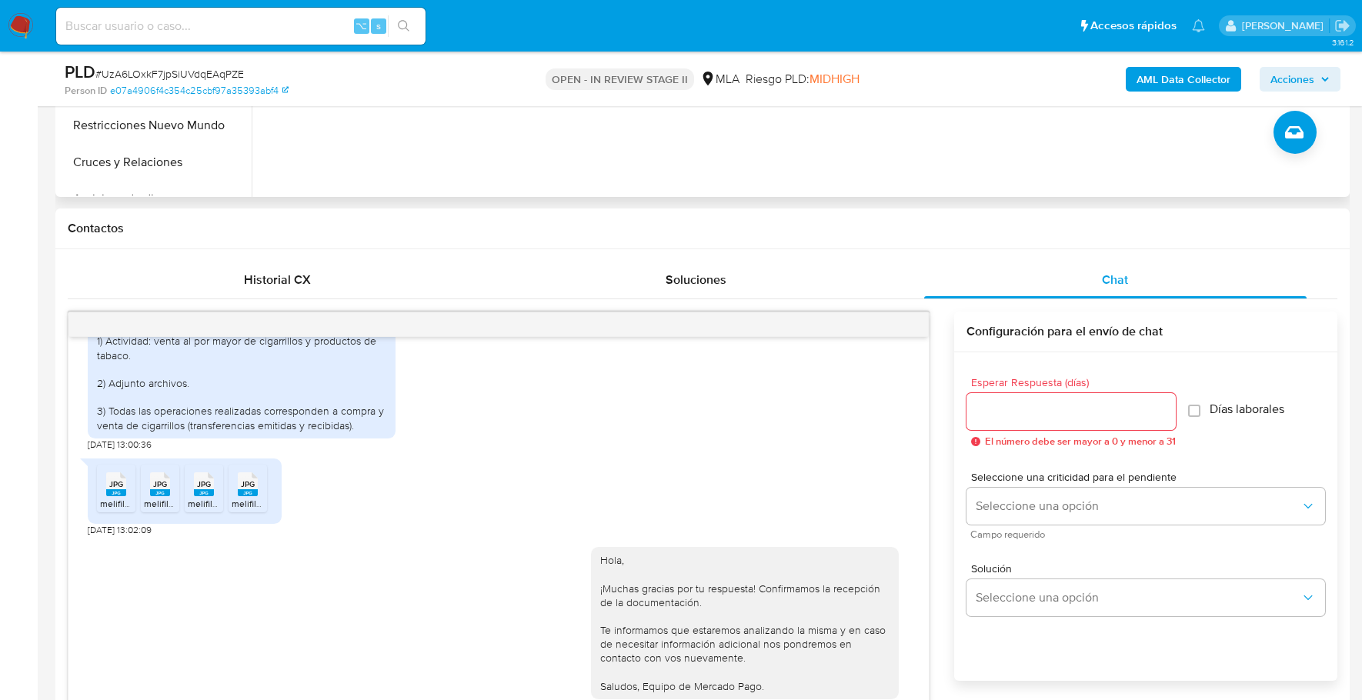
scroll to position [235, 0]
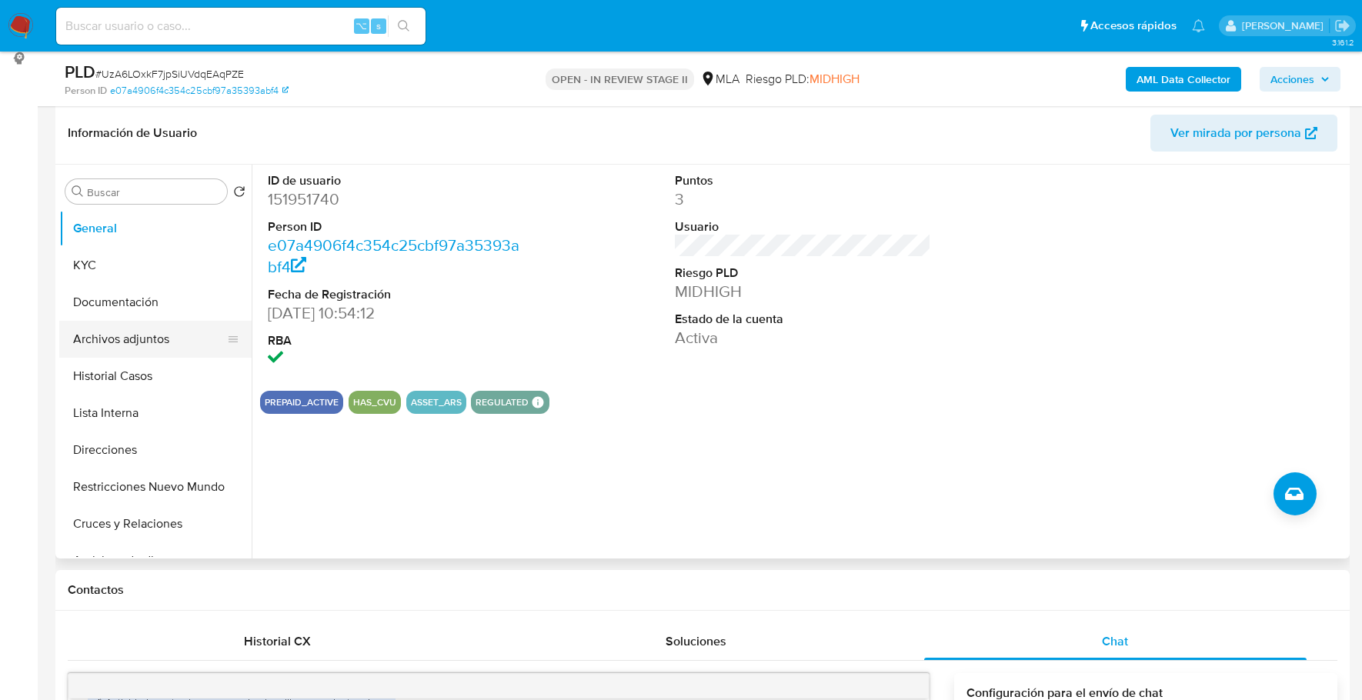
click at [124, 345] on button "Archivos adjuntos" at bounding box center [149, 339] width 180 height 37
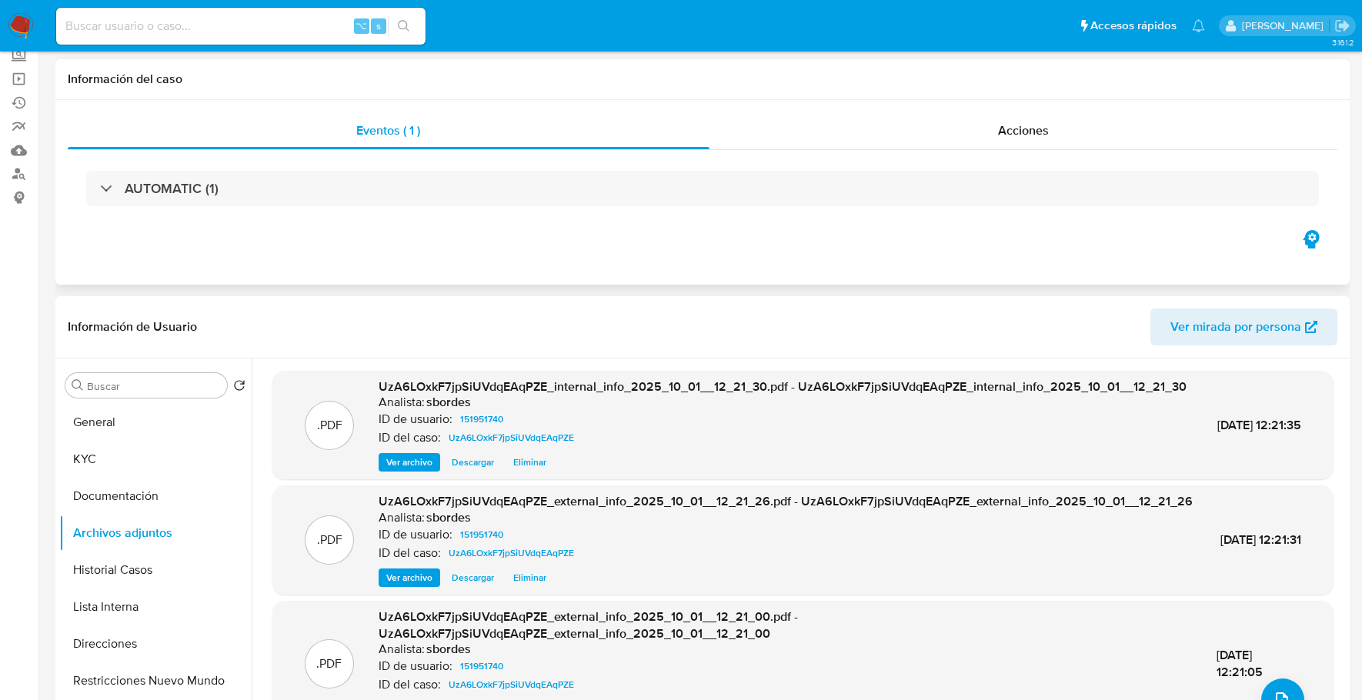
scroll to position [0, 0]
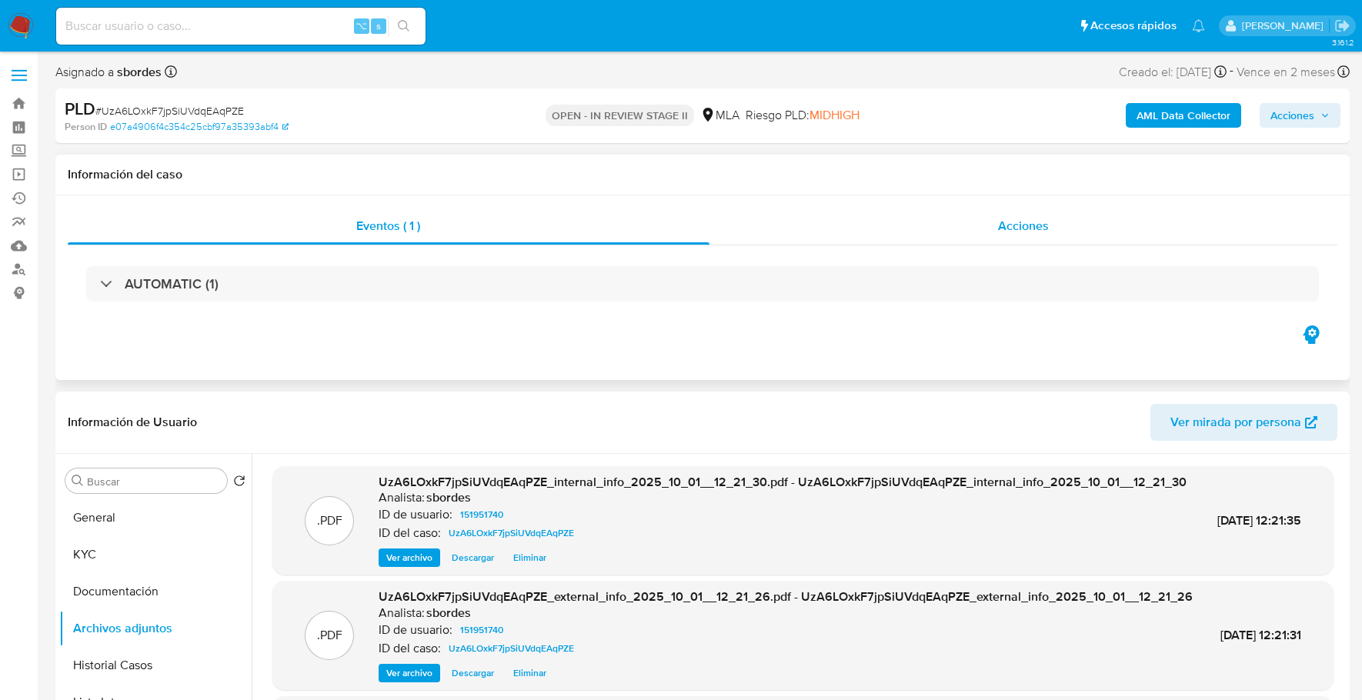
click at [969, 223] on div "Acciones" at bounding box center [1023, 226] width 629 height 37
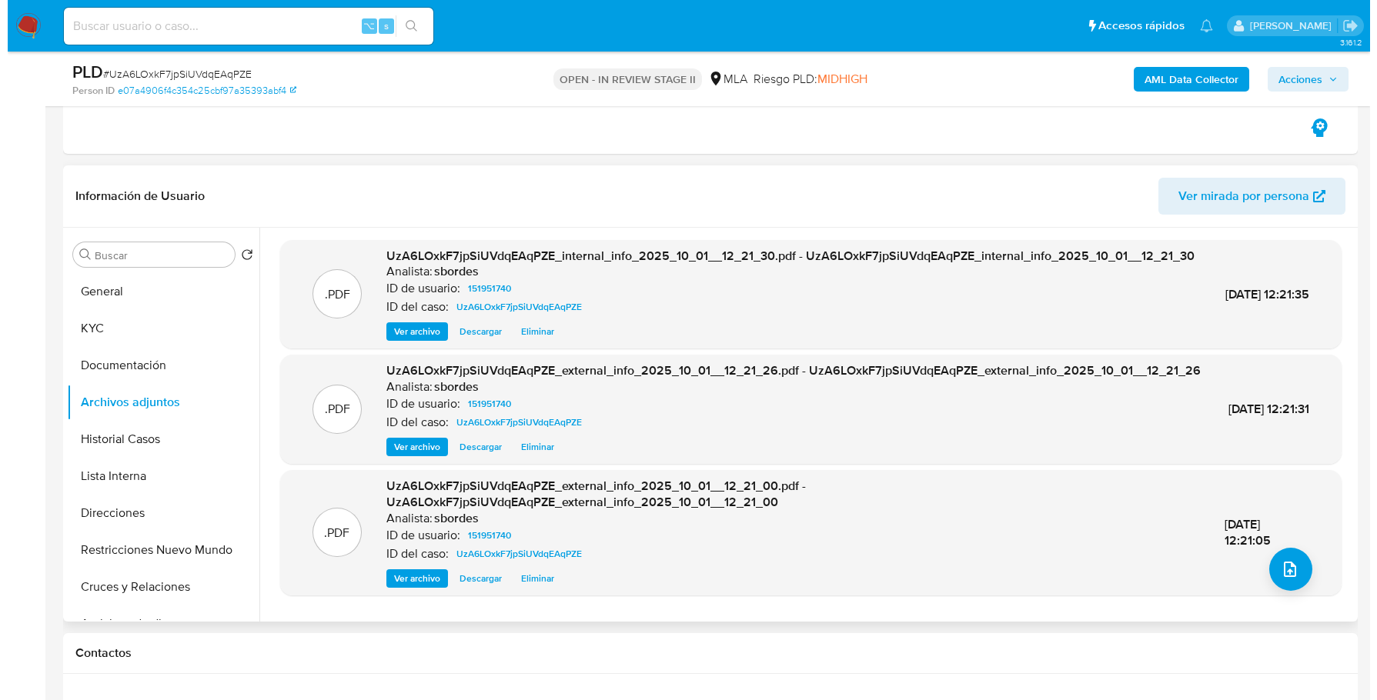
scroll to position [285, 0]
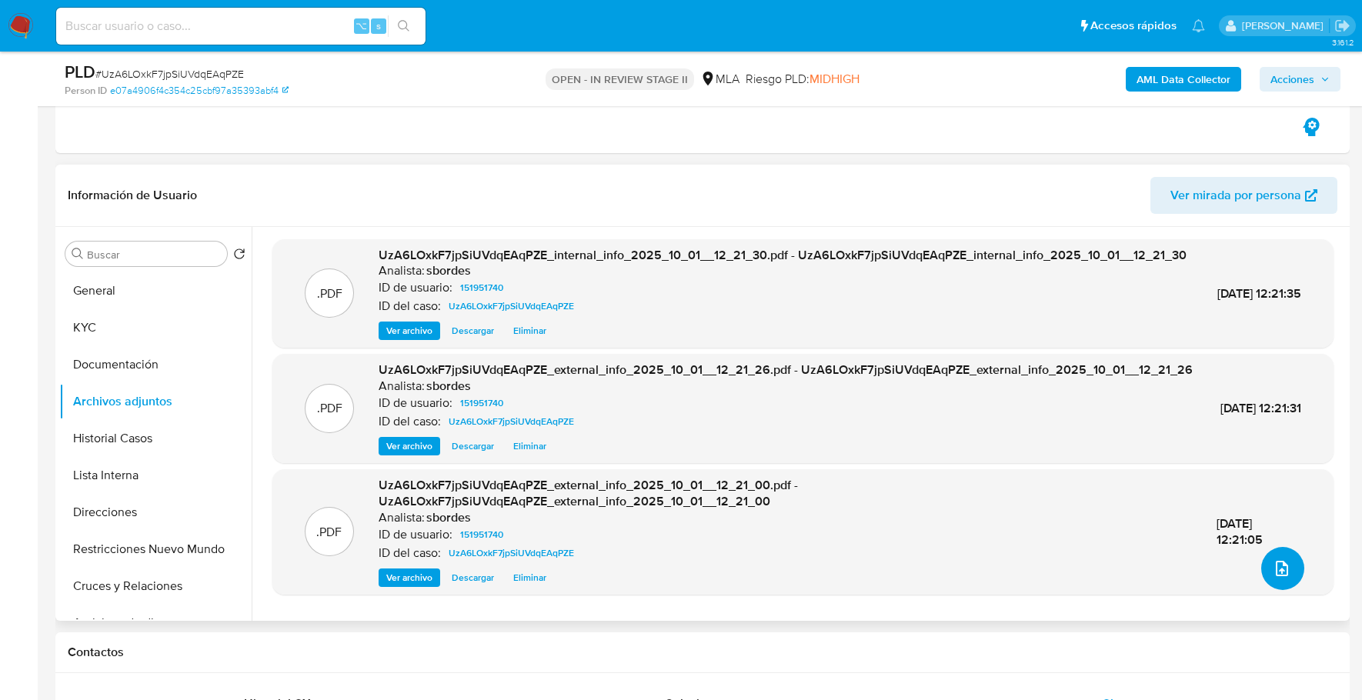
click at [1282, 566] on icon "upload-file" at bounding box center [1282, 568] width 12 height 15
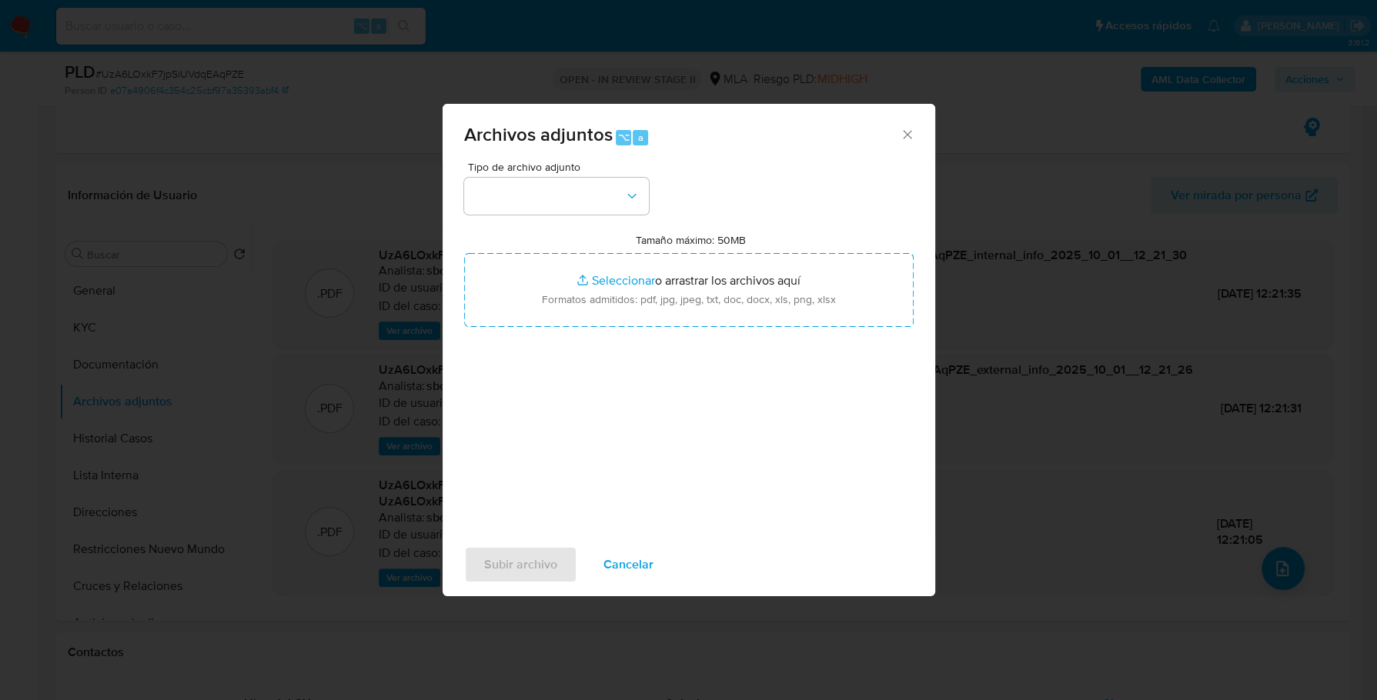
click at [570, 176] on div "Tipo de archivo adjunto" at bounding box center [556, 188] width 185 height 53
click at [593, 199] on button "button" at bounding box center [556, 196] width 185 height 37
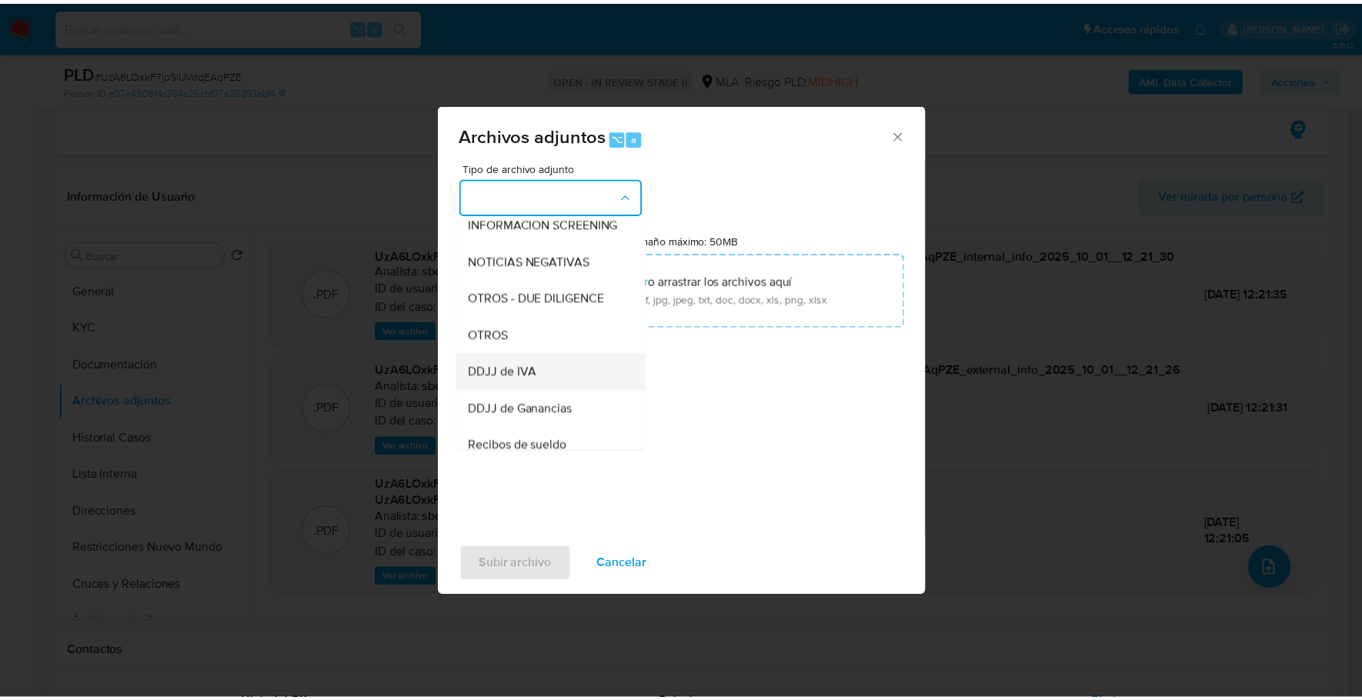
scroll to position [205, 0]
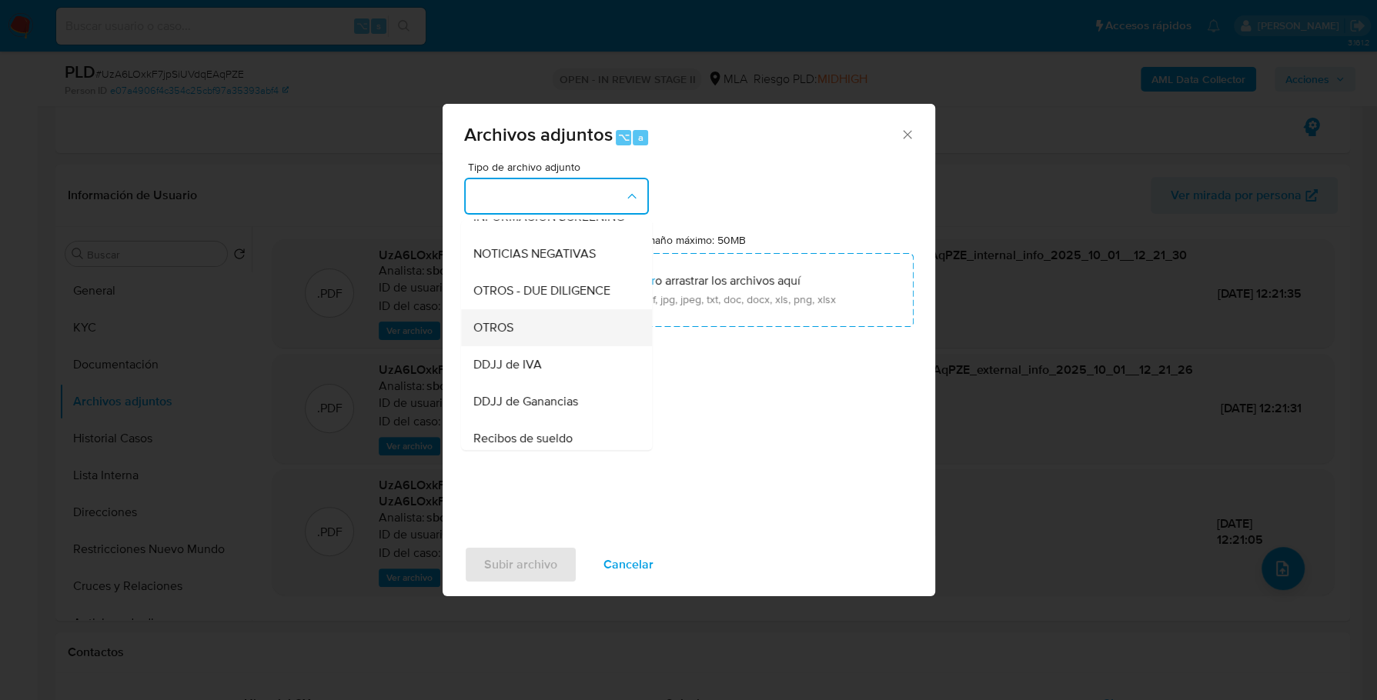
click at [518, 345] on div "OTROS" at bounding box center [551, 327] width 157 height 37
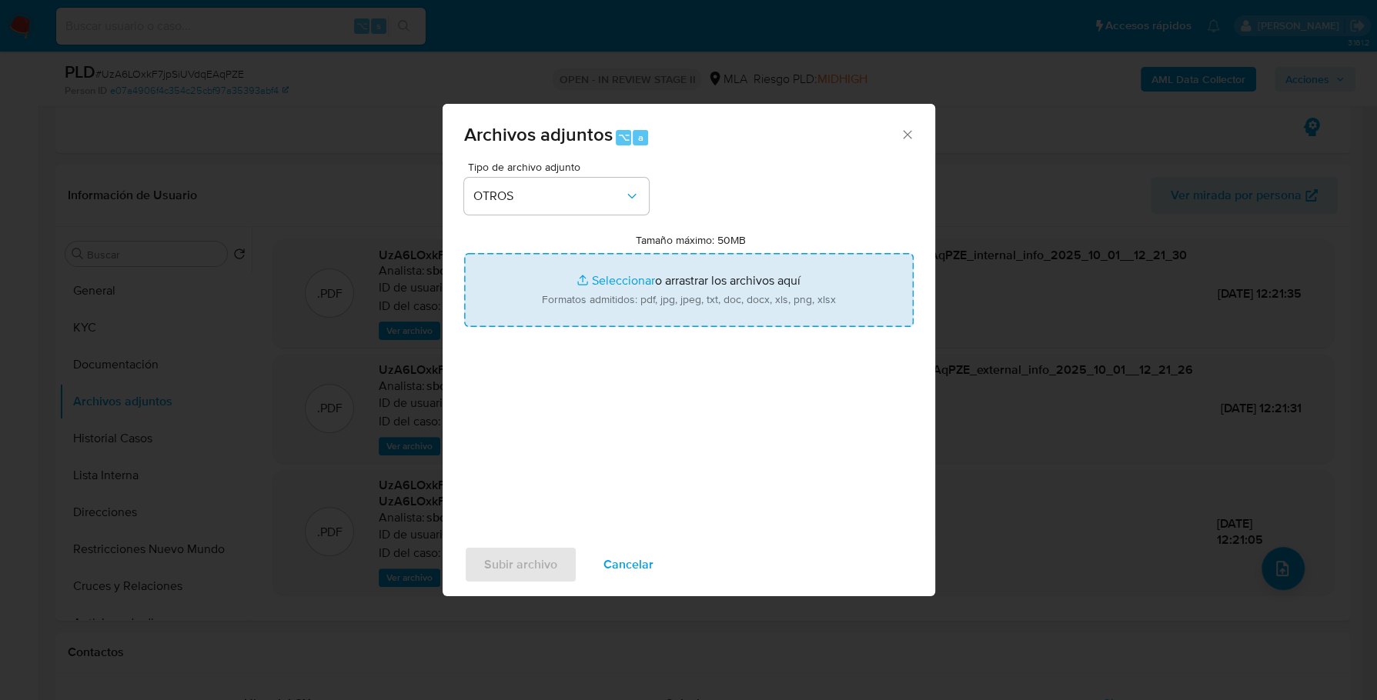
click at [646, 283] on input "Tamaño máximo: 50MB Seleccionar archivos" at bounding box center [688, 290] width 449 height 74
type input "C:\fakepath\Caselog UzA6LOxkF7jpSiUVdqEAqPZE_2025_09_17_14_53_39.docx"
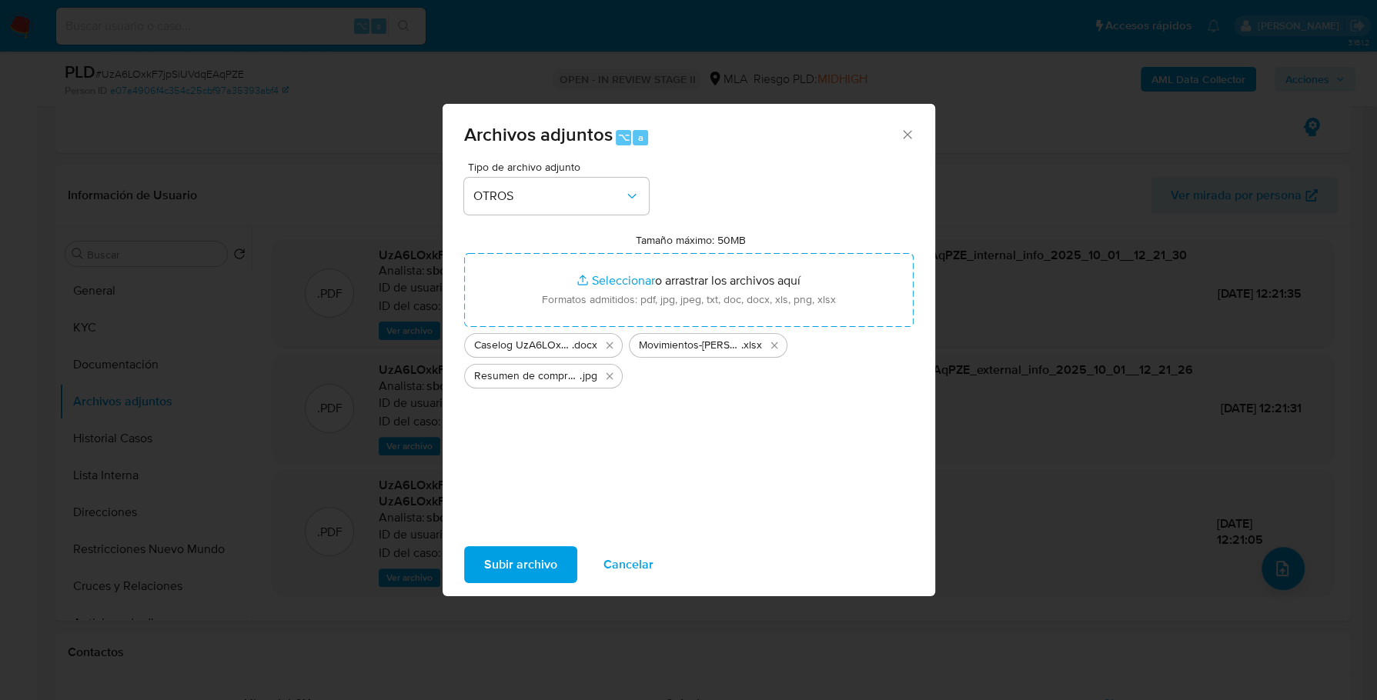
click at [511, 556] on span "Subir archivo" at bounding box center [520, 565] width 73 height 34
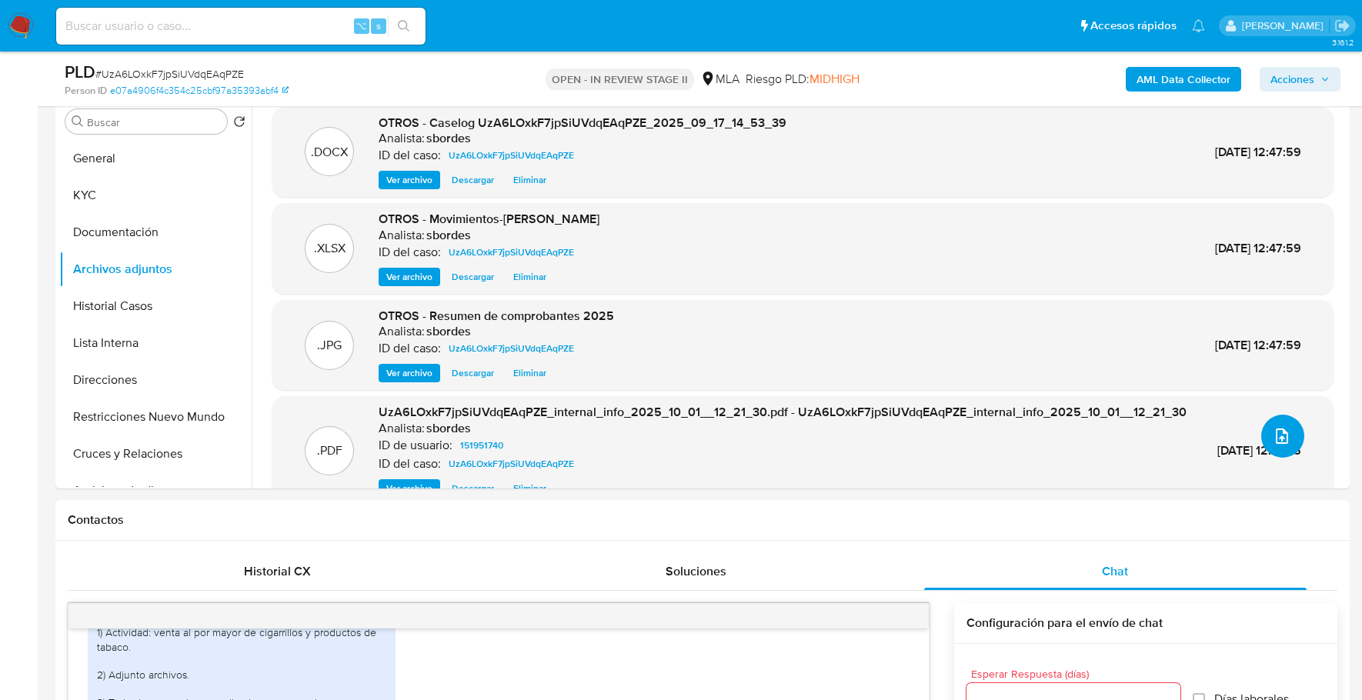
scroll to position [0, 0]
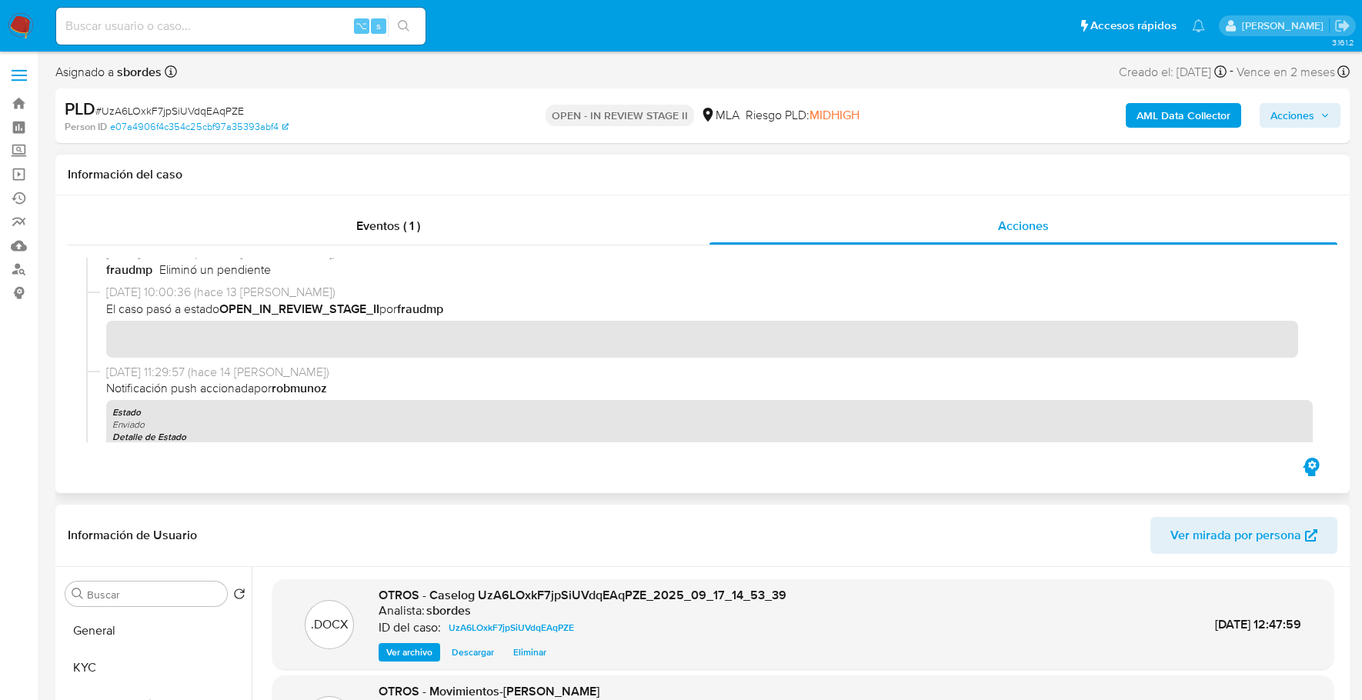
click at [447, 199] on div "Eventos ( 1 ) Acciones" at bounding box center [702, 344] width 1294 height 298
click at [518, 215] on div "Eventos ( 1 )" at bounding box center [389, 226] width 642 height 37
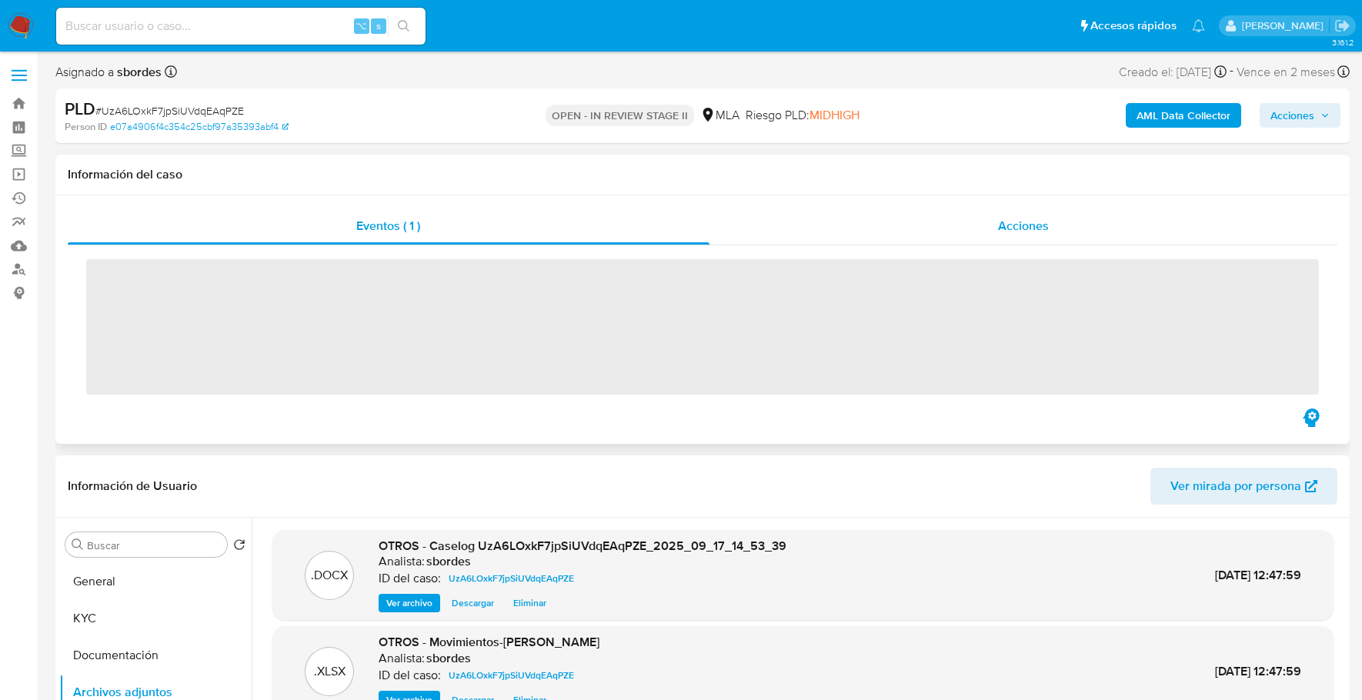
click at [930, 219] on div "Acciones" at bounding box center [1023, 226] width 629 height 37
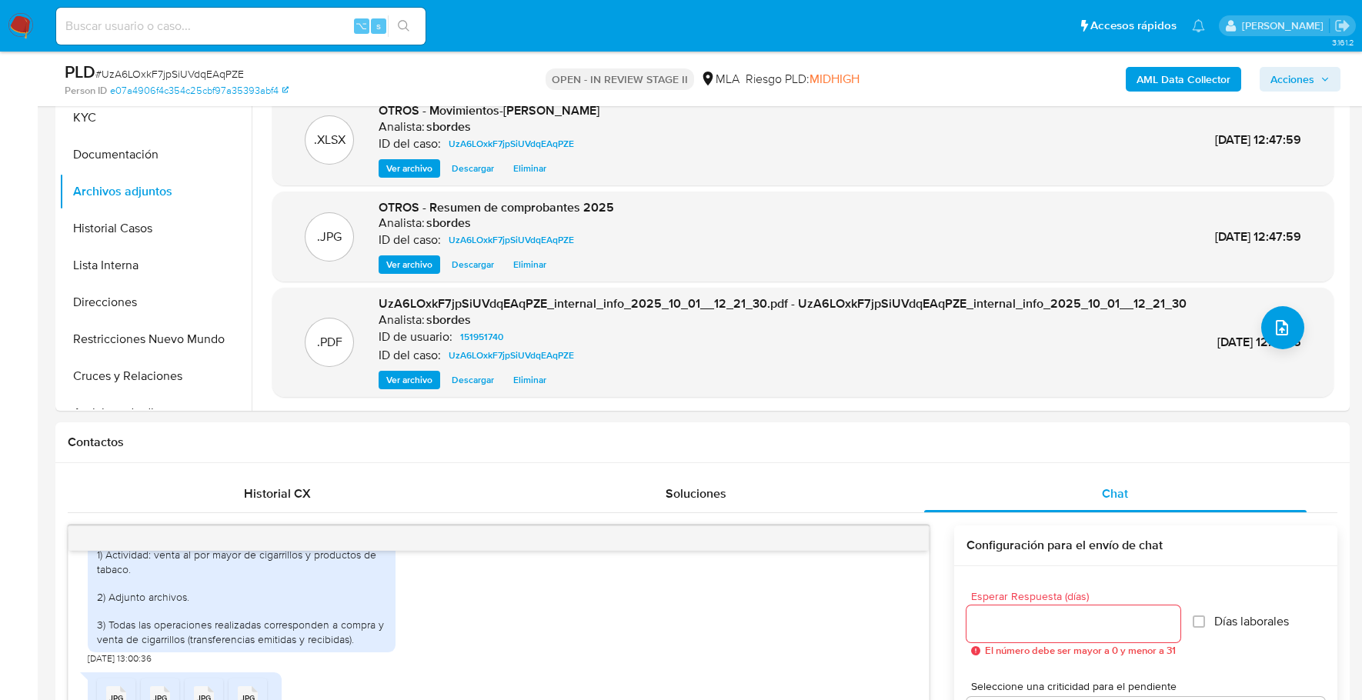
scroll to position [267, 0]
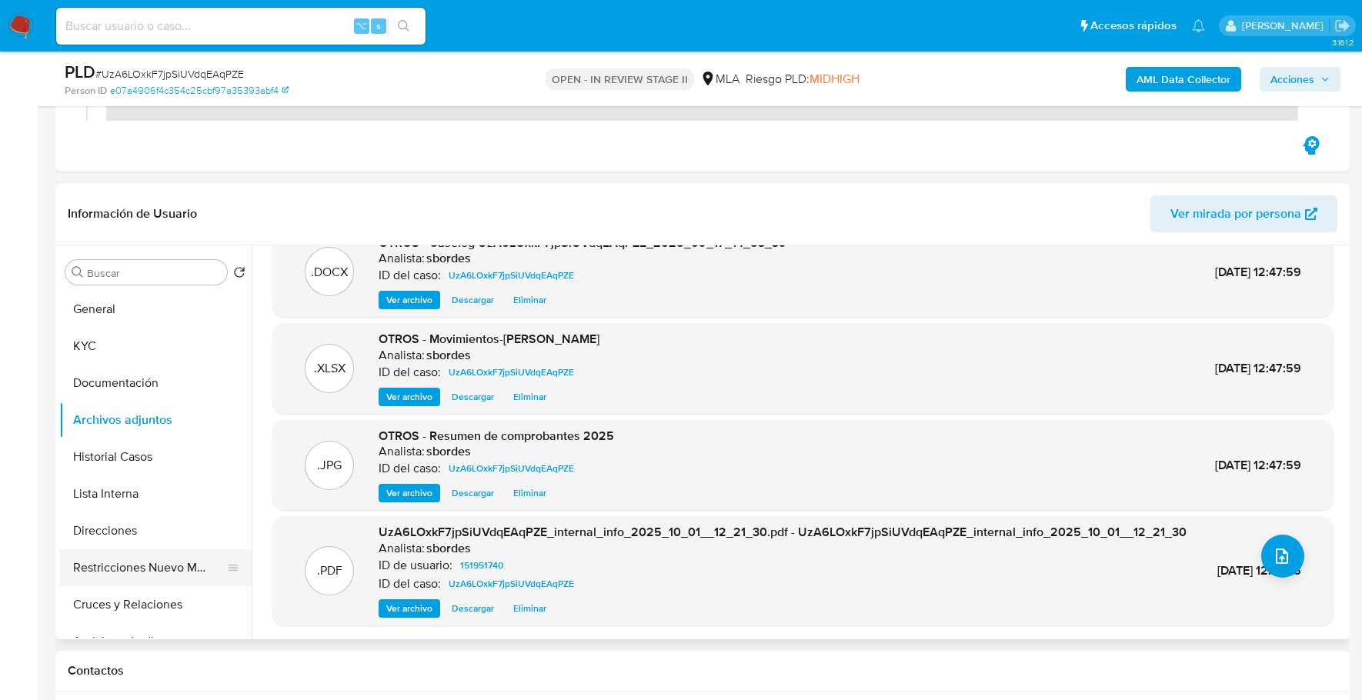
click at [150, 567] on button "Restricciones Nuevo Mundo" at bounding box center [149, 567] width 180 height 37
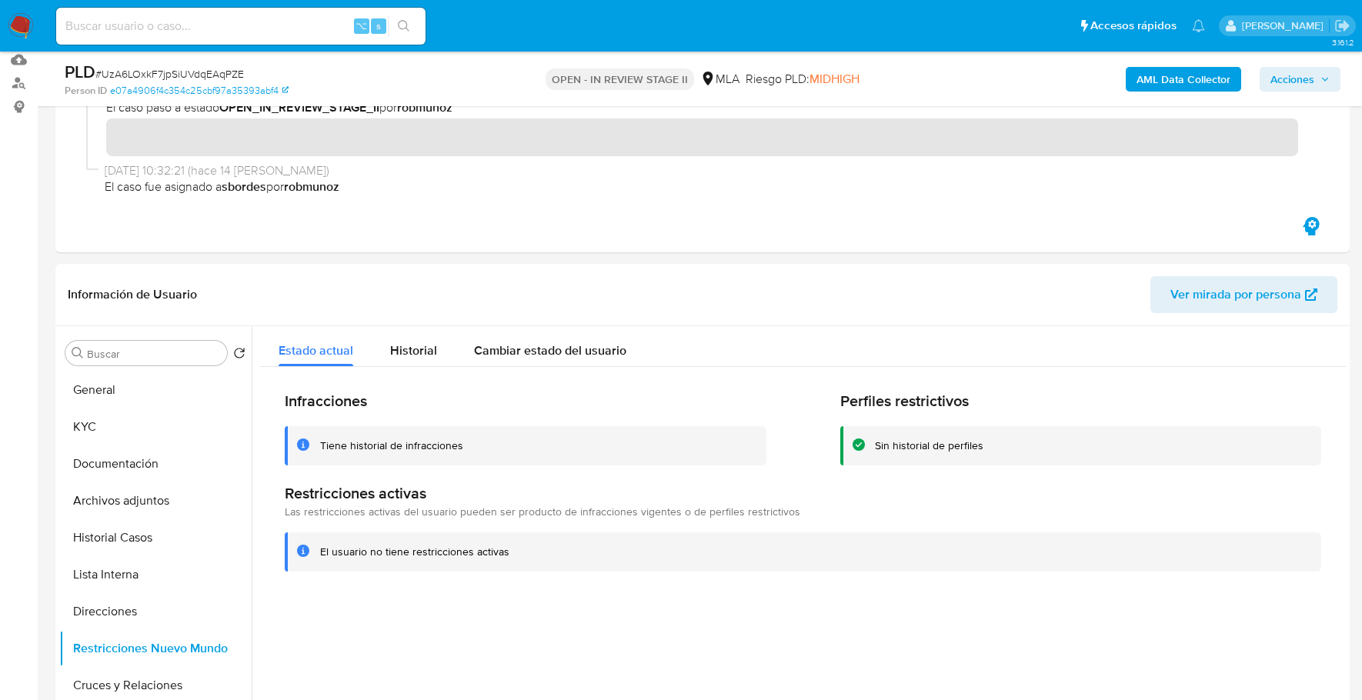
scroll to position [0, 0]
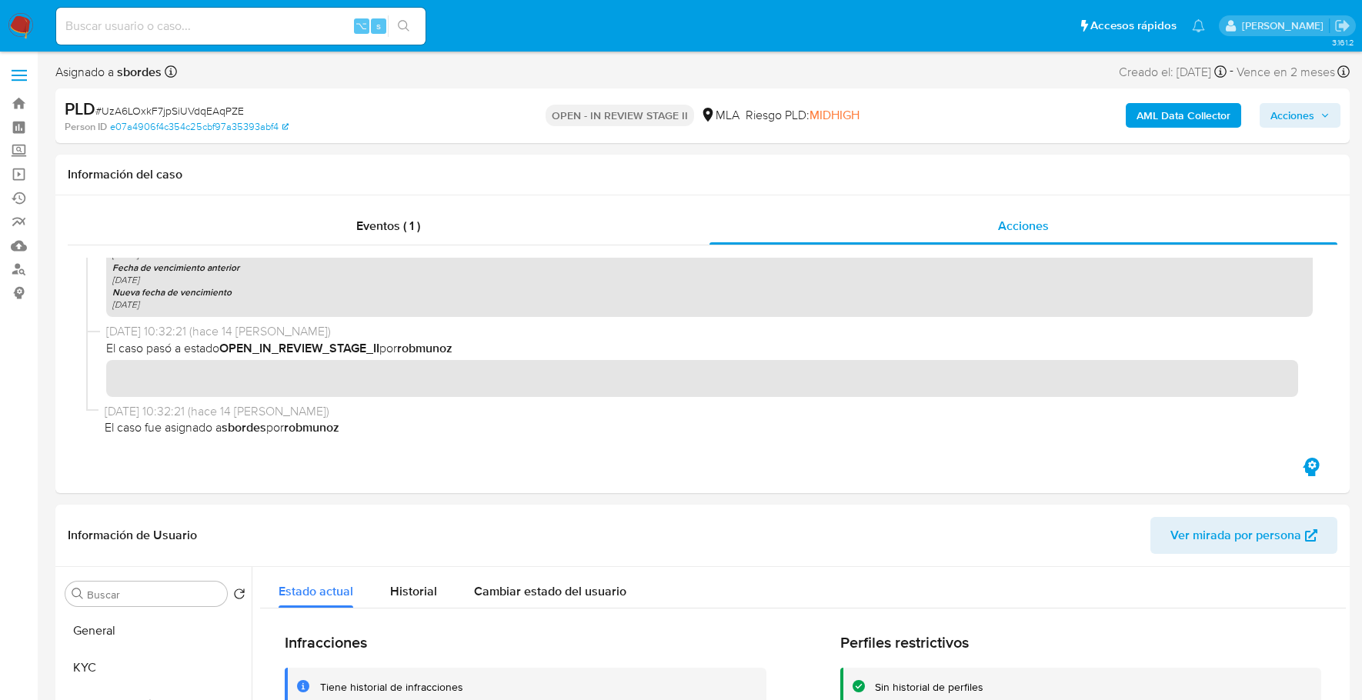
click at [1316, 116] on span "Acciones" at bounding box center [1299, 116] width 59 height 22
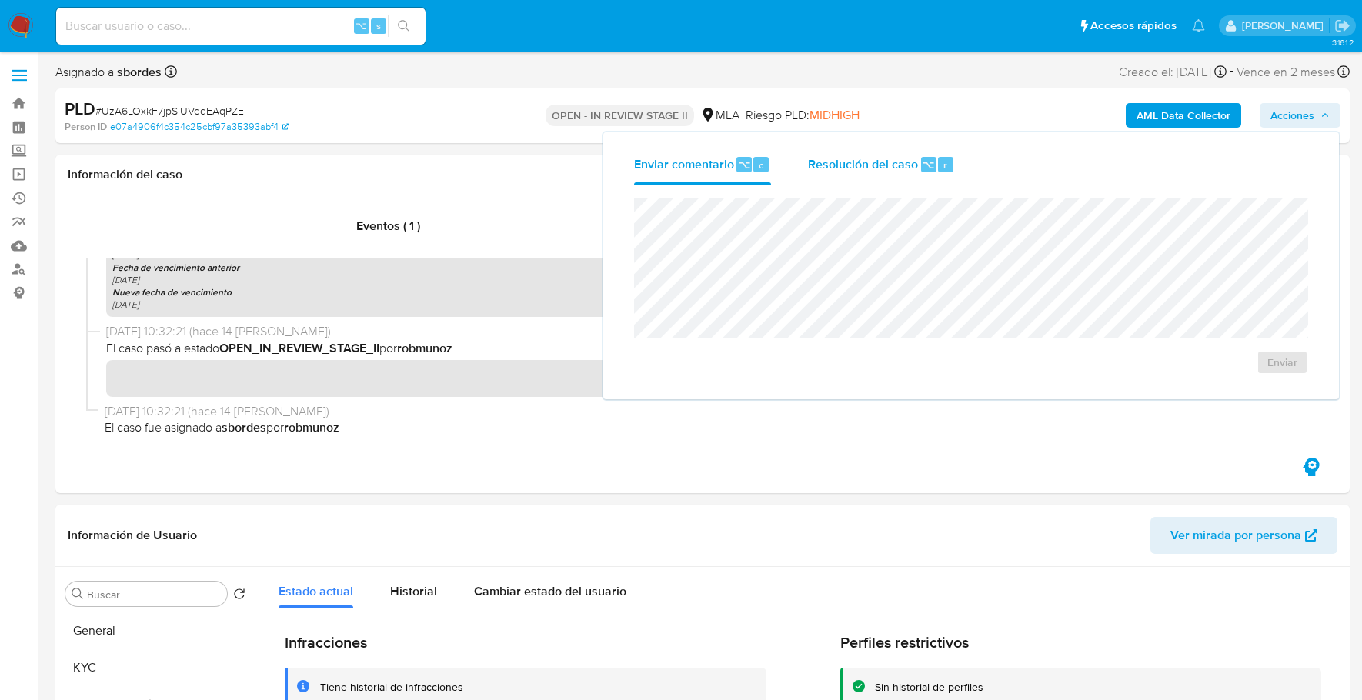
click at [904, 163] on span "Resolución del caso" at bounding box center [863, 164] width 110 height 18
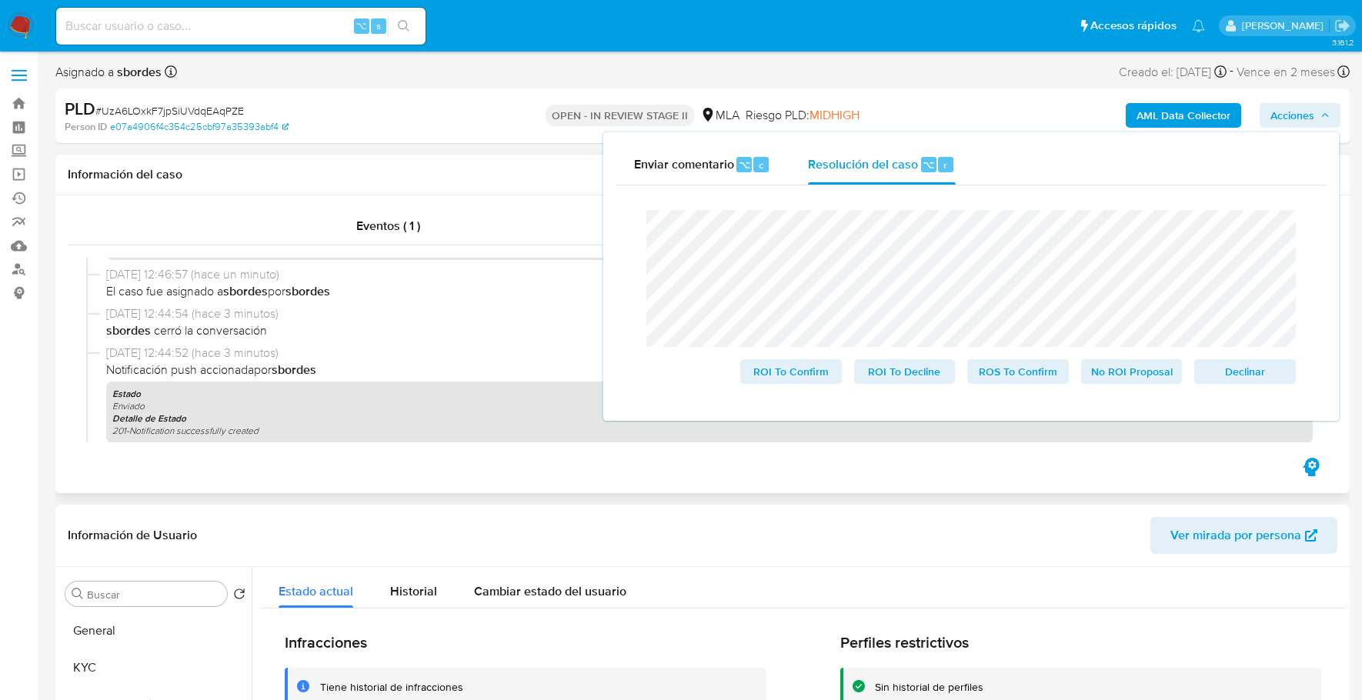
scroll to position [195, 0]
click at [1130, 370] on span "No ROI Proposal" at bounding box center [1132, 372] width 80 height 22
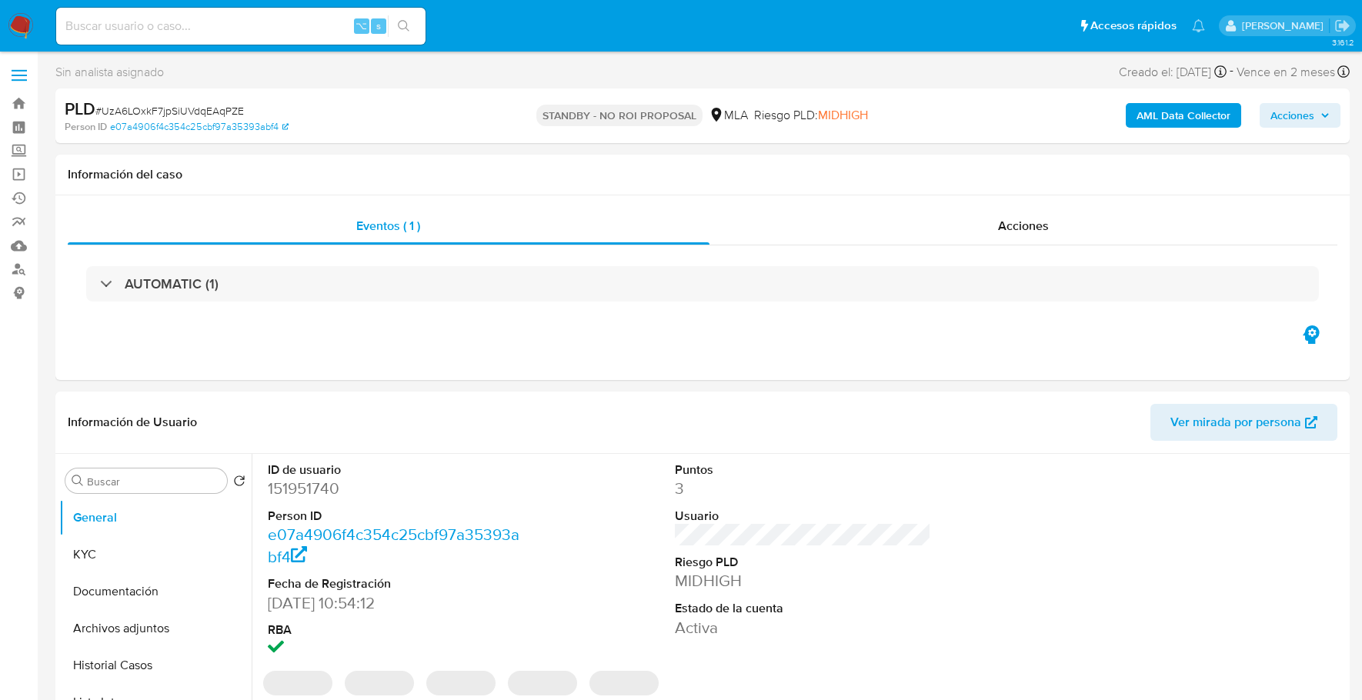
select select "10"
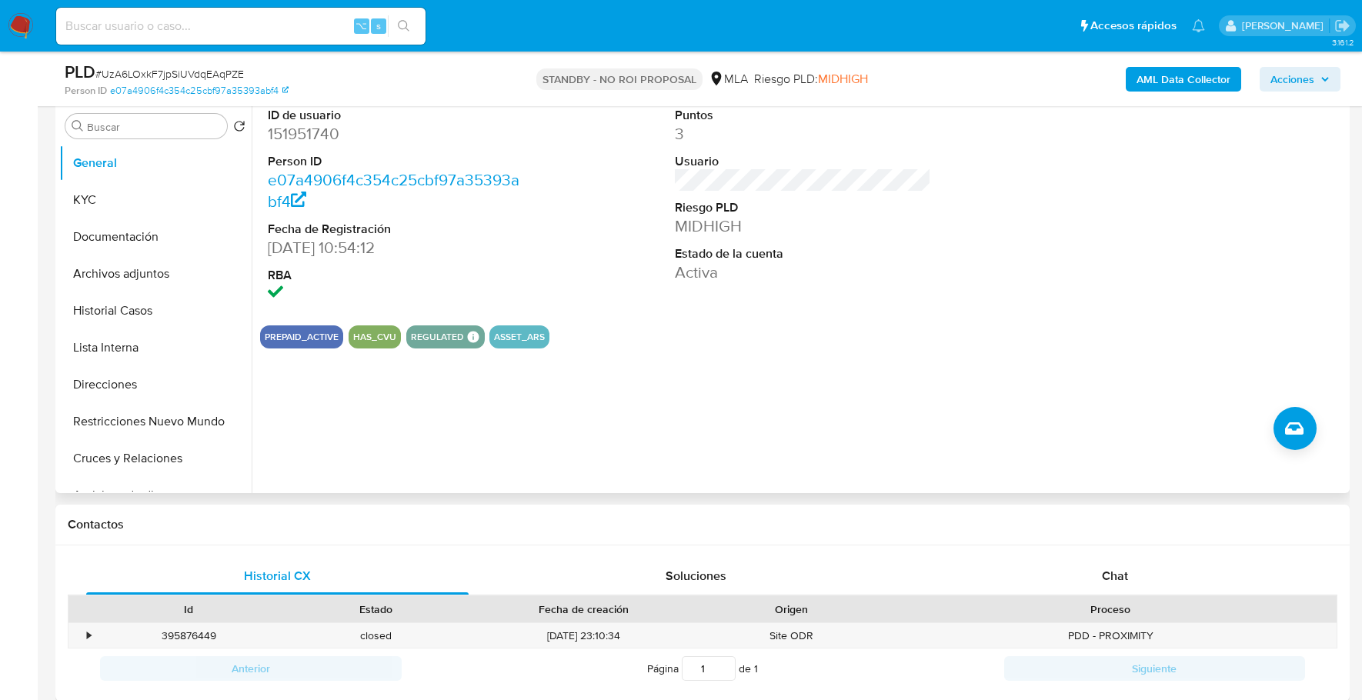
scroll to position [616, 0]
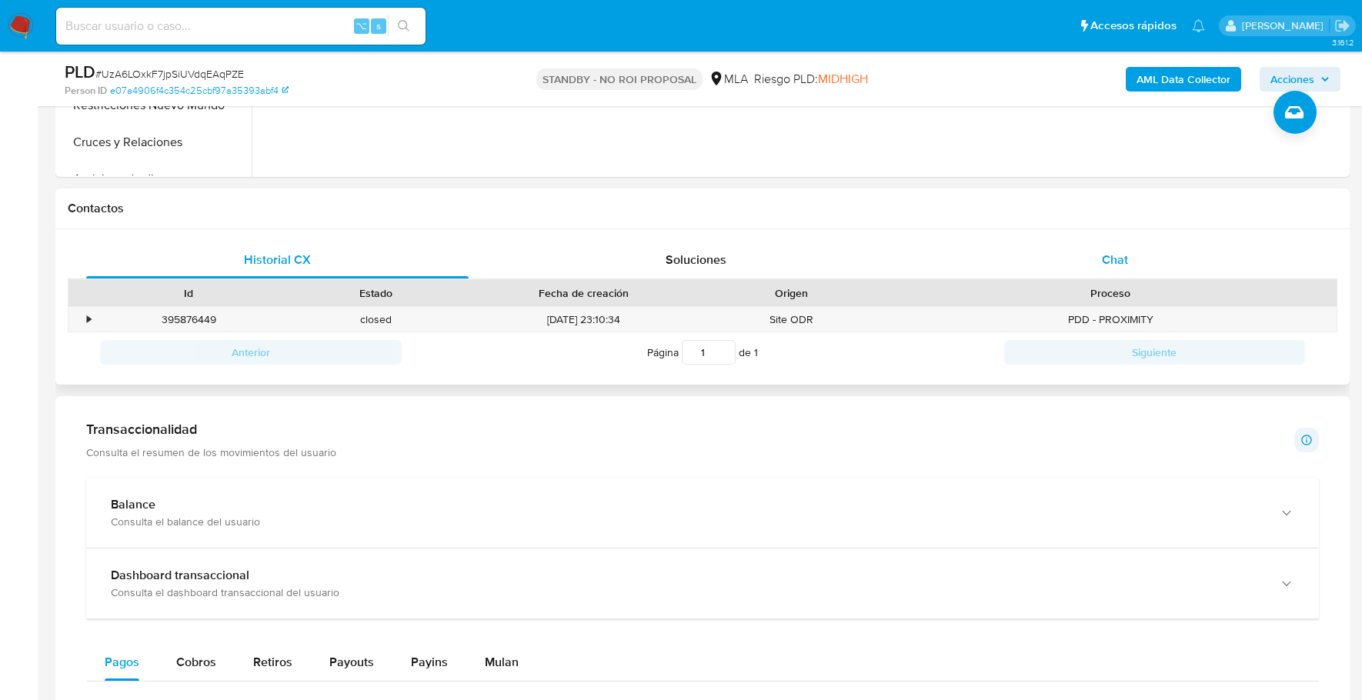
click at [1114, 252] on span "Chat" at bounding box center [1115, 260] width 26 height 18
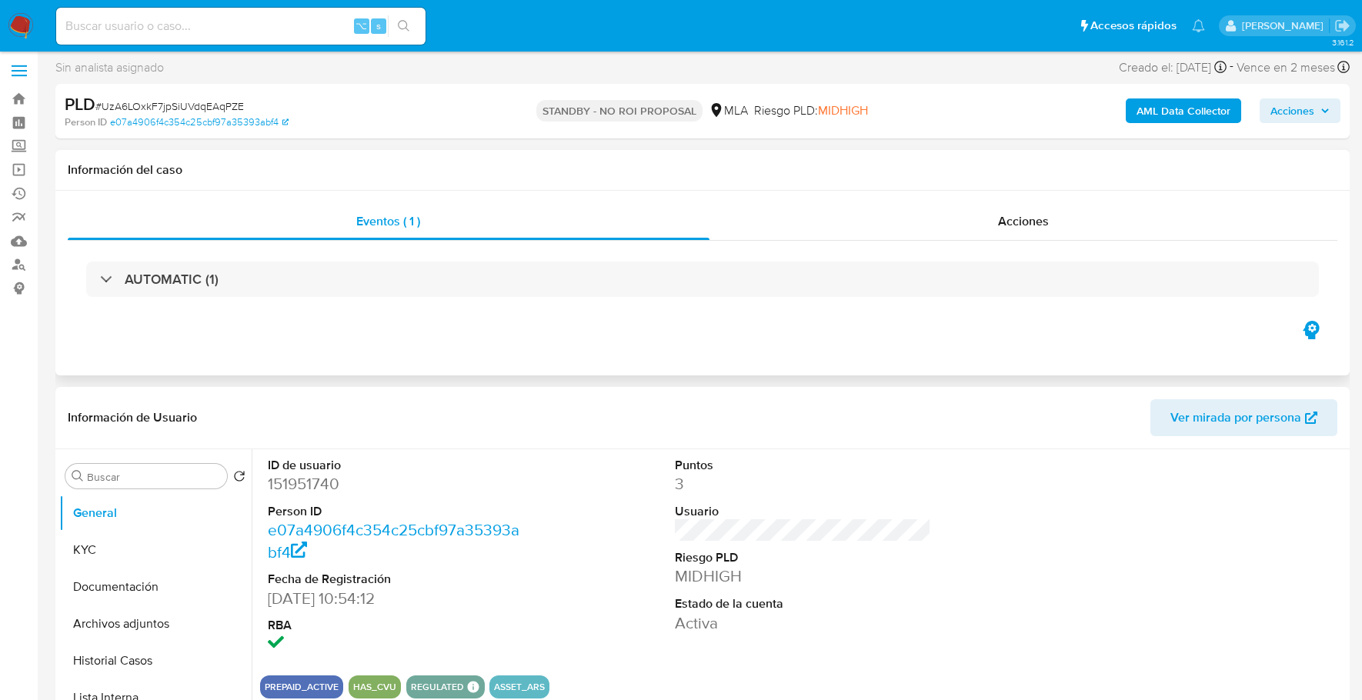
scroll to position [0, 0]
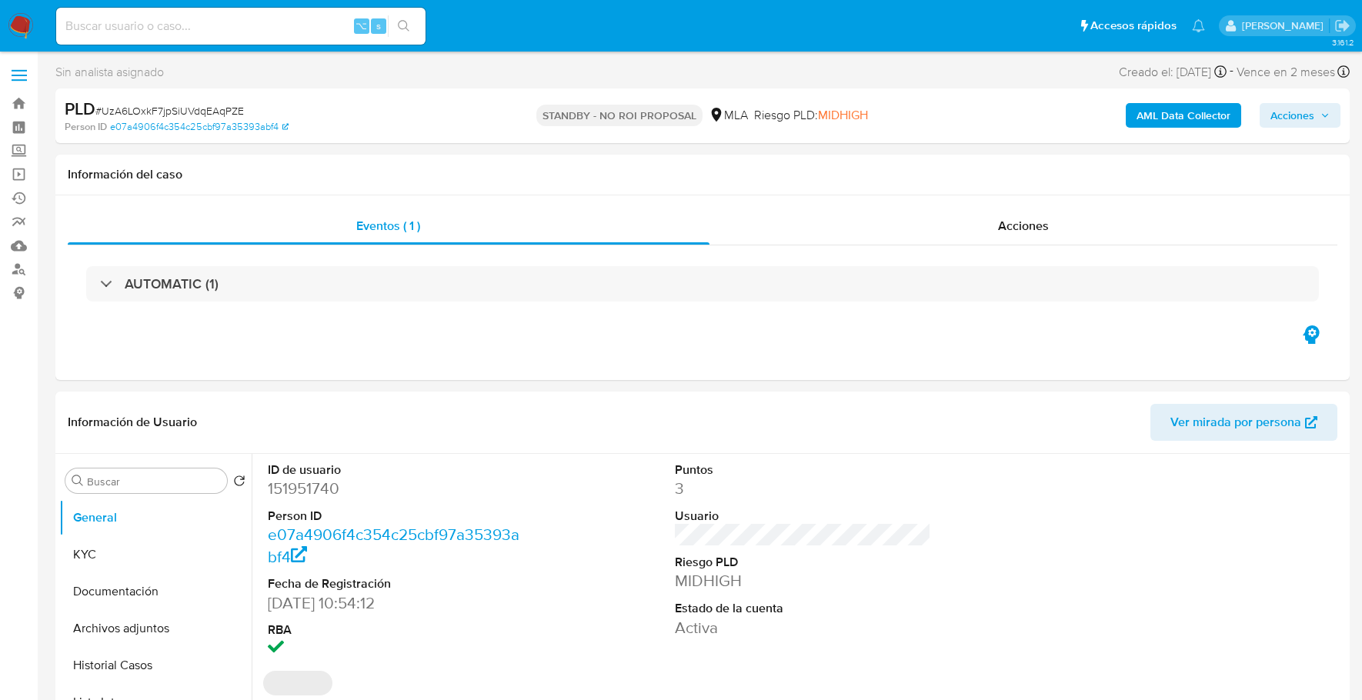
select select "10"
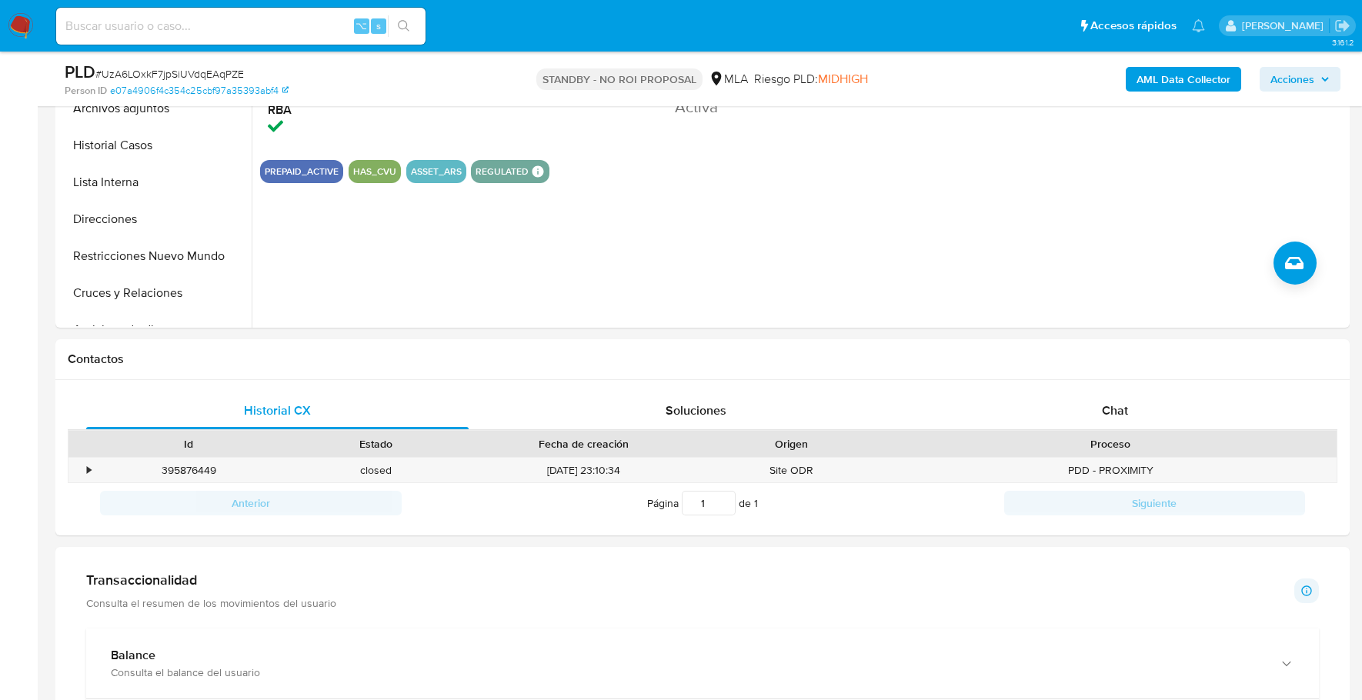
scroll to position [724, 0]
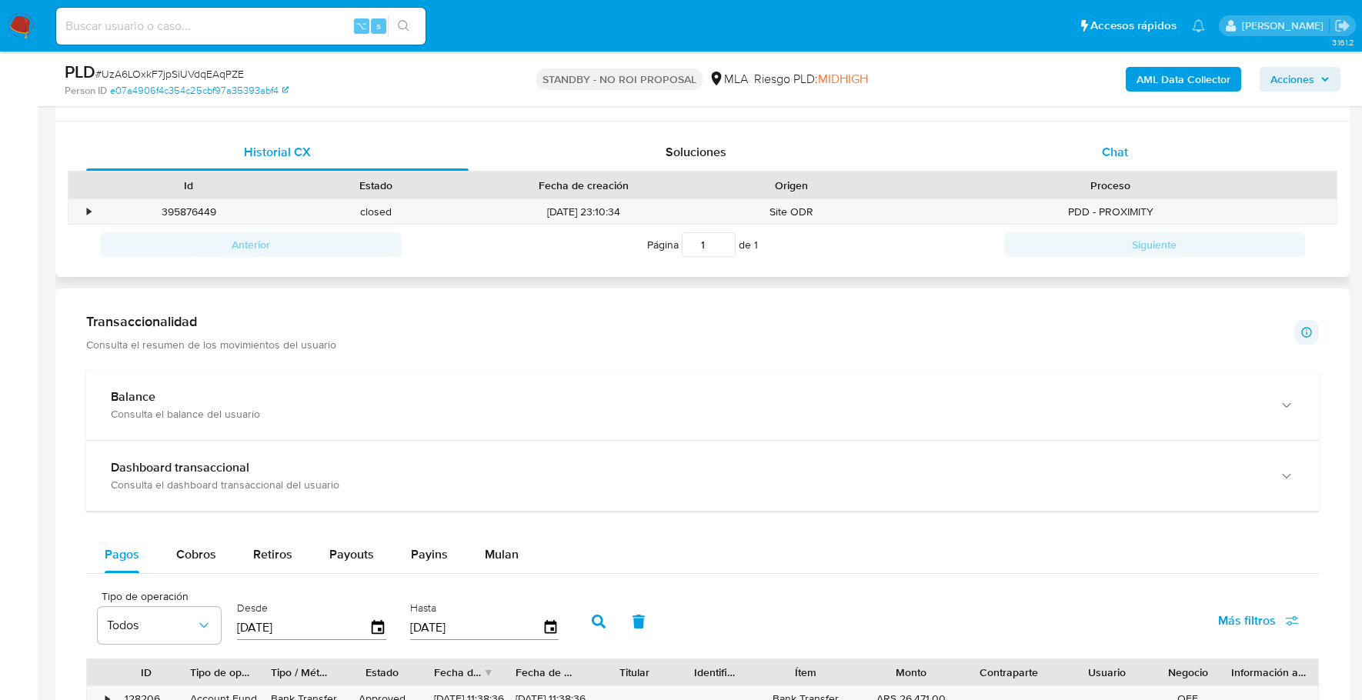
click at [1144, 155] on div "Chat" at bounding box center [1115, 152] width 382 height 37
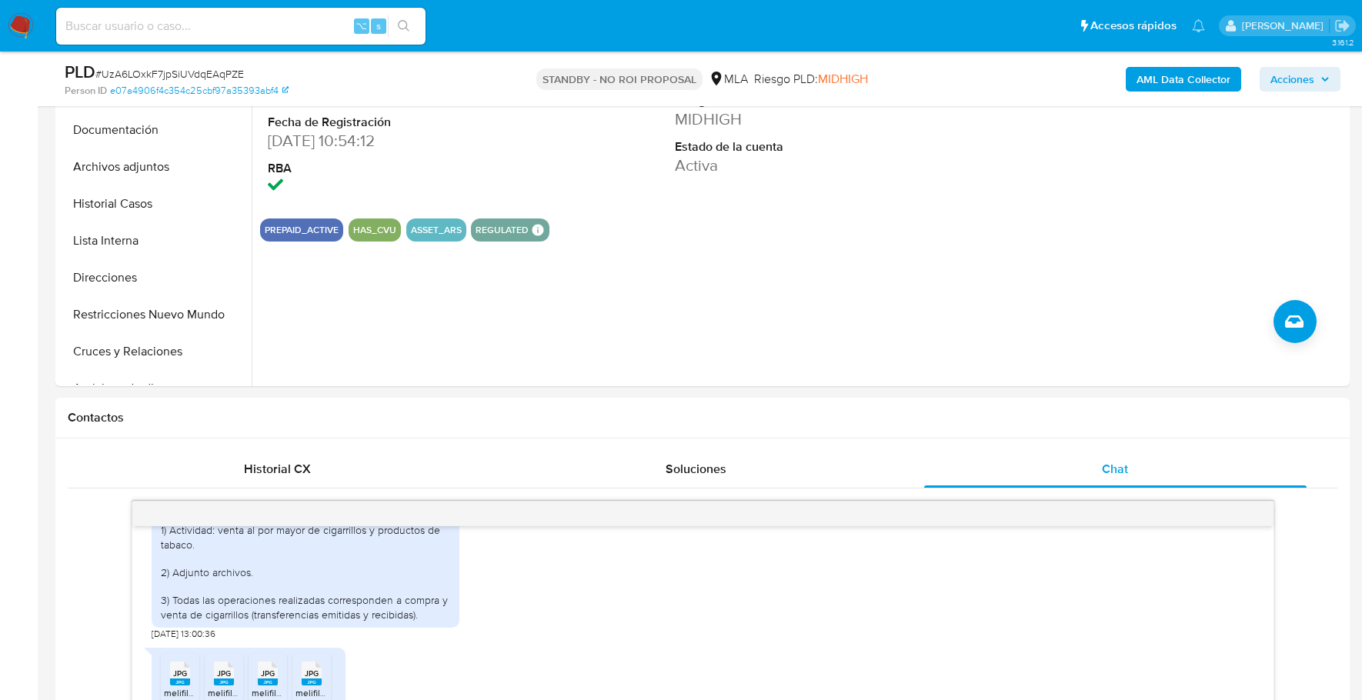
scroll to position [32, 0]
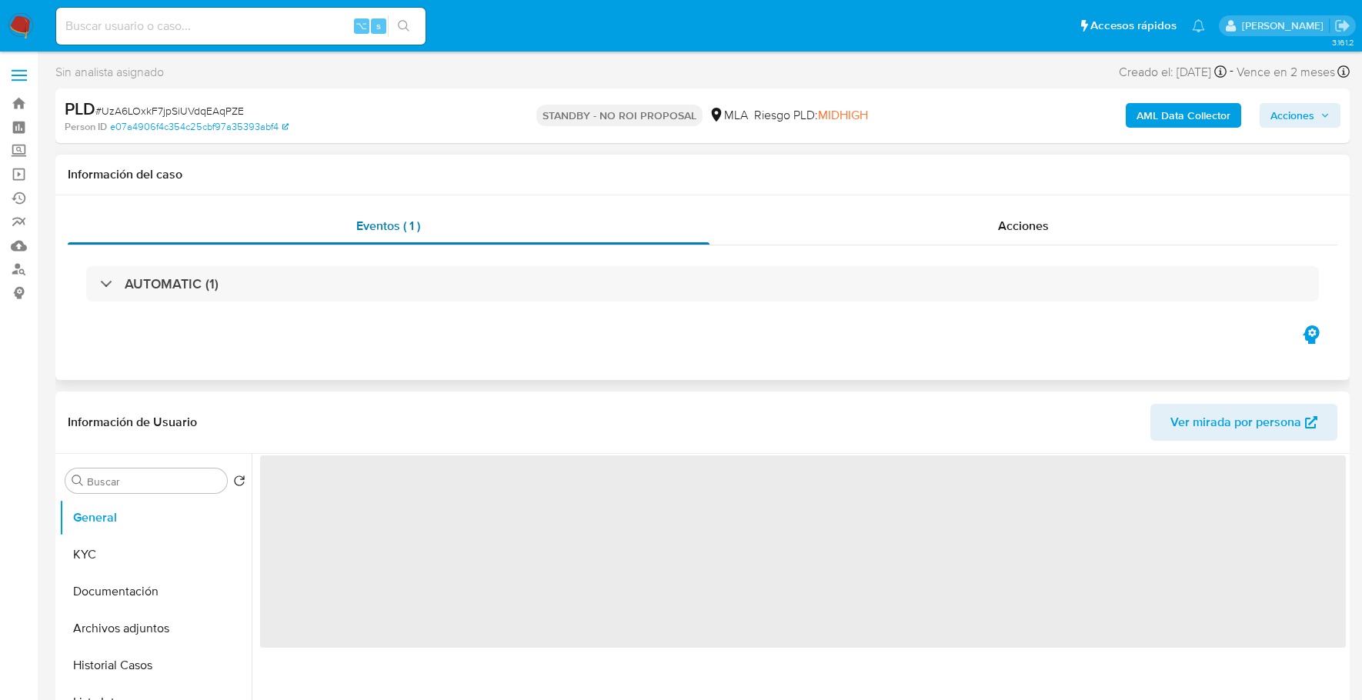
select select "10"
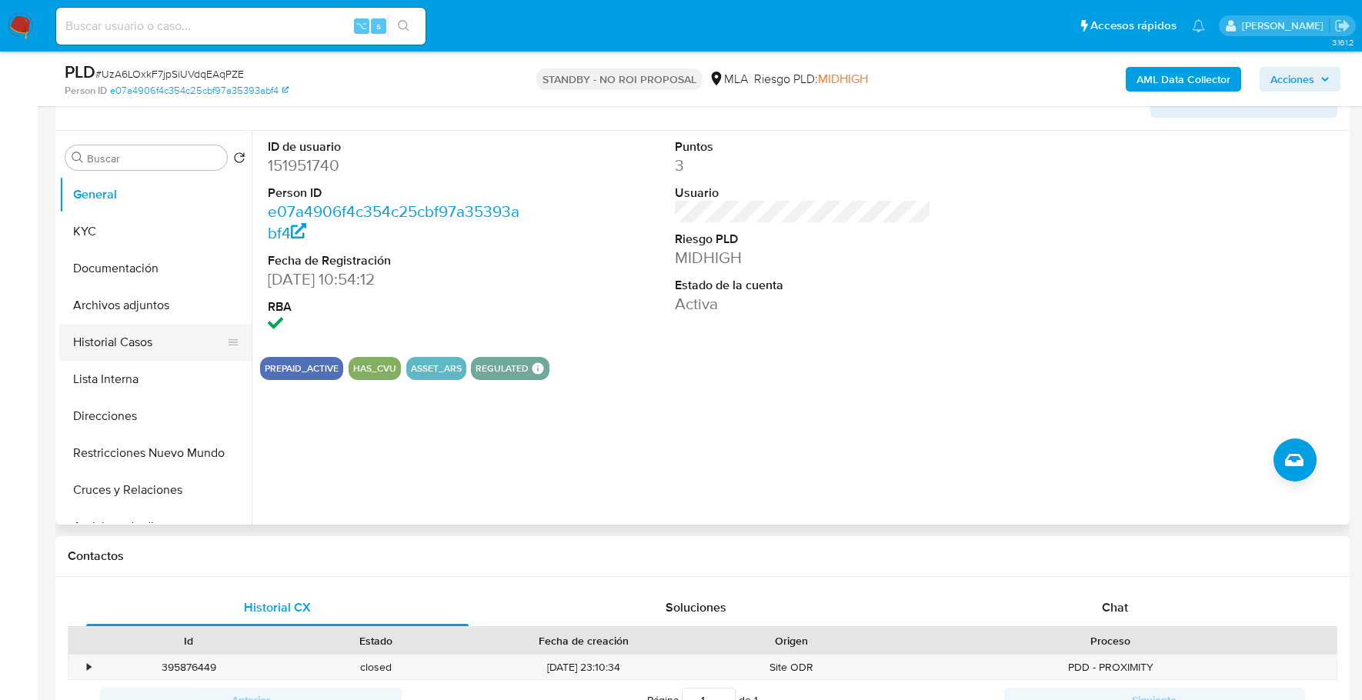
scroll to position [282, 0]
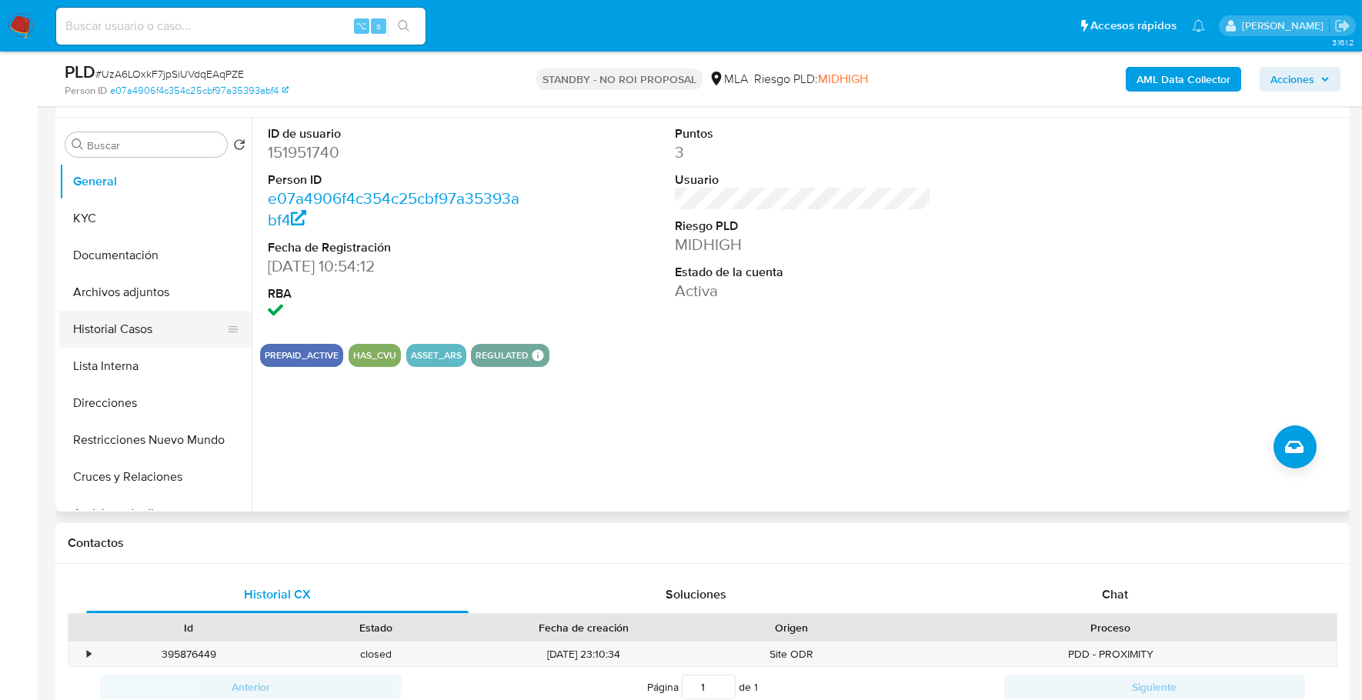
click at [152, 319] on button "Historial Casos" at bounding box center [149, 329] width 180 height 37
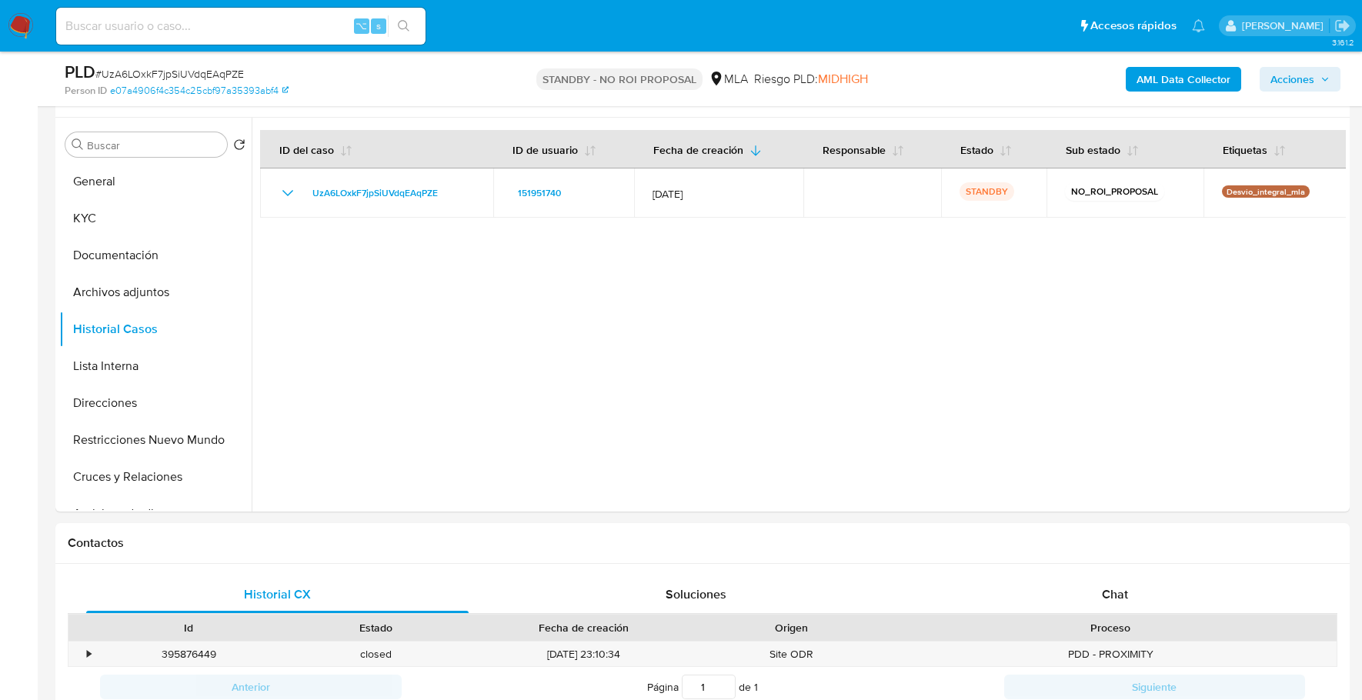
click at [180, 20] on input at bounding box center [240, 26] width 369 height 20
paste input "136632536"
type input "136632536"
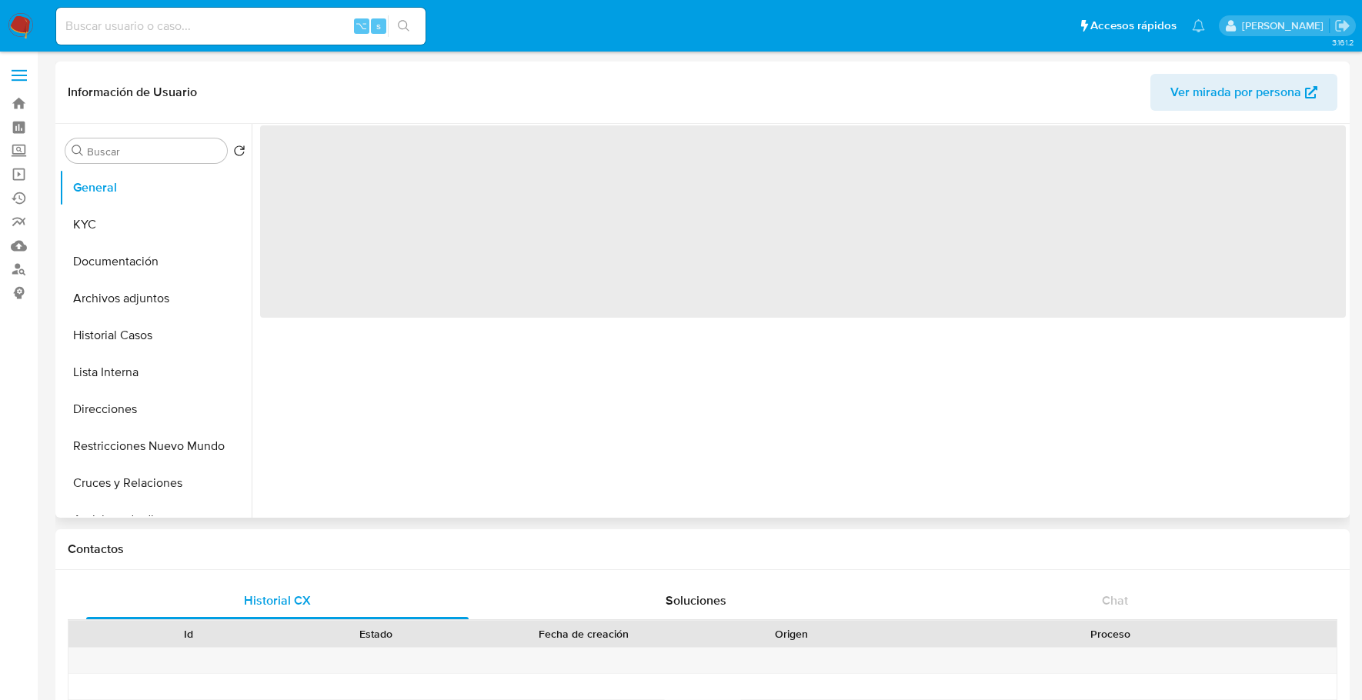
select select "10"
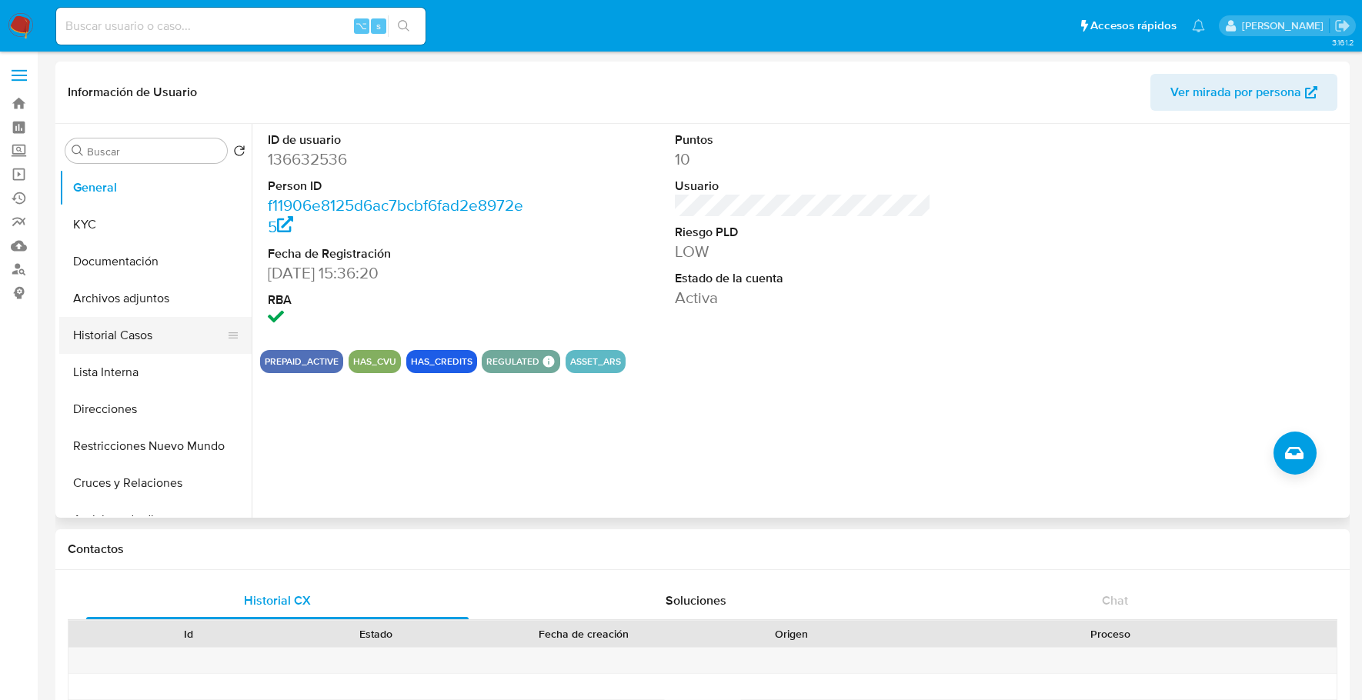
click at [133, 332] on button "Historial Casos" at bounding box center [149, 335] width 180 height 37
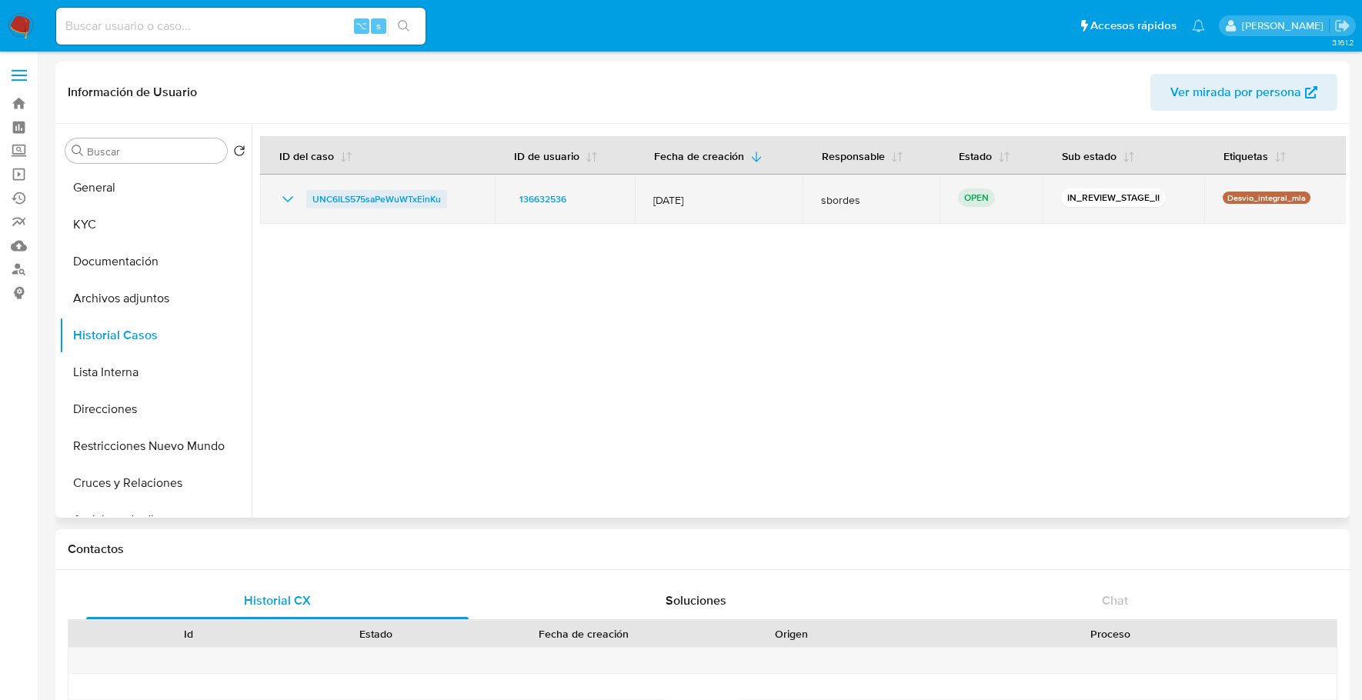
click at [353, 193] on span "UNC6ILS575saPeWuWTxEinKu" at bounding box center [376, 199] width 129 height 18
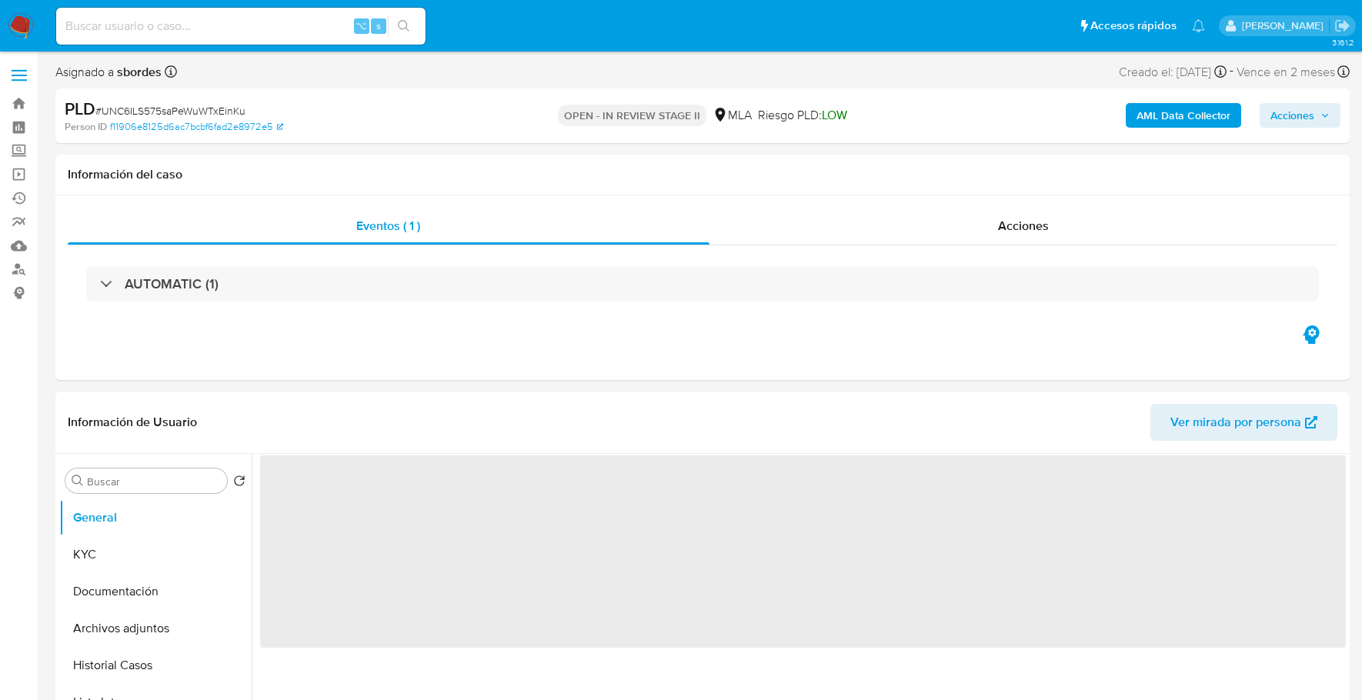
select select "10"
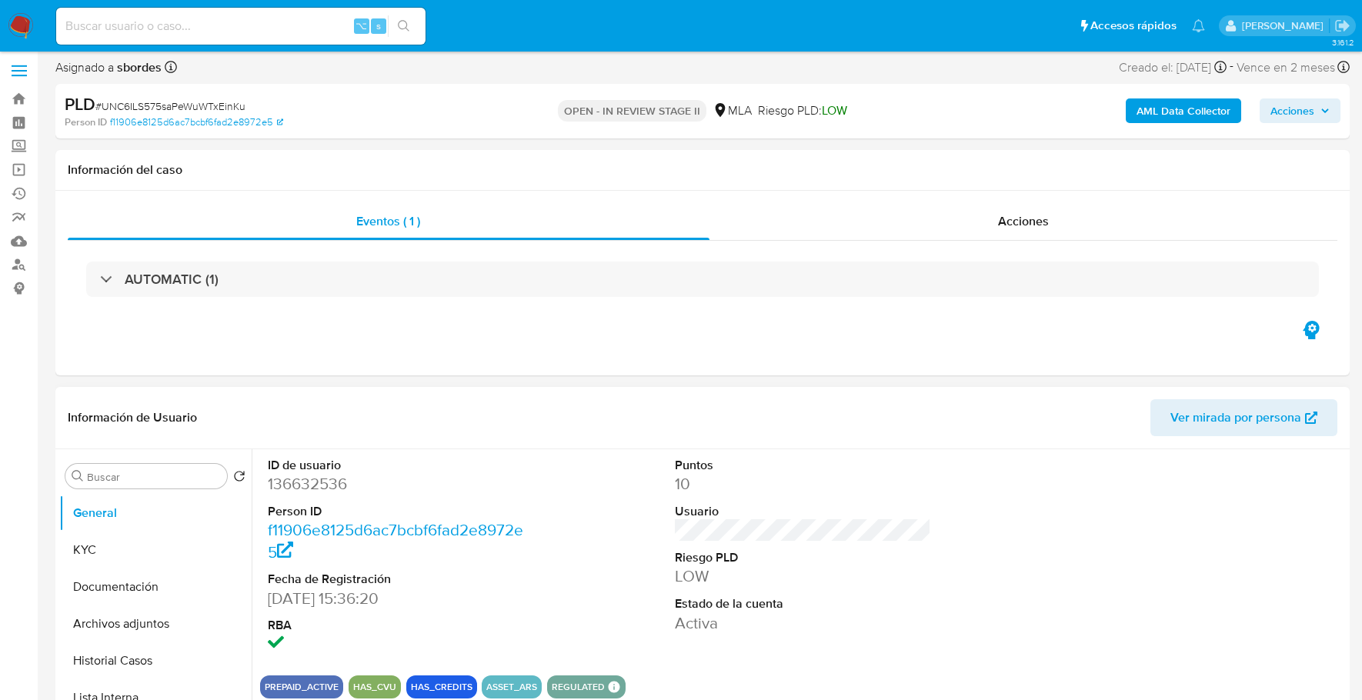
scroll to position [8, 0]
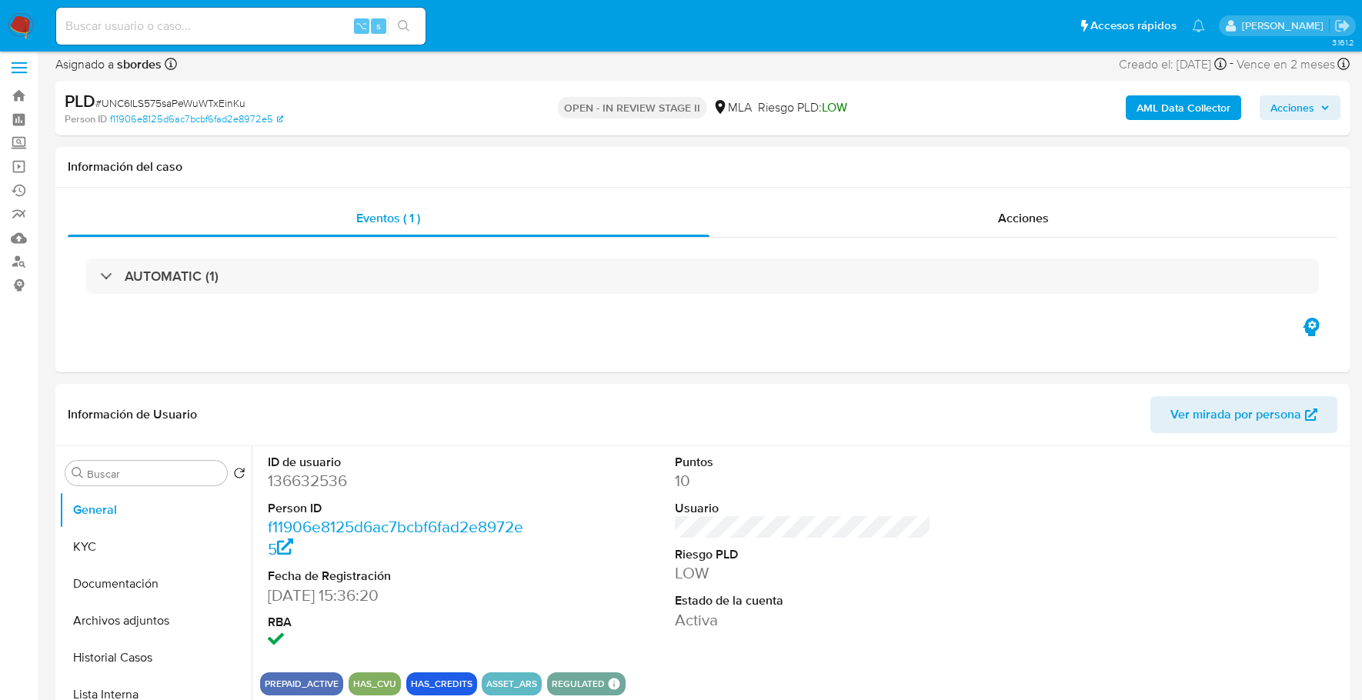
click at [266, 30] on input at bounding box center [240, 26] width 369 height 20
paste input "136632536"
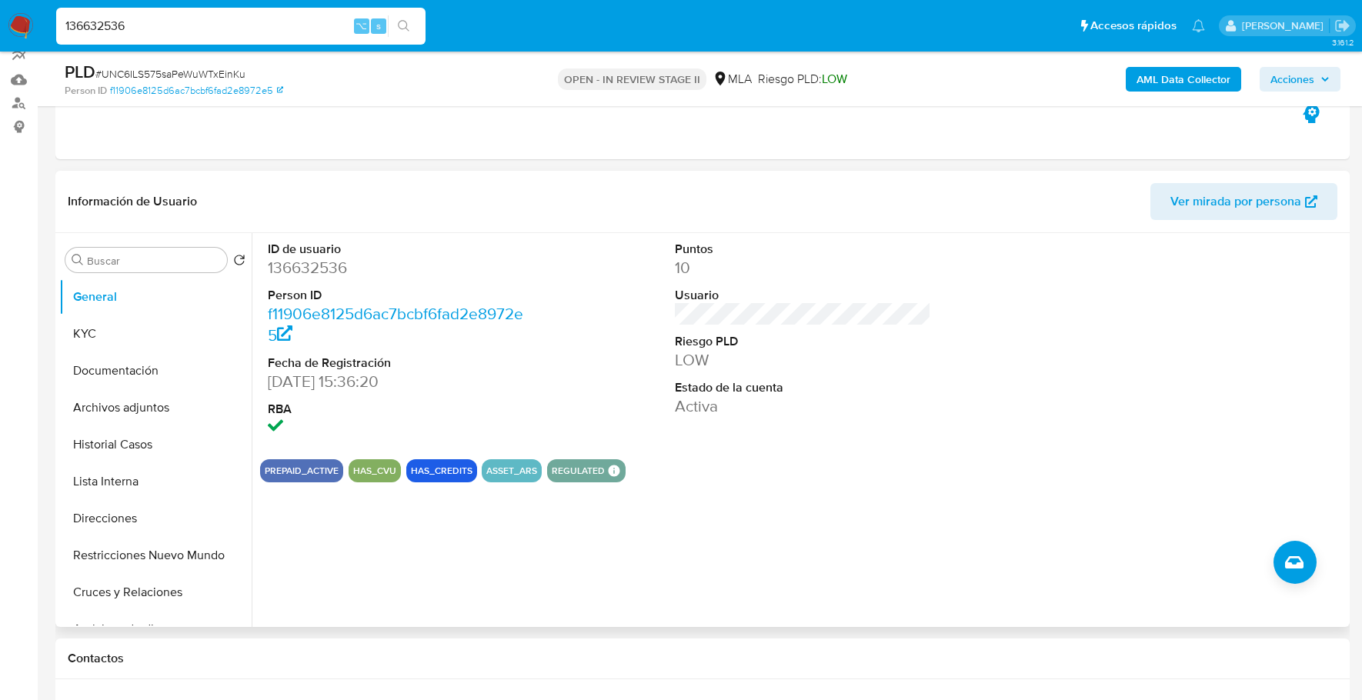
scroll to position [189, 0]
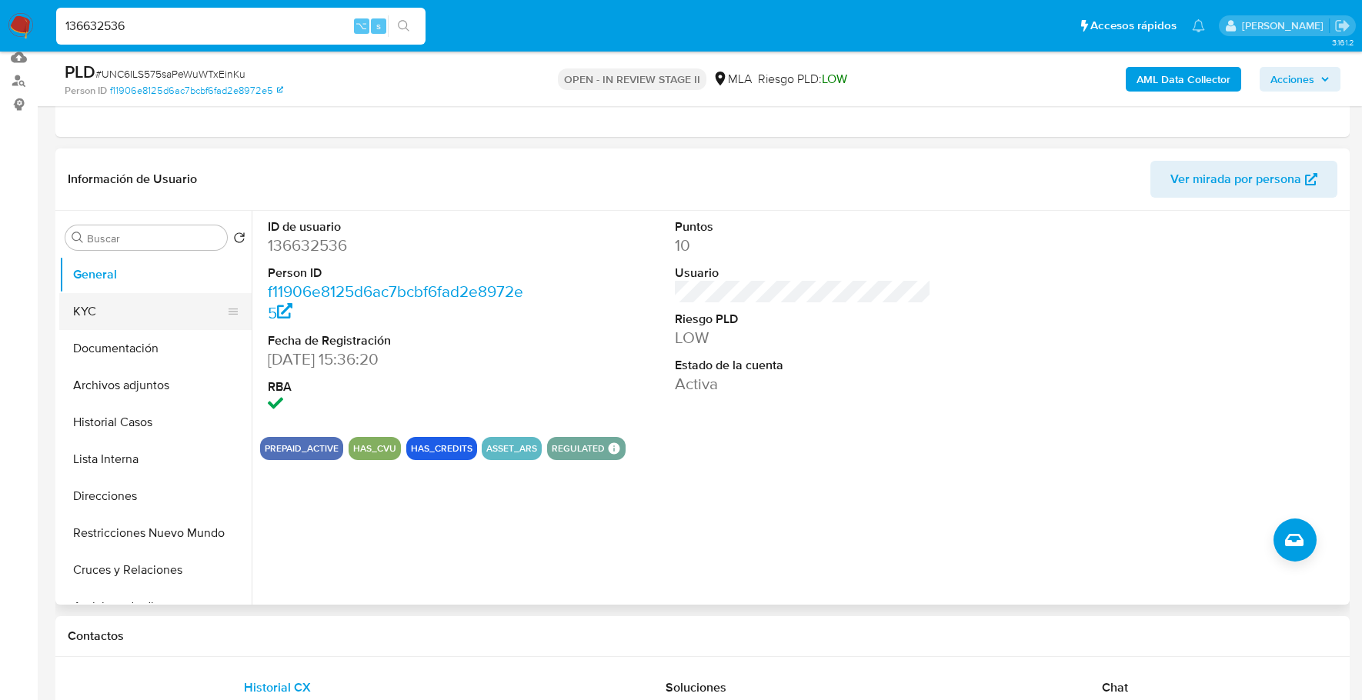
type input "136632536"
click at [103, 317] on button "KYC" at bounding box center [149, 311] width 180 height 37
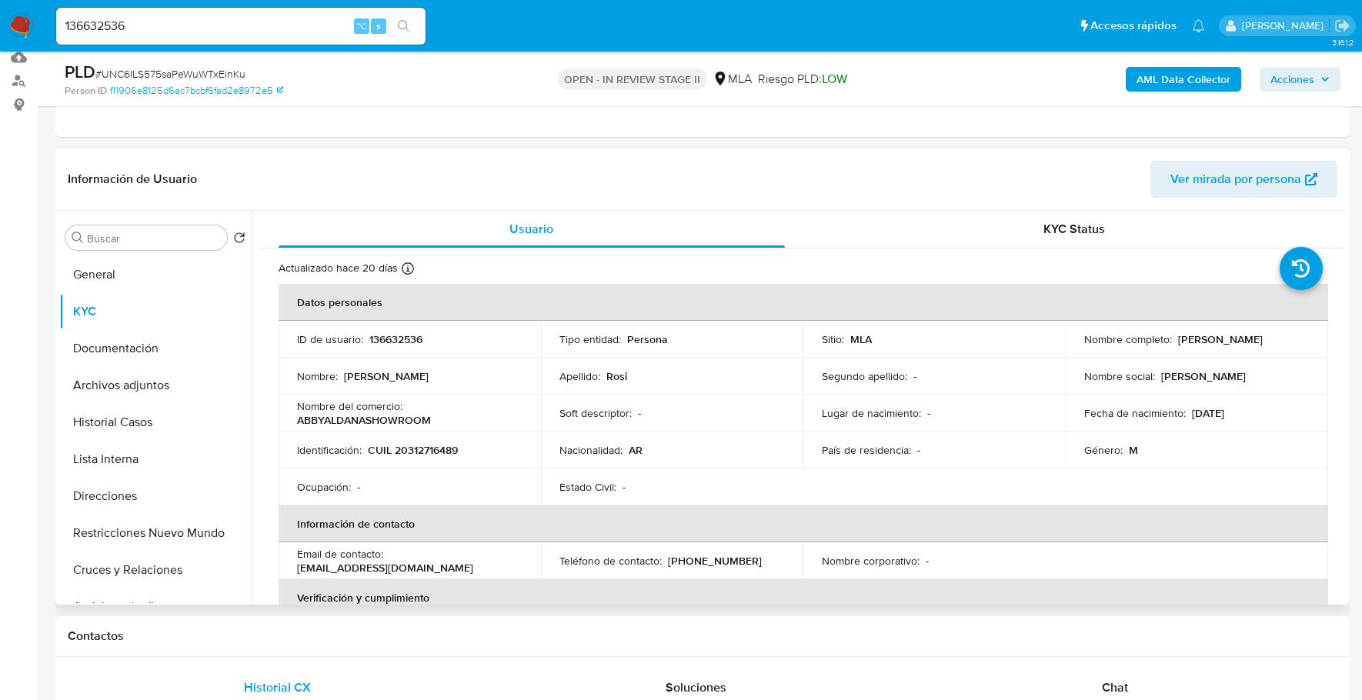
click at [441, 176] on header "Información de Usuario Ver mirada por persona" at bounding box center [703, 179] width 1270 height 37
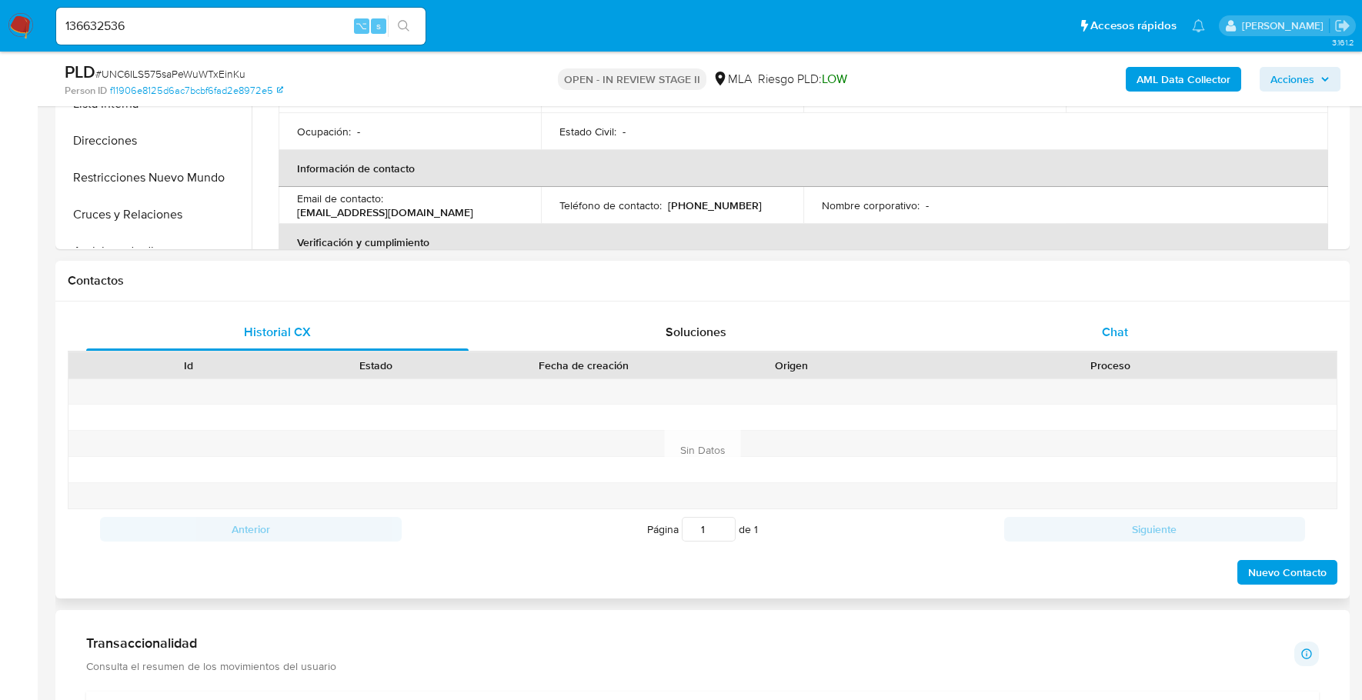
click at [1138, 332] on div "Chat" at bounding box center [1115, 332] width 382 height 37
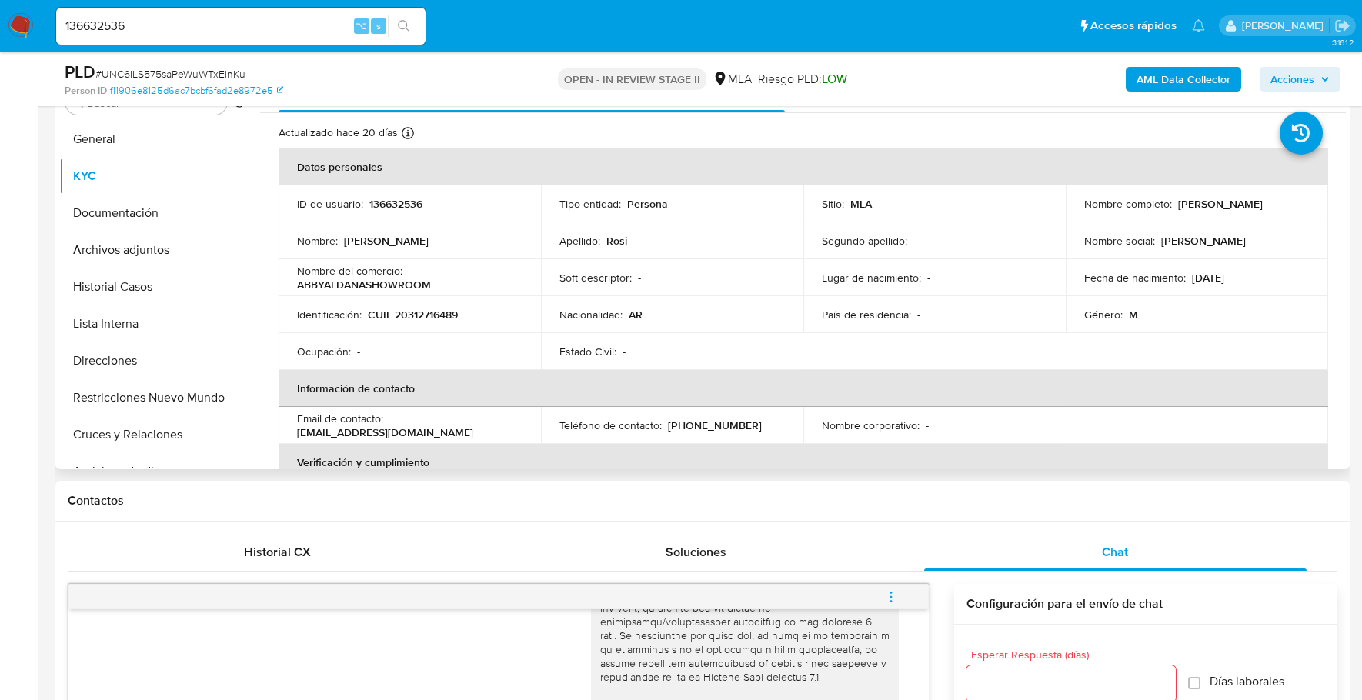
scroll to position [323, 0]
copy p "136632536"
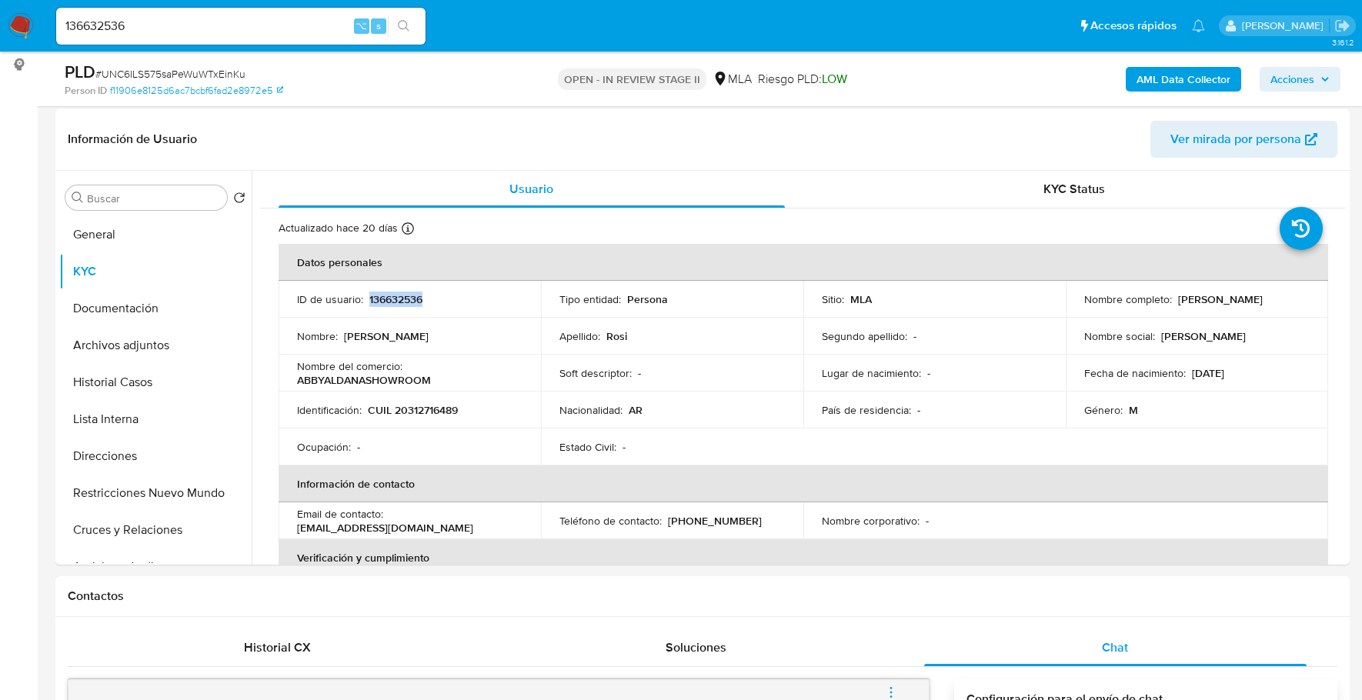
scroll to position [228, 0]
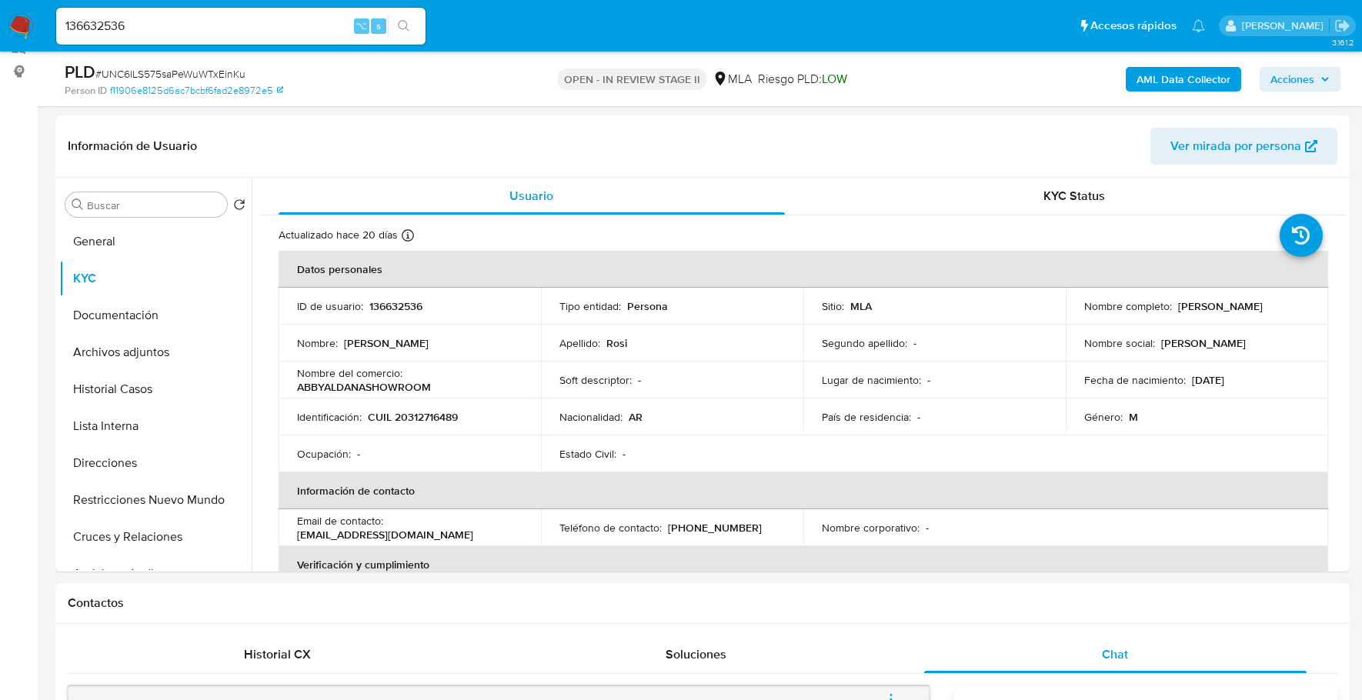
scroll to position [219, 0]
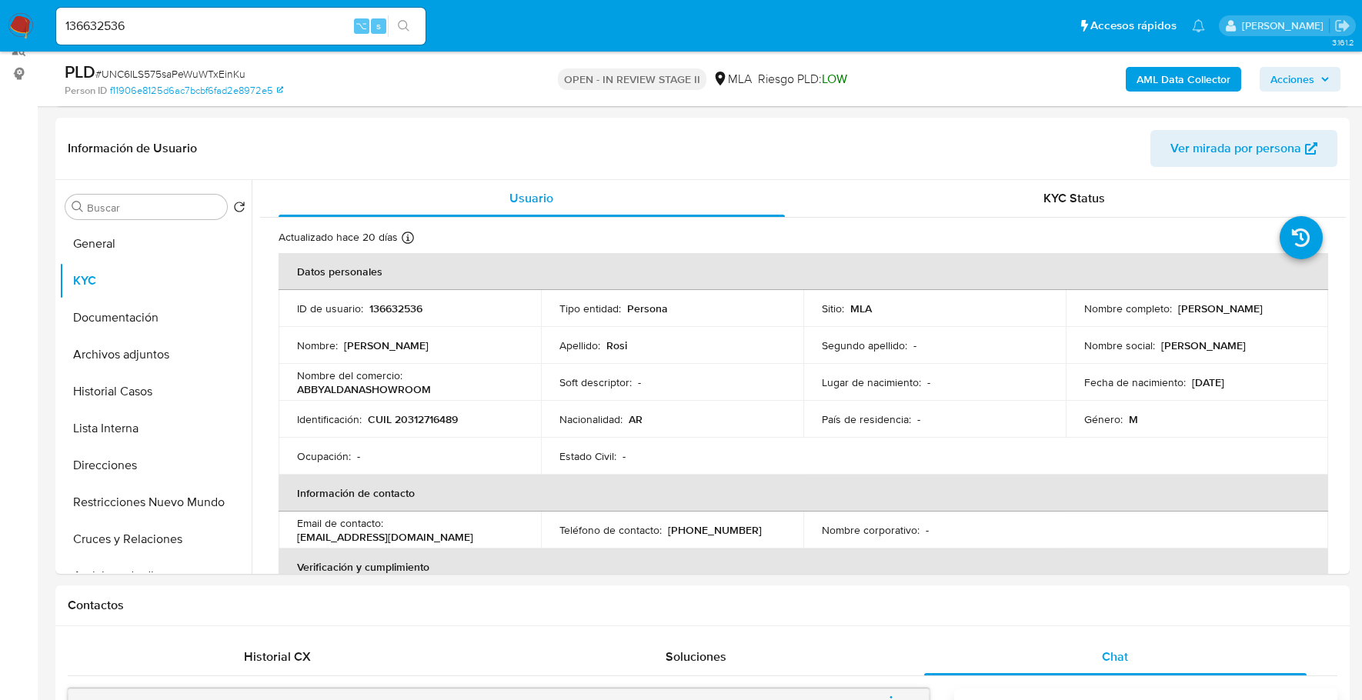
copy p "136632536"
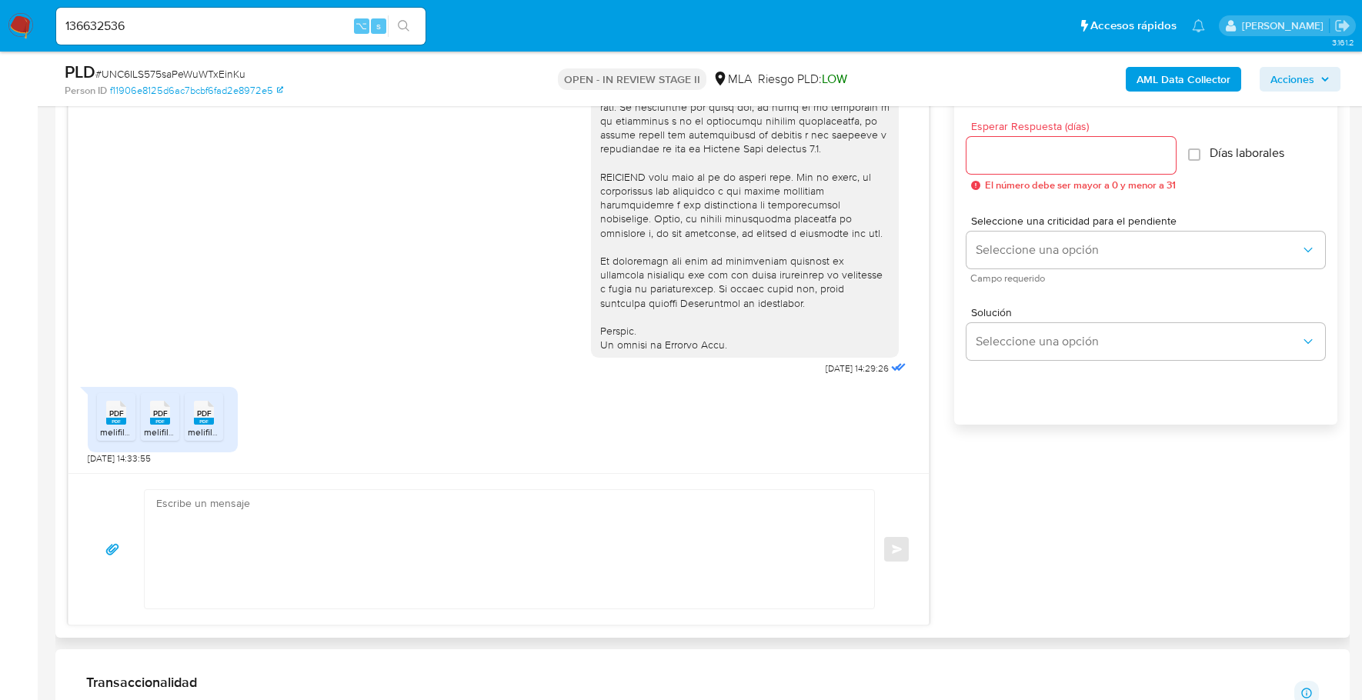
scroll to position [705, 0]
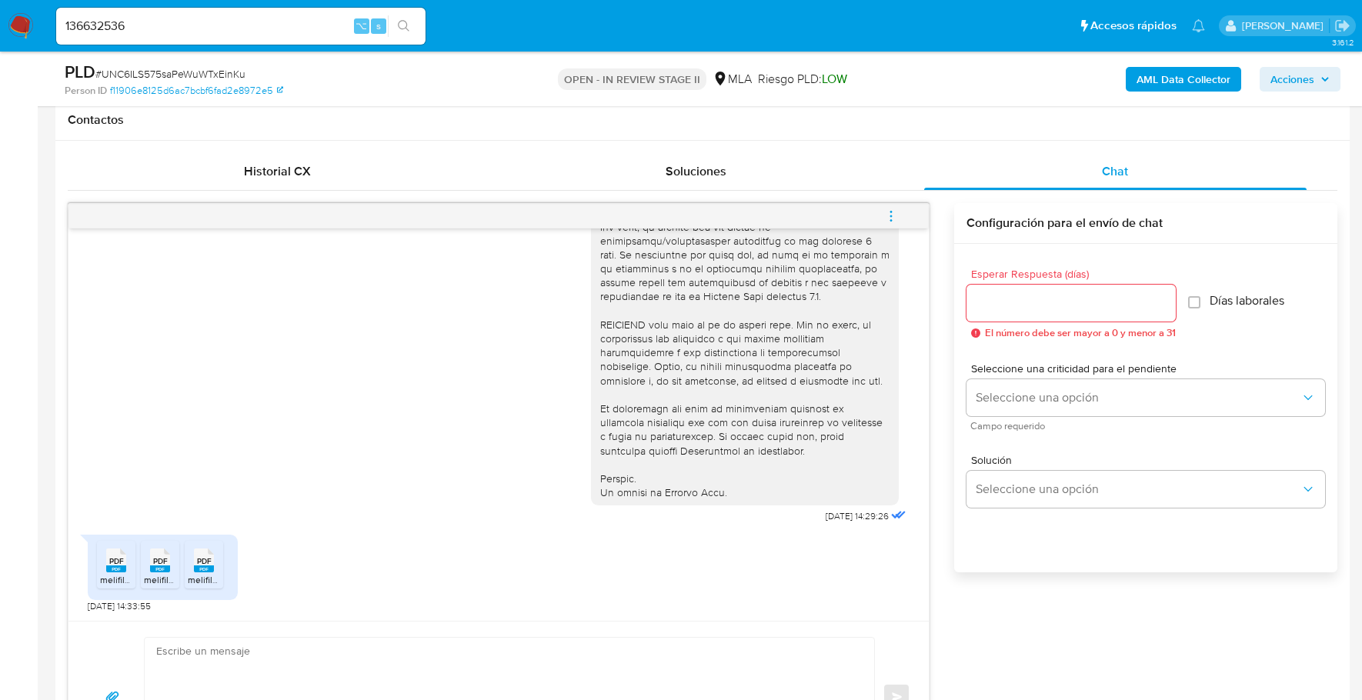
click at [205, 563] on span "PDF" at bounding box center [204, 561] width 15 height 10
click at [162, 566] on rect at bounding box center [160, 569] width 20 height 7
click at [106, 556] on icon at bounding box center [116, 561] width 20 height 24
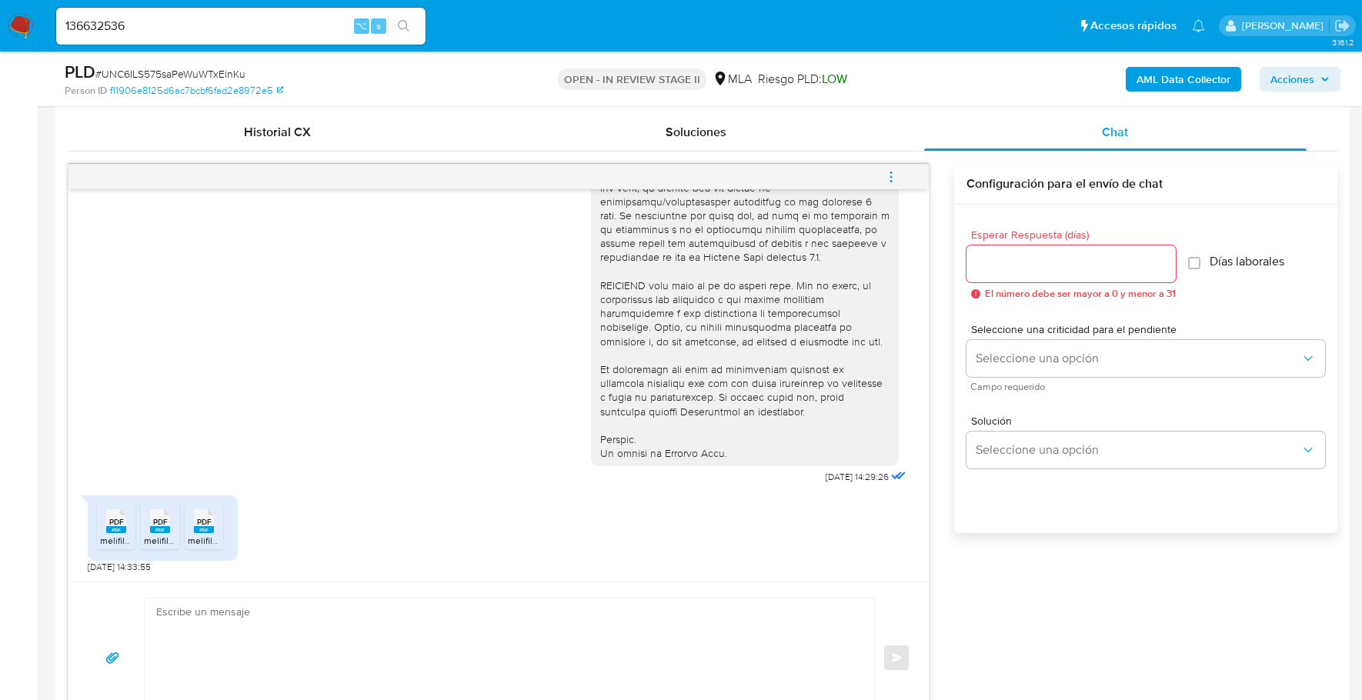
scroll to position [843, 0]
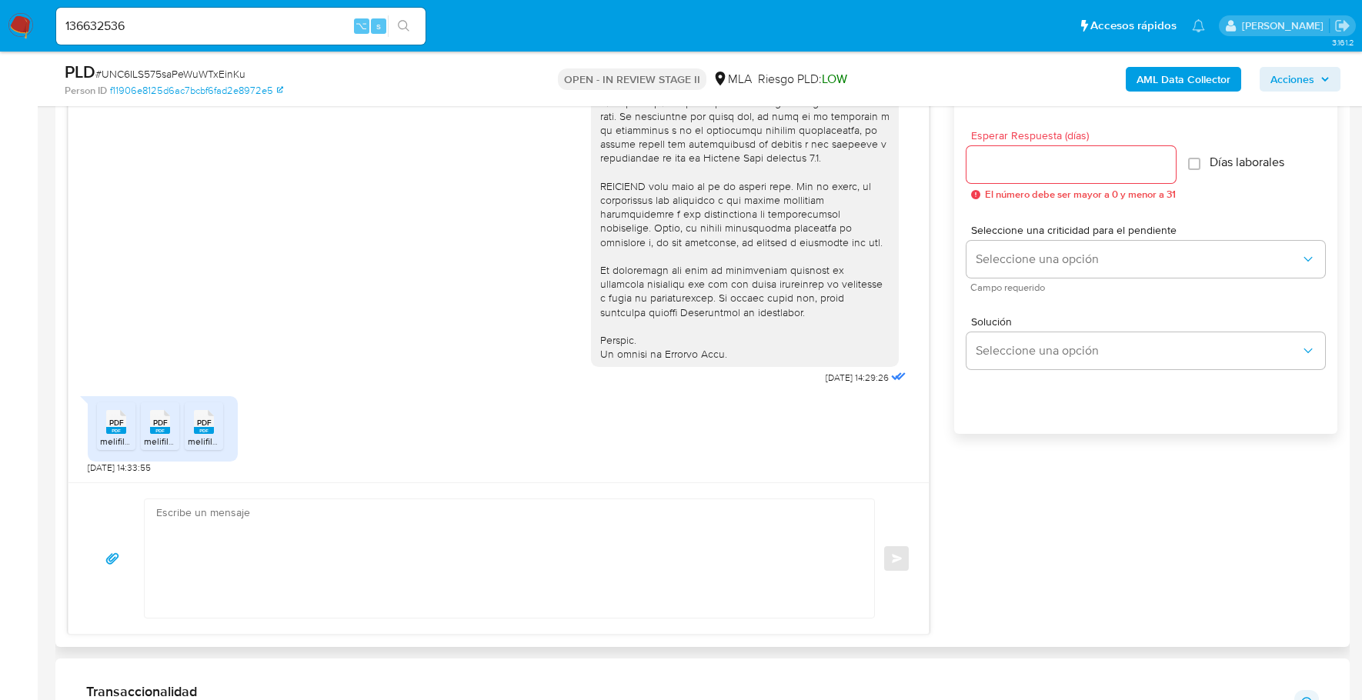
click at [325, 482] on div "Enviar" at bounding box center [498, 558] width 860 height 152
click at [328, 516] on textarea at bounding box center [505, 558] width 699 height 119
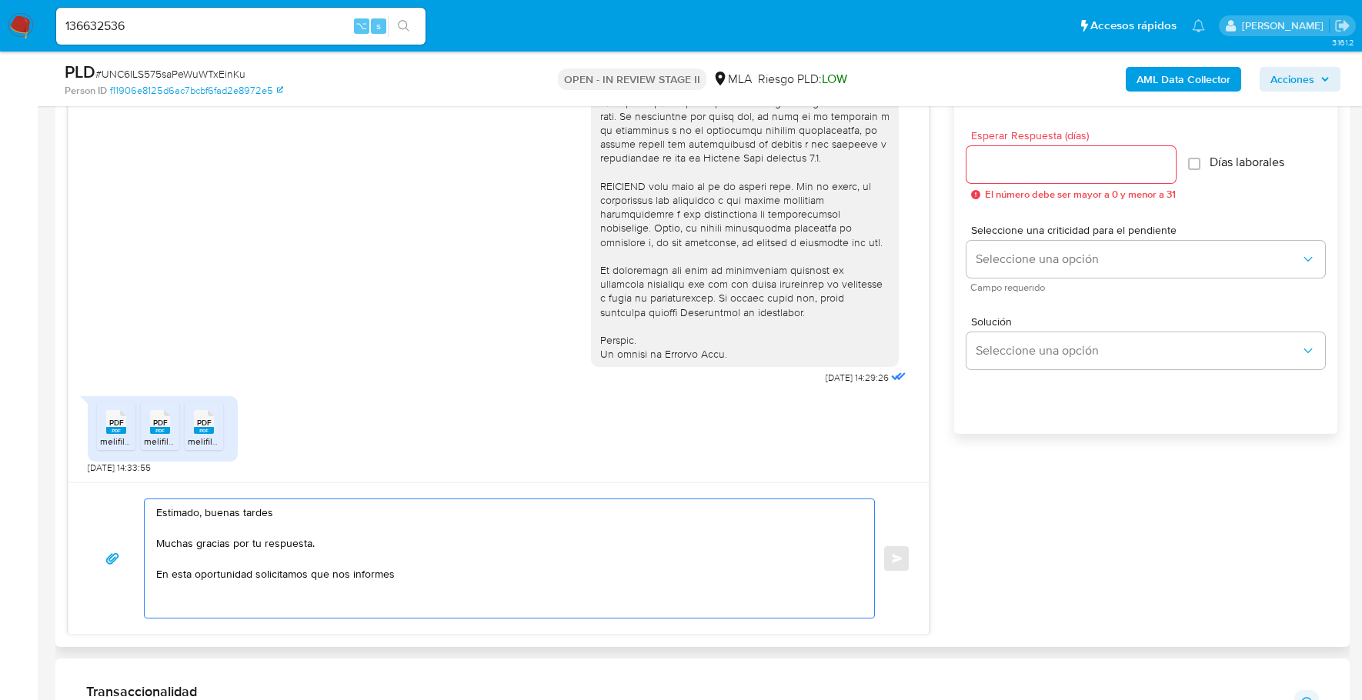
click at [430, 575] on textarea "Estimado, buenas tardes Muchas gracias por tu respuesta. En esta oportunidad so…" at bounding box center [505, 558] width 699 height 119
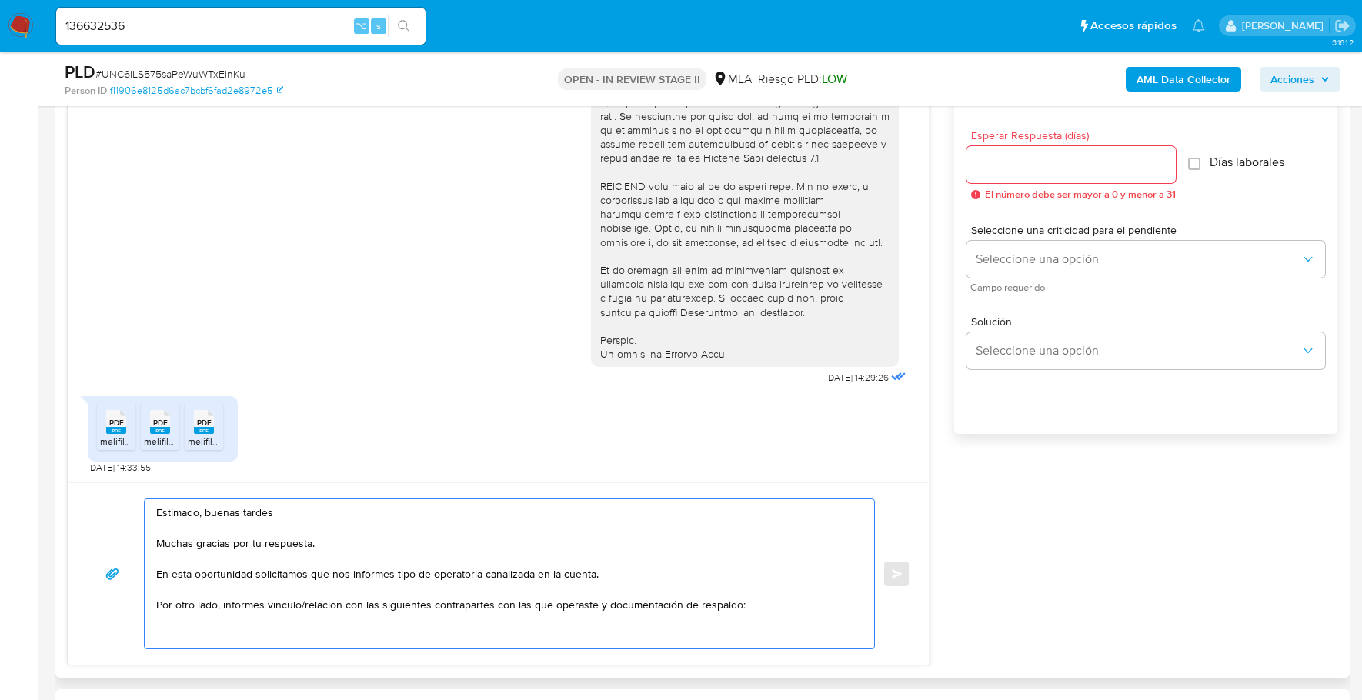
paste textarea "- Jesus Antonio Freites Mejias - CUIT 27961620762 (ACTIVIDAD: Servicios de fina…"
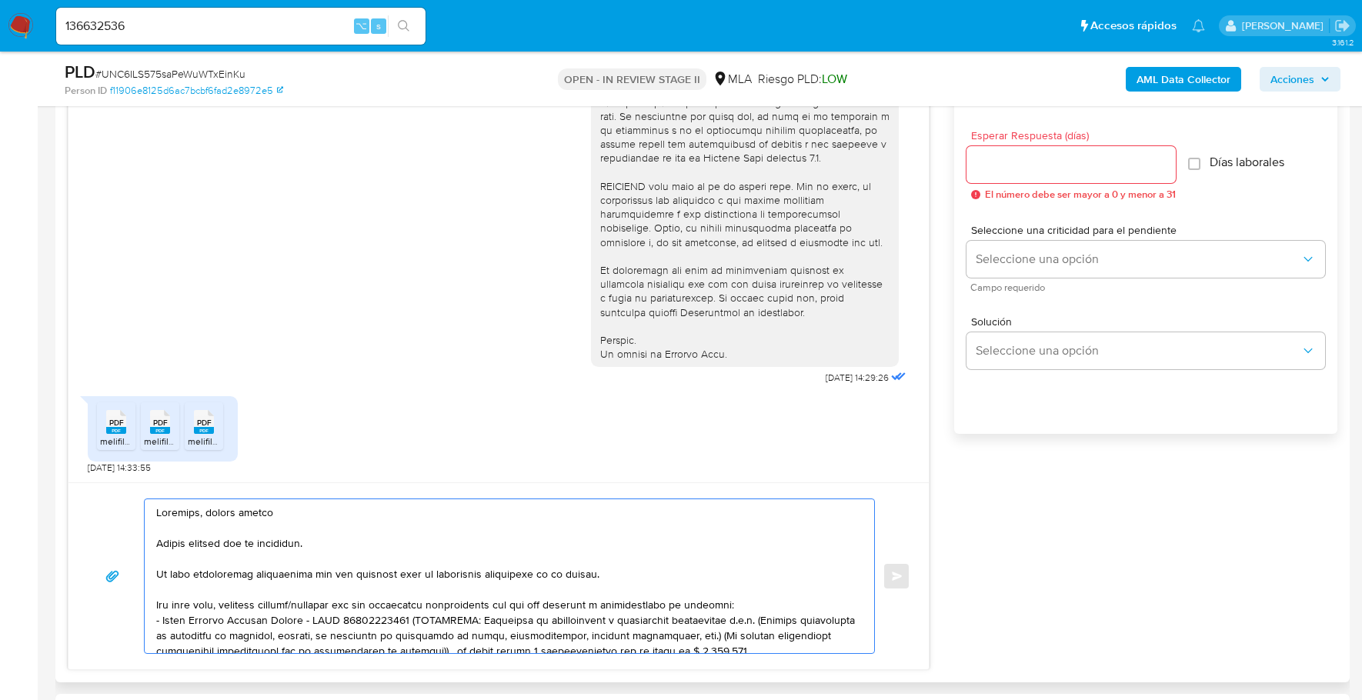
scroll to position [144, 0]
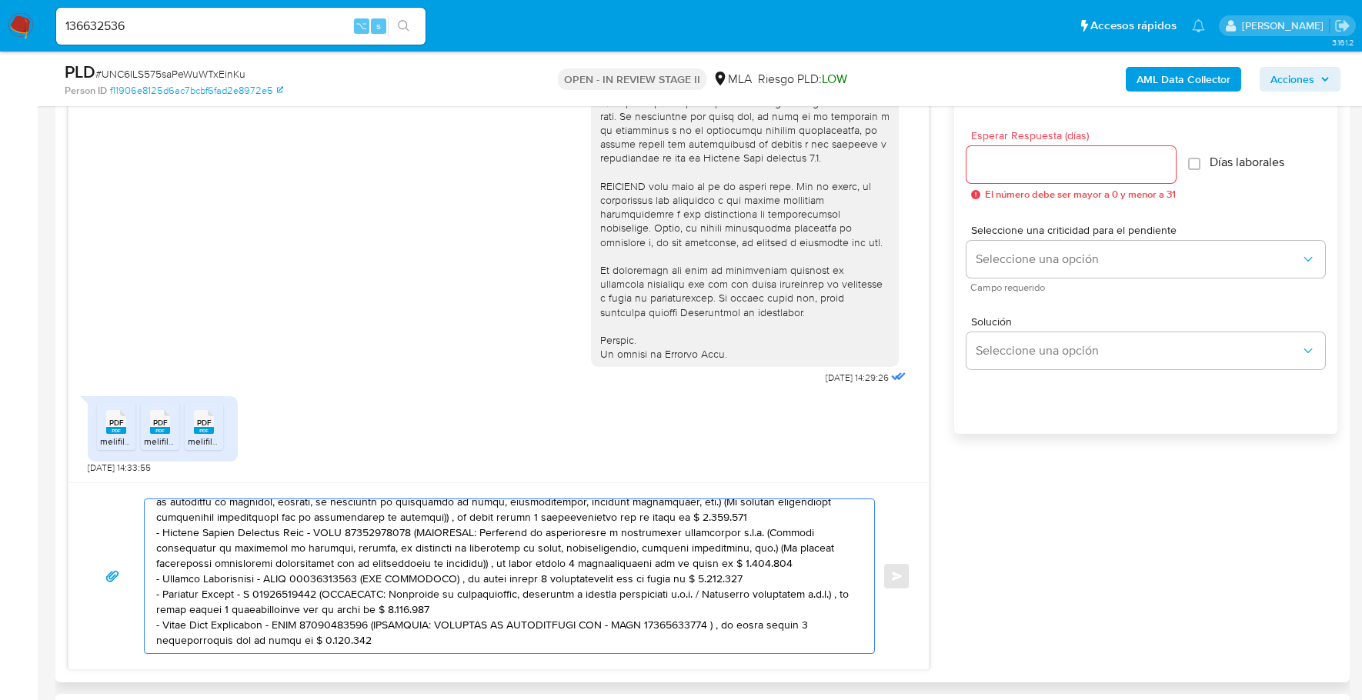
drag, startPoint x: 369, startPoint y: 629, endPoint x: 372, endPoint y: 613, distance: 16.4
click at [372, 613] on textarea at bounding box center [505, 576] width 699 height 154
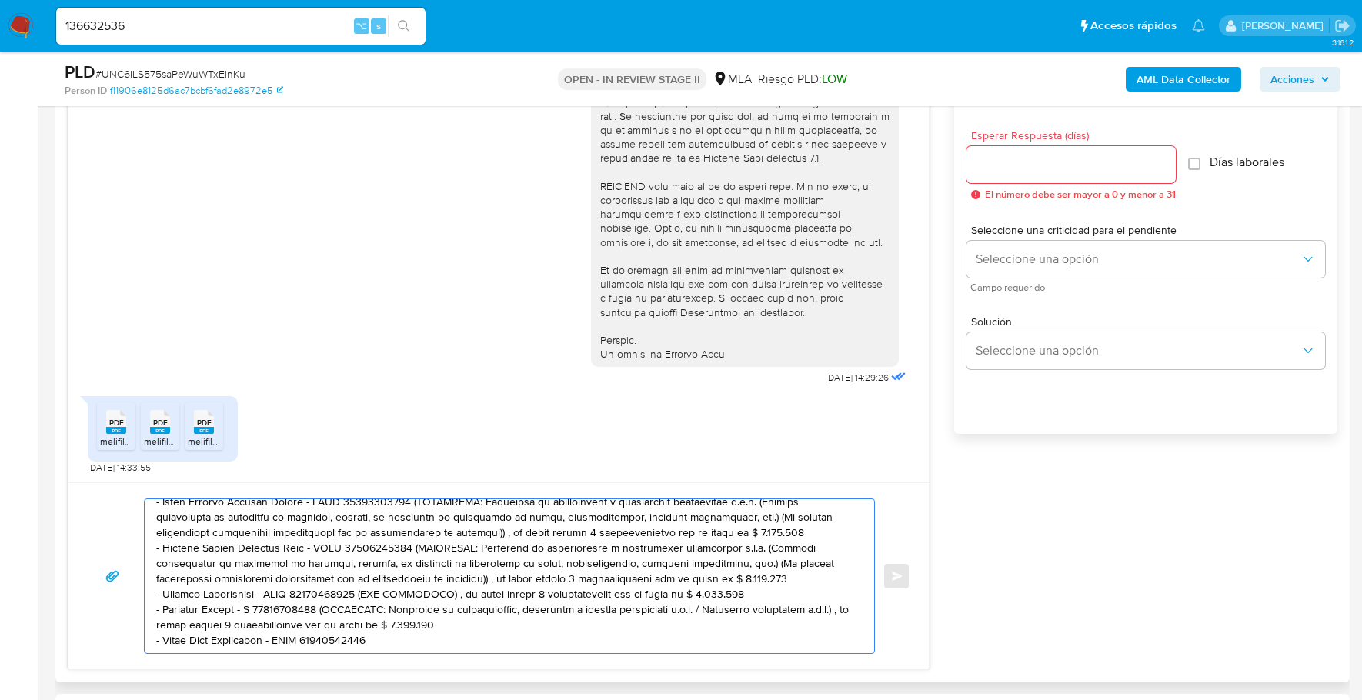
drag, startPoint x: 457, startPoint y: 600, endPoint x: 319, endPoint y: 582, distance: 138.9
click at [319, 582] on textarea at bounding box center [505, 576] width 699 height 154
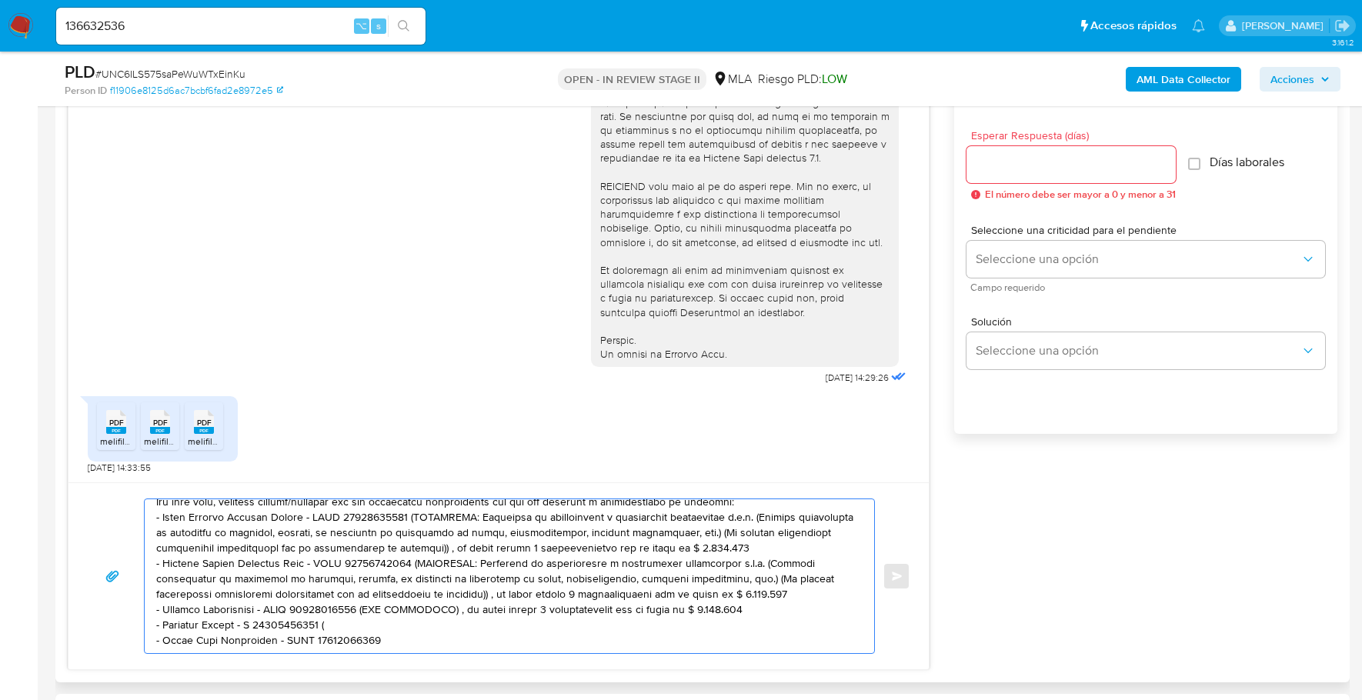
scroll to position [133, 0]
click at [249, 589] on textarea at bounding box center [505, 576] width 699 height 154
click at [352, 593] on textarea at bounding box center [505, 576] width 699 height 154
drag, startPoint x: 732, startPoint y: 578, endPoint x: 365, endPoint y: 573, distance: 367.1
click at [365, 573] on textarea at bounding box center [505, 576] width 699 height 154
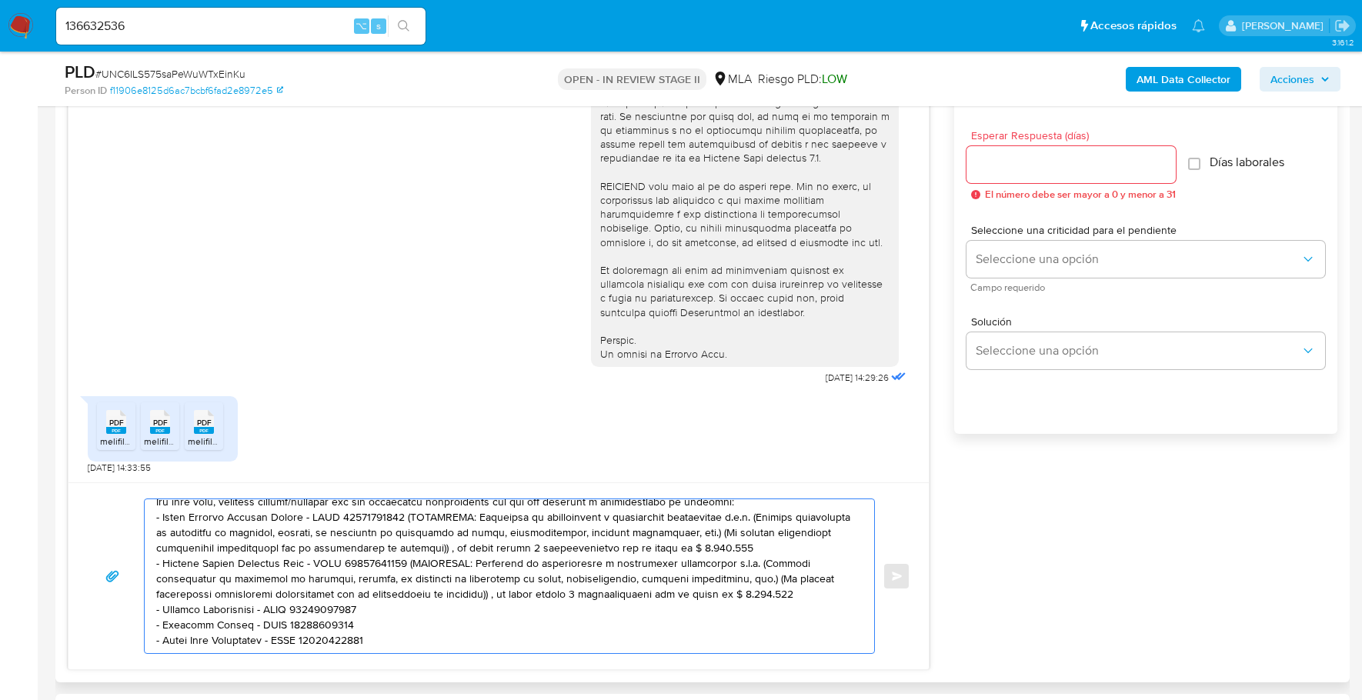
drag, startPoint x: 669, startPoint y: 561, endPoint x: 396, endPoint y: 533, distance: 275.3
click at [396, 533] on textarea at bounding box center [505, 576] width 699 height 154
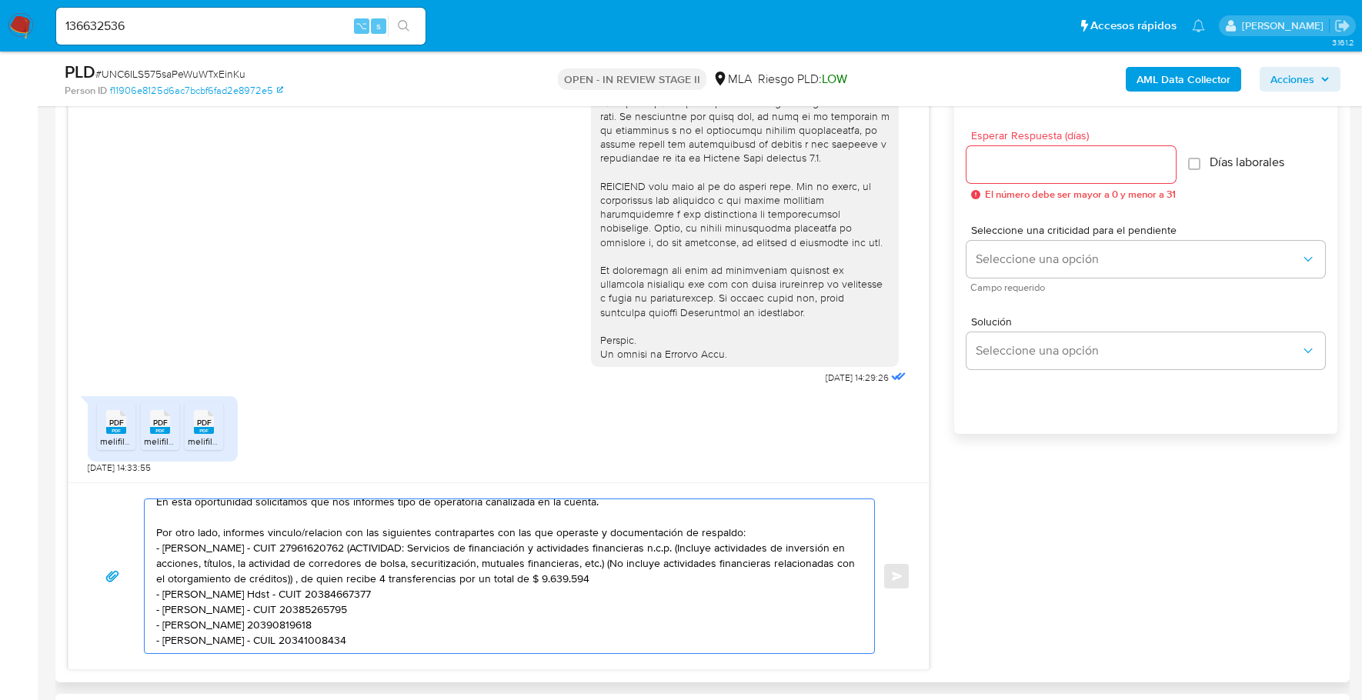
scroll to position [102, 0]
drag, startPoint x: 678, startPoint y: 552, endPoint x: 399, endPoint y: 516, distance: 280.9
click at [399, 516] on textarea "Estimado, buenas tardes Muchas gracias por tu respuesta. En esta oportunidad so…" at bounding box center [505, 576] width 699 height 154
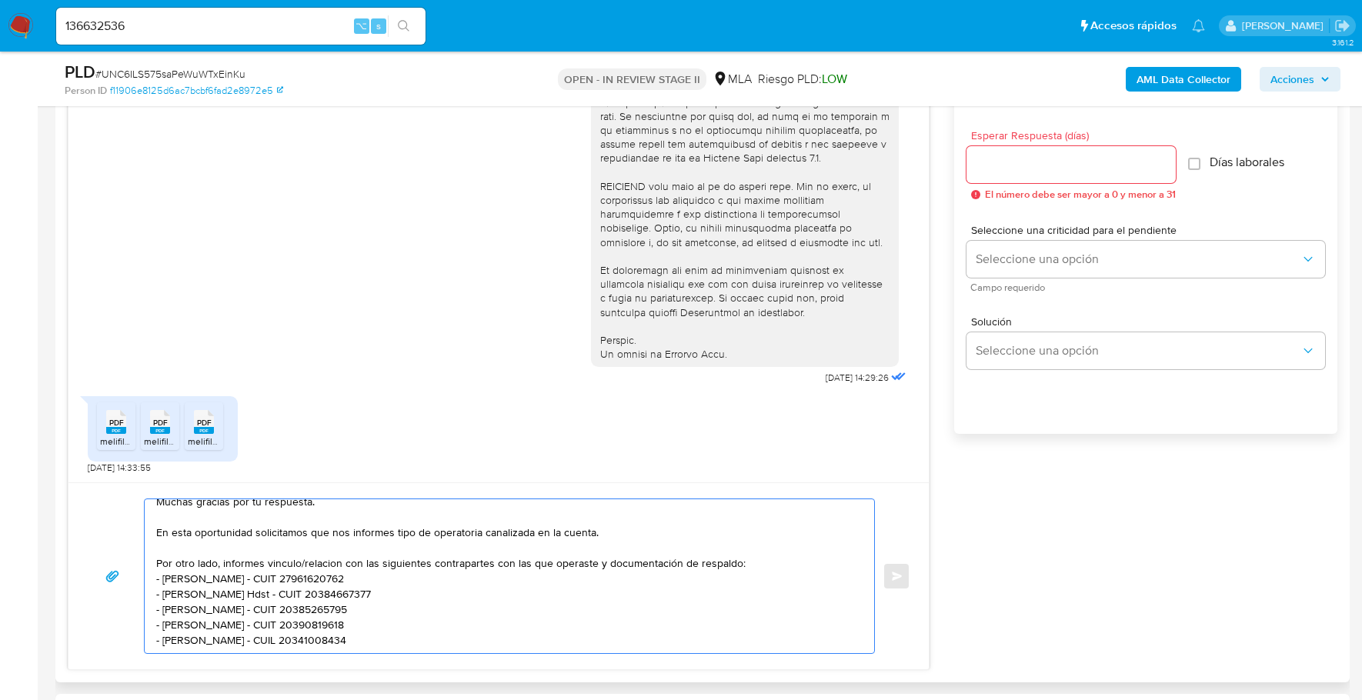
scroll to position [72, 0]
click at [327, 524] on textarea "Estimado, buenas tardes Muchas gracias por tu respuesta. En esta oportunidad so…" at bounding box center [505, 576] width 699 height 154
click at [209, 631] on textarea "Estimado, buenas tardes Muchas gracias por tu respuesta. En esta oportunidad so…" at bounding box center [505, 576] width 699 height 154
click at [202, 626] on textarea "Estimado, buenas tardes Muchas gracias por tu respuesta. En esta oportunidad so…" at bounding box center [505, 576] width 699 height 154
paste textarea "- Bpmup Srl - CUIL 30717039501 (ACTIVIDAD: Servicios de agencias de cobro y cal…"
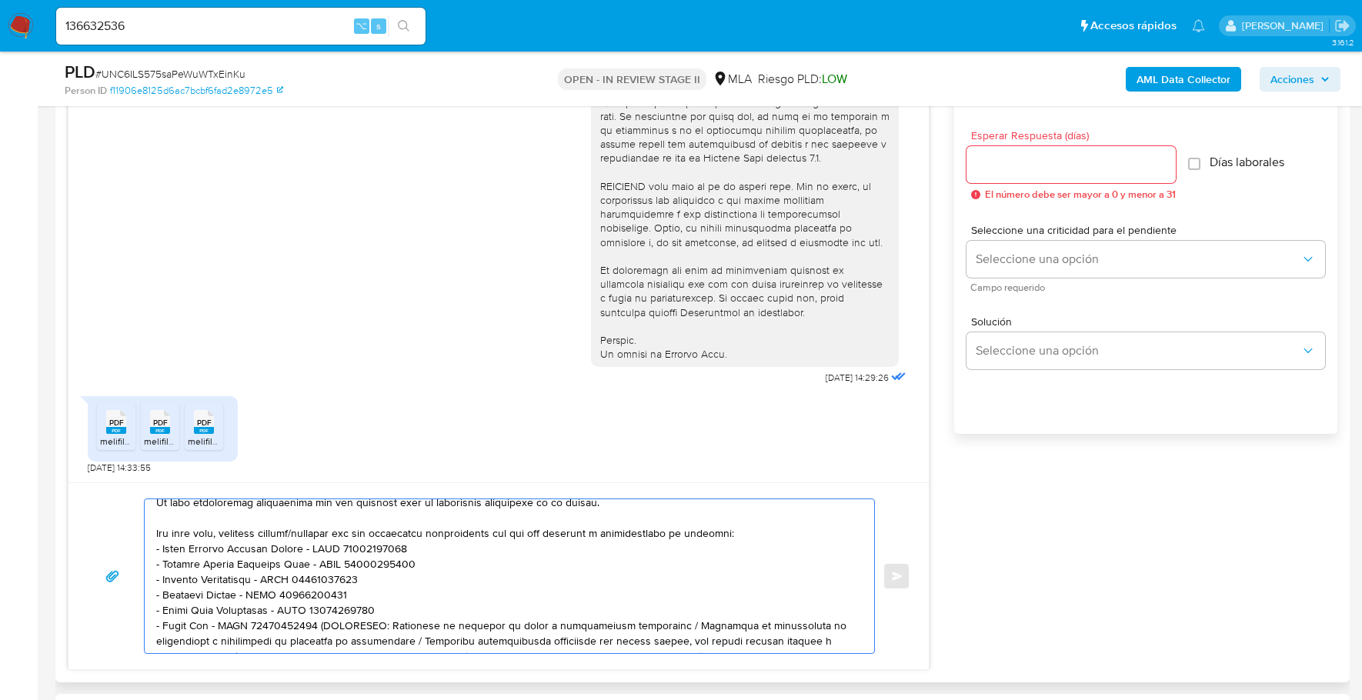
scroll to position [190, 0]
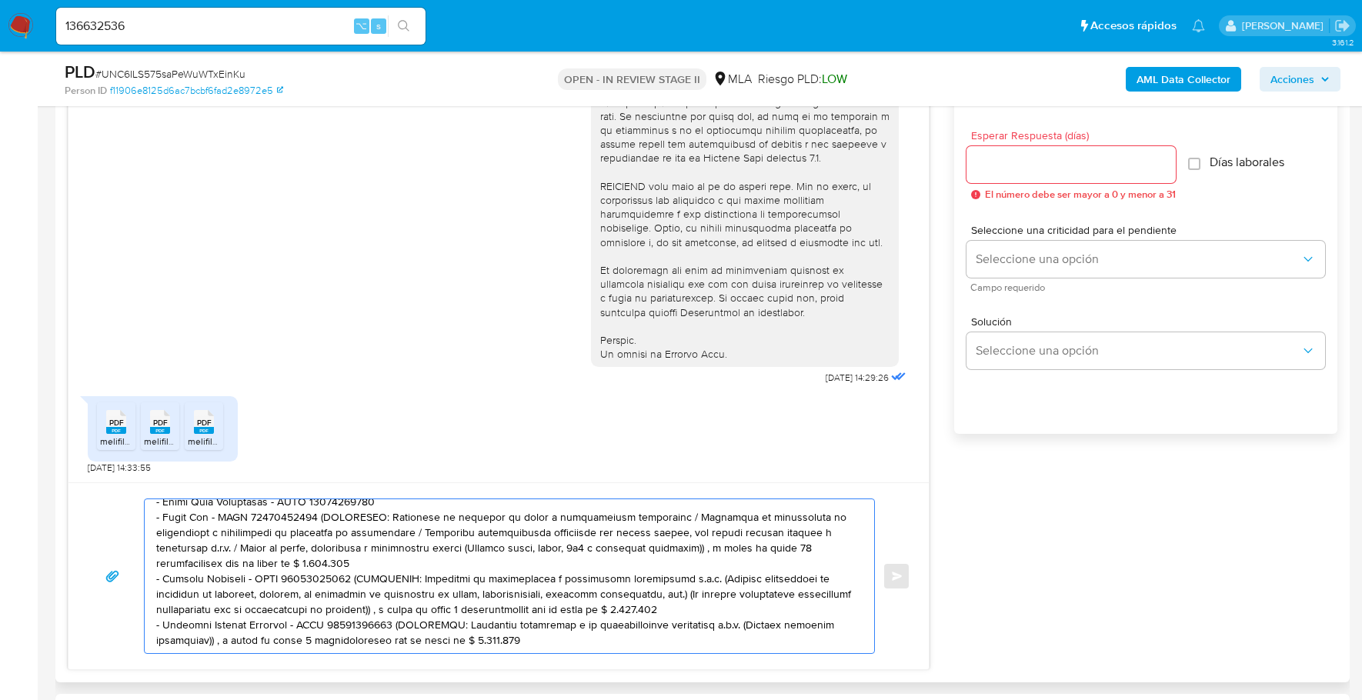
drag, startPoint x: 497, startPoint y: 624, endPoint x: 394, endPoint y: 611, distance: 103.9
click at [394, 611] on textarea at bounding box center [505, 576] width 699 height 154
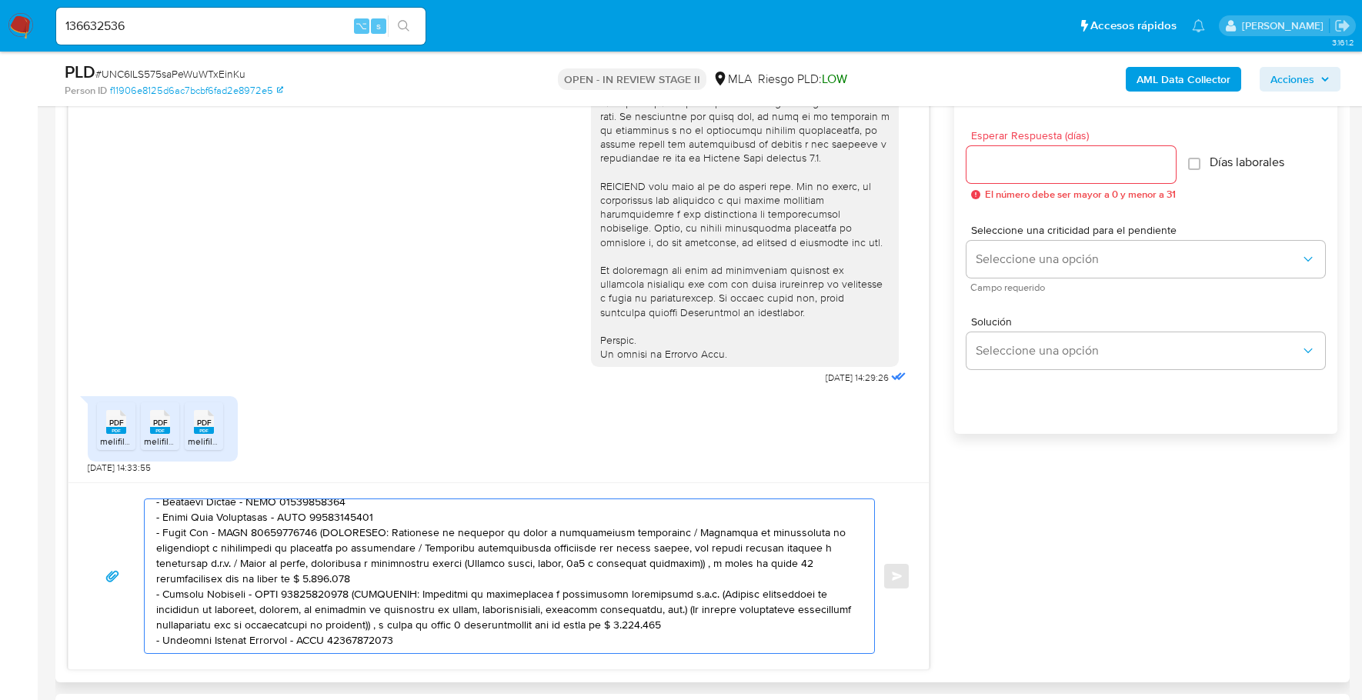
drag, startPoint x: 640, startPoint y: 594, endPoint x: 345, endPoint y: 568, distance: 296.6
click at [345, 568] on textarea at bounding box center [505, 576] width 699 height 154
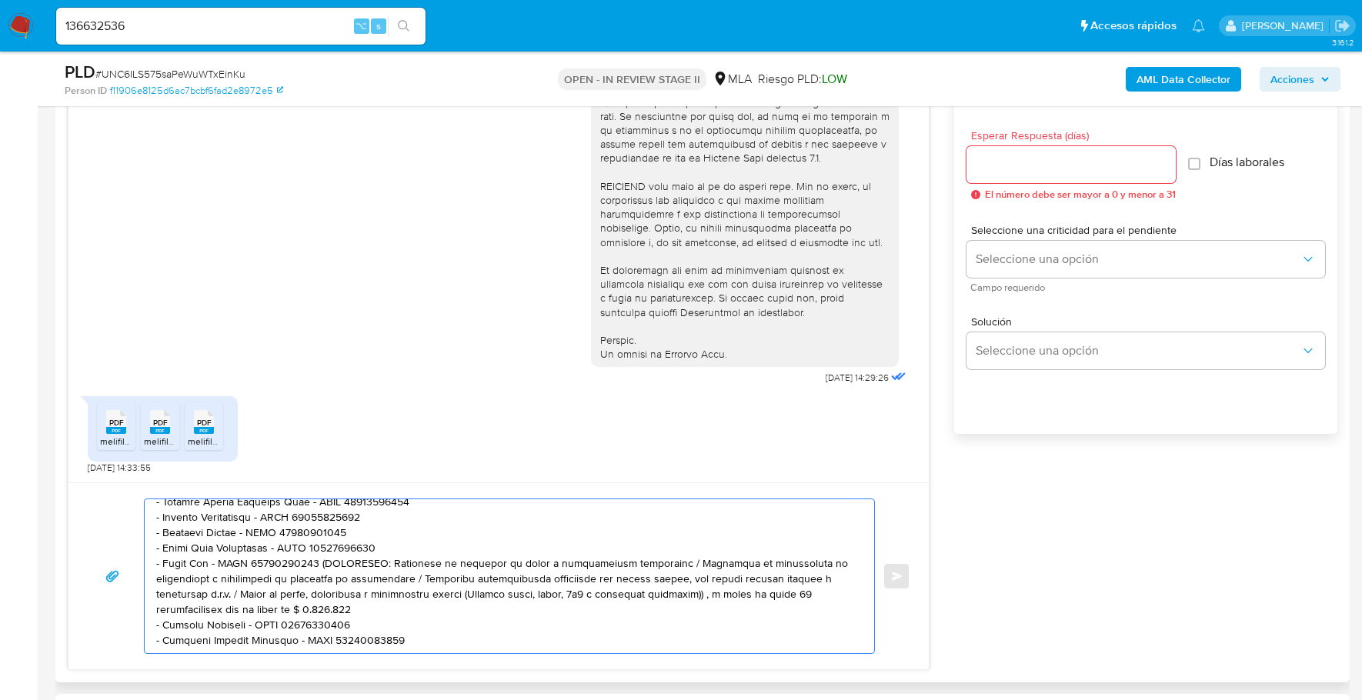
scroll to position [164, 0]
drag, startPoint x: 240, startPoint y: 573, endPoint x: 312, endPoint y: 529, distance: 85.0
click at [312, 529] on textarea at bounding box center [505, 576] width 699 height 154
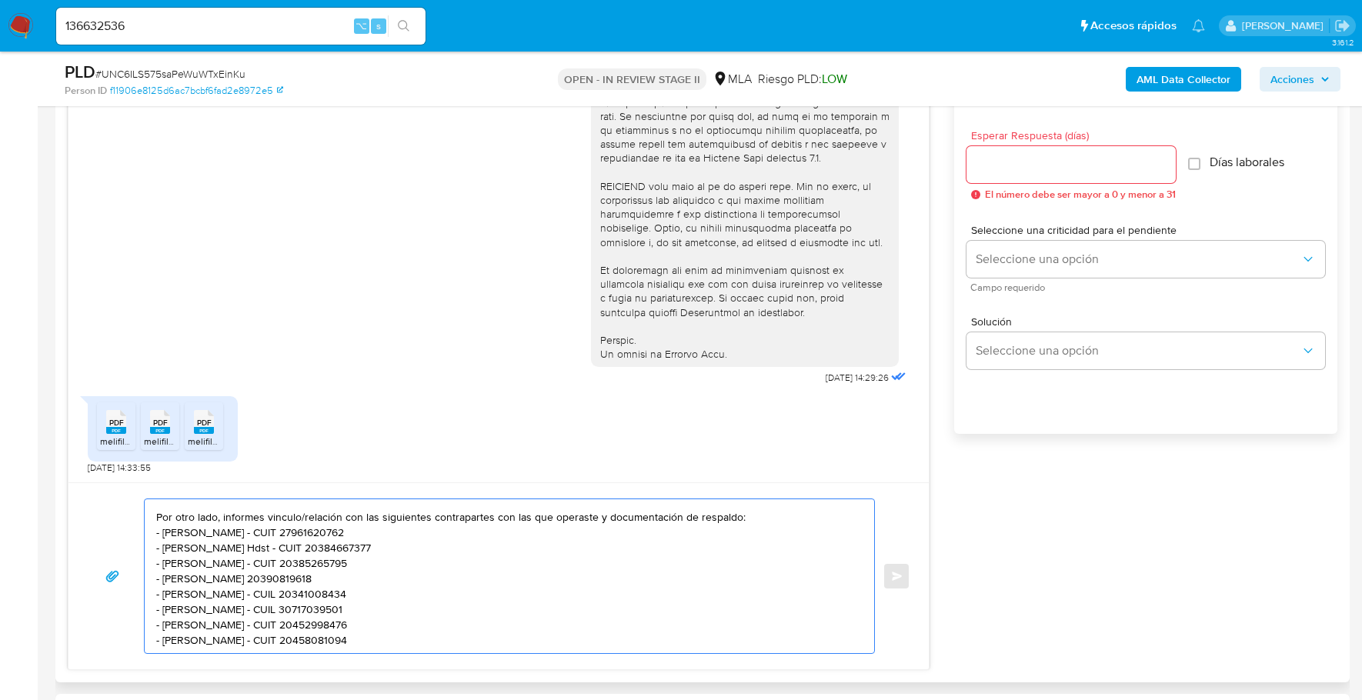
scroll to position [118, 0]
click at [419, 608] on textarea "Estimado, buenas tardes Muchas gracias por tu respuesta. En esta oportunidad so…" at bounding box center [505, 576] width 699 height 154
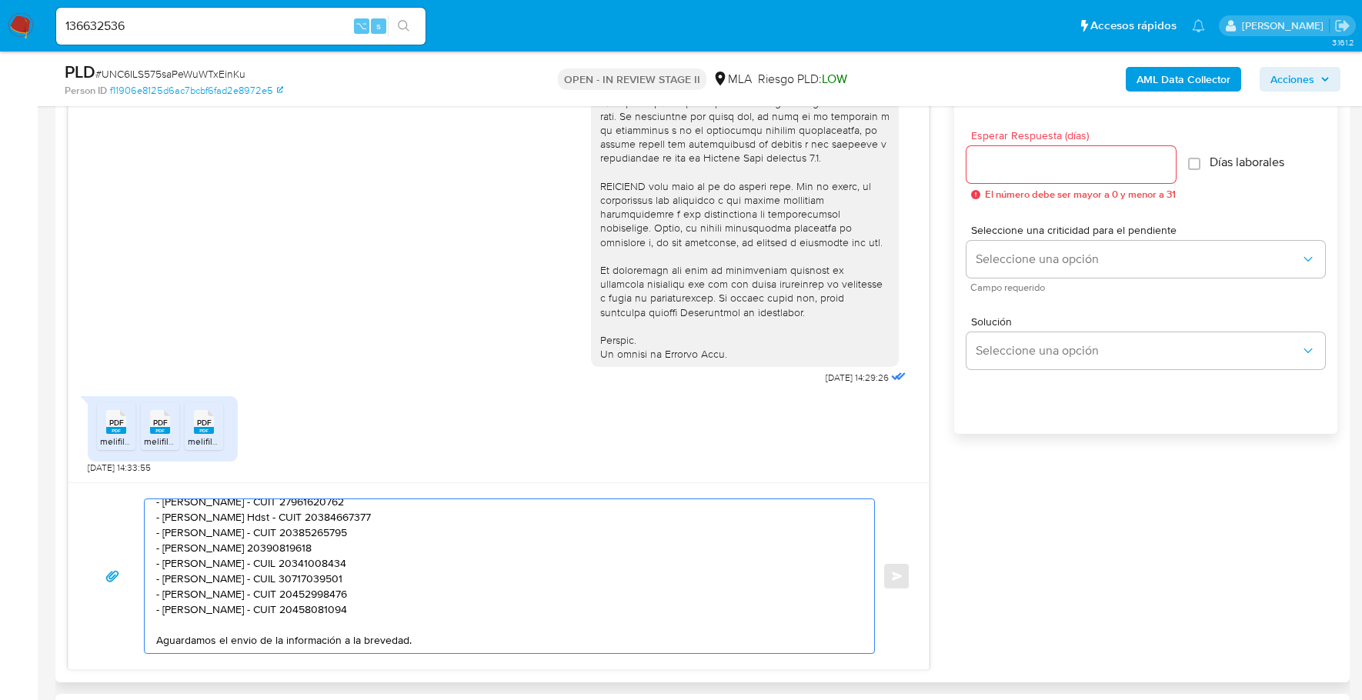
scroll to position [144, 0]
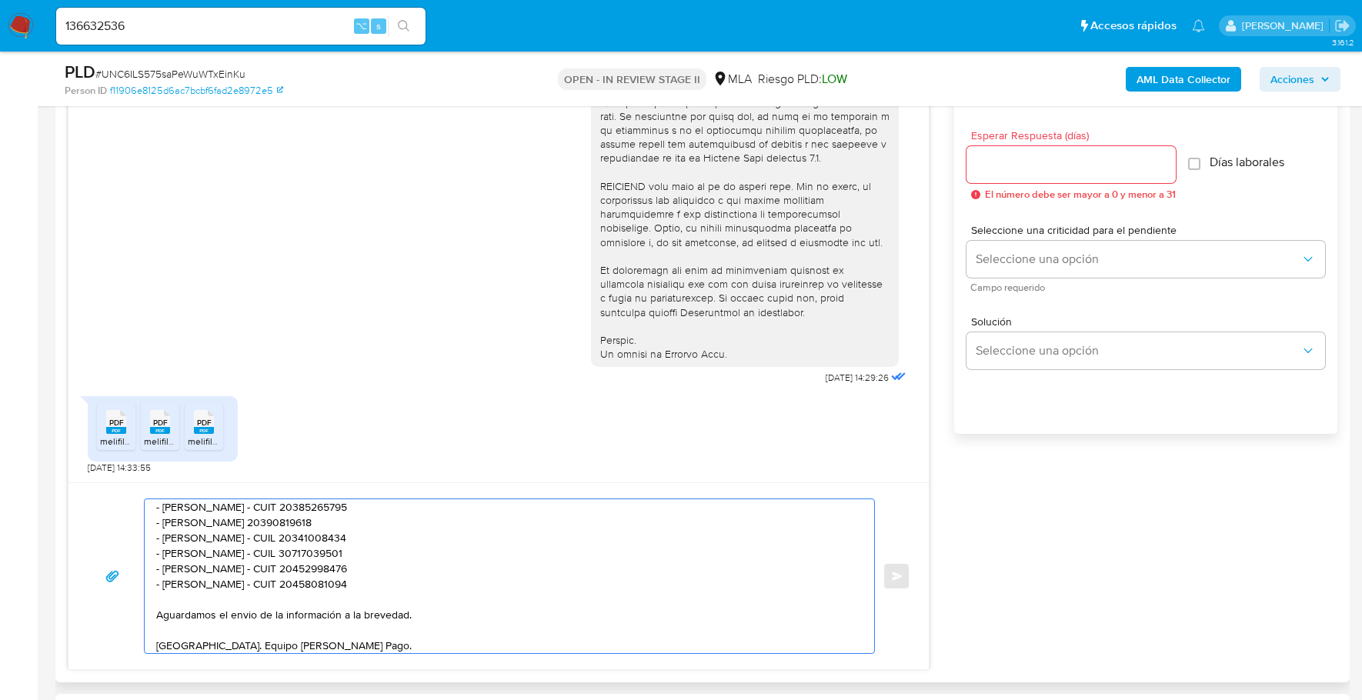
type textarea "Estimado, buenas tardes Muchas gracias por tu respuesta. En esta oportunidad so…"
click at [1062, 175] on div at bounding box center [1070, 164] width 209 height 37
click at [1062, 170] on input "Esperar Respuesta (días)" at bounding box center [1070, 165] width 209 height 20
type input "1"
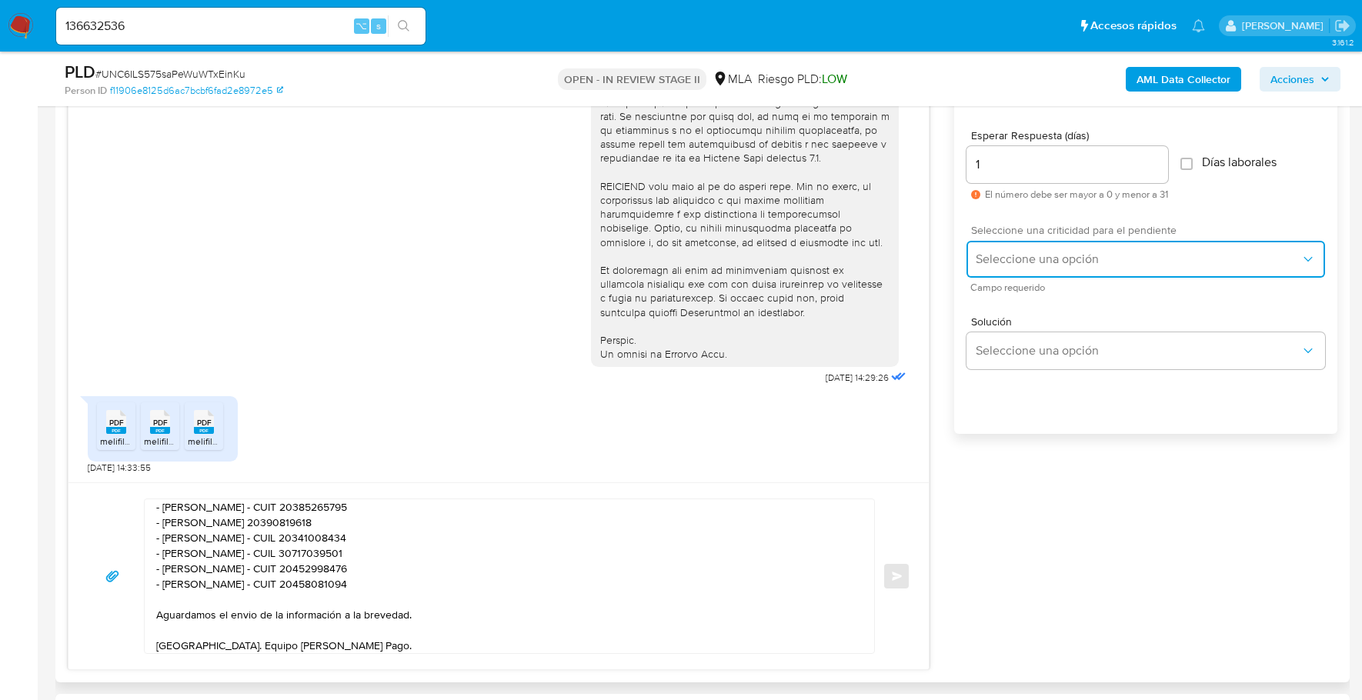
click at [1063, 252] on span "Seleccione una opción" at bounding box center [1138, 259] width 325 height 15
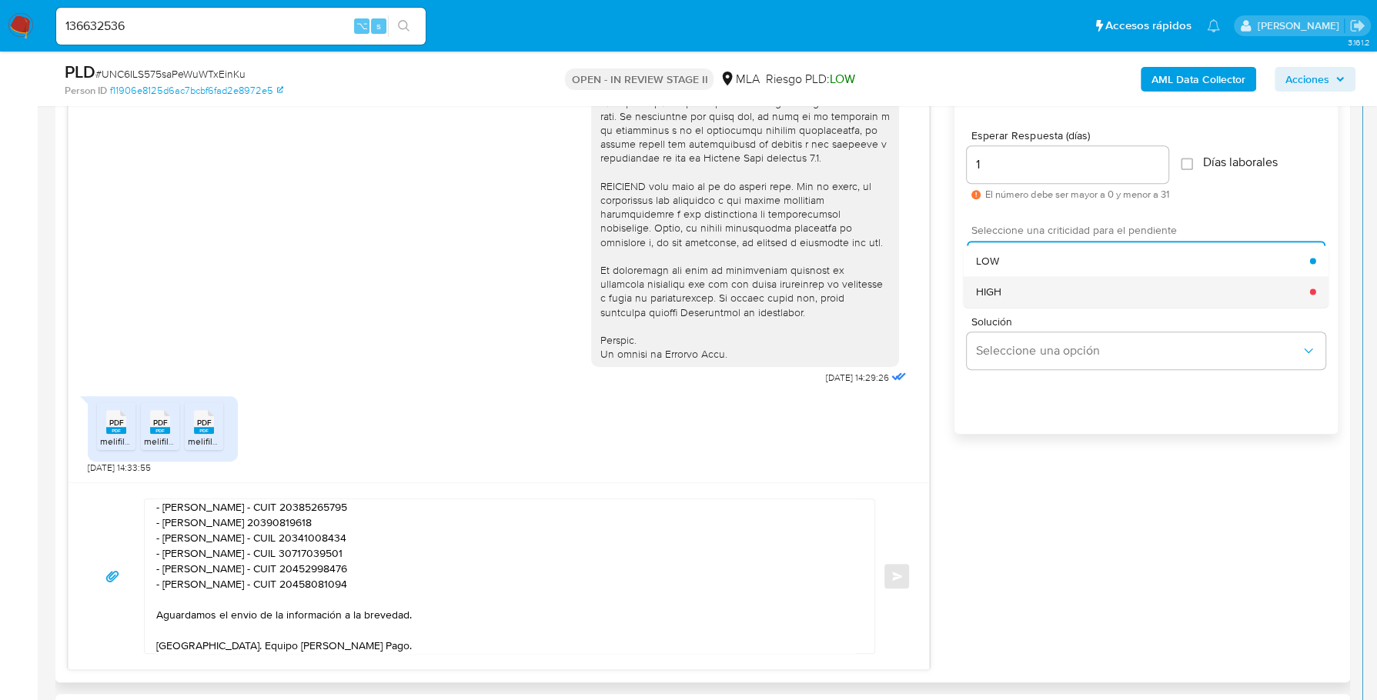
click at [1055, 290] on div "HIGH" at bounding box center [1143, 291] width 334 height 31
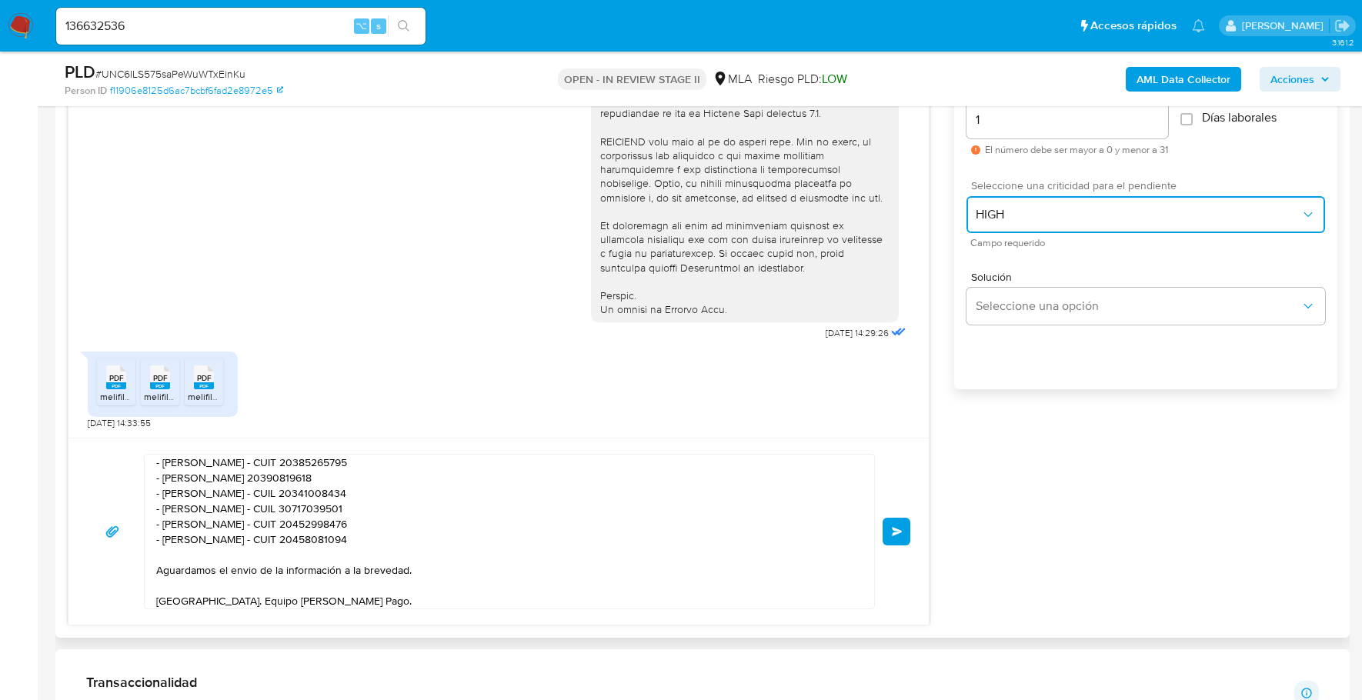
scroll to position [979, 0]
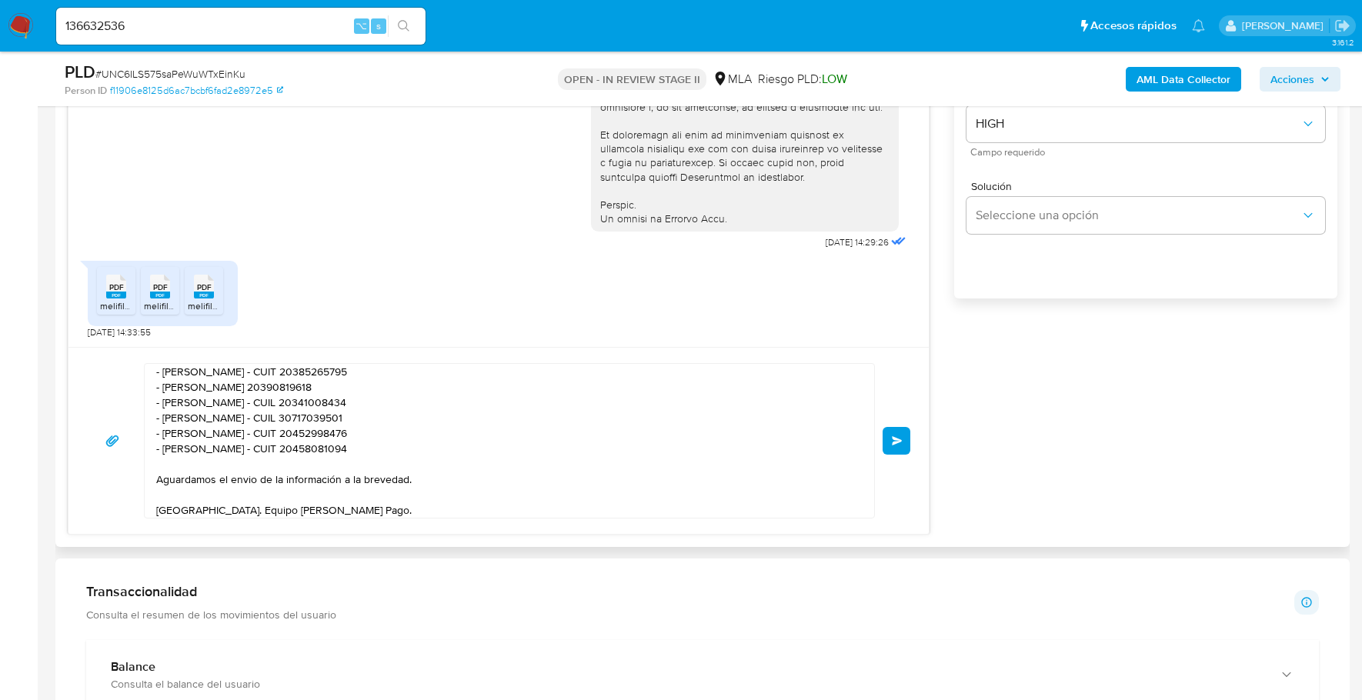
click at [909, 440] on button "Enviar" at bounding box center [897, 441] width 28 height 28
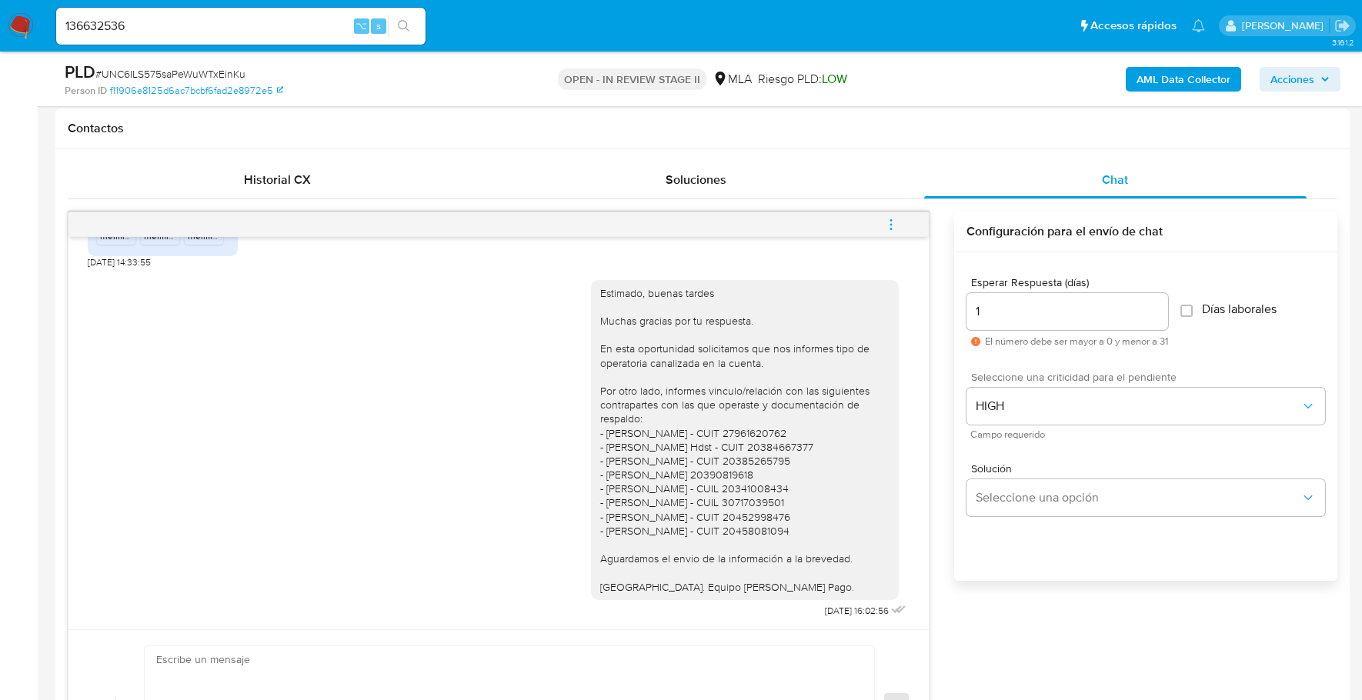
scroll to position [623, 0]
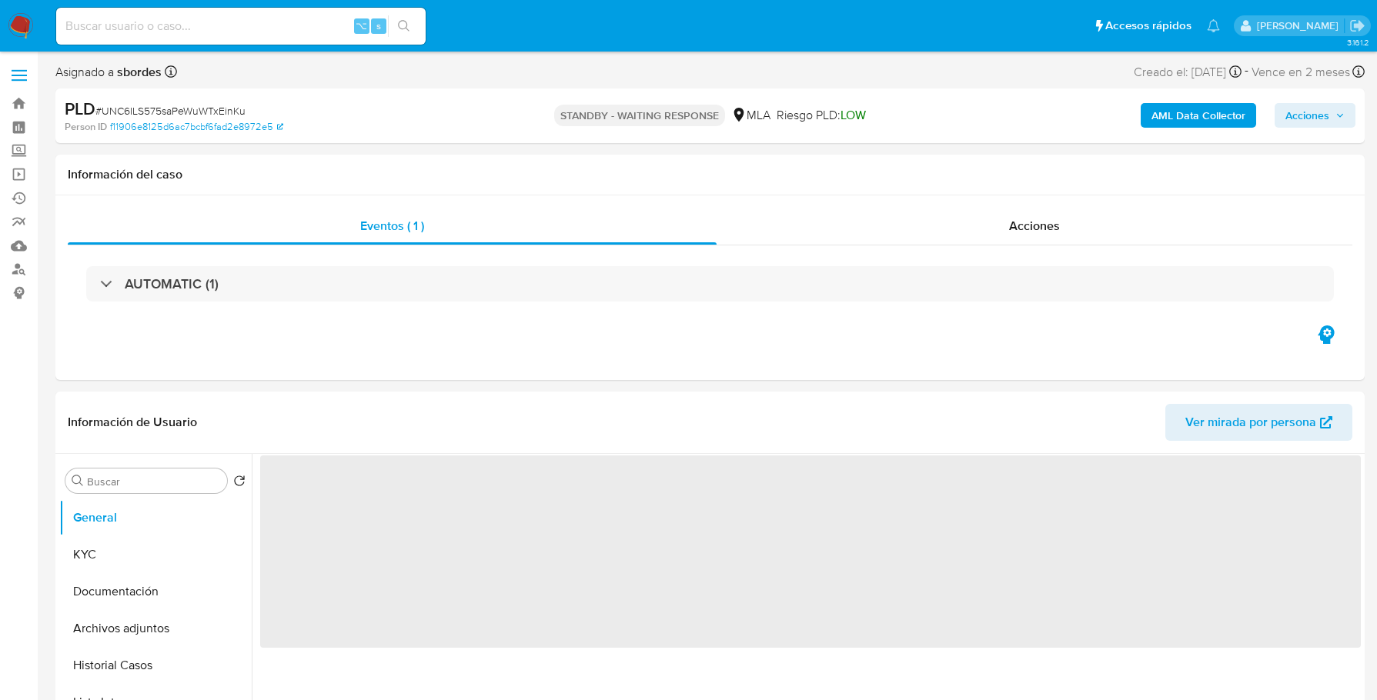
select select "10"
